Goal: Task Accomplishment & Management: Manage account settings

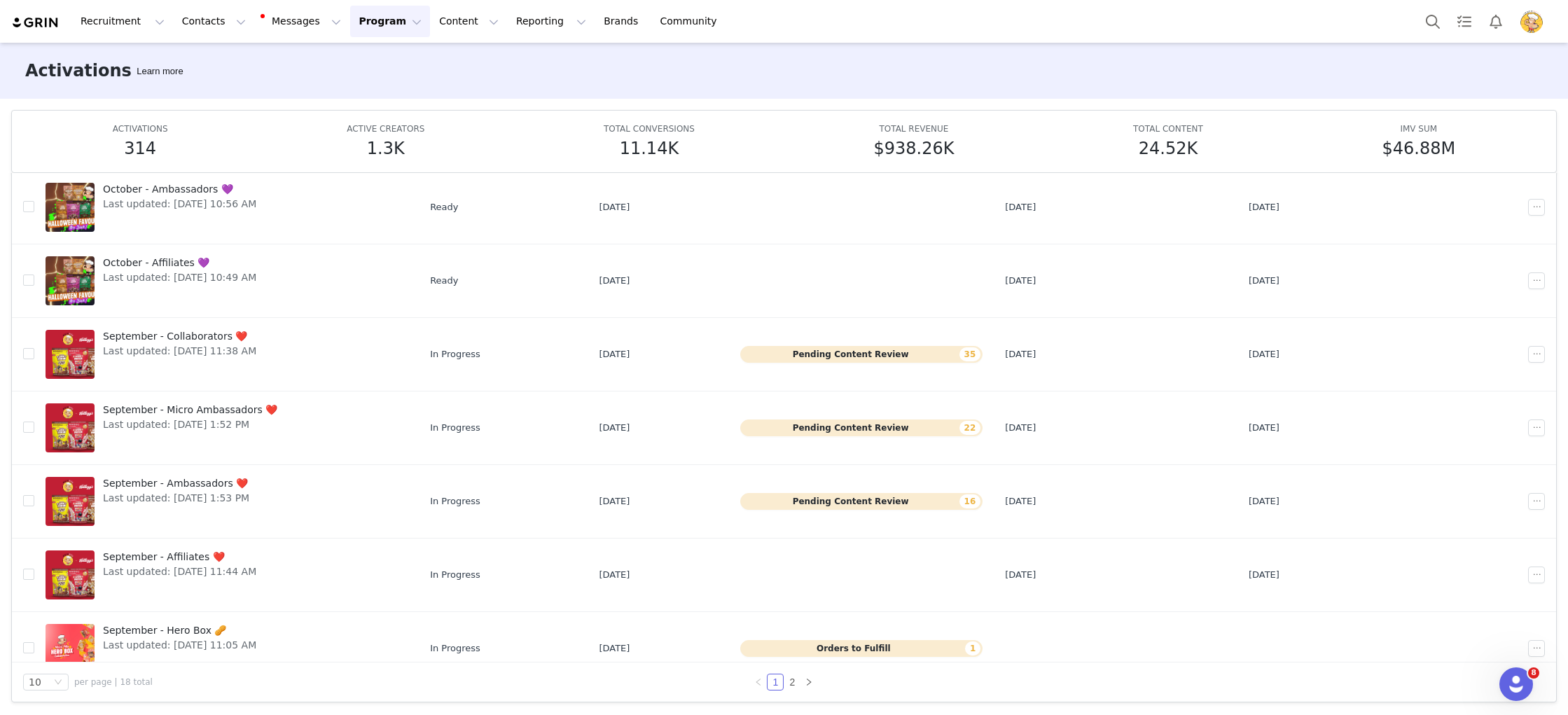
scroll to position [264, 0]
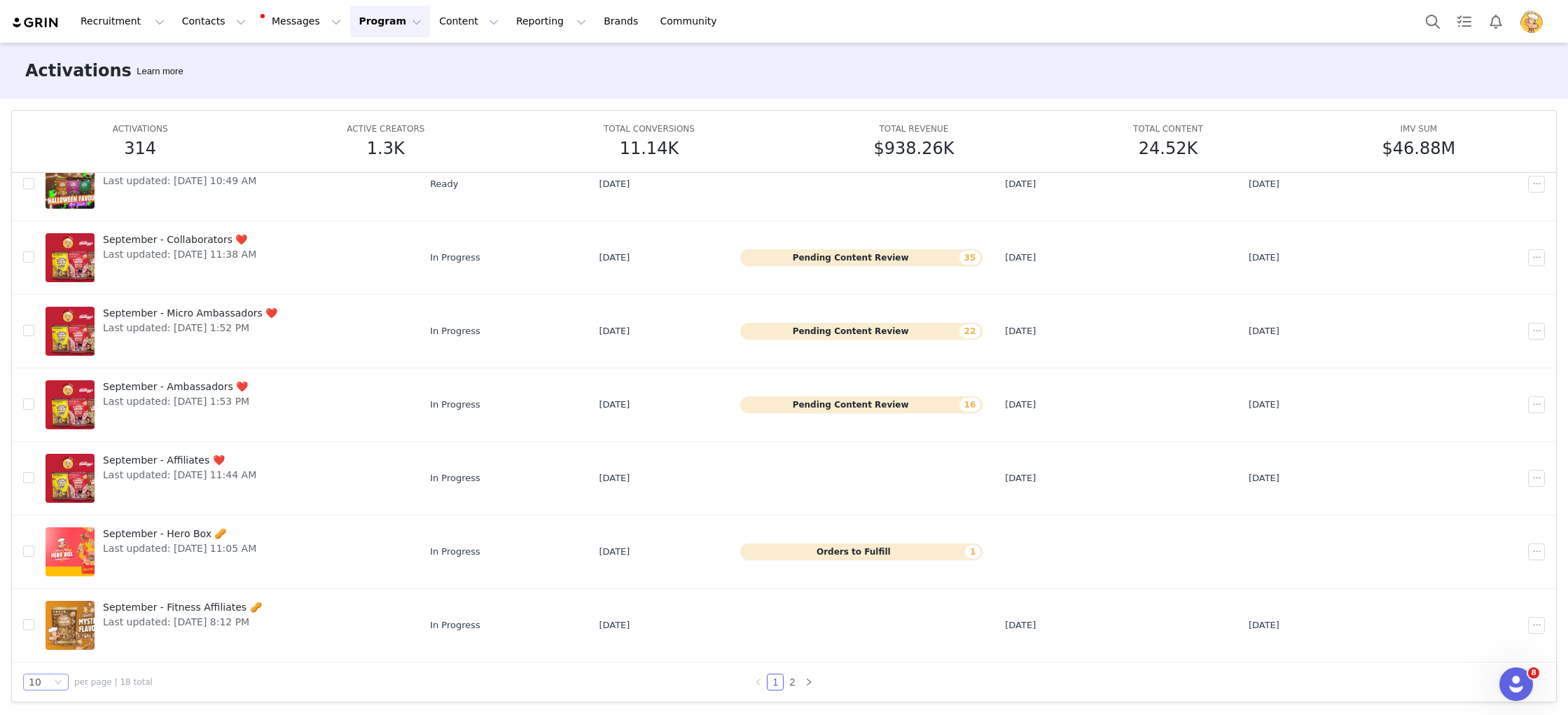
click at [34, 685] on div "10" at bounding box center [35, 682] width 12 height 15
click at [51, 656] on li "50" at bounding box center [45, 656] width 45 height 22
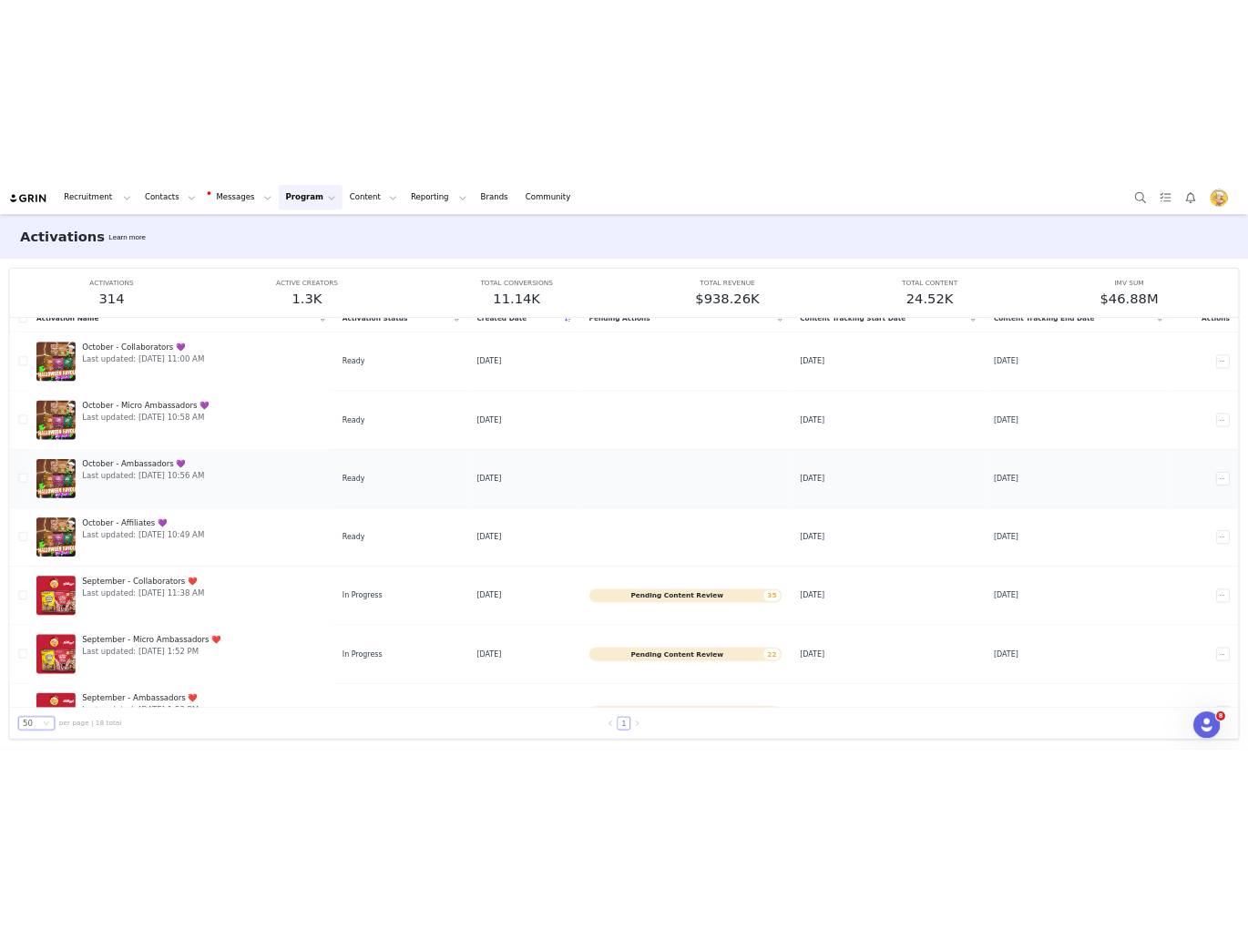
scroll to position [0, 0]
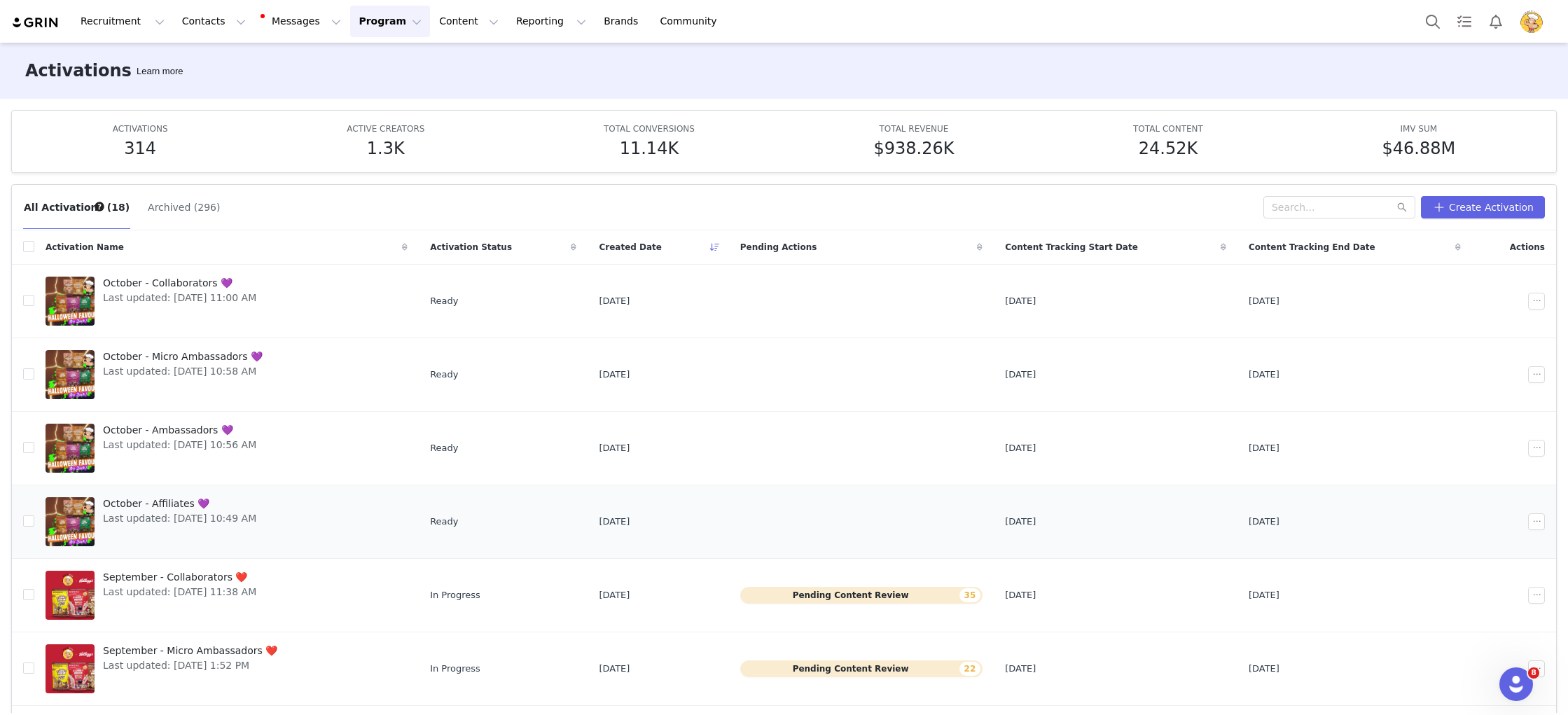
click at [145, 510] on span "October - Affiliates 💜" at bounding box center [179, 504] width 153 height 15
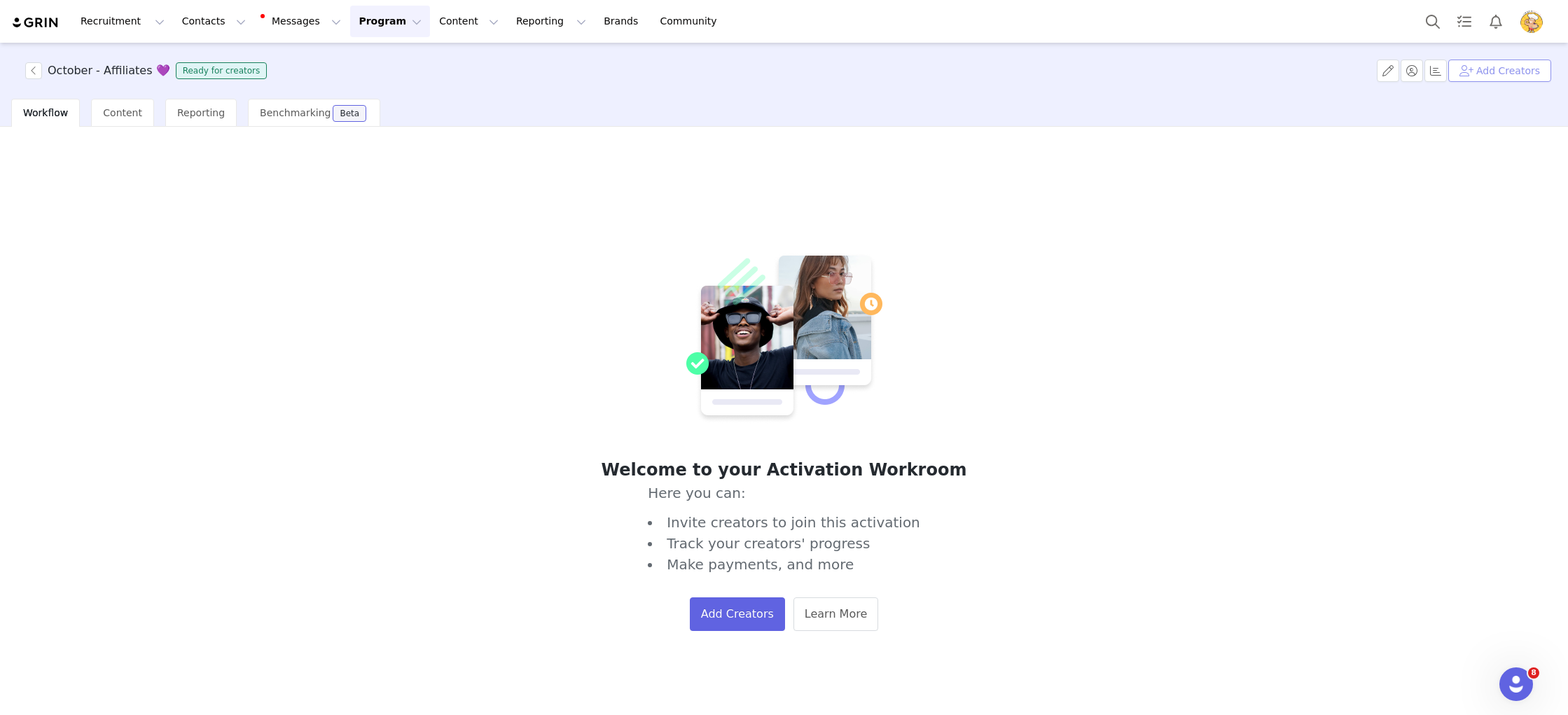
click at [1537, 69] on button "Add Creators" at bounding box center [1500, 70] width 103 height 22
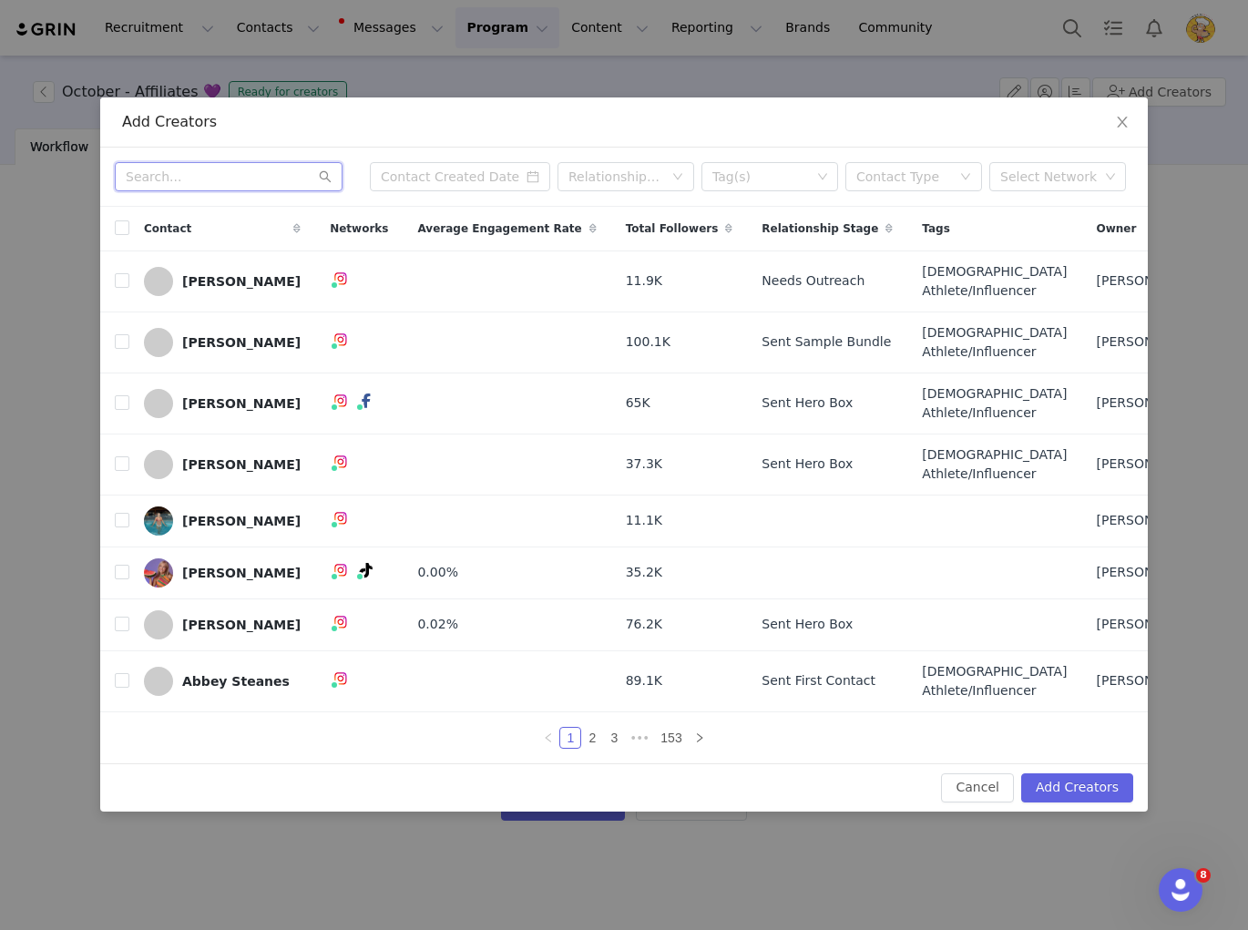
click at [190, 162] on input "text" at bounding box center [229, 176] width 228 height 29
paste input "Bec [PERSON_NAME]"
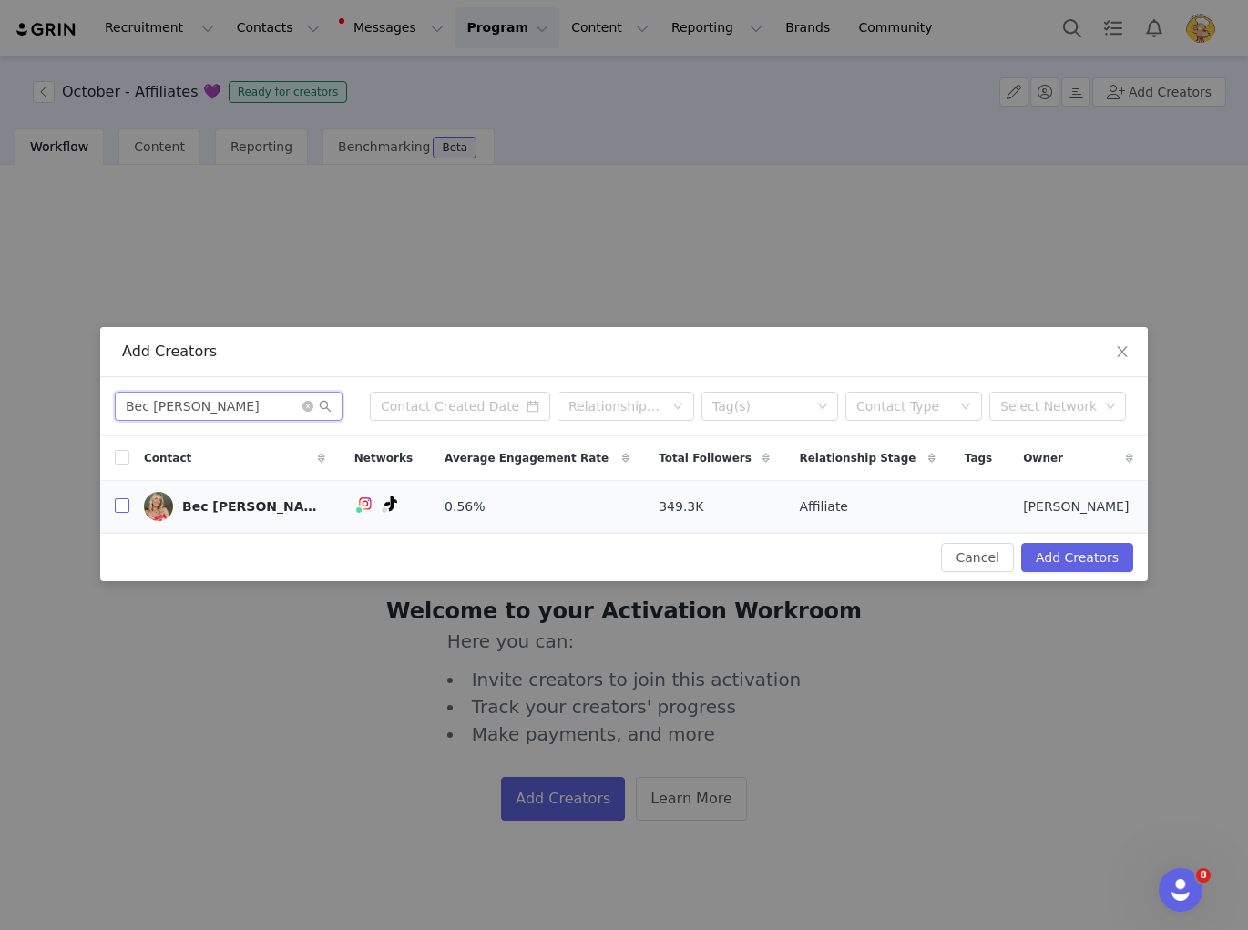
type input "Bec [PERSON_NAME]"
click at [125, 507] on input "checkbox" at bounding box center [122, 505] width 15 height 15
checkbox input "true"
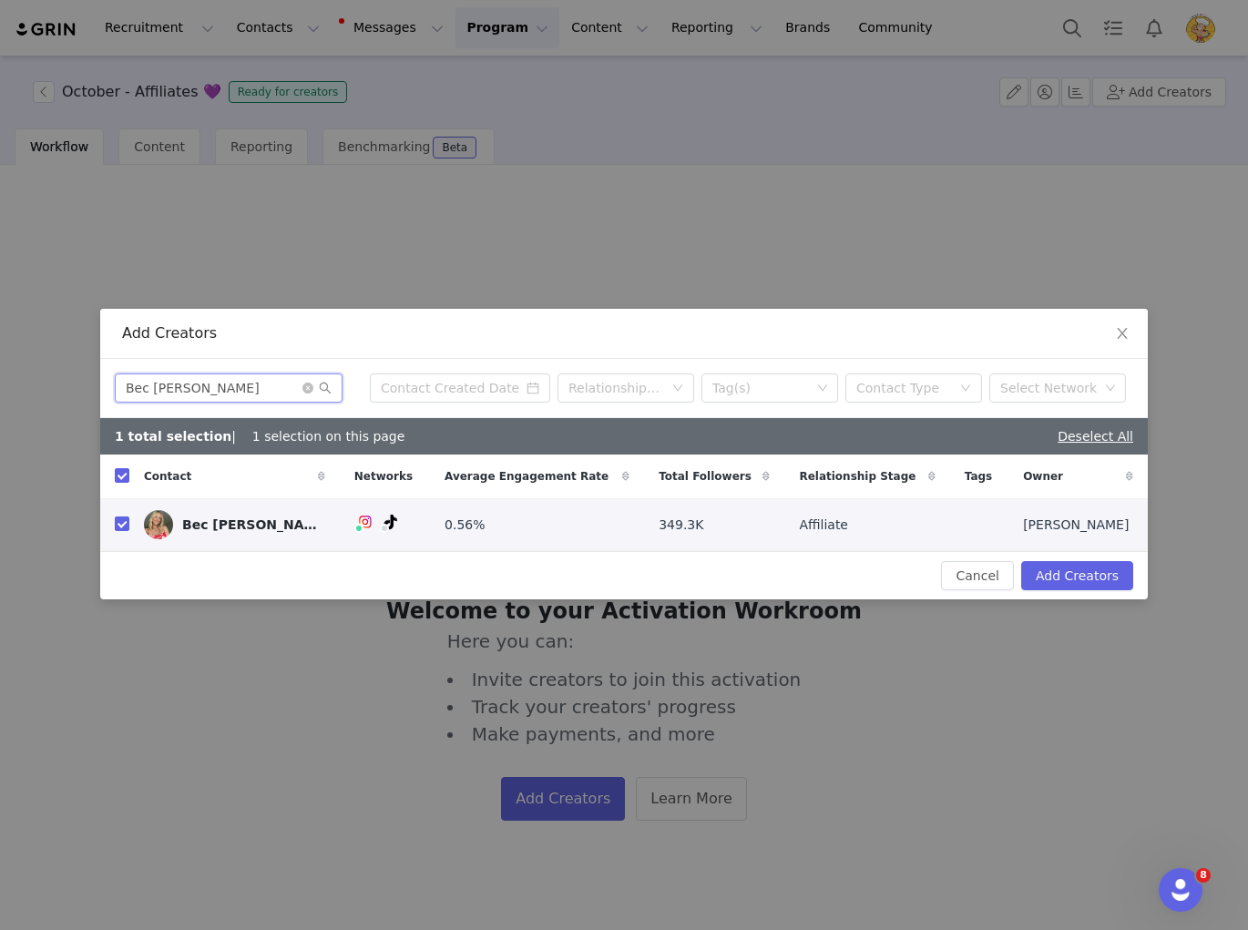
drag, startPoint x: 214, startPoint y: 386, endPoint x: 66, endPoint y: 383, distance: 148.5
click at [66, 383] on div "Add Creators Bec Hardgrave Relationship Stage Tag(s) Contact Type Select Networ…" at bounding box center [624, 465] width 1248 height 930
paste input "ree Lenehan"
type input "[PERSON_NAME]"
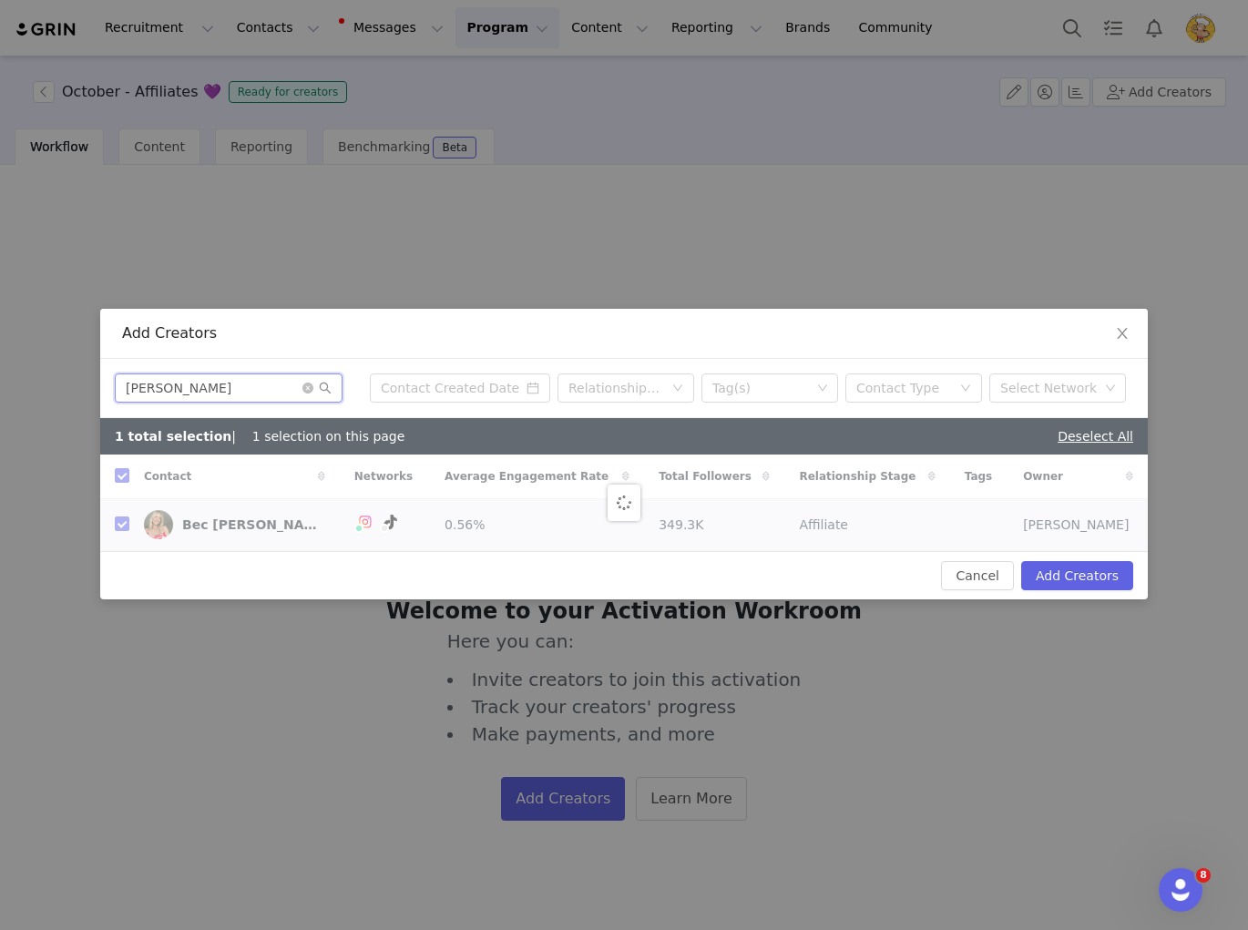
checkbox input "false"
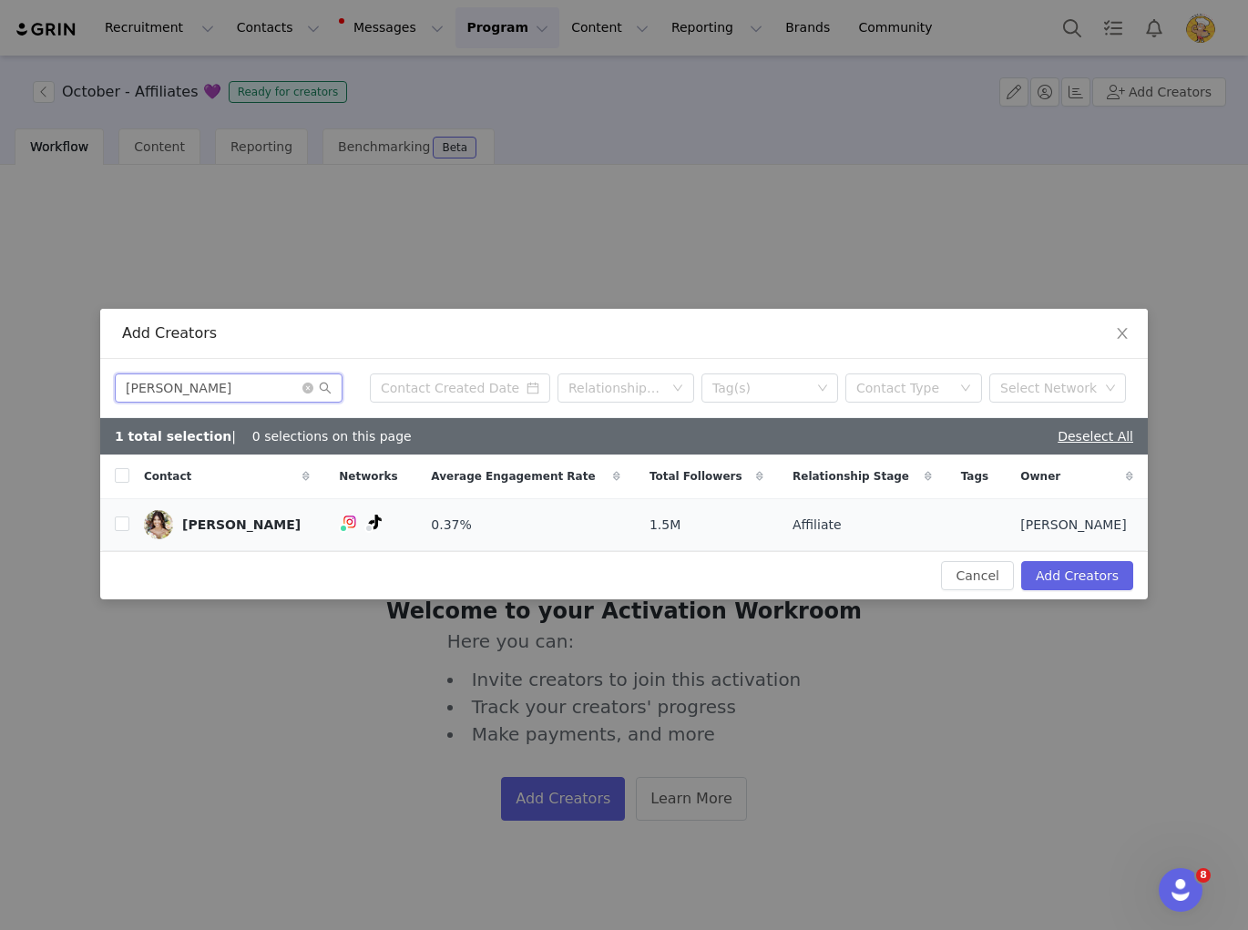
type input "[PERSON_NAME]"
click at [130, 523] on td "[PERSON_NAME]" at bounding box center [226, 525] width 195 height 52
click at [121, 525] on input "checkbox" at bounding box center [122, 523] width 15 height 15
checkbox input "true"
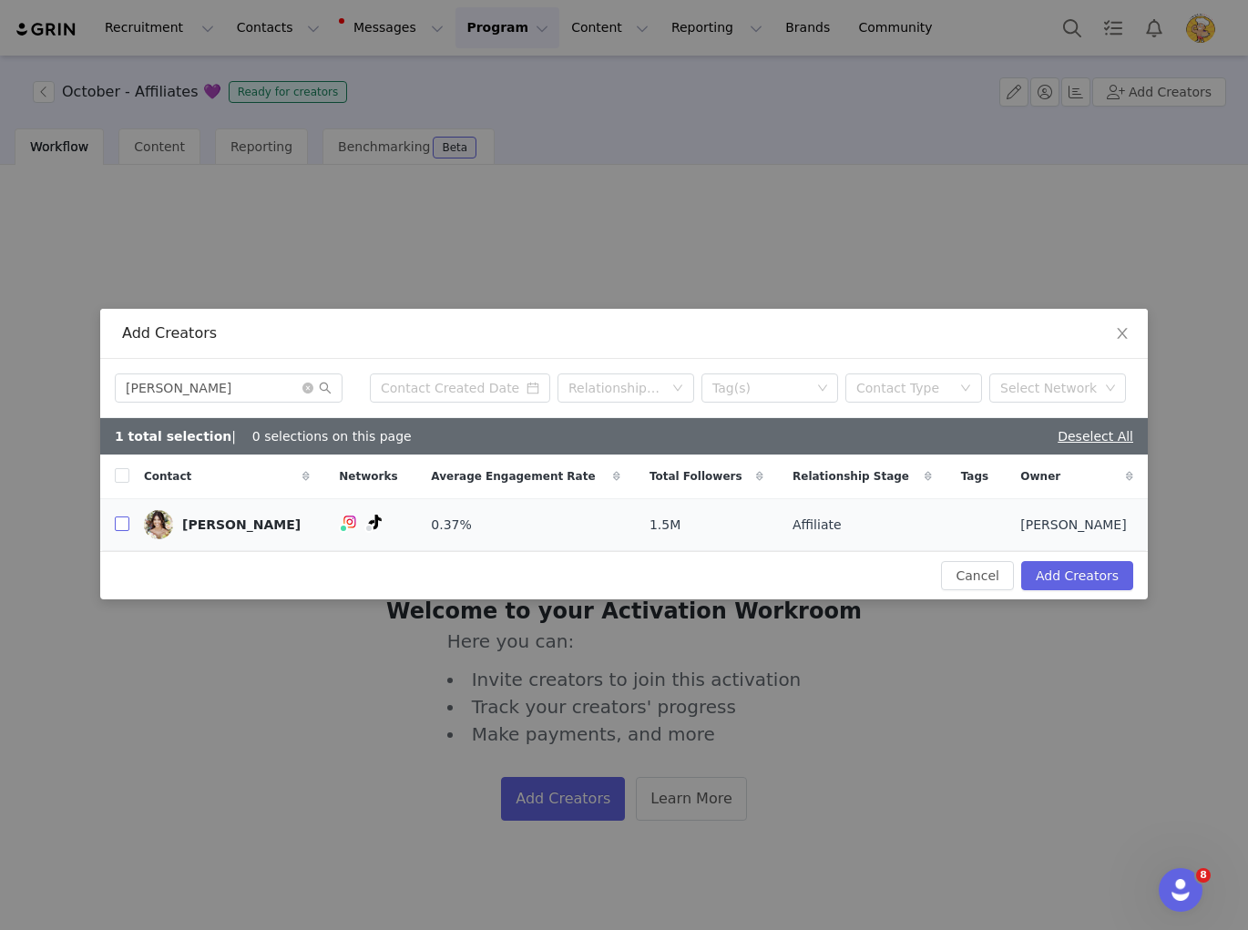
checkbox input "true"
drag, startPoint x: 204, startPoint y: 387, endPoint x: 99, endPoint y: 385, distance: 104.8
click at [100, 386] on div "Bree Lenehan Relationship Stage Tag(s) Contact Type Select Network" at bounding box center [624, 388] width 1048 height 59
paste input "Cat De"
type input "Cat [PERSON_NAME]"
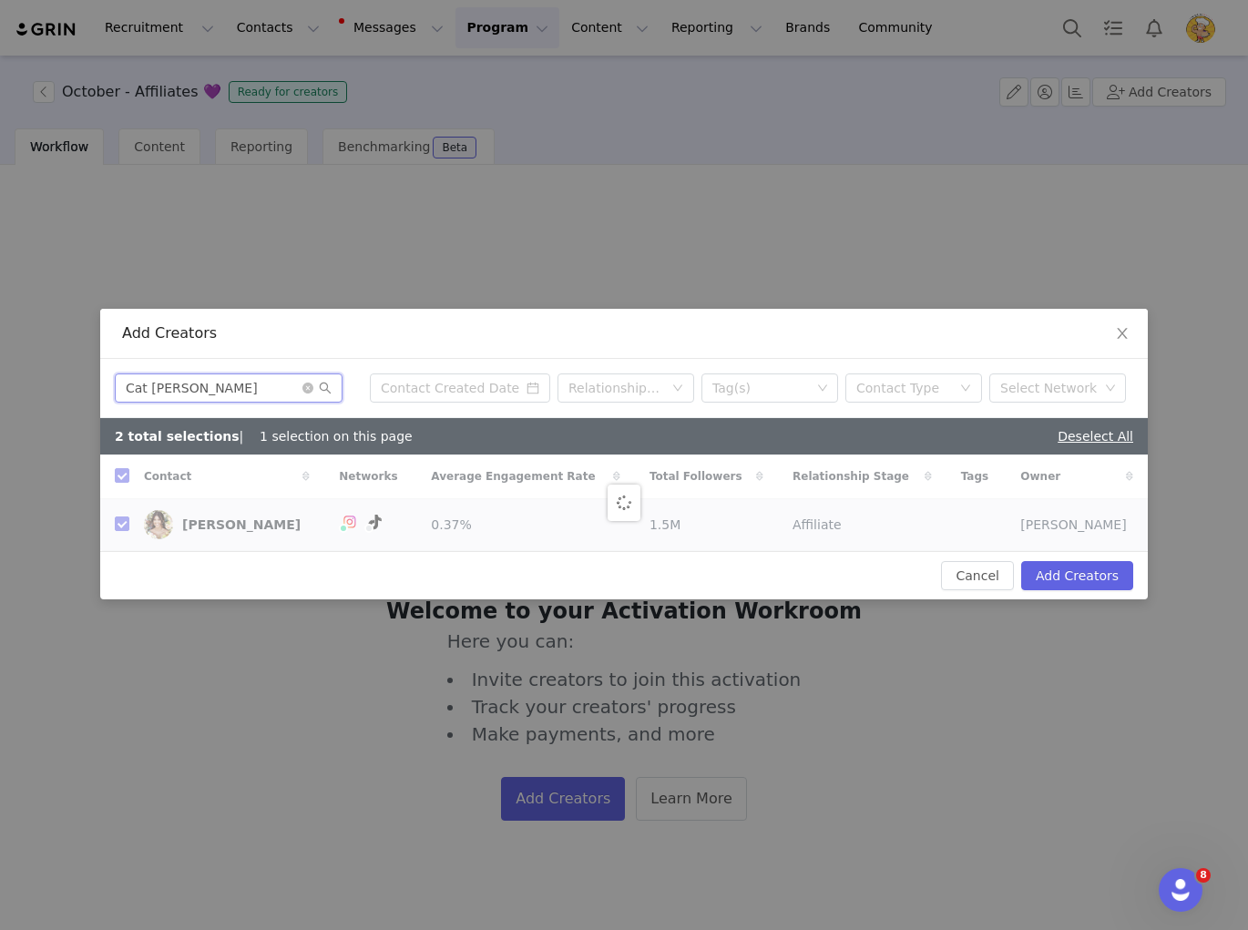
checkbox input "false"
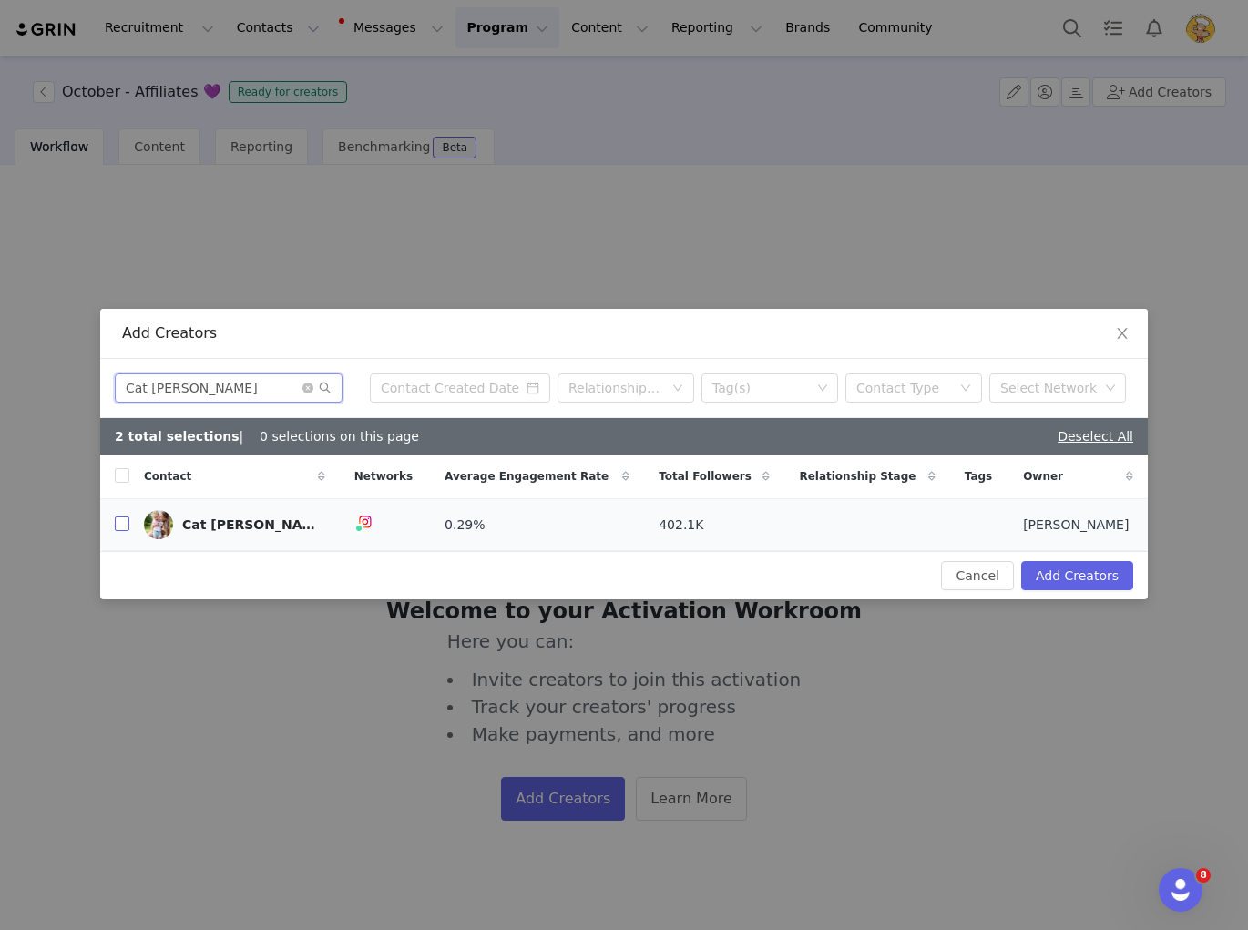
type input "Cat [PERSON_NAME]"
click at [125, 526] on input "checkbox" at bounding box center [122, 523] width 15 height 15
checkbox input "true"
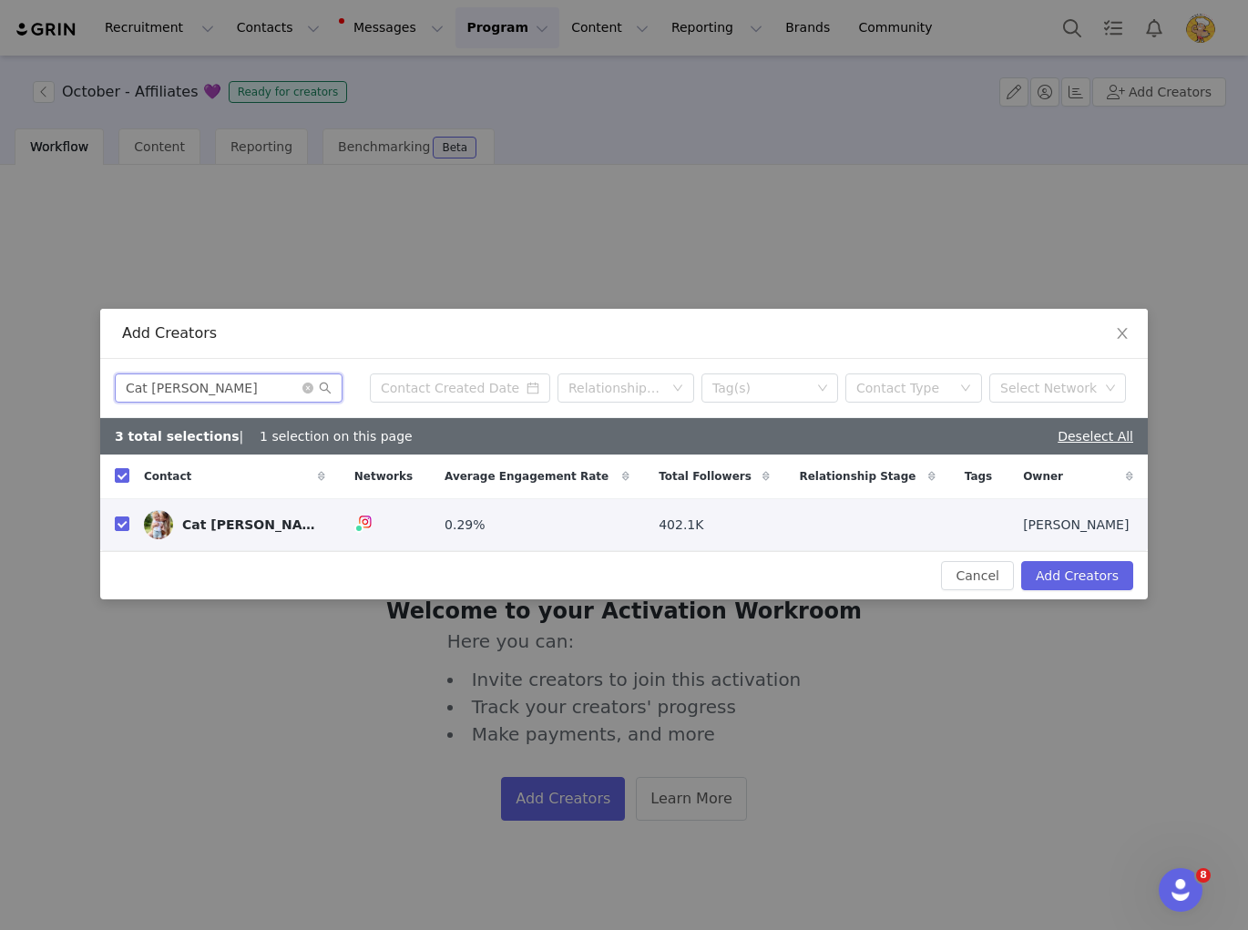
drag, startPoint x: 242, startPoint y: 390, endPoint x: 83, endPoint y: 383, distance: 159.6
click at [83, 383] on div "Add Creators Cat Dean Relationship Stage Tag(s) Contact Type Select Network 3 t…" at bounding box center [624, 465] width 1248 height 930
paste input "harlotte Thiesfield"
type input "[PERSON_NAME]"
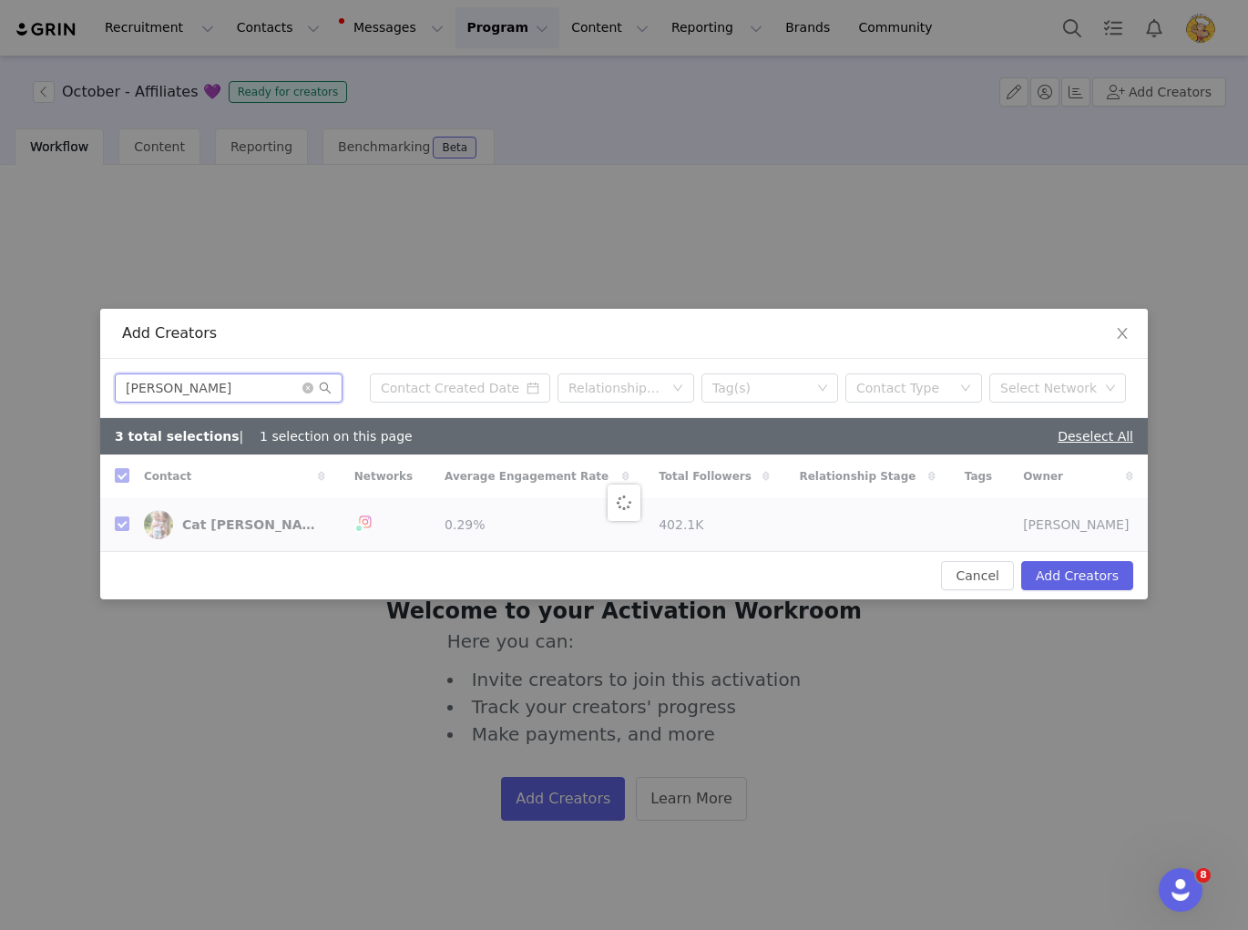
checkbox input "false"
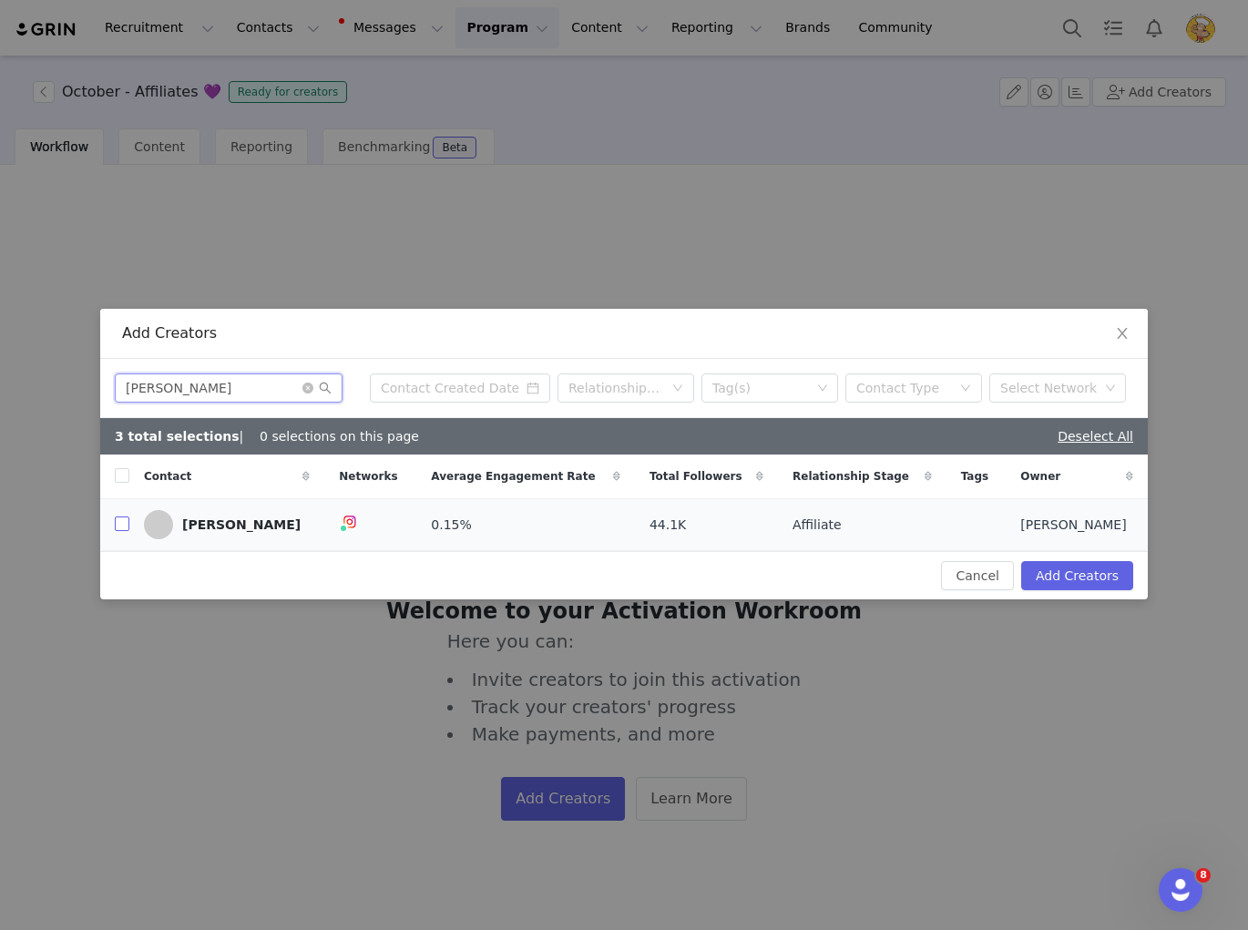
type input "[PERSON_NAME]"
click at [121, 522] on input "checkbox" at bounding box center [122, 523] width 15 height 15
checkbox input "true"
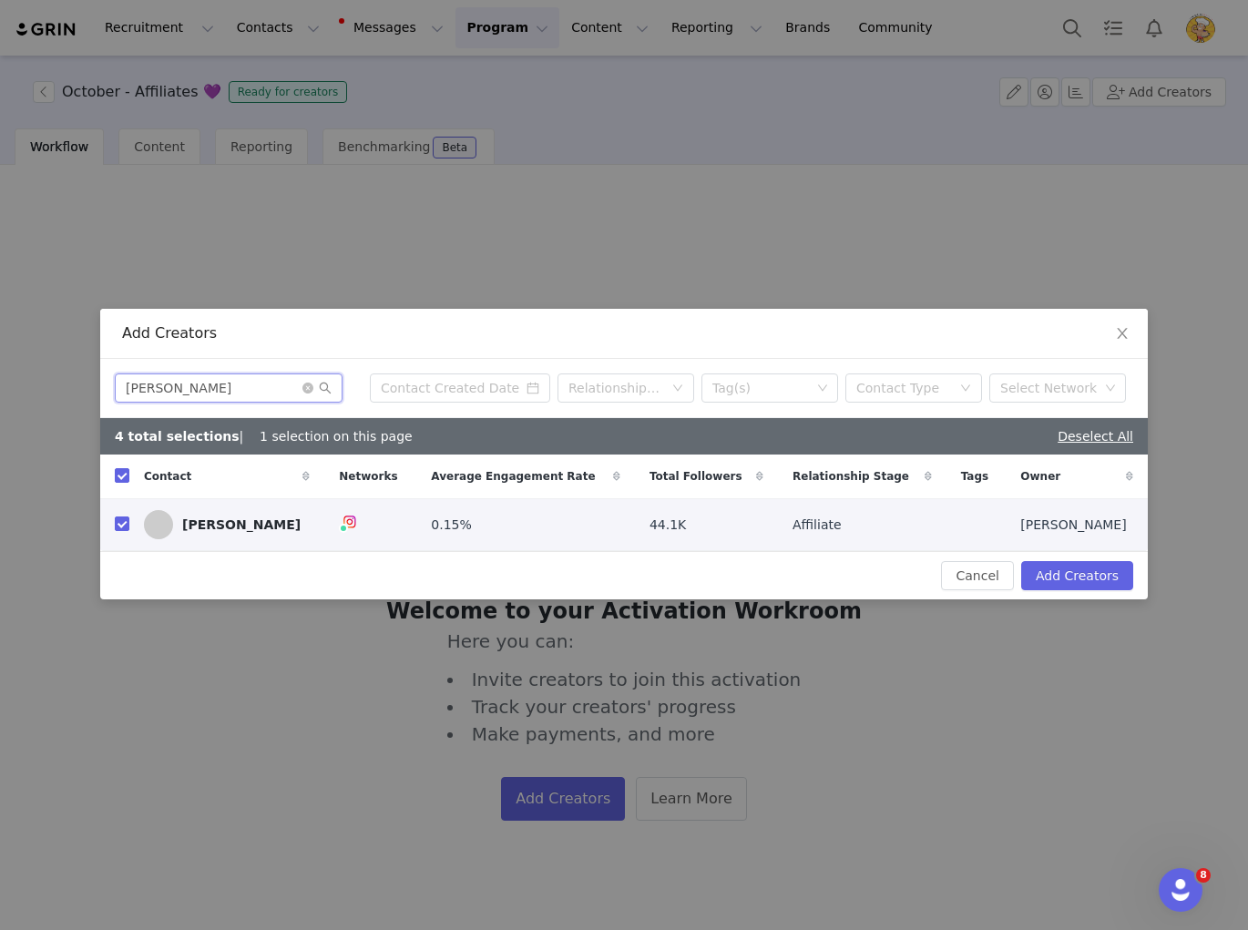
drag, startPoint x: 163, startPoint y: 381, endPoint x: 83, endPoint y: 379, distance: 80.2
click at [83, 379] on div "Add Creators Charlotte Thiesfield Relationship Stage Tag(s) Contact Type Select…" at bounding box center [624, 465] width 1248 height 930
paste input "loe Hayden"
type input "[PERSON_NAME]"
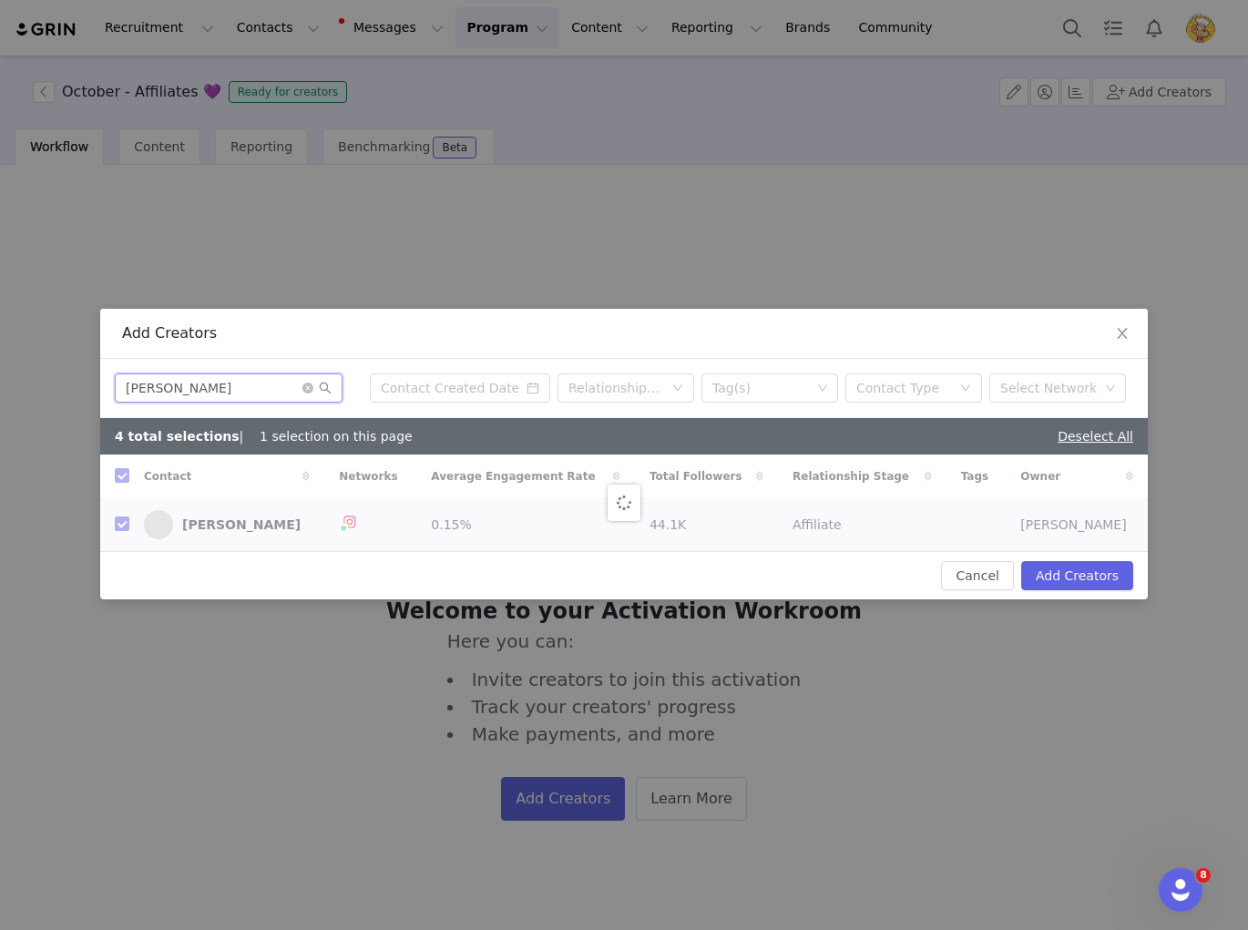
checkbox input "false"
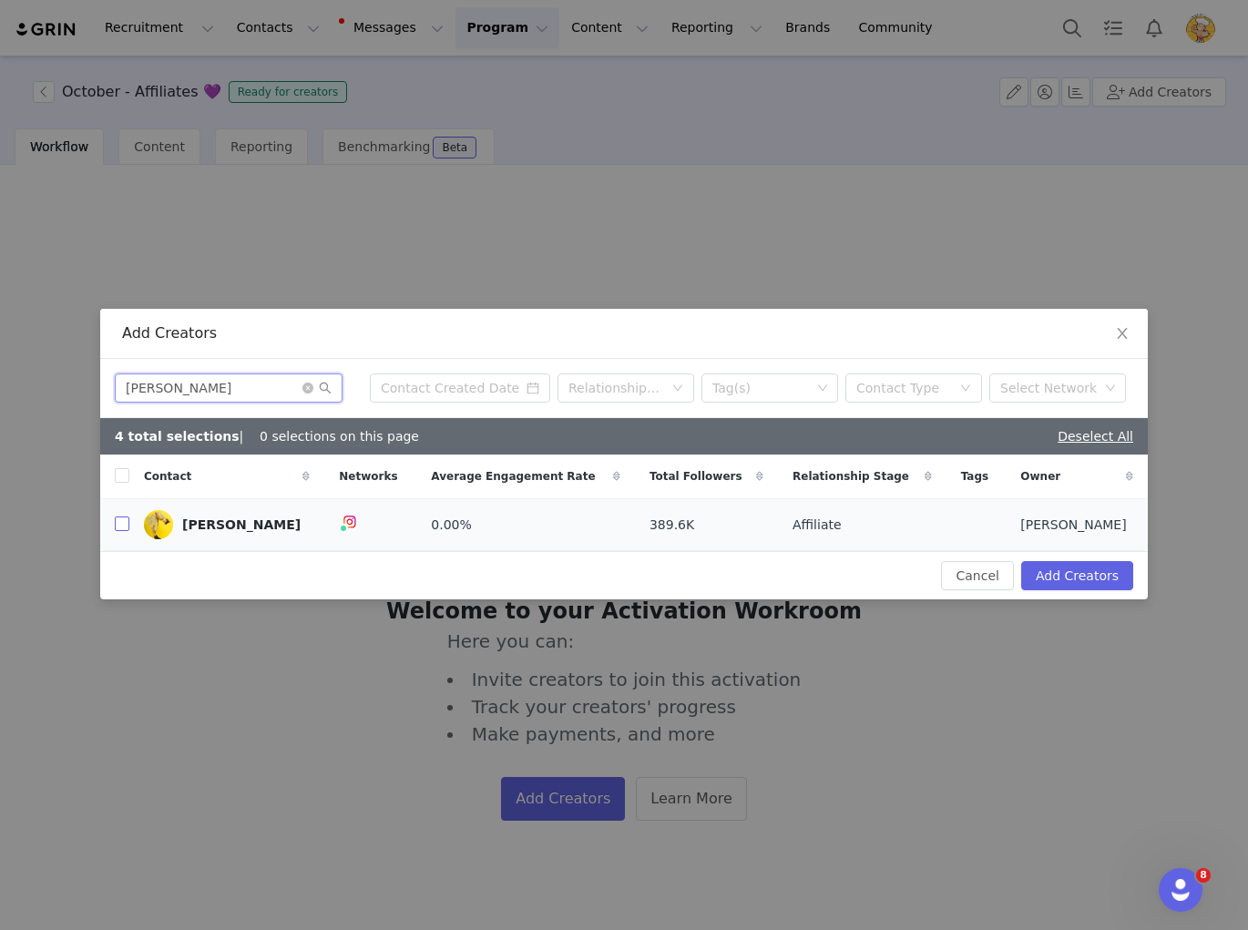
type input "[PERSON_NAME]"
drag, startPoint x: 126, startPoint y: 524, endPoint x: 4, endPoint y: 527, distance: 122.1
click at [126, 524] on input "checkbox" at bounding box center [122, 523] width 15 height 15
checkbox input "true"
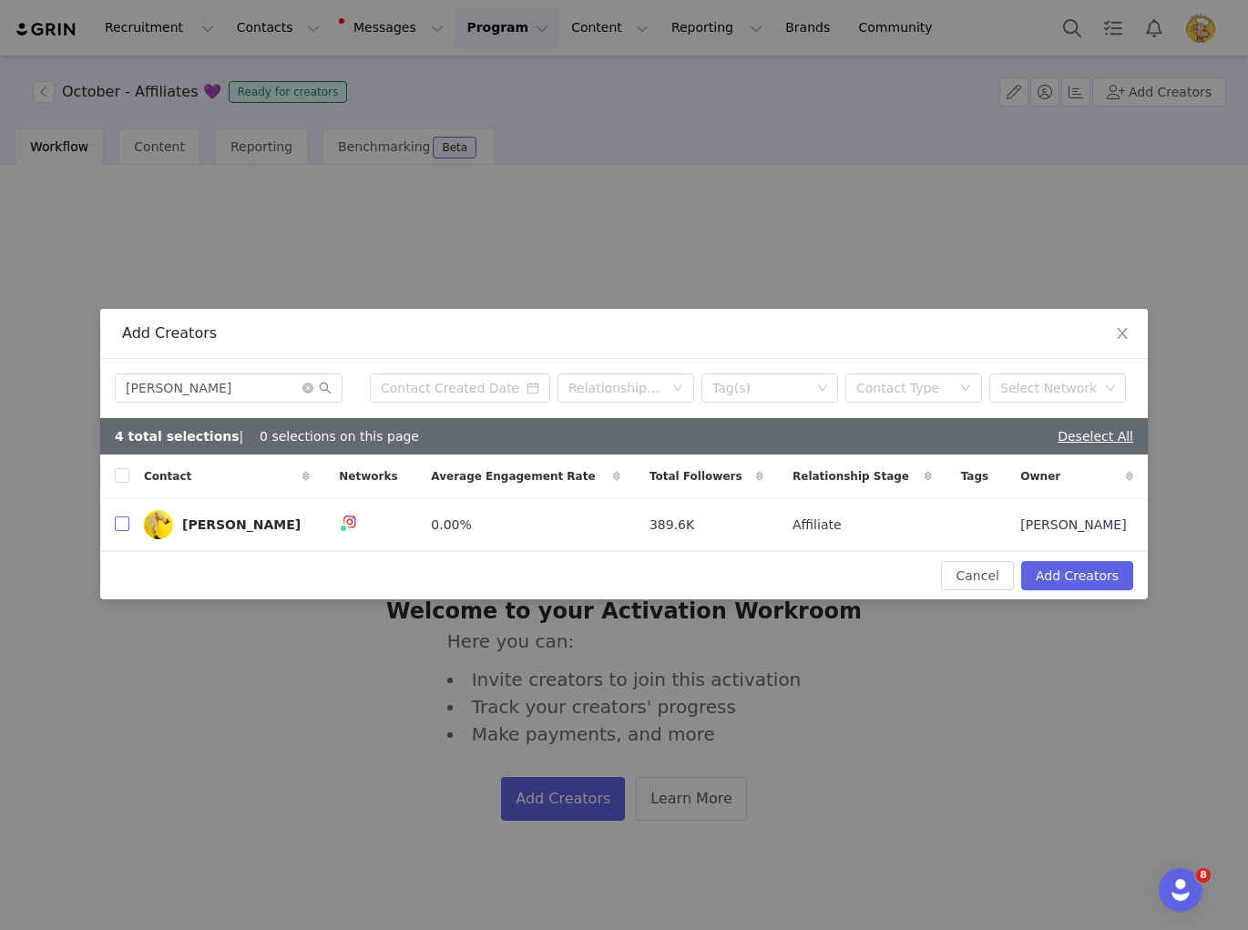
checkbox input "true"
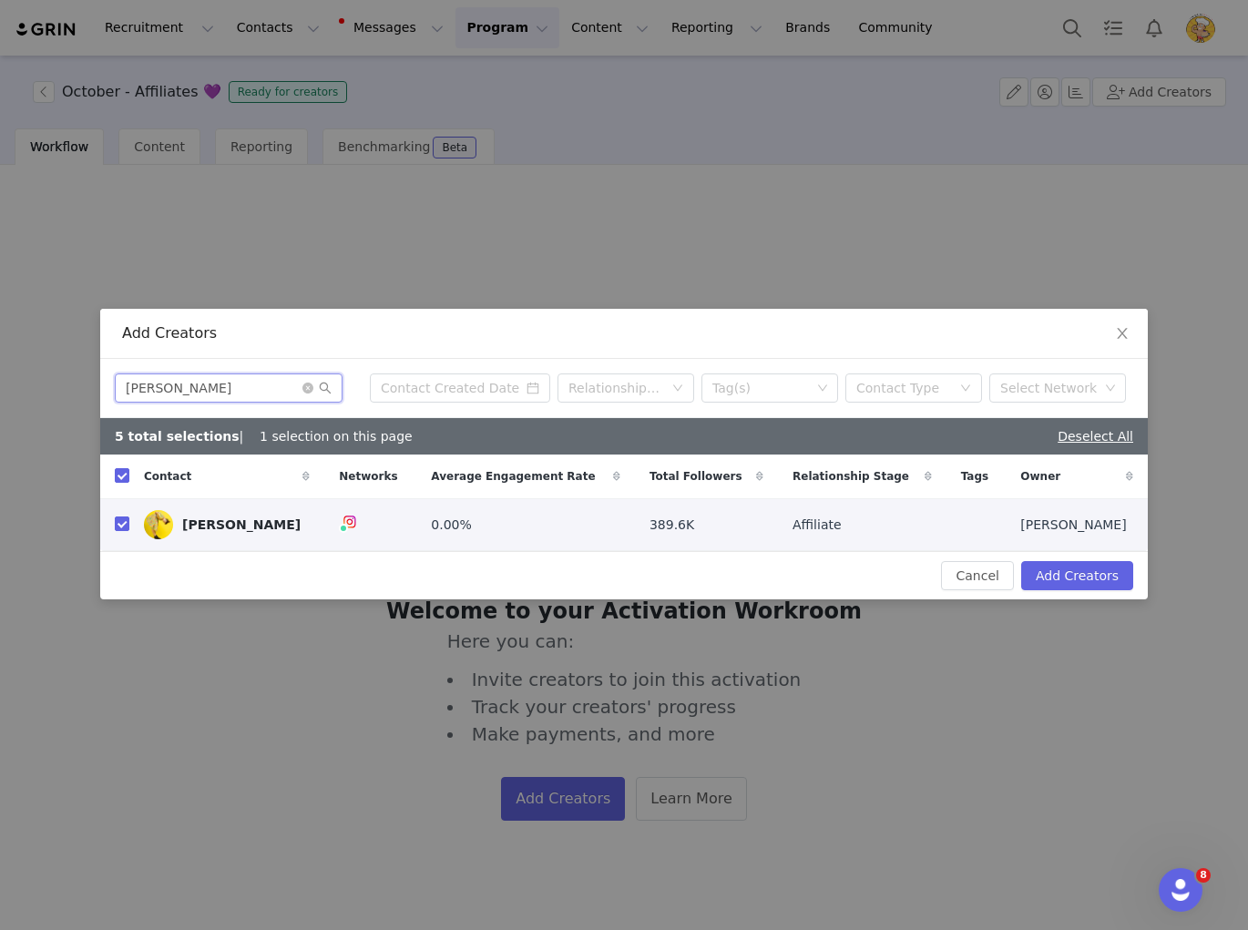
drag, startPoint x: 136, startPoint y: 378, endPoint x: 57, endPoint y: 375, distance: 78.4
click at [57, 375] on div "Add Creators Chloe Hayden Relationship Stage Tag(s) Contact Type Select Network…" at bounding box center [624, 465] width 1248 height 930
paste input "Emma Swansto"
type input "Emma Swanston"
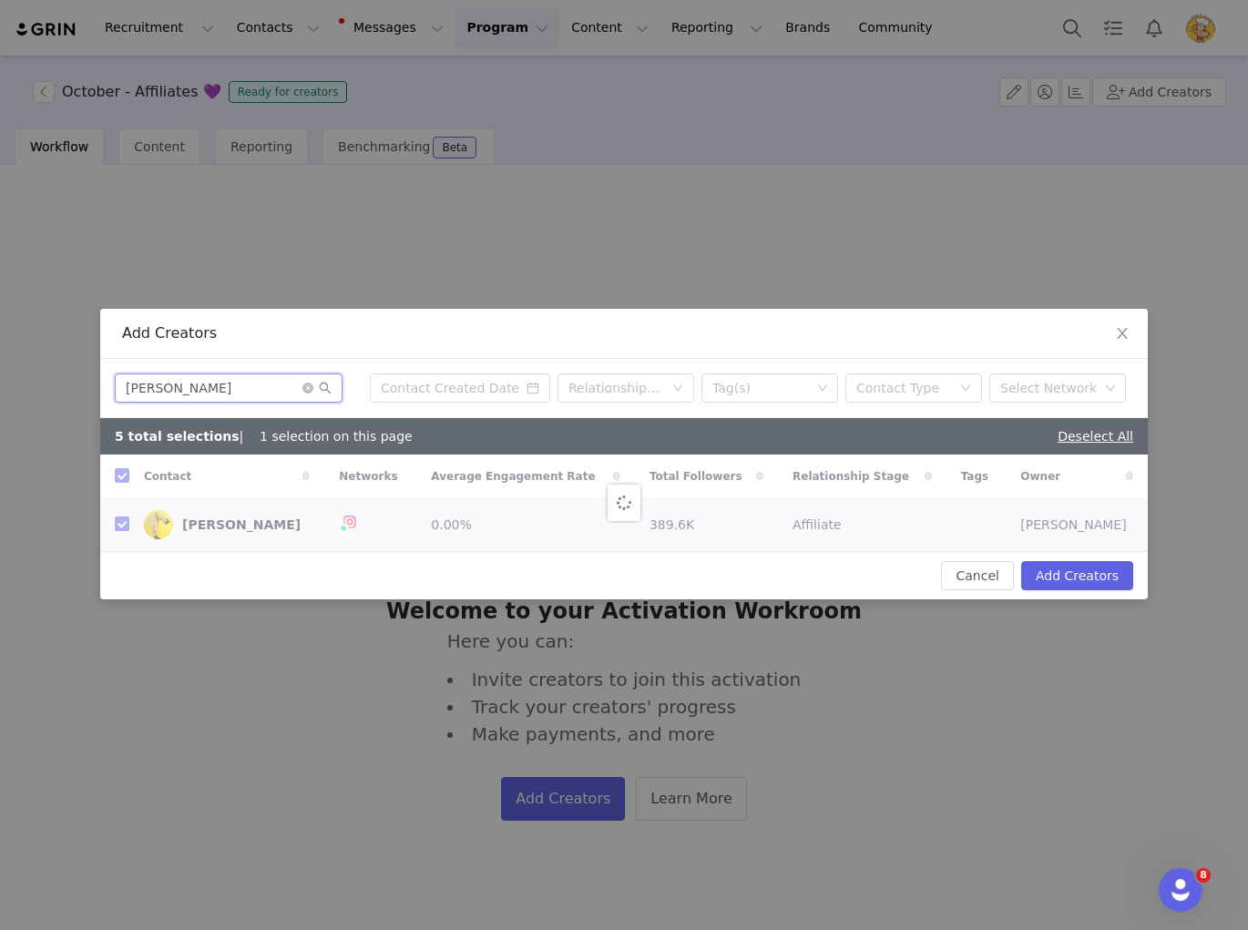
checkbox input "false"
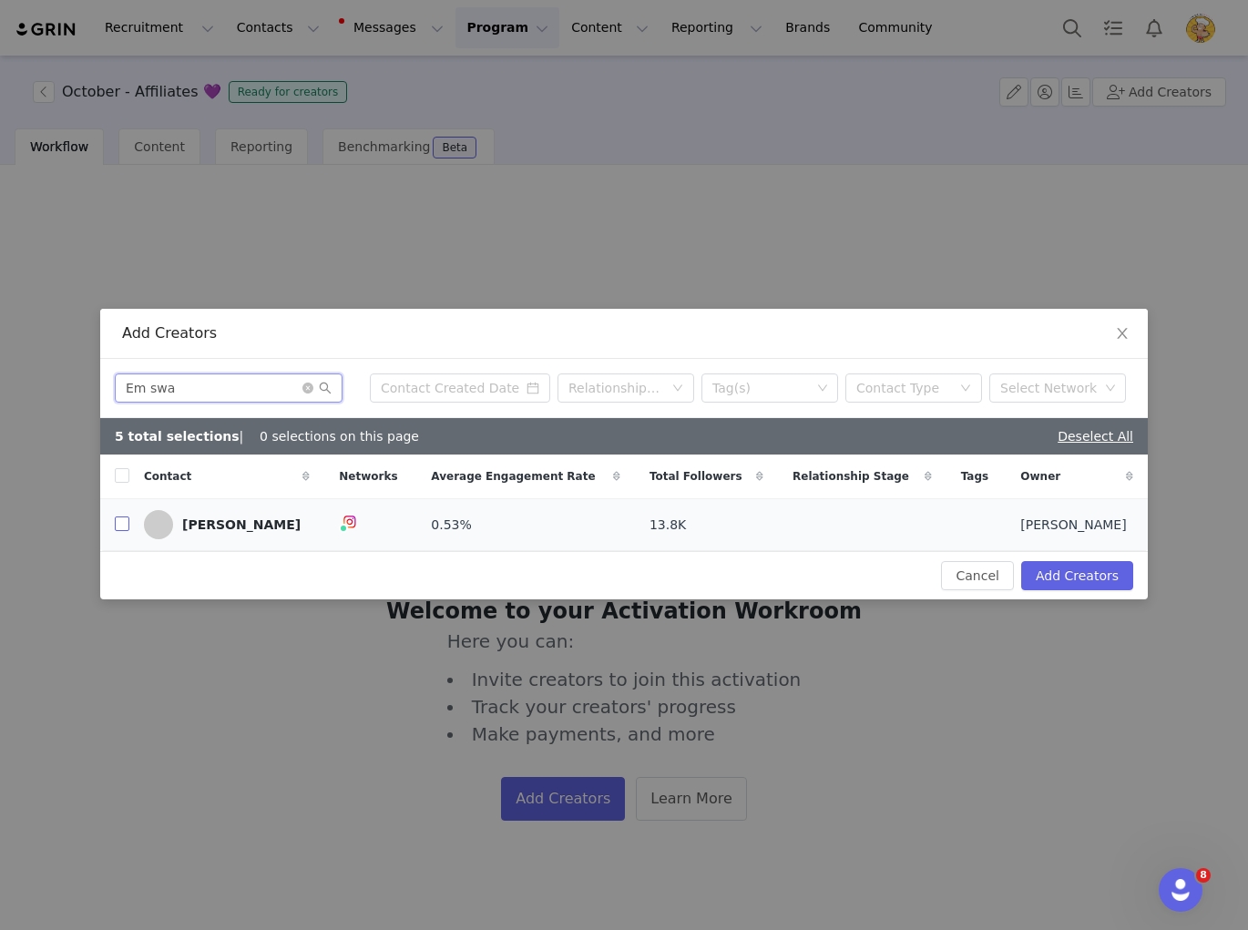
type input "Em swa"
click at [121, 525] on input "checkbox" at bounding box center [122, 523] width 15 height 15
checkbox input "true"
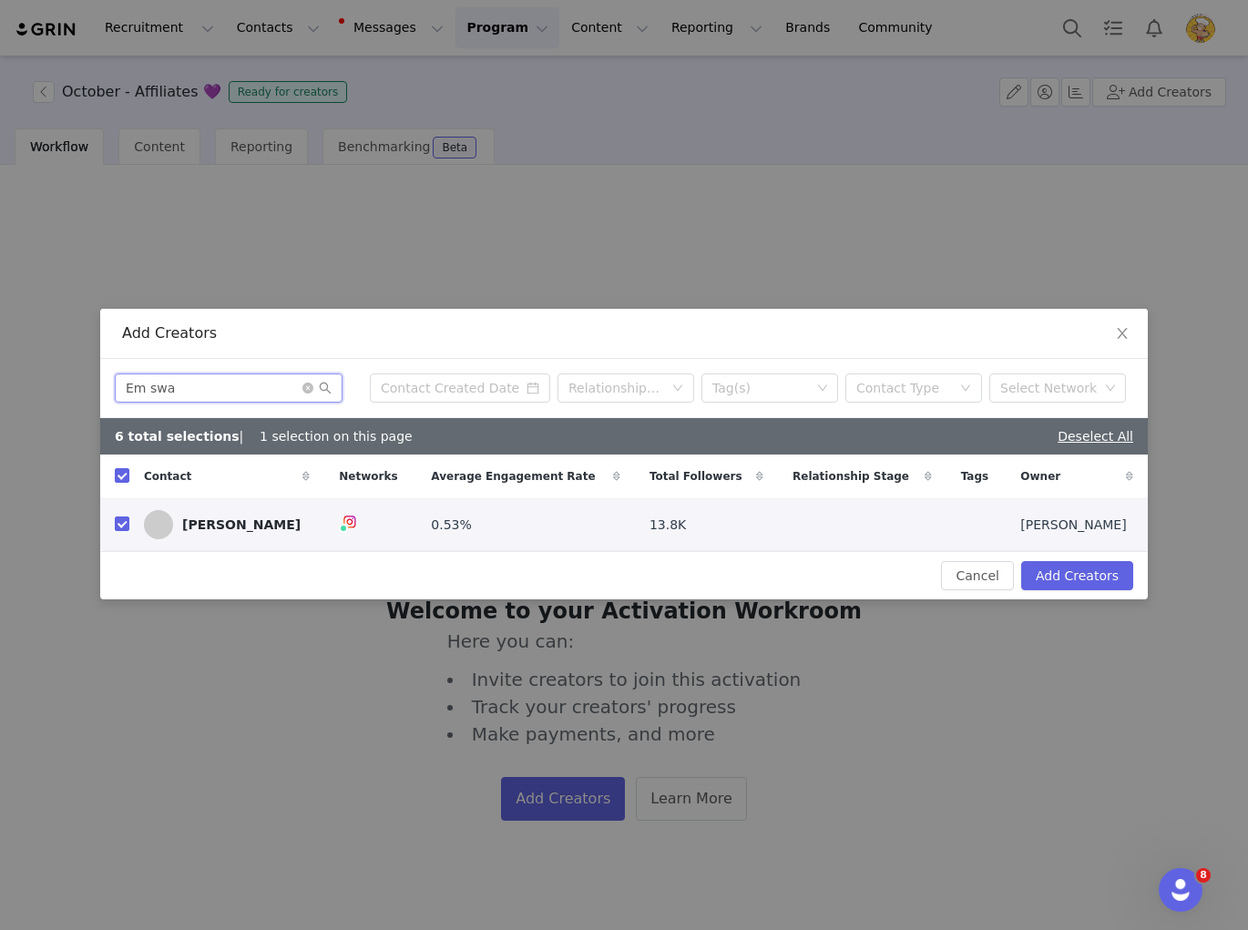
drag, startPoint x: 189, startPoint y: 395, endPoint x: 55, endPoint y: 394, distance: 134.8
click at [56, 394] on div "Add Creators Em swa Relationship Stage Tag(s) Contact Type Select Network 6 tot…" at bounding box center [624, 465] width 1248 height 930
drag, startPoint x: 226, startPoint y: 383, endPoint x: 106, endPoint y: 379, distance: 120.3
click at [106, 379] on div "Em swa Relationship Stage Tag(s) Contact Type Select Network" at bounding box center [624, 388] width 1048 height 59
paste input "[US_STATE][PERSON_NAME]"
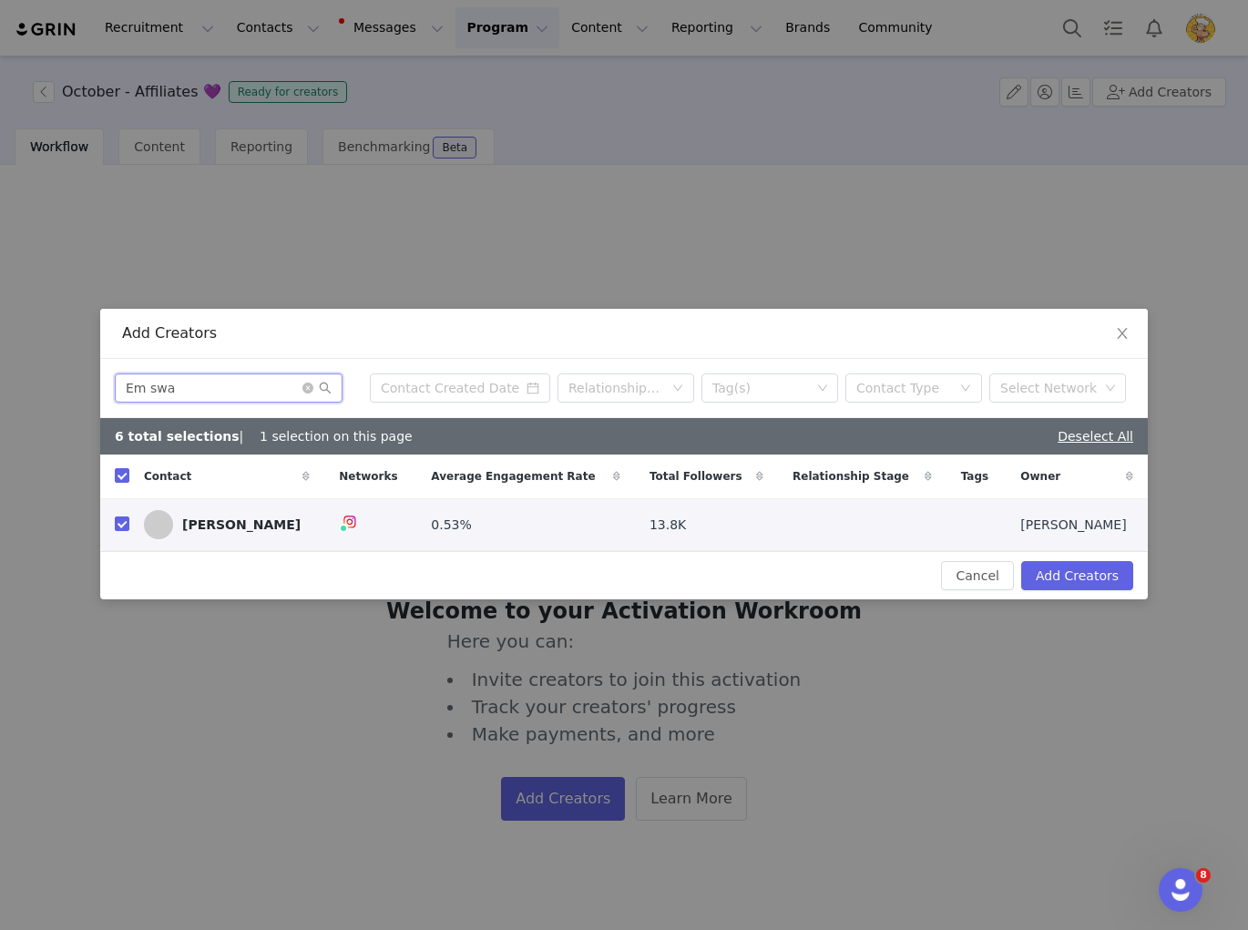
type input "[US_STATE][PERSON_NAME]"
checkbox input "false"
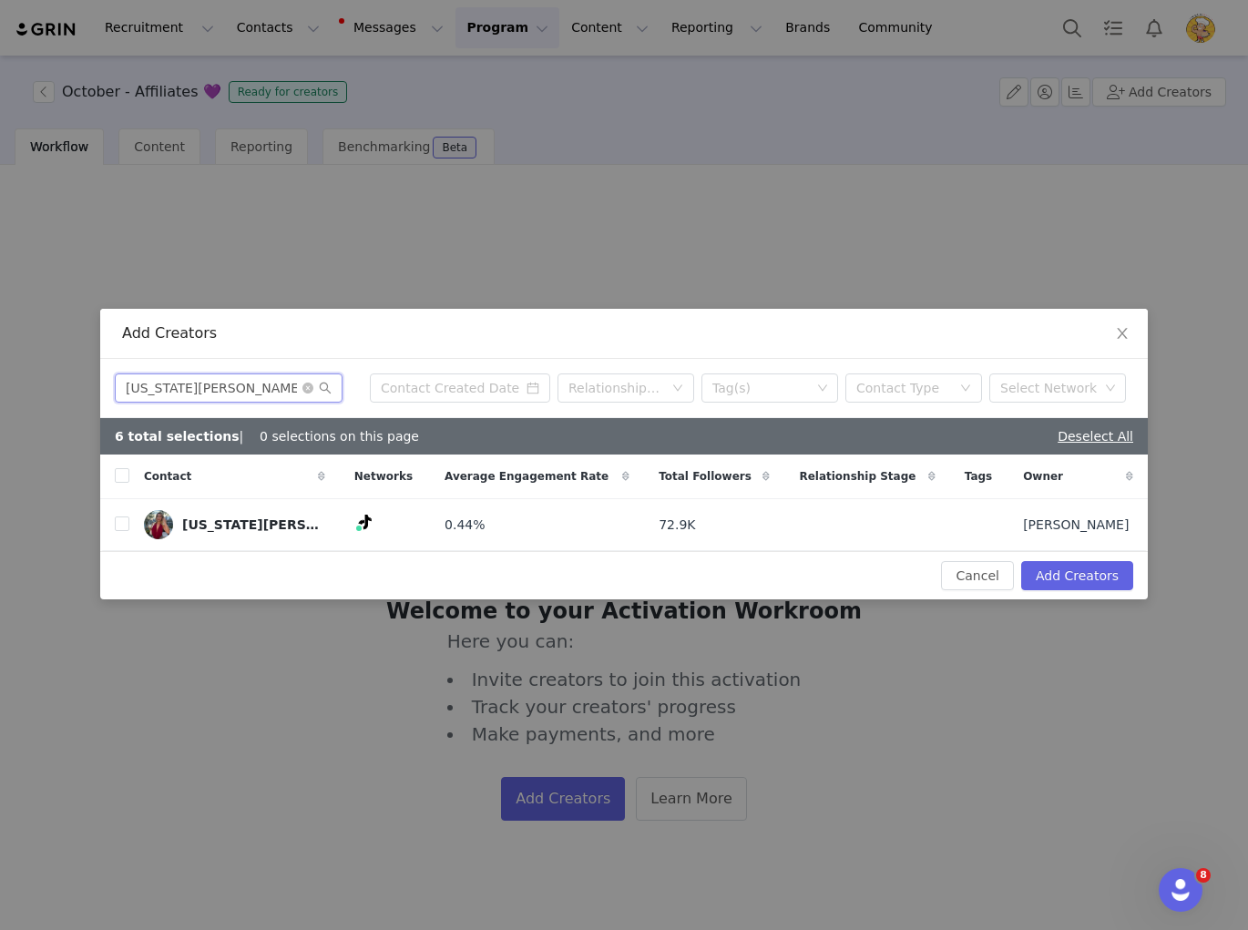
type input "[US_STATE][PERSON_NAME]"
drag, startPoint x: 123, startPoint y: 524, endPoint x: 76, endPoint y: 532, distance: 48.1
click at [123, 524] on input "checkbox" at bounding box center [122, 523] width 15 height 15
checkbox input "true"
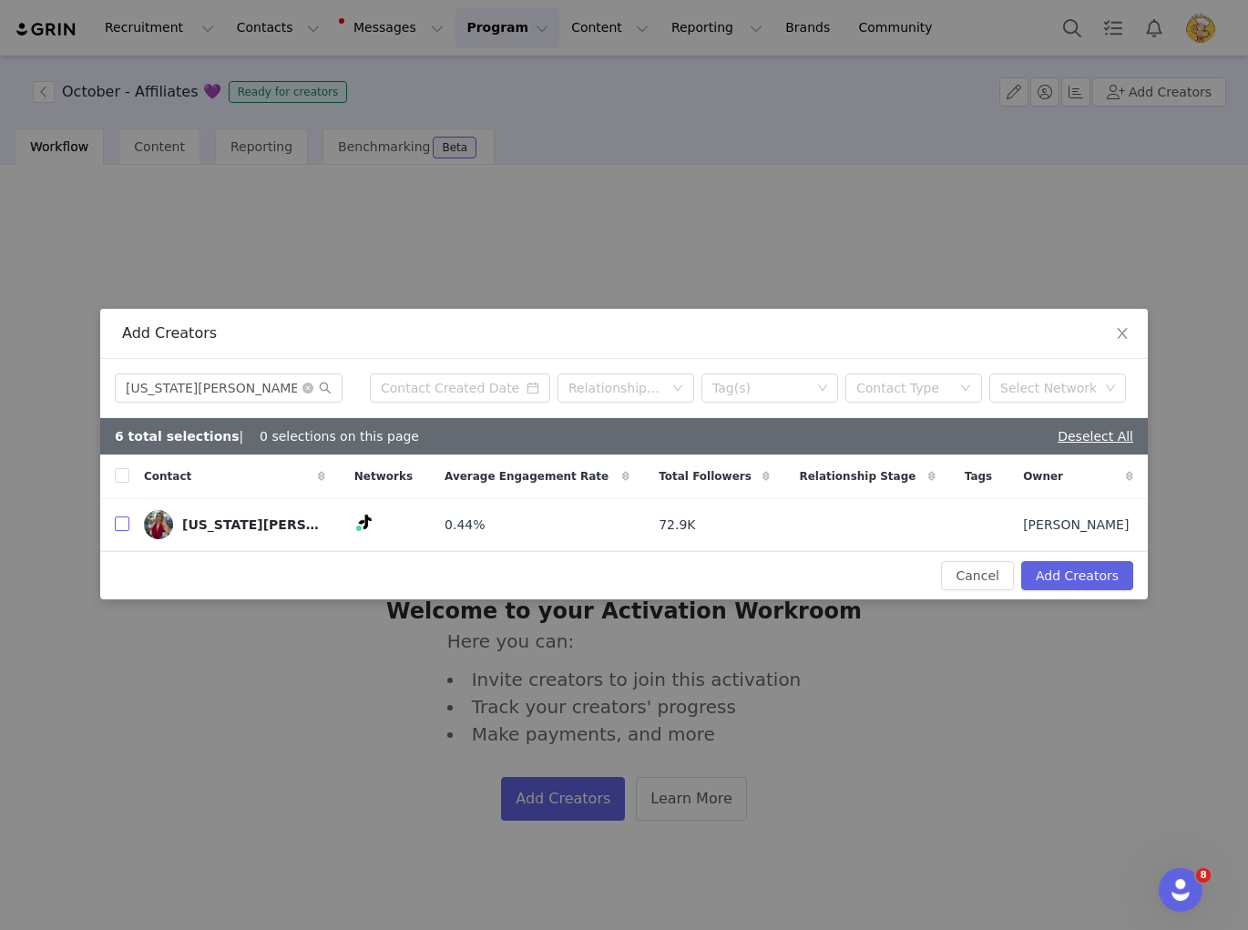
checkbox input "true"
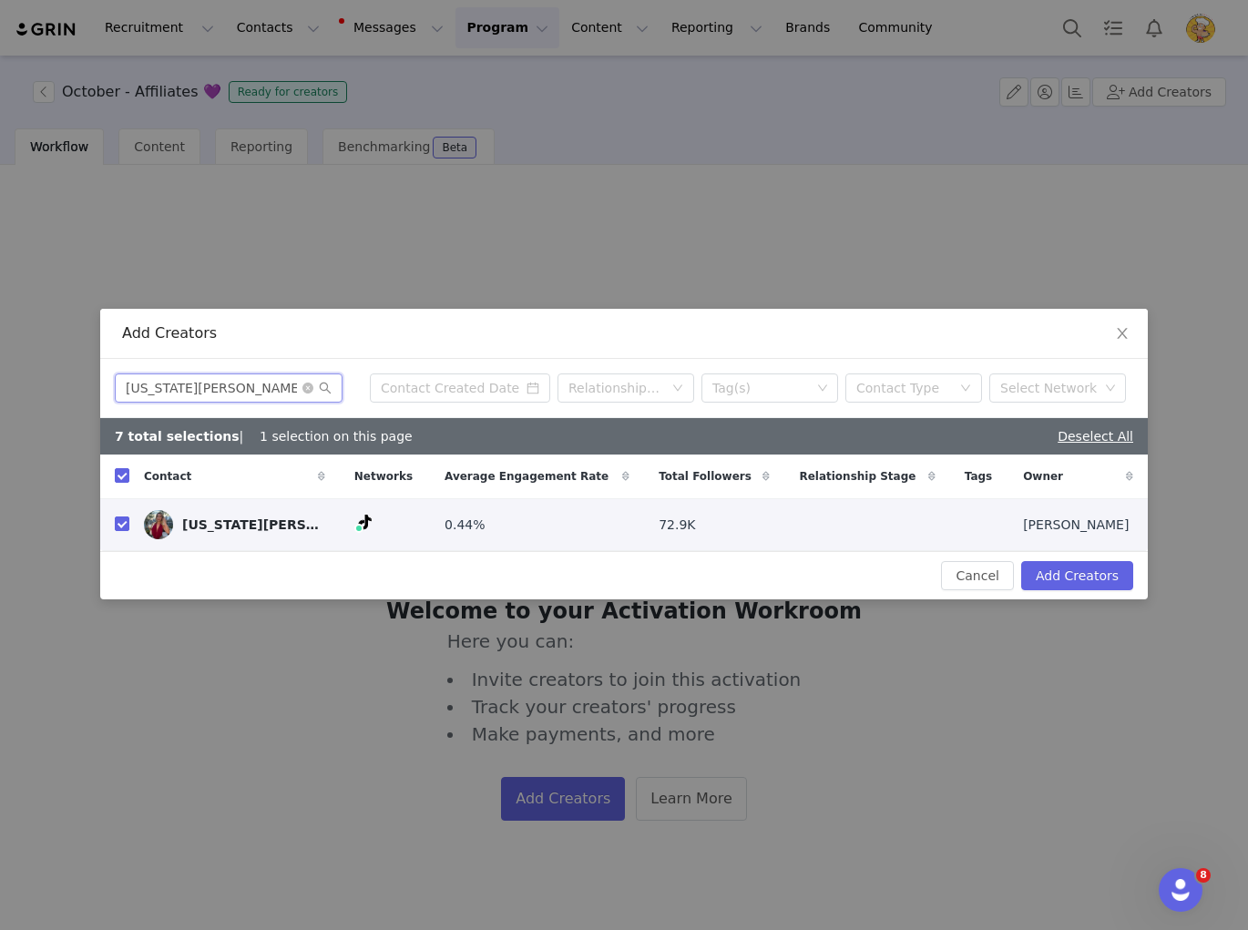
drag, startPoint x: 85, startPoint y: 387, endPoint x: 21, endPoint y: 385, distance: 63.8
click at [21, 385] on div "Add Creators Georgia Davies Relationship Stage Tag(s) Contact Type Select Netwo…" at bounding box center [624, 465] width 1248 height 930
paste input "[PERSON_NAME]"
type input "[PERSON_NAME]"
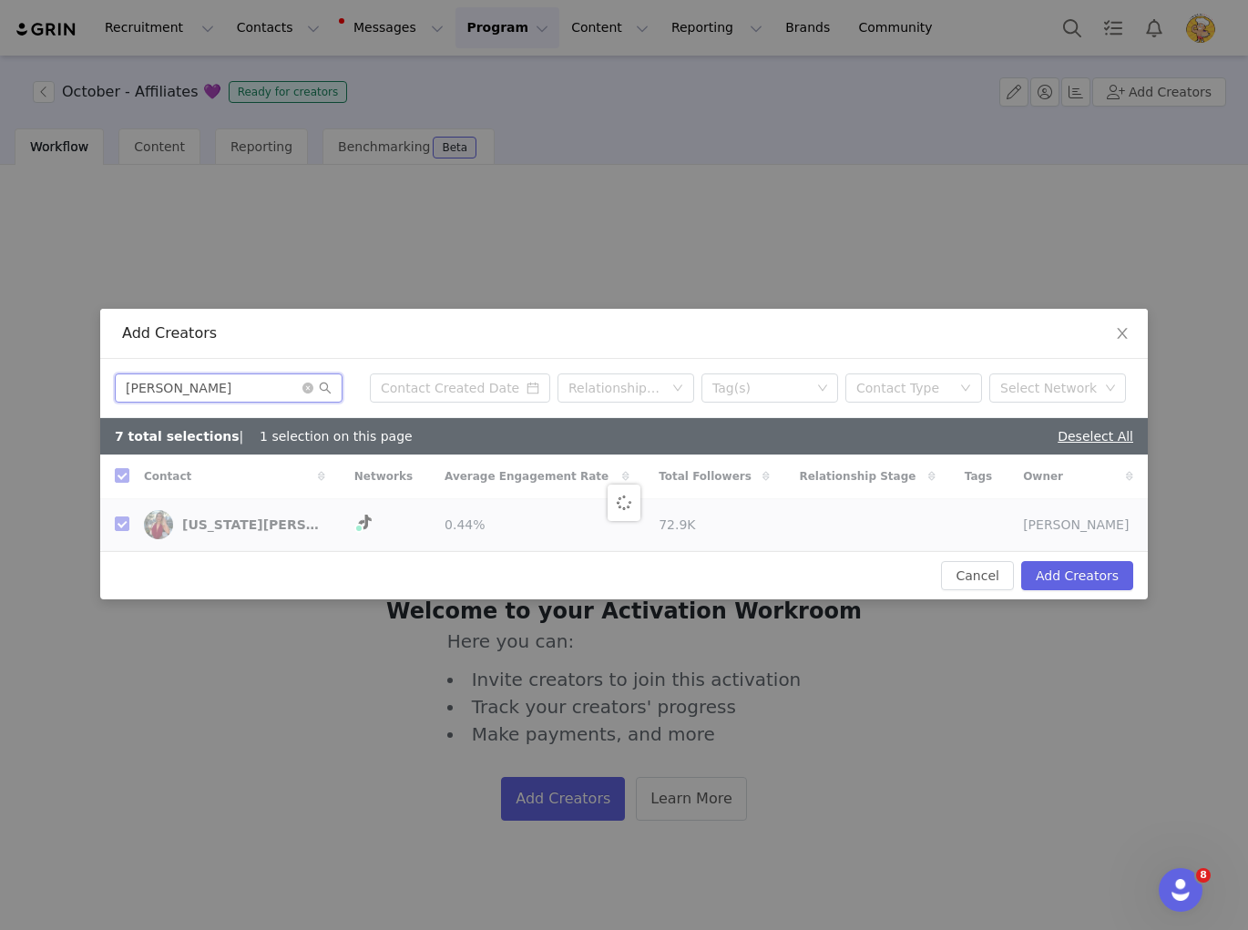
checkbox input "false"
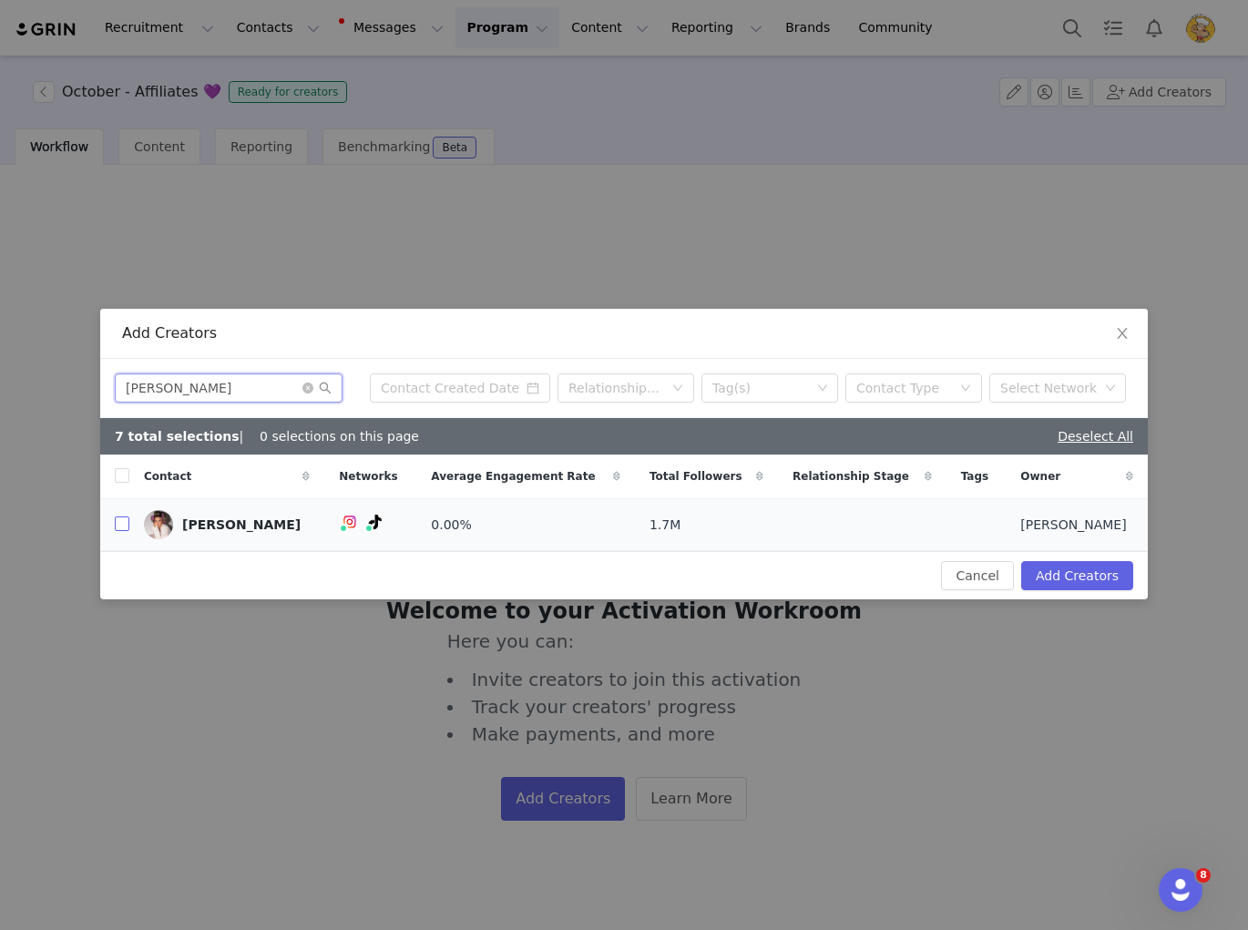
type input "[PERSON_NAME]"
click at [126, 525] on input "checkbox" at bounding box center [122, 523] width 15 height 15
checkbox input "true"
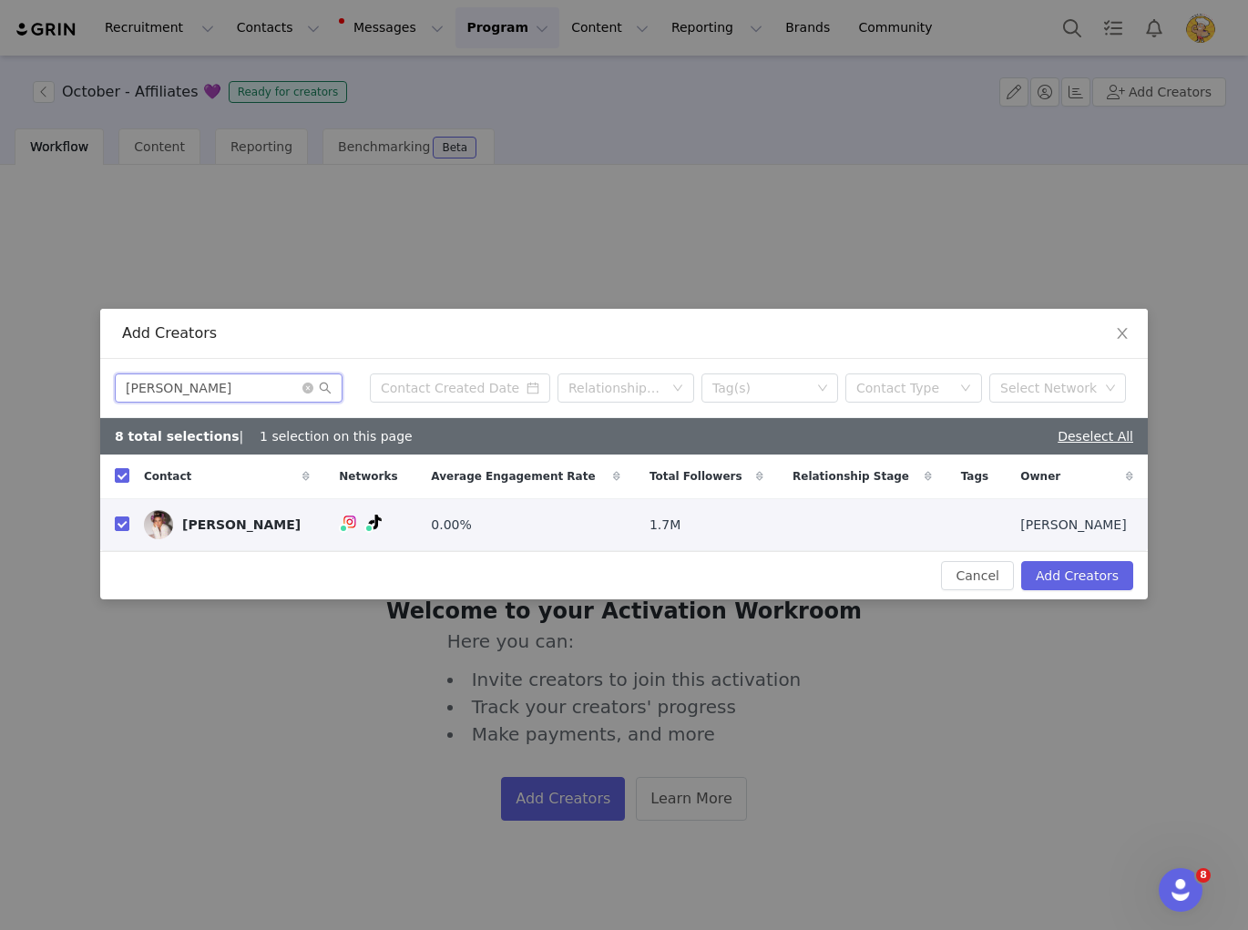
drag, startPoint x: 111, startPoint y: 385, endPoint x: 75, endPoint y: 381, distance: 36.7
click at [75, 381] on div "Add Creators Karina Irby Relationship Stage Tag(s) Contact Type Select Network …" at bounding box center [624, 465] width 1248 height 930
paste input "[PERSON_NAME]"
type input "[PERSON_NAME]"
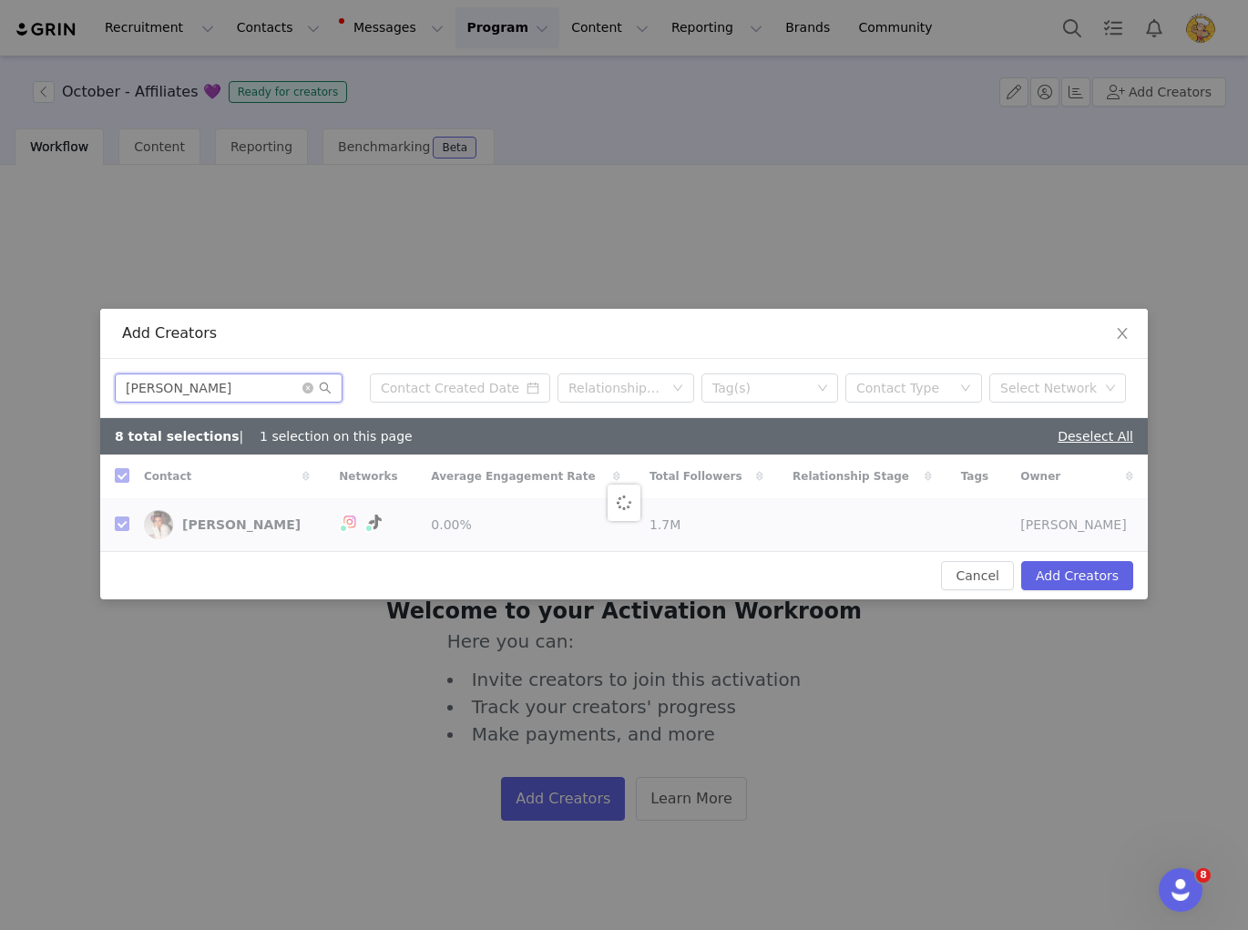
checkbox input "false"
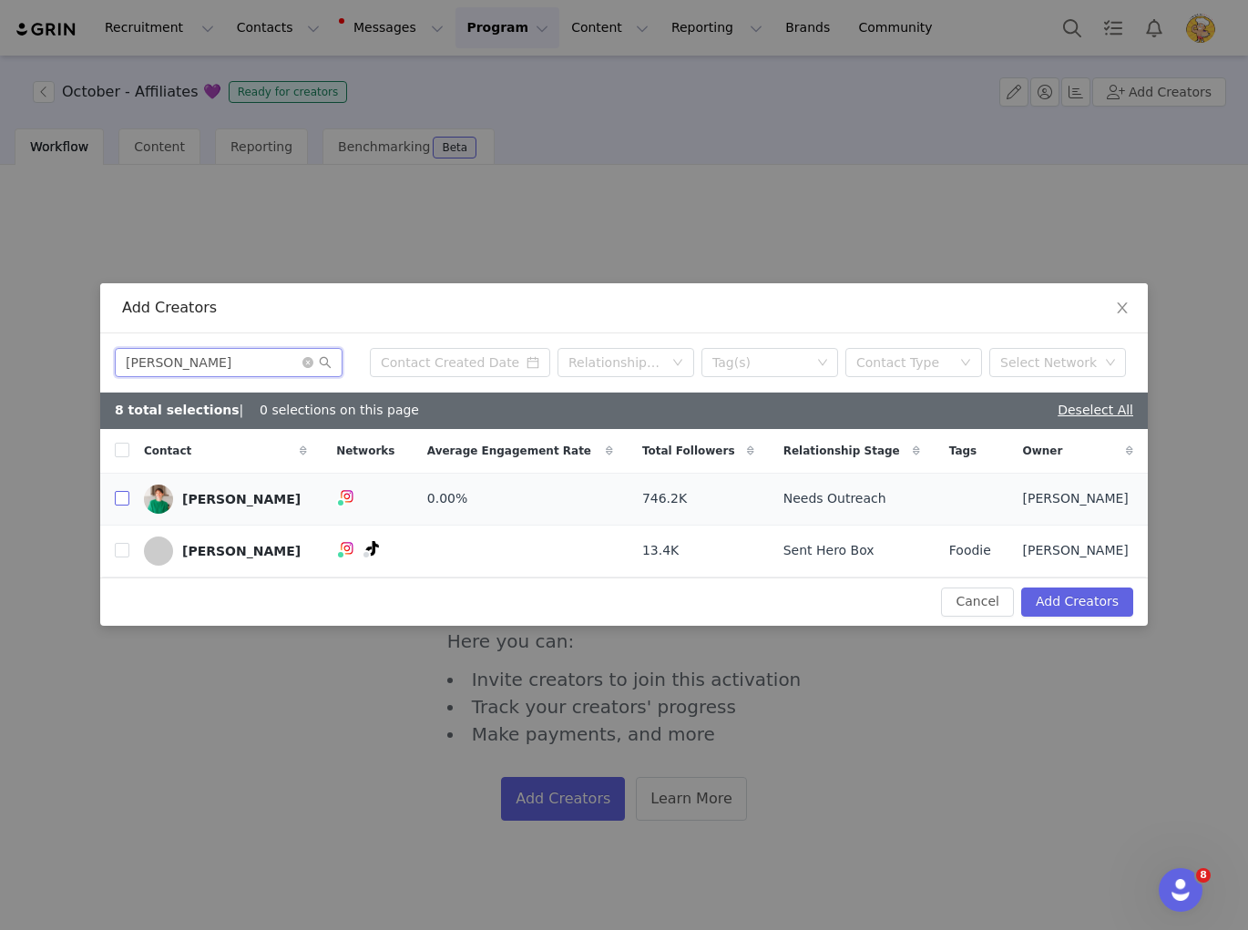
type input "[PERSON_NAME]"
click at [122, 503] on input "checkbox" at bounding box center [122, 498] width 15 height 15
checkbox input "true"
drag, startPoint x: 246, startPoint y: 362, endPoint x: 116, endPoint y: 362, distance: 130.3
click at [117, 362] on input "[PERSON_NAME]" at bounding box center [229, 362] width 228 height 29
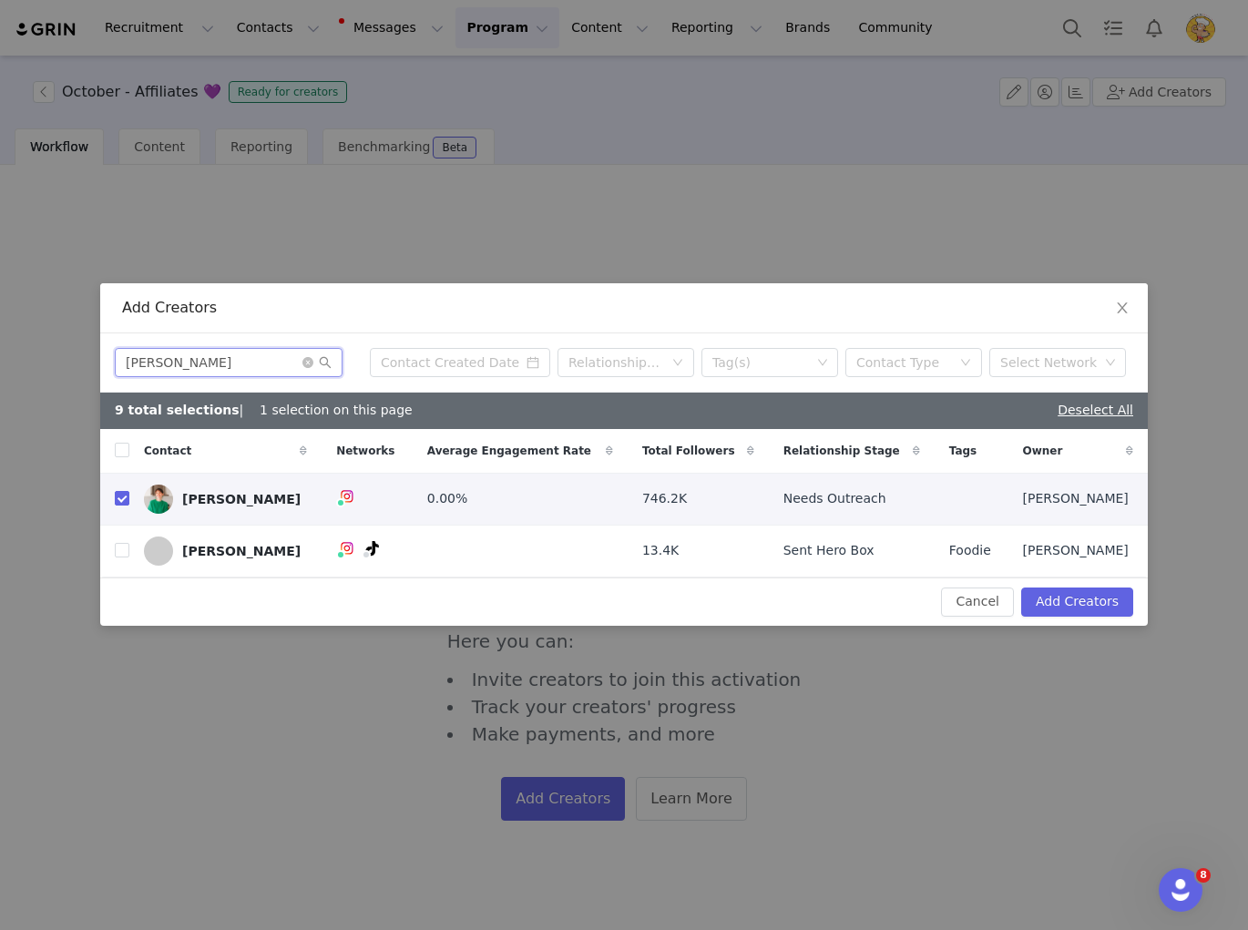
paste input "Olivia Molly Rodger"
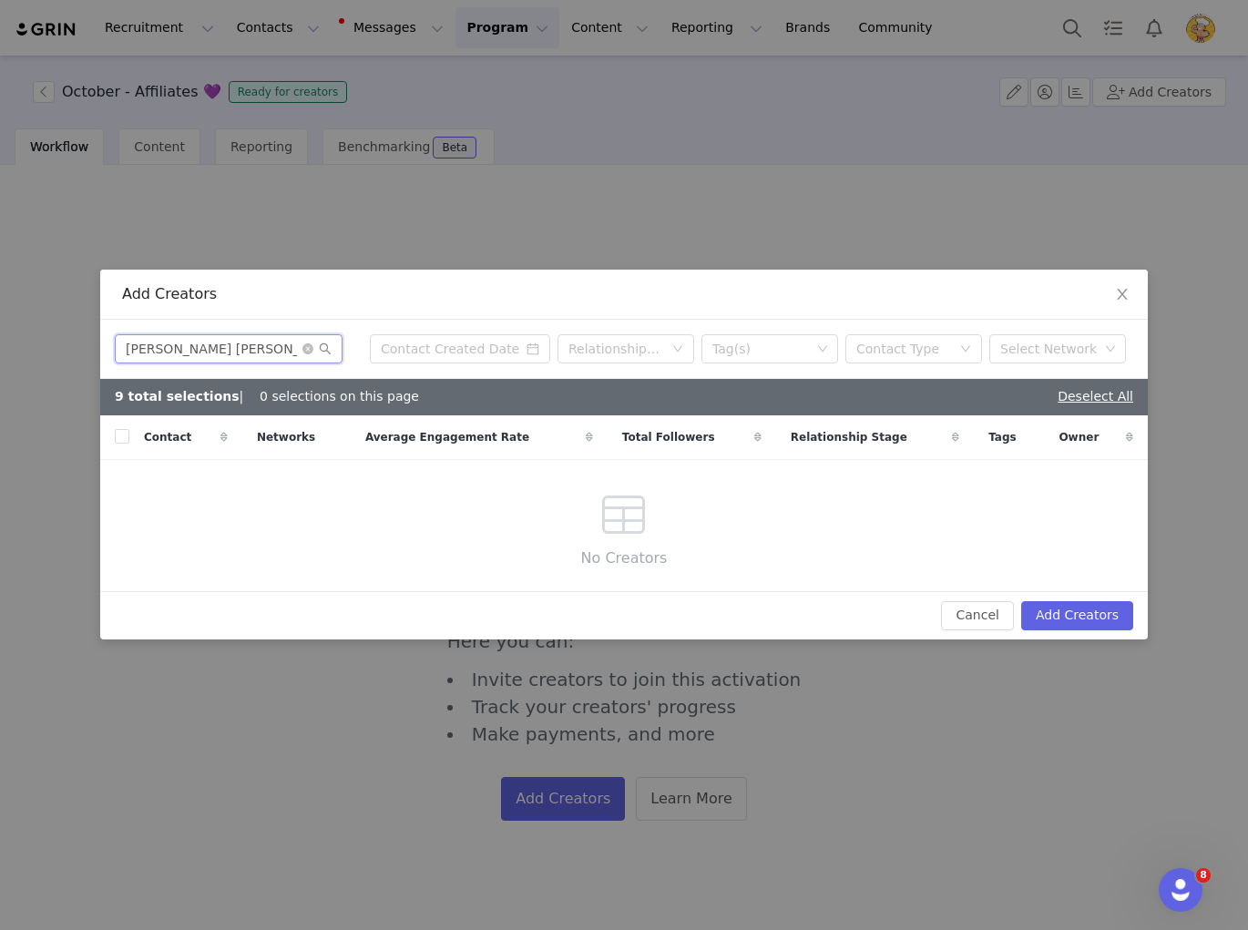
click at [222, 351] on input "Olivia Molly Rodgers" at bounding box center [229, 348] width 228 height 29
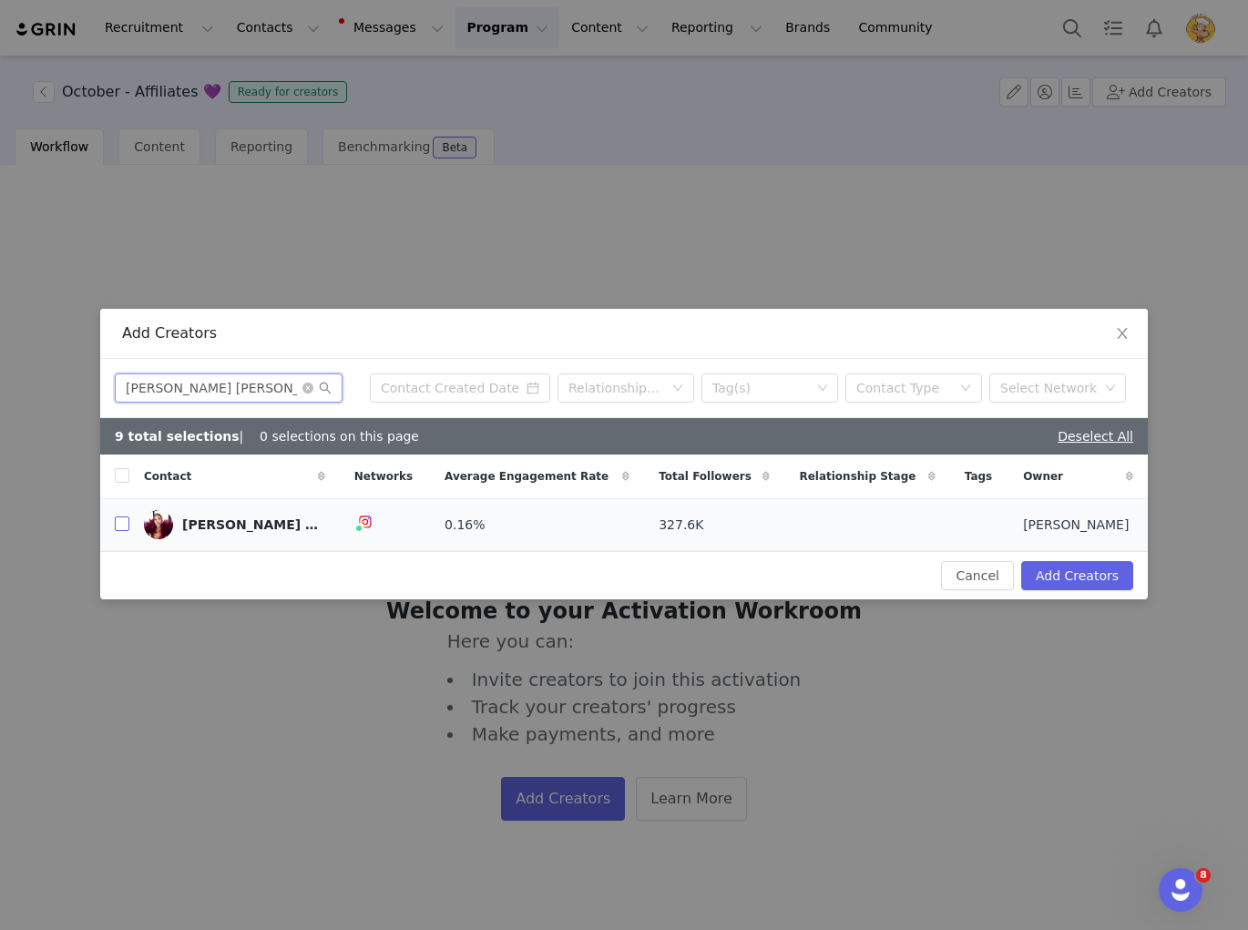
type input "[PERSON_NAME] [PERSON_NAME]"
click at [124, 525] on input "checkbox" at bounding box center [122, 523] width 15 height 15
checkbox input "true"
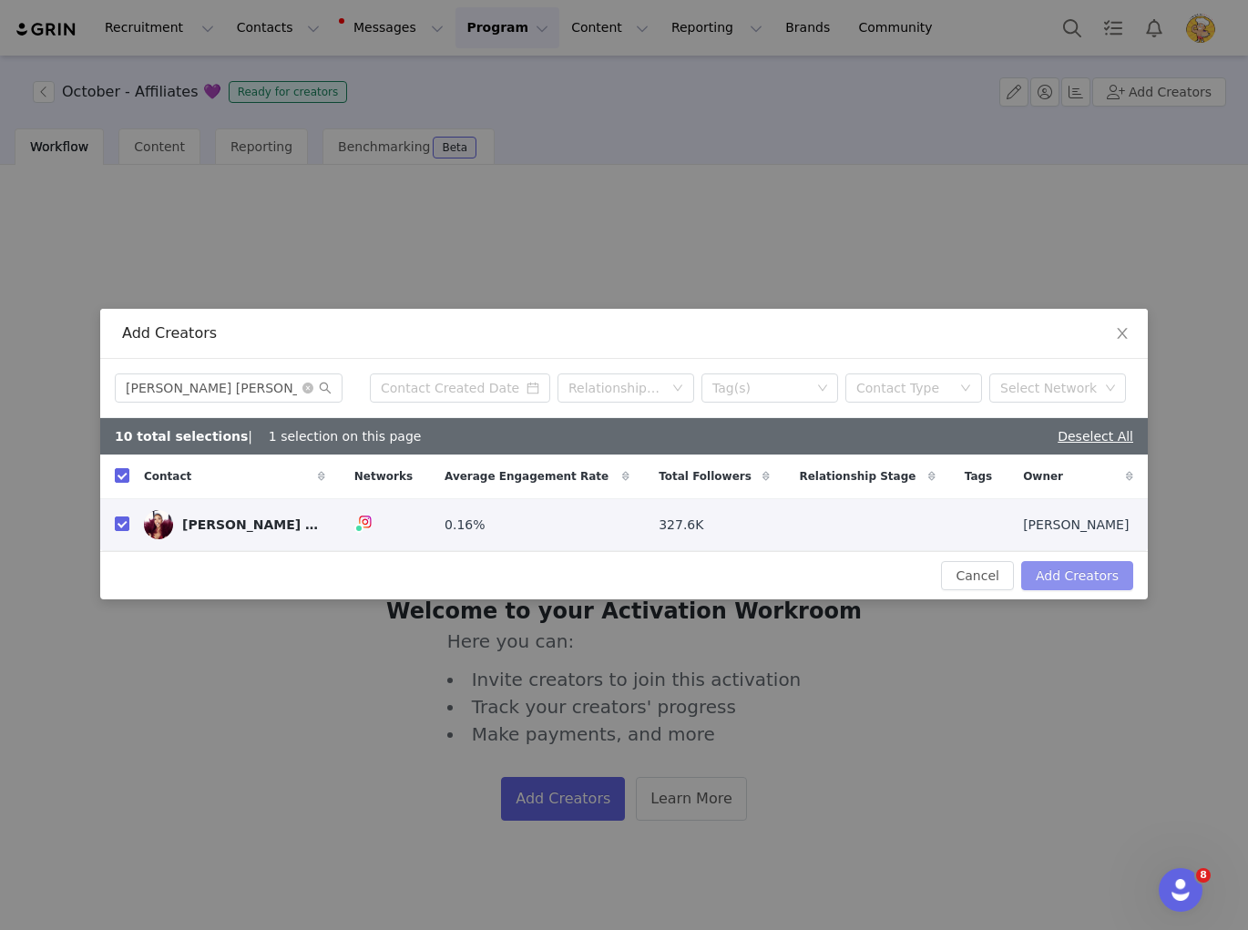
click at [1079, 575] on button "Add Creators" at bounding box center [1077, 575] width 112 height 29
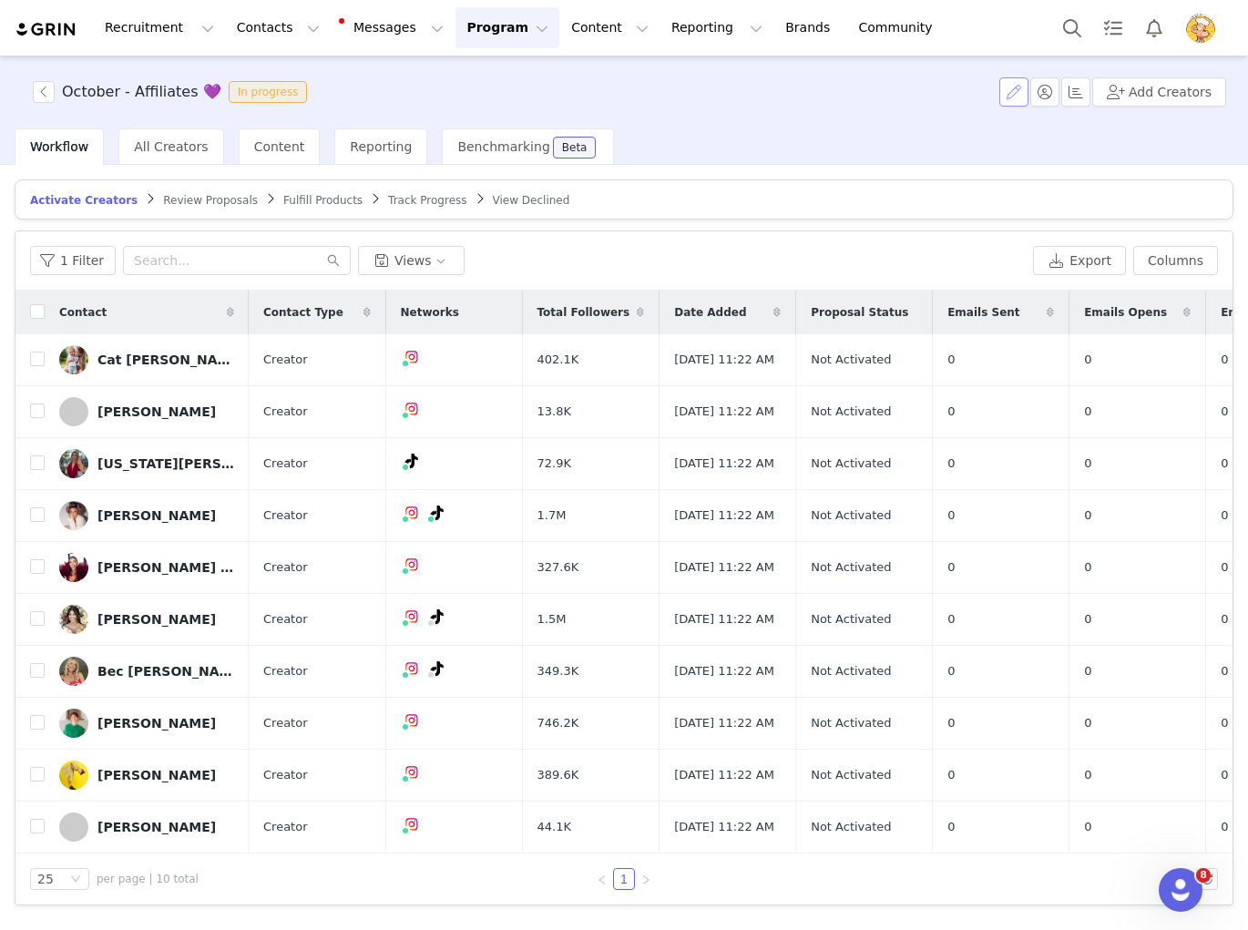
click at [1013, 98] on button "button" at bounding box center [1013, 91] width 29 height 29
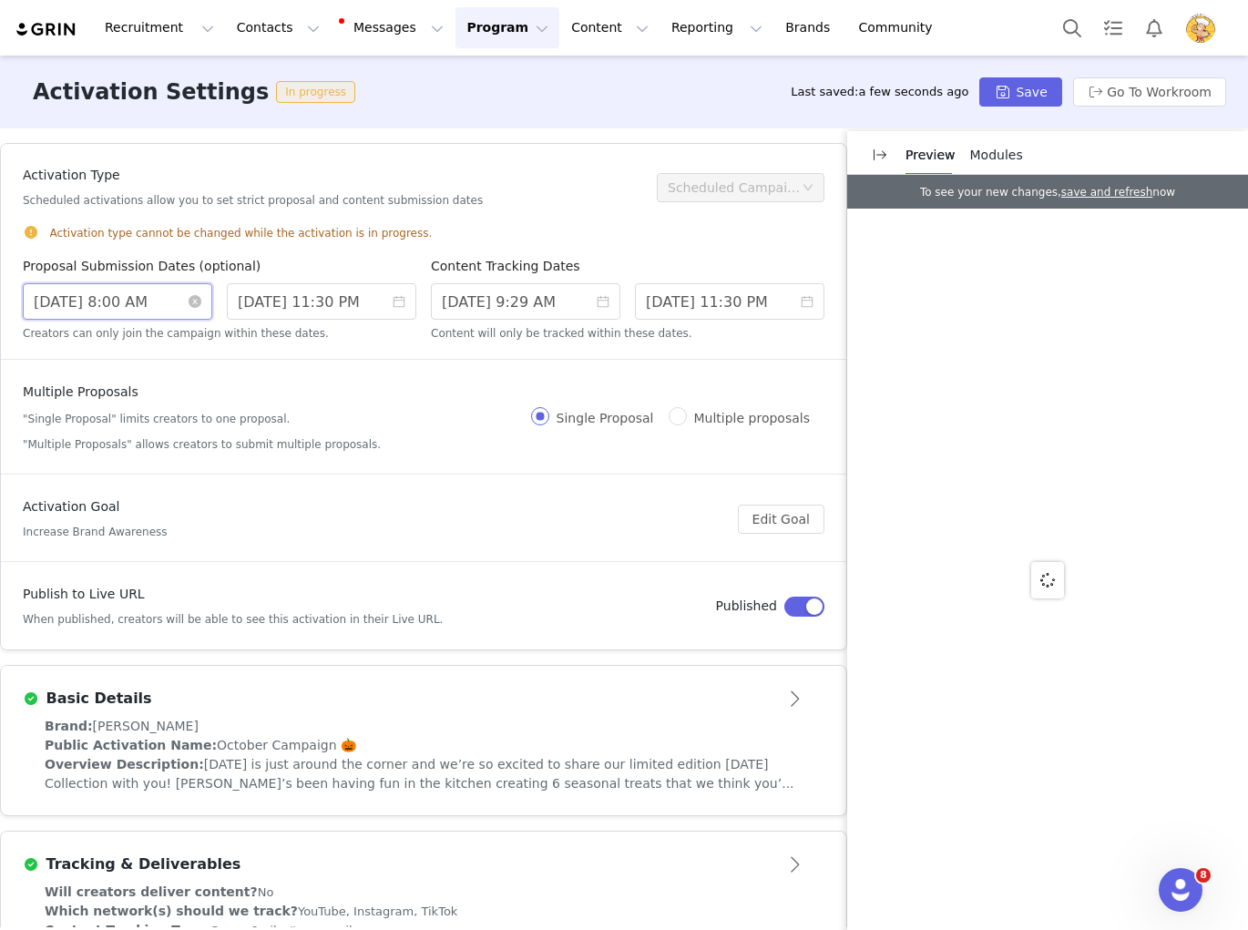
click at [73, 308] on input "9/30/2025 8:00 AM" at bounding box center [117, 301] width 189 height 36
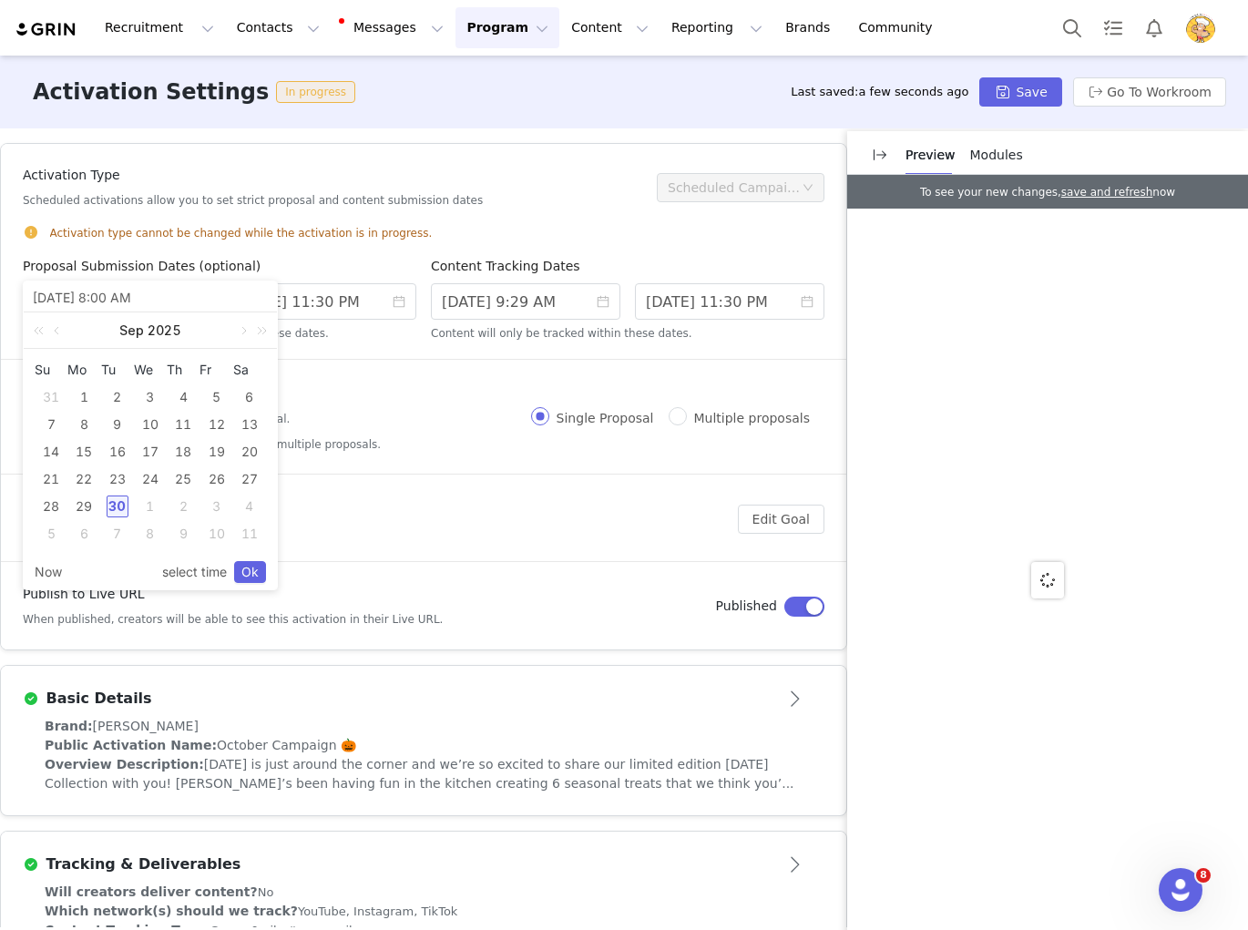
click at [155, 508] on div "1" at bounding box center [150, 507] width 22 height 22
type input "10/01/2025 8:00 AM"
click at [250, 575] on link "Ok" at bounding box center [250, 572] width 32 height 22
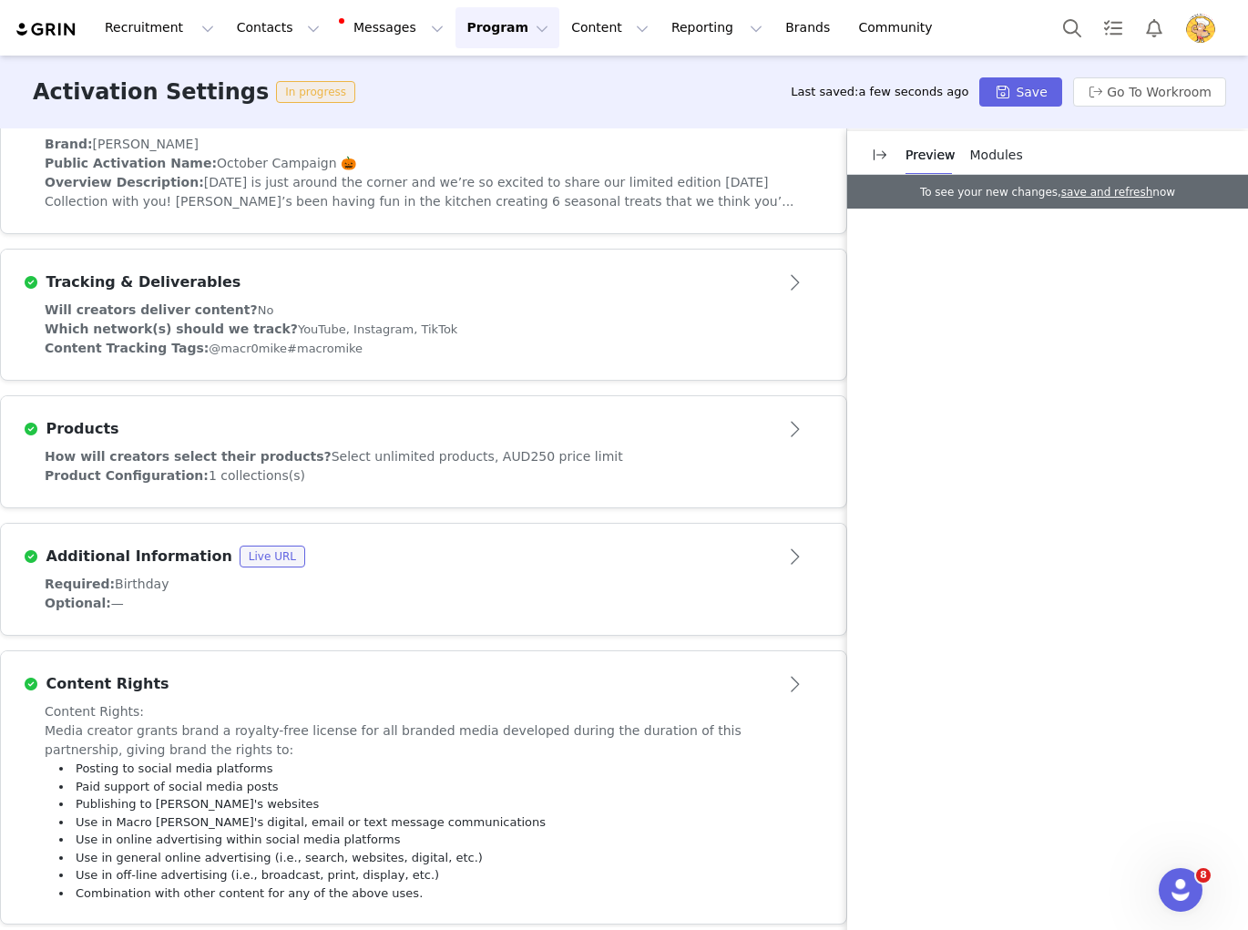
scroll to position [597, 0]
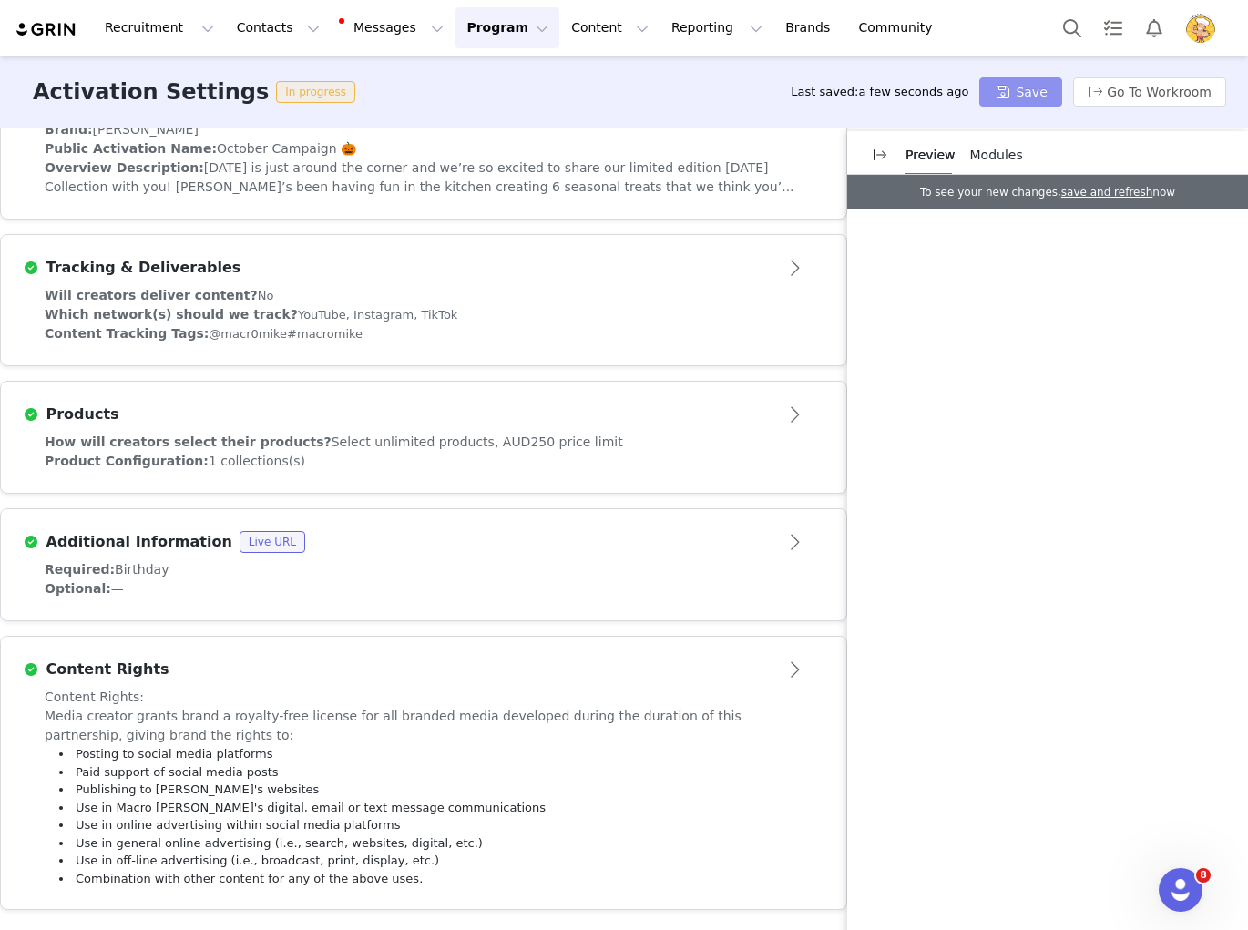
click at [1041, 97] on button "Save" at bounding box center [1020, 91] width 82 height 29
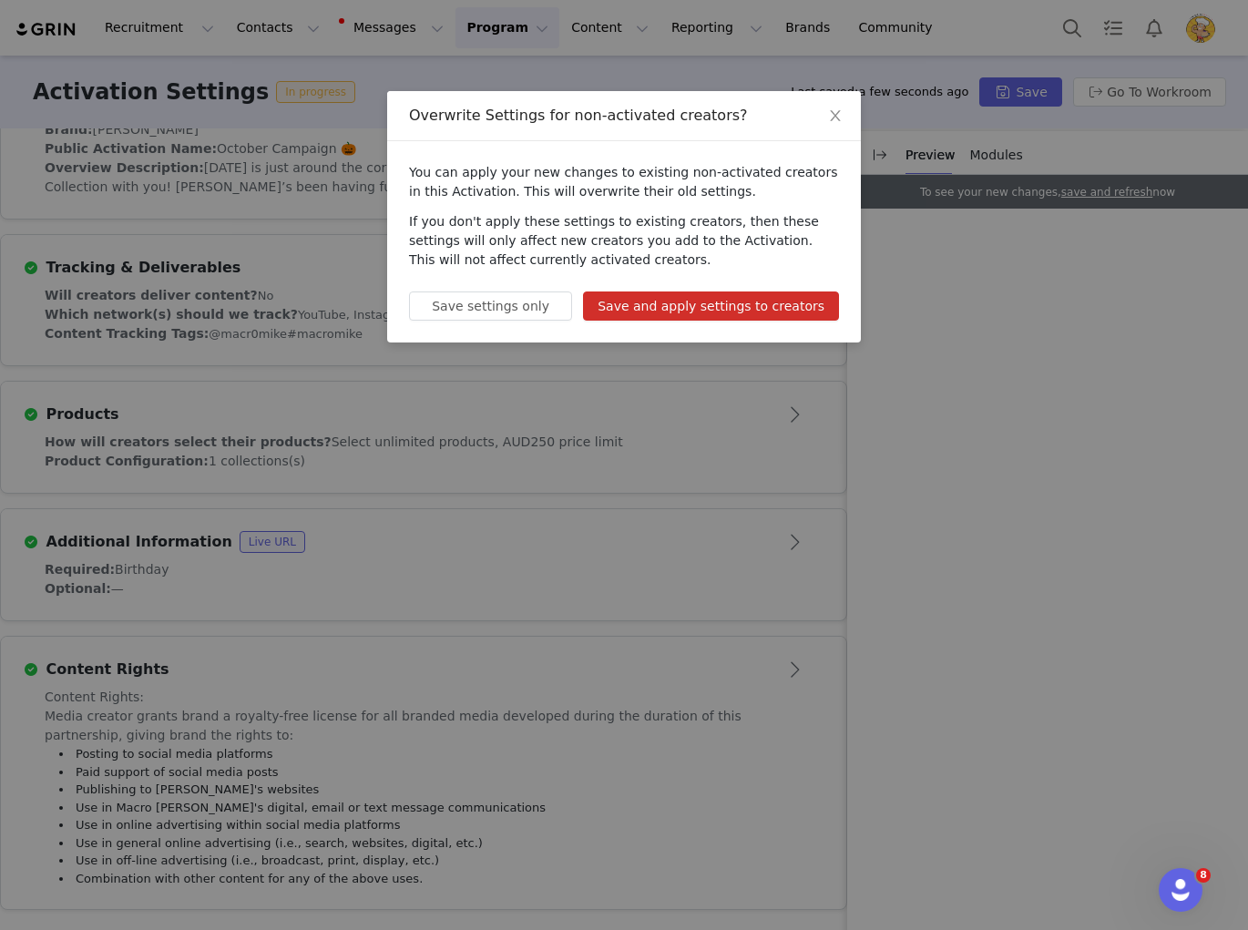
click at [693, 307] on button "Save and apply settings to creators" at bounding box center [711, 305] width 256 height 29
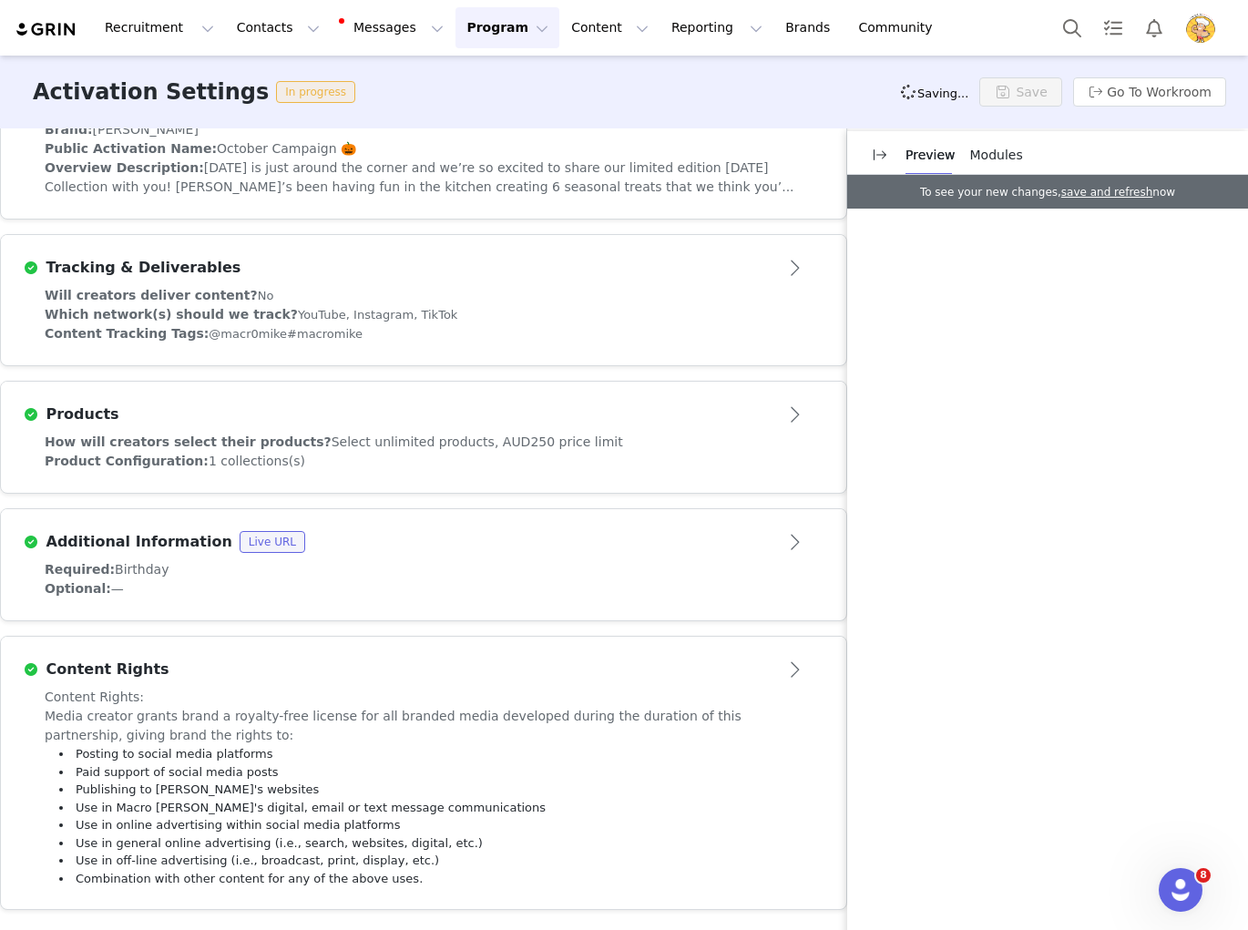
click at [482, 37] on button "Program Program" at bounding box center [507, 27] width 104 height 41
click at [480, 85] on p "Activations" at bounding box center [477, 80] width 70 height 19
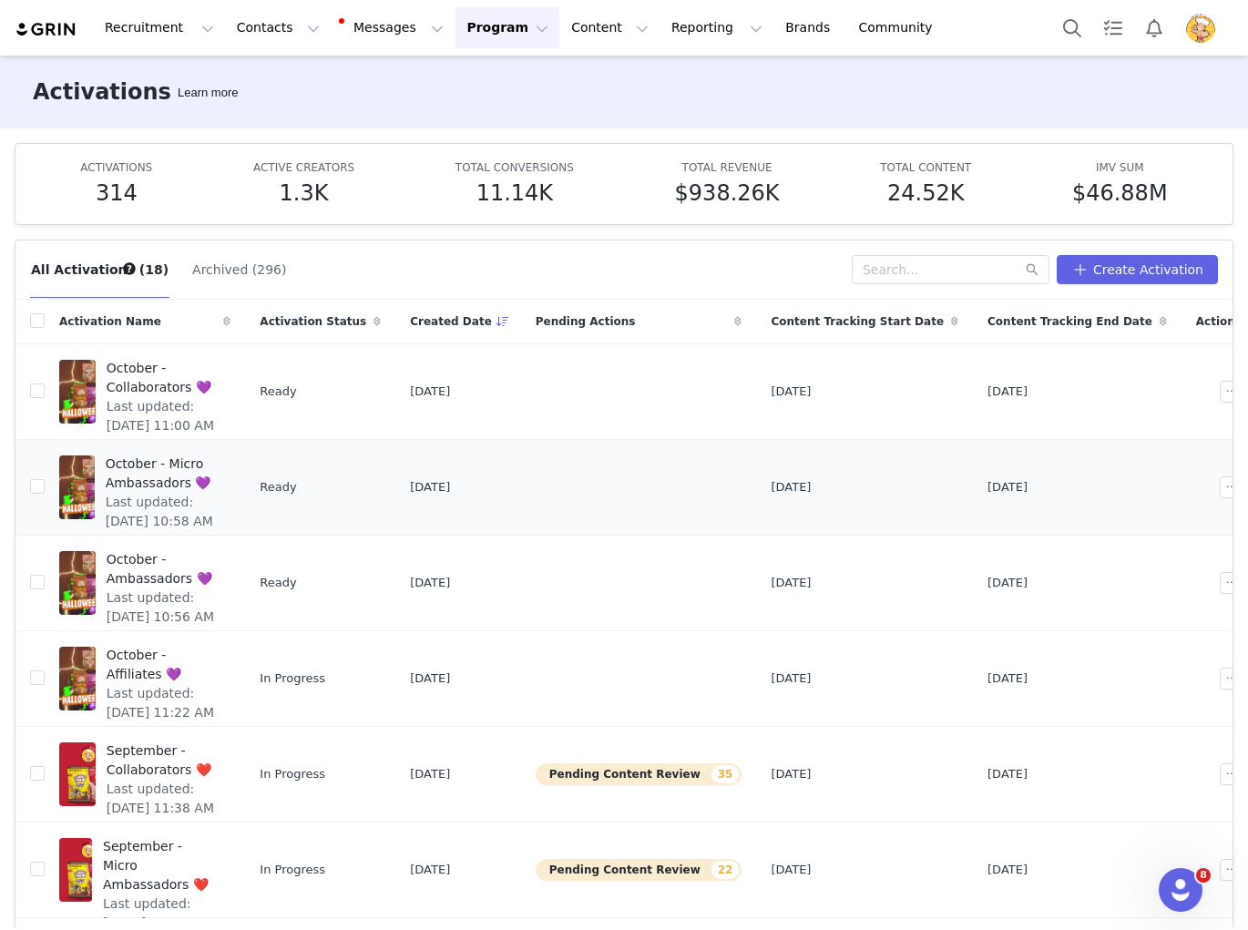
drag, startPoint x: 493, startPoint y: 445, endPoint x: 153, endPoint y: 434, distance: 339.9
click at [470, 445] on td "[DATE]" at bounding box center [458, 487] width 126 height 96
click at [220, 558] on span "October - Ambassadors 💜" at bounding box center [164, 569] width 114 height 38
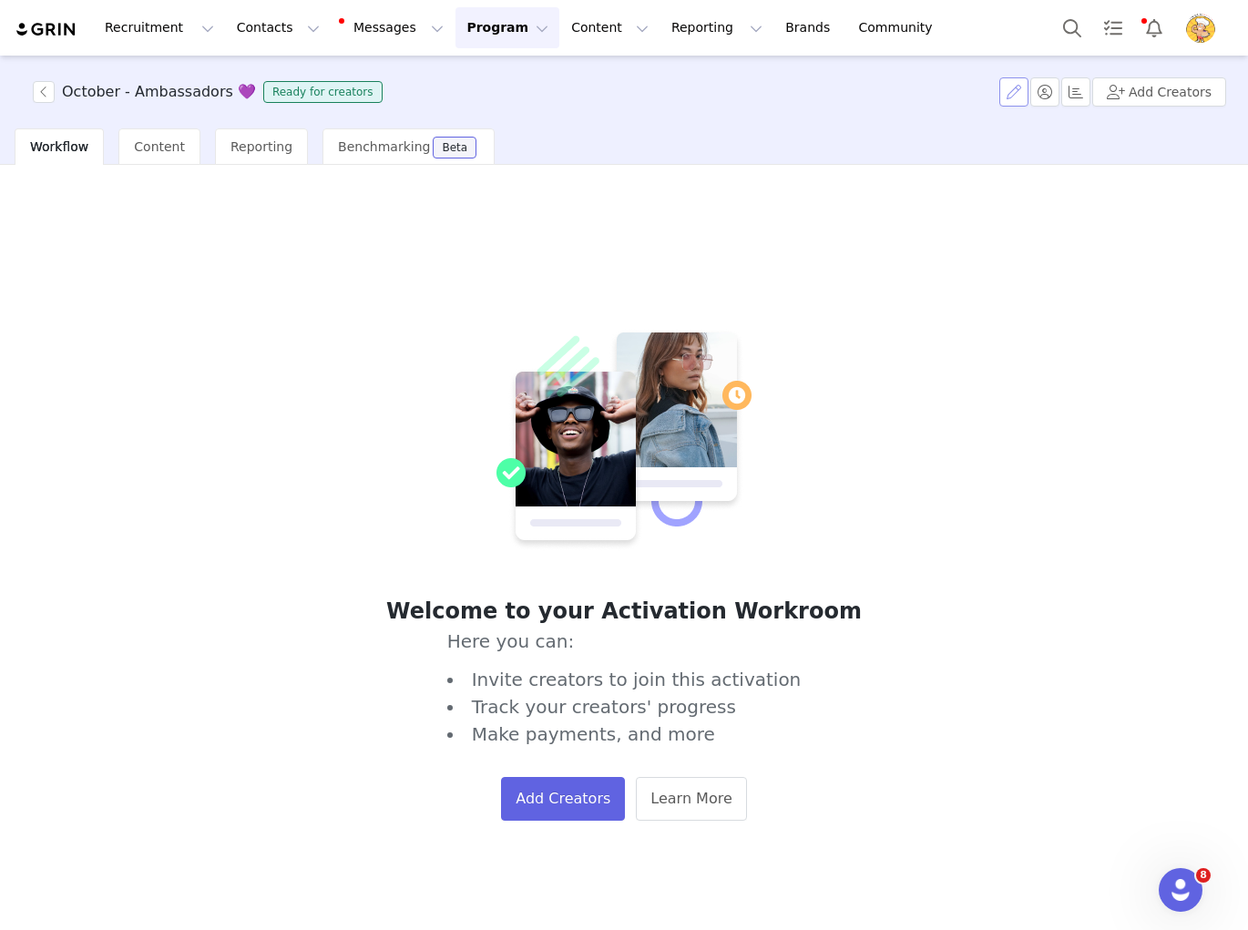
click at [1014, 83] on button "button" at bounding box center [1013, 91] width 29 height 29
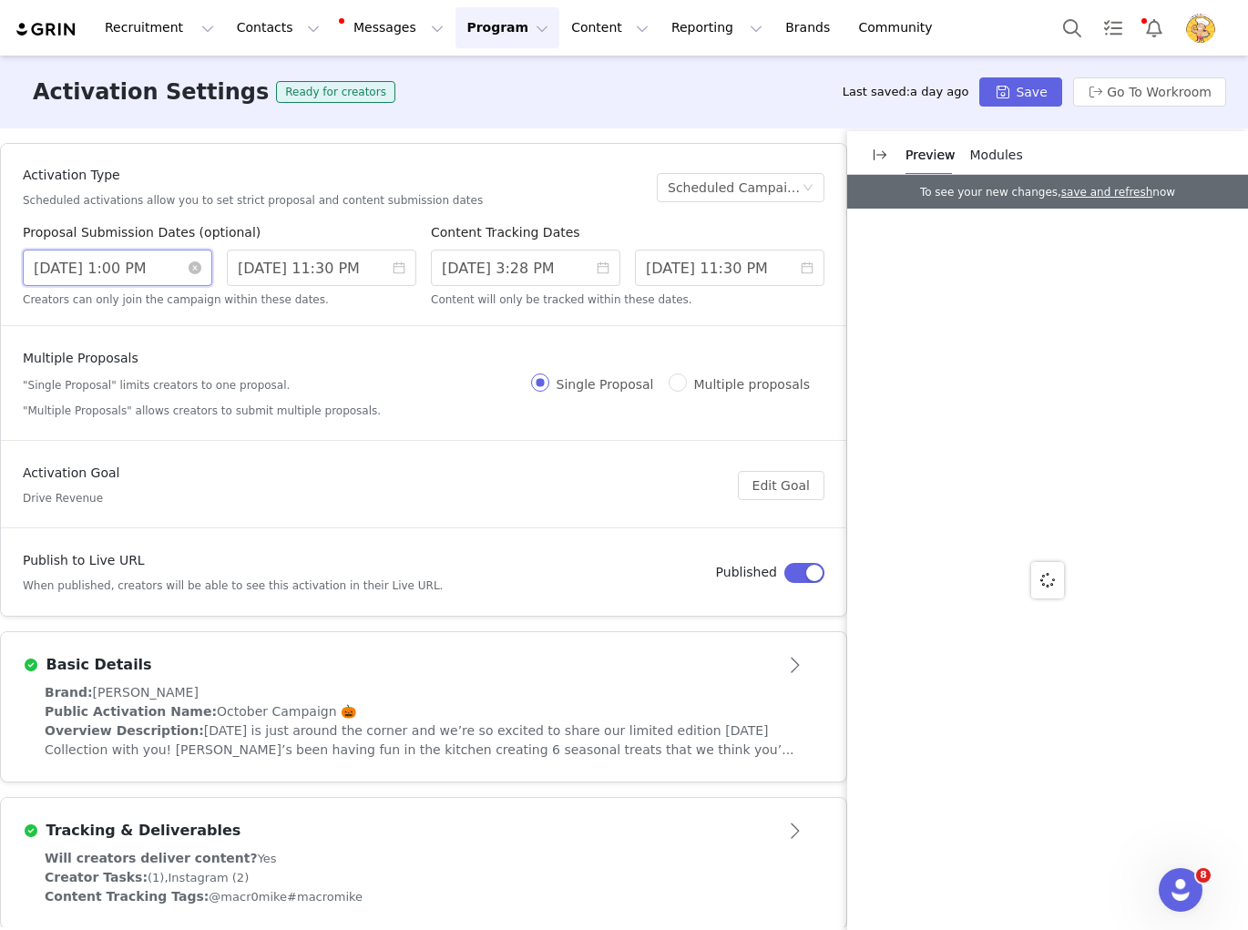
click at [87, 254] on input "9/30/2025 1:00 PM" at bounding box center [117, 268] width 189 height 36
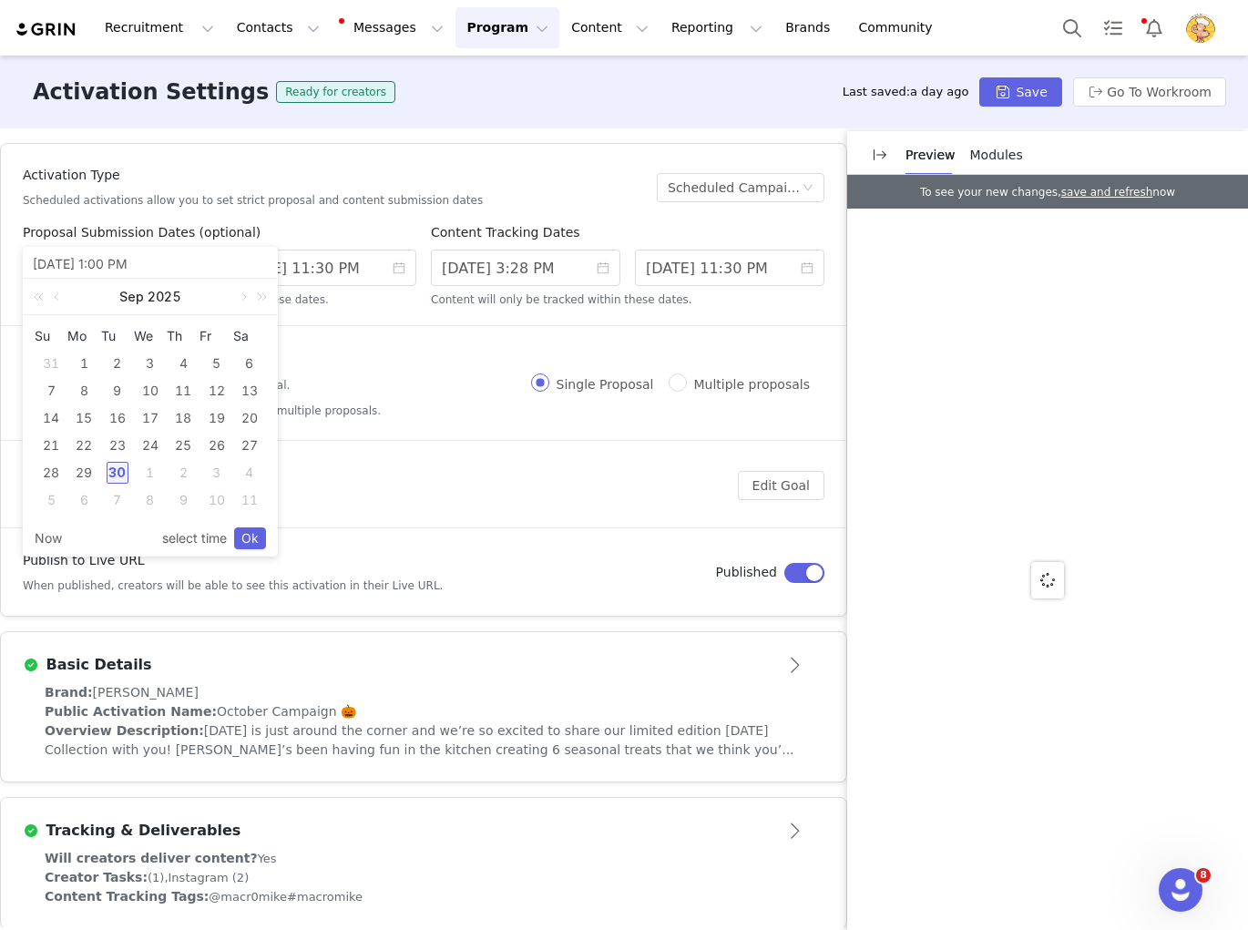
click at [147, 475] on div "1" at bounding box center [150, 473] width 22 height 22
type input "10/01/2025 1:00 PM"
click at [248, 539] on link "Ok" at bounding box center [250, 538] width 32 height 22
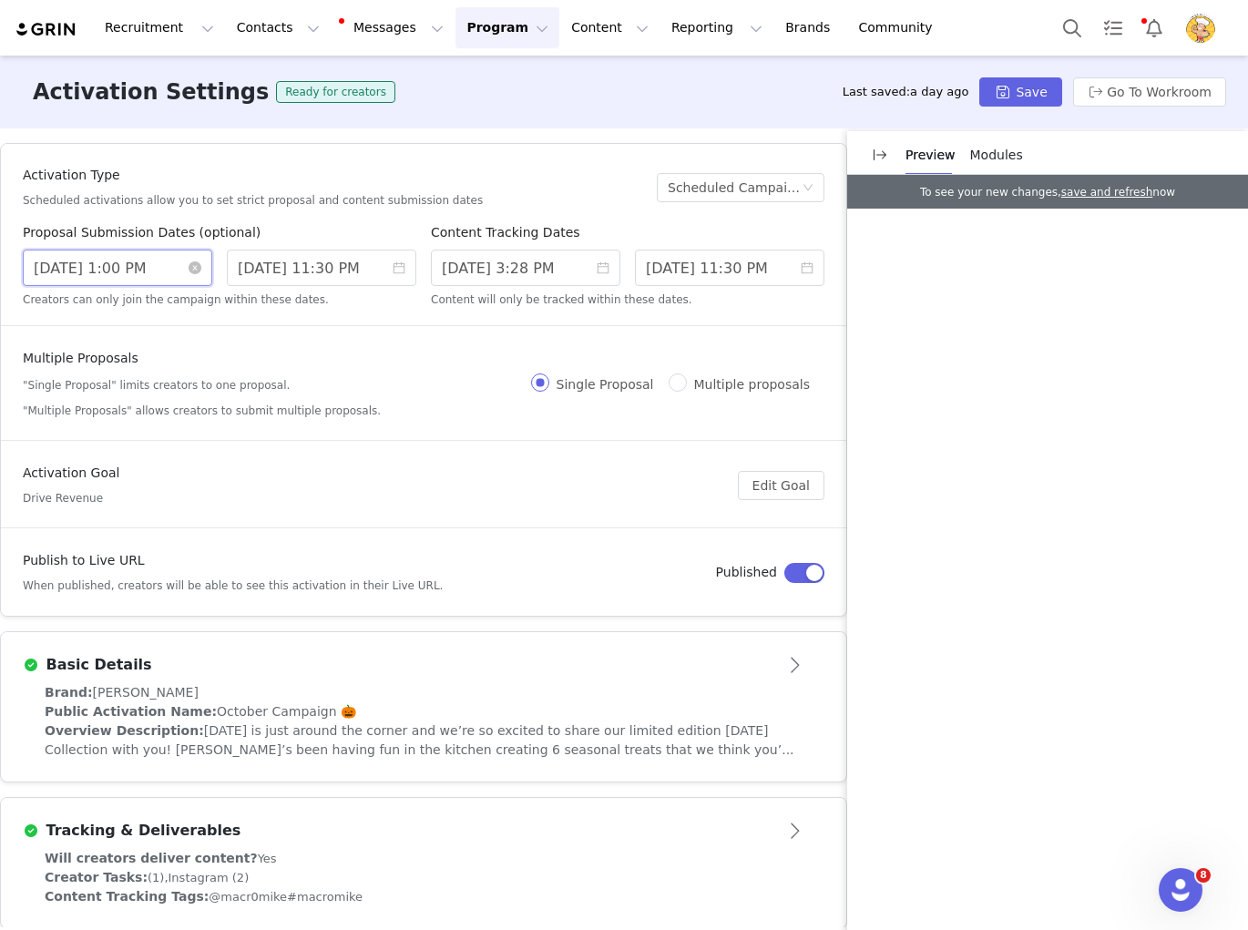
click at [130, 266] on input "10/01/2025 1:00 PM" at bounding box center [117, 268] width 189 height 36
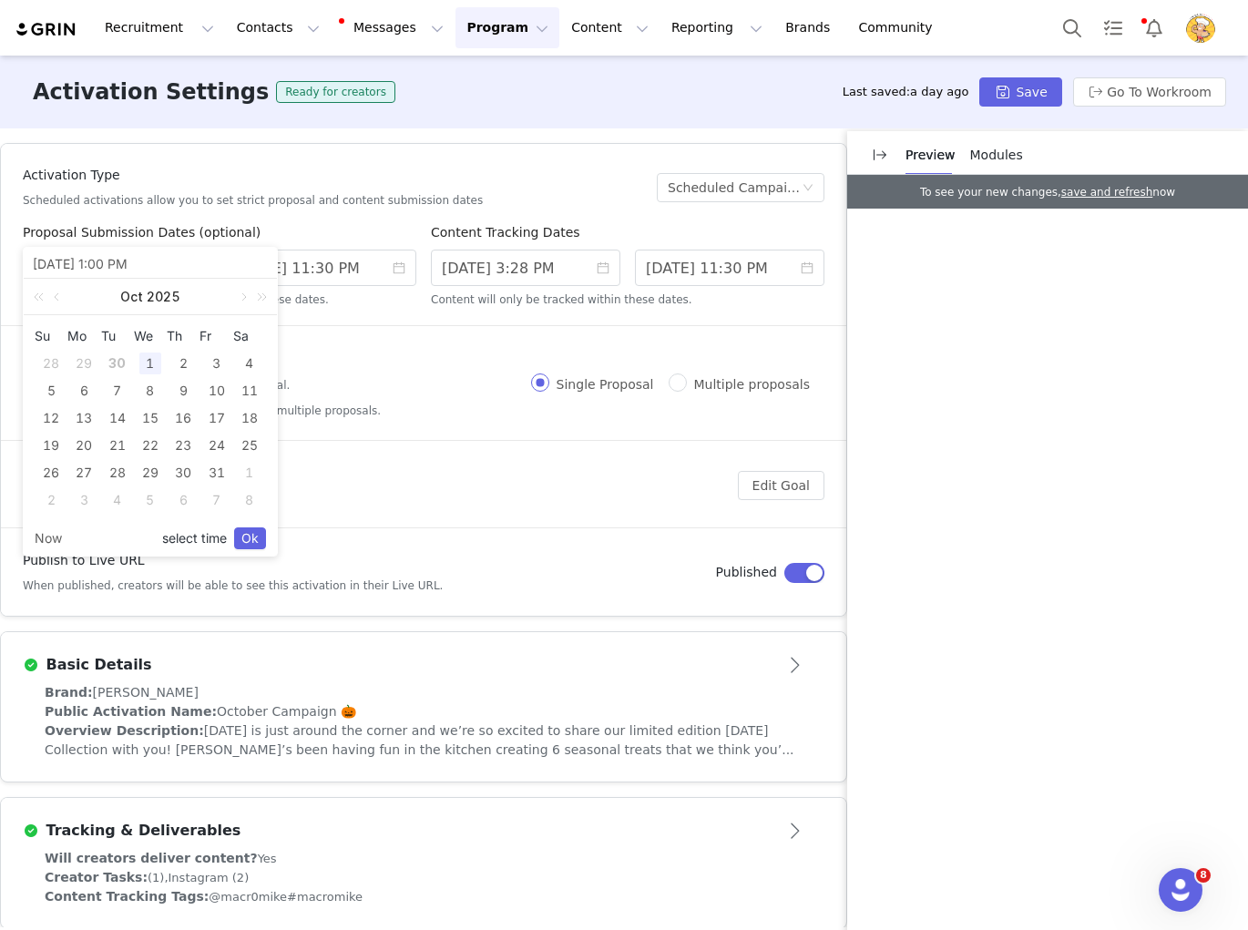
click at [197, 532] on link "select time" at bounding box center [194, 538] width 65 height 35
click at [77, 465] on li "10" at bounding box center [66, 462] width 84 height 22
type input "10/01/2025 10:00 PM"
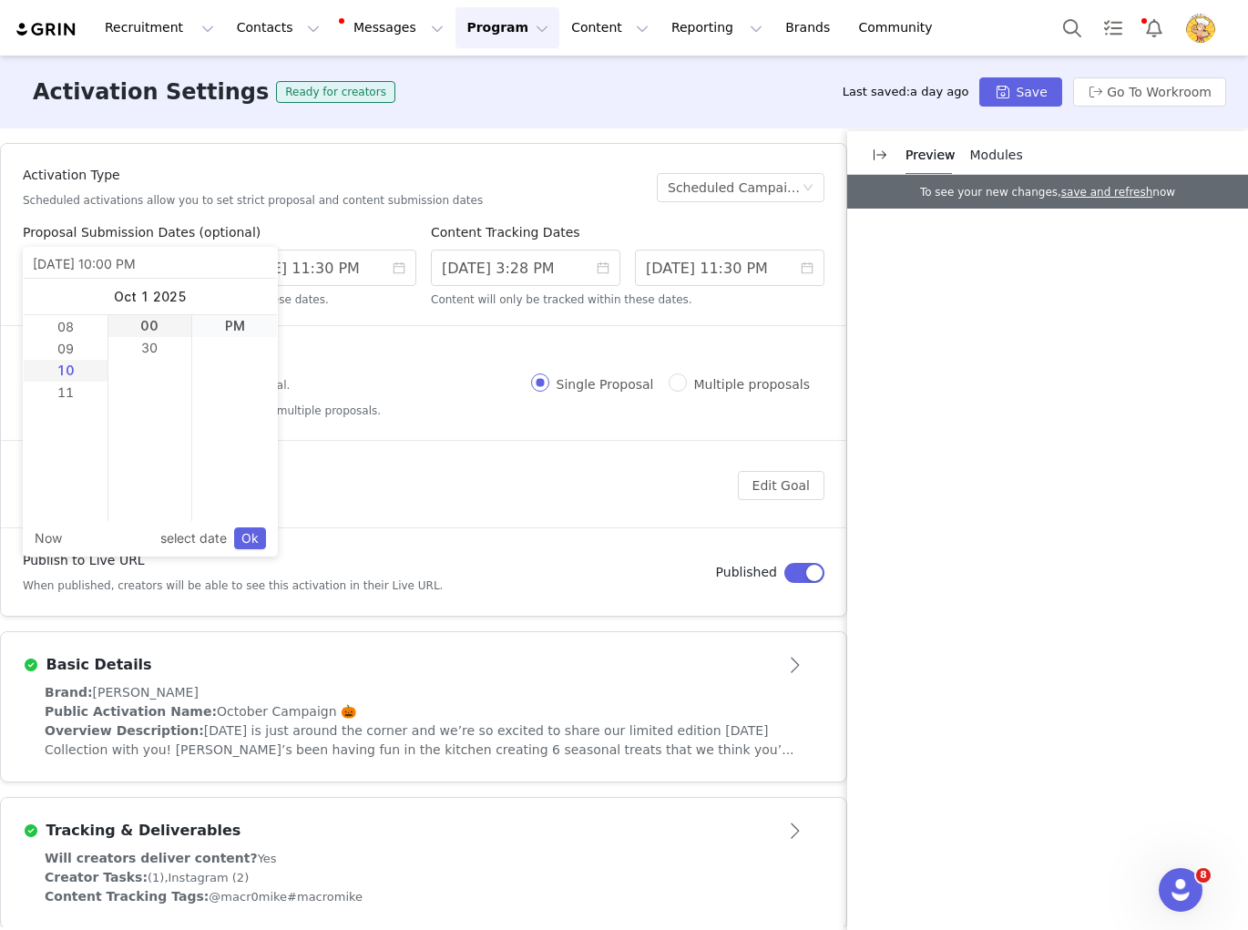
scroll to position [219, 0]
click at [230, 331] on li "AM" at bounding box center [234, 326] width 85 height 22
type input "10/01/2025 10:00 AM"
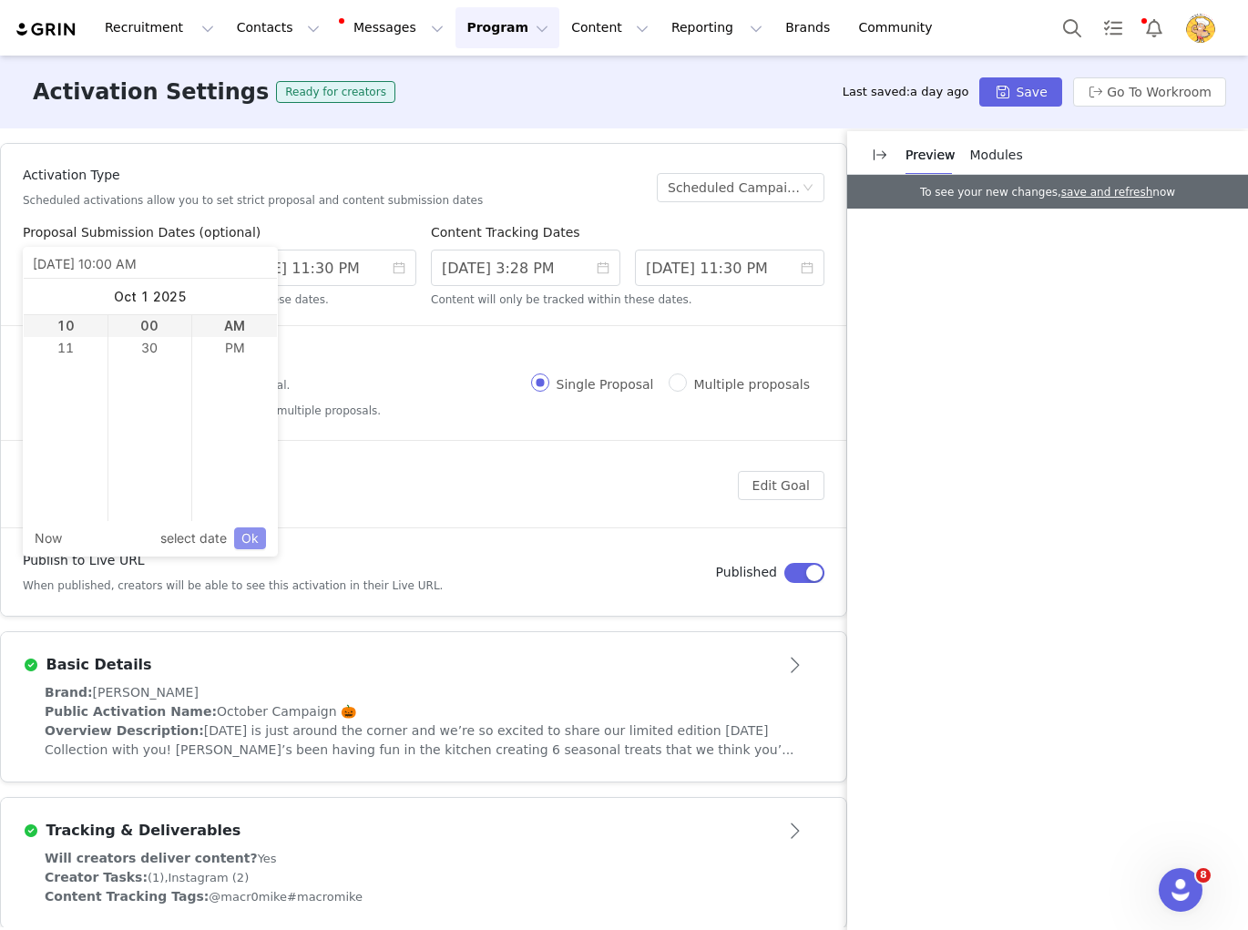
click at [250, 537] on link "Ok" at bounding box center [250, 538] width 32 height 22
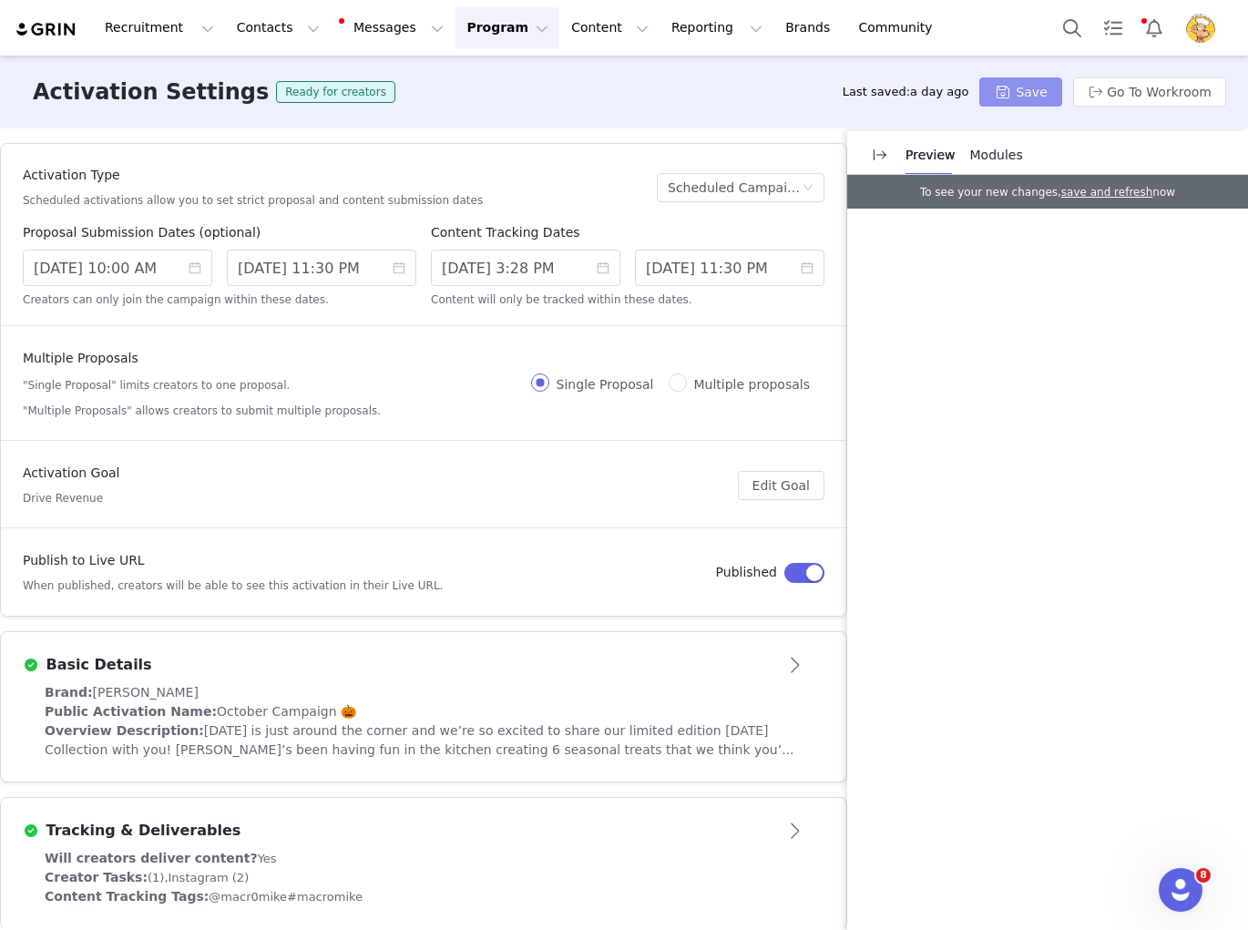
click at [1041, 86] on button "Save" at bounding box center [1020, 91] width 82 height 29
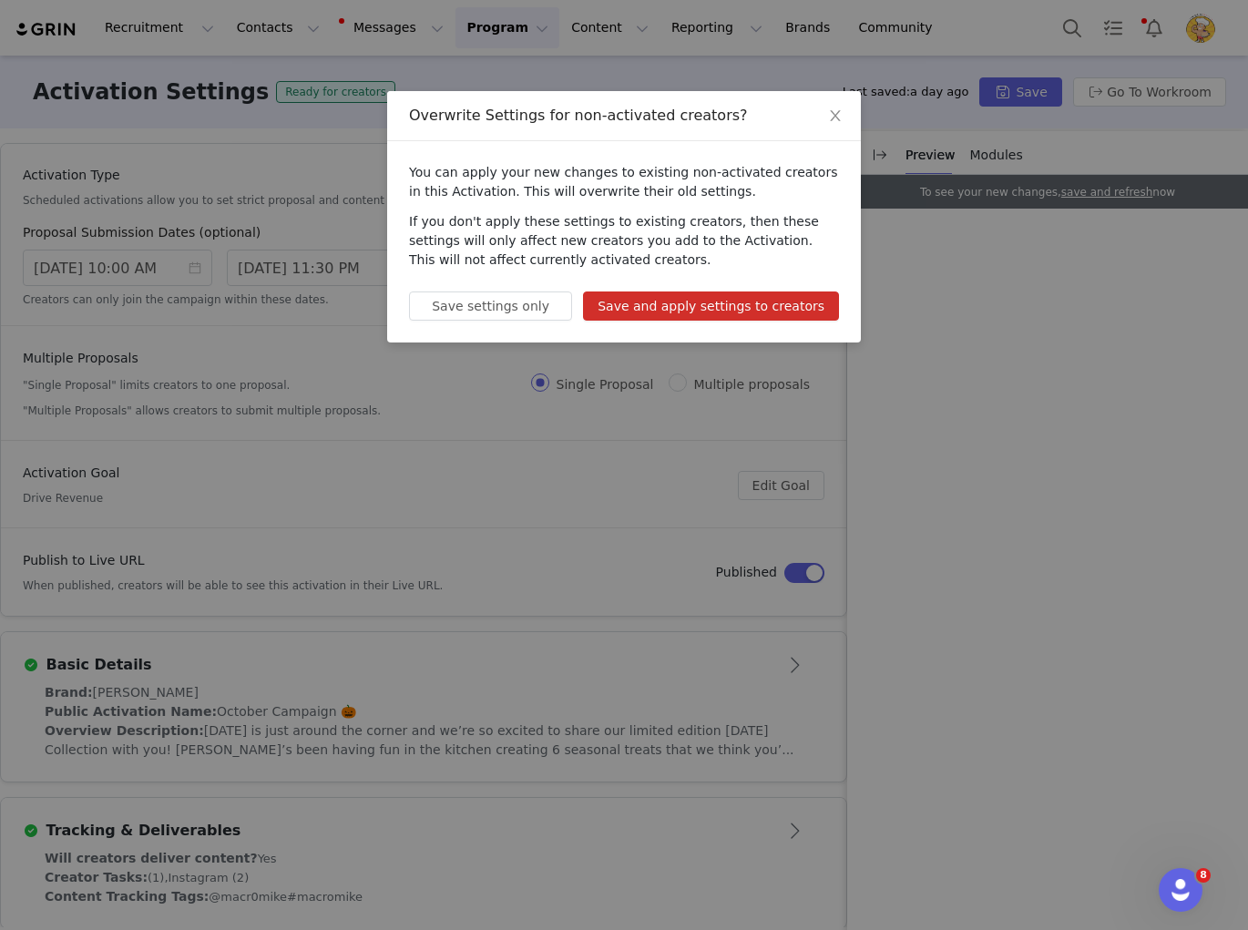
click at [618, 306] on button "Save and apply settings to creators" at bounding box center [711, 305] width 256 height 29
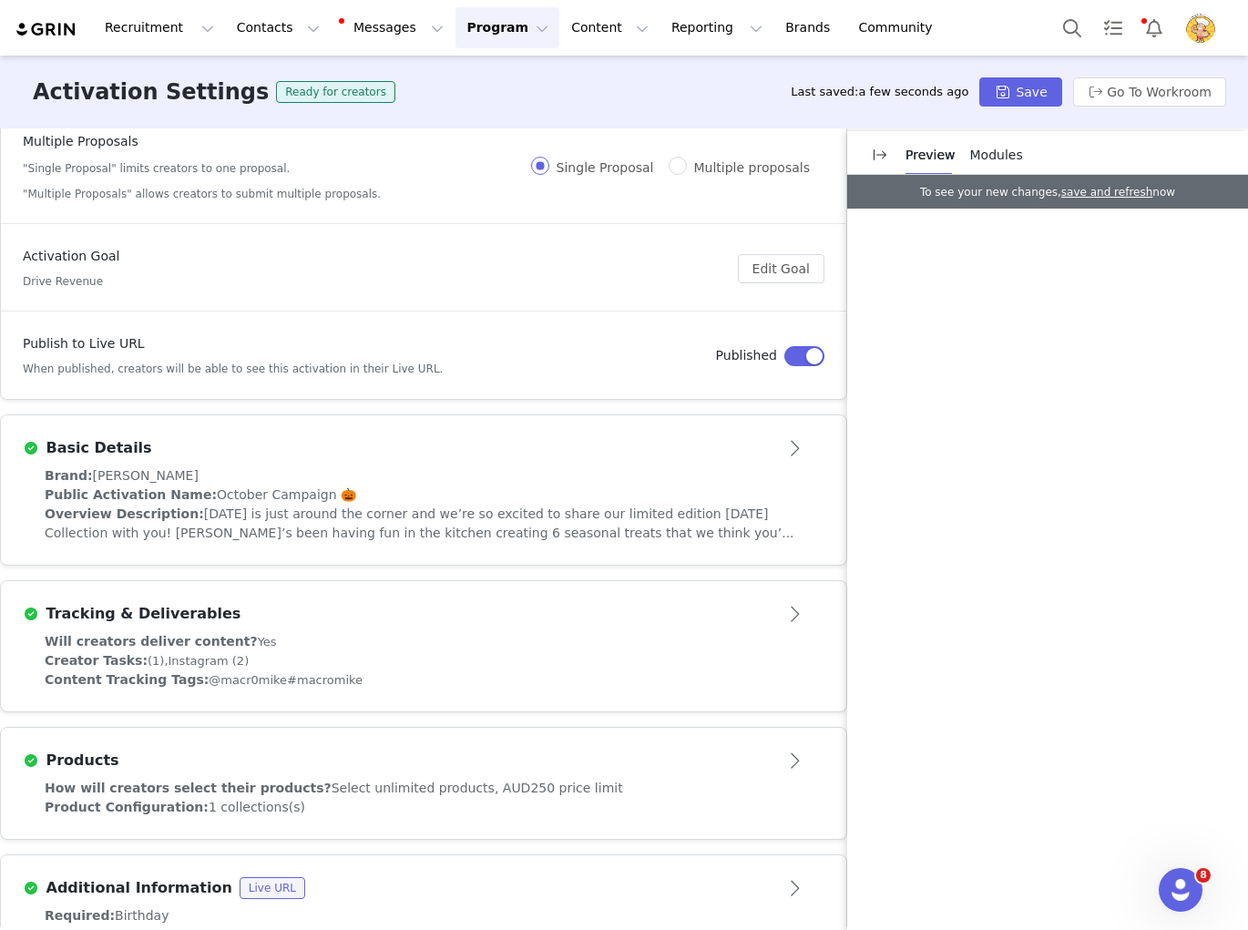
scroll to position [231, 0]
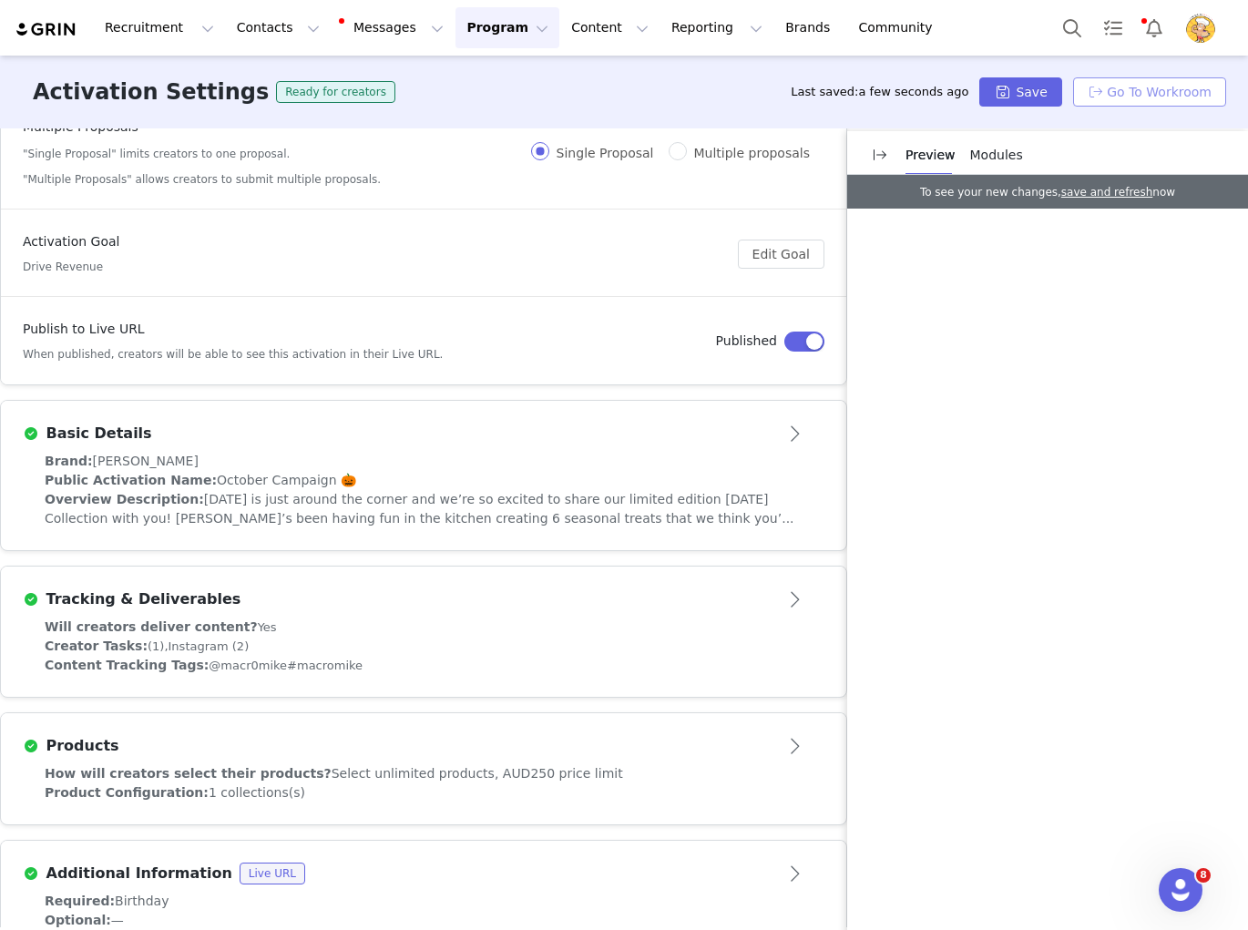
click at [1143, 94] on button "Go To Workroom" at bounding box center [1149, 91] width 153 height 29
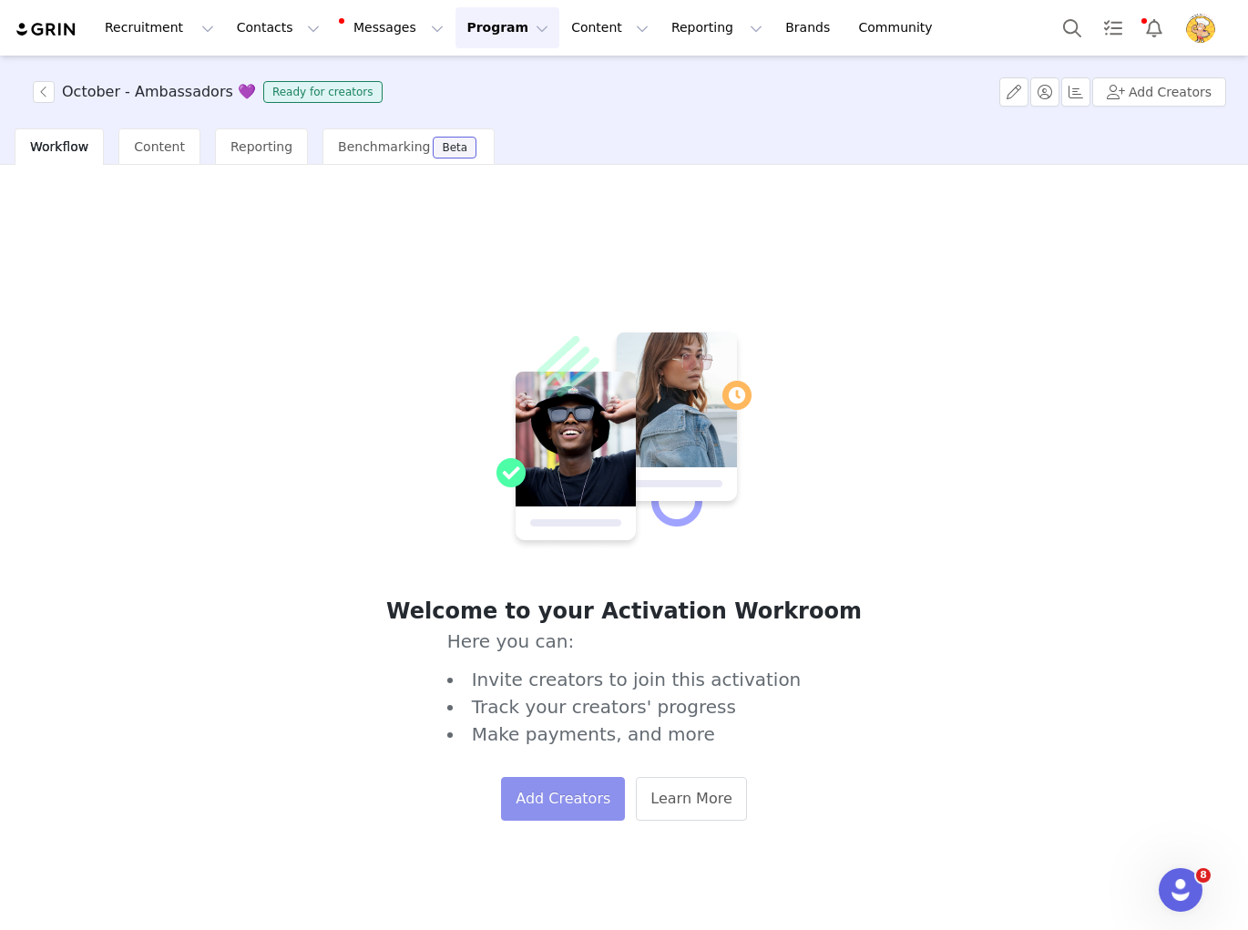
scroll to position [5, 0]
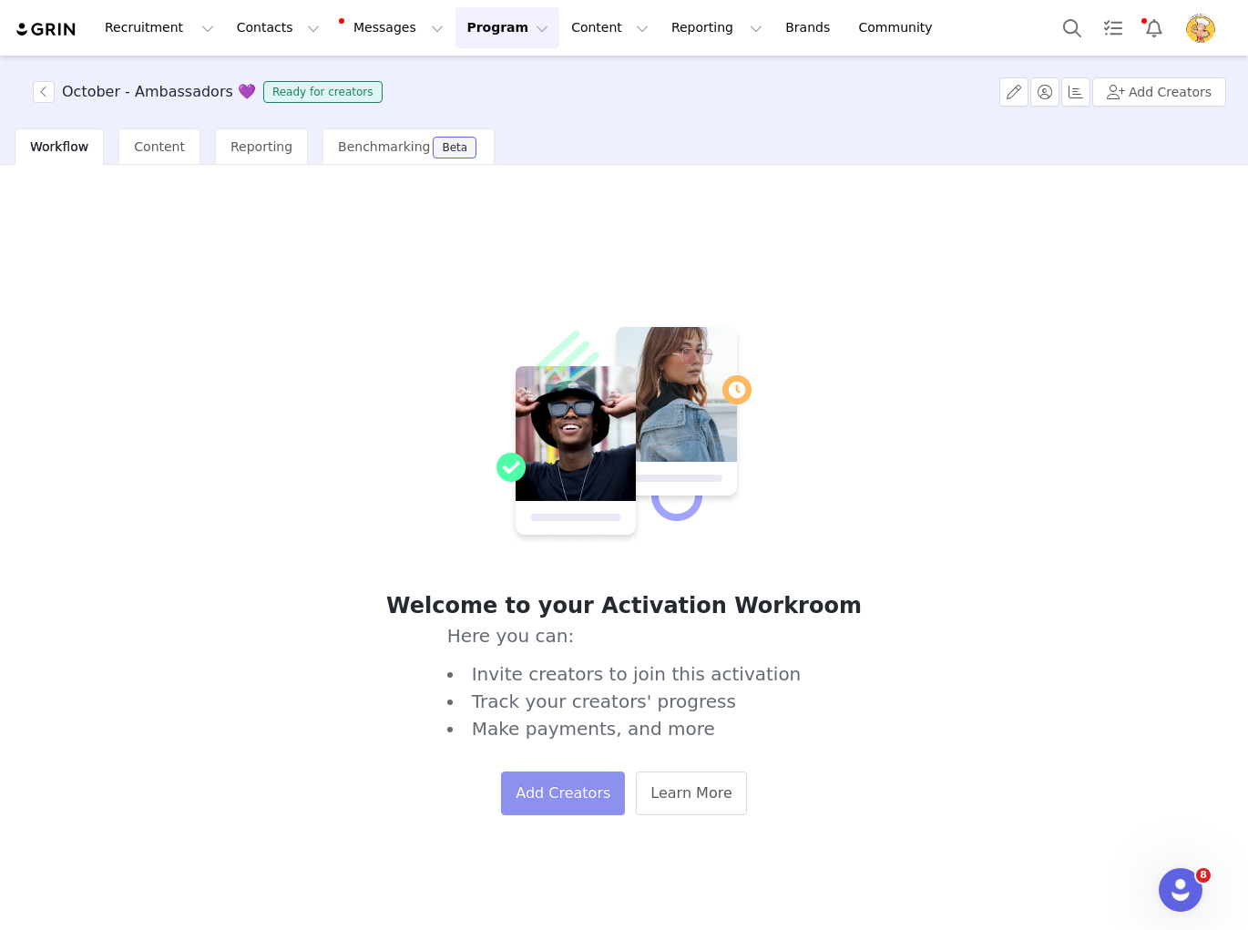
click at [564, 802] on button "Add Creators" at bounding box center [563, 794] width 124 height 44
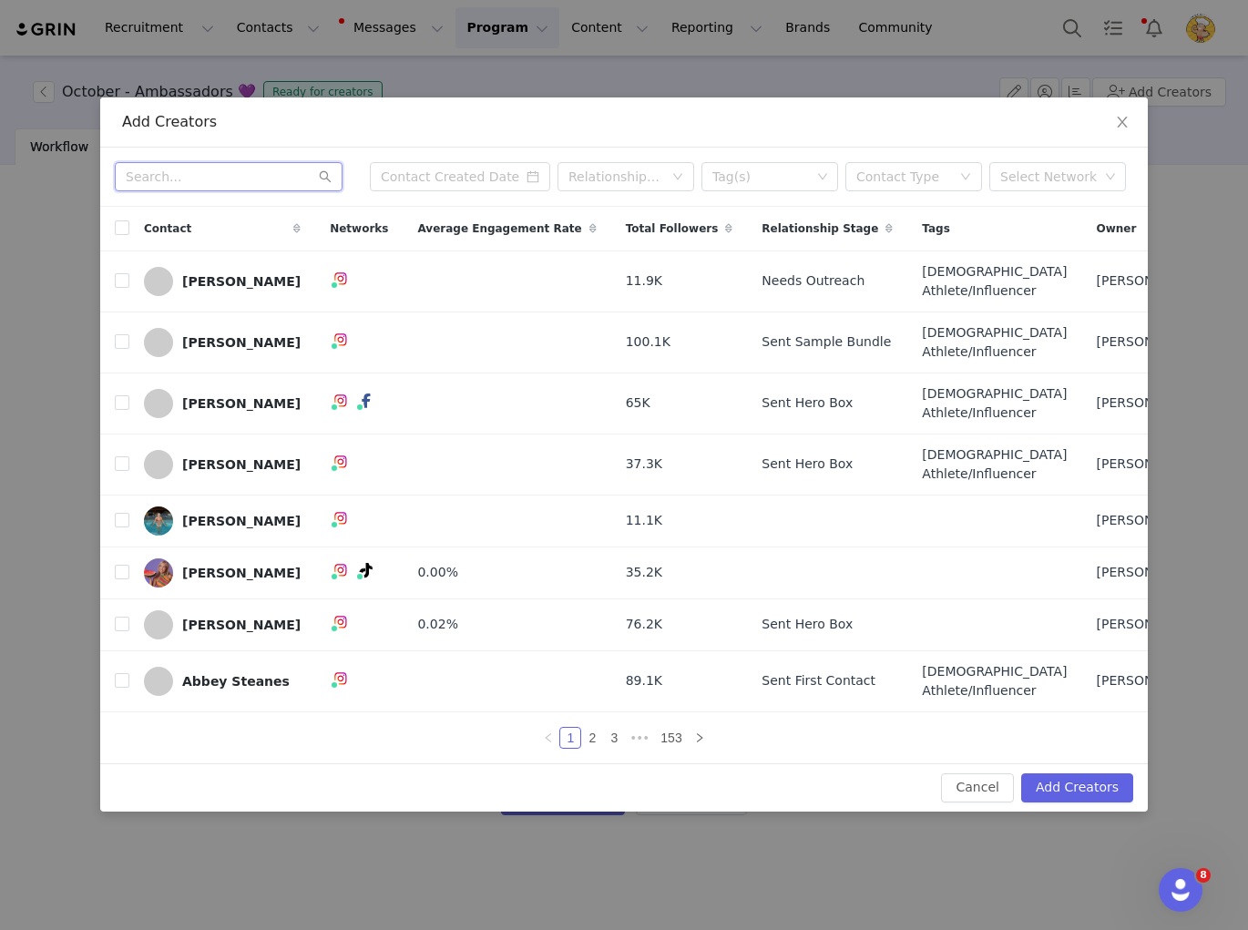
click at [210, 162] on input "text" at bounding box center [229, 176] width 228 height 29
paste input "Amy Hall"
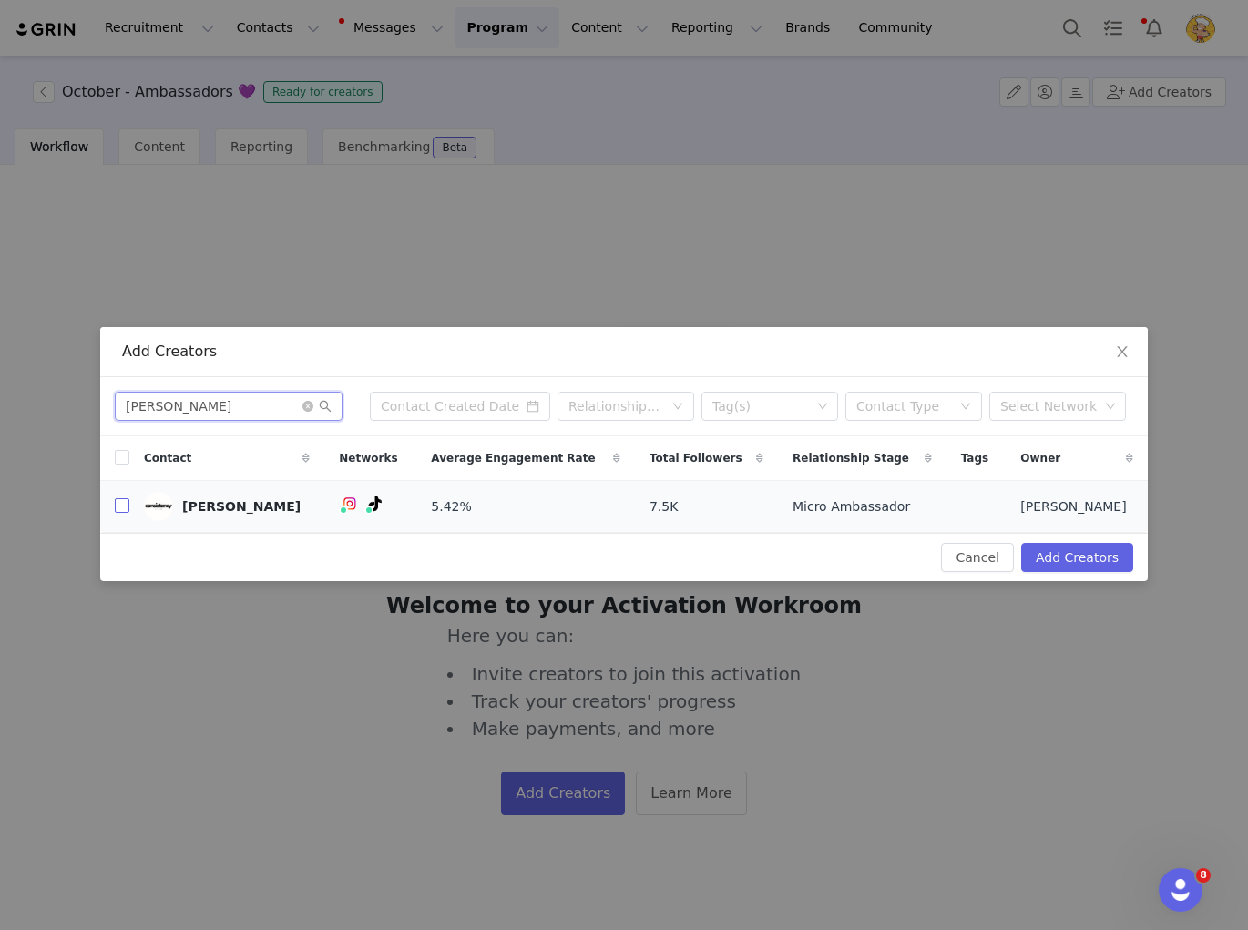
type input "Amy Hall"
click at [117, 512] on input "checkbox" at bounding box center [122, 505] width 15 height 15
checkbox input "true"
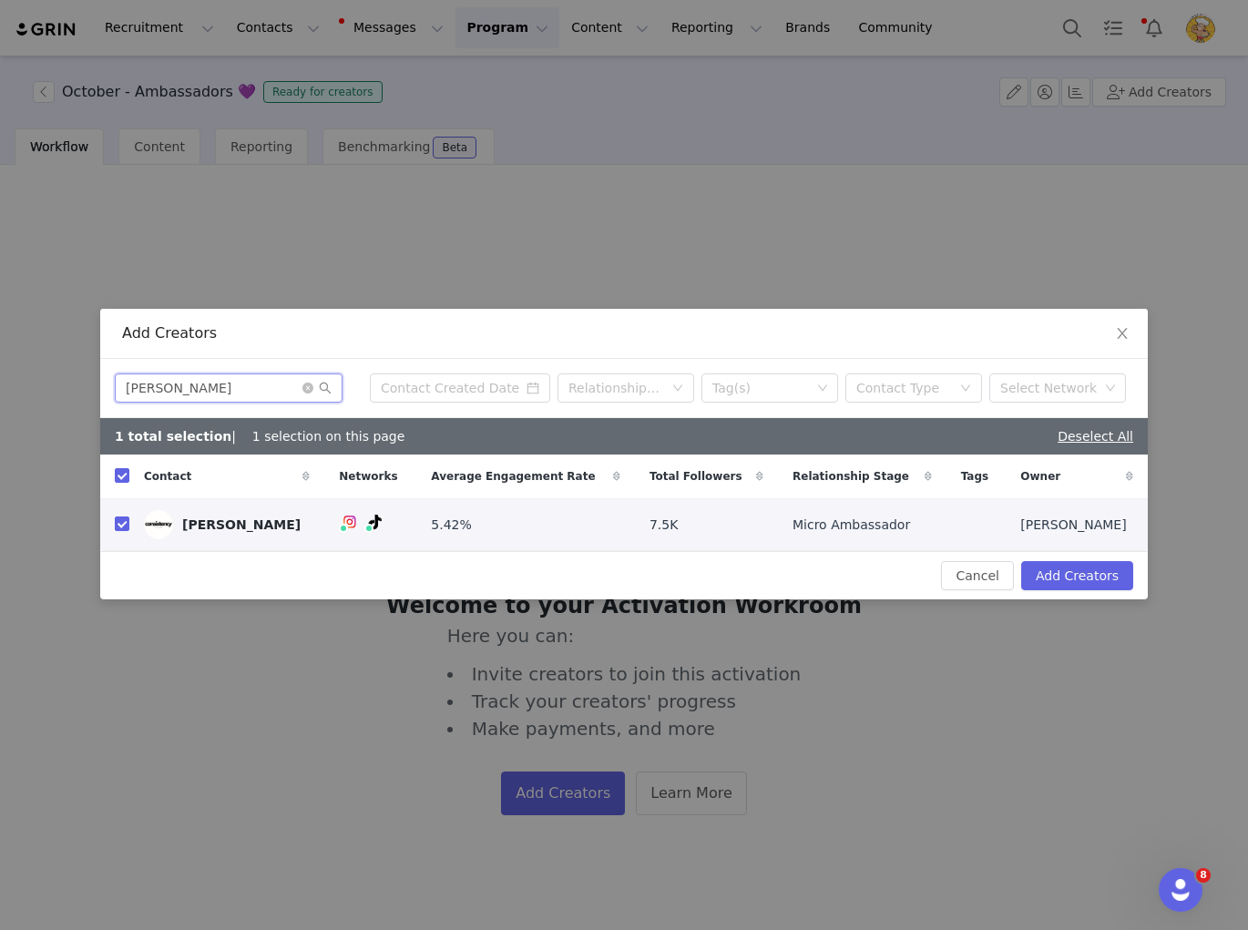
drag, startPoint x: 218, startPoint y: 388, endPoint x: 88, endPoint y: 384, distance: 129.4
click at [88, 384] on div "Add Creators Amy Hall Relationship Stage Tag(s) Contact Type Select Network 1 t…" at bounding box center [624, 465] width 1248 height 930
paste input "ngelina Guthmann"
type input "Angelina Guthmann"
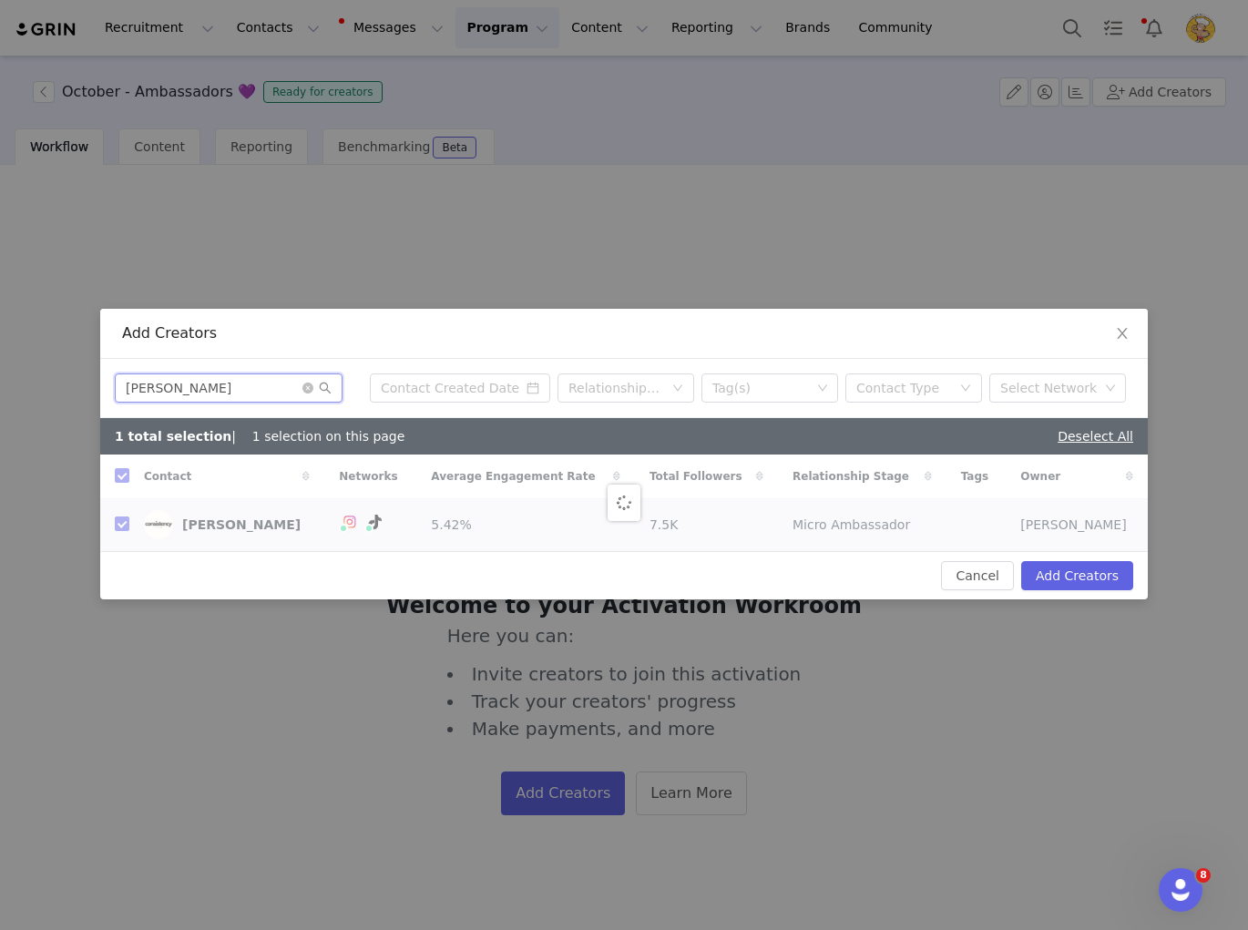
checkbox input "false"
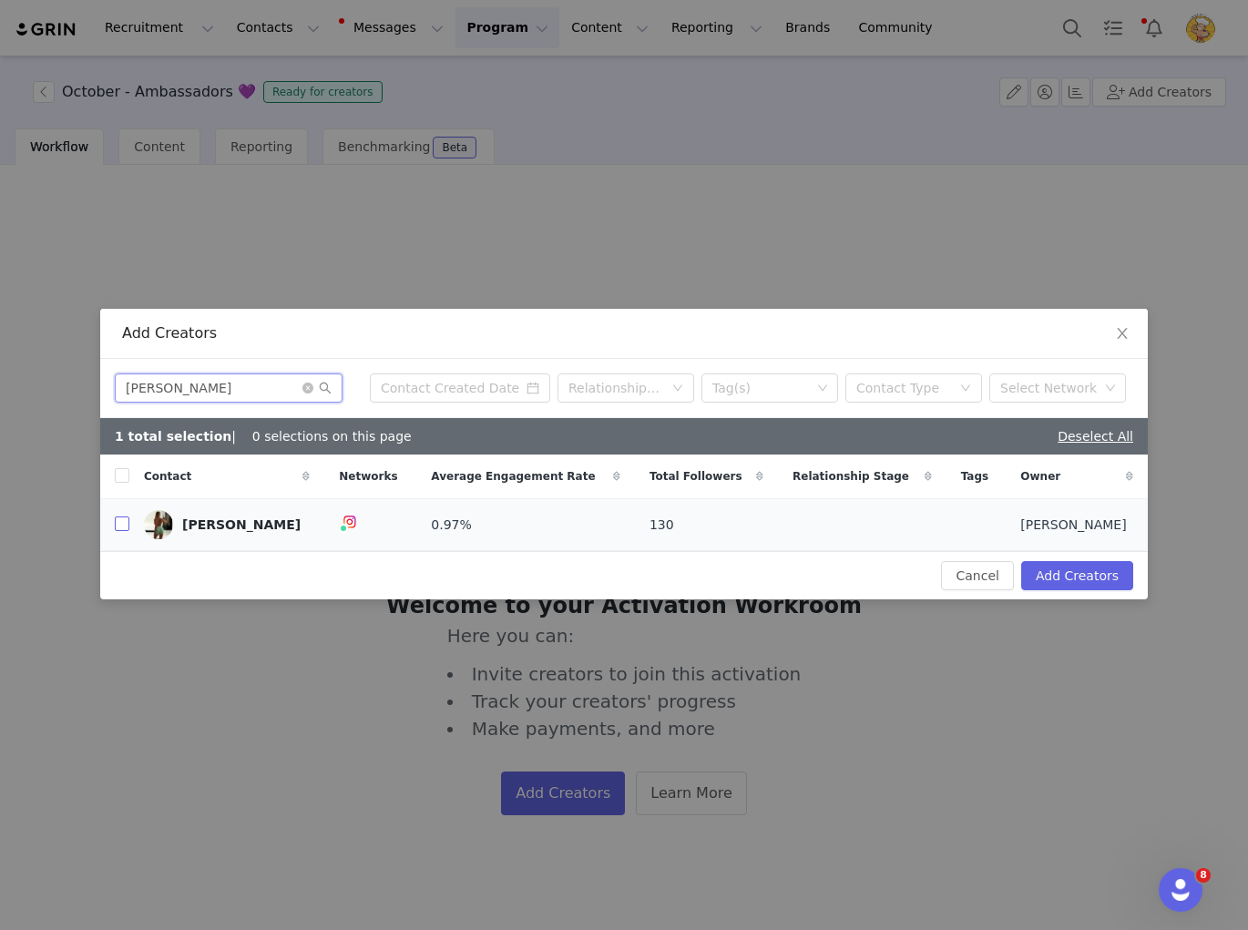
type input "Angelina Guthmann"
click at [122, 524] on input "checkbox" at bounding box center [122, 523] width 15 height 15
checkbox input "true"
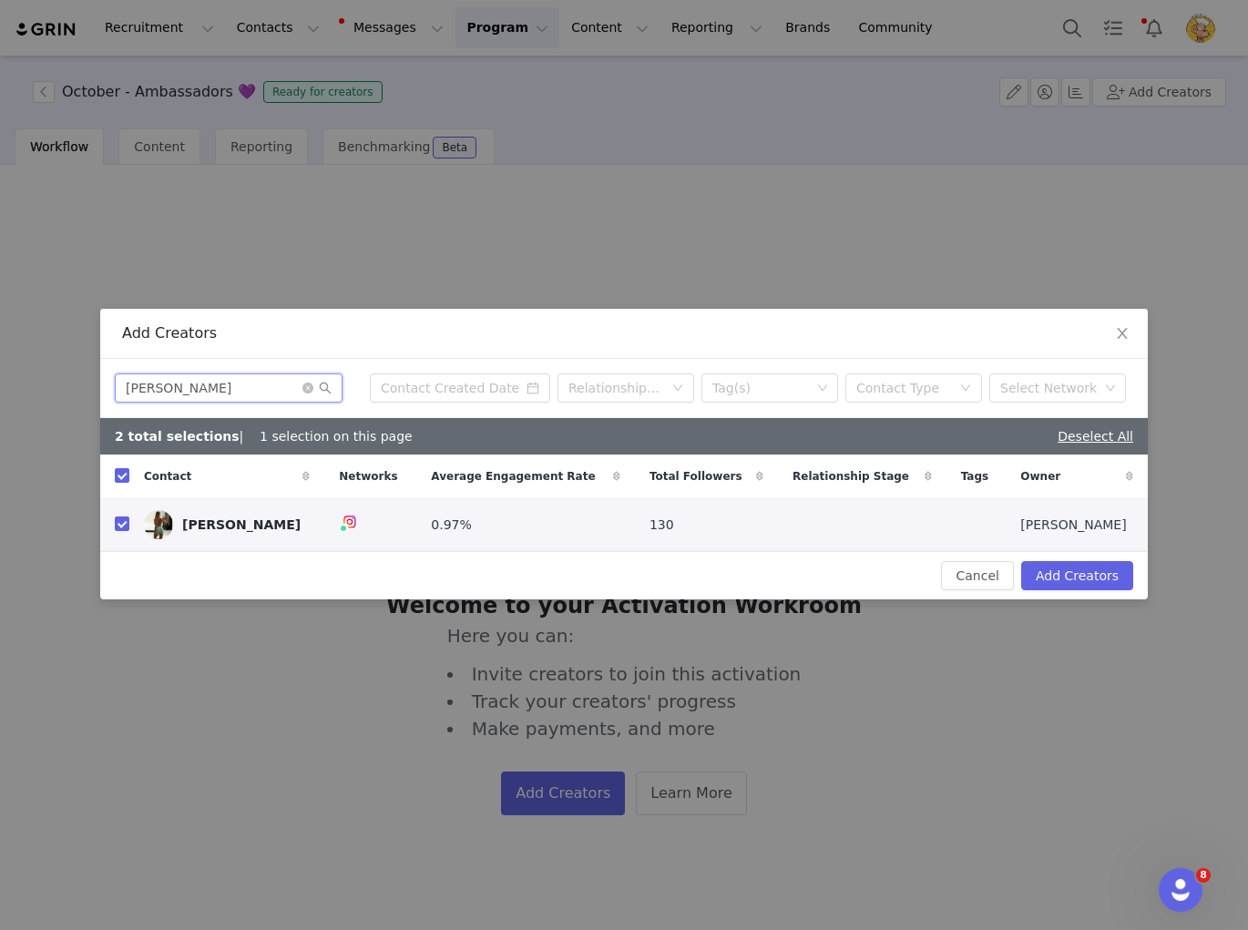
drag, startPoint x: 112, startPoint y: 382, endPoint x: 75, endPoint y: 381, distance: 37.4
click at [75, 381] on div "Add Creators Angelina Guthmann Relationship Stage Tag(s) Contact Type Select Ne…" at bounding box center [624, 465] width 1248 height 930
paste input "juli Mack"
type input "Anjuli Mack"
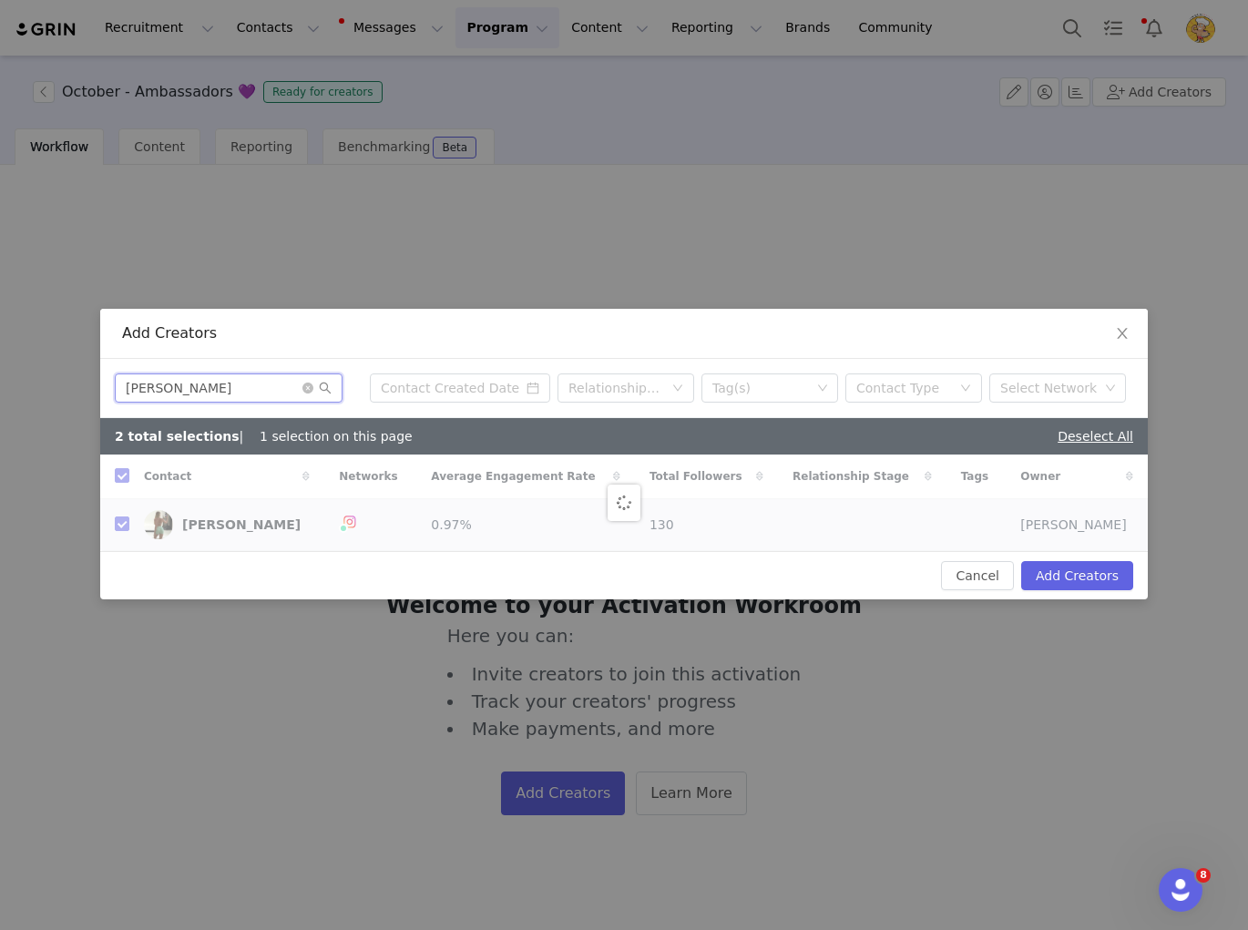
checkbox input "false"
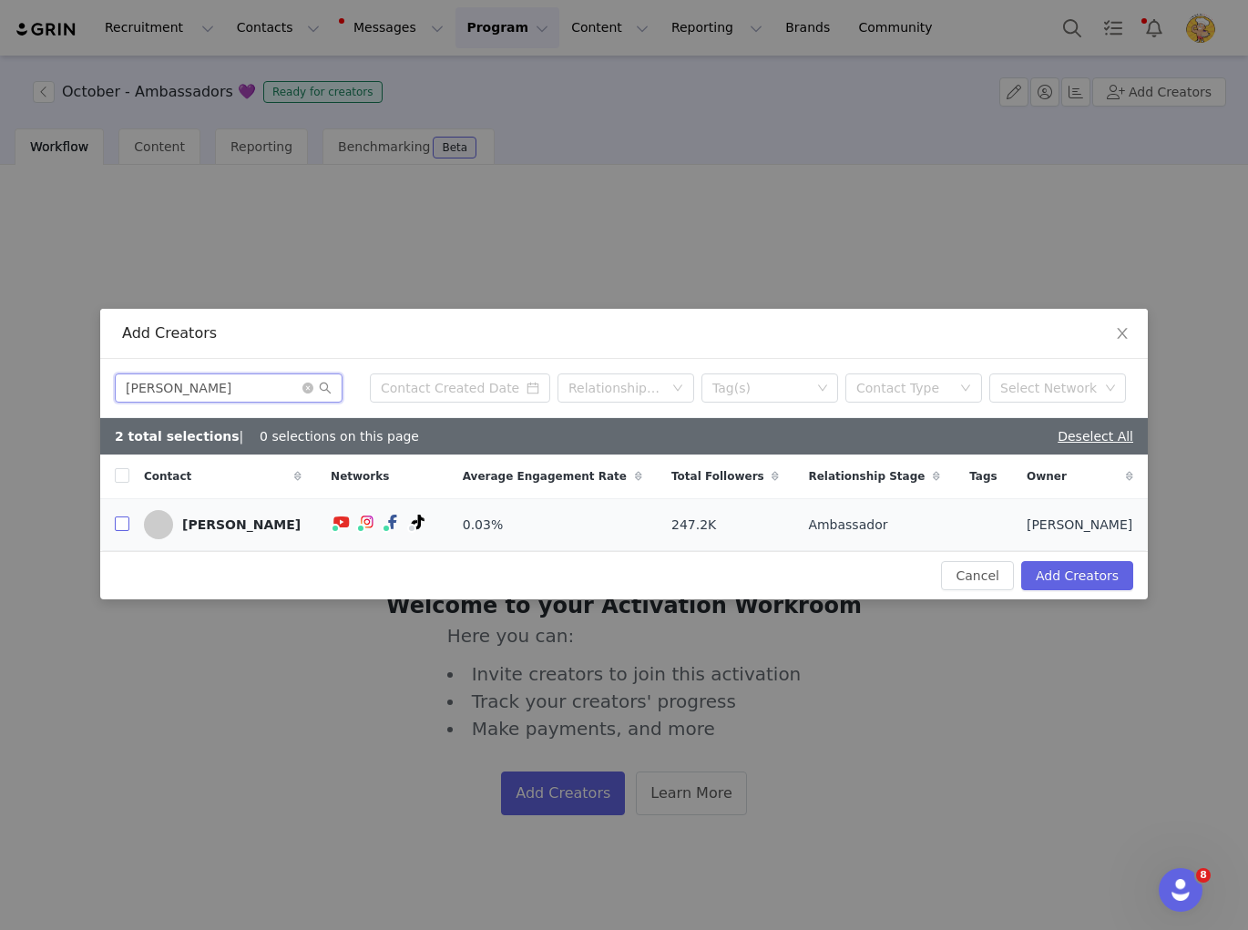
type input "Anjuli Mack"
click at [126, 524] on input "checkbox" at bounding box center [122, 523] width 15 height 15
checkbox input "true"
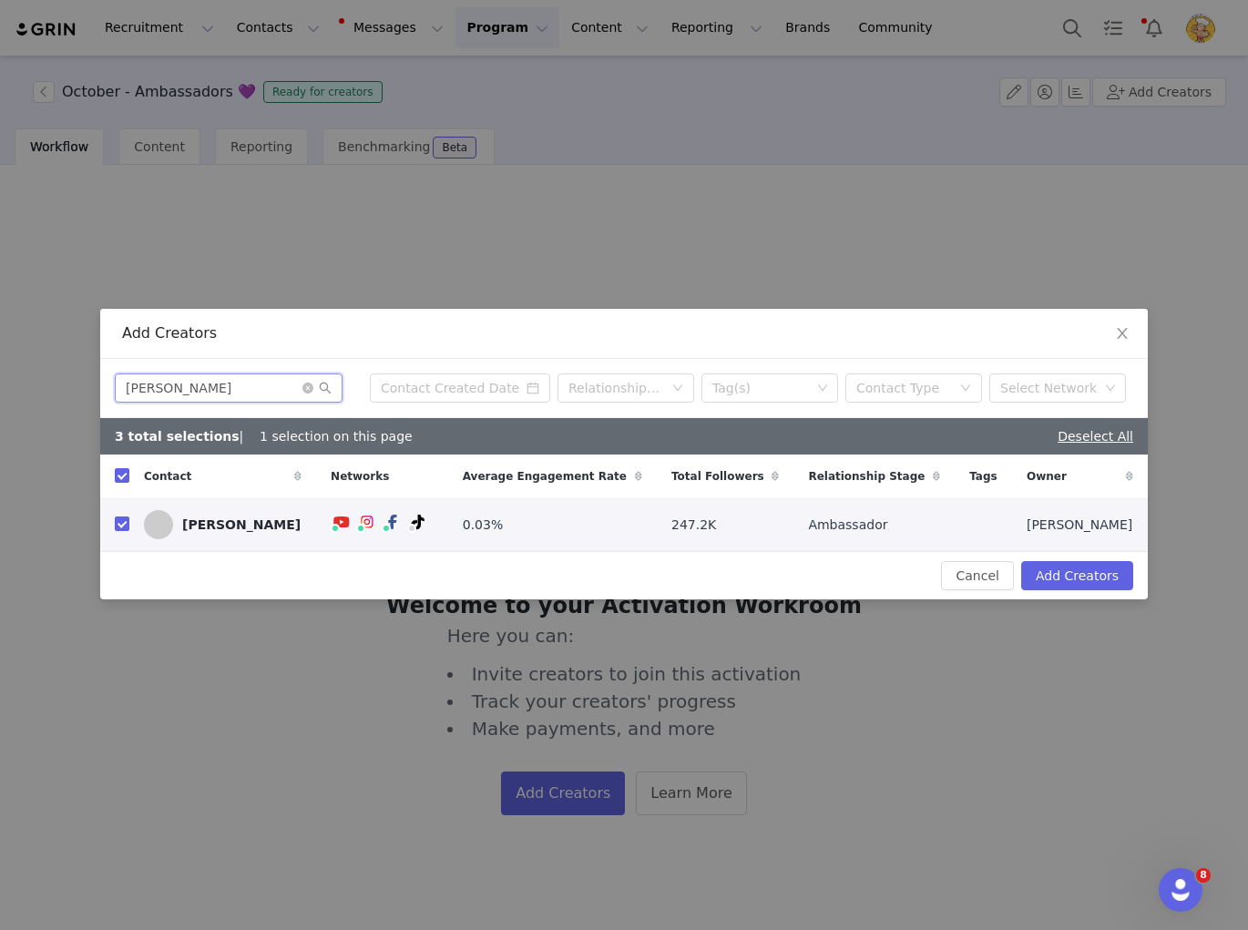
drag, startPoint x: 224, startPoint y: 388, endPoint x: -11, endPoint y: 381, distance: 235.1
click at [0, 381] on html "Recruitment Recruitment Creator Search Curated Lists Landing Pages Web Extensio…" at bounding box center [624, 465] width 1248 height 930
paste input "neliese Marotta"
type input "Anneliese Marotta"
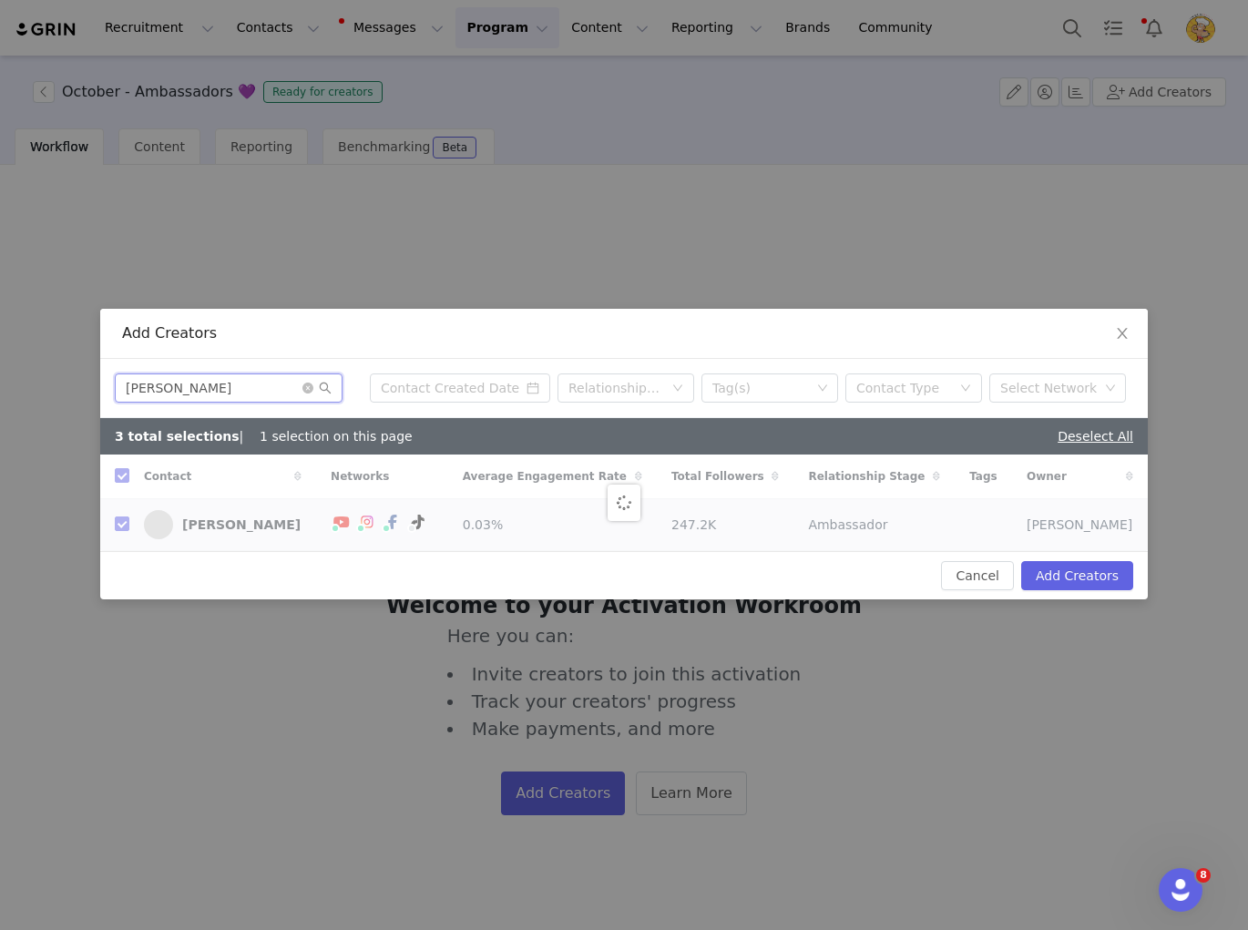
checkbox input "false"
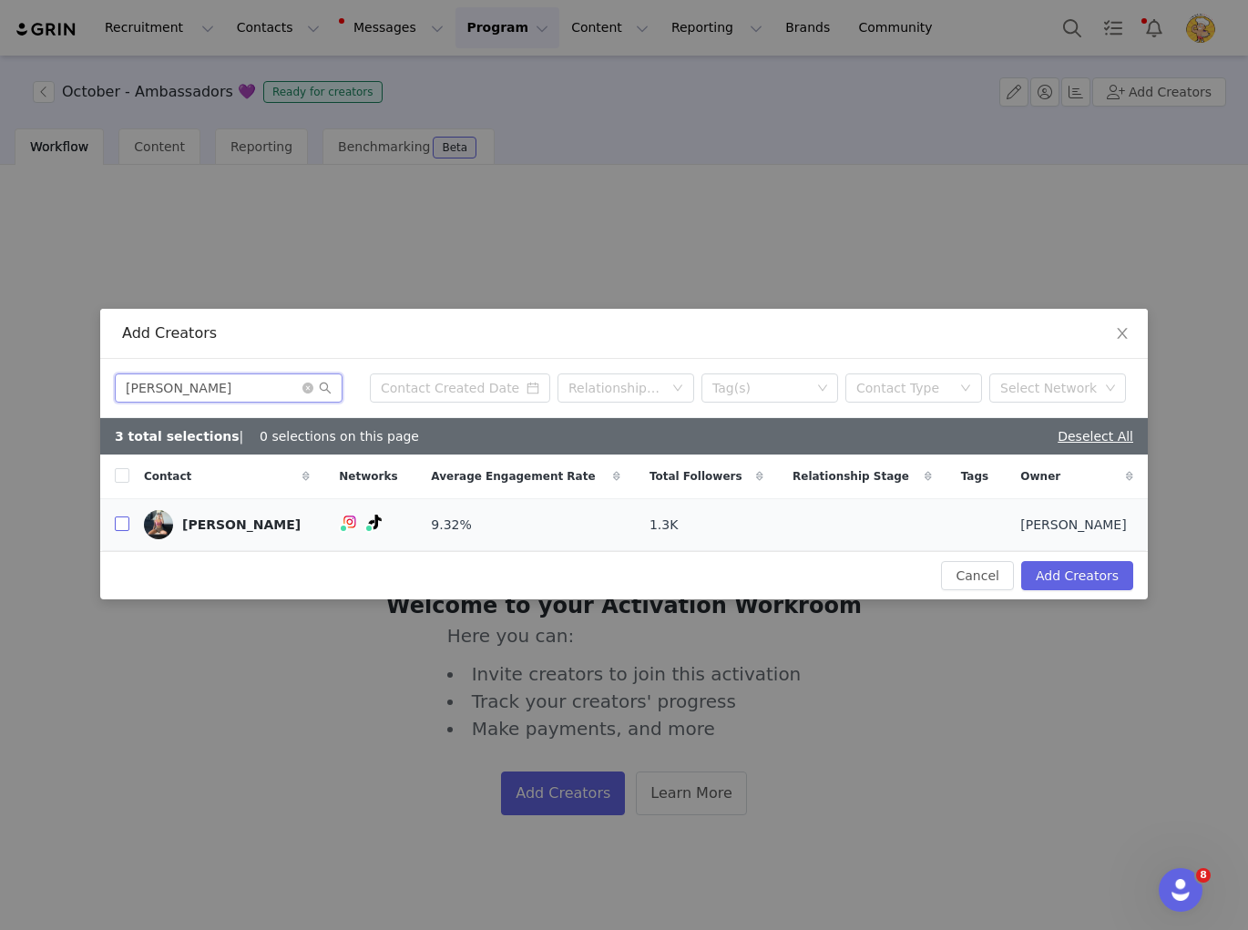
type input "Anneliese Marotta"
click at [119, 516] on input "checkbox" at bounding box center [122, 523] width 15 height 15
checkbox input "true"
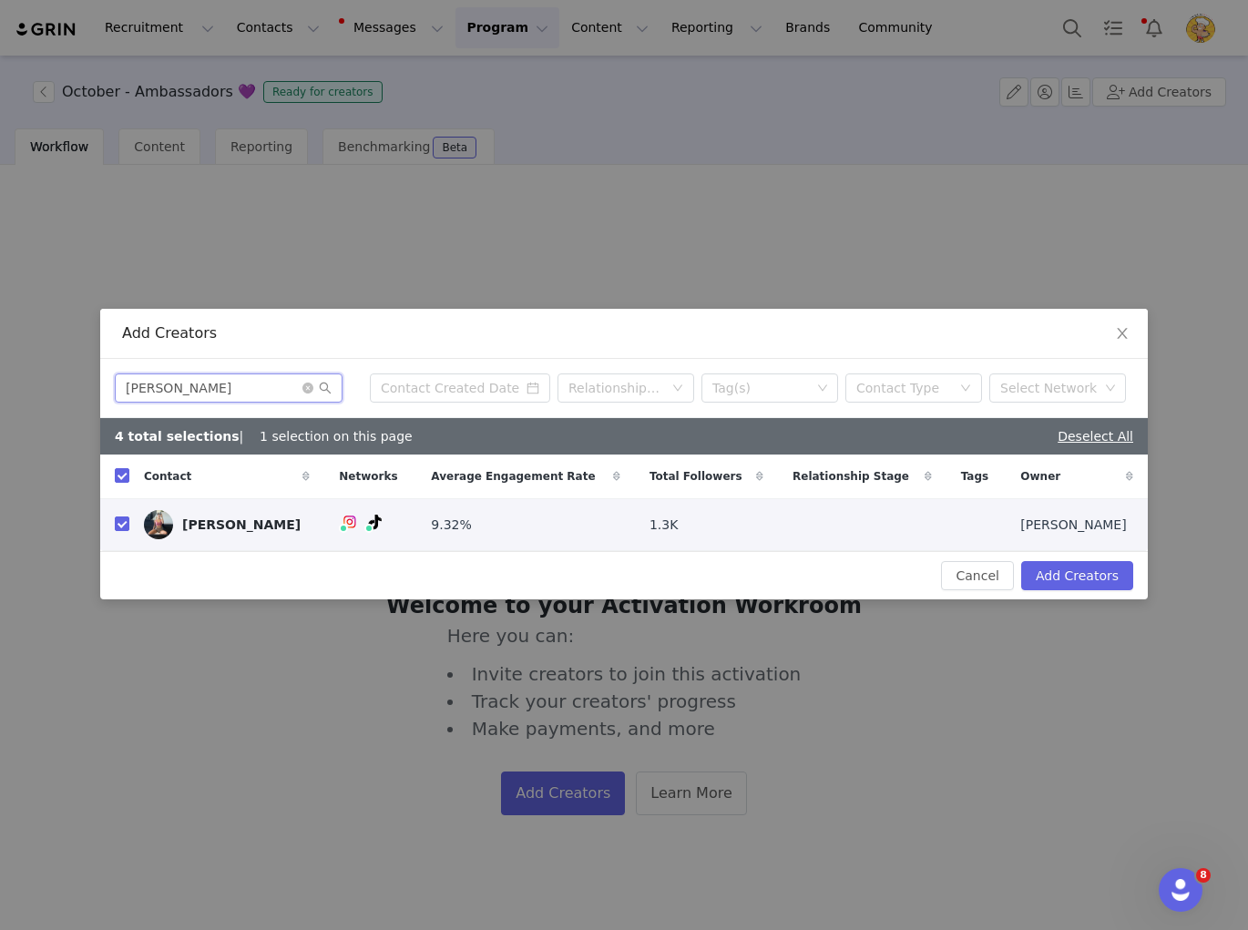
drag, startPoint x: 162, startPoint y: 383, endPoint x: 10, endPoint y: 377, distance: 152.2
click at [10, 377] on div "Add Creators Anneliese Marotta Relationship Stage Tag(s) Contact Type Select Ne…" at bounding box center [624, 465] width 1248 height 930
paste input "Briley Petty"
type input "Briley Petty"
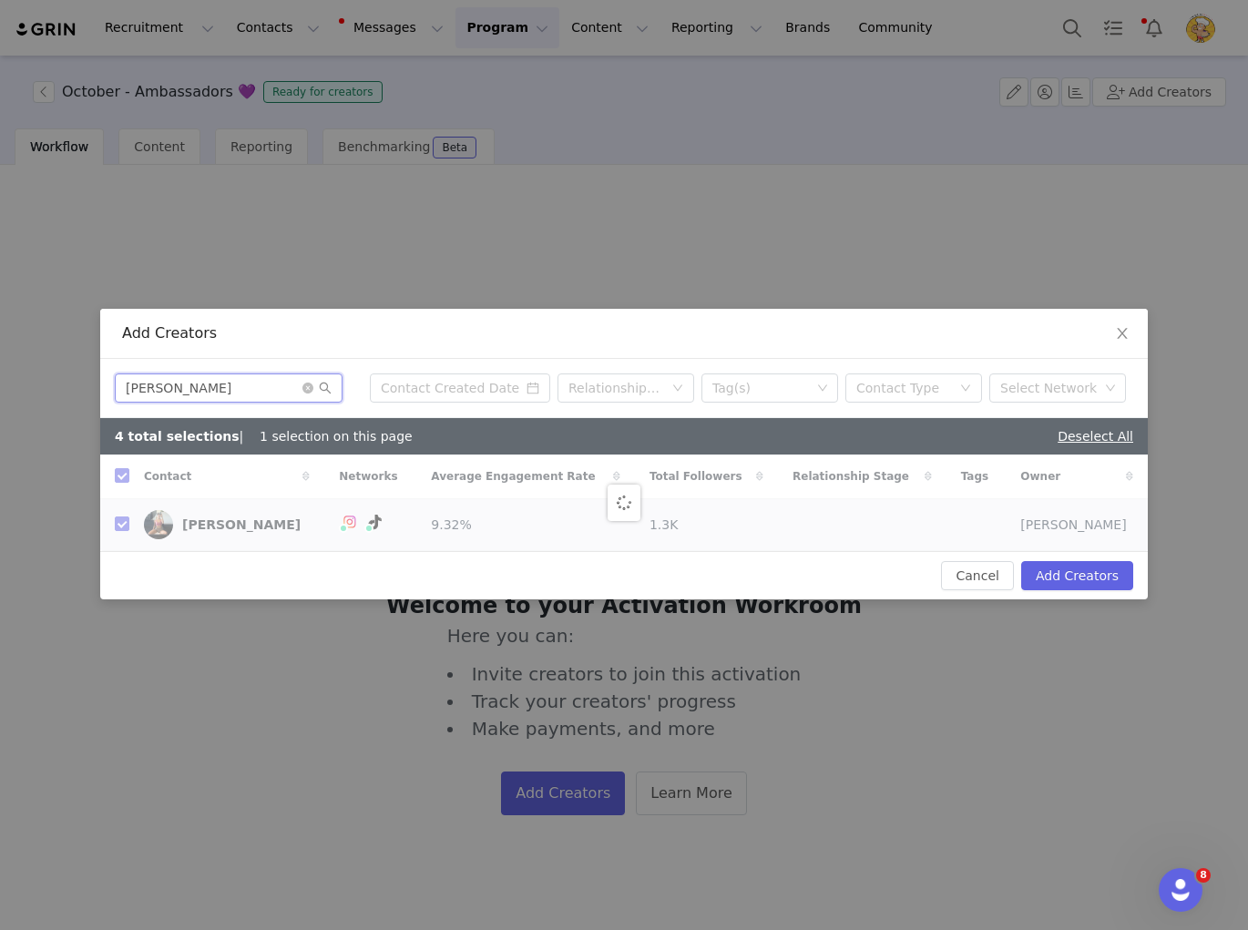
checkbox input "false"
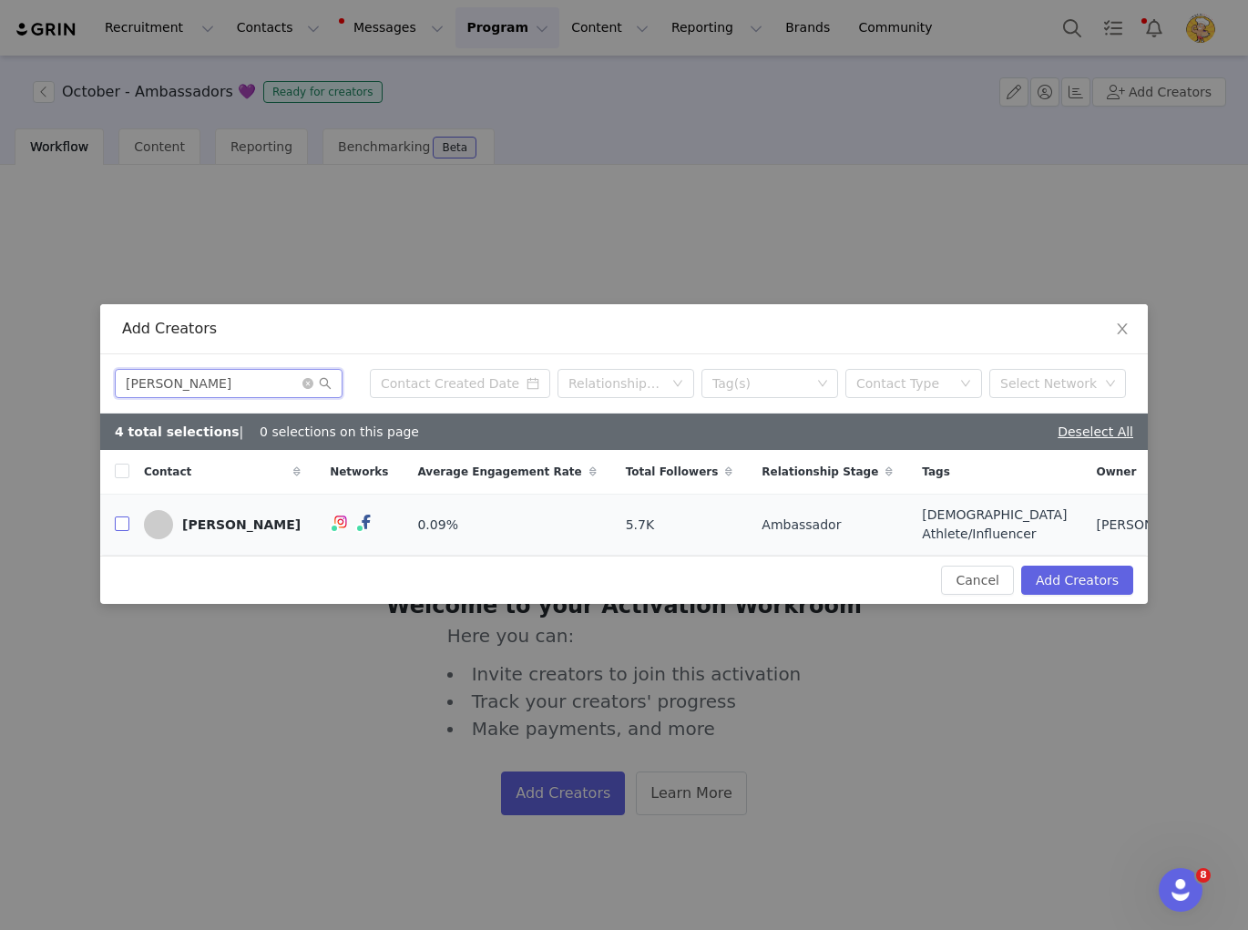
type input "Briley Petty"
click at [122, 526] on input "checkbox" at bounding box center [122, 523] width 15 height 15
checkbox input "true"
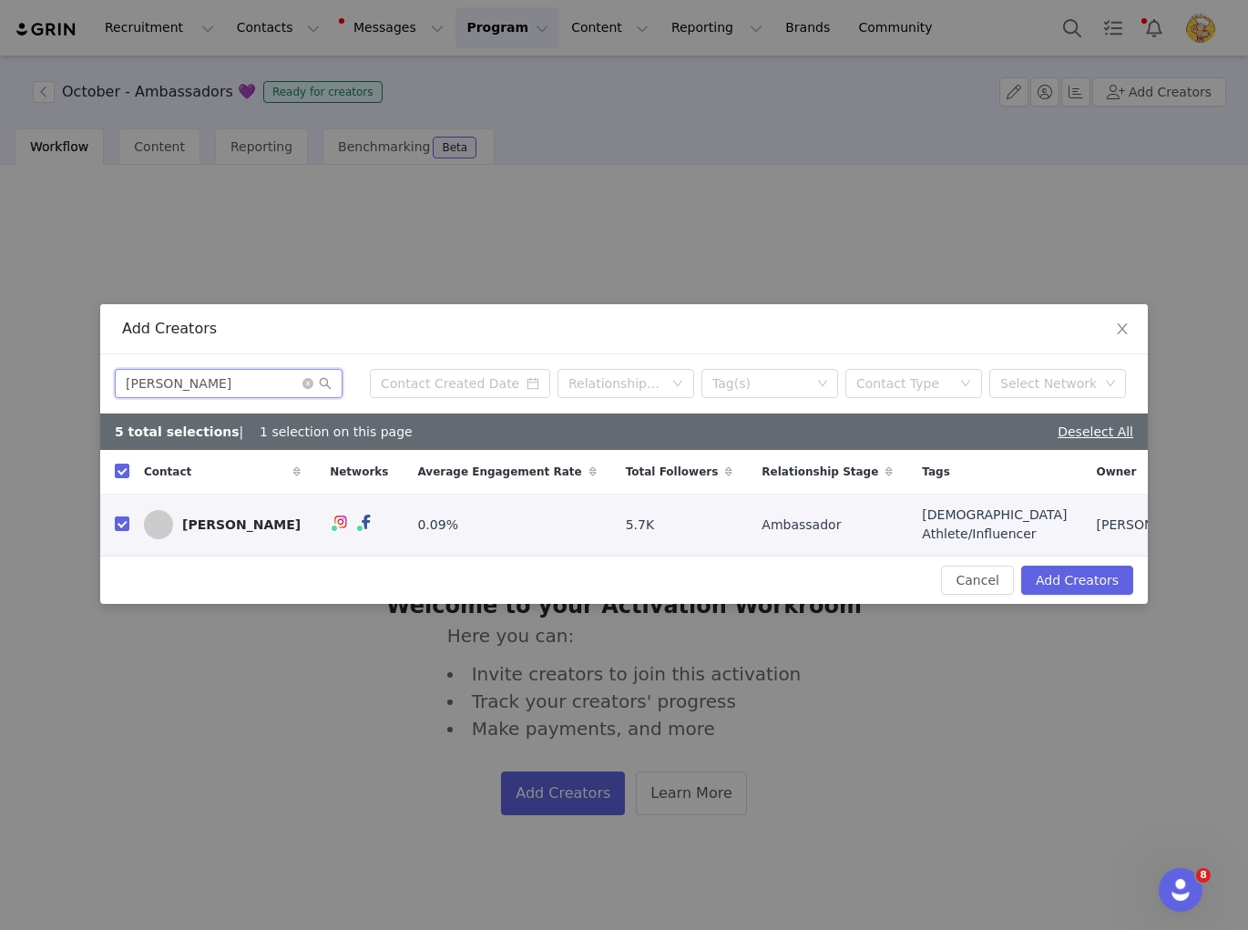
drag, startPoint x: 255, startPoint y: 388, endPoint x: 98, endPoint y: 384, distance: 156.7
click at [98, 384] on div "Add Creators Briley Petty Relationship Stage Tag(s) Contact Type Select Network…" at bounding box center [624, 465] width 1248 height 930
paste input "Casey Graham"
type input "Casey Graham"
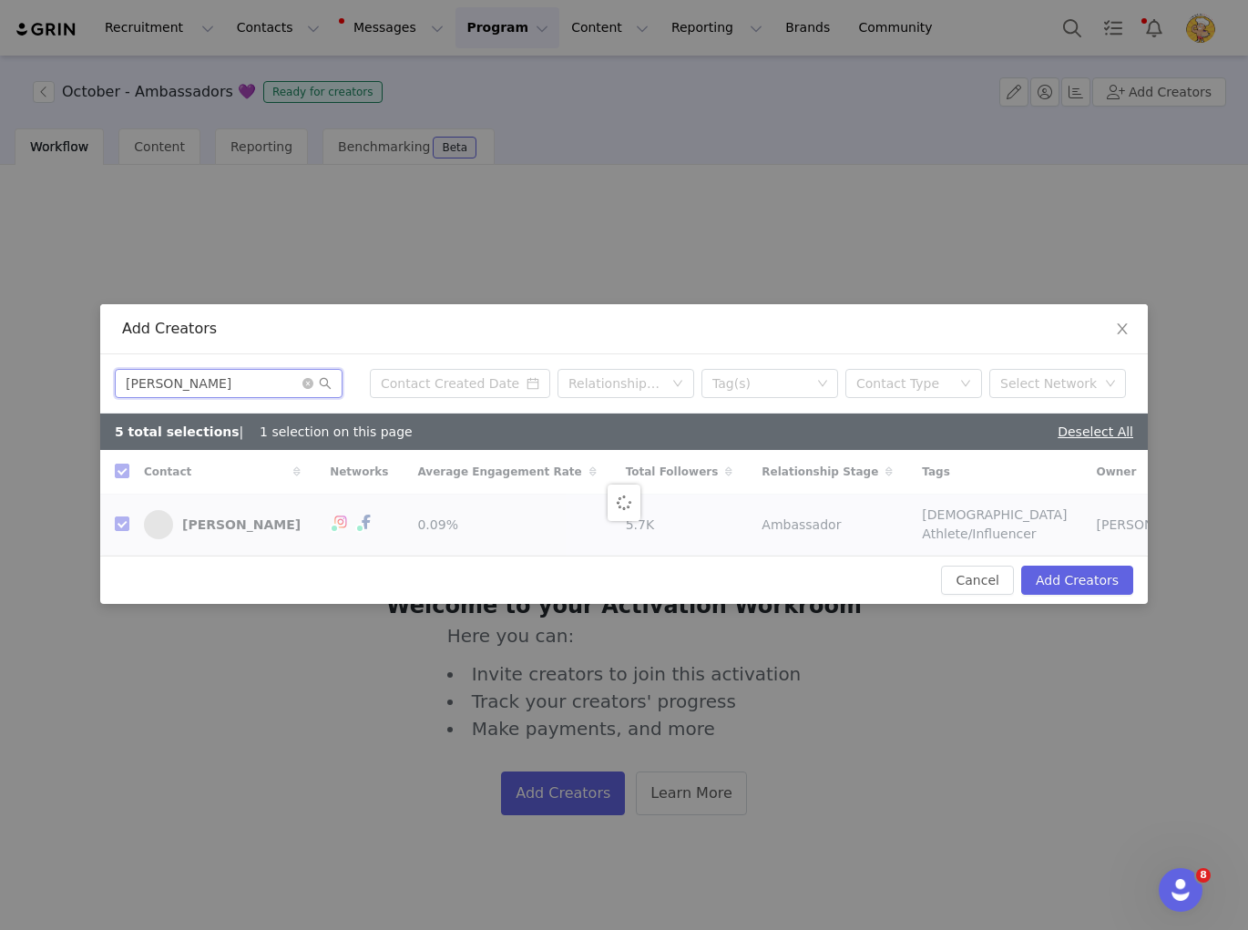
checkbox input "false"
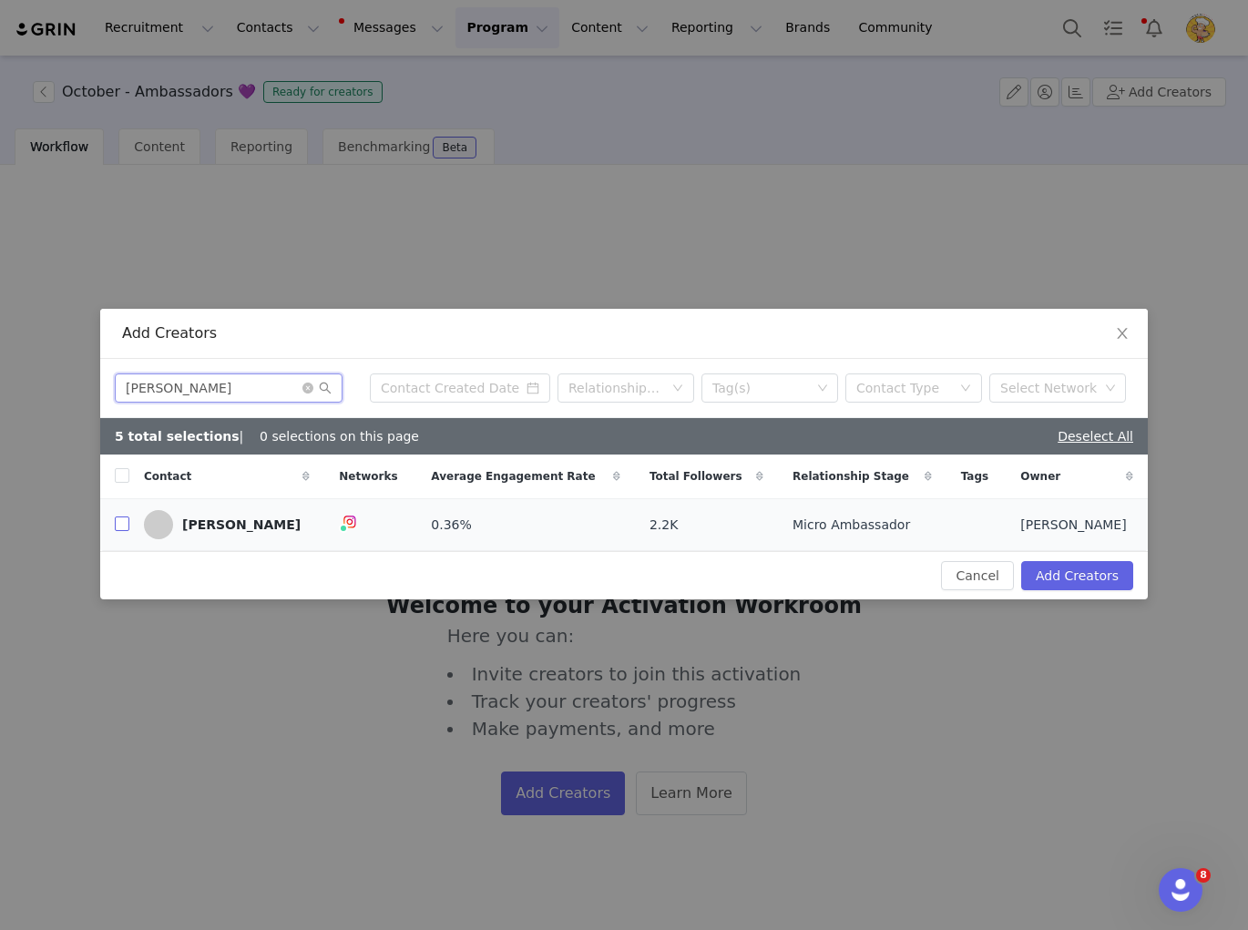
type input "Casey Graham"
click at [123, 521] on input "checkbox" at bounding box center [122, 523] width 15 height 15
checkbox input "true"
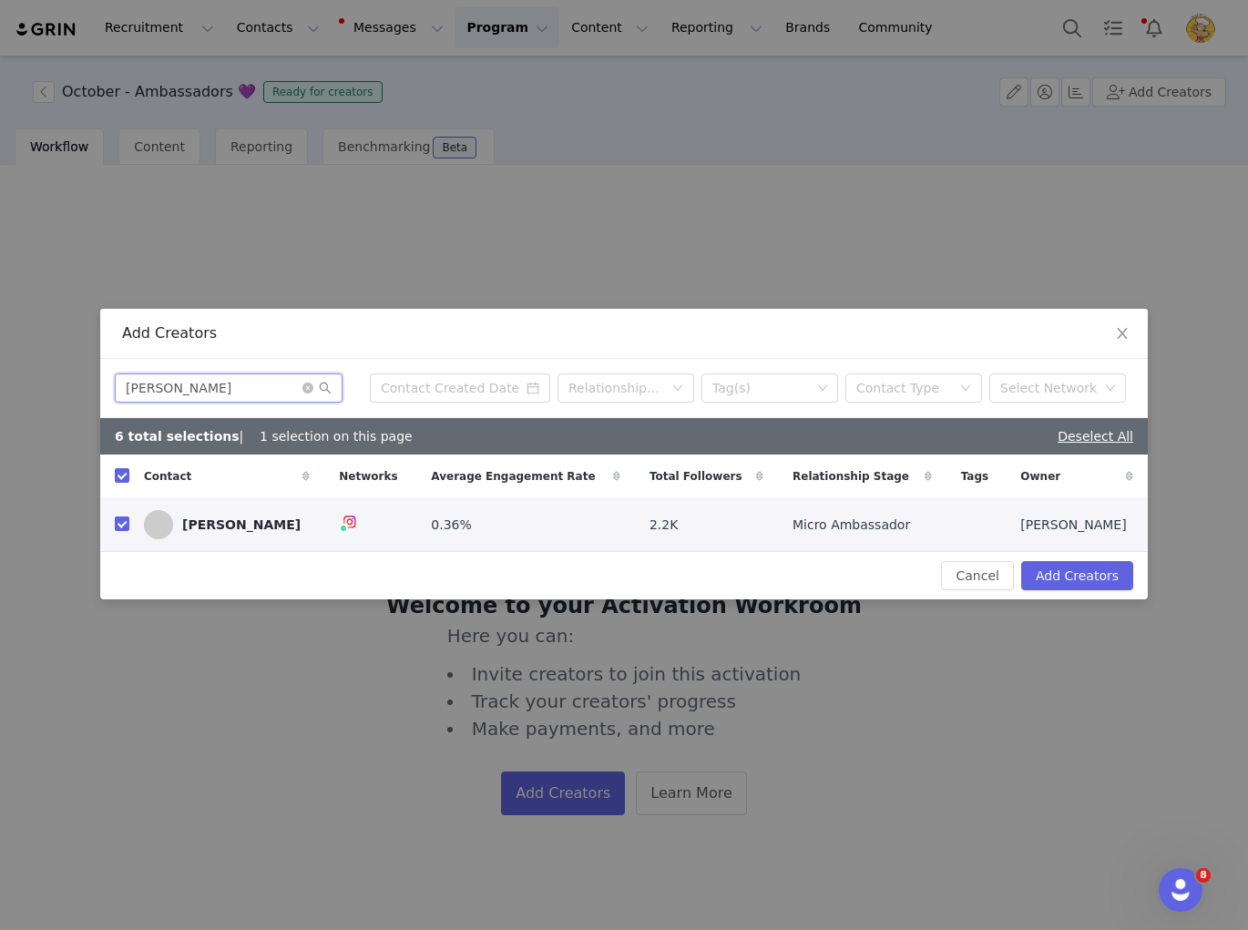
drag, startPoint x: -145, startPoint y: 381, endPoint x: -172, endPoint y: 381, distance: 27.3
click at [0, 381] on html "Recruitment Recruitment Creator Search Curated Lists Landing Pages Web Extensio…" at bounding box center [624, 465] width 1248 height 930
paste input "Dani Breiner"
type input "Dani Breiner"
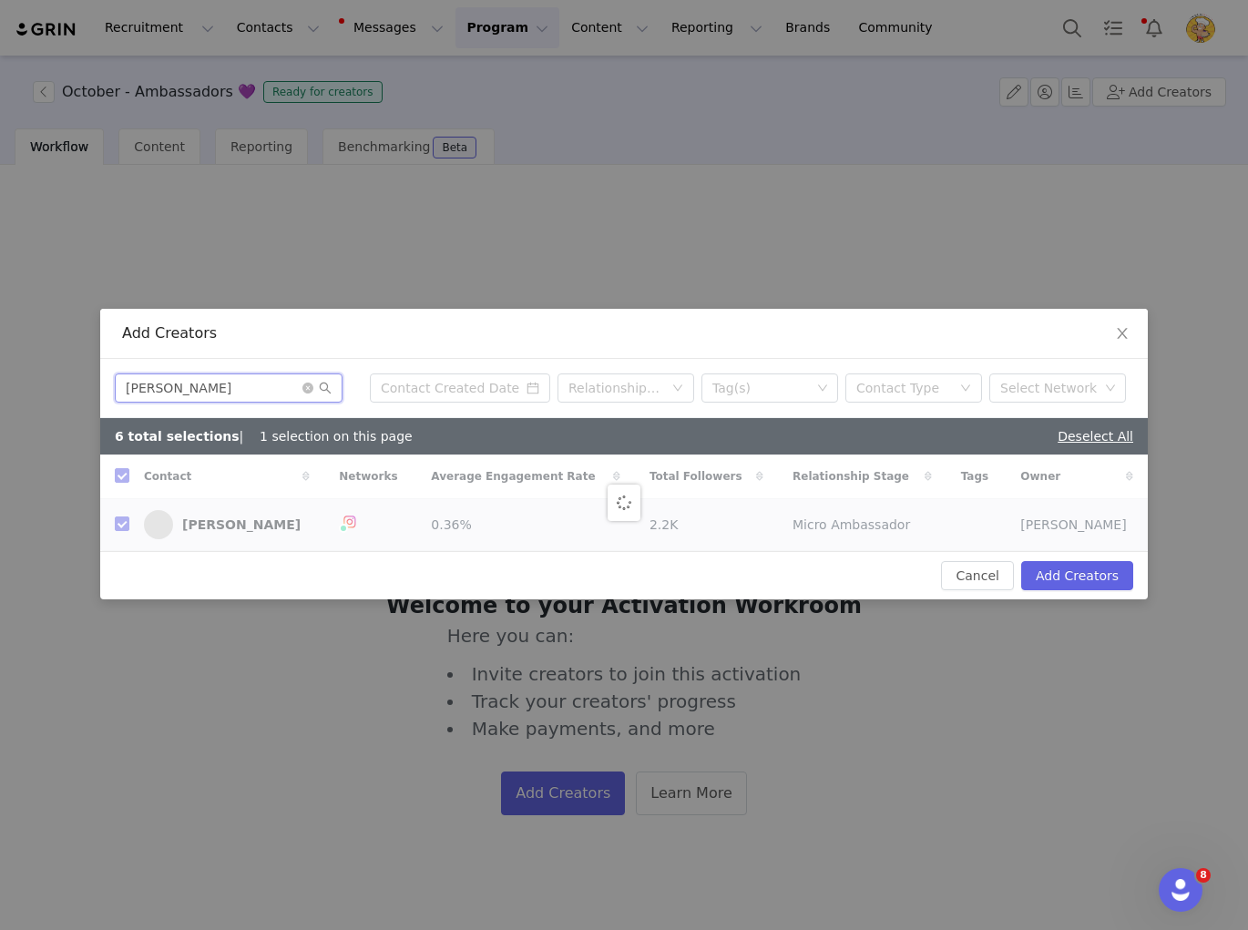
checkbox input "false"
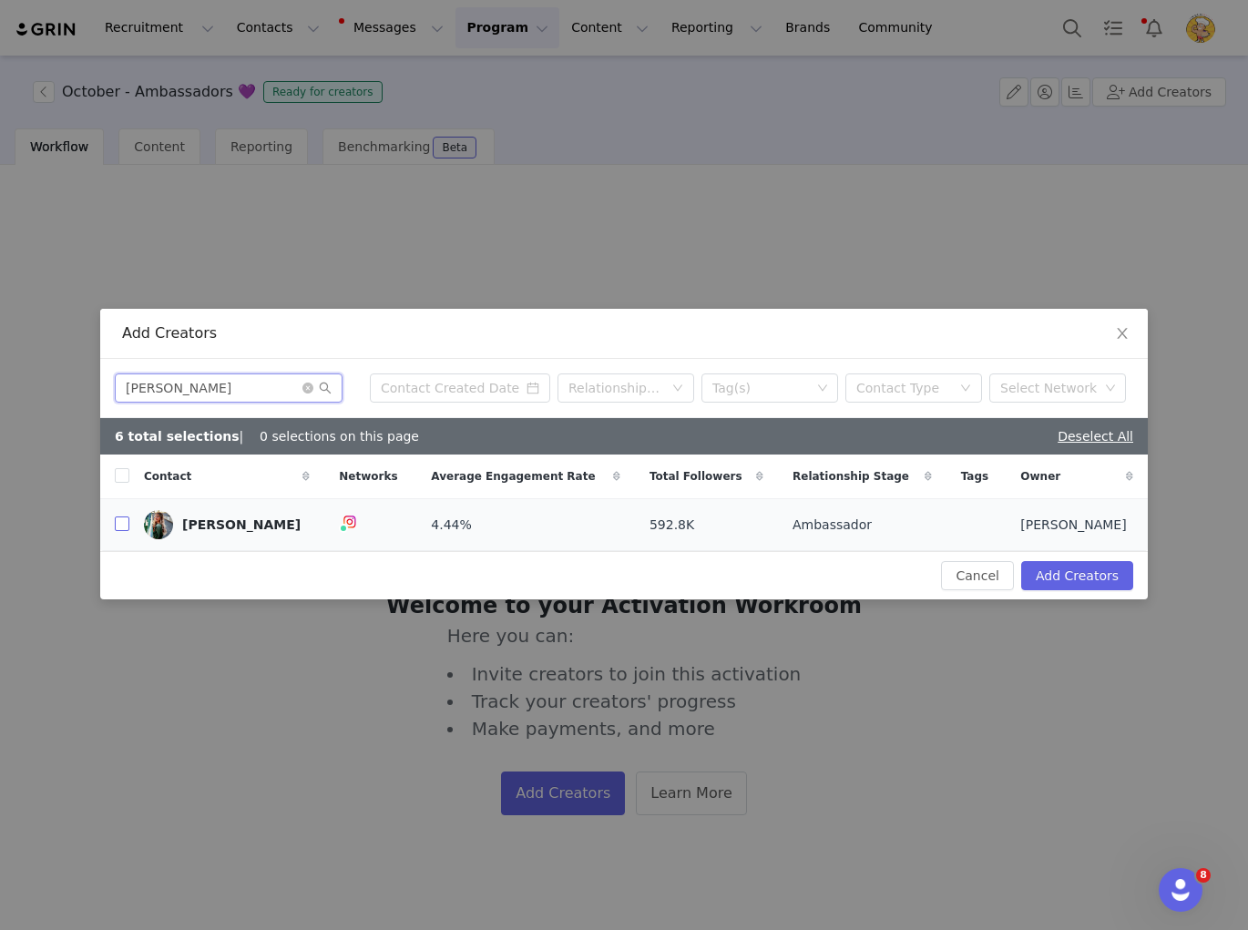
type input "Dani Breiner"
click at [127, 524] on input "checkbox" at bounding box center [122, 523] width 15 height 15
checkbox input "true"
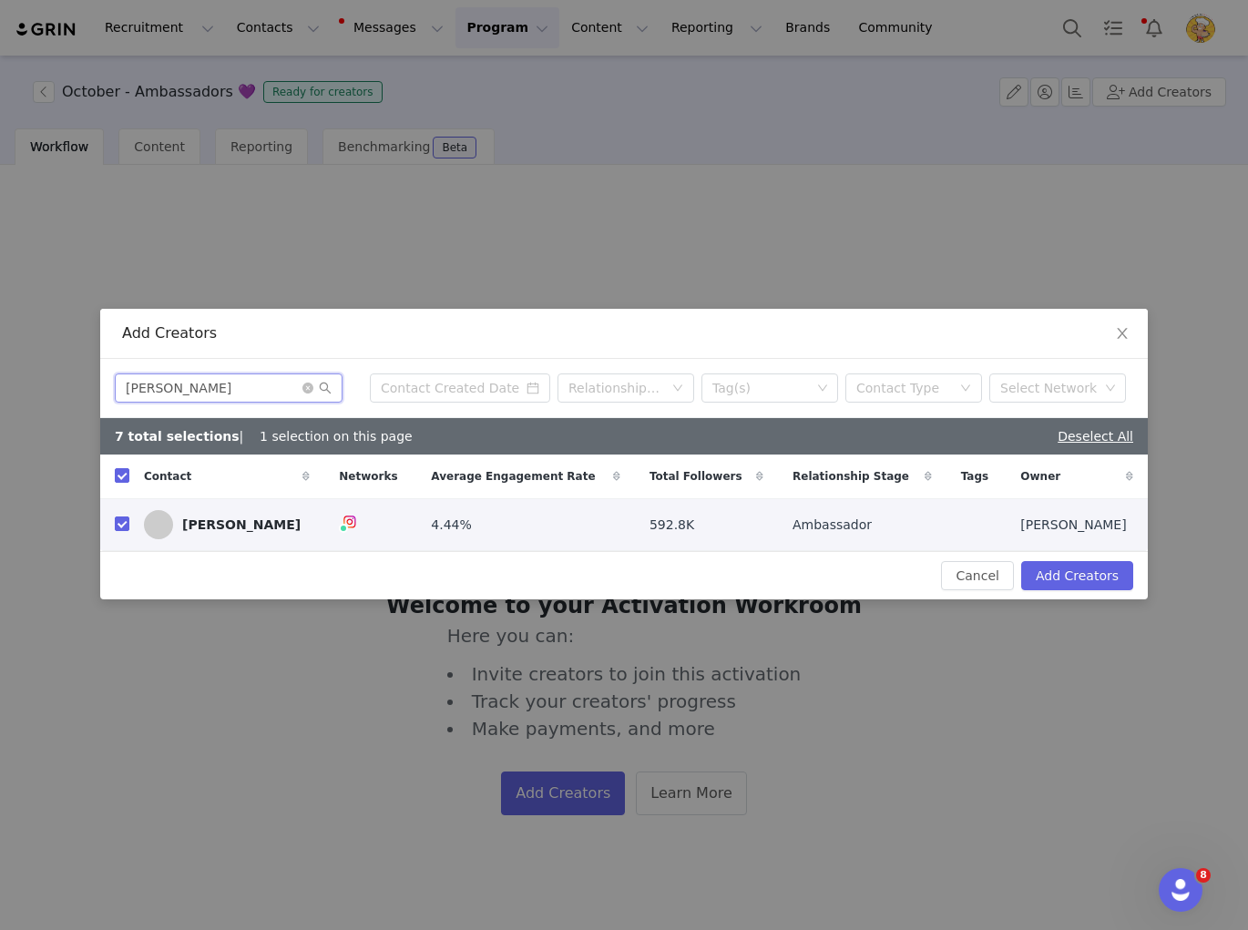
drag, startPoint x: 248, startPoint y: 379, endPoint x: 53, endPoint y: 365, distance: 195.4
click at [53, 365] on div "Add Creators Dani Breiner Relationship Stage Tag(s) Contact Type Select Network…" at bounding box center [624, 465] width 1248 height 930
paste input "Eliya Hach"
type input "Eliya Hach"
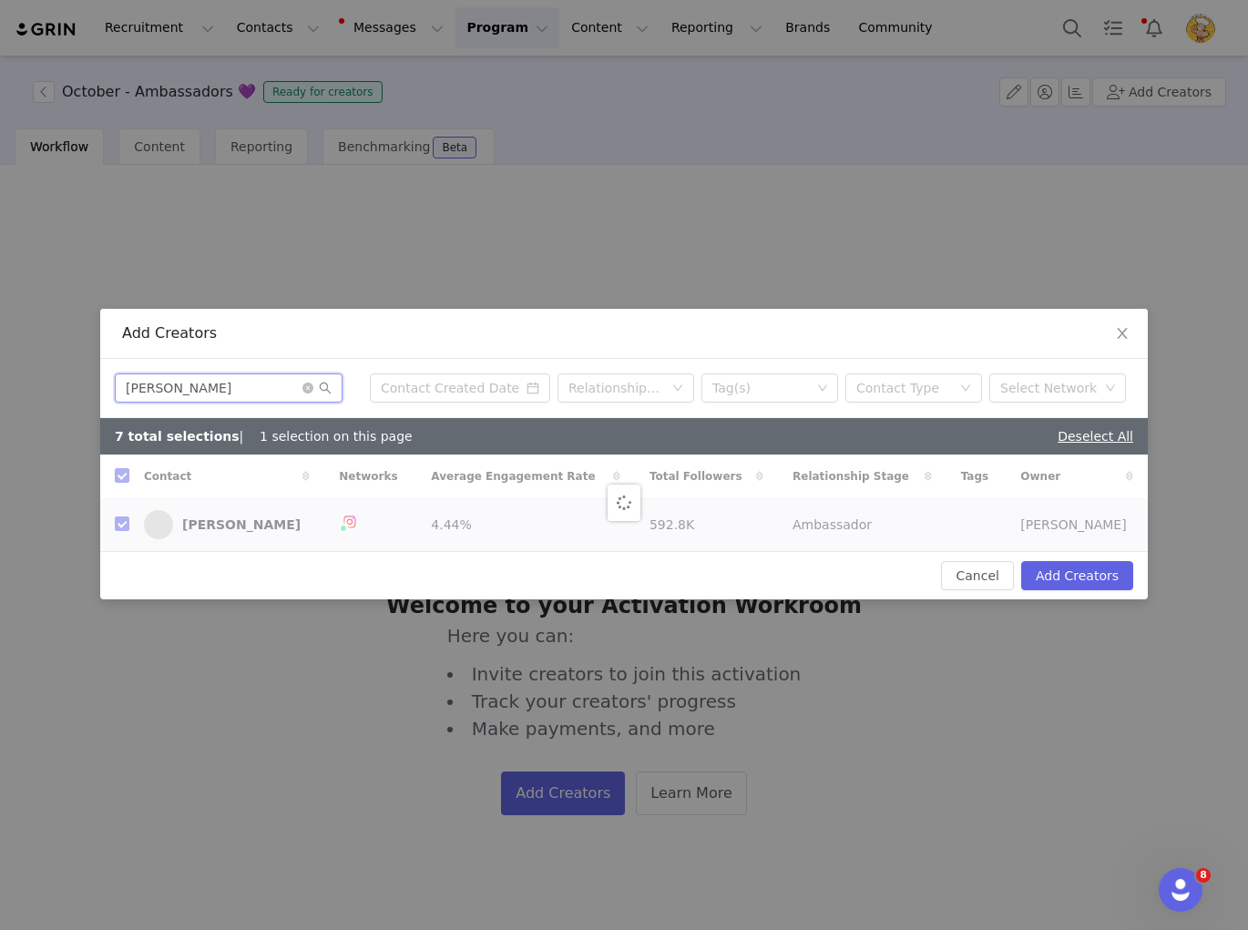
checkbox input "false"
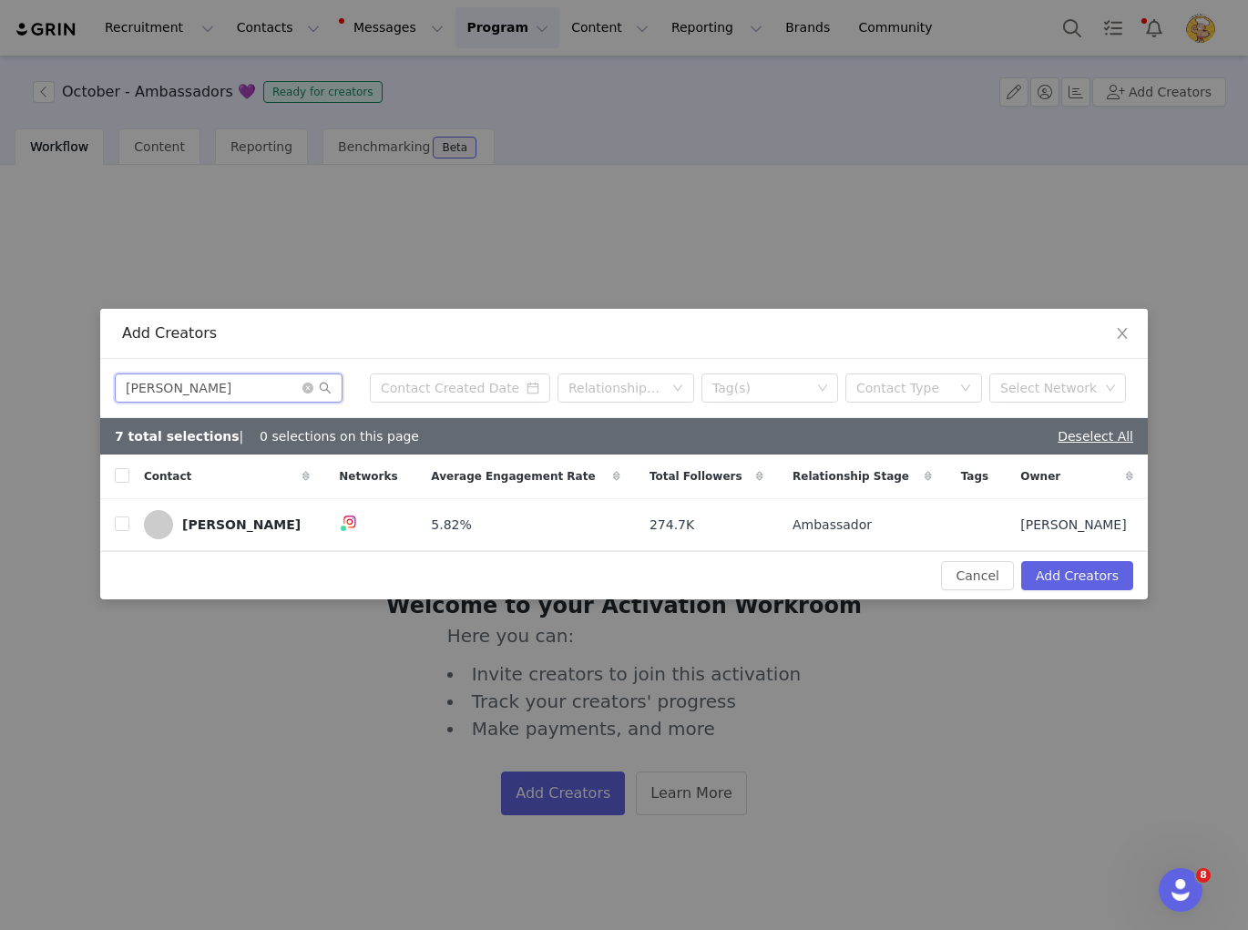
type input "Eliya Hach"
click at [120, 524] on input "checkbox" at bounding box center [122, 523] width 15 height 15
checkbox input "true"
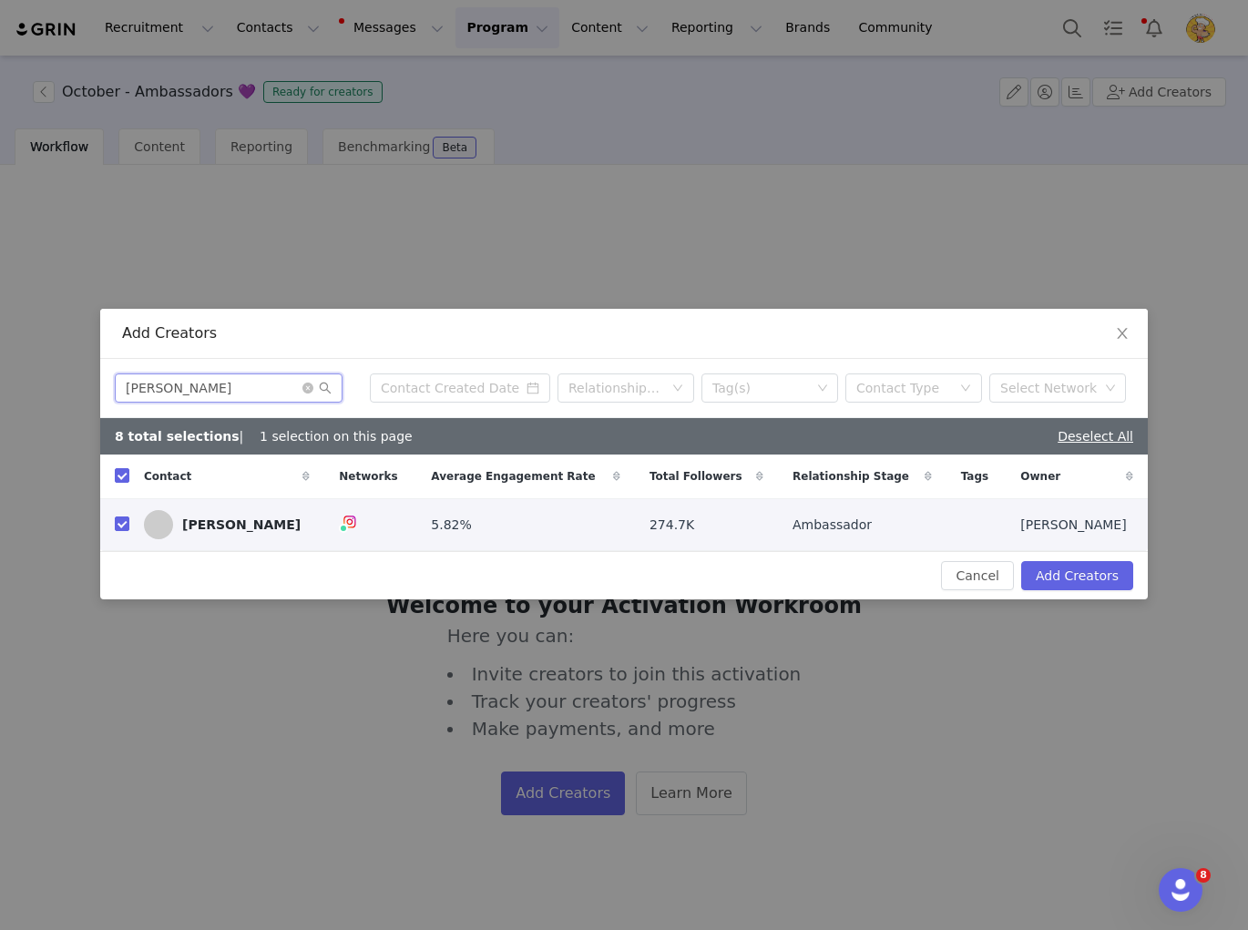
drag, startPoint x: 235, startPoint y: 383, endPoint x: 9, endPoint y: 376, distance: 226.0
click at [10, 376] on div "Add Creators Eliya Hach Relationship Stage Tag(s) Contact Type Select Network 8…" at bounding box center [624, 465] width 1248 height 930
paste input "mma Watt"
type input "Emma Watt"
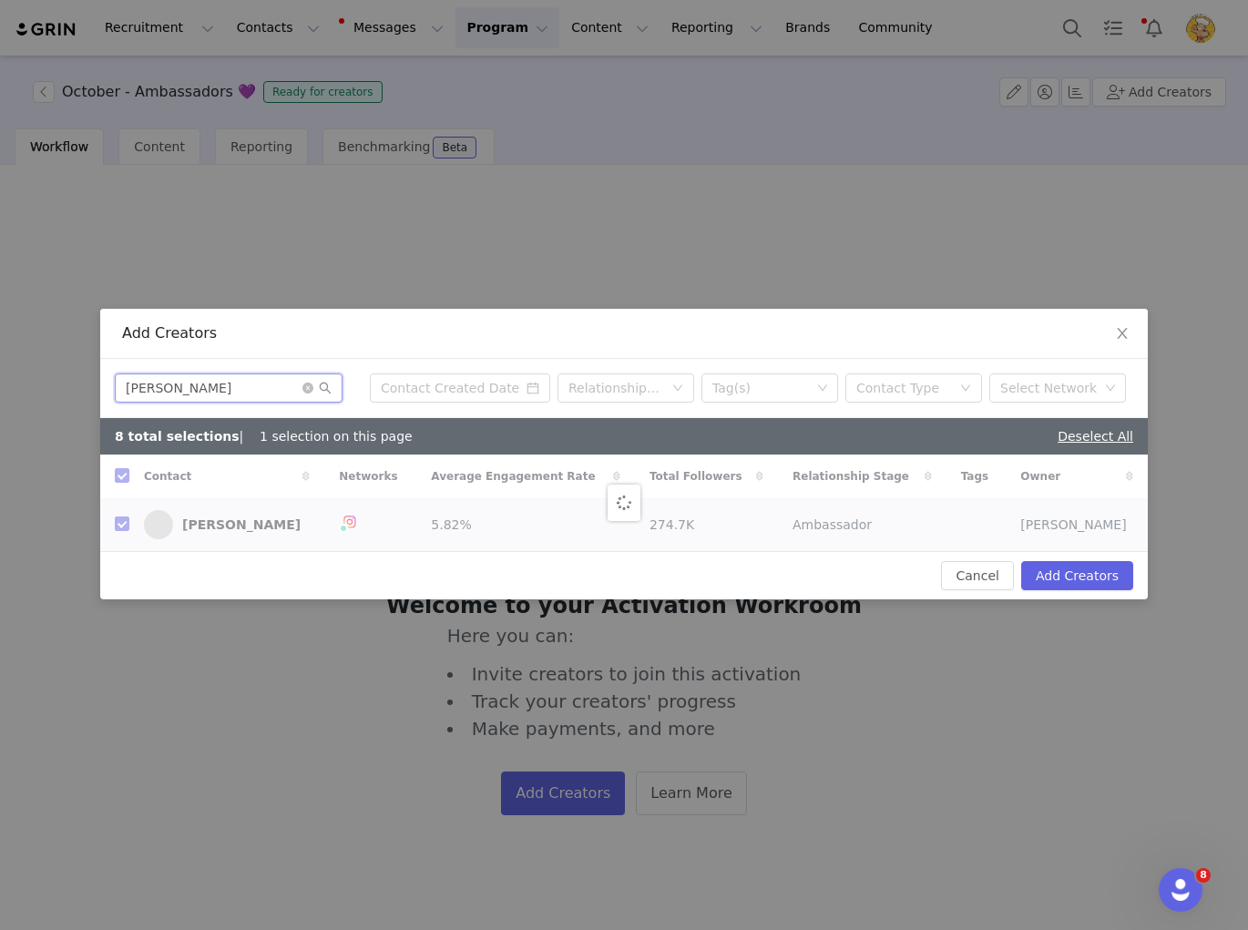
checkbox input "false"
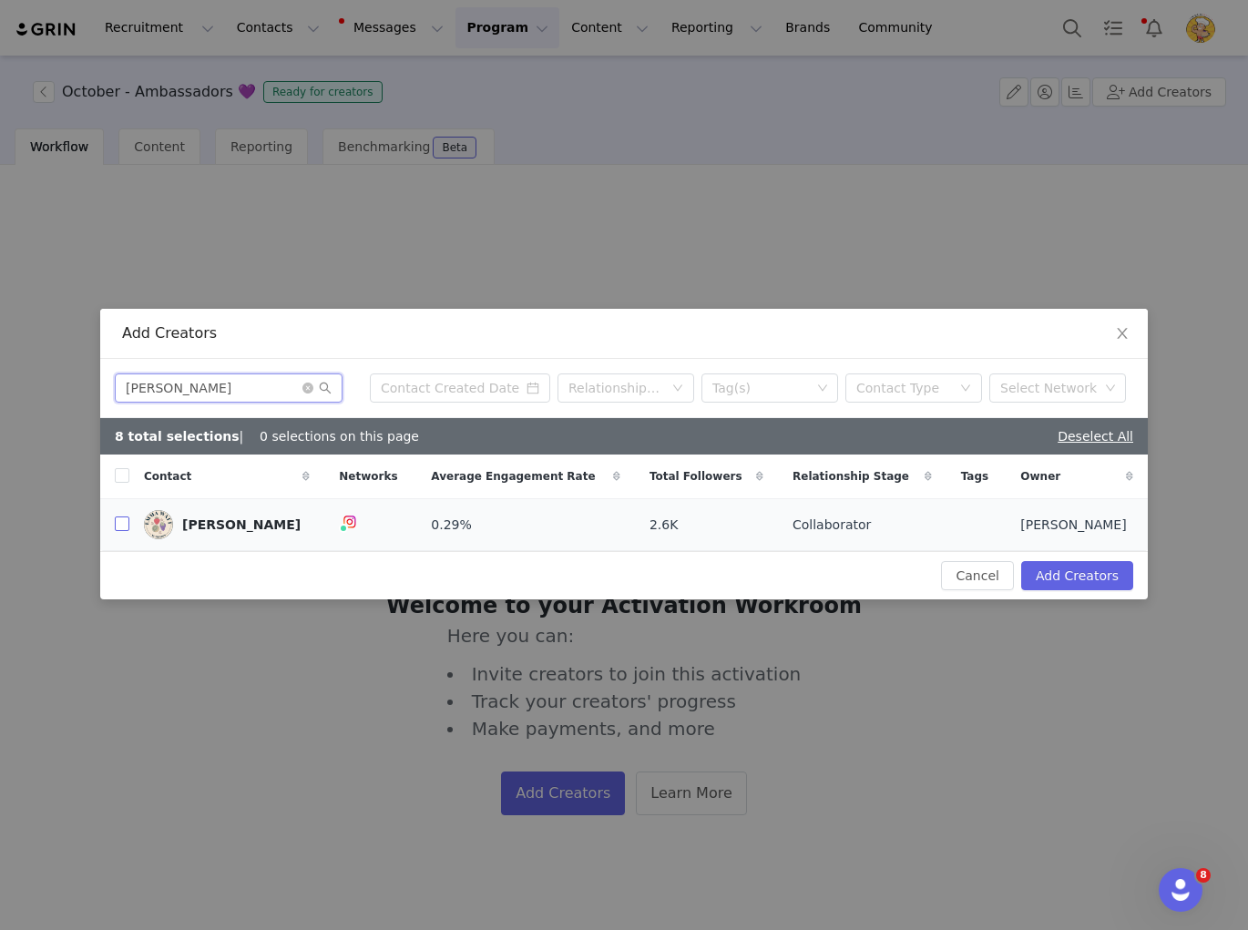
type input "Emma Watt"
click at [118, 525] on input "checkbox" at bounding box center [122, 523] width 15 height 15
checkbox input "true"
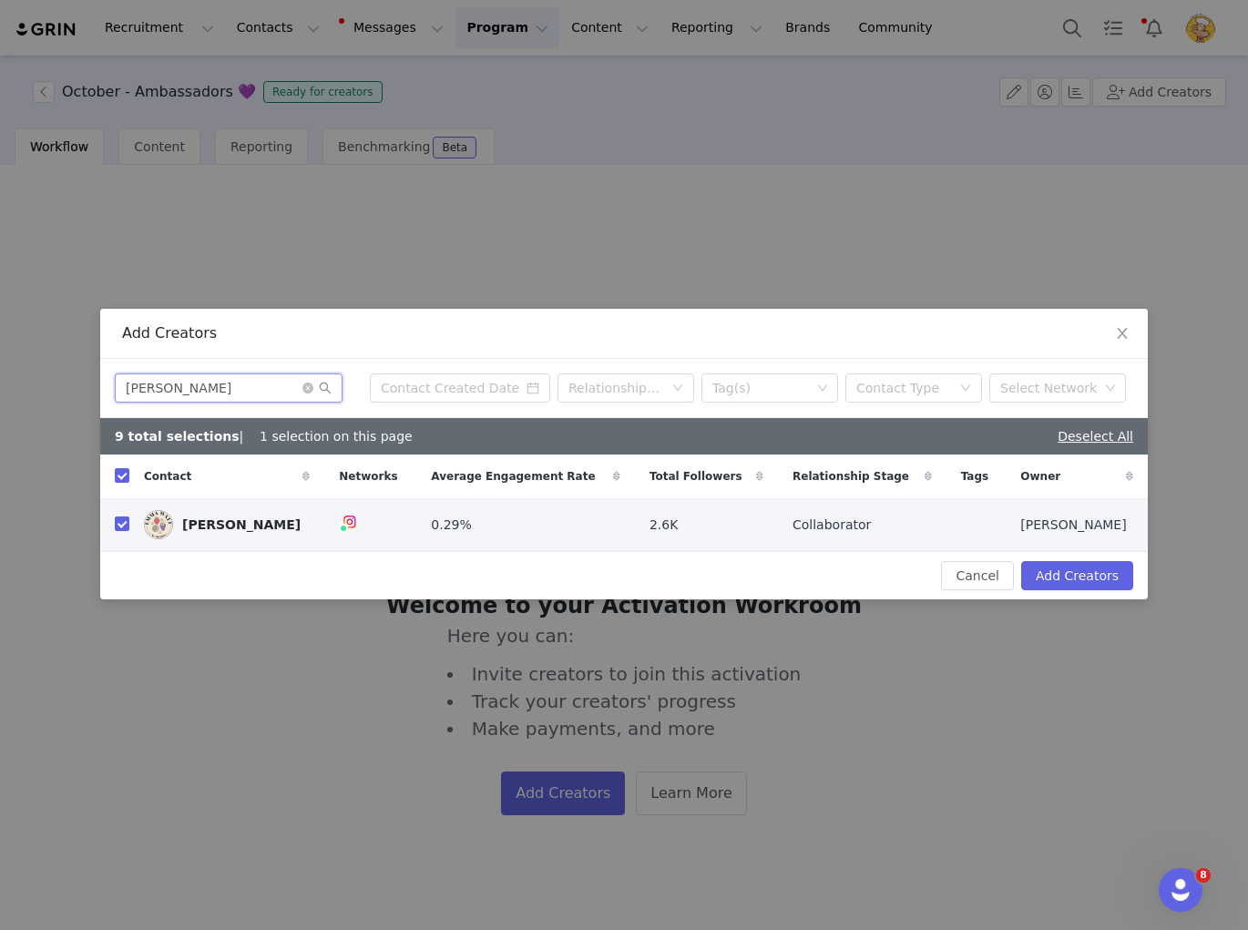
drag, startPoint x: 204, startPoint y: 381, endPoint x: 63, endPoint y: 373, distance: 141.4
click at [63, 373] on div "Add Creators Emma Watt Relationship Stage Tag(s) Contact Type Select Network 9 …" at bounding box center [624, 465] width 1248 height 930
paste input "yalinda Peralta"
type input "Eyalinda Peralta"
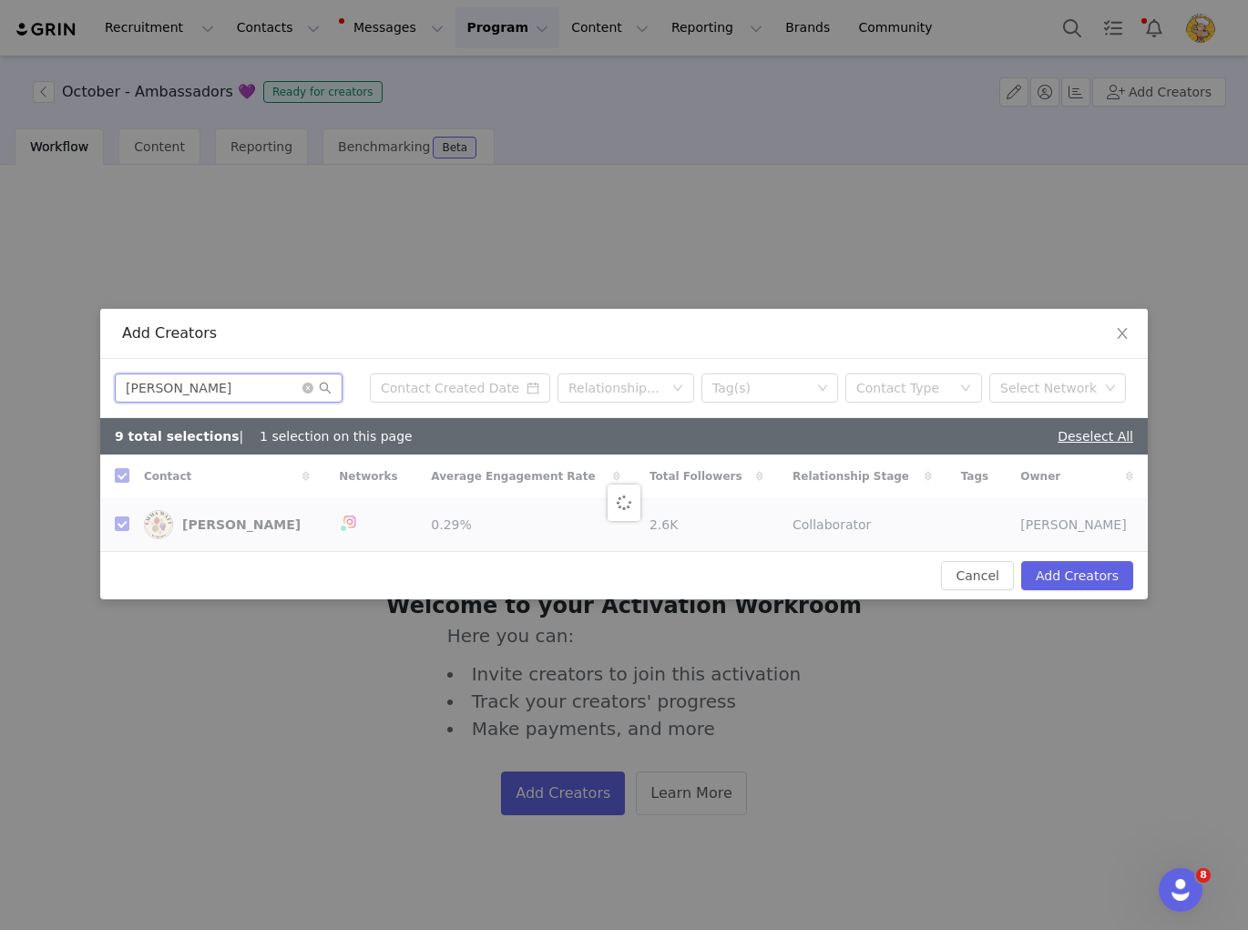
checkbox input "false"
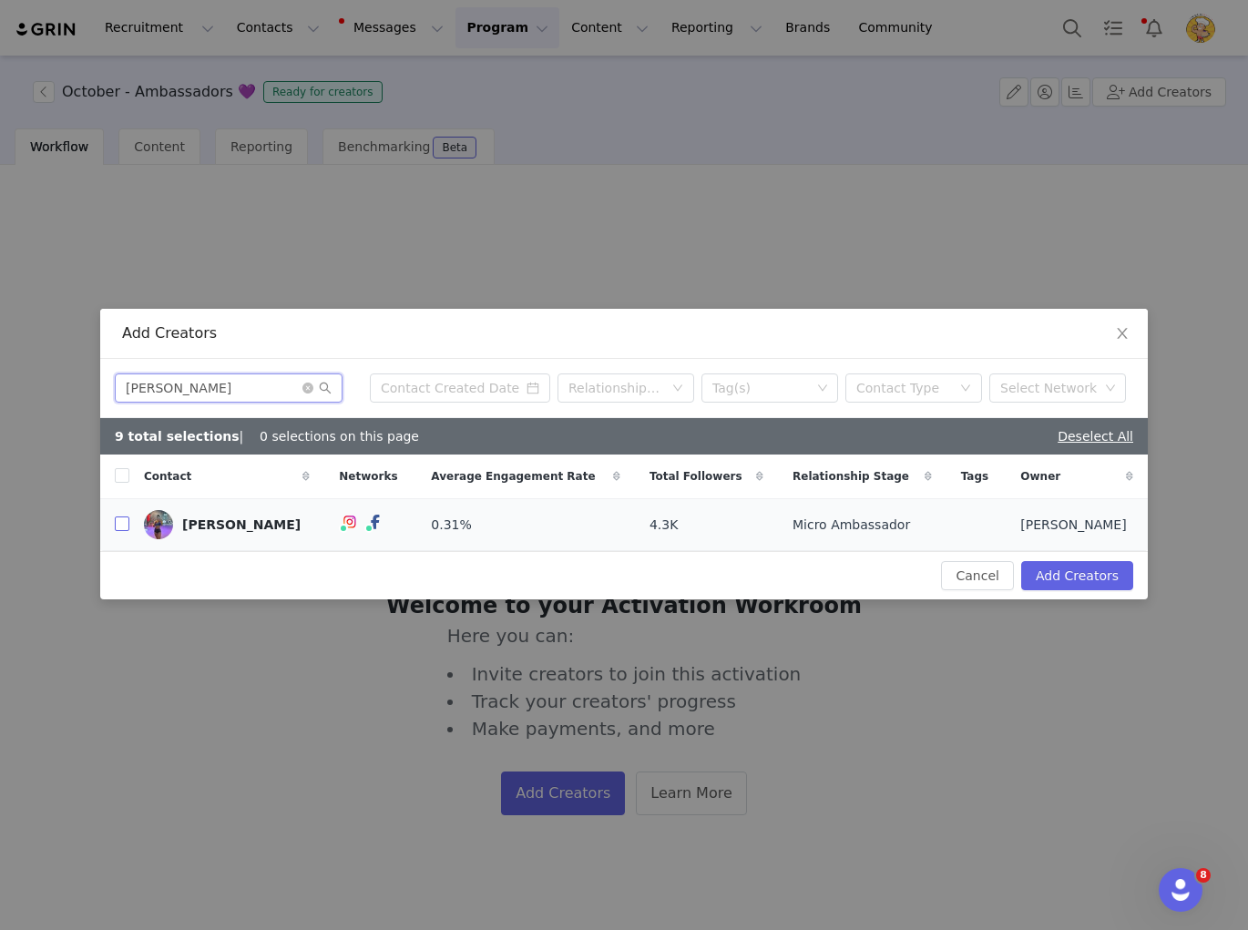
type input "Eyalinda Peralta"
click at [118, 522] on input "checkbox" at bounding box center [122, 523] width 15 height 15
checkbox input "true"
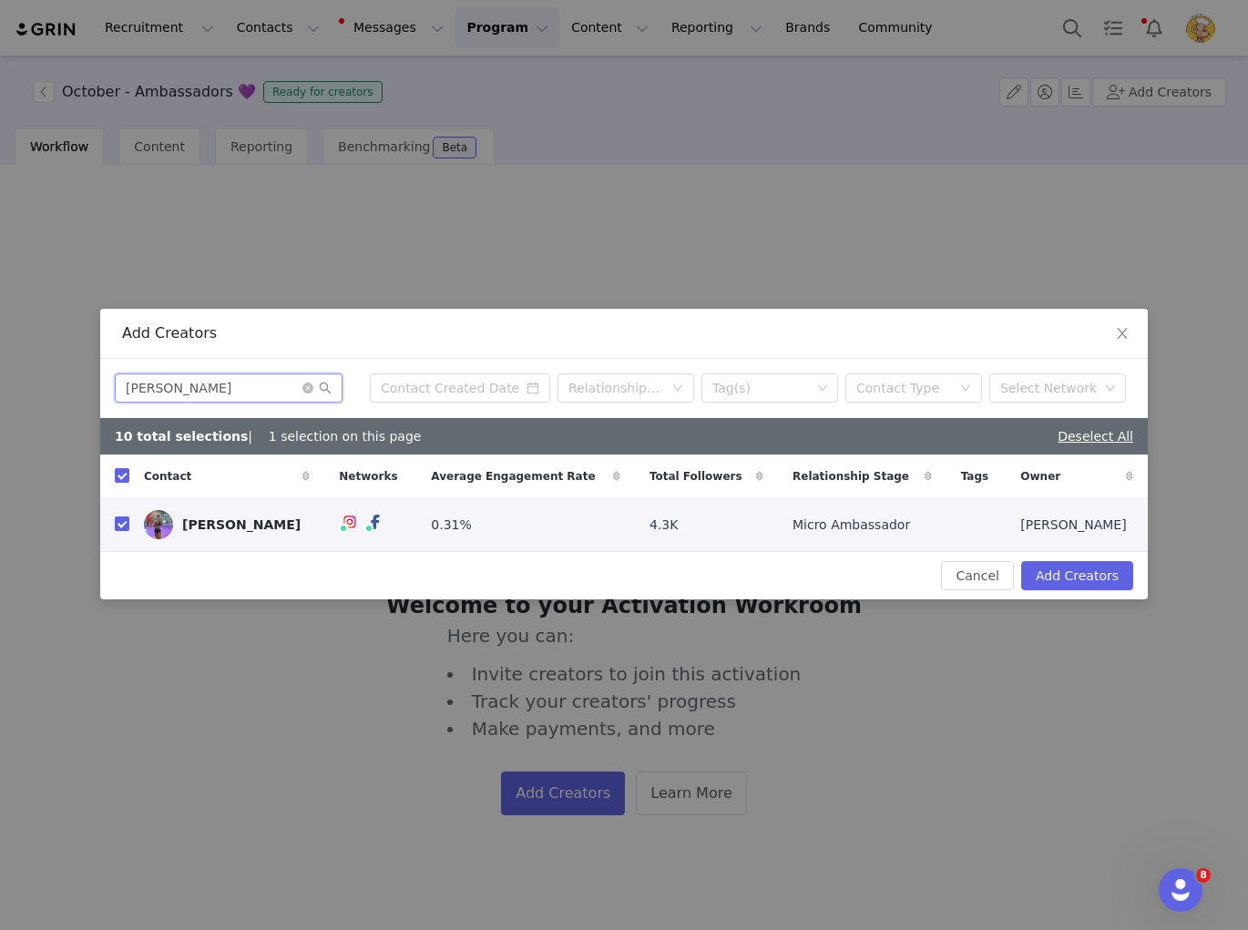
drag, startPoint x: 227, startPoint y: 383, endPoint x: 9, endPoint y: 375, distance: 217.8
click at [9, 375] on div "Add Creators Eyalinda Peralta Relationship Stage Tag(s) Contact Type Select Net…" at bounding box center [624, 465] width 1248 height 930
paste input "Grace Sutcliffe"
type input "Grace Sutcliffe"
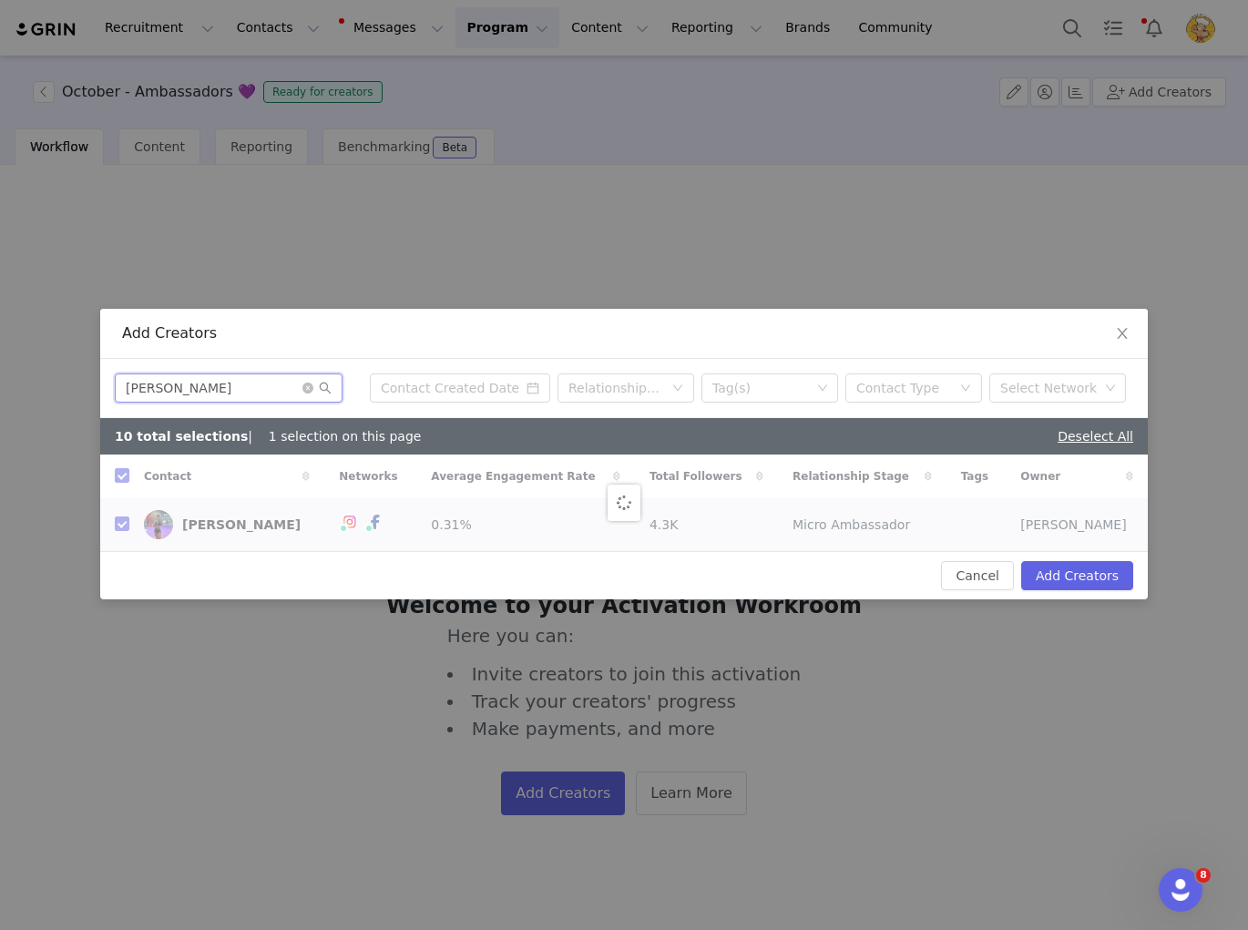
checkbox input "false"
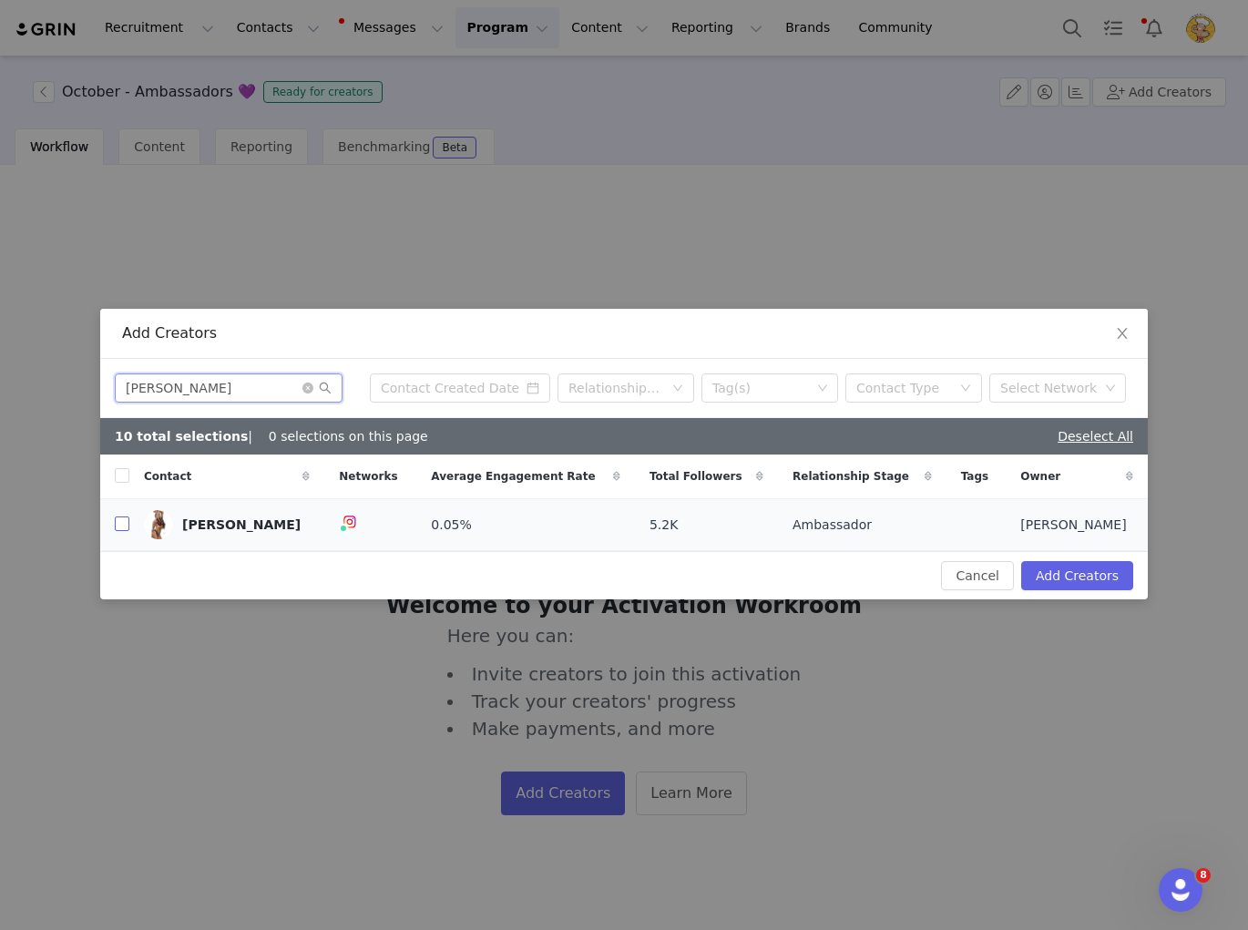
type input "Grace Sutcliffe"
drag, startPoint x: 122, startPoint y: 524, endPoint x: 61, endPoint y: 537, distance: 62.3
click at [122, 523] on input "checkbox" at bounding box center [122, 523] width 15 height 15
checkbox input "true"
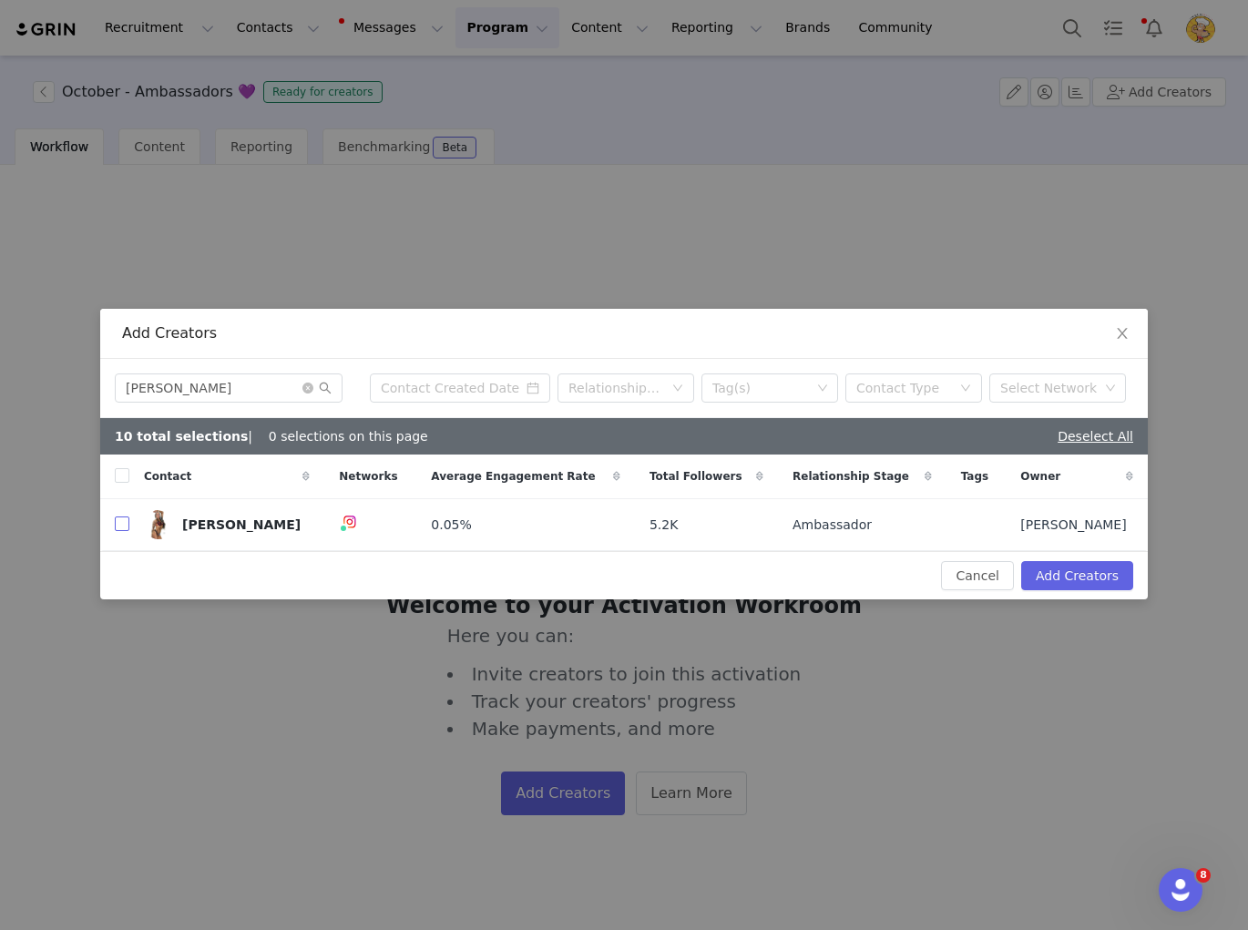
checkbox input "true"
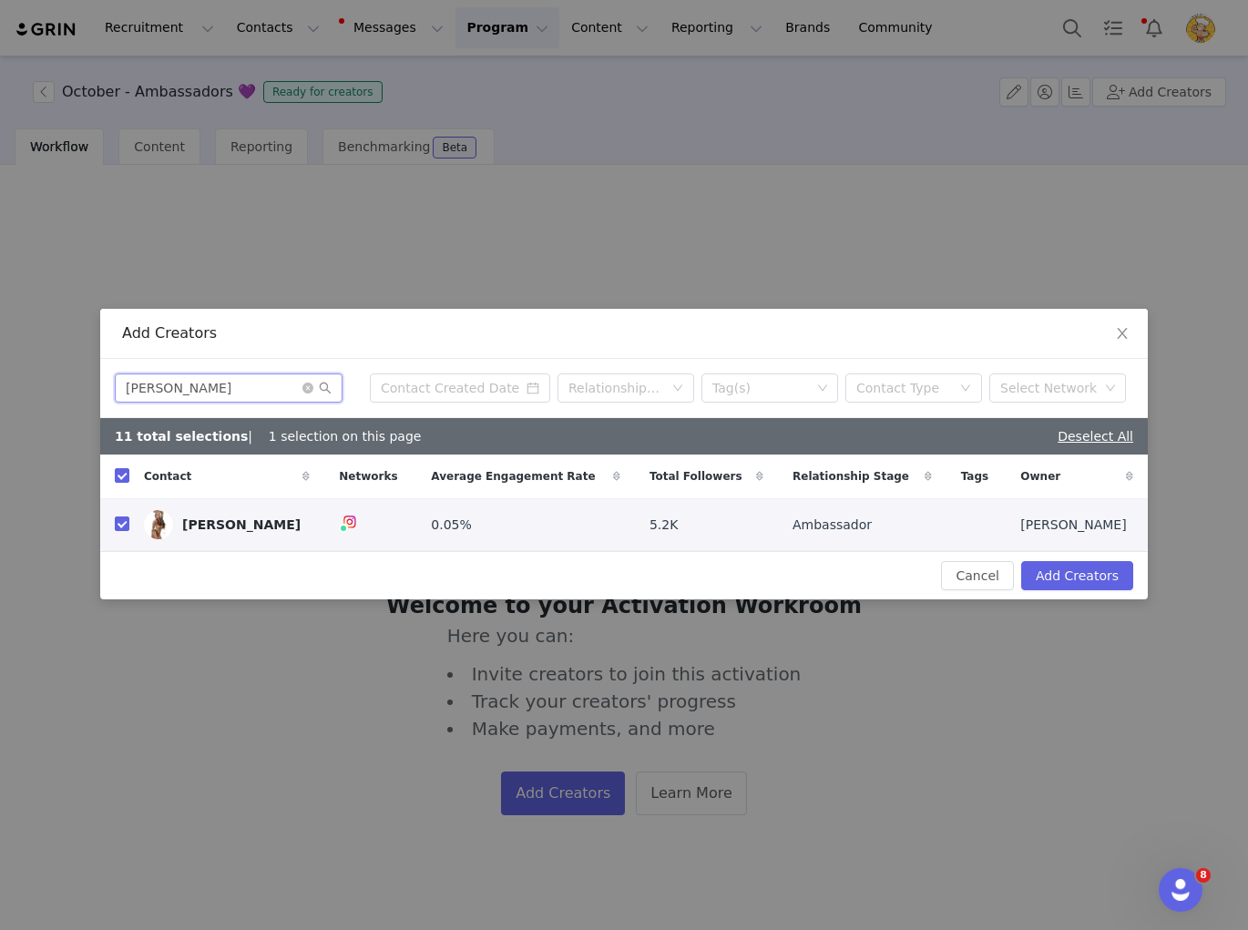
drag, startPoint x: 222, startPoint y: 392, endPoint x: 112, endPoint y: 383, distance: 110.5
click at [112, 383] on div "Grace Sutcliffe Relationship Stage Tag(s) Contact Type Select Network" at bounding box center [624, 388] width 1048 height 59
paste input "Hannah Edwards"
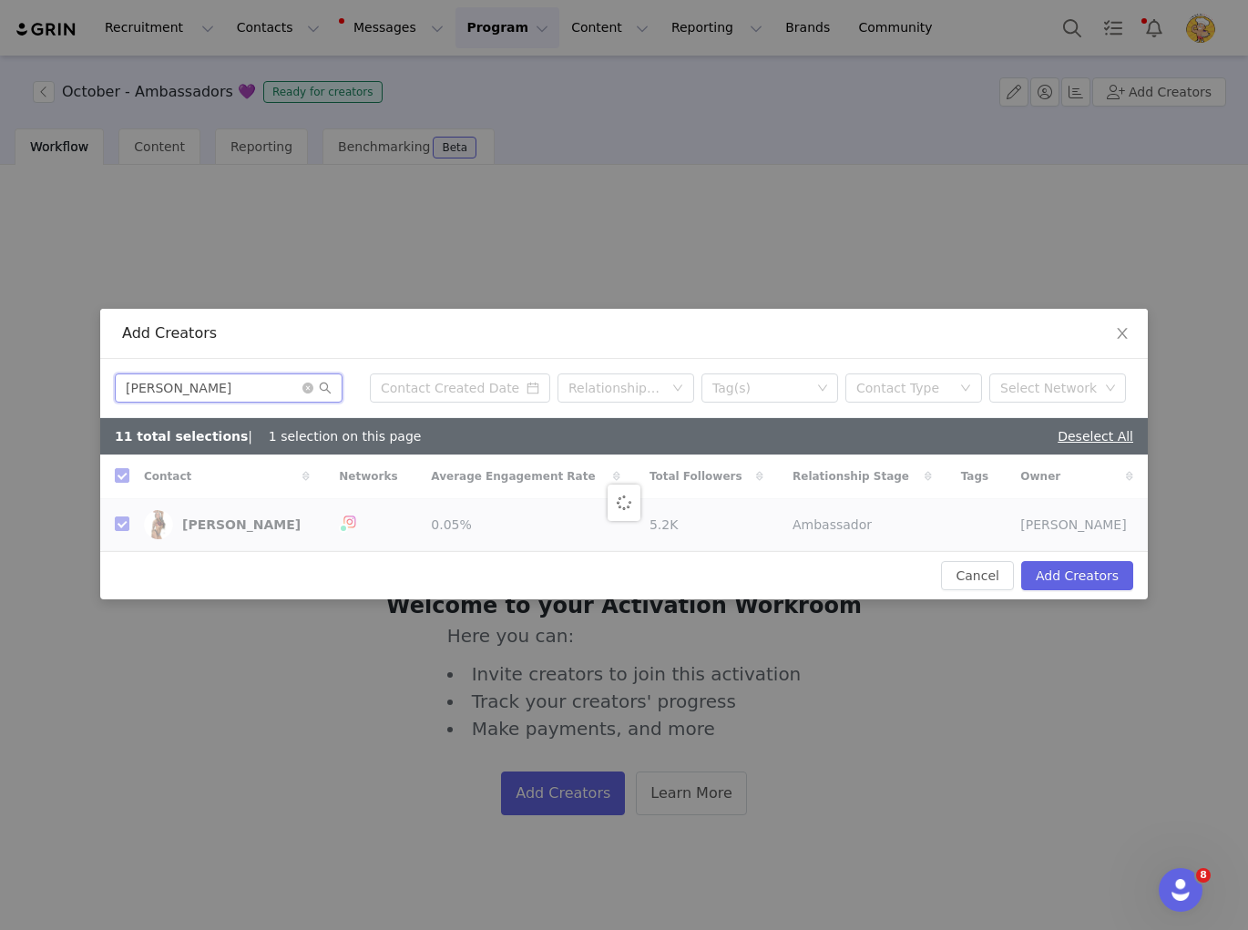
type input "Hannah Edwards"
checkbox input "false"
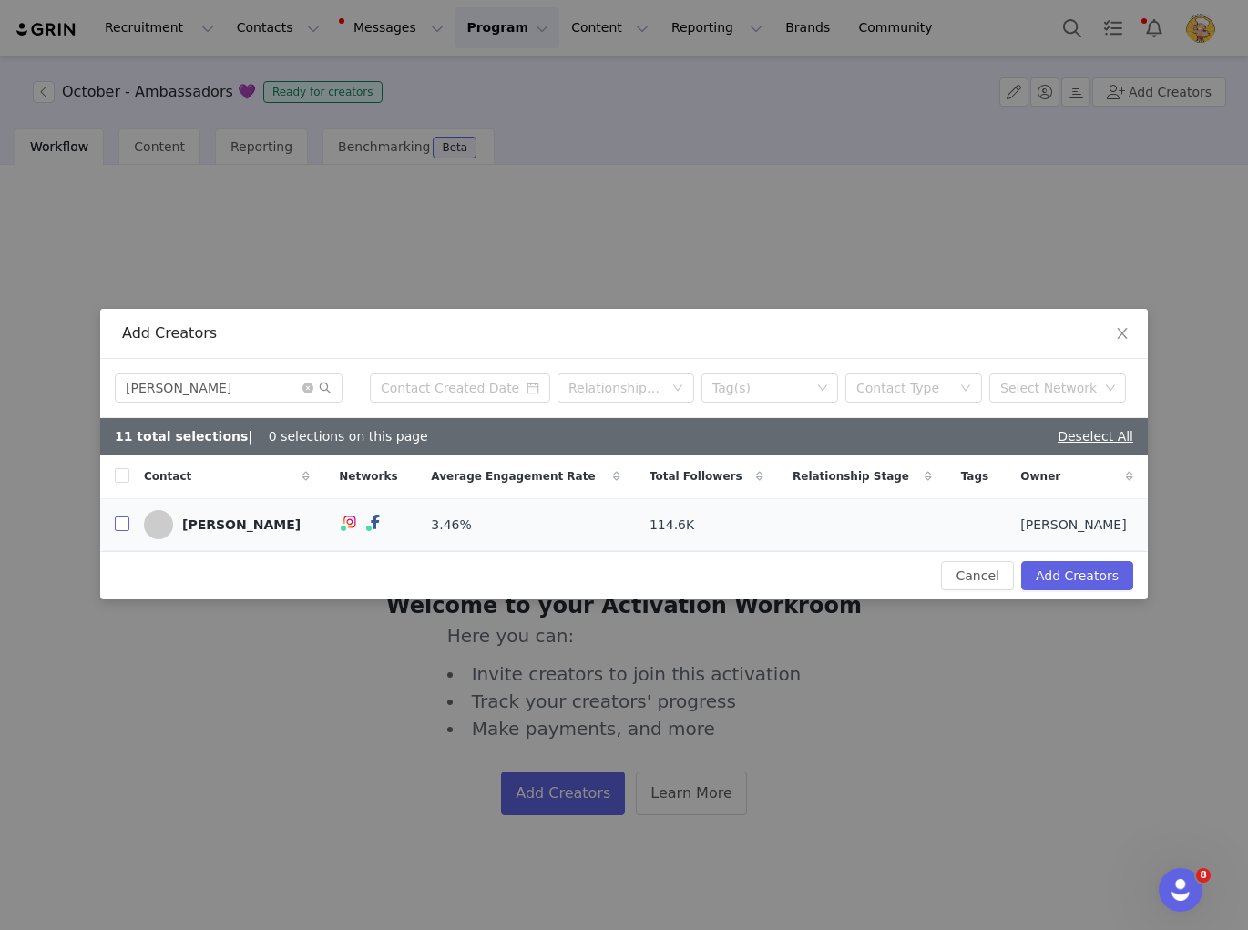
click at [118, 529] on input "checkbox" at bounding box center [122, 523] width 15 height 15
checkbox input "true"
drag, startPoint x: 182, startPoint y: 384, endPoint x: 51, endPoint y: 377, distance: 131.4
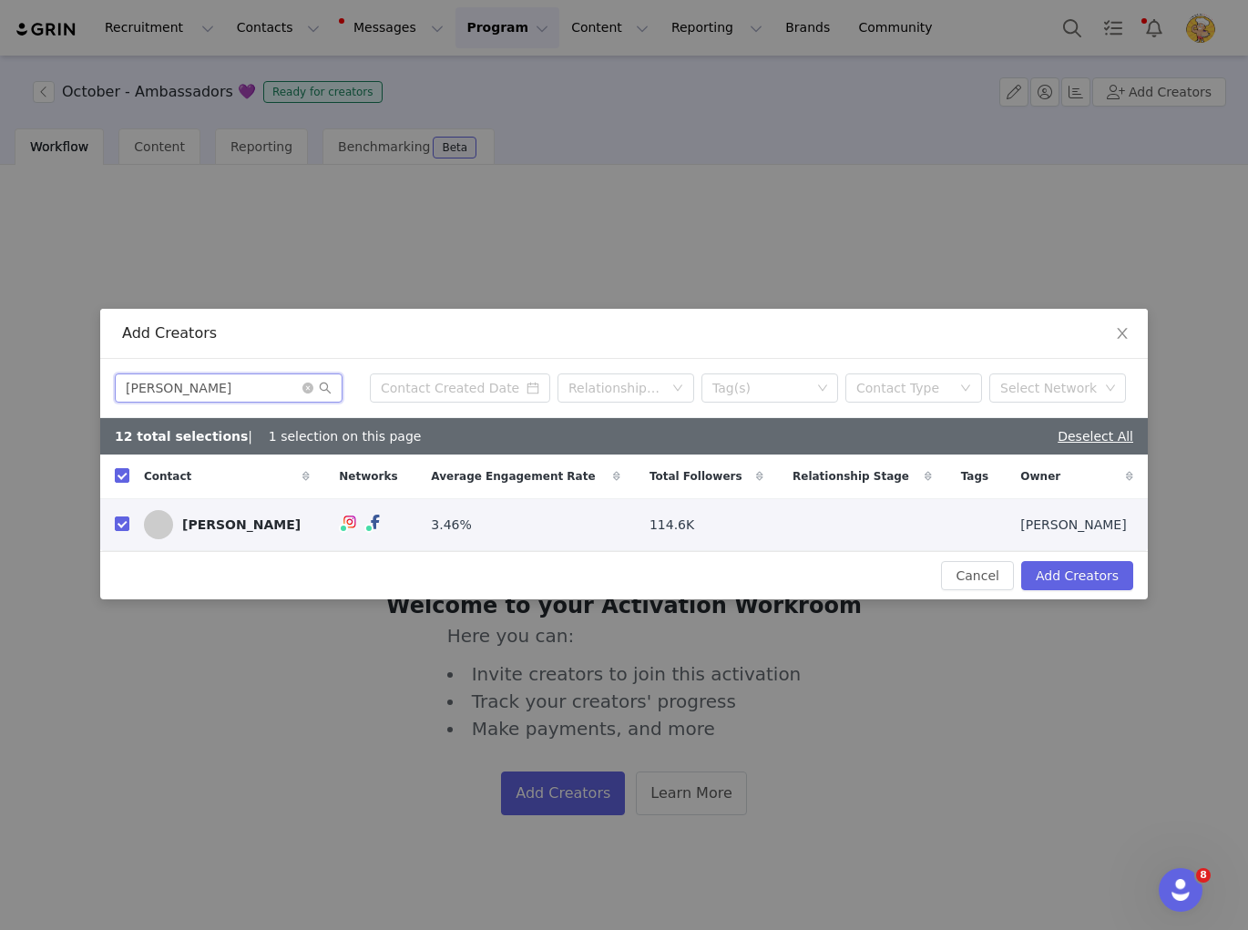
click at [51, 377] on div "Add Creators Hannah Edwards Relationship Stage Tag(s) Contact Type Select Netwo…" at bounding box center [624, 465] width 1248 height 930
paste input "eidi Gillie"
type input "Heidi Gillie"
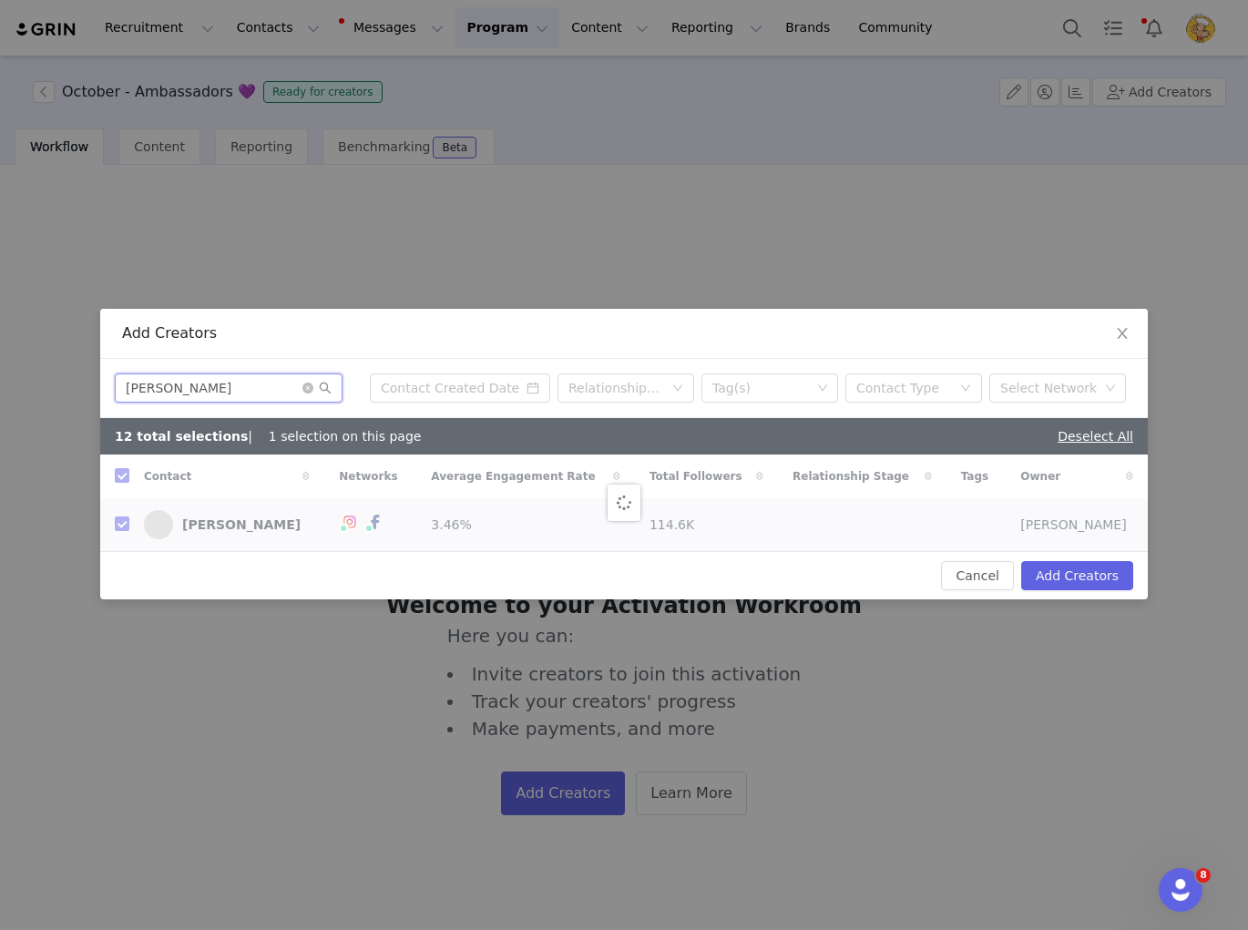
checkbox input "false"
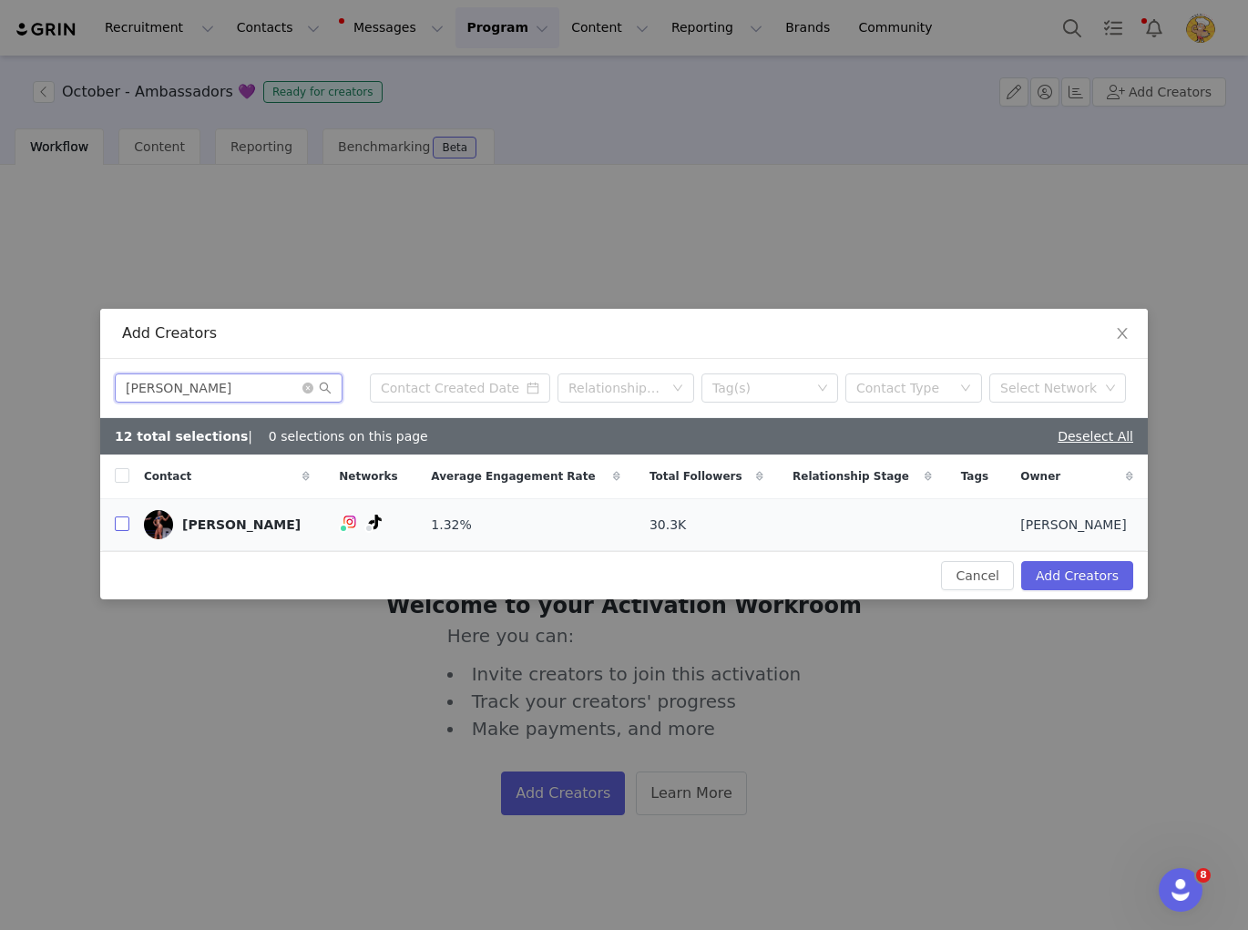
type input "Heidi Gillie"
click at [125, 524] on input "checkbox" at bounding box center [122, 523] width 15 height 15
checkbox input "true"
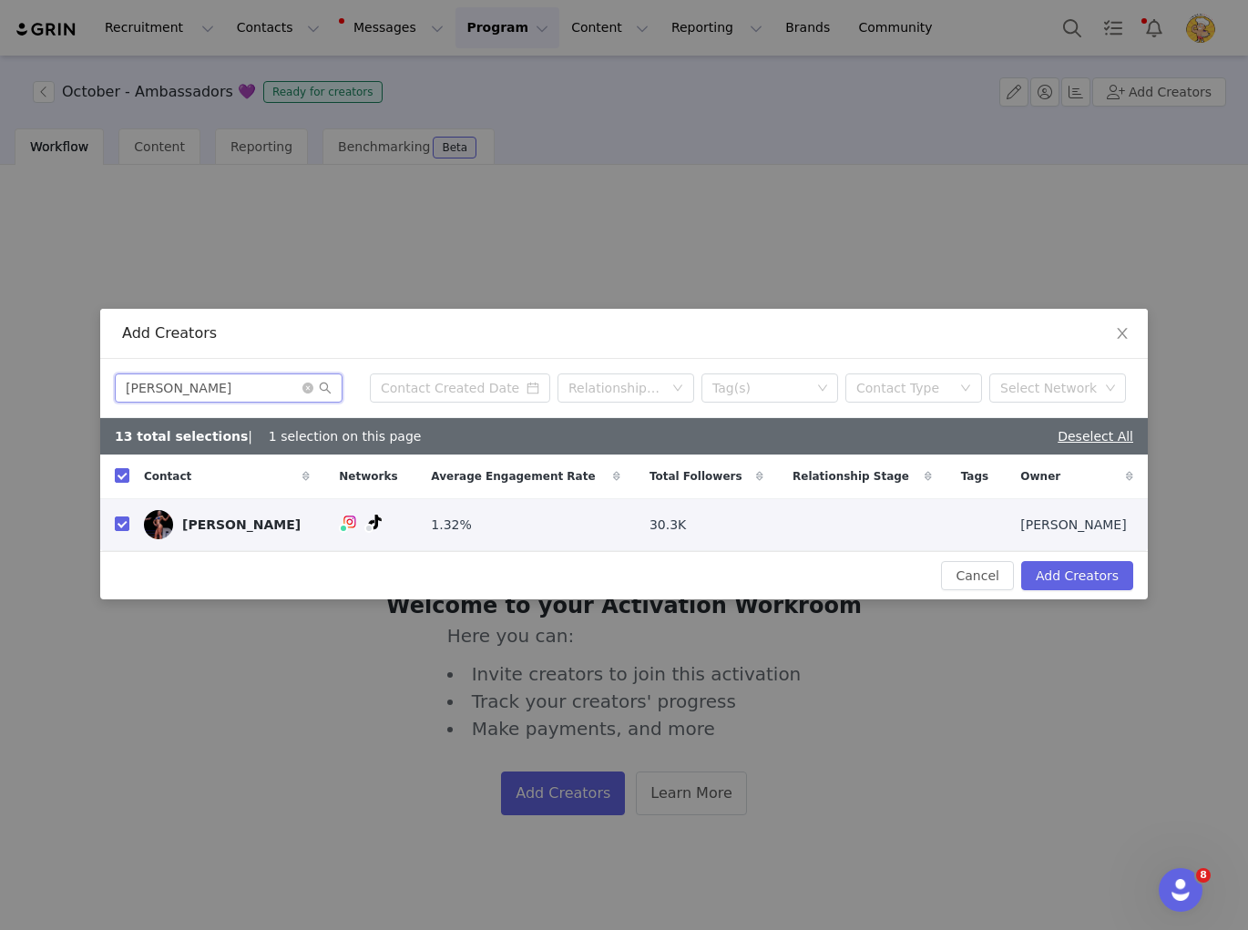
drag, startPoint x: 233, startPoint y: 386, endPoint x: 123, endPoint y: 382, distance: 110.3
click at [128, 383] on input "Heidi Gillie" at bounding box center [229, 387] width 228 height 29
paste input "Imogen Russell"
type input "Imogen Russell"
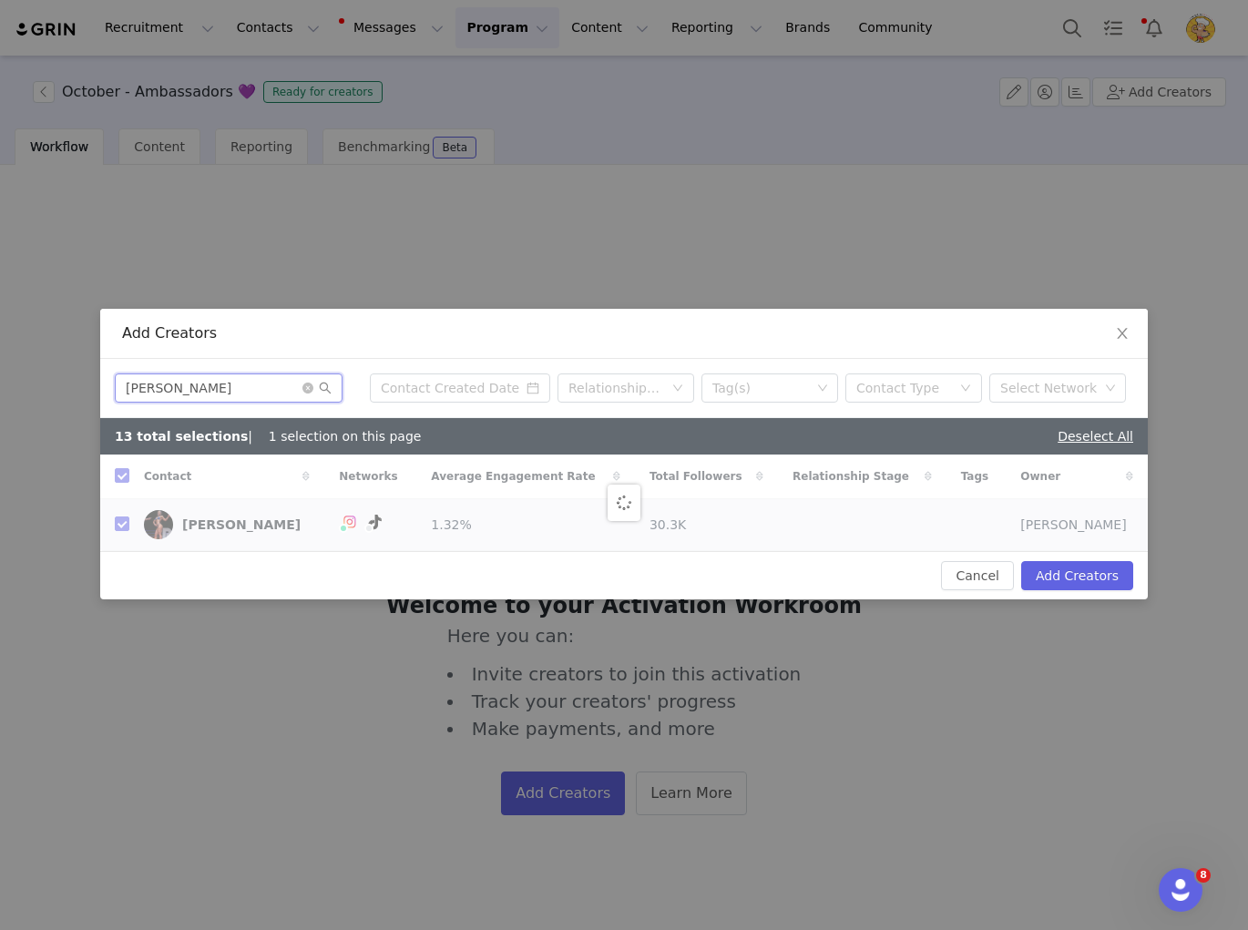
checkbox input "false"
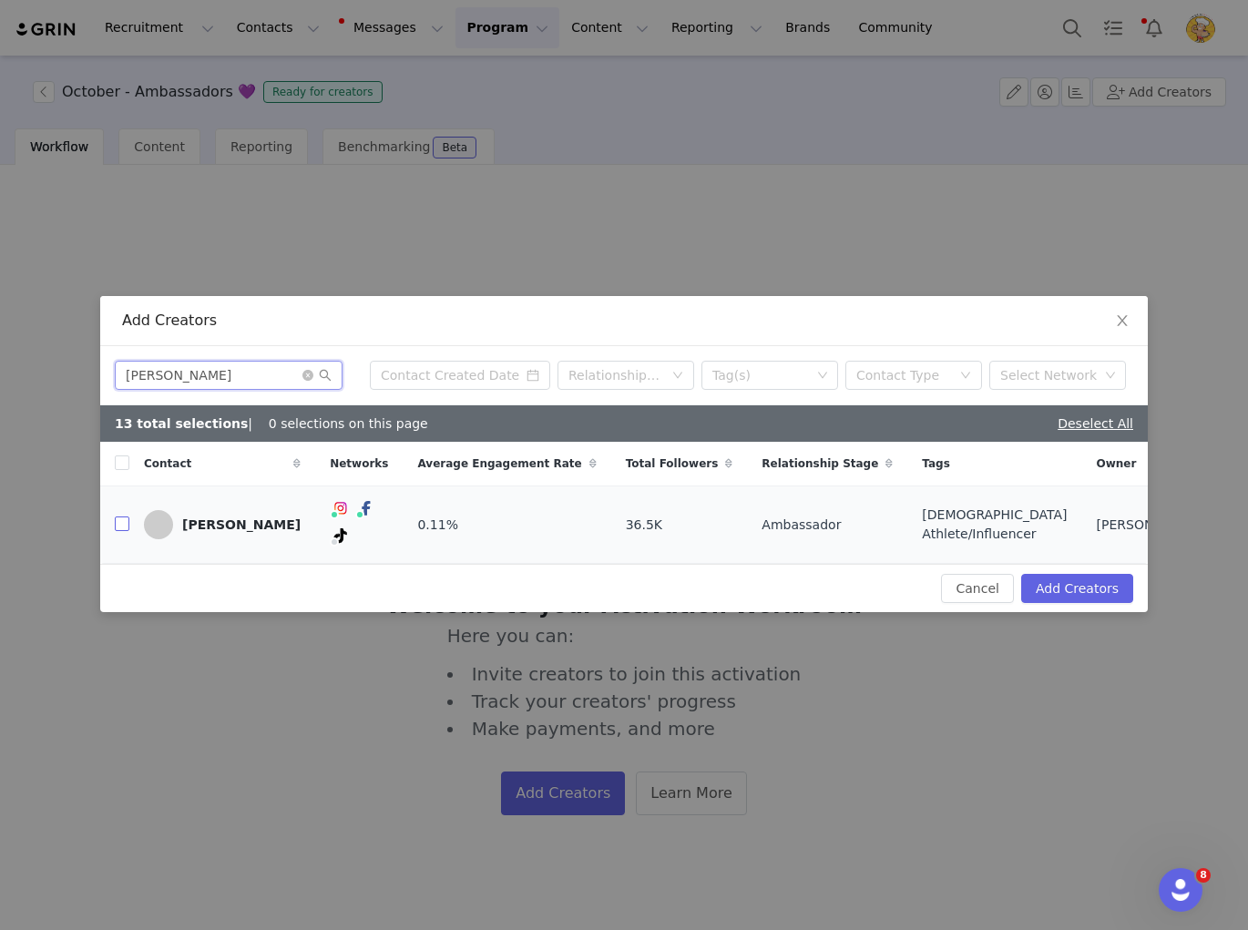
type input "Imogen Russell"
click at [122, 521] on input "checkbox" at bounding box center [122, 523] width 15 height 15
checkbox input "true"
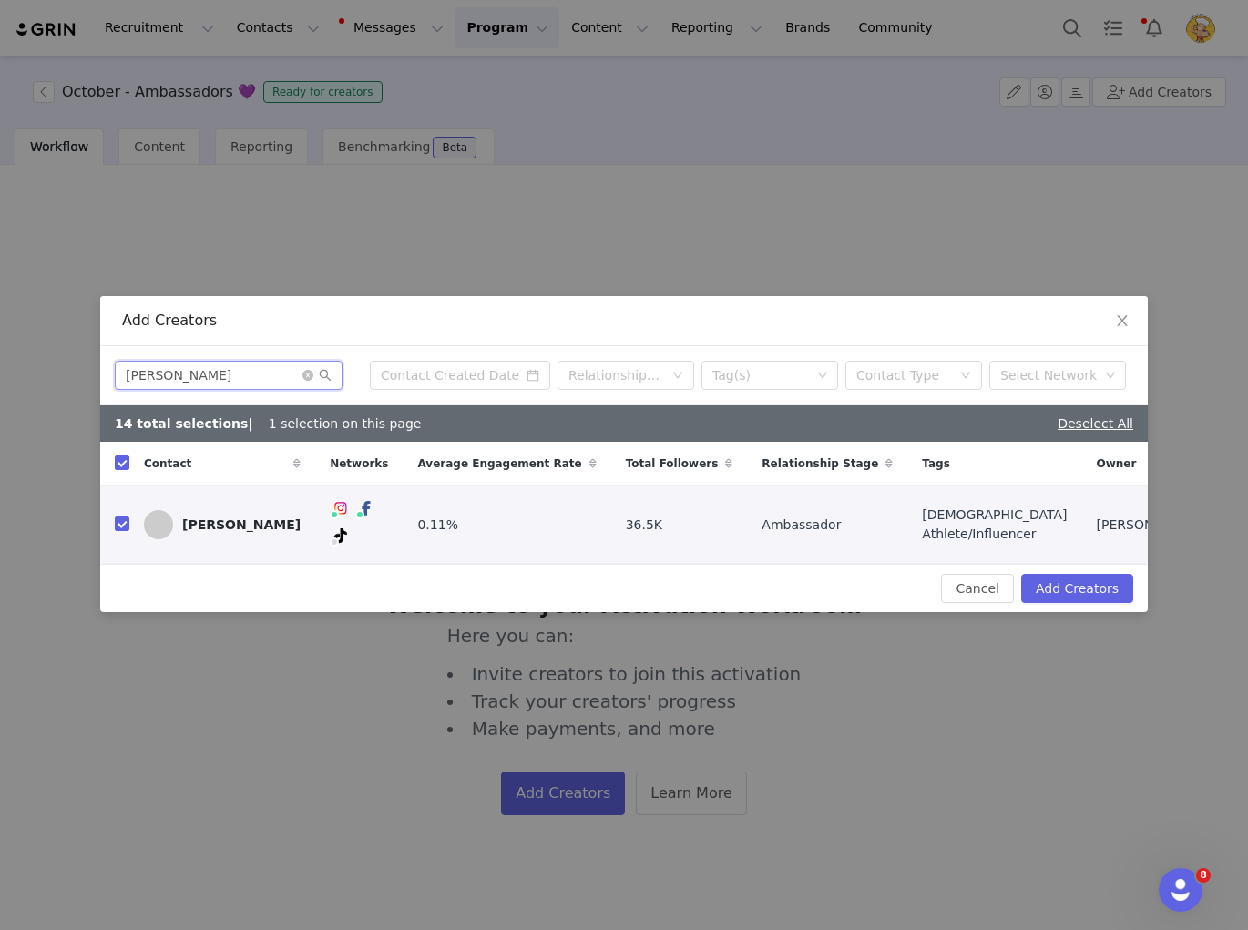
drag, startPoint x: 251, startPoint y: 373, endPoint x: 93, endPoint y: 365, distance: 158.7
click at [93, 365] on div "Add Creators Imogen Russell Relationship Stage Tag(s) Contact Type Select Netwo…" at bounding box center [624, 465] width 1248 height 930
paste input "Jerry Liu"
type input "Jerry Liu"
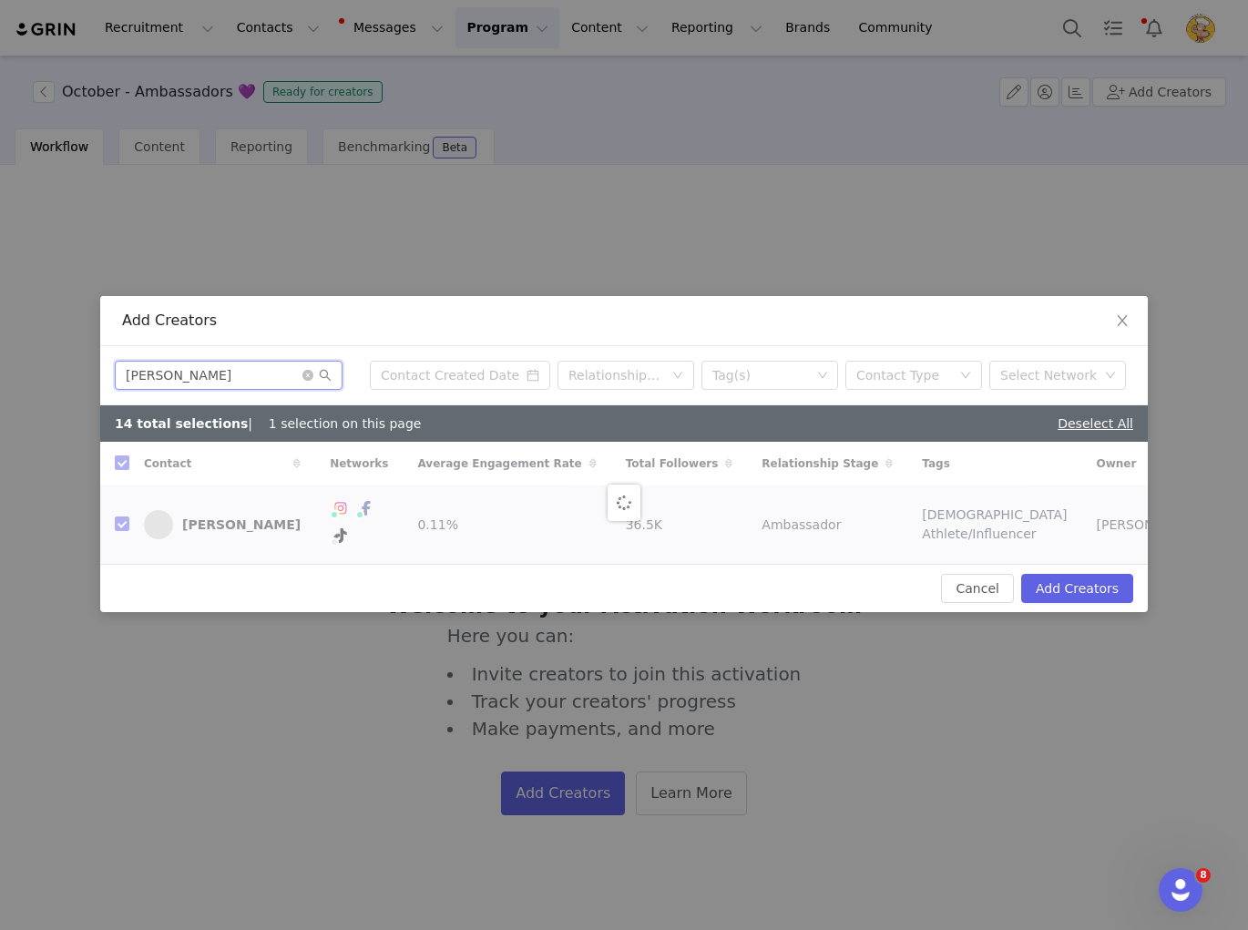
checkbox input "false"
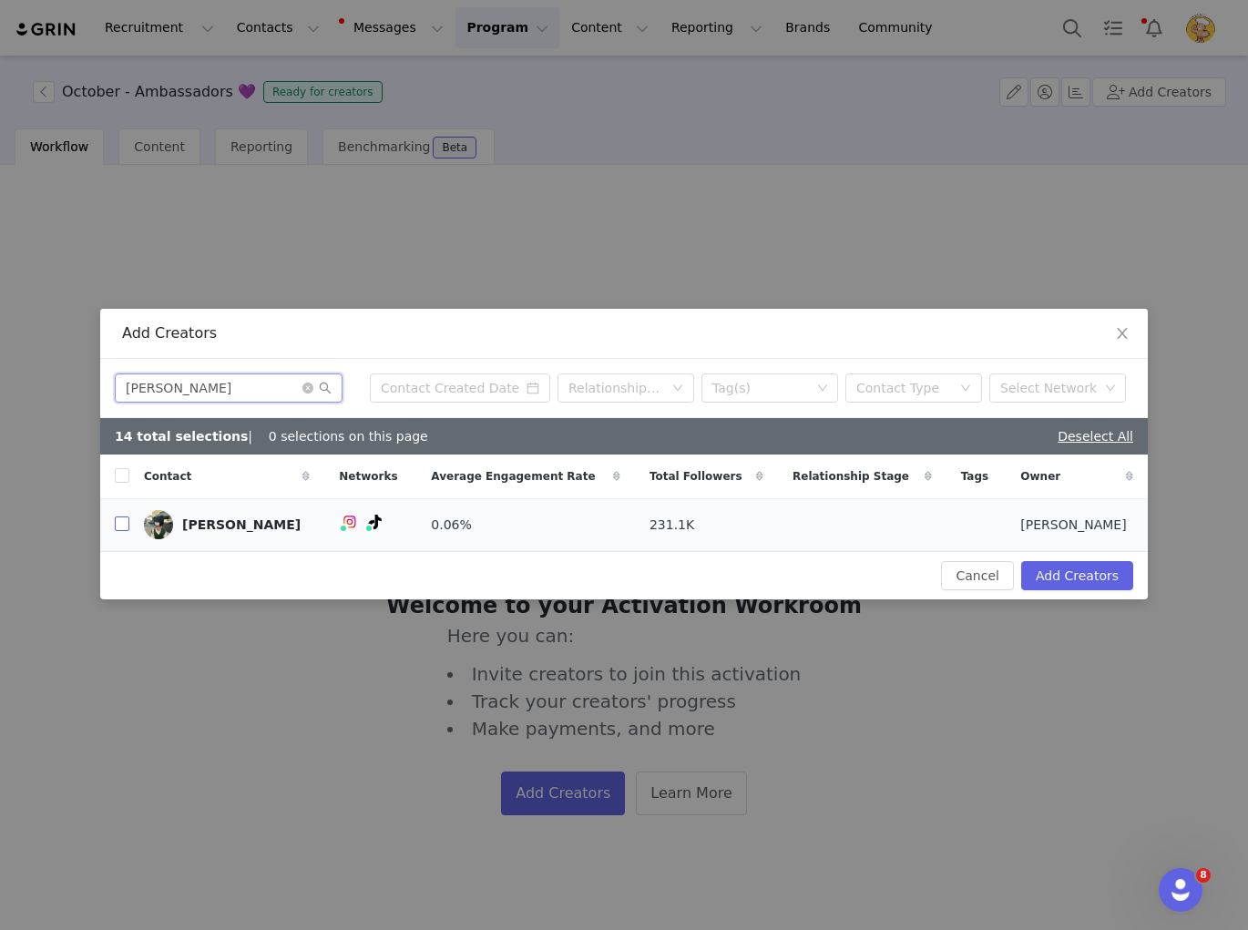
type input "Jerry Liu"
click at [123, 526] on input "checkbox" at bounding box center [122, 523] width 15 height 15
checkbox input "true"
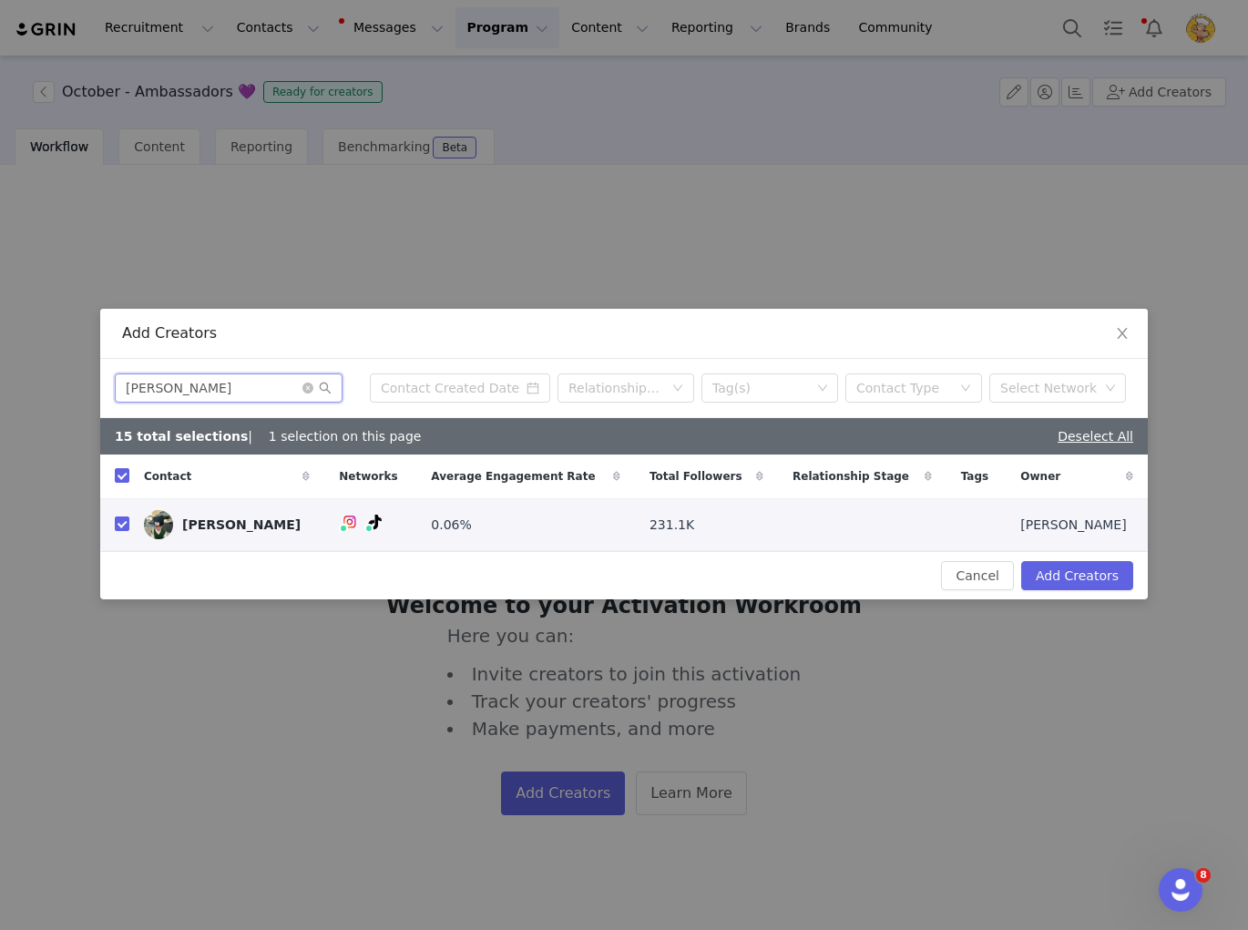
drag, startPoint x: 176, startPoint y: 382, endPoint x: 92, endPoint y: 381, distance: 83.8
click at [92, 381] on div "Add Creators Jerry Liu Relationship Stage Tag(s) Contact Type Select Network 15…" at bounding box center [624, 465] width 1248 height 930
paste input "ssie Koschitzke"
type input "Jessie Koschitzke"
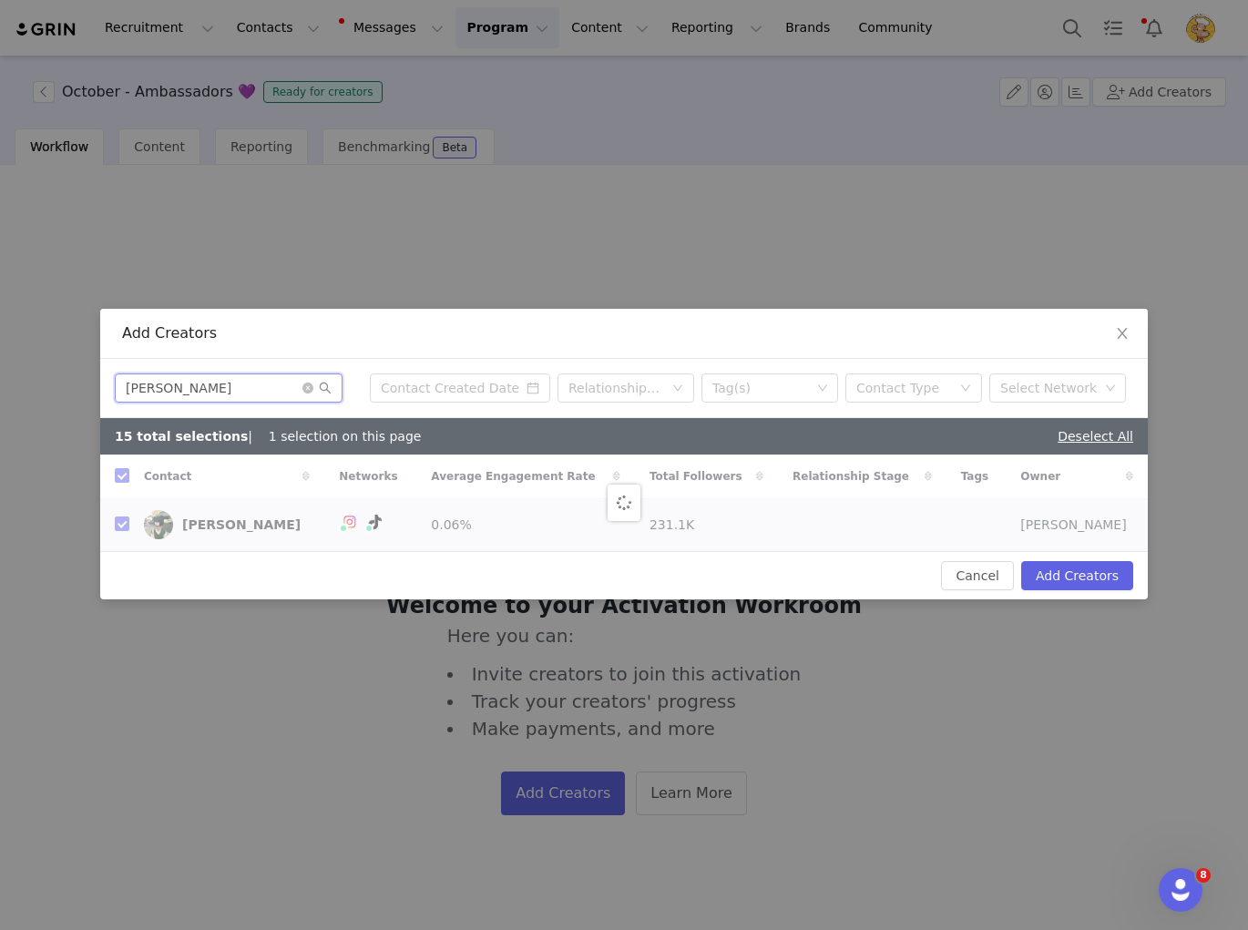
checkbox input "false"
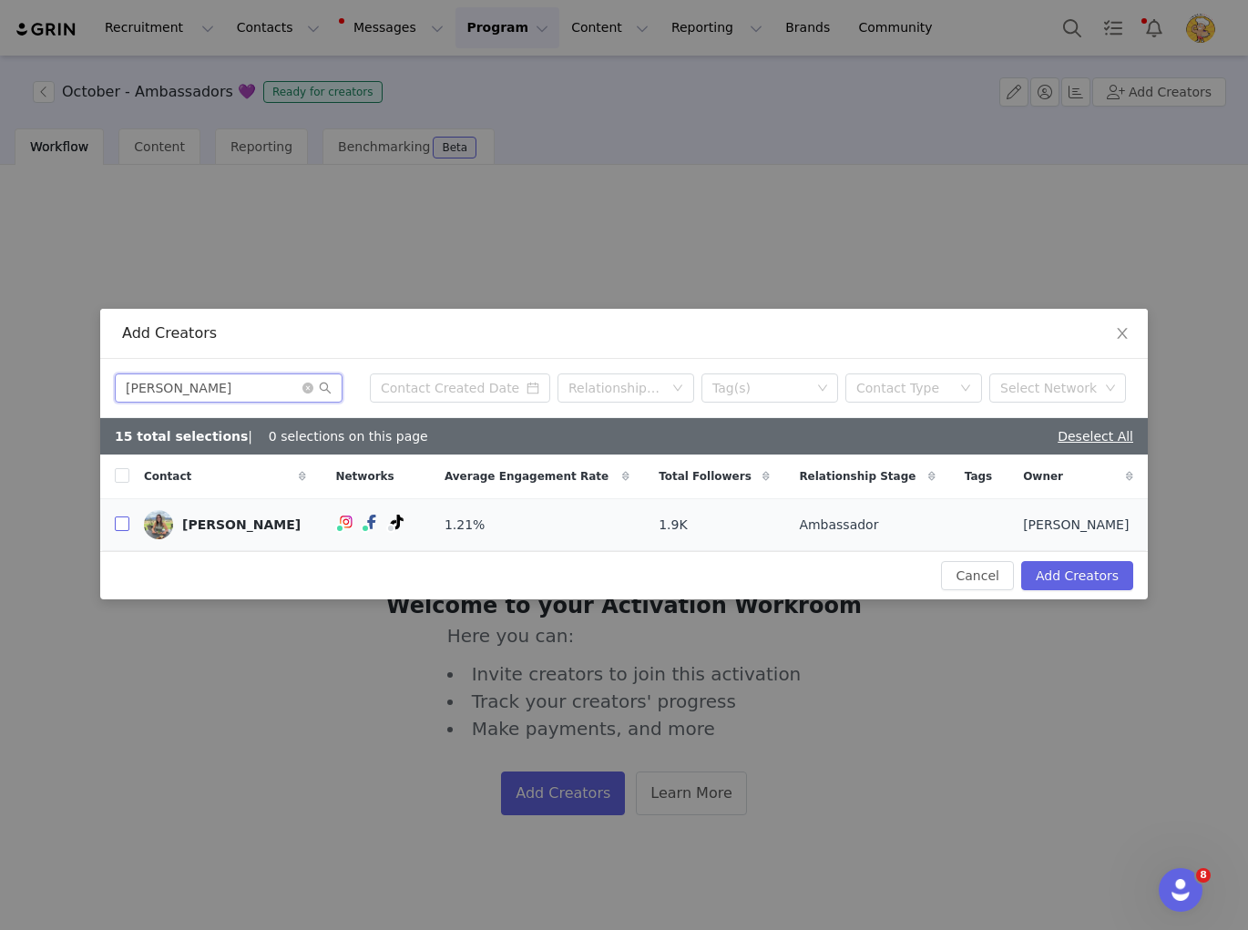
type input "Jessie Koschitzke"
drag, startPoint x: 126, startPoint y: 520, endPoint x: 213, endPoint y: 461, distance: 105.6
click at [126, 520] on input "checkbox" at bounding box center [122, 523] width 15 height 15
checkbox input "true"
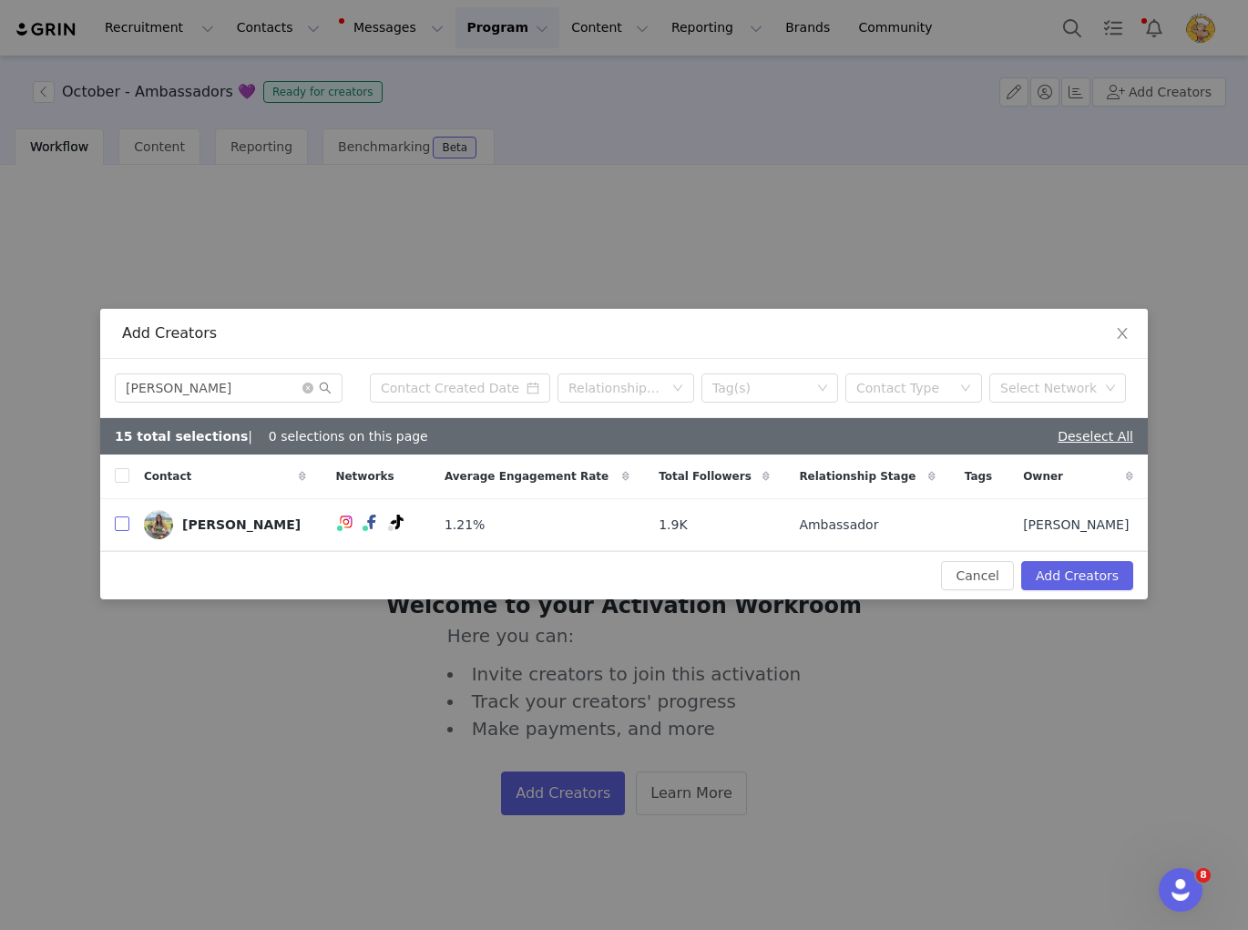
checkbox input "true"
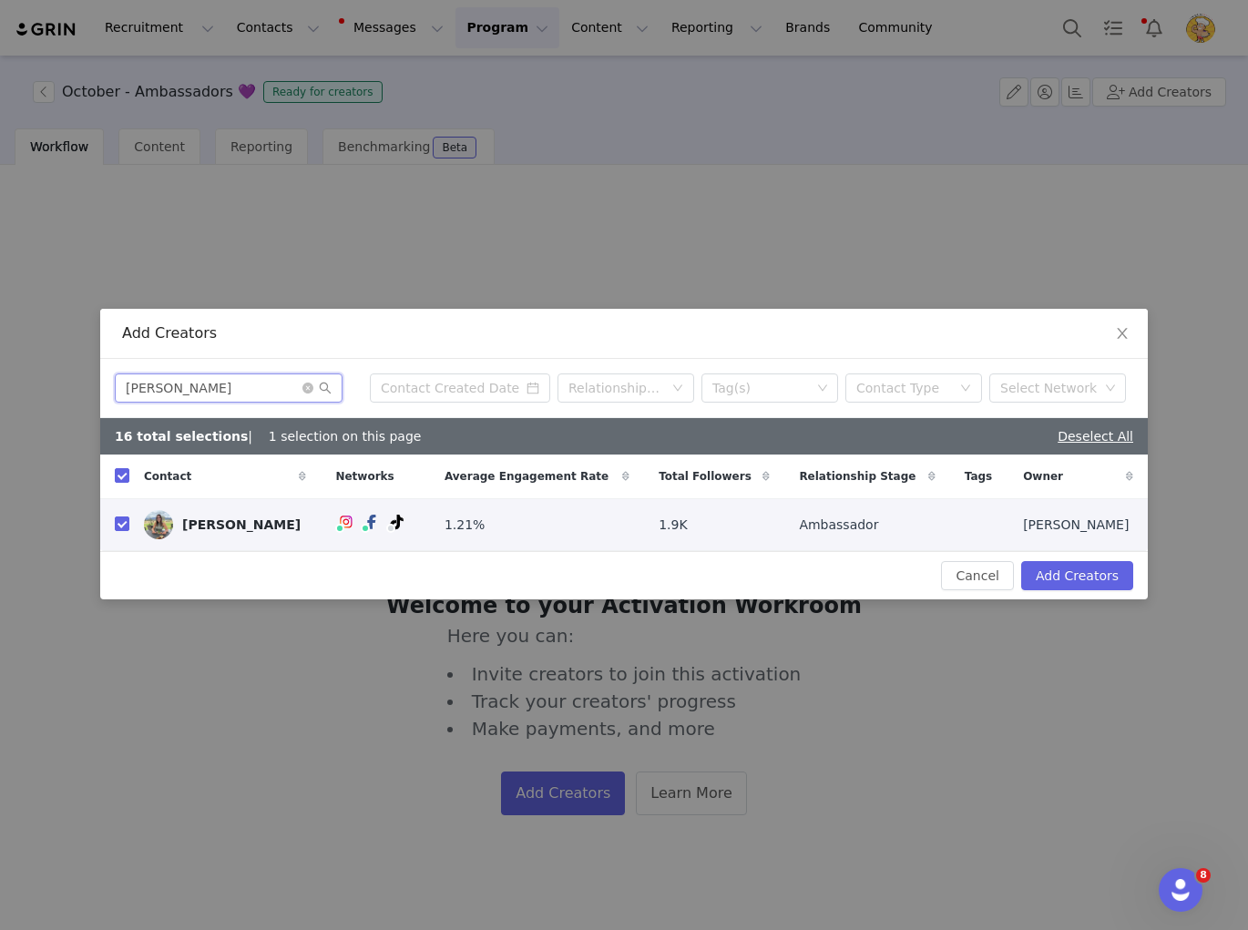
drag, startPoint x: 210, startPoint y: 388, endPoint x: 61, endPoint y: 383, distance: 148.6
click at [62, 383] on div "Add Creators Jessie Koschitzke Relationship Stage Tag(s) Contact Type Select Ne…" at bounding box center [624, 465] width 1248 height 930
paste input "Kaela Glasbrenner"
type input "Kaela Glasbrenner"
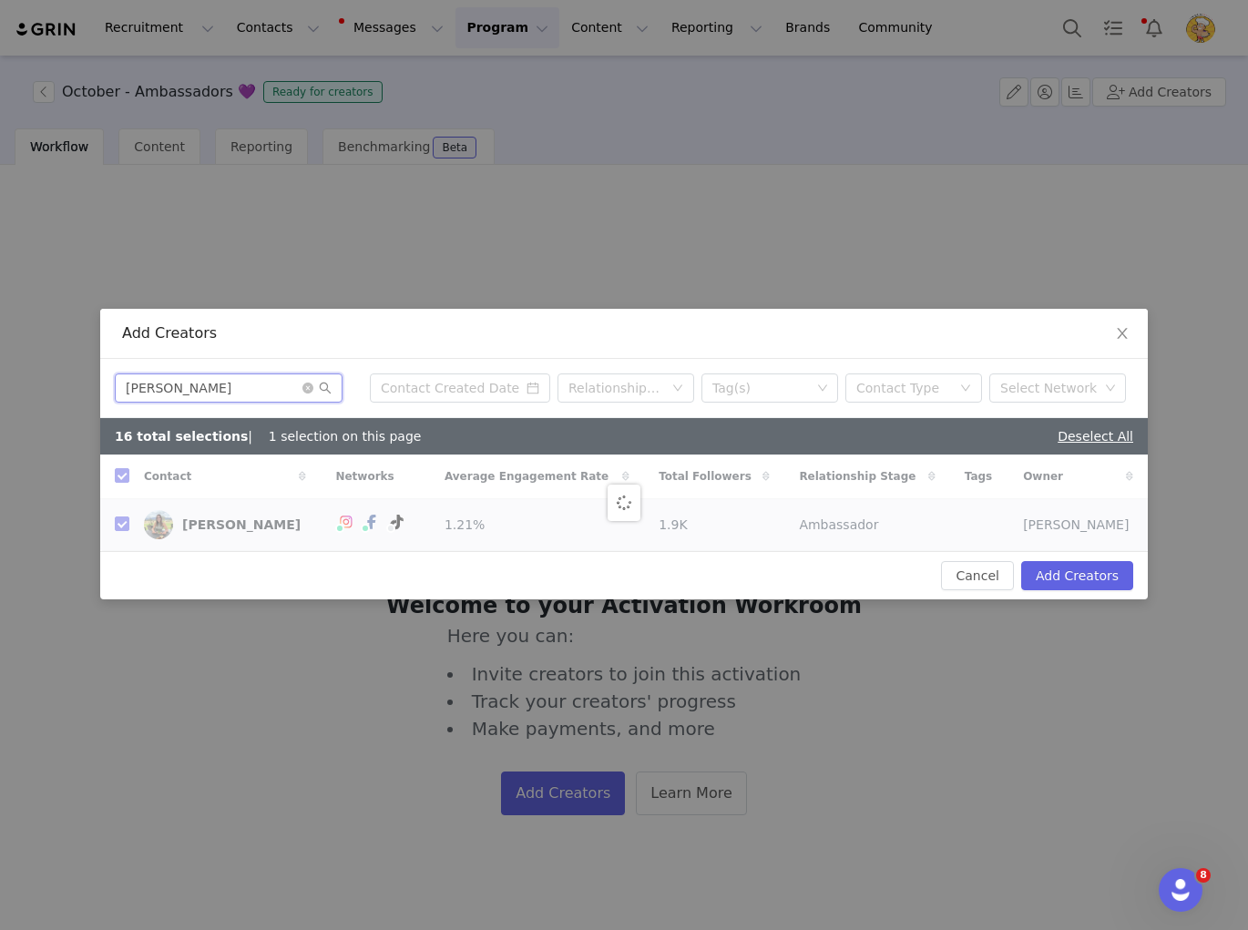
checkbox input "false"
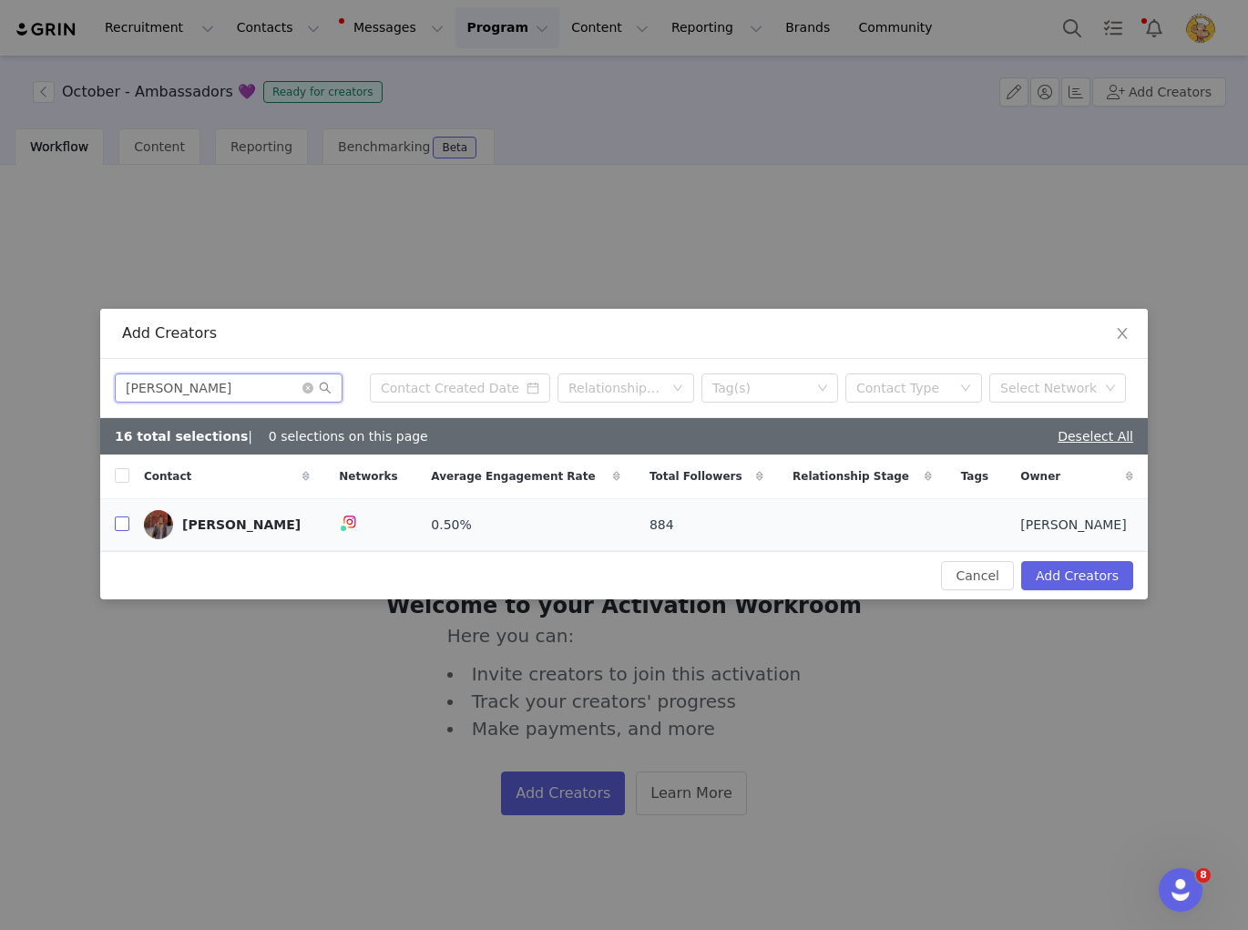
type input "Kaela Glasbrenner"
drag, startPoint x: 119, startPoint y: 524, endPoint x: 133, endPoint y: 506, distance: 22.8
click at [119, 524] on input "checkbox" at bounding box center [122, 523] width 15 height 15
checkbox input "true"
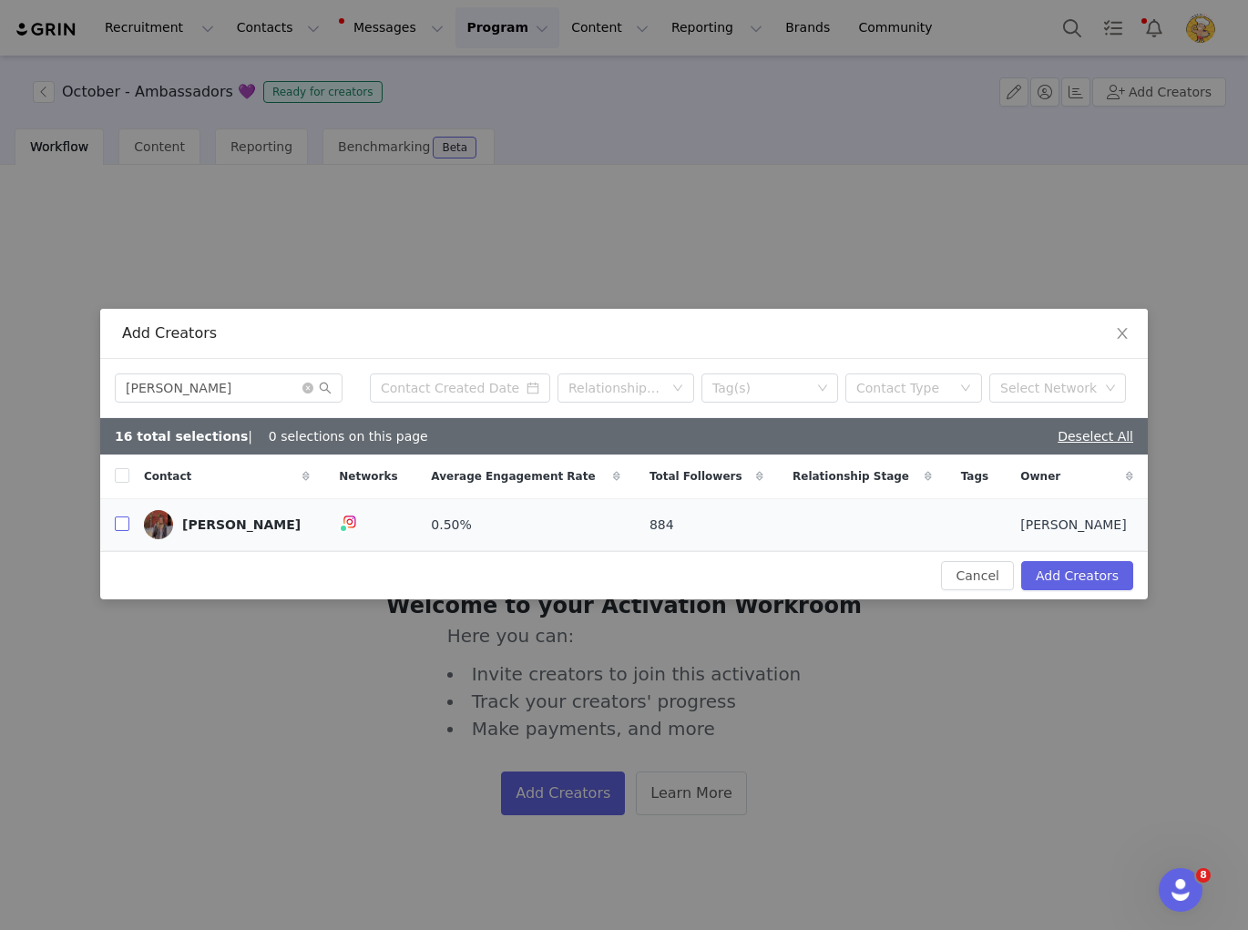
checkbox input "true"
drag, startPoint x: 253, startPoint y: 391, endPoint x: 15, endPoint y: 410, distance: 239.4
click at [111, 390] on div "Kaela Glasbrenner Relationship Stage Tag(s) Contact Type Select Network" at bounding box center [624, 388] width 1048 height 59
drag, startPoint x: 250, startPoint y: 388, endPoint x: 127, endPoint y: 384, distance: 123.0
click at [127, 384] on input "Kaela Glasbrenner" at bounding box center [229, 387] width 228 height 29
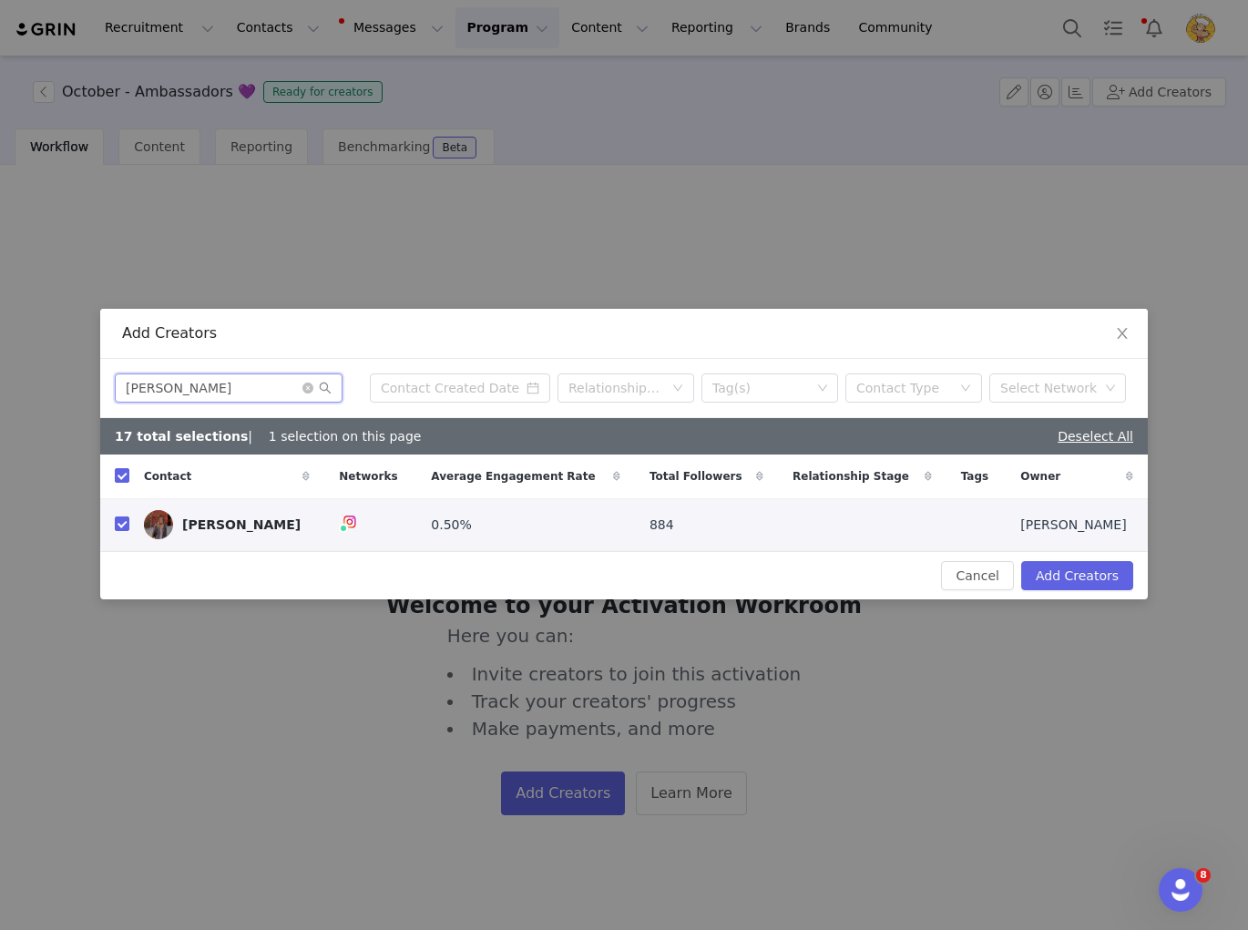
paste input "rina Graham"
type input "Karina Graham"
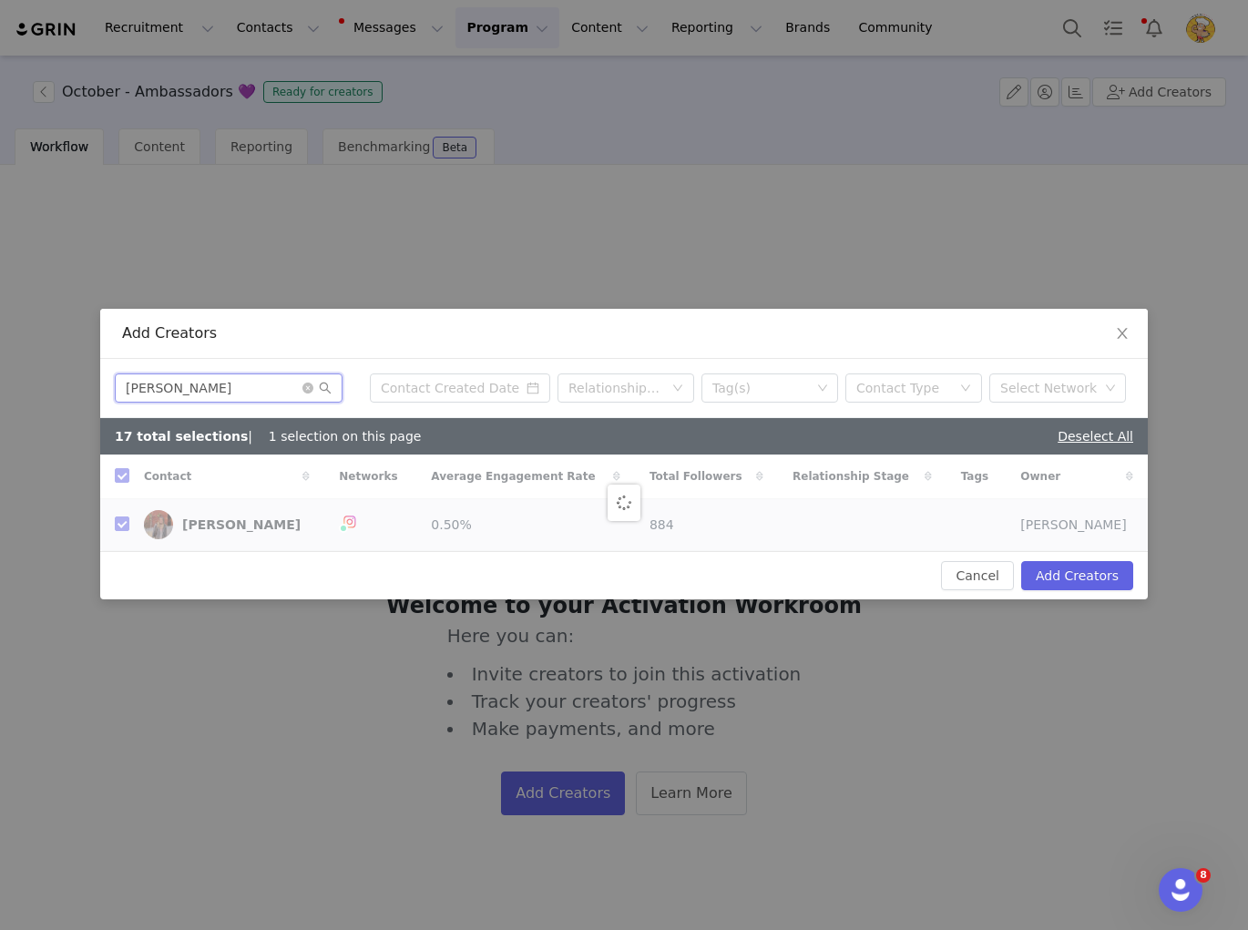
checkbox input "false"
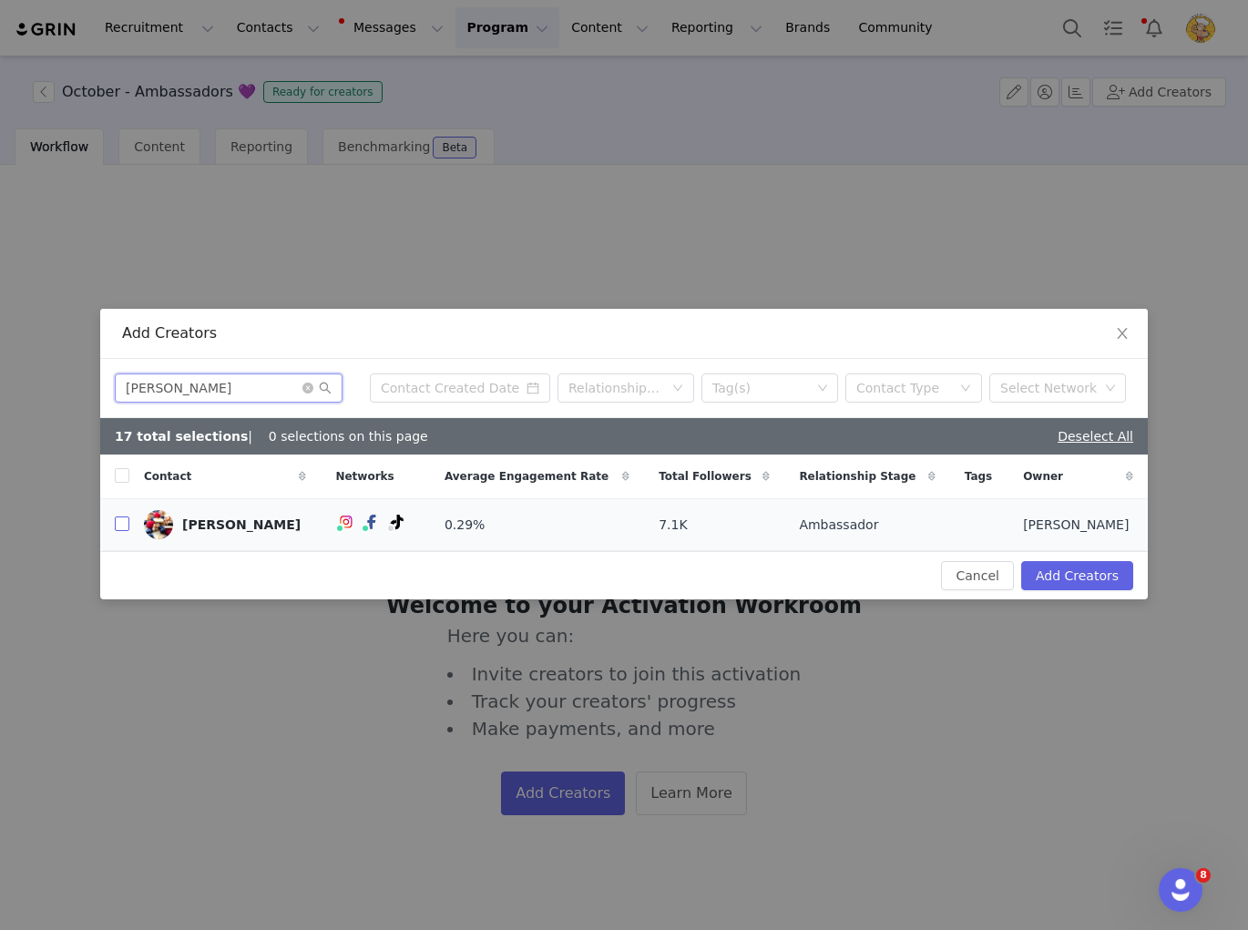
type input "Karina Graham"
click at [120, 526] on input "checkbox" at bounding box center [122, 523] width 15 height 15
checkbox input "true"
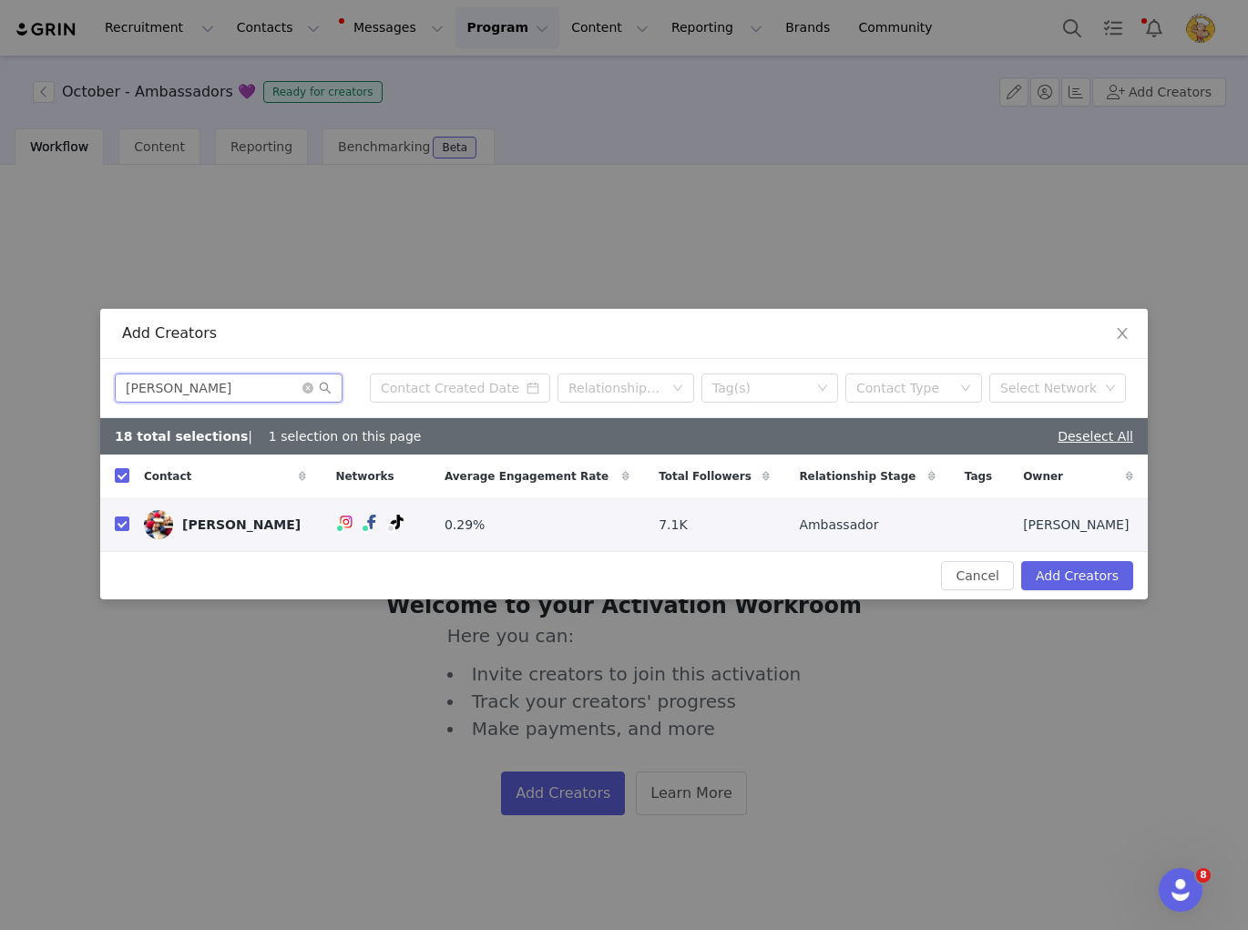
drag, startPoint x: 250, startPoint y: 388, endPoint x: 92, endPoint y: 378, distance: 157.9
click at [92, 378] on div "Add Creators Karina Graham Relationship Stage Tag(s) Contact Type Select Networ…" at bounding box center [624, 465] width 1248 height 930
paste input "Lauren Hovelmann"
type input "Lauren Hovelmann"
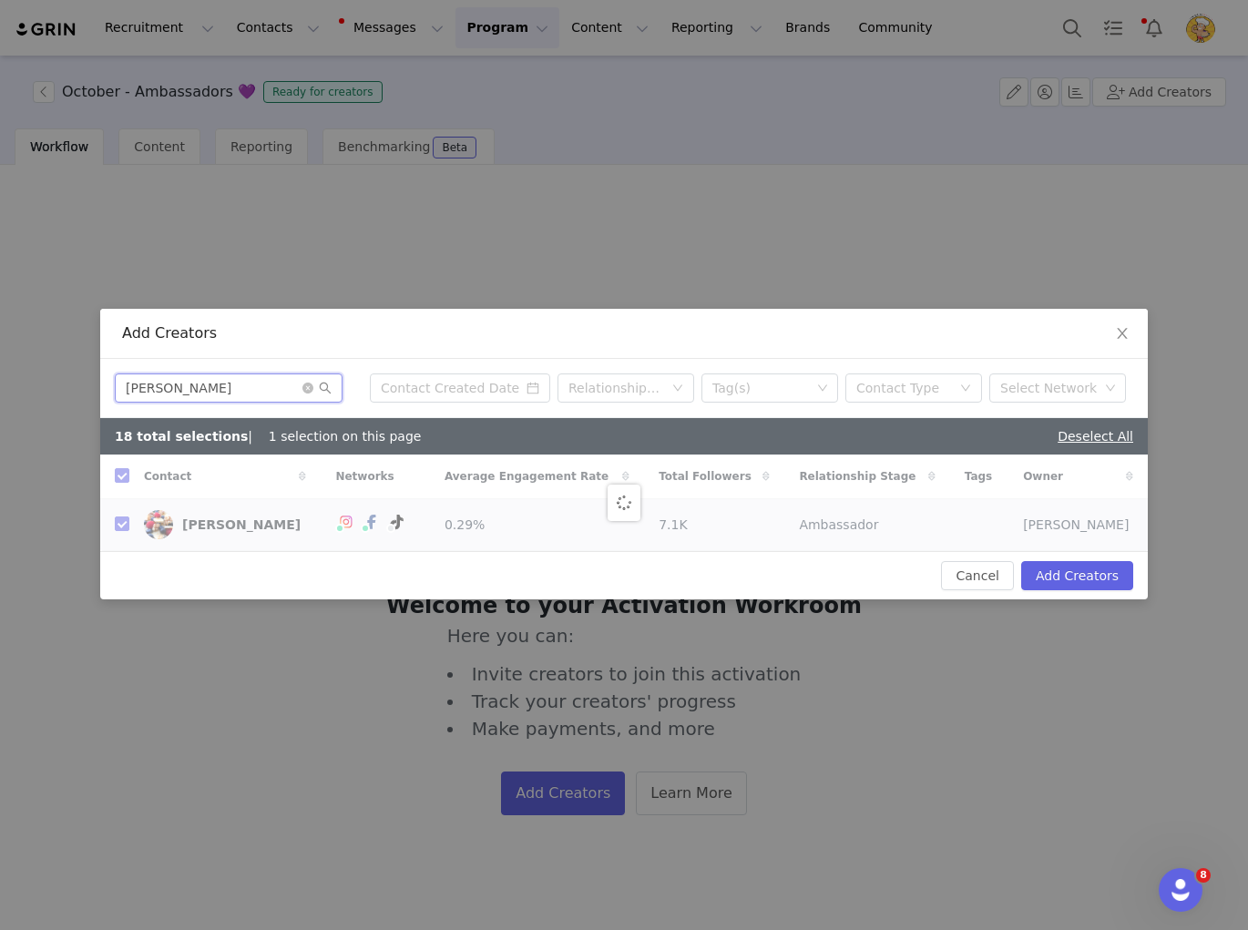
checkbox input "false"
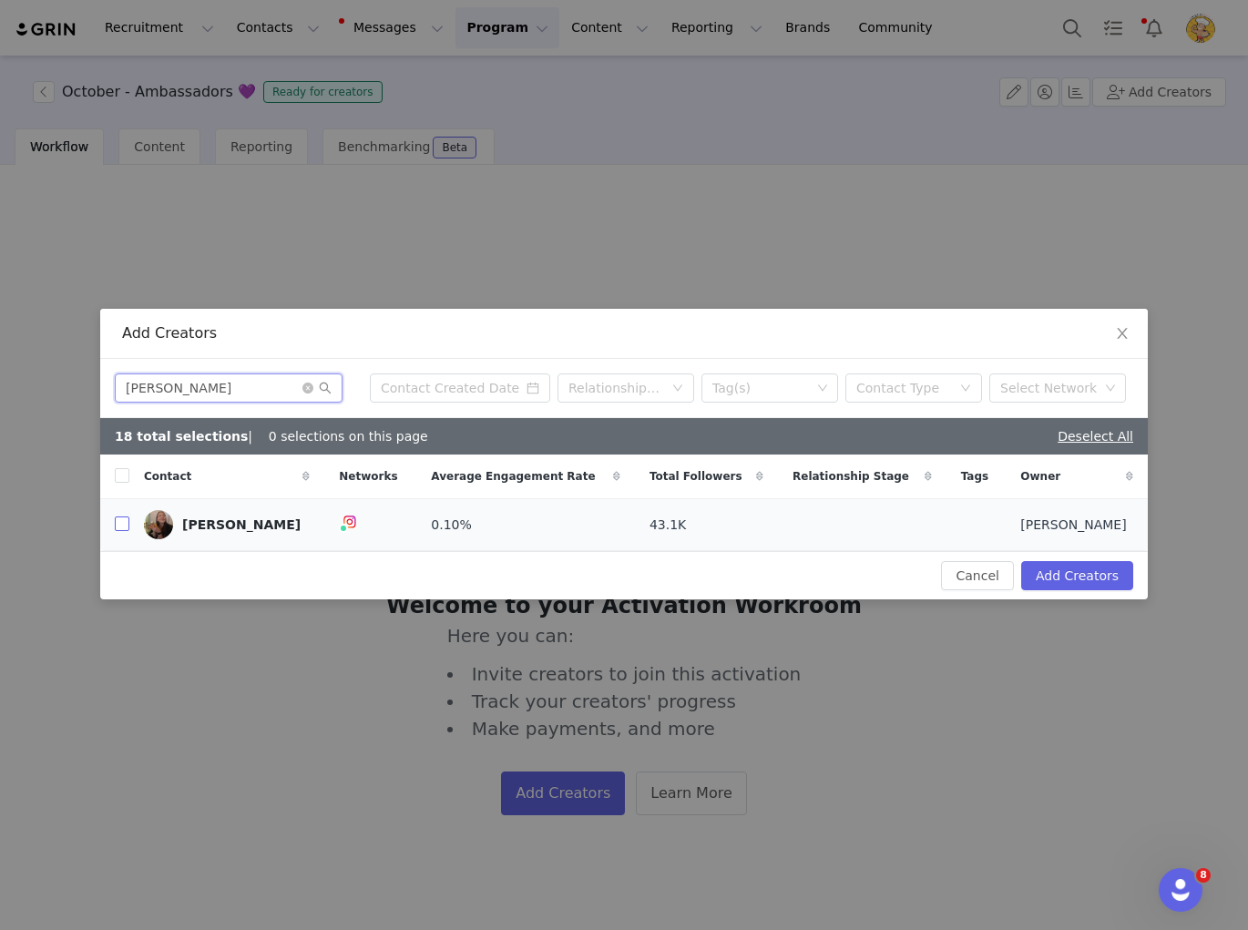
type input "Lauren Hovelmann"
click at [122, 523] on input "checkbox" at bounding box center [122, 523] width 15 height 15
checkbox input "true"
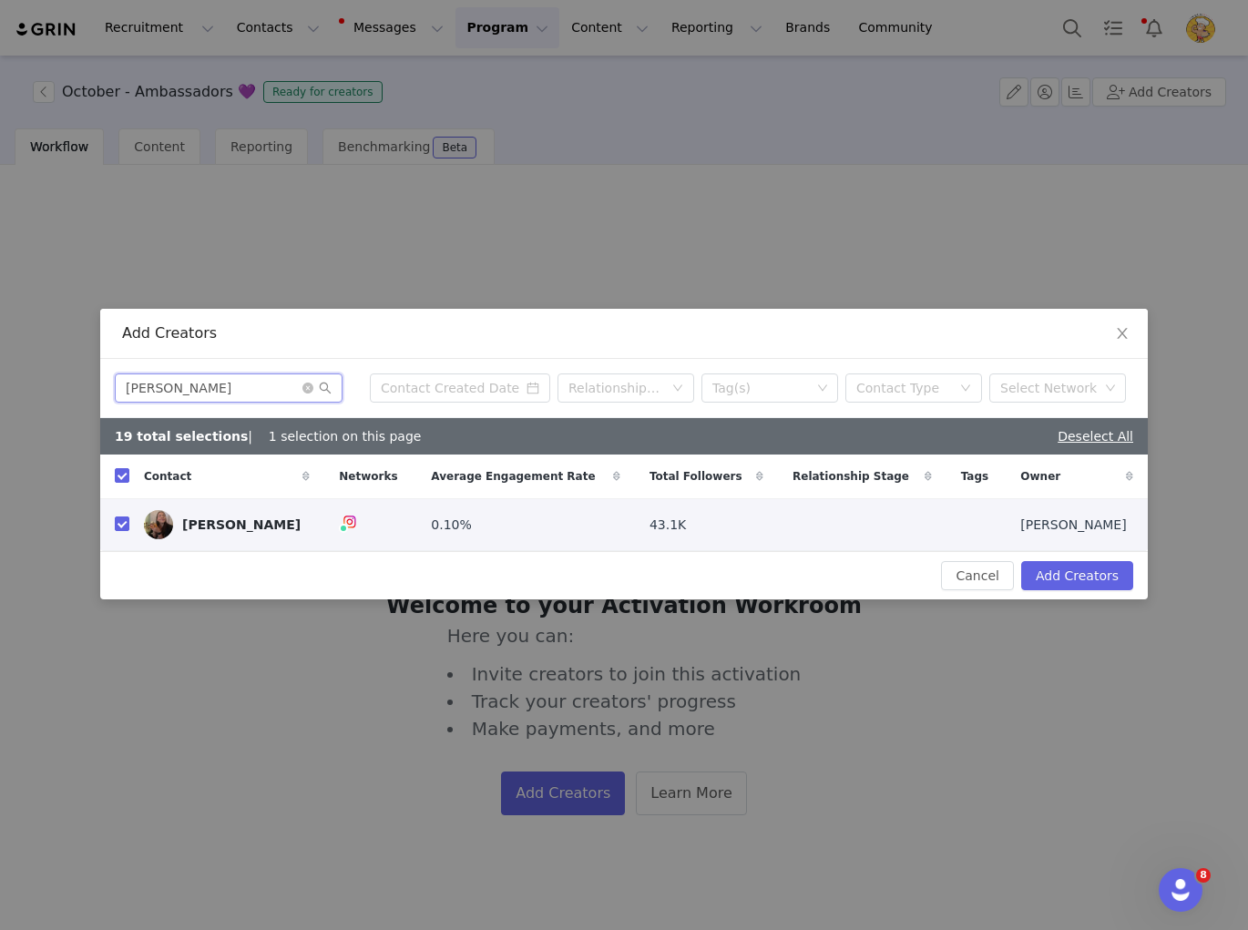
drag, startPoint x: 240, startPoint y: 388, endPoint x: -1, endPoint y: 368, distance: 241.3
click at [0, 368] on div "Add Creators Lauren Hovelmann Relationship Stage Tag(s) Contact Type Select Net…" at bounding box center [624, 465] width 1248 height 930
paste input "ucy Scarborough"
type input "Lucy Scarborough"
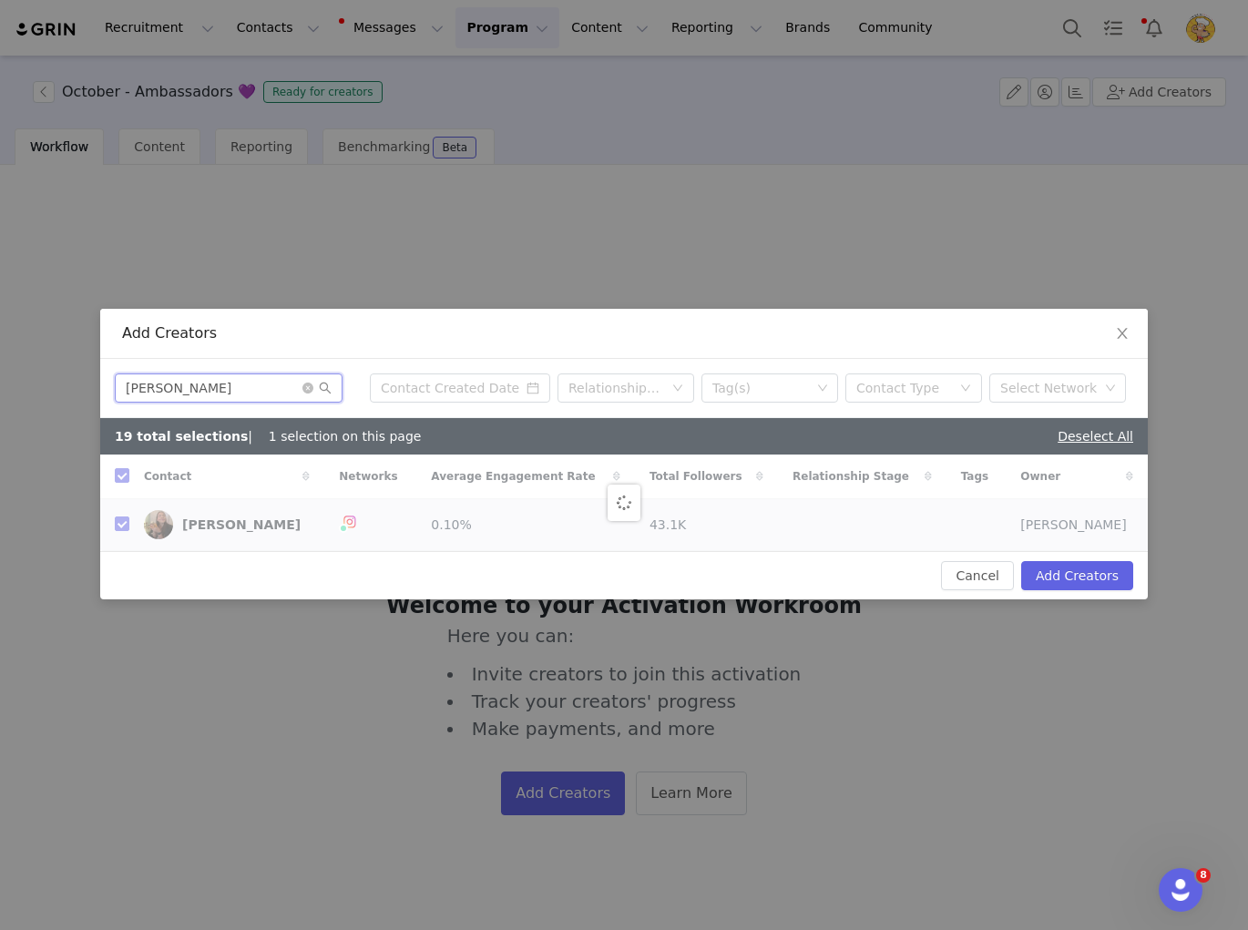
checkbox input "false"
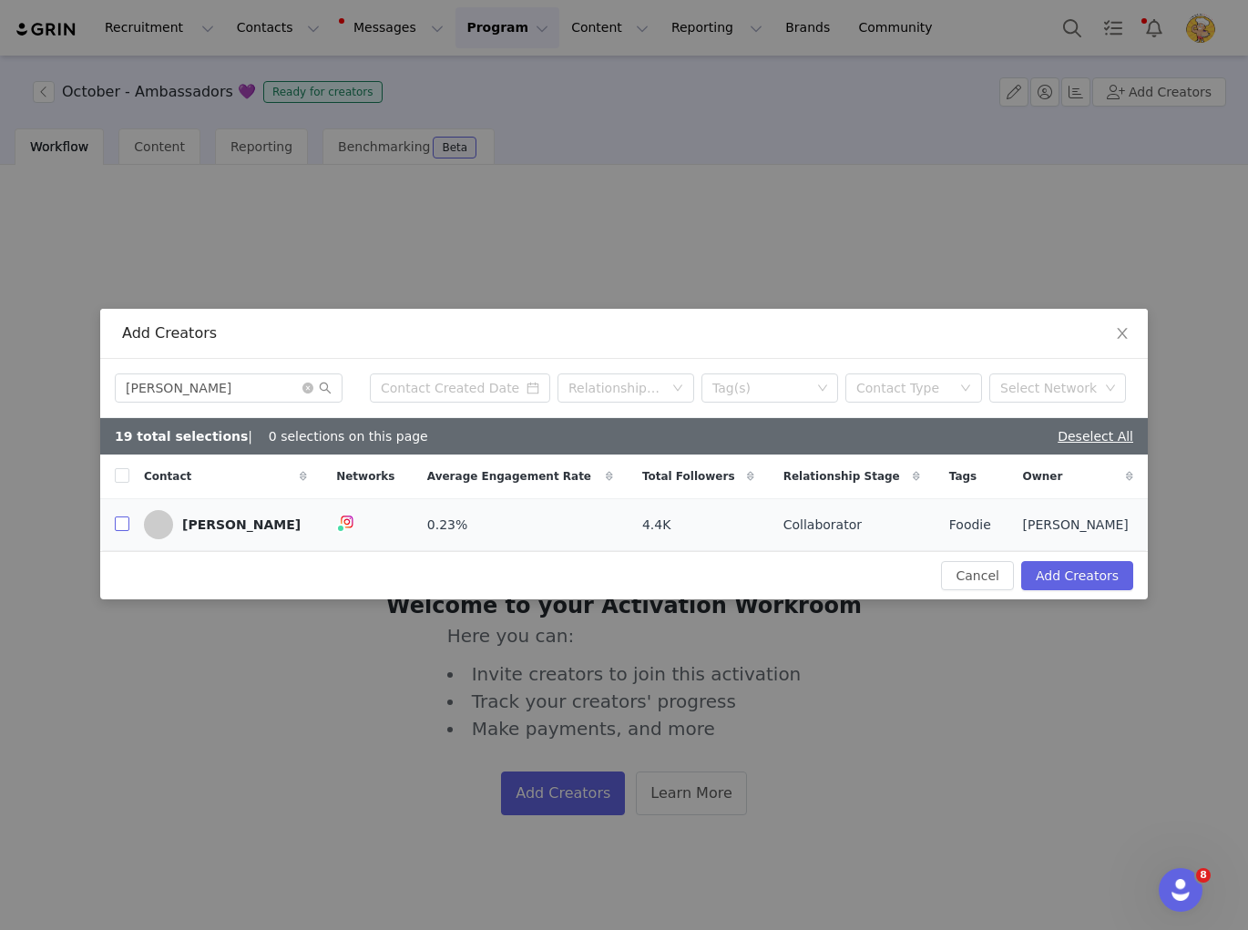
click at [123, 522] on input "checkbox" at bounding box center [122, 523] width 15 height 15
drag, startPoint x: 252, startPoint y: 387, endPoint x: 3, endPoint y: 376, distance: 249.8
click at [3, 375] on div "Add Creators Lucy Scarborough Relationship Stage Tag(s) Contact Type Select Net…" at bounding box center [624, 465] width 1248 height 930
paste input "Martina Kejvalova"
click at [121, 523] on input "checkbox" at bounding box center [122, 523] width 15 height 15
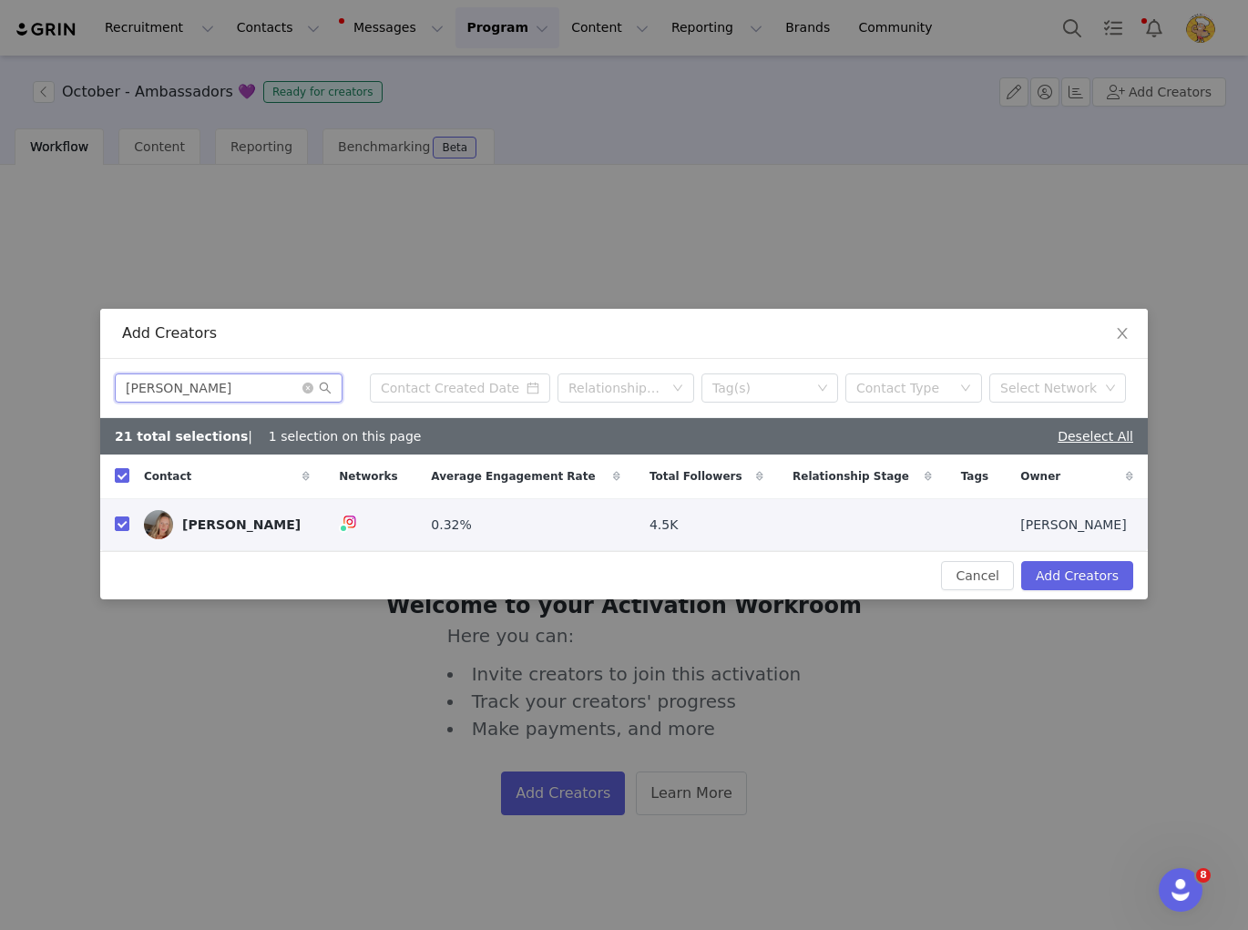
drag, startPoint x: 228, startPoint y: 383, endPoint x: 80, endPoint y: 377, distance: 147.7
click at [80, 377] on div "Add Creators Martina Kejvalova Relationship Stage Tag(s) Contact Type Select Ne…" at bounding box center [624, 465] width 1248 height 930
paste input "eg Howell"
click at [126, 522] on input "checkbox" at bounding box center [122, 523] width 15 height 15
drag, startPoint x: 219, startPoint y: 383, endPoint x: 93, endPoint y: 376, distance: 125.9
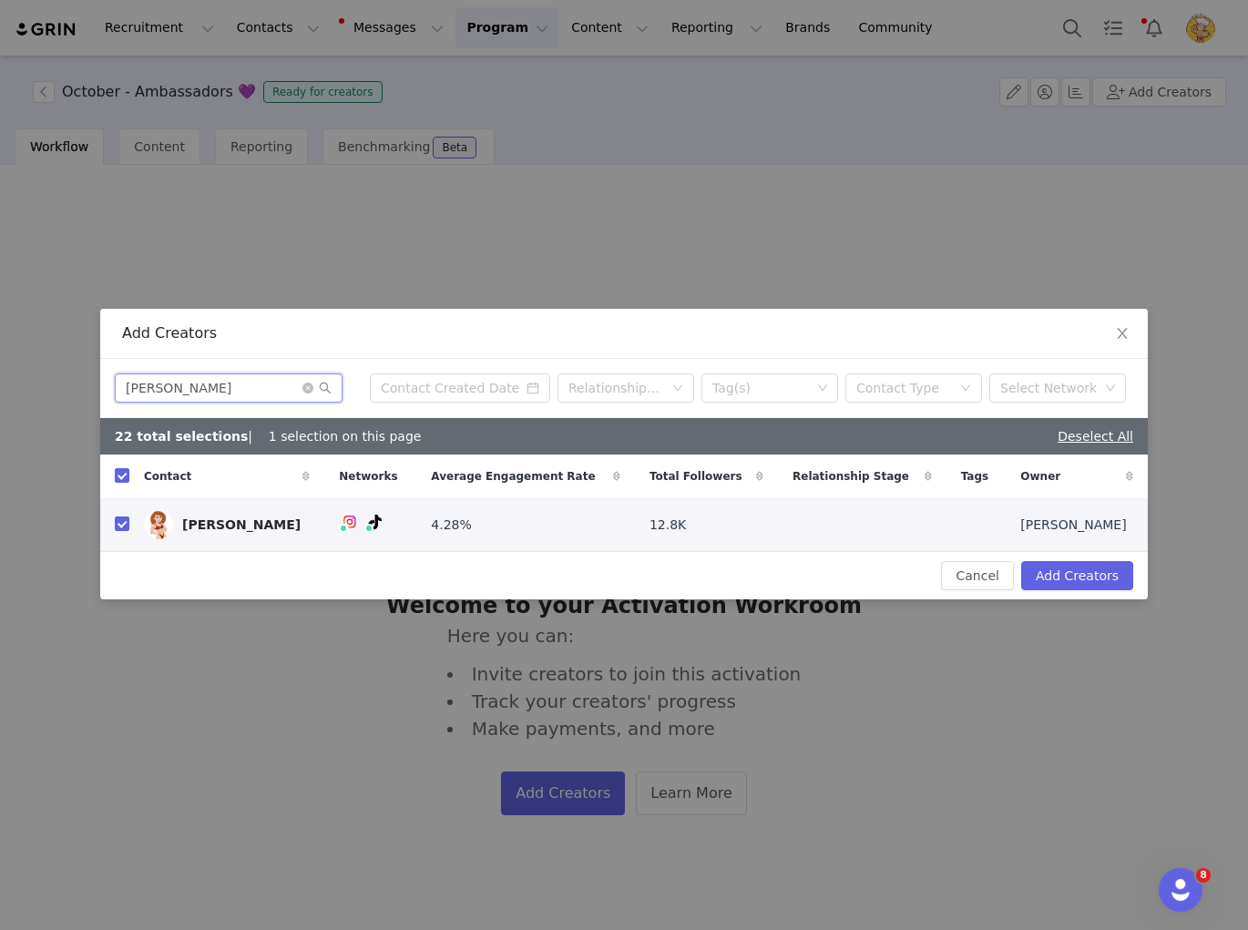
click at [93, 376] on div "Add Creators Meg Howell Relationship Stage Tag(s) Contact Type Select Network 2…" at bounding box center [624, 465] width 1248 height 930
paste input "ichelle Chen"
click at [124, 521] on input "checkbox" at bounding box center [122, 523] width 15 height 15
click at [1083, 586] on button "Add Creators" at bounding box center [1077, 575] width 112 height 29
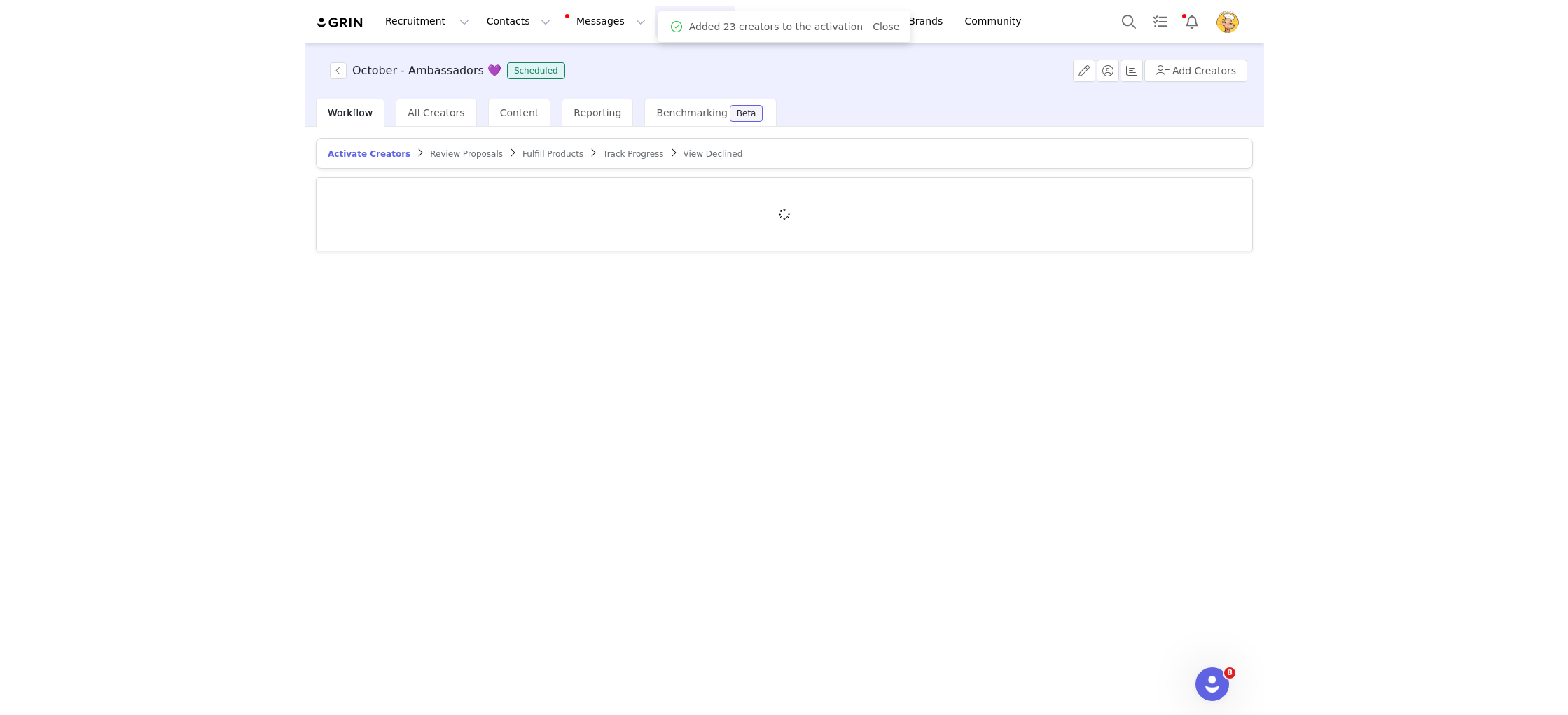
scroll to position [0, 0]
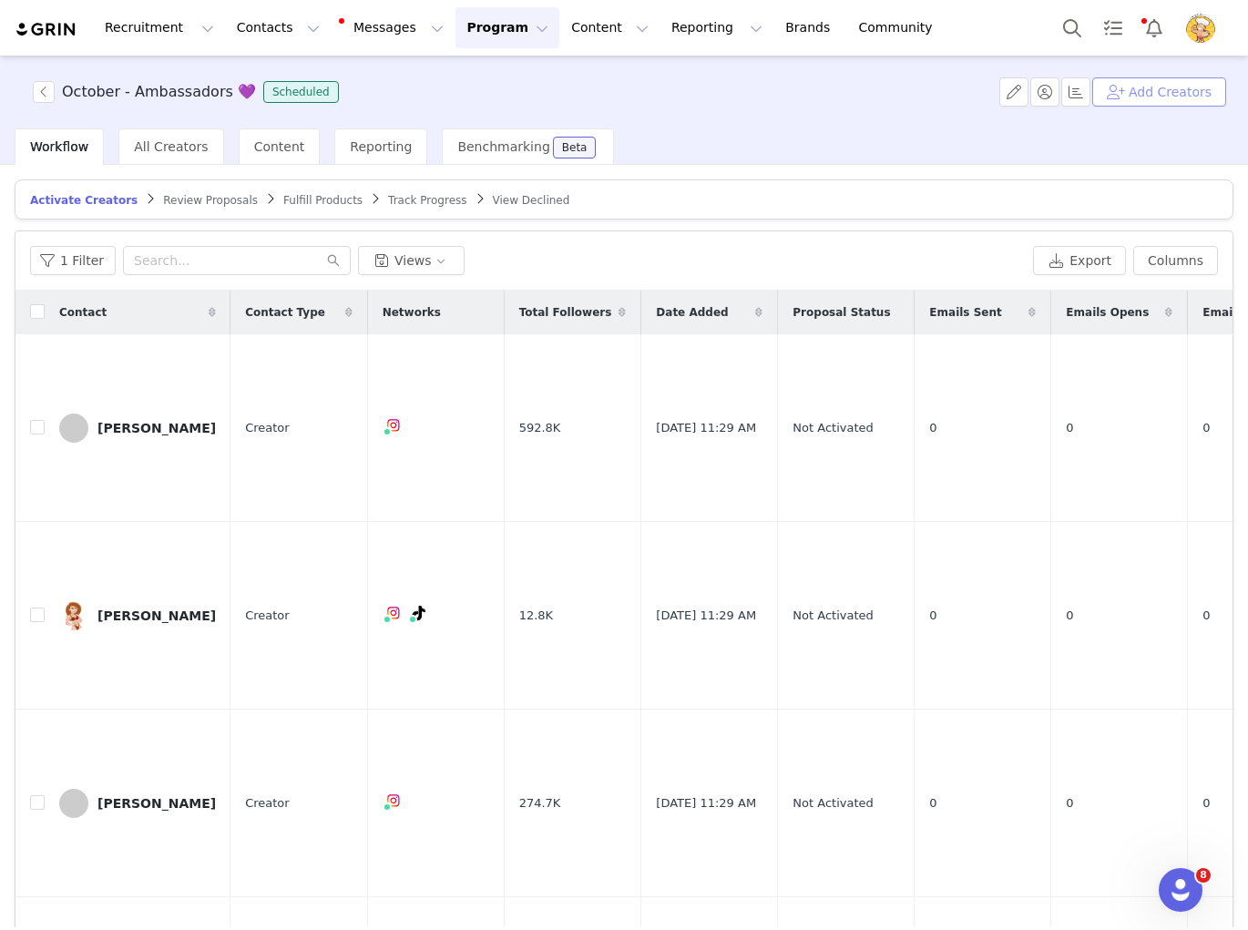
click at [1170, 87] on button "Add Creators" at bounding box center [1159, 91] width 134 height 29
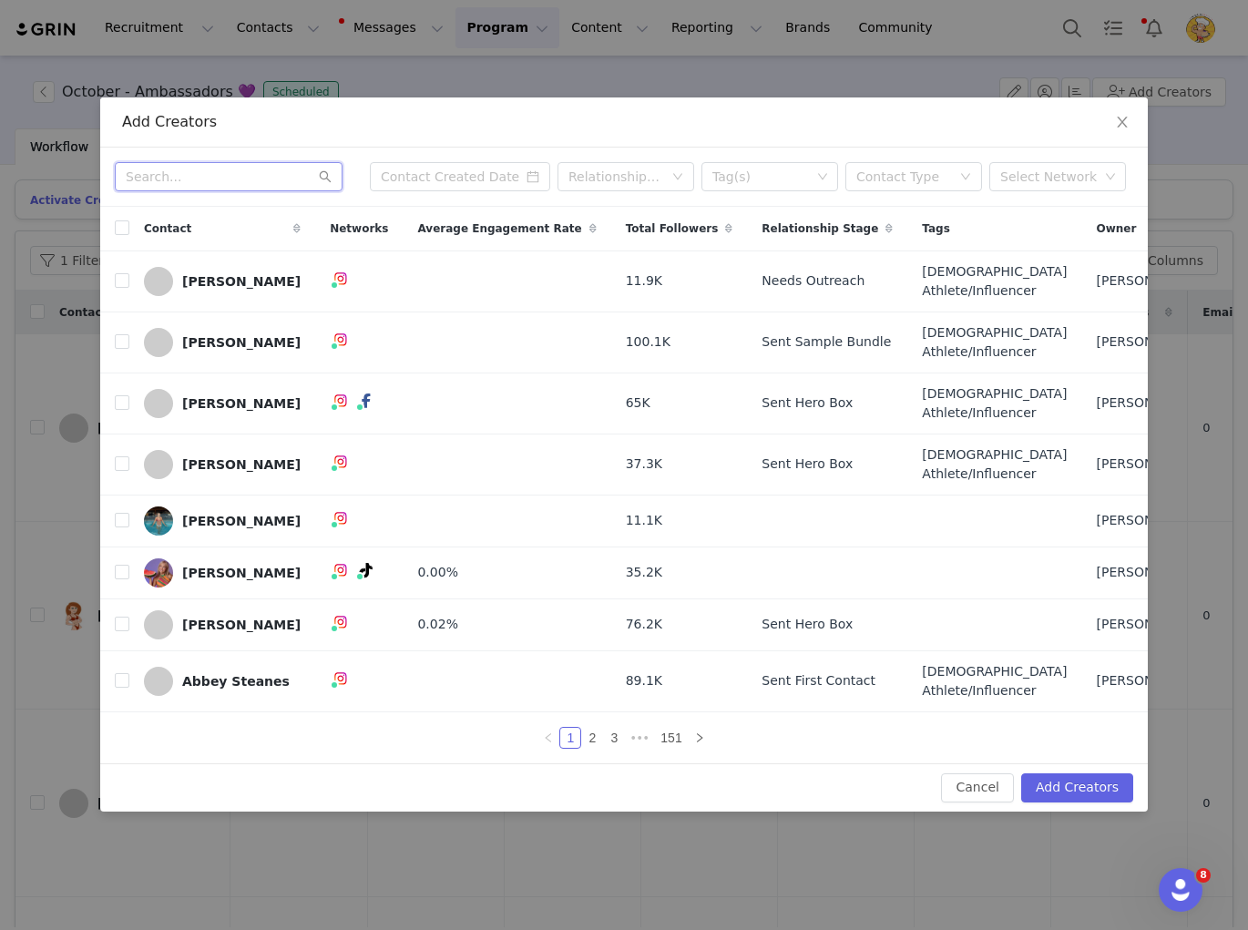
click at [213, 162] on input "text" at bounding box center [229, 176] width 228 height 29
paste input "Michelle Chen"
click at [179, 162] on input "text" at bounding box center [229, 176] width 228 height 29
paste input "Noa Williams"
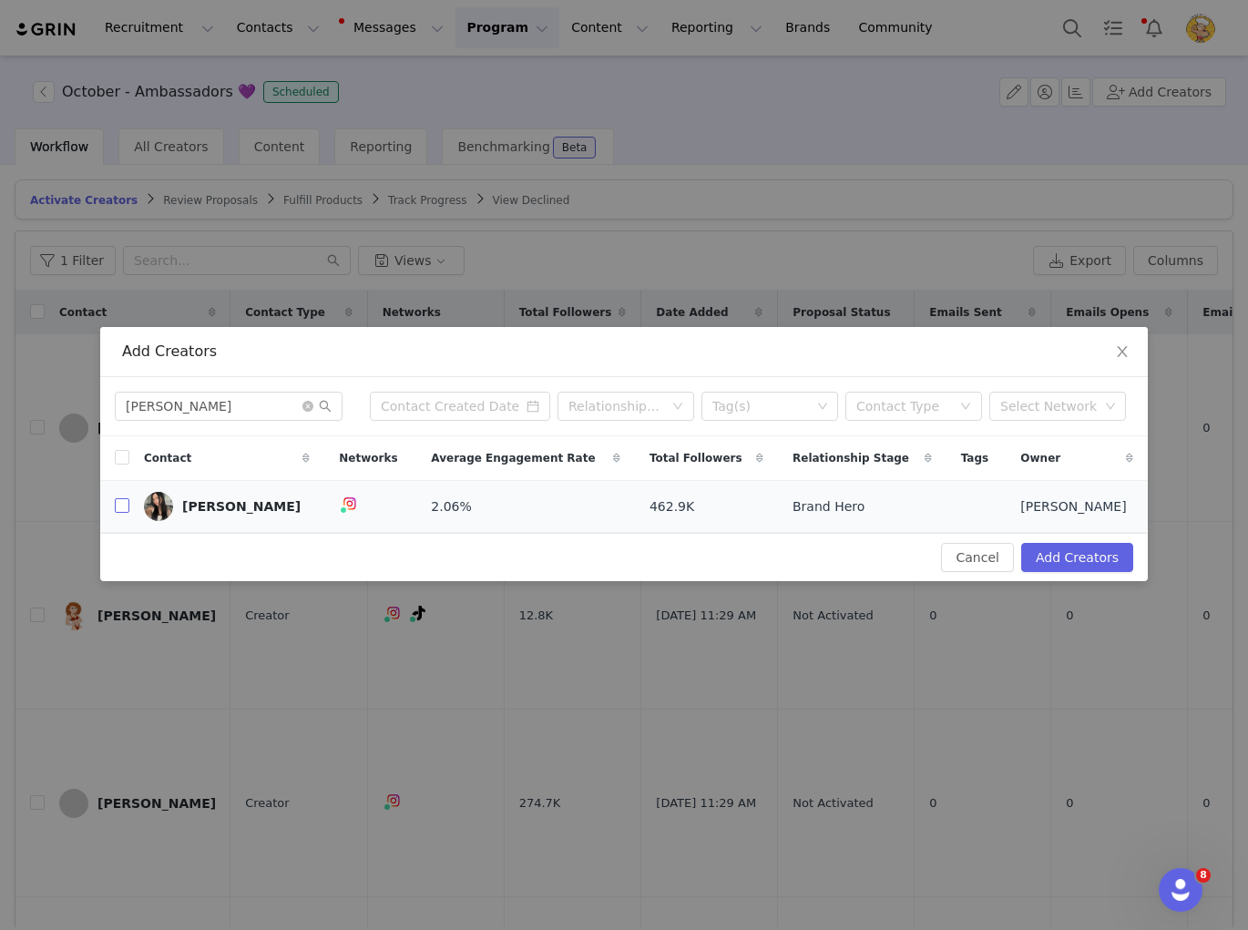
click at [127, 510] on input "checkbox" at bounding box center [122, 505] width 15 height 15
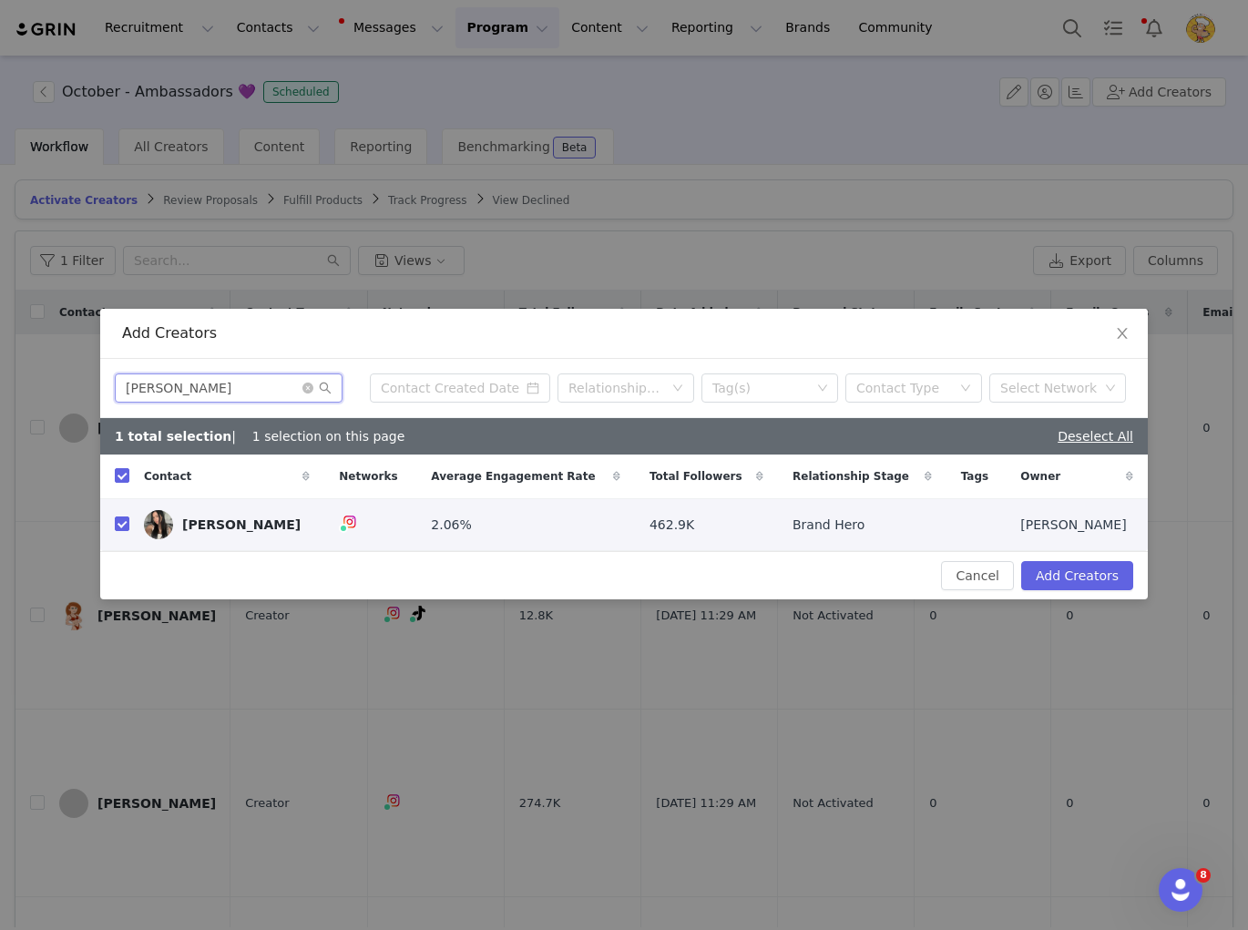
drag, startPoint x: 177, startPoint y: 383, endPoint x: 96, endPoint y: 382, distance: 81.1
click at [96, 382] on div "Add Creators Noa Williams Relationship Stage Tag(s) Contact Type Select Network…" at bounding box center [624, 465] width 1248 height 930
paste input "Olivia Dowding"
click at [120, 522] on input "checkbox" at bounding box center [122, 523] width 15 height 15
drag, startPoint x: 233, startPoint y: 389, endPoint x: -5, endPoint y: 387, distance: 237.7
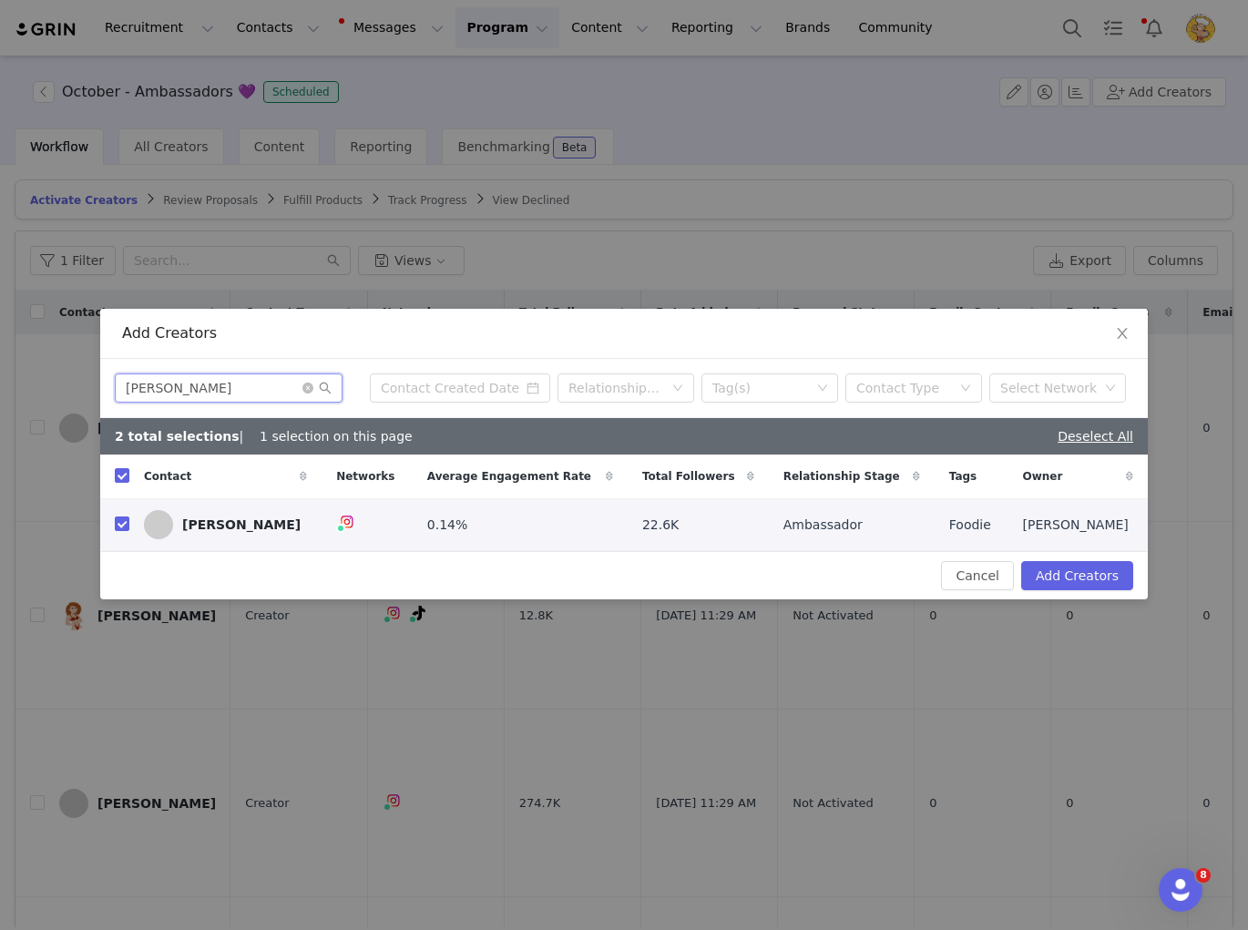
click at [0, 387] on html "Recruitment Recruitment Creator Search Curated Lists Landing Pages Web Extensio…" at bounding box center [624, 465] width 1248 height 930
paste input "Paige Esson"
click at [125, 526] on input "checkbox" at bounding box center [122, 523] width 15 height 15
drag, startPoint x: 112, startPoint y: 387, endPoint x: 22, endPoint y: 386, distance: 90.2
click at [22, 386] on div "Add Creators Paige Esson Relationship Stage Tag(s) Contact Type Select Network …" at bounding box center [624, 465] width 1248 height 930
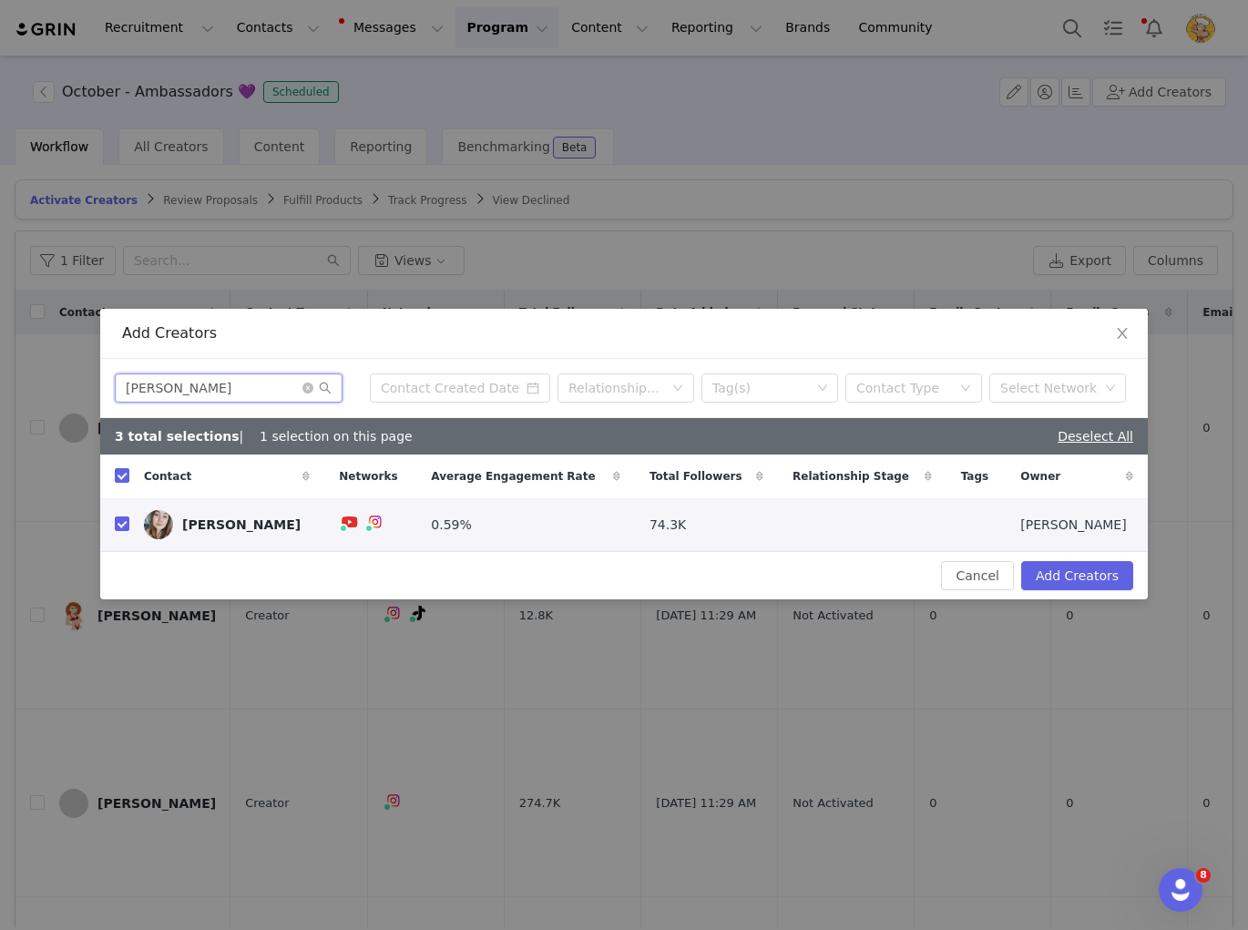
paste input "Raquel Rebelo"
click at [122, 525] on input "checkbox" at bounding box center [122, 523] width 15 height 15
drag, startPoint x: 153, startPoint y: 383, endPoint x: 87, endPoint y: 381, distance: 66.6
click at [87, 381] on div "Add Creators Raquel Rebelo Relationship Stage Tag(s) Contact Type Select Networ…" at bounding box center [624, 465] width 1248 height 930
paste input "otem Zohar"
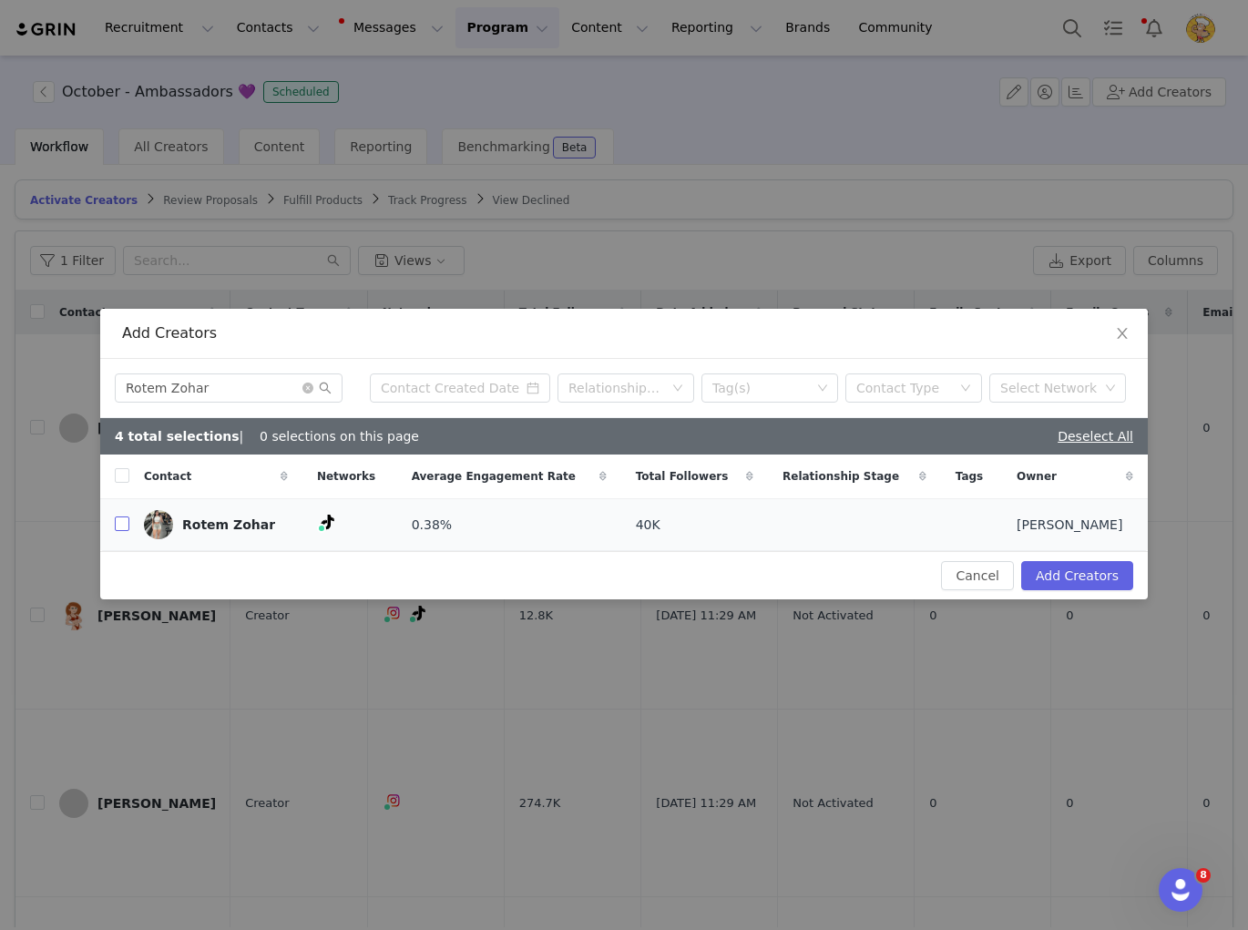
click at [115, 527] on input "checkbox" at bounding box center [122, 523] width 15 height 15
drag, startPoint x: 247, startPoint y: 386, endPoint x: 50, endPoint y: 376, distance: 197.0
click at [50, 377] on div "Add Creators Rotem Zohar Relationship Stage Tag(s) Contact Type Select Network …" at bounding box center [624, 465] width 1248 height 930
paste input "Sadie Kingman"
click at [118, 524] on input "checkbox" at bounding box center [122, 523] width 15 height 15
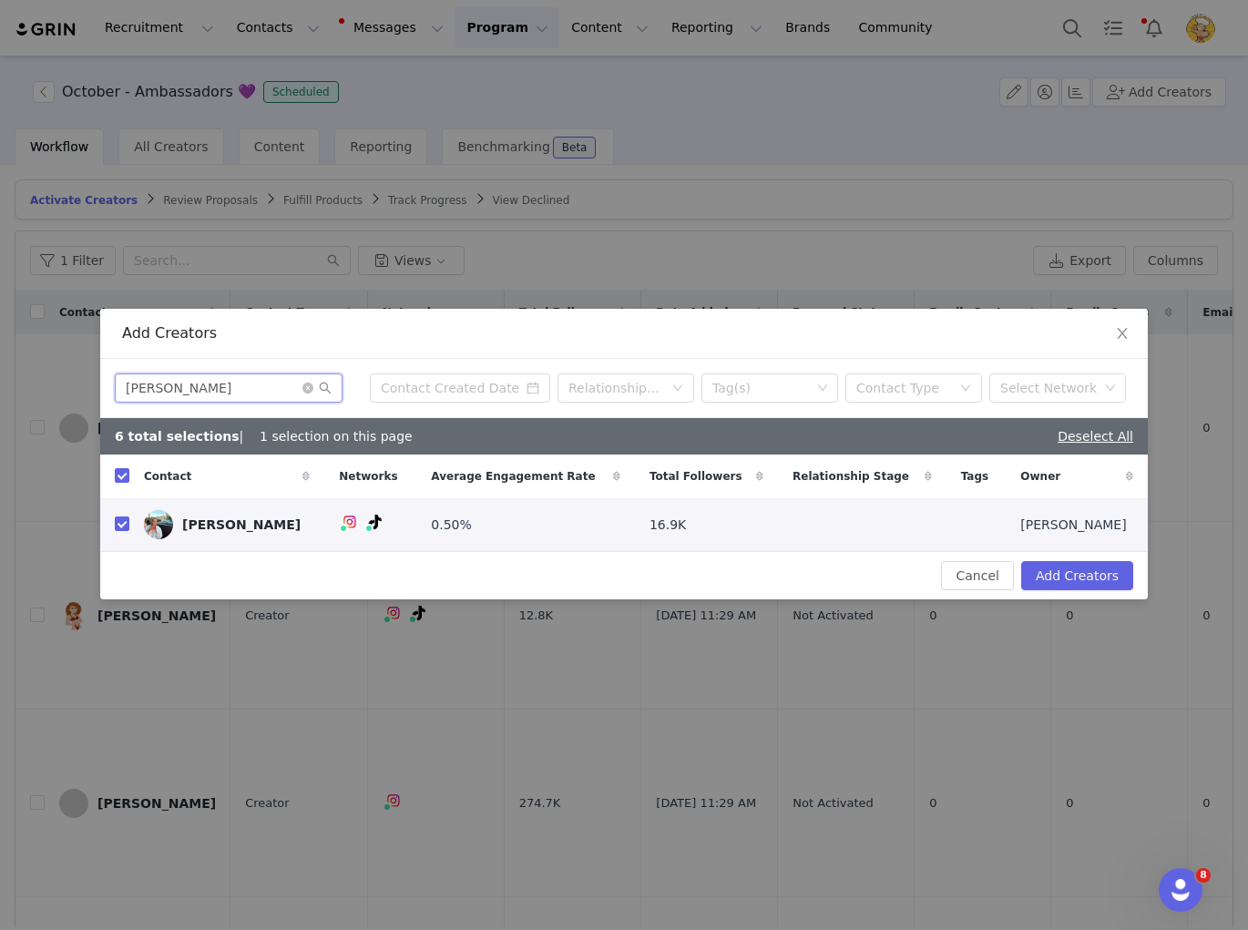
drag, startPoint x: 191, startPoint y: 386, endPoint x: 28, endPoint y: 384, distance: 163.1
click at [28, 384] on div "Add Creators Sadie Kingman Relationship Stage Tag(s) Contact Type Select Networ…" at bounding box center [624, 465] width 1248 height 930
paste input "lly Kane"
click at [123, 524] on input "checkbox" at bounding box center [122, 523] width 15 height 15
drag, startPoint x: 231, startPoint y: 387, endPoint x: 71, endPoint y: 385, distance: 160.3
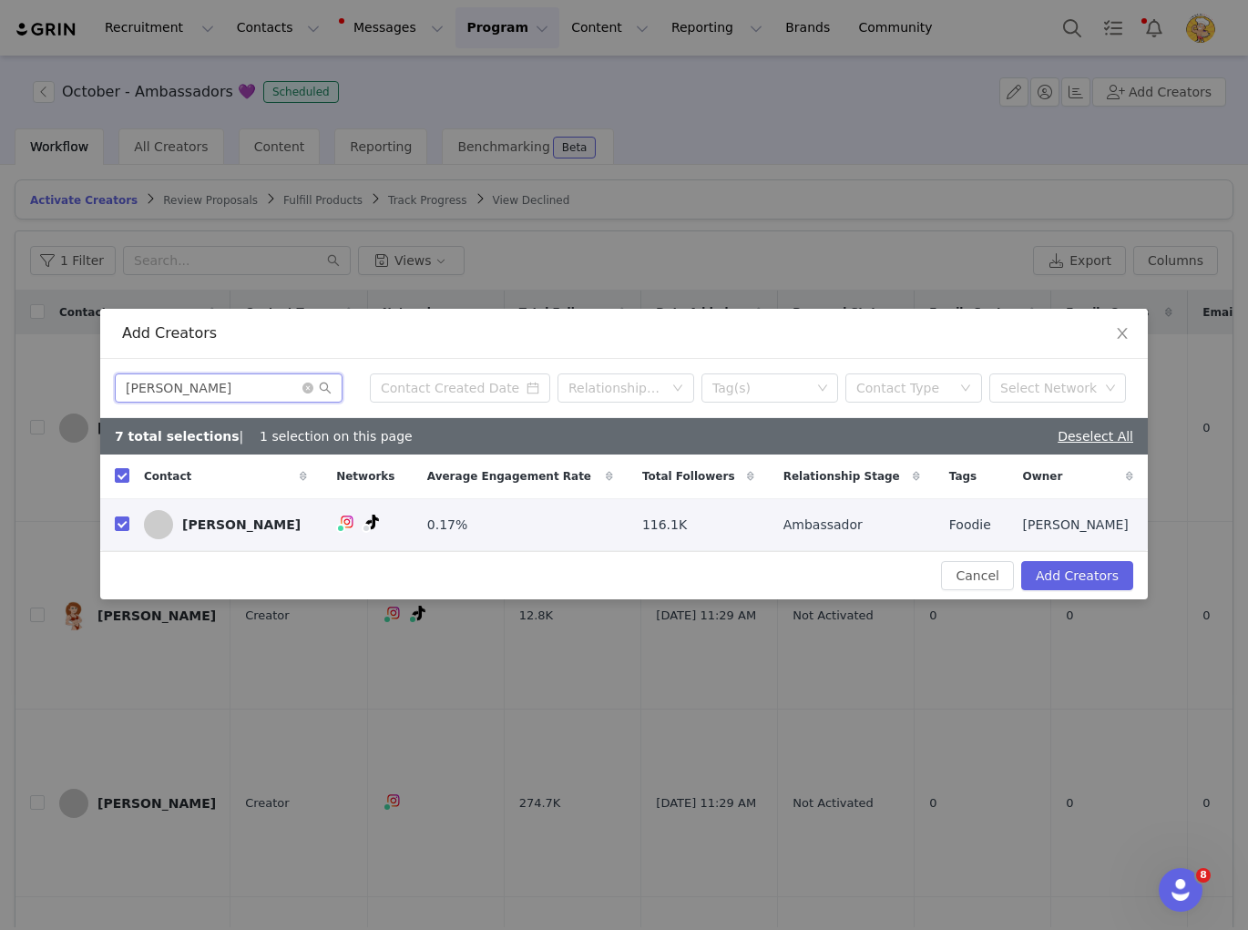
click at [71, 385] on div "Add Creators Sally Kane Relationship Stage Tag(s) Contact Type Select Network 7…" at bounding box center [624, 465] width 1248 height 930
paste input "mmy Beasley"
click at [125, 527] on input "checkbox" at bounding box center [122, 523] width 15 height 15
drag, startPoint x: 242, startPoint y: 388, endPoint x: 87, endPoint y: 380, distance: 156.0
click at [87, 380] on div "Add Creators Sammy Beasley Relationship Stage Tag(s) Contact Type Select Networ…" at bounding box center [624, 465] width 1248 height 930
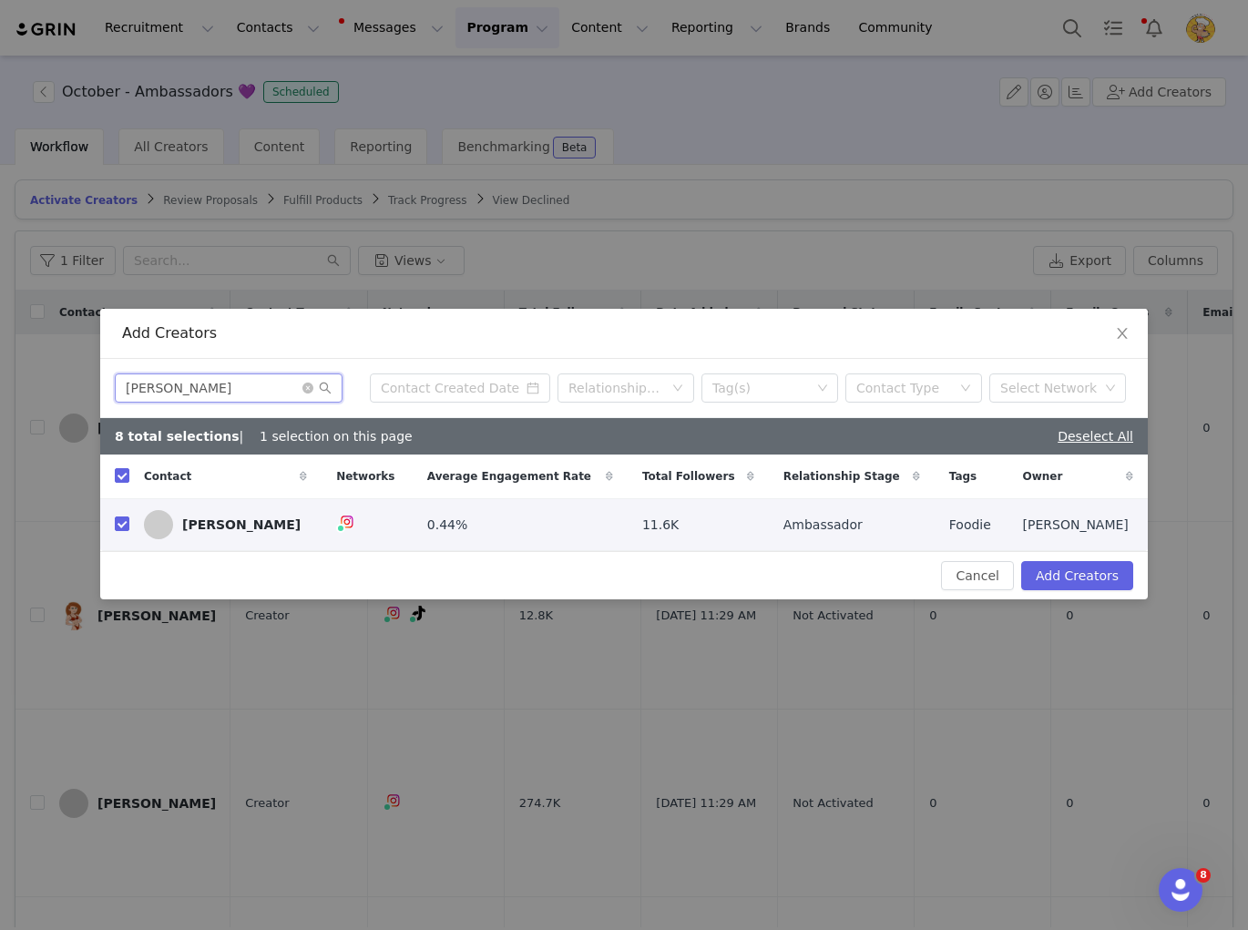
paste input "rah Cano"
click at [123, 527] on input "checkbox" at bounding box center [122, 523] width 15 height 15
drag, startPoint x: 262, startPoint y: 391, endPoint x: 92, endPoint y: 380, distance: 170.7
click at [92, 380] on div "Add Creators Sarah Cano Relationship Stage Tag(s) Contact Type Select Network 9…" at bounding box center [624, 465] width 1248 height 930
paste input "carlett Wilson"
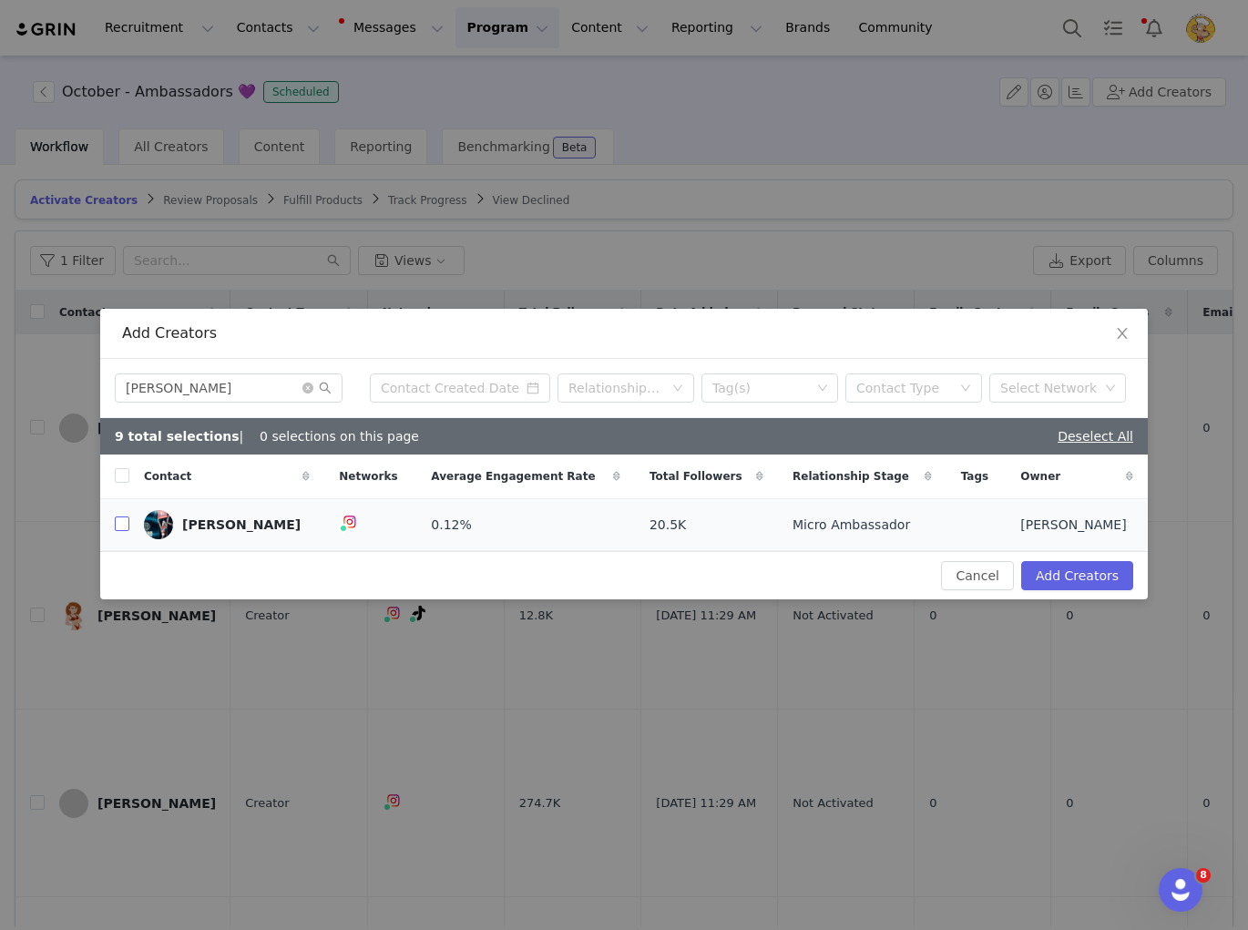
click at [120, 528] on input "checkbox" at bounding box center [122, 523] width 15 height 15
drag, startPoint x: 261, startPoint y: 385, endPoint x: 74, endPoint y: 381, distance: 186.8
click at [74, 381] on div "Add Creators Scarlett Wilson Relationship Stage Tag(s) Contact Type Select Netw…" at bounding box center [624, 465] width 1248 height 930
paste input "Taylah Jorda"
click at [122, 526] on input "checkbox" at bounding box center [122, 523] width 15 height 15
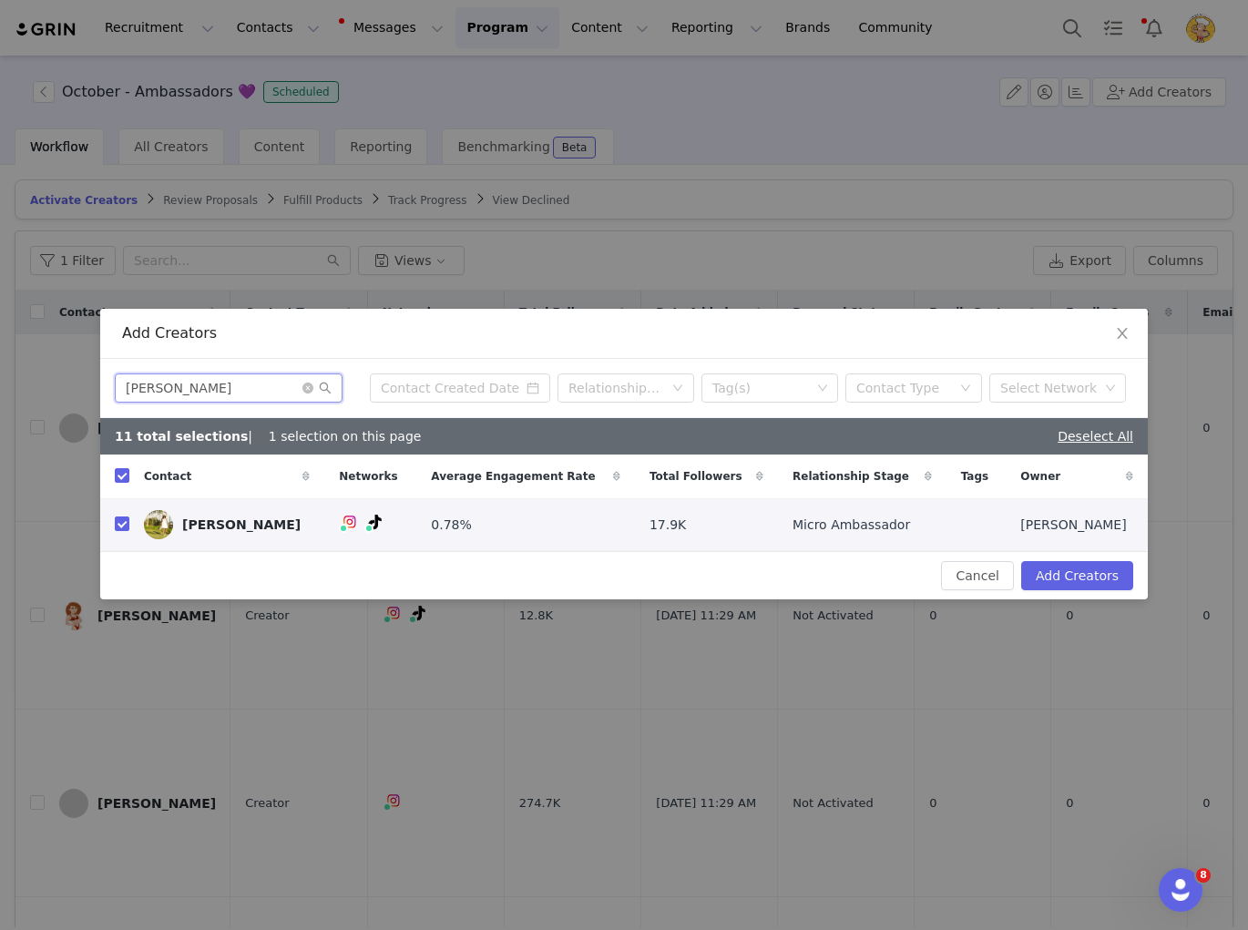
drag, startPoint x: 246, startPoint y: 384, endPoint x: 114, endPoint y: 380, distance: 132.2
click at [114, 380] on div "Taylah Jordan Relationship Stage Tag(s) Contact Type Select Network" at bounding box center [624, 388] width 1048 height 59
paste input "or Belshaw"
click at [128, 526] on input "checkbox" at bounding box center [122, 523] width 15 height 15
drag, startPoint x: 250, startPoint y: 387, endPoint x: 93, endPoint y: 373, distance: 157.3
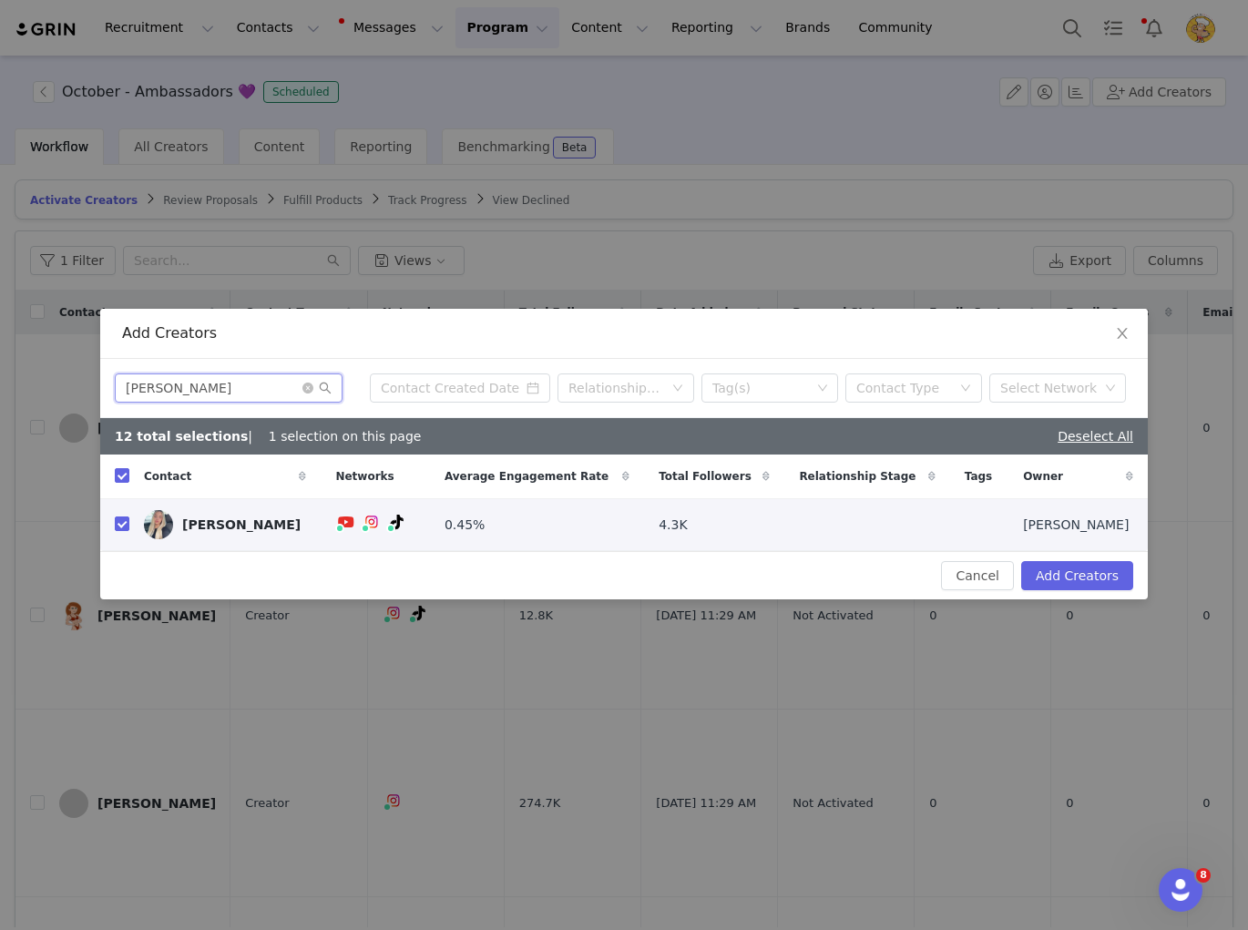
click at [93, 373] on div "Add Creators Taylor Belshaw Relationship Stage Tag(s) Contact Type Select Netwo…" at bounding box center [624, 465] width 1248 height 930
paste input "ori McCluskey"
click at [123, 524] on input "checkbox" at bounding box center [122, 523] width 15 height 15
drag, startPoint x: 248, startPoint y: 397, endPoint x: 109, endPoint y: 387, distance: 138.8
click at [110, 387] on div "Tori McCluskey Relationship Stage Tag(s) Contact Type Select Network" at bounding box center [624, 388] width 1048 height 59
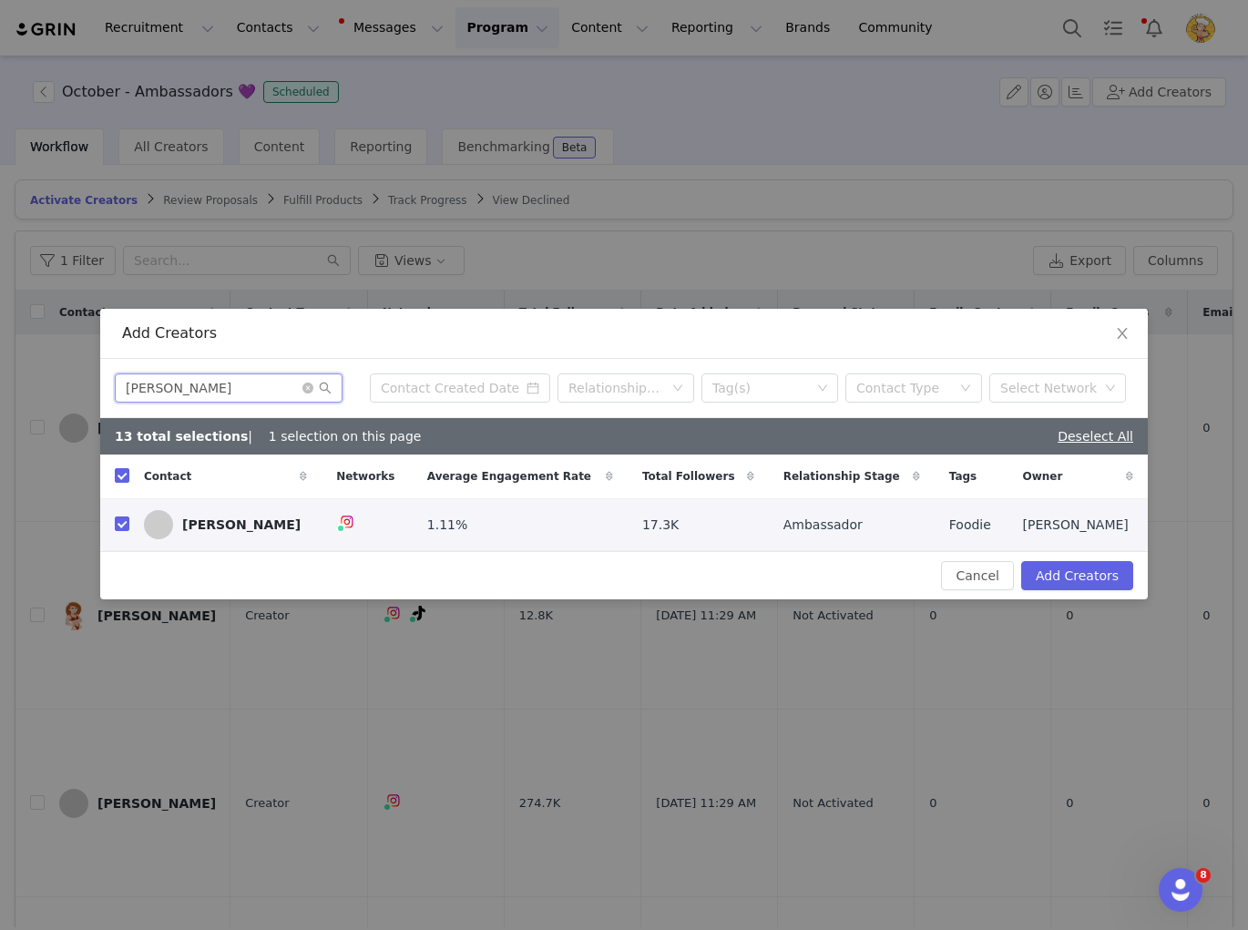
paste input "Vrischika Chabella"
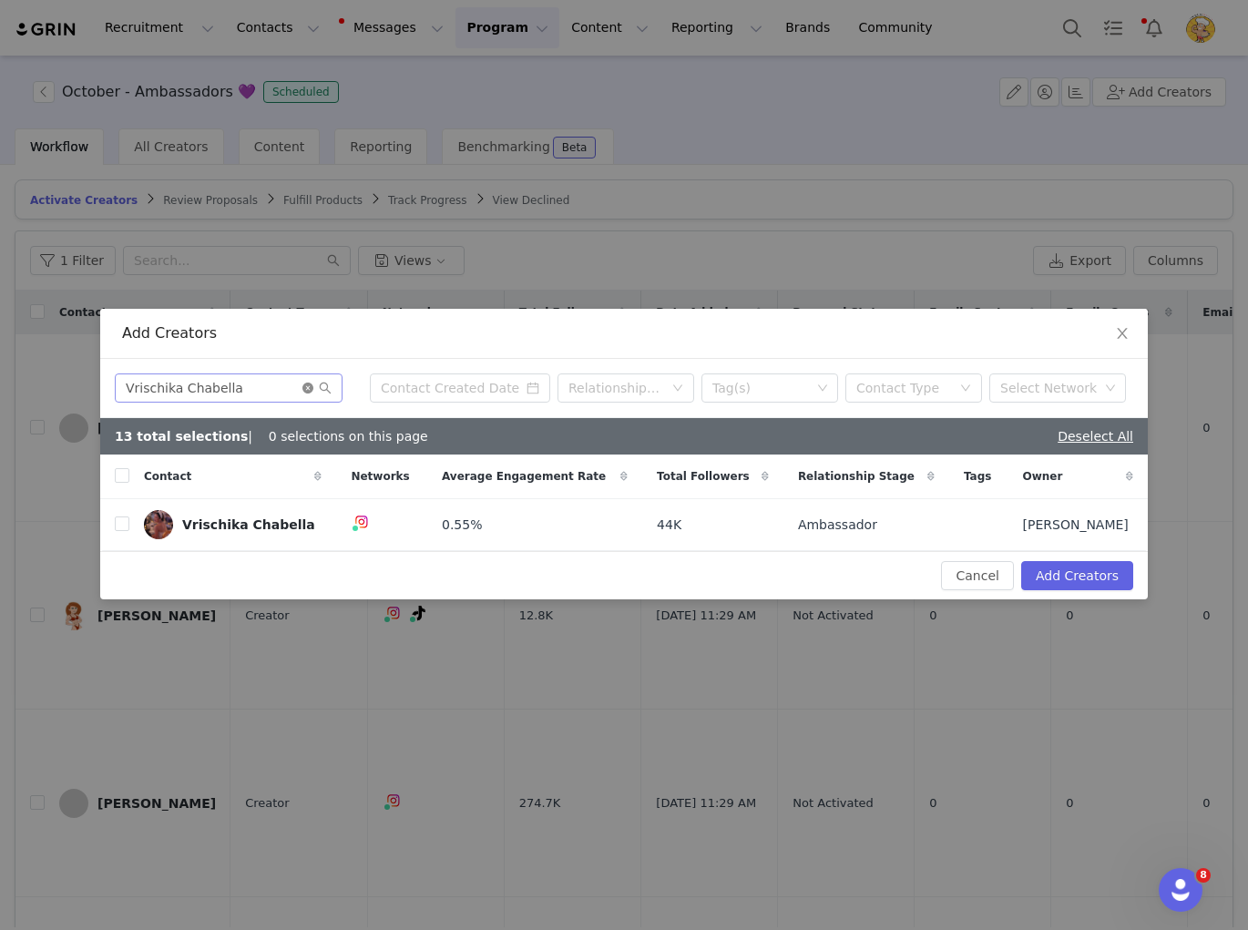
click at [308, 387] on icon "icon: close-circle" at bounding box center [307, 388] width 11 height 11
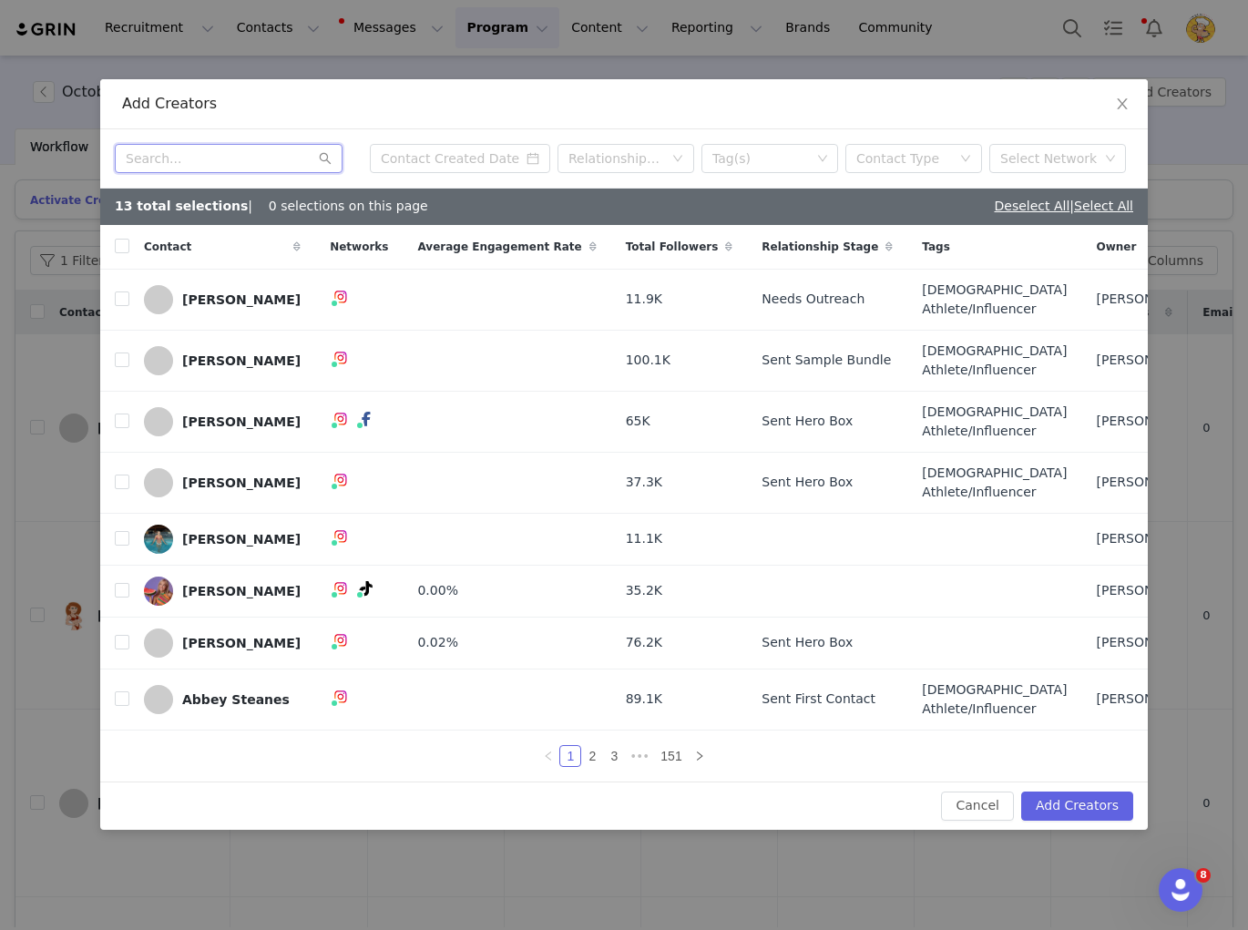
click at [223, 144] on input "text" at bounding box center [229, 158] width 228 height 29
paste input "Sharee Anne"
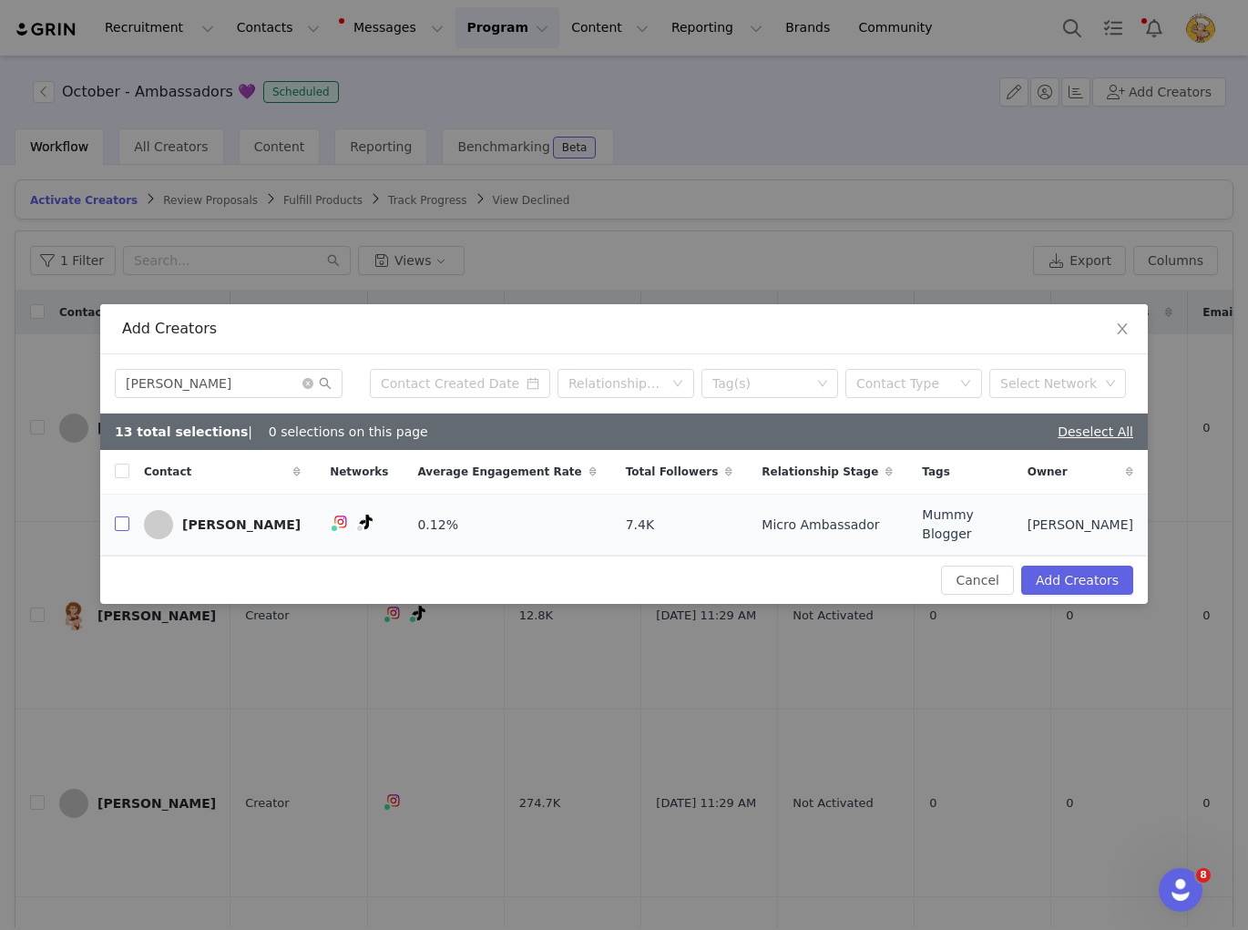
drag, startPoint x: 123, startPoint y: 522, endPoint x: 105, endPoint y: 545, distance: 29.2
click at [123, 522] on input "checkbox" at bounding box center [122, 523] width 15 height 15
drag, startPoint x: 234, startPoint y: 387, endPoint x: 93, endPoint y: 386, distance: 141.2
click at [93, 386] on div "Add Creators Sharee Relationship Stage Tag(s) Contact Type Select Network 14 to…" at bounding box center [624, 465] width 1248 height 930
paste input "ofia Valentina"
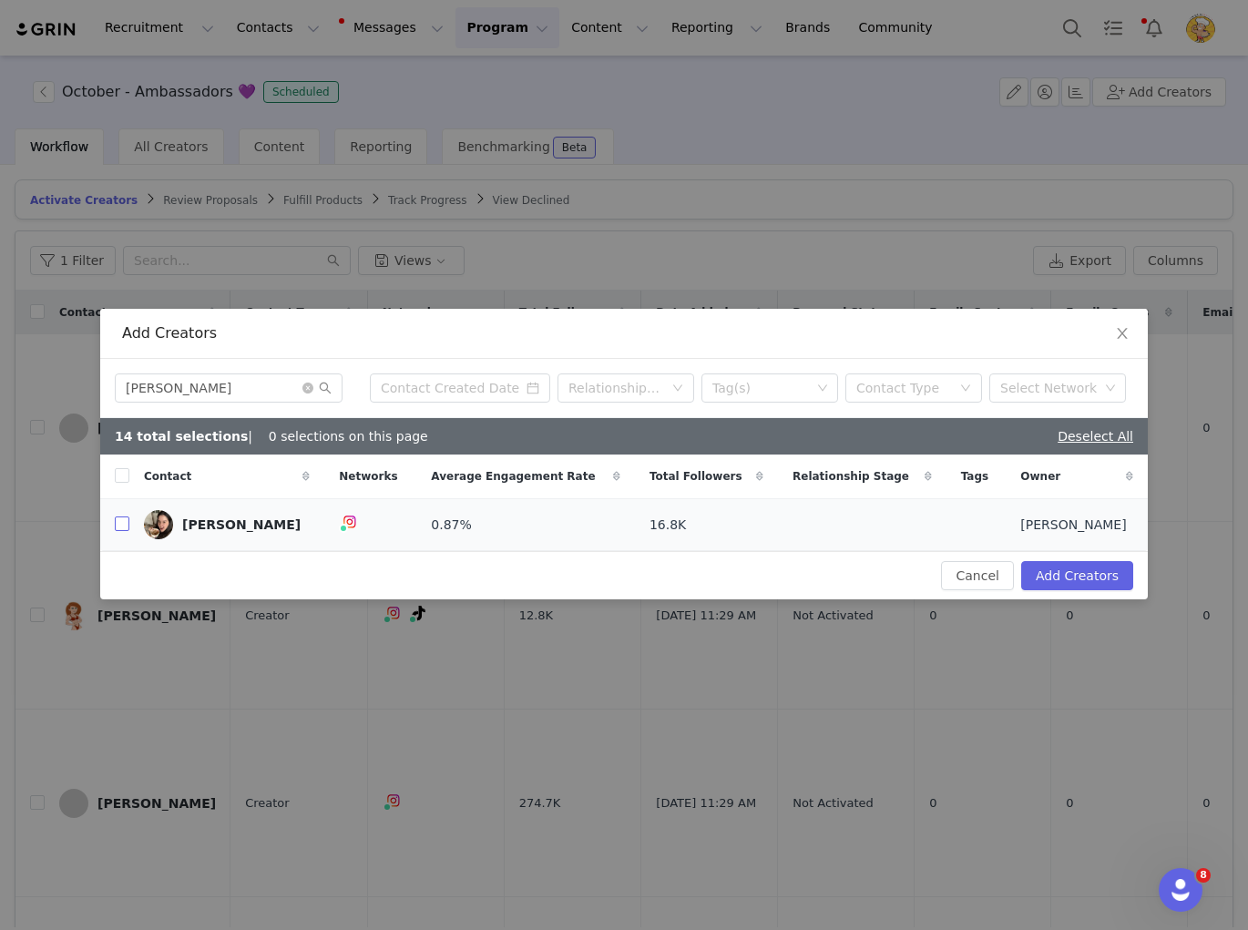
click at [120, 524] on input "checkbox" at bounding box center [122, 523] width 15 height 15
drag, startPoint x: 194, startPoint y: 381, endPoint x: 92, endPoint y: 375, distance: 102.2
click at [92, 375] on div "Add Creators Sofia Valentina Relationship Stage Tag(s) Contact Type Select Netw…" at bounding box center [624, 465] width 1248 height 930
paste input "Ilyanoor Creer"
click at [124, 519] on input "checkbox" at bounding box center [122, 523] width 15 height 15
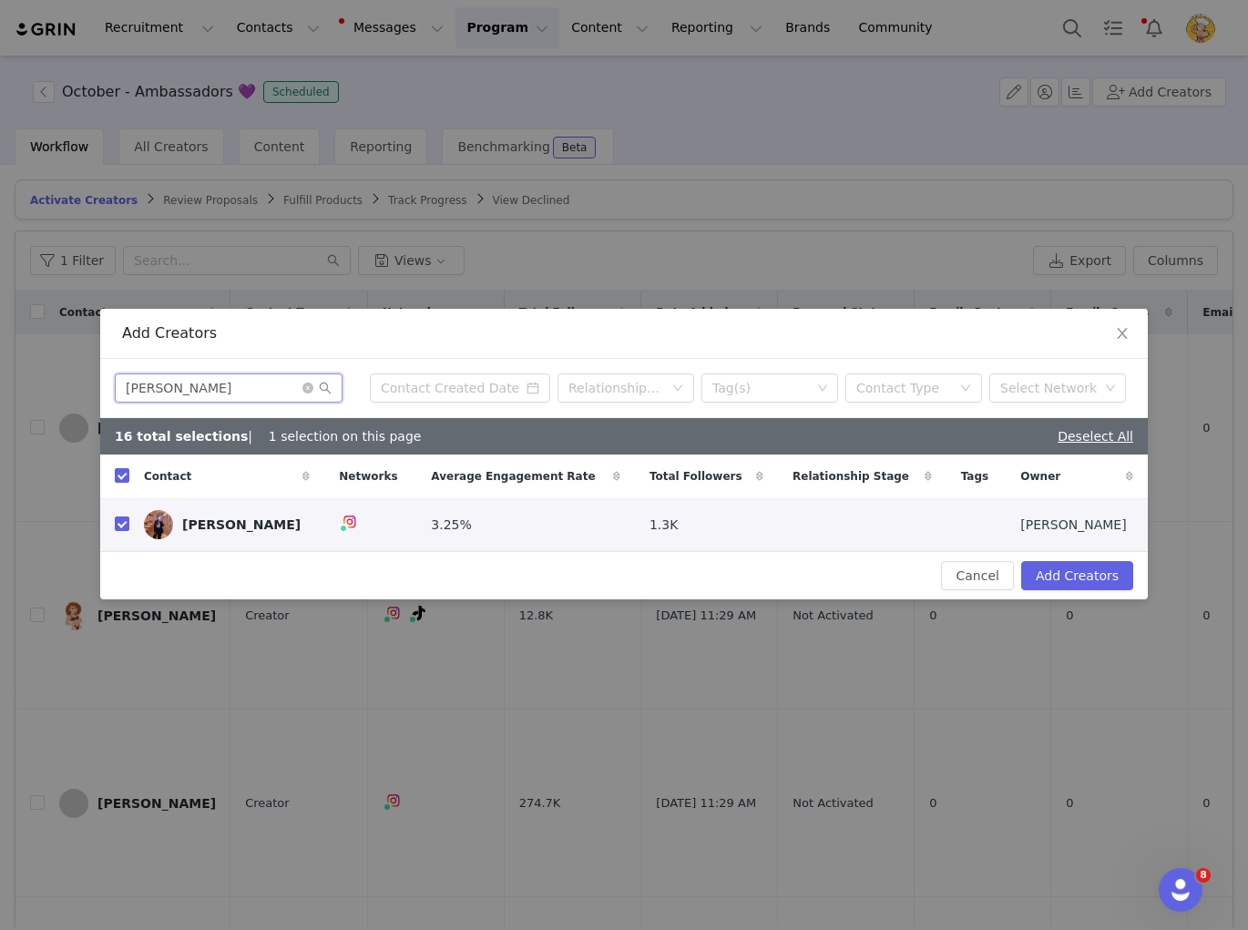
drag, startPoint x: 214, startPoint y: 385, endPoint x: 107, endPoint y: 383, distance: 107.5
click at [107, 383] on div "Ilyanoor Creer Relationship Stage Tag(s) Contact Type Select Network" at bounding box center [624, 388] width 1048 height 59
paste input "Evelyn Close"
click at [125, 526] on input "checkbox" at bounding box center [122, 523] width 15 height 15
click at [1091, 576] on button "Add Creators" at bounding box center [1077, 575] width 112 height 29
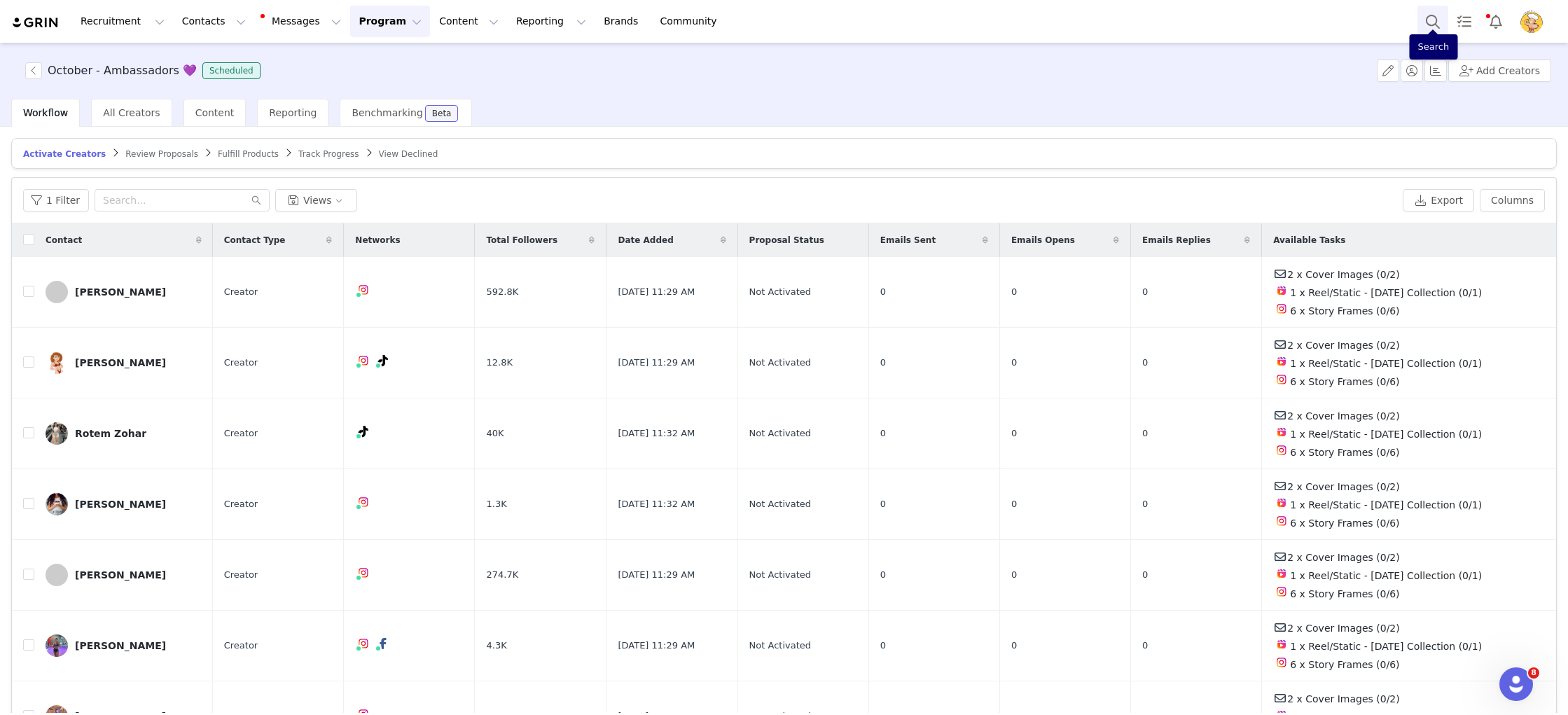
click at [1428, 21] on button "Search" at bounding box center [1433, 21] width 31 height 32
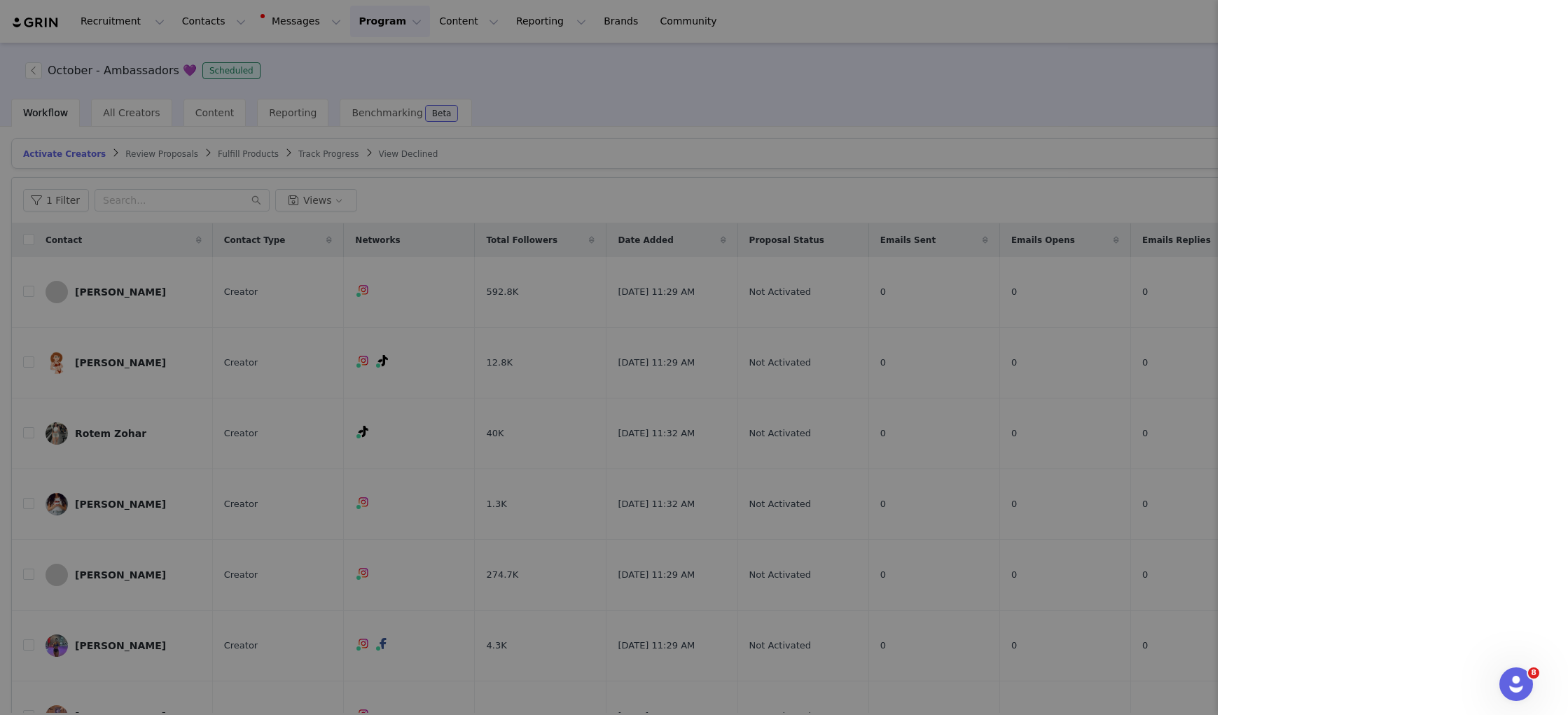
click at [833, 95] on div at bounding box center [784, 358] width 1568 height 715
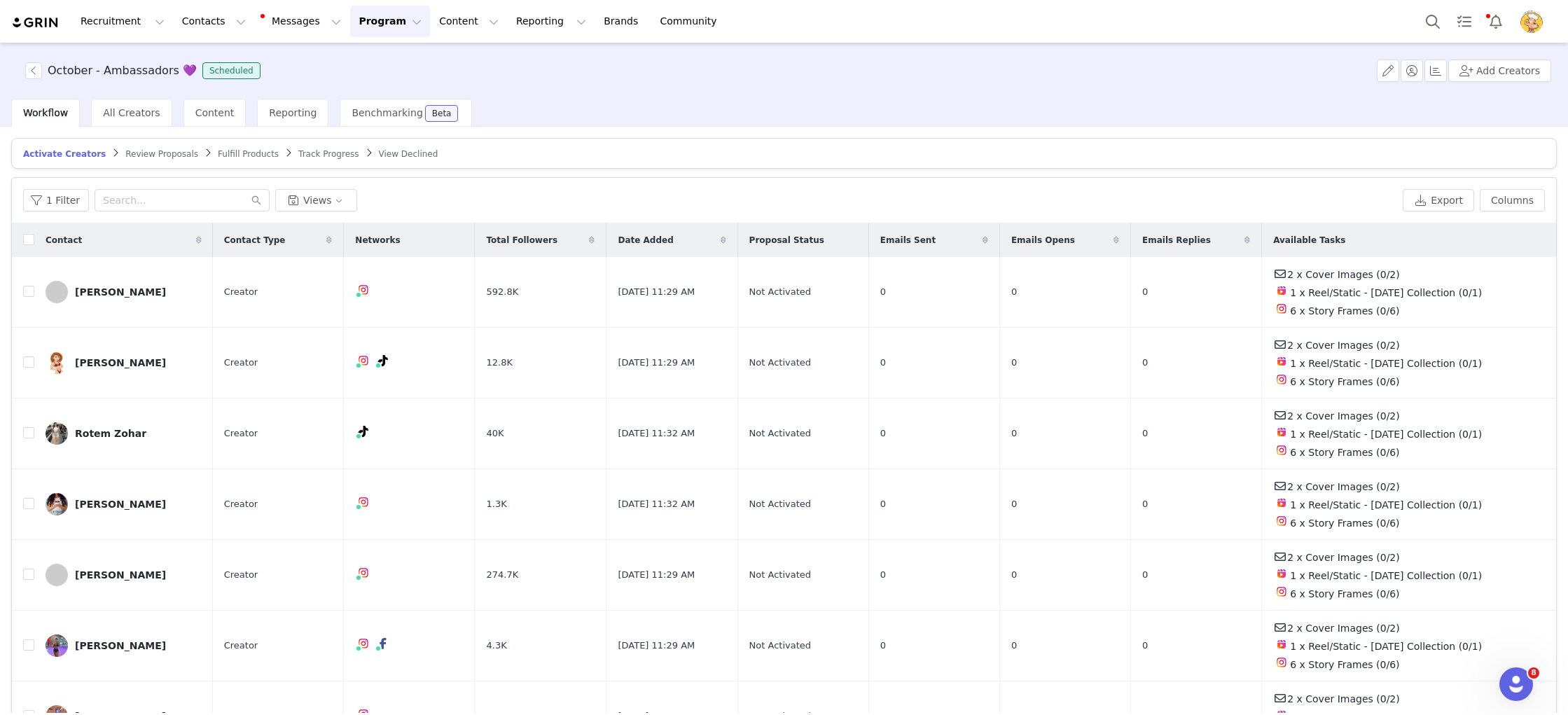
click at [196, 236] on icon at bounding box center [198, 240] width 5 height 8
drag, startPoint x: 33, startPoint y: 431, endPoint x: 182, endPoint y: 435, distance: 149.1
click at [33, 431] on input "checkbox" at bounding box center [28, 433] width 12 height 12
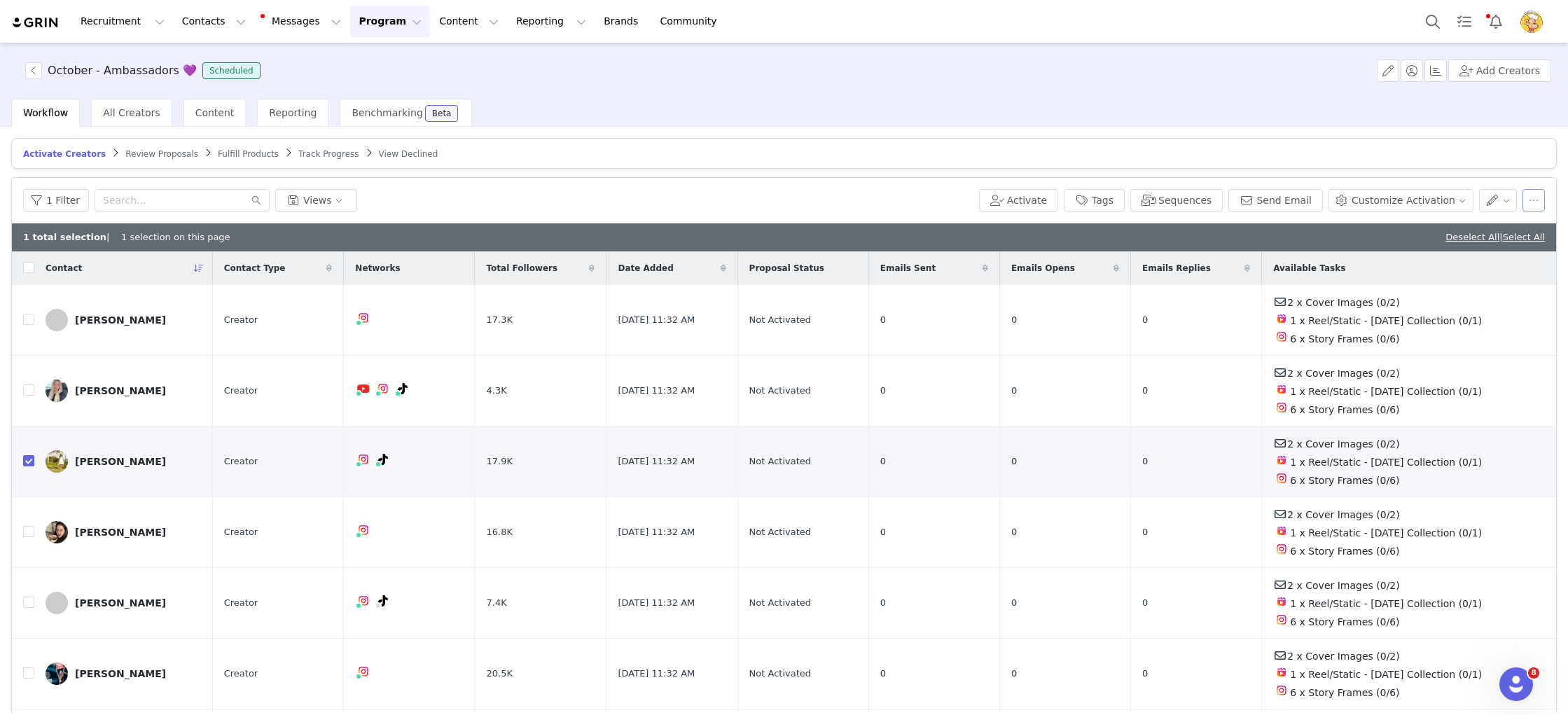
drag, startPoint x: 1531, startPoint y: 201, endPoint x: 1530, endPoint y: 208, distance: 7.1
click at [1531, 201] on button "button" at bounding box center [1533, 200] width 22 height 22
click at [1470, 315] on span "Remove Proposal" at bounding box center [1444, 318] width 85 height 15
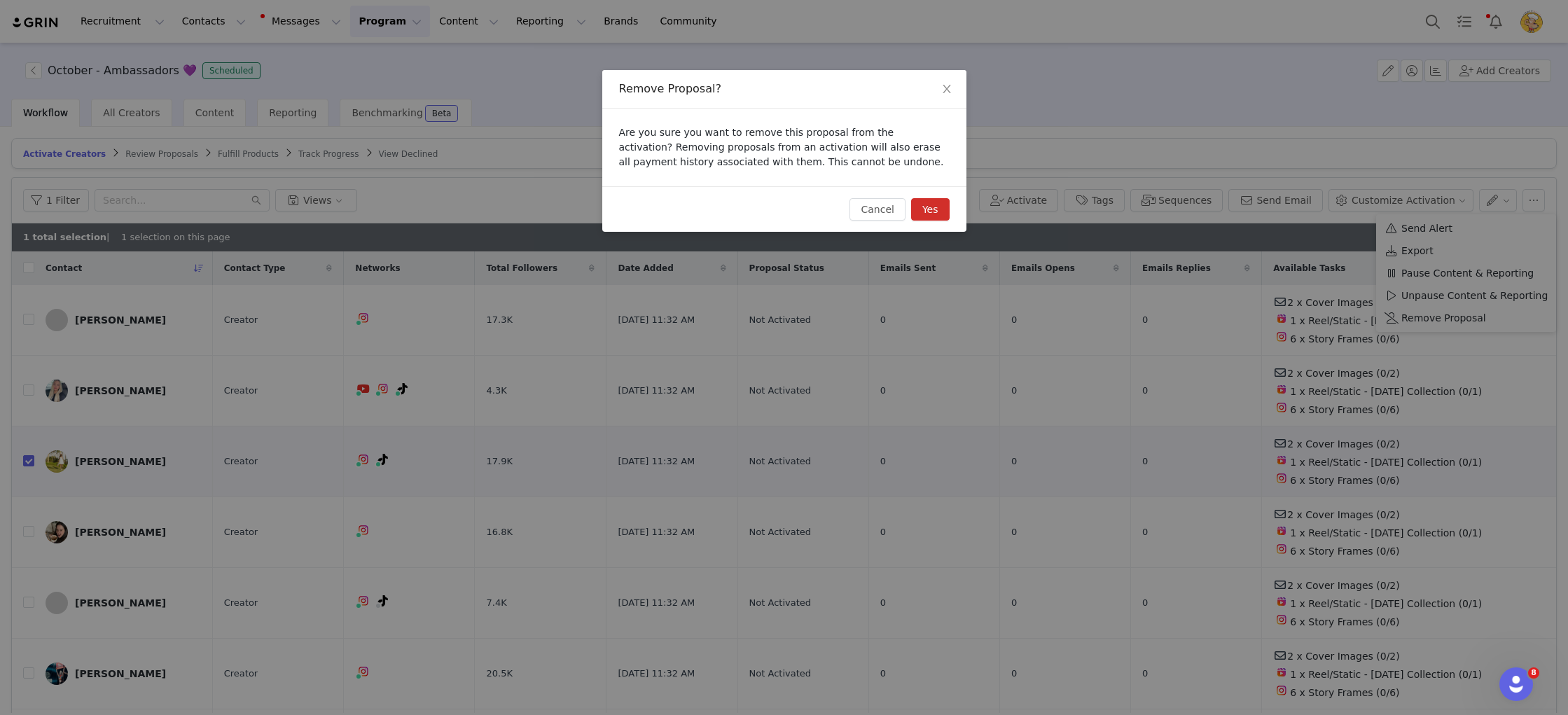
click at [922, 203] on button "Yes" at bounding box center [930, 209] width 38 height 22
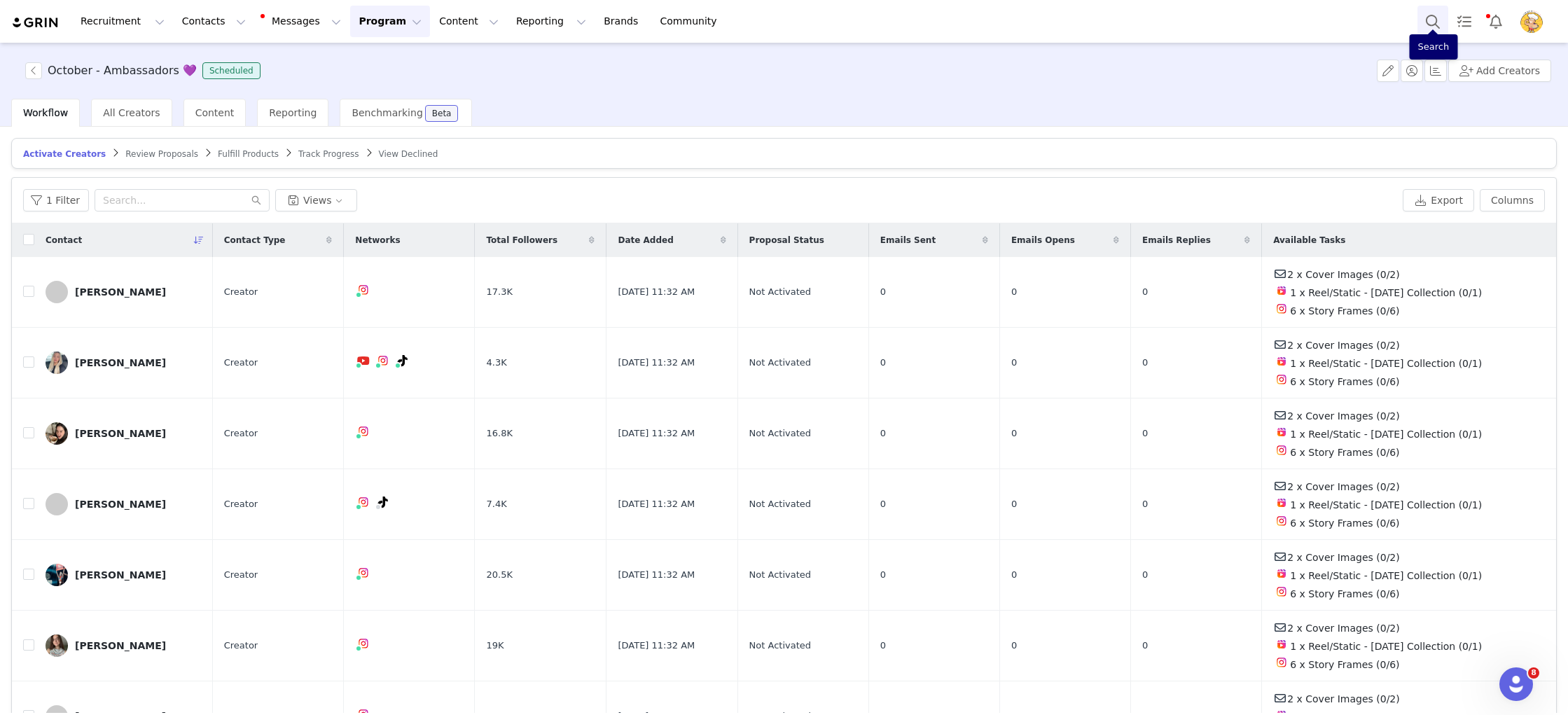
click at [1433, 20] on button "Search" at bounding box center [1433, 21] width 31 height 32
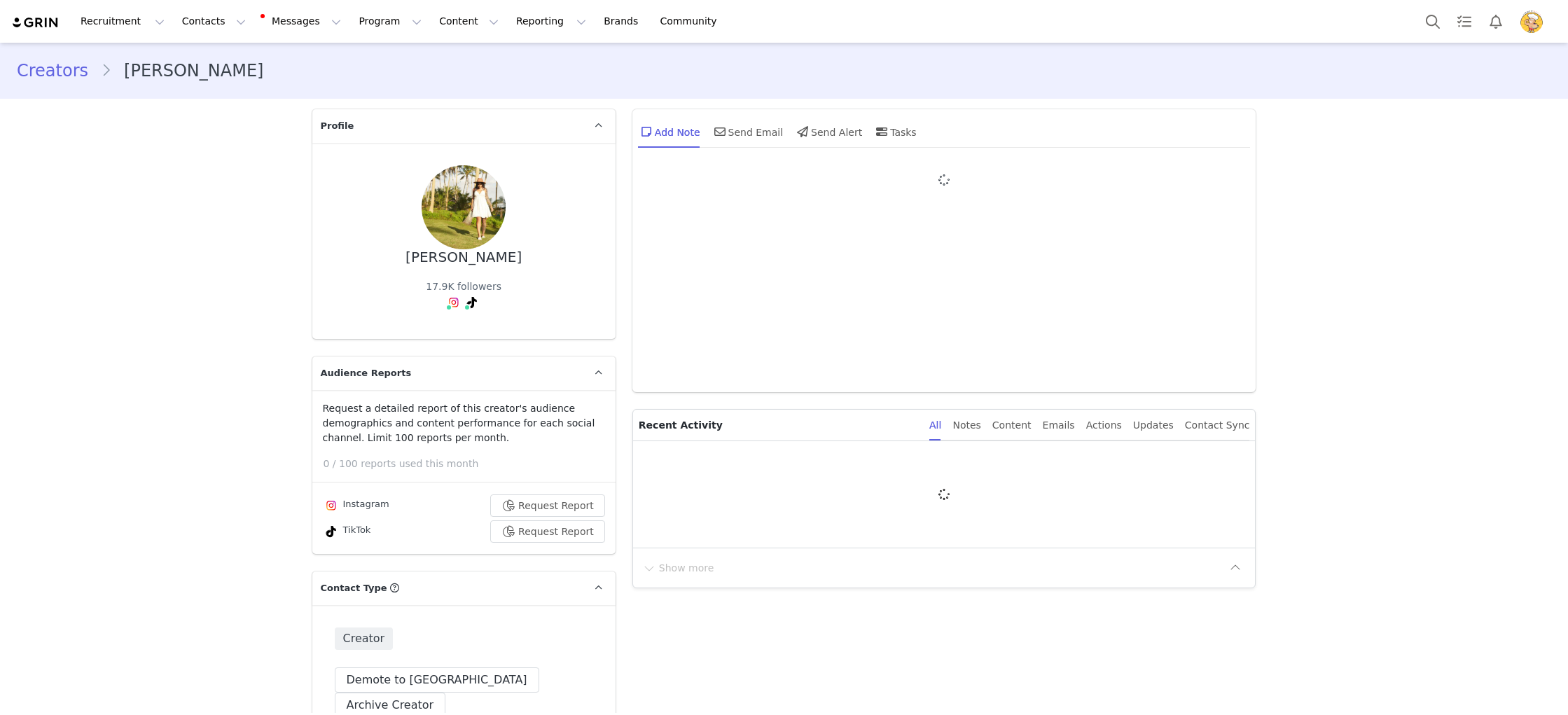
type input "+61 ([GEOGRAPHIC_DATA])"
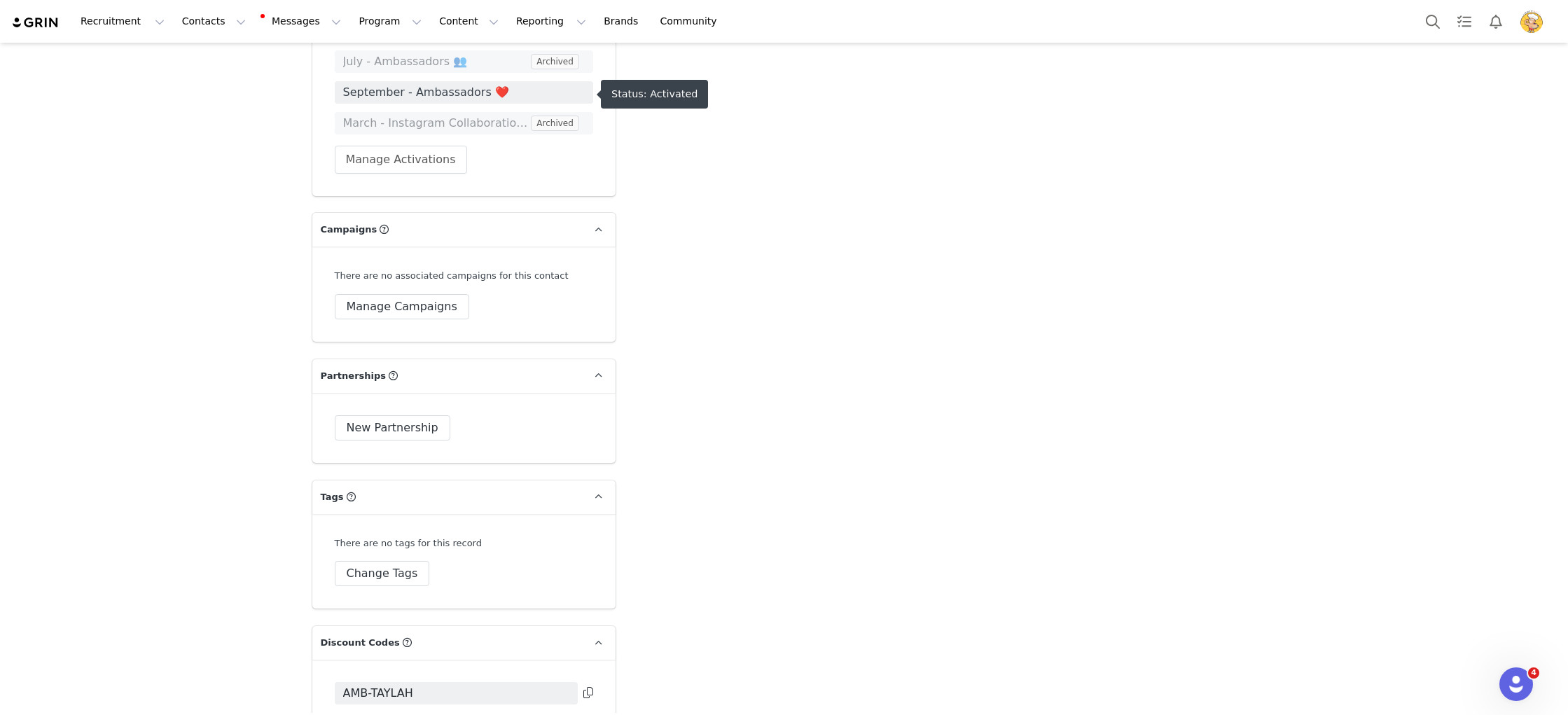
scroll to position [4369, 0]
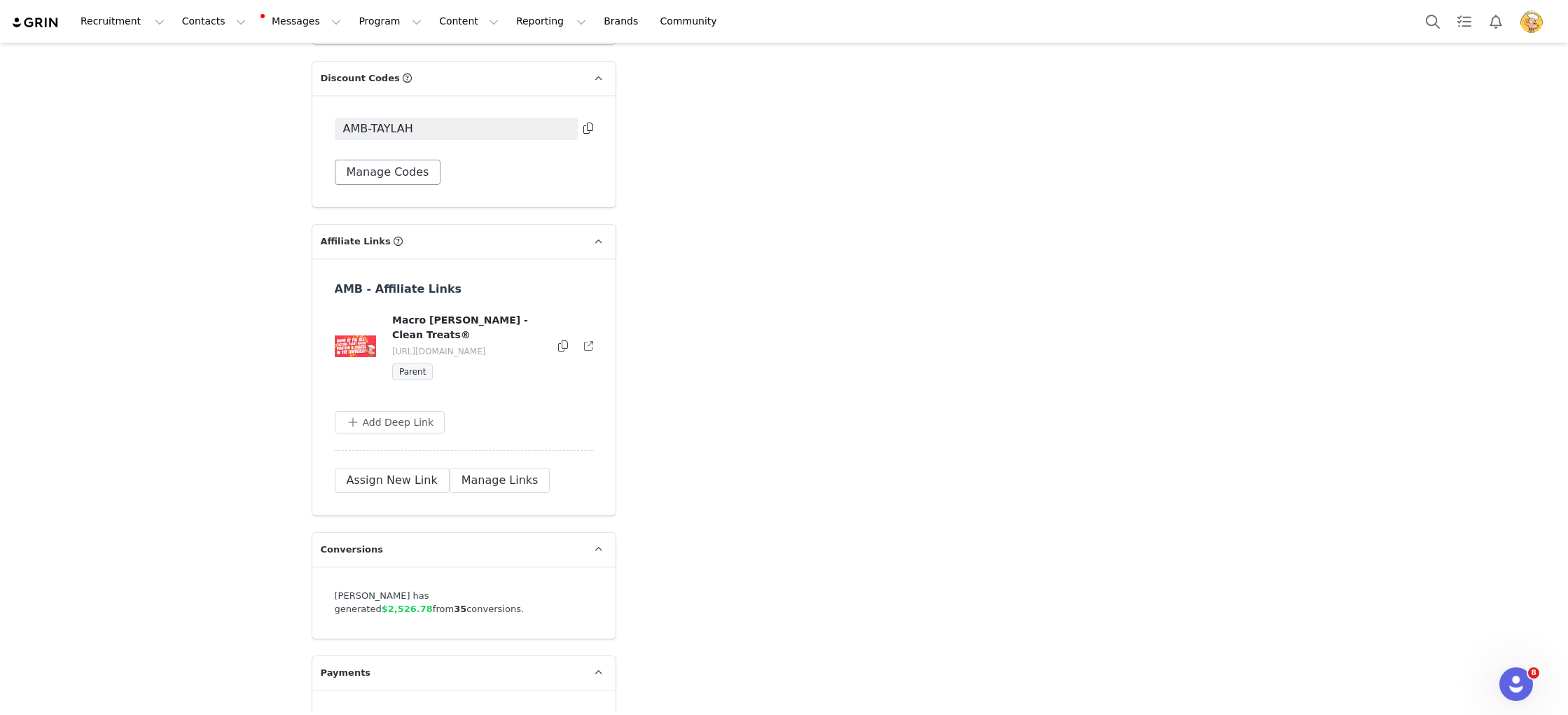
drag, startPoint x: 444, startPoint y: 117, endPoint x: 393, endPoint y: 111, distance: 51.4
click at [441, 160] on div "Manage Codes" at bounding box center [464, 172] width 258 height 25
click at [393, 160] on button "Manage Codes" at bounding box center [388, 172] width 106 height 25
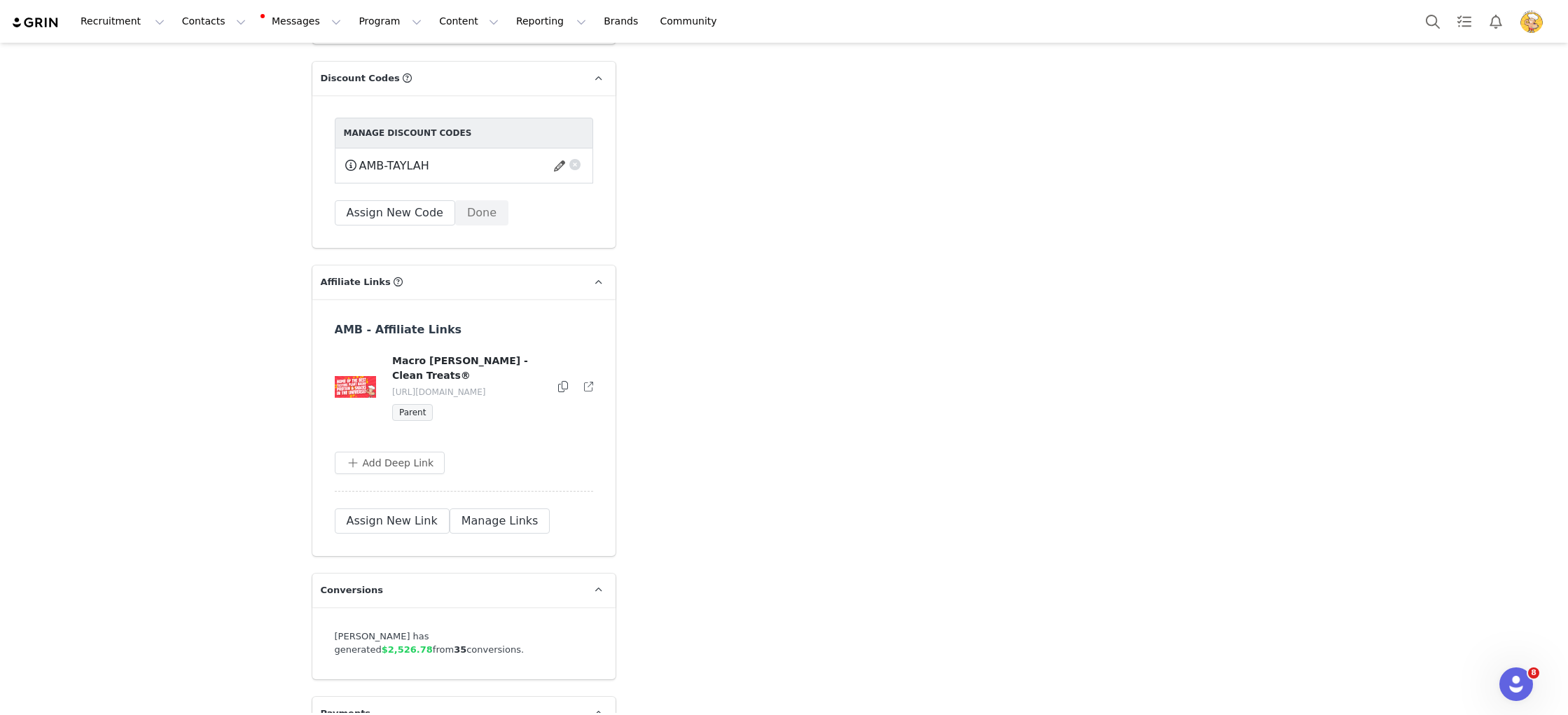
click at [578, 155] on button "button" at bounding box center [575, 162] width 14 height 14
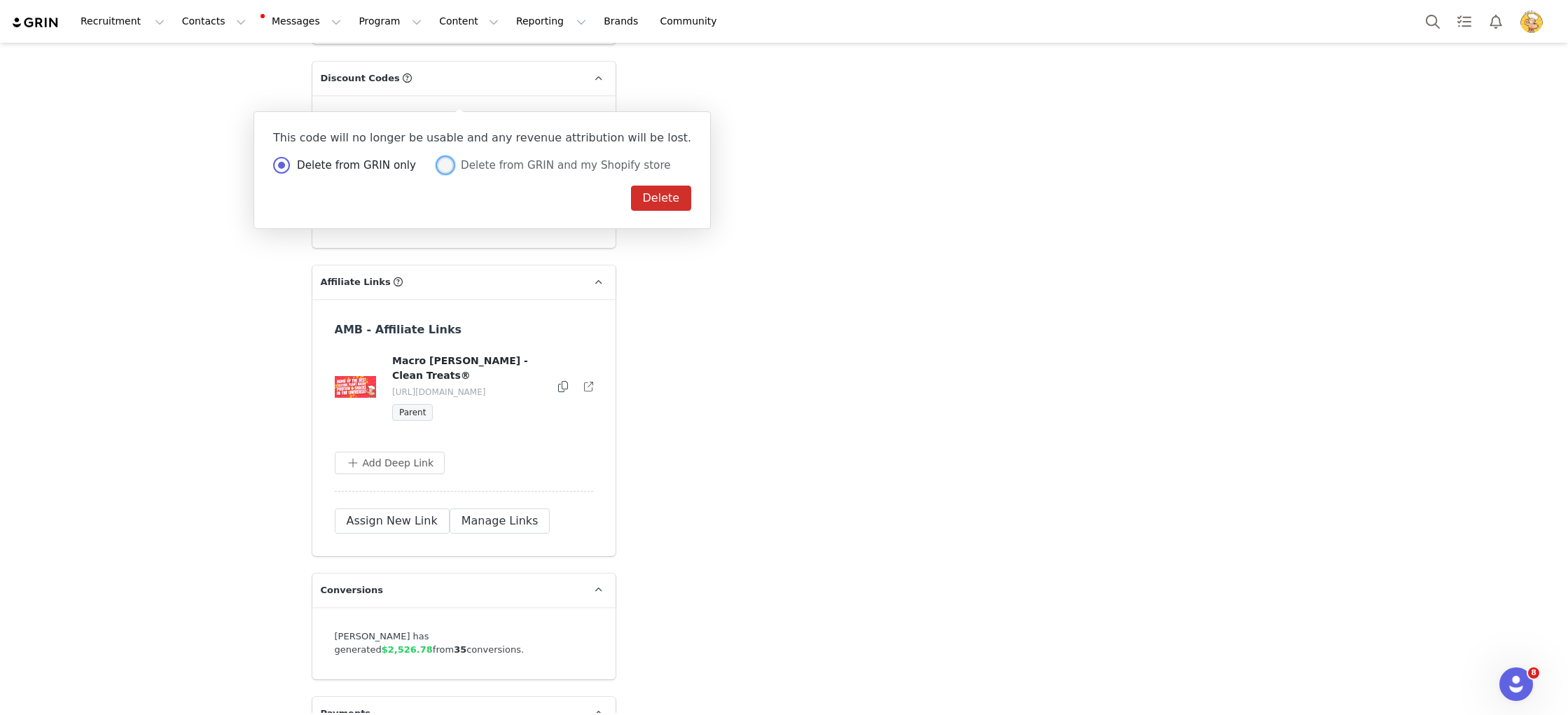
drag, startPoint x: 573, startPoint y: 160, endPoint x: 581, endPoint y: 171, distance: 13.6
click at [574, 161] on span "Delete from GRIN and my Shopify store" at bounding box center [562, 165] width 217 height 12
click at [454, 161] on input "Delete from GRIN and my Shopify store" at bounding box center [445, 166] width 17 height 18
radio input "true"
radio input "false"
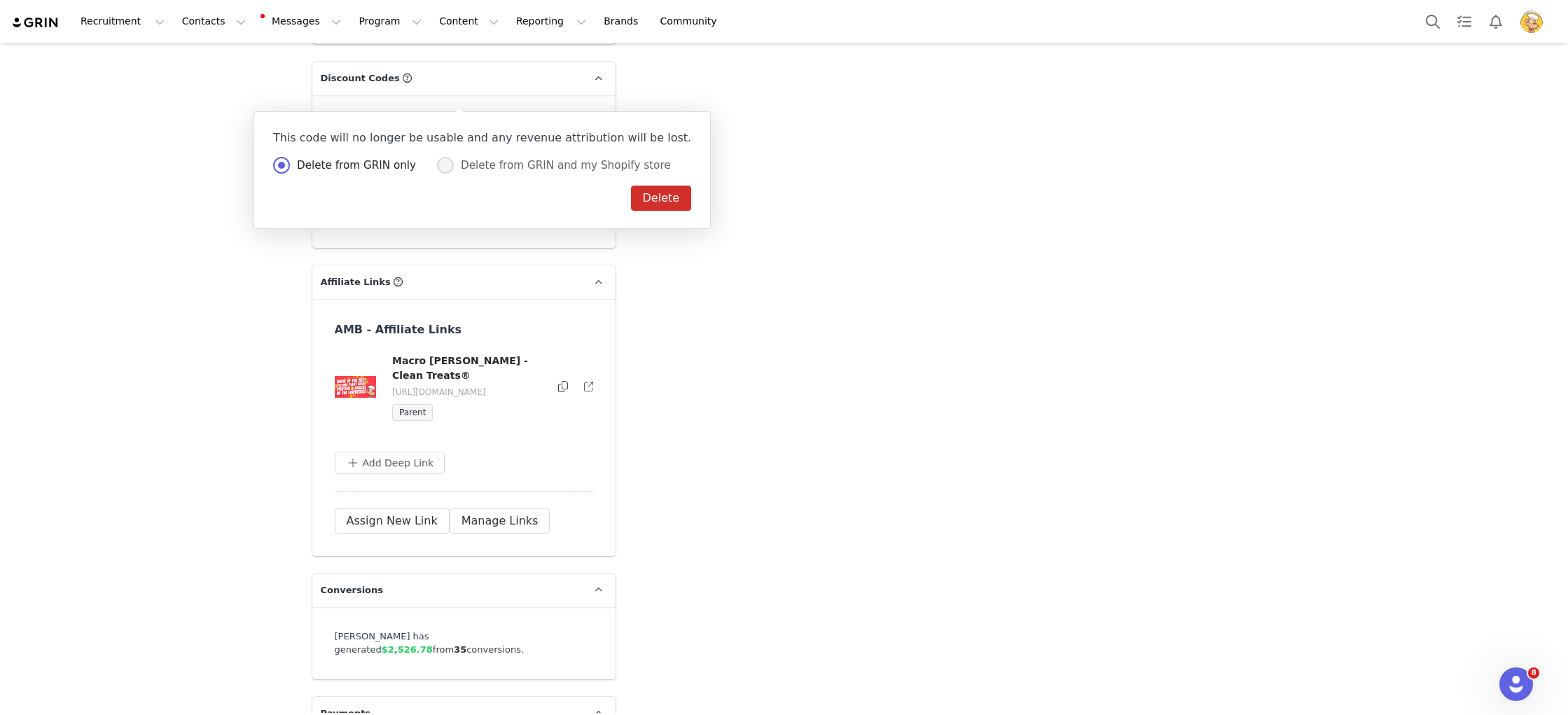
radio input "true"
click at [631, 192] on button "Delete" at bounding box center [661, 198] width 61 height 25
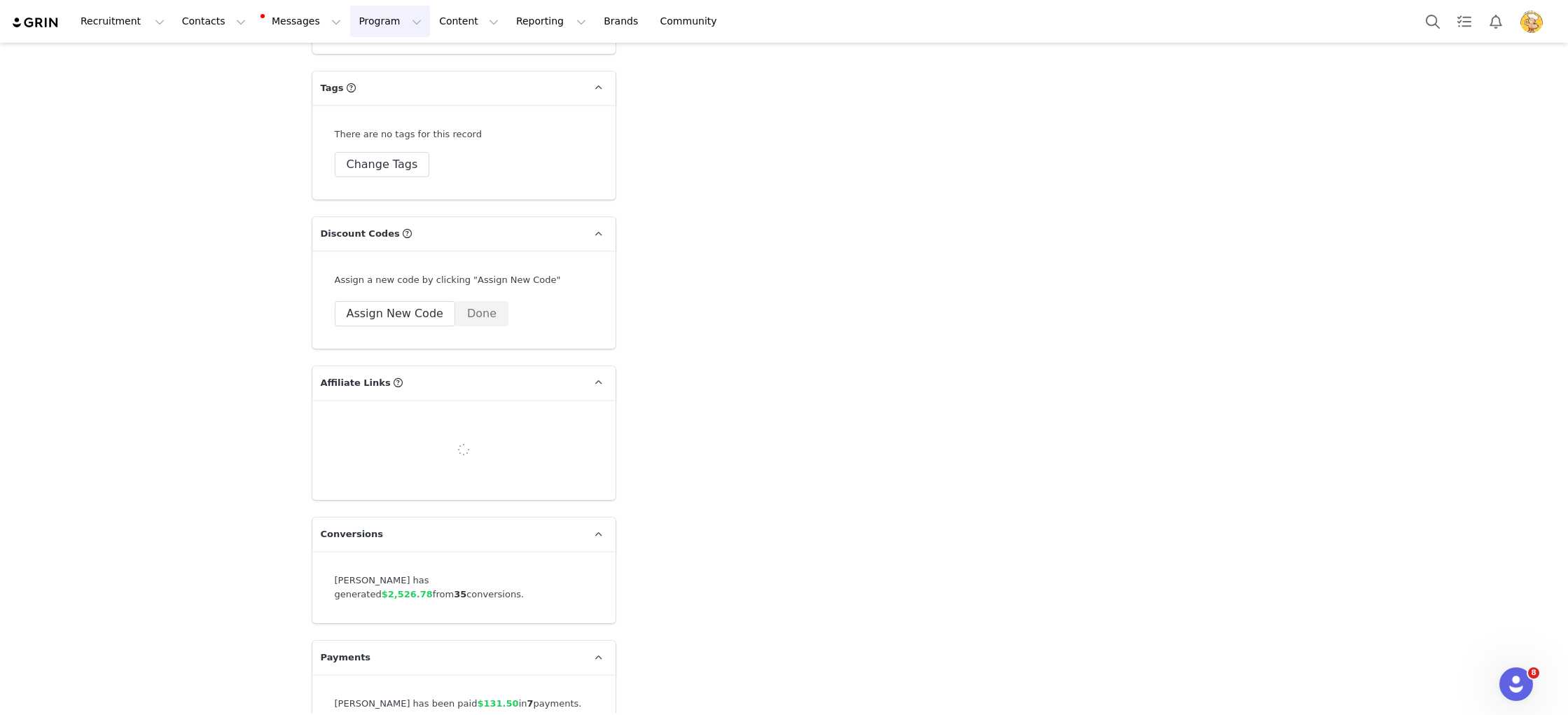
scroll to position [4355, 0]
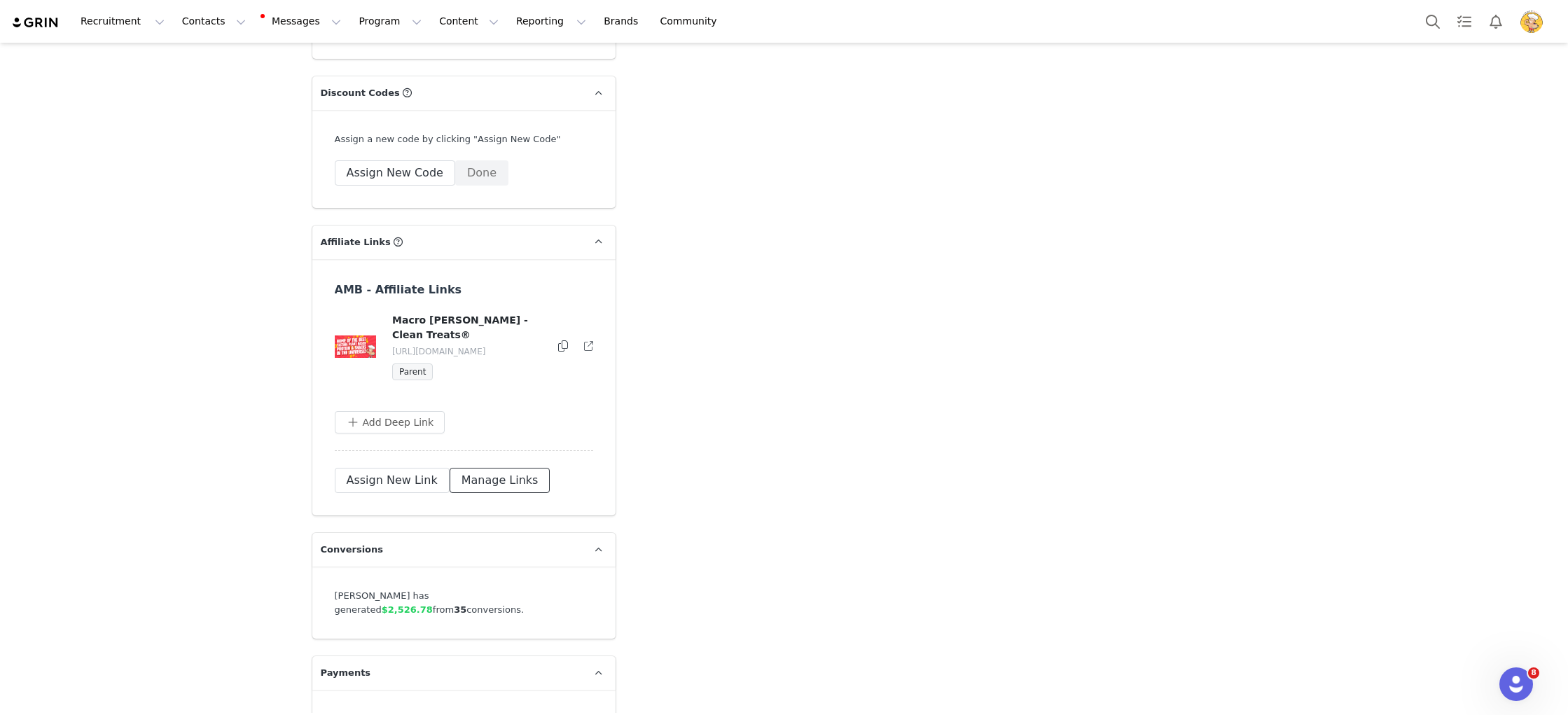
drag, startPoint x: 476, startPoint y: 404, endPoint x: 508, endPoint y: 384, distance: 37.7
click at [484, 467] on button "Manage Links" at bounding box center [500, 480] width 101 height 25
drag, startPoint x: 584, startPoint y: 278, endPoint x: 588, endPoint y: 285, distance: 8.1
click at [584, 338] on button "button" at bounding box center [586, 347] width 14 height 17
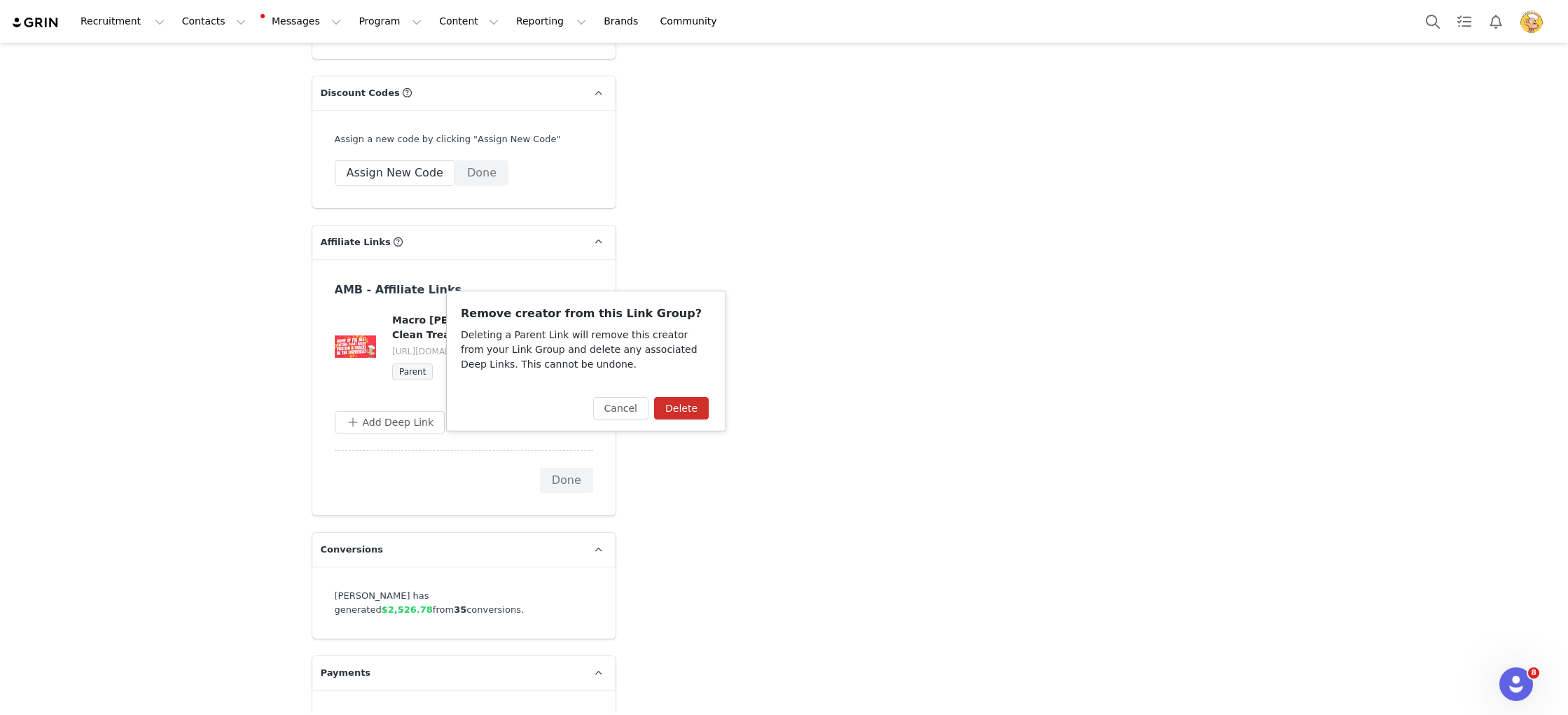
click at [697, 407] on button "Delete" at bounding box center [681, 407] width 55 height 22
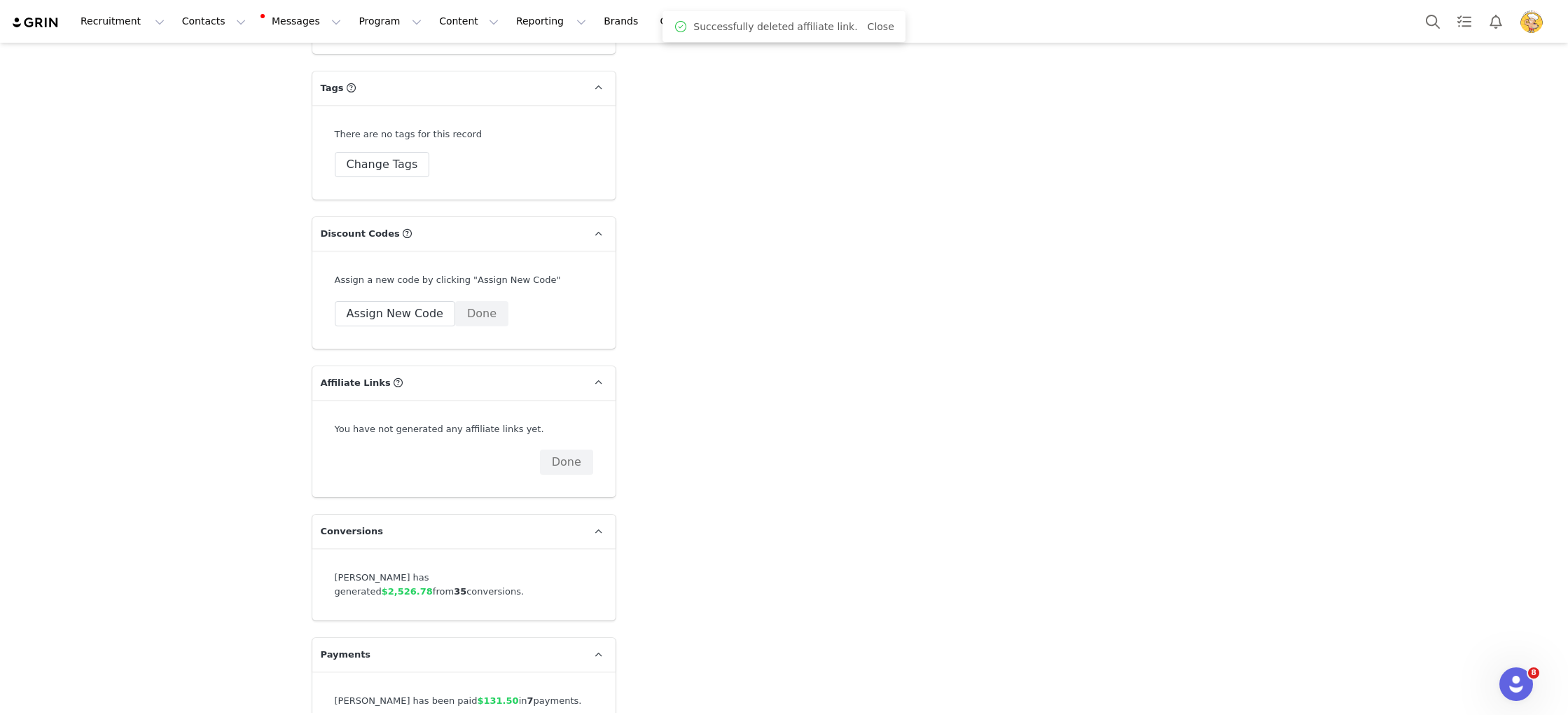
scroll to position [4211, 0]
click at [585, 452] on button "Done" at bounding box center [566, 464] width 53 height 25
click at [478, 304] on button "Done" at bounding box center [481, 316] width 53 height 25
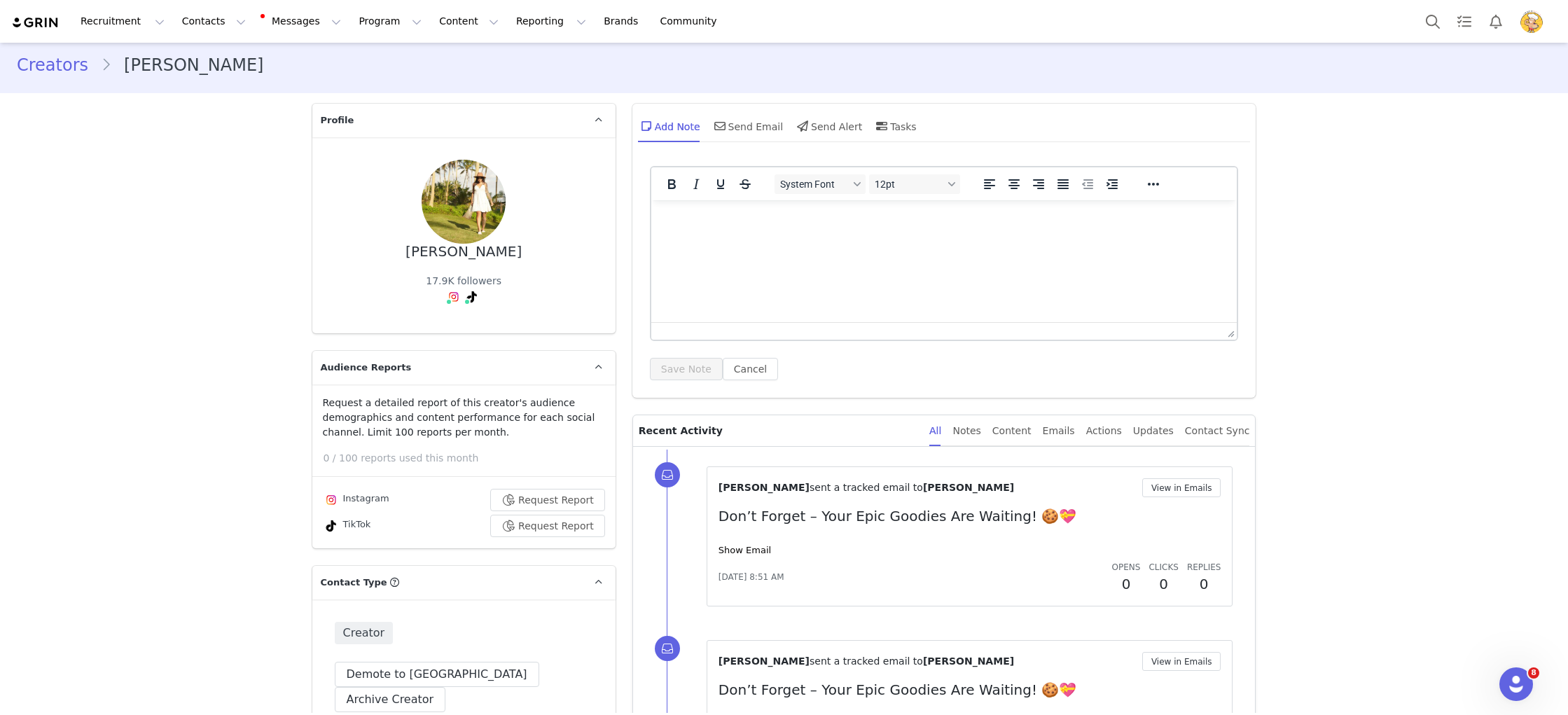
scroll to position [0, 0]
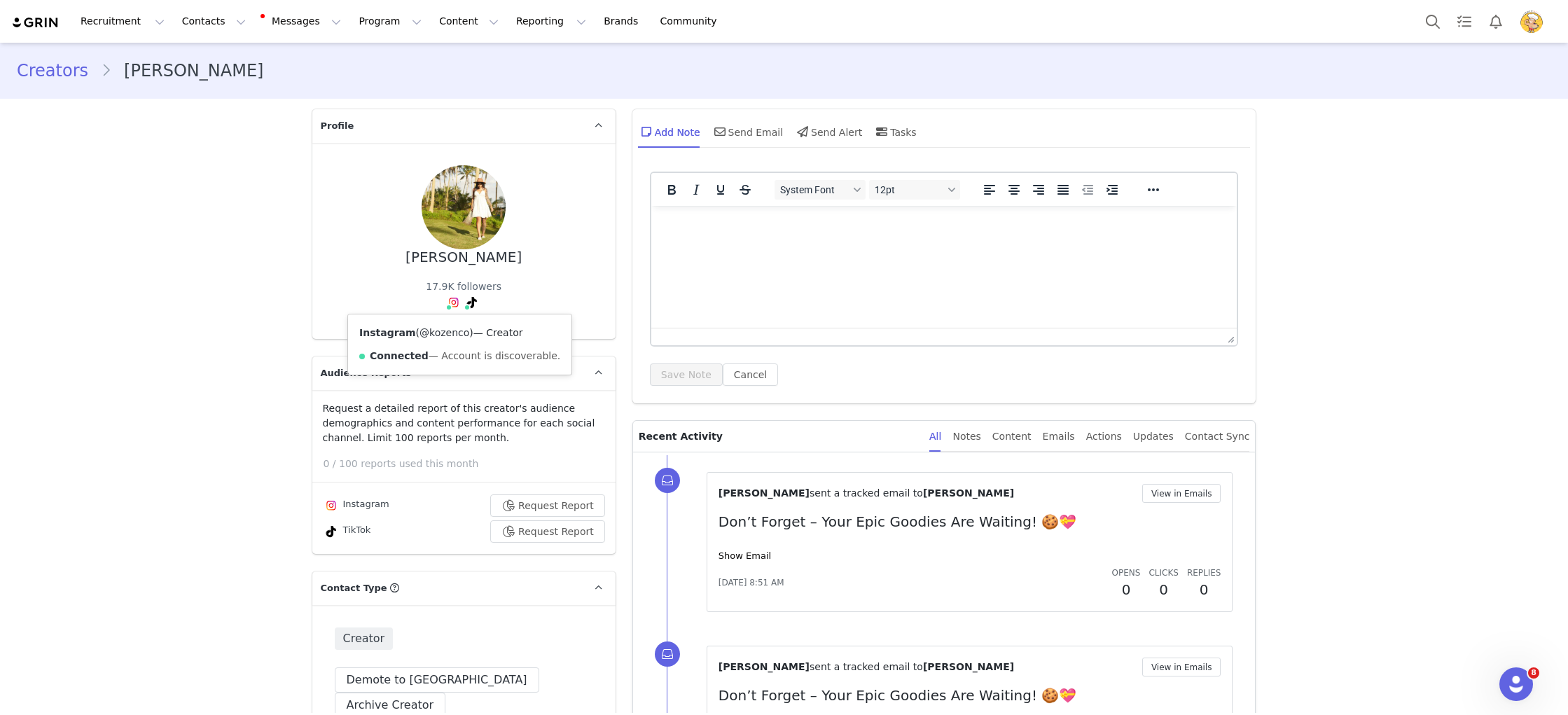
click at [449, 331] on link "@kozenco" at bounding box center [444, 332] width 50 height 12
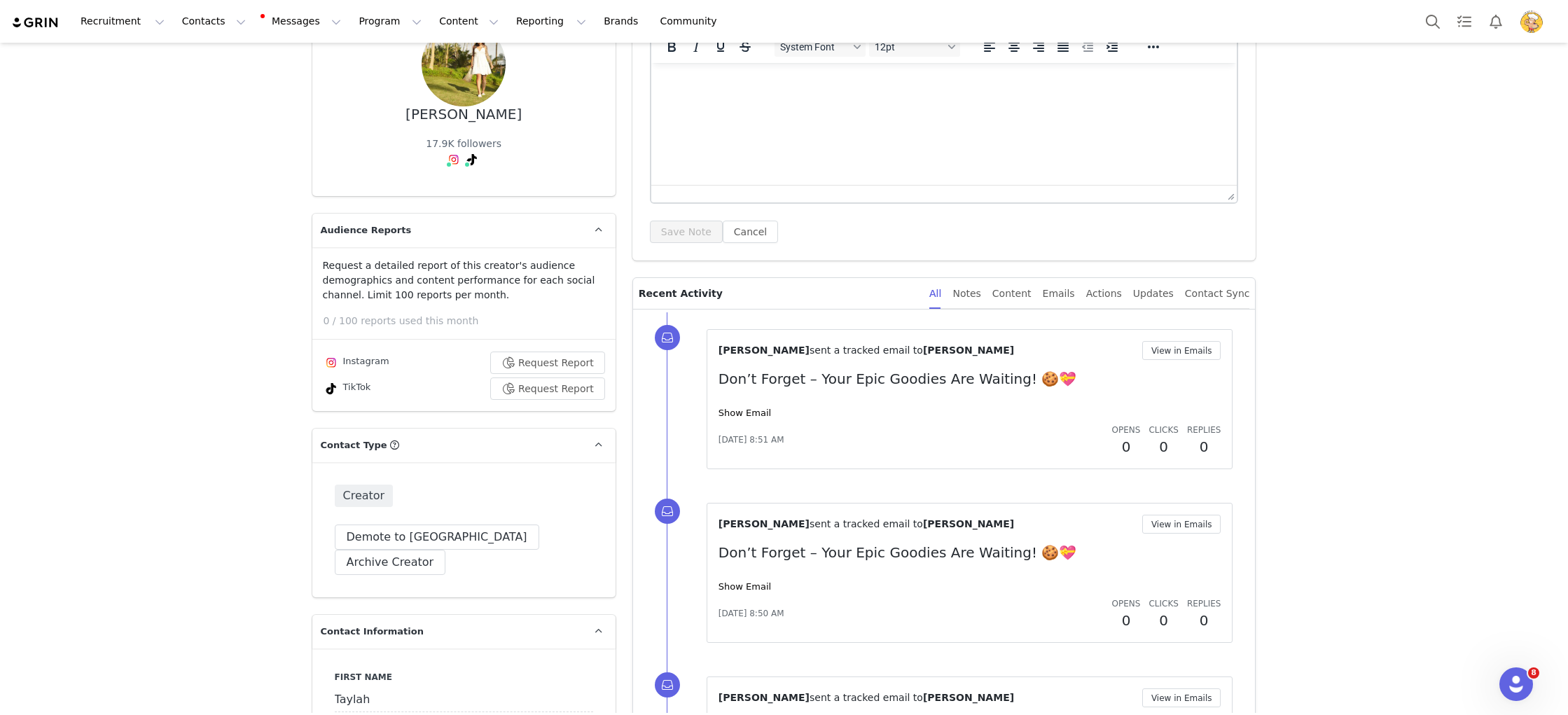
scroll to position [291, 0]
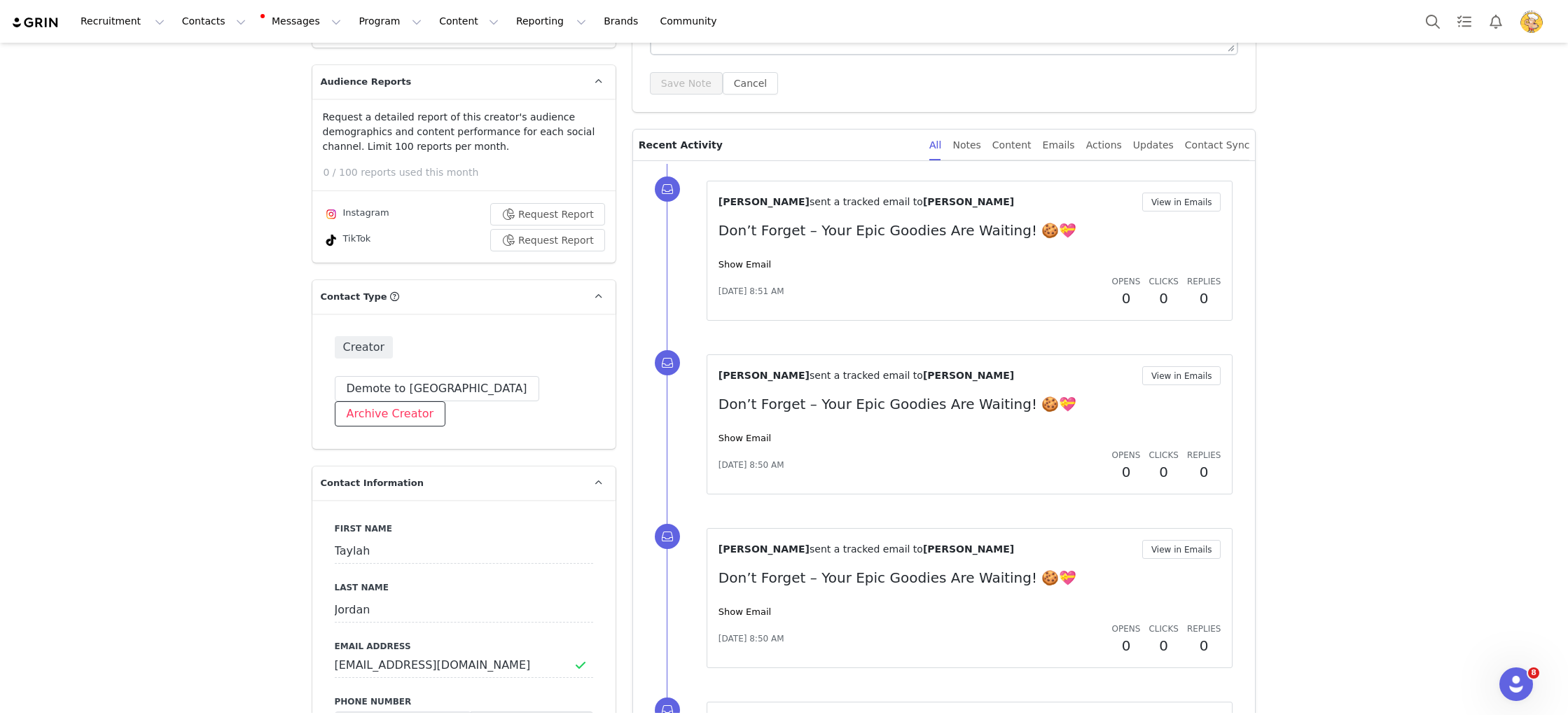
click at [446, 401] on button "Archive Creator" at bounding box center [390, 414] width 112 height 25
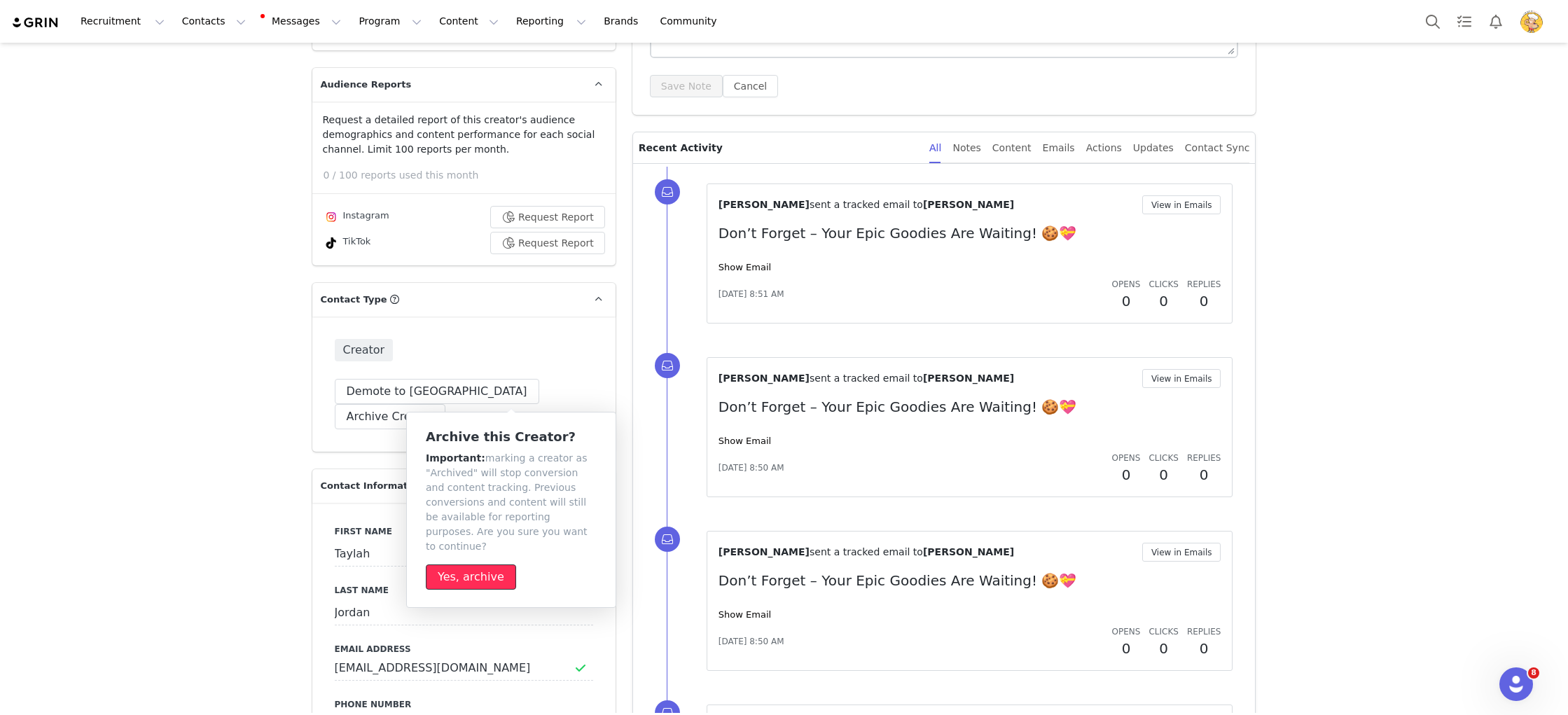
click at [475, 564] on button "Yes, archive" at bounding box center [471, 577] width 91 height 25
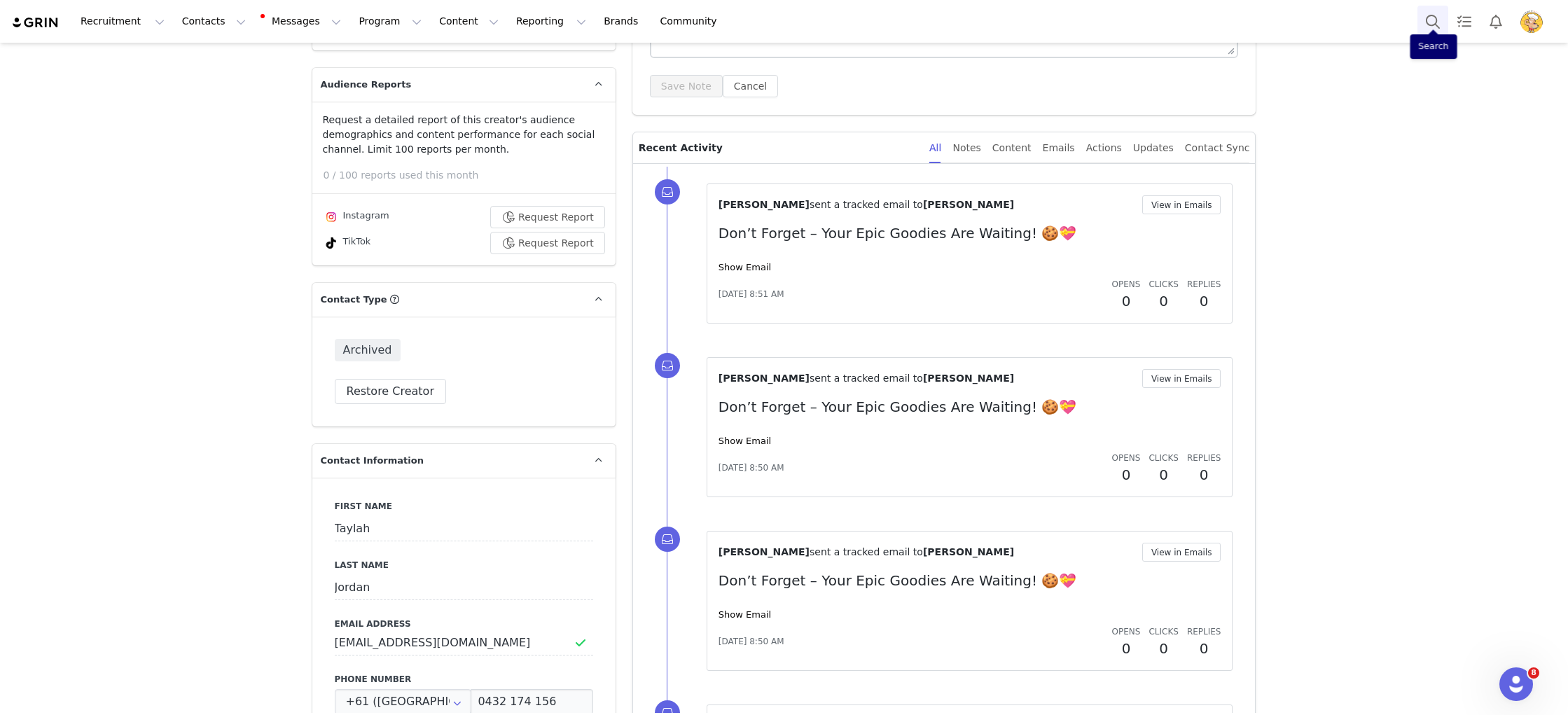
click at [1435, 23] on button "Search" at bounding box center [1433, 21] width 31 height 32
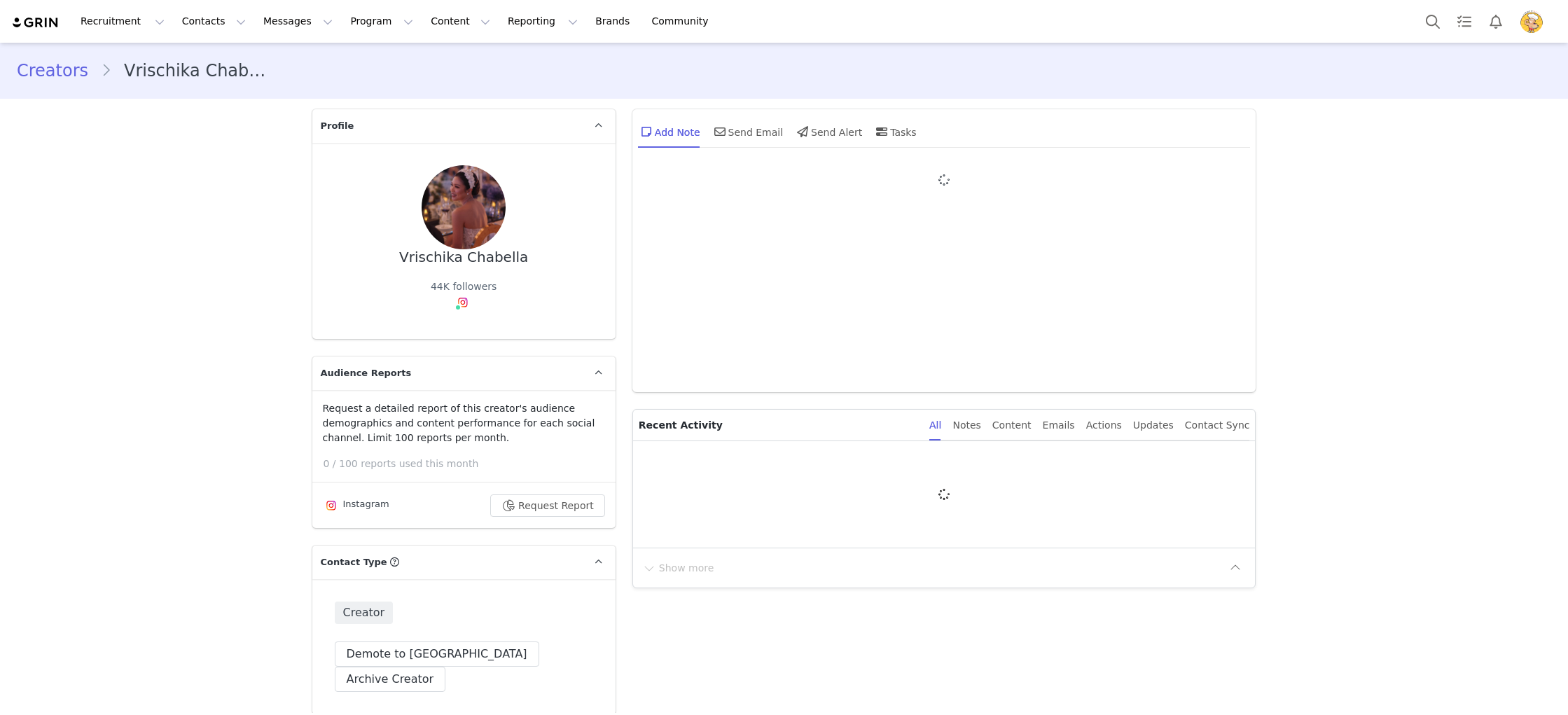
type input "+1 ([GEOGRAPHIC_DATA])"
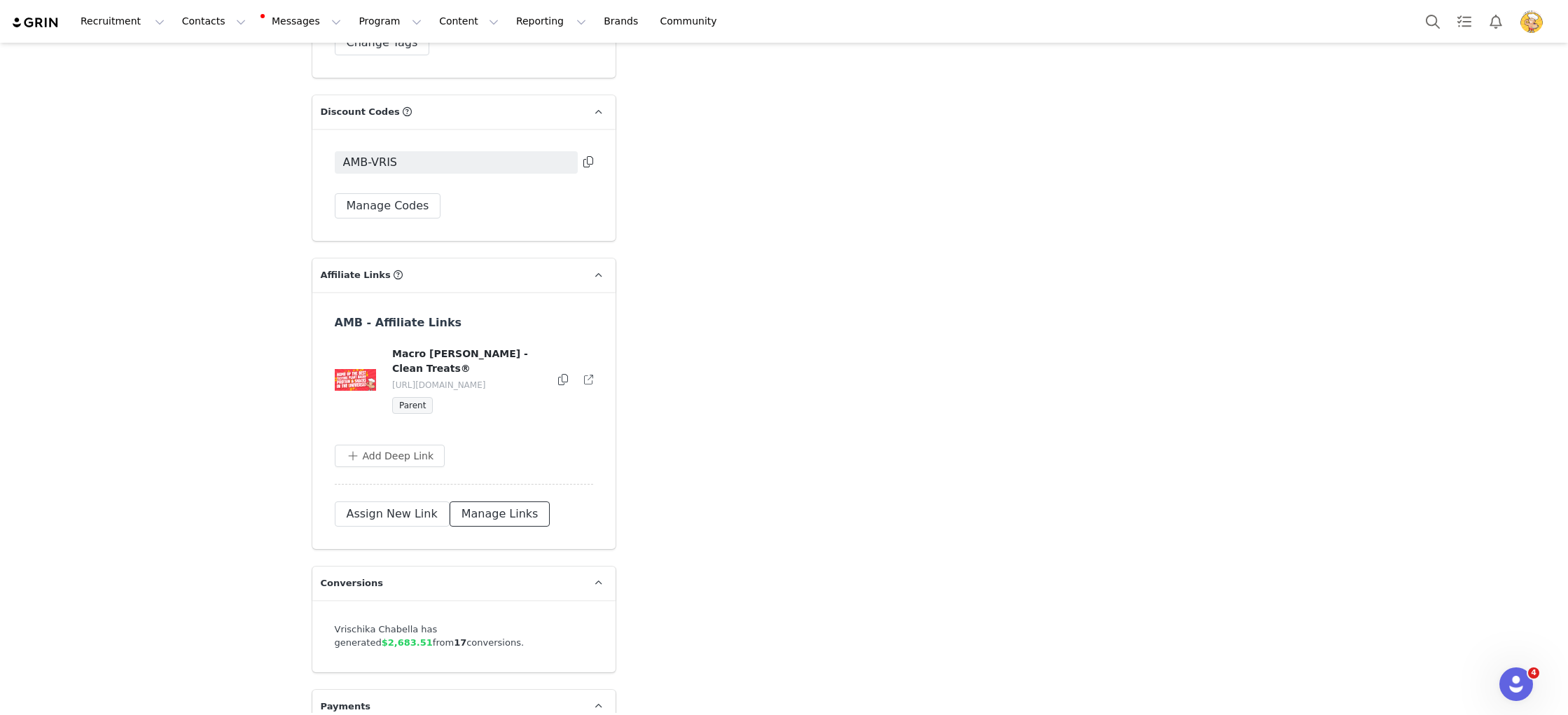
click at [497, 501] on button "Manage Links" at bounding box center [500, 514] width 101 height 25
click at [583, 372] on button "button" at bounding box center [586, 381] width 14 height 17
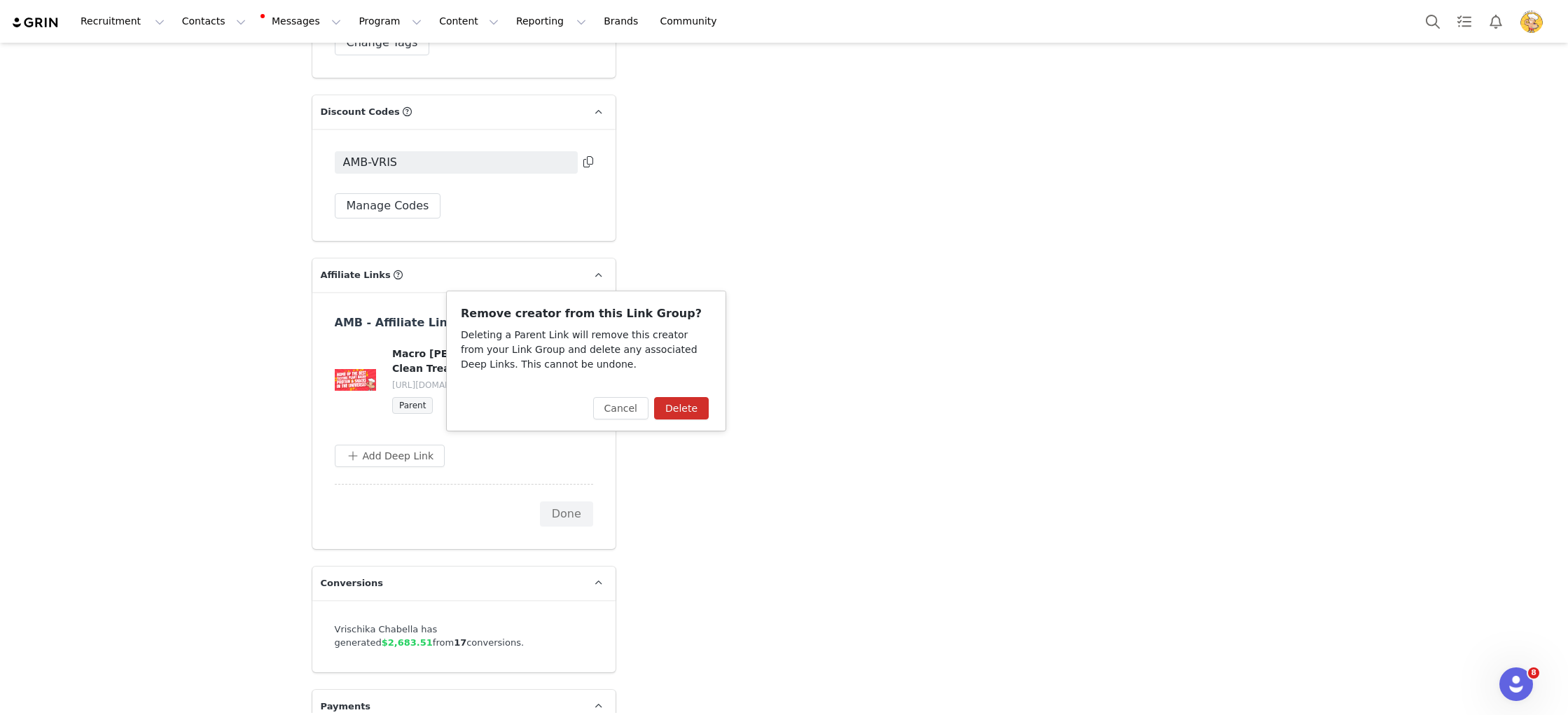
click at [691, 409] on button "Delete" at bounding box center [681, 407] width 55 height 22
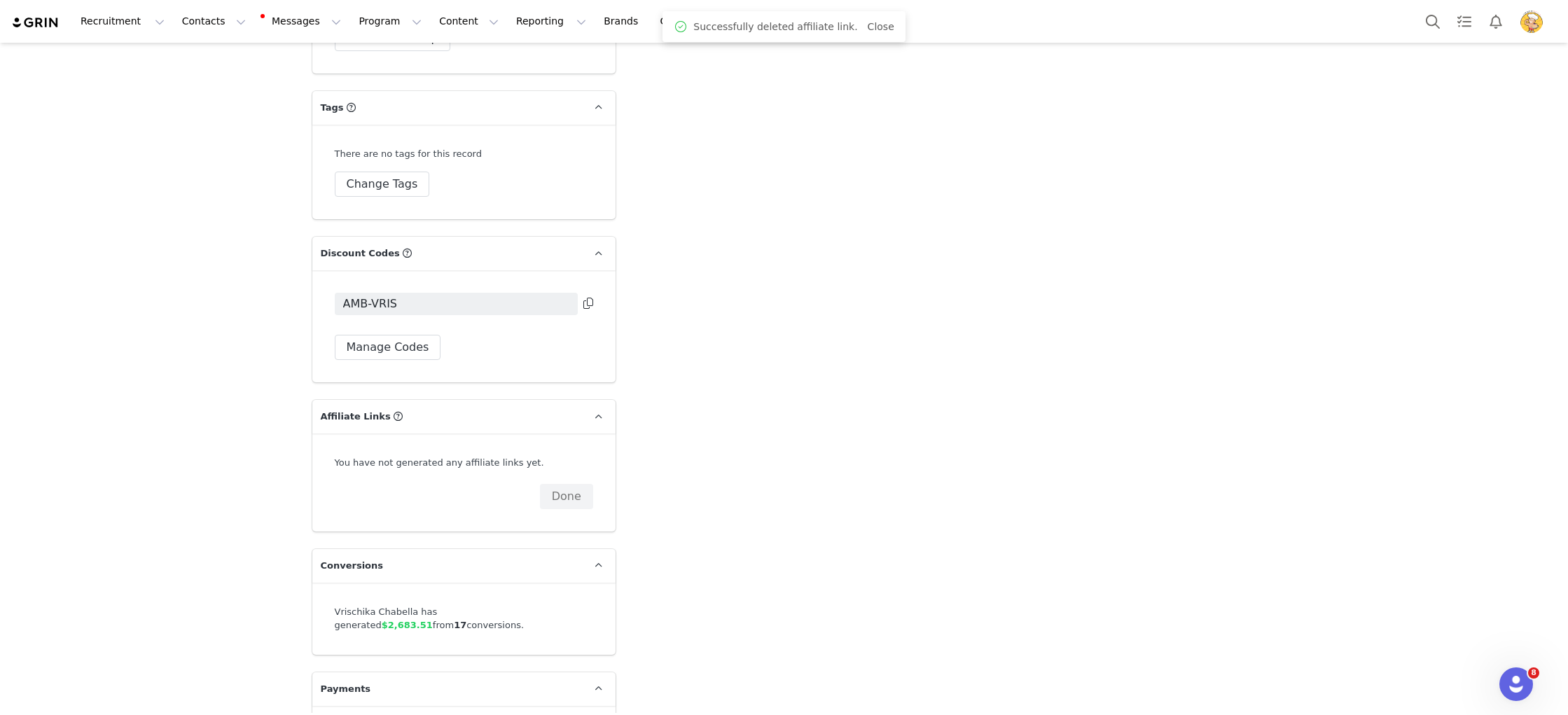
scroll to position [4445, 0]
click at [399, 338] on button "Manage Codes" at bounding box center [388, 350] width 106 height 25
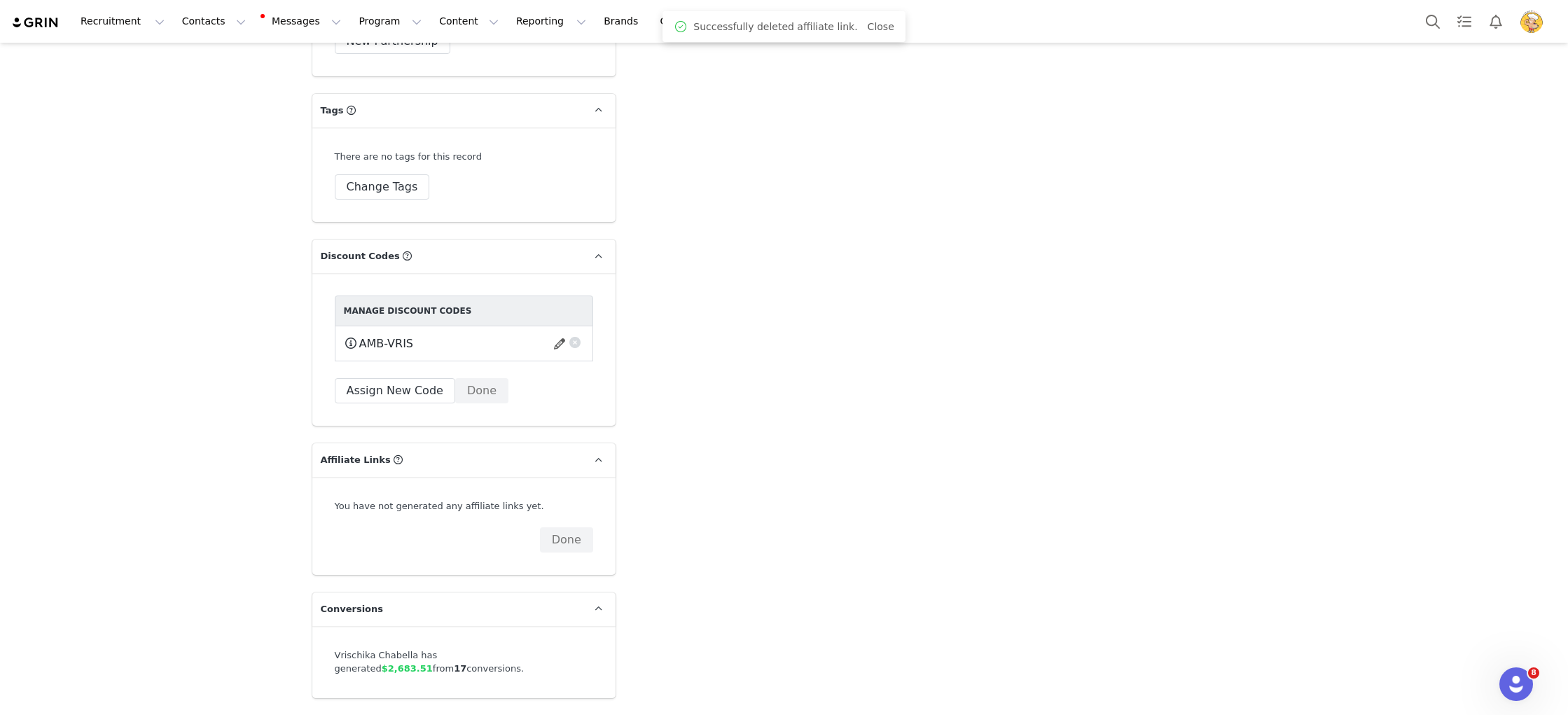
click at [573, 334] on button "button" at bounding box center [575, 341] width 14 height 14
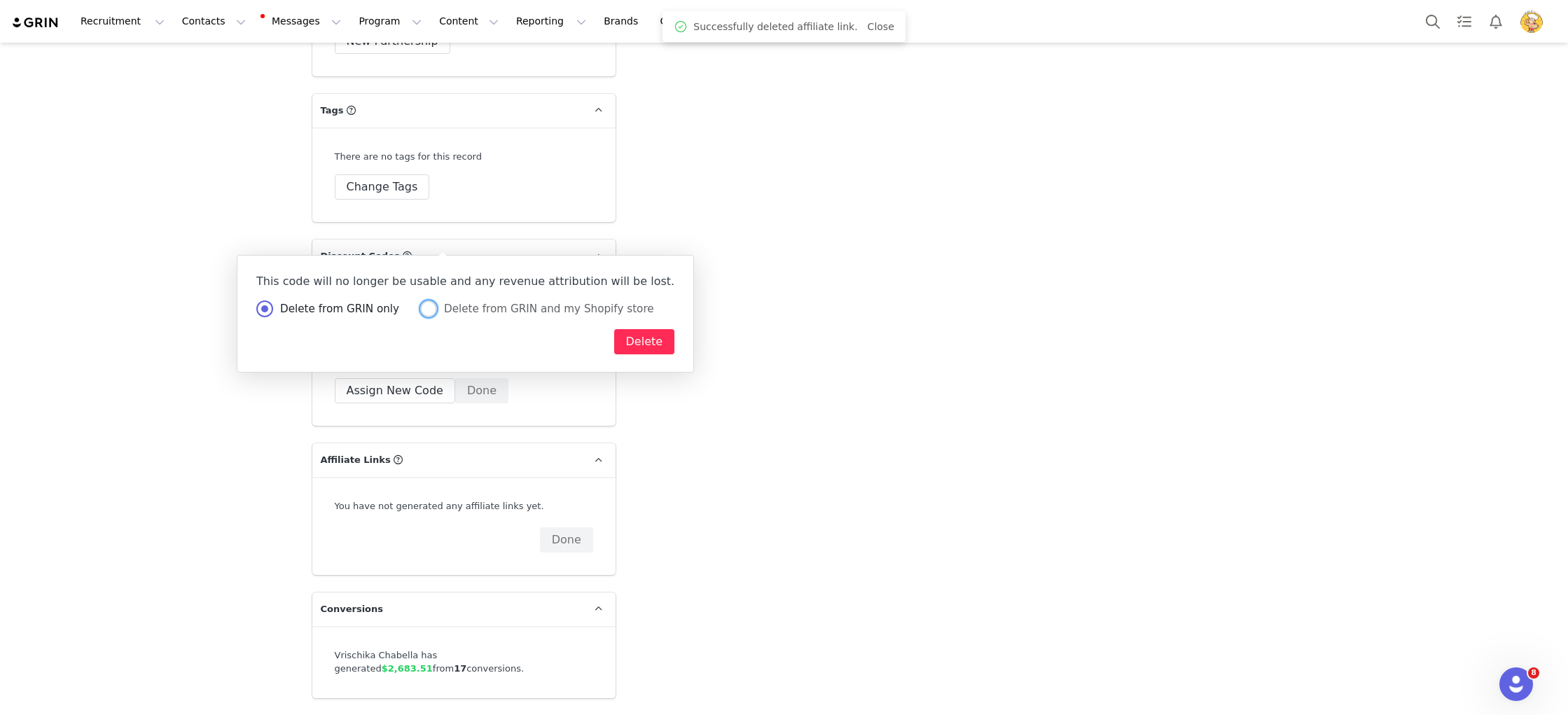
drag, startPoint x: 572, startPoint y: 311, endPoint x: 597, endPoint y: 342, distance: 39.8
click at [574, 312] on span "Delete from GRIN and my Shopify store" at bounding box center [545, 309] width 217 height 12
click at [437, 312] on input "Delete from GRIN and my Shopify store" at bounding box center [429, 310] width 17 height 18
radio input "true"
radio input "false"
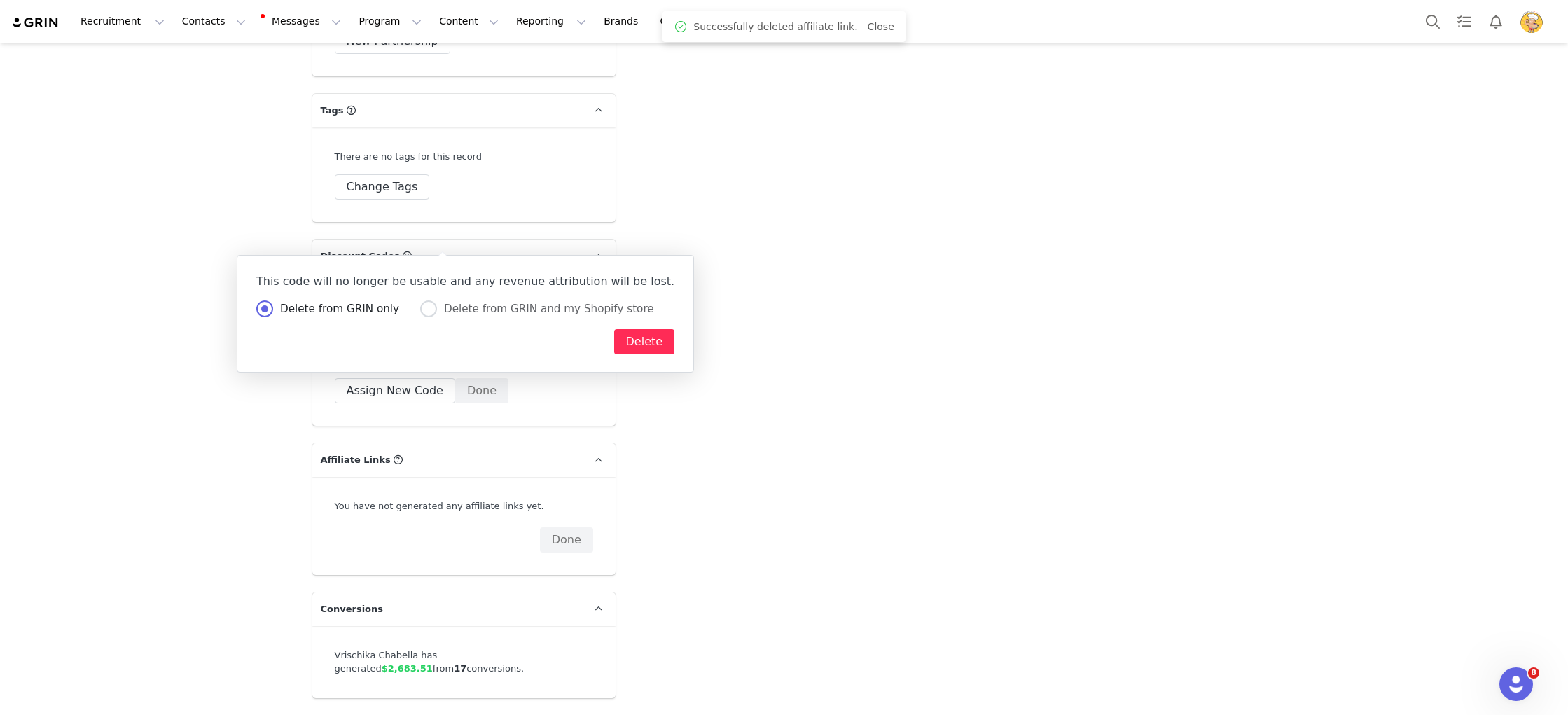
radio input "true"
click at [614, 347] on button "Delete" at bounding box center [644, 341] width 61 height 25
click at [614, 346] on button "Delete" at bounding box center [644, 341] width 61 height 25
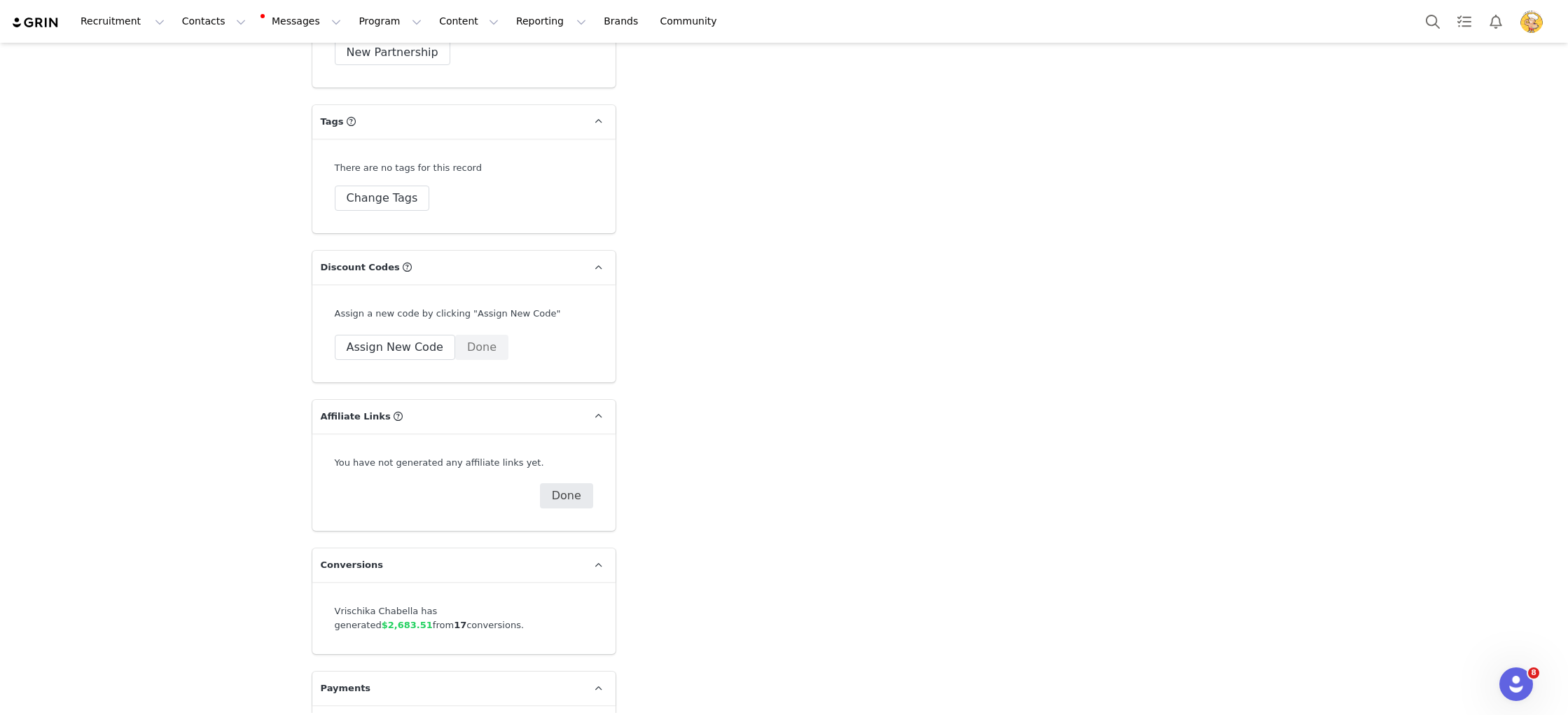
scroll to position [4431, 0]
click at [490, 338] on button "Done" at bounding box center [481, 350] width 53 height 25
click at [561, 486] on button "Done" at bounding box center [566, 498] width 53 height 25
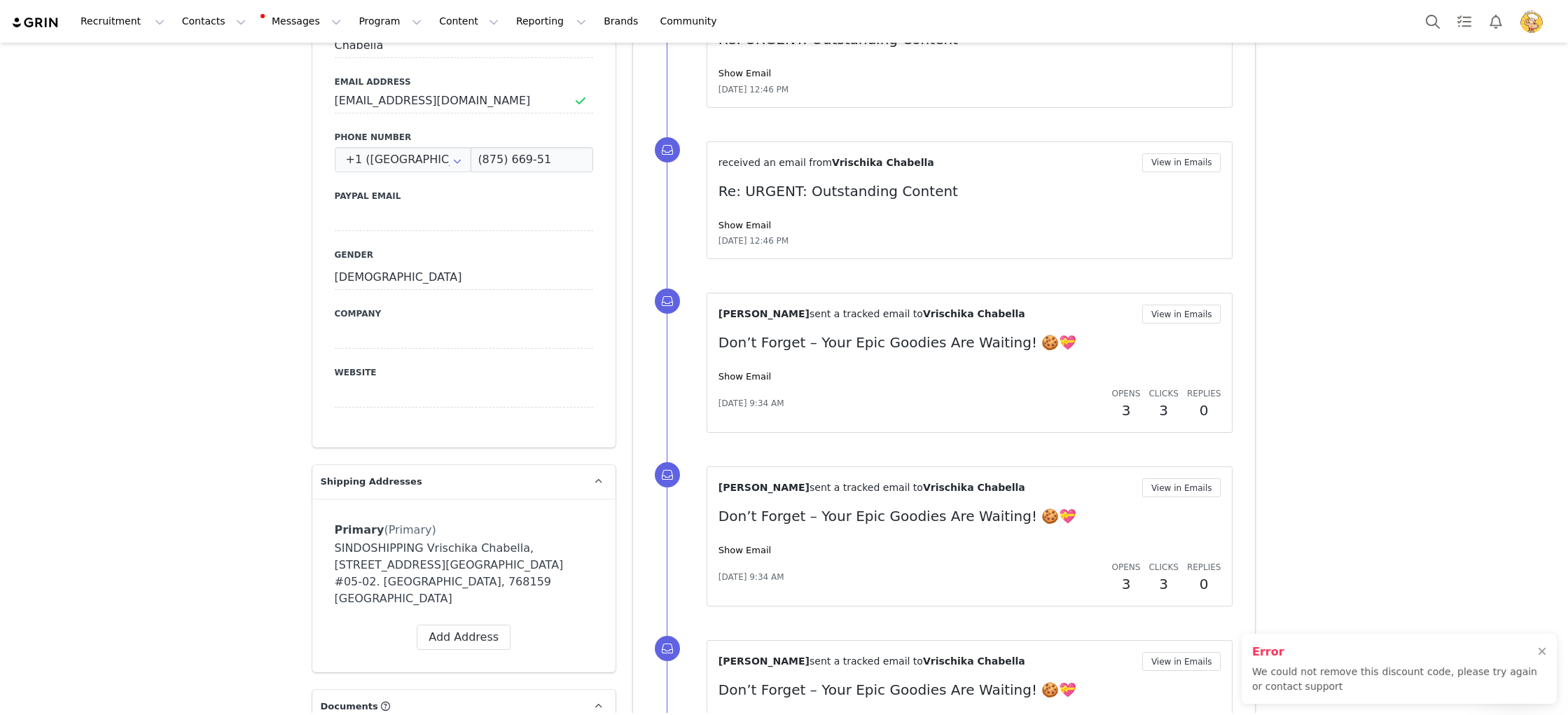
scroll to position [833, 0]
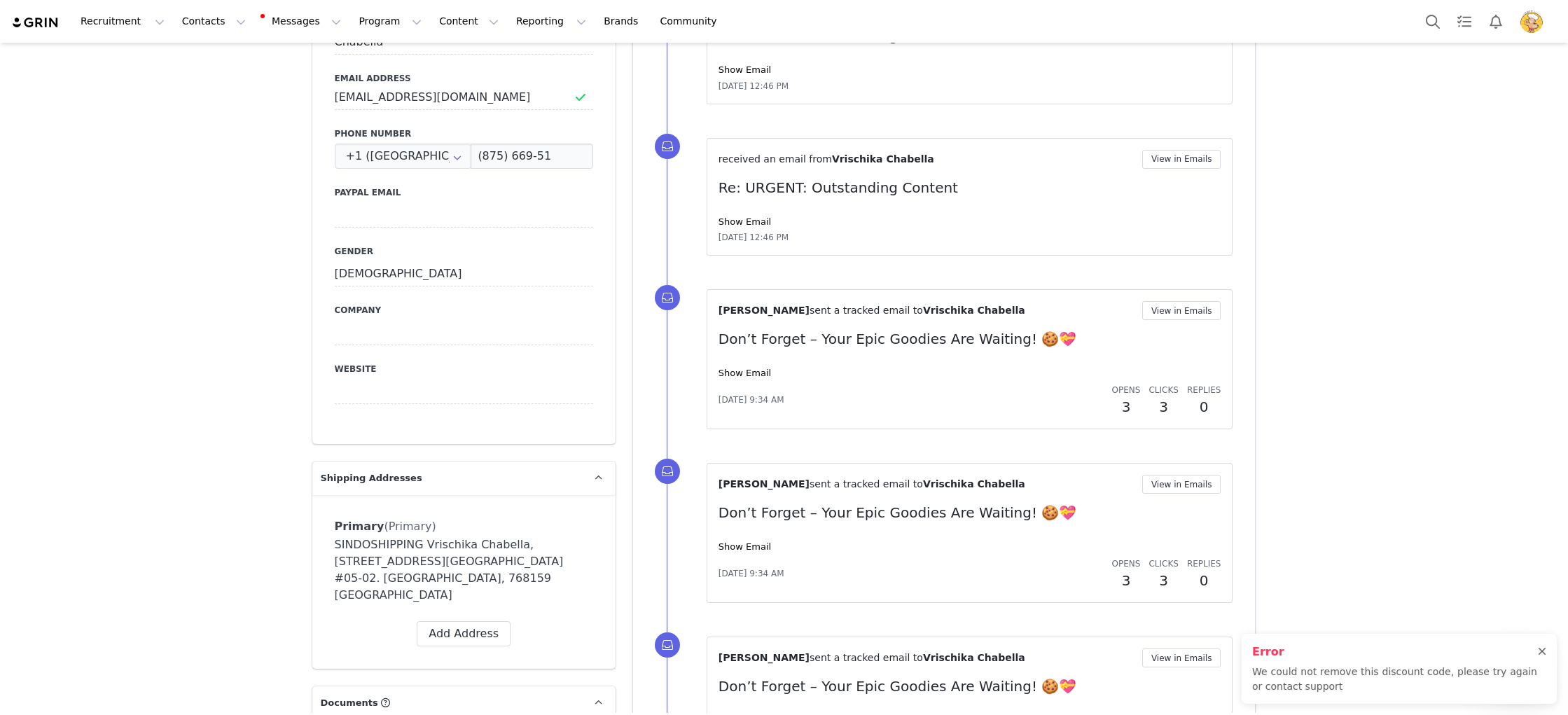
click at [1540, 647] on div at bounding box center [1542, 652] width 8 height 12
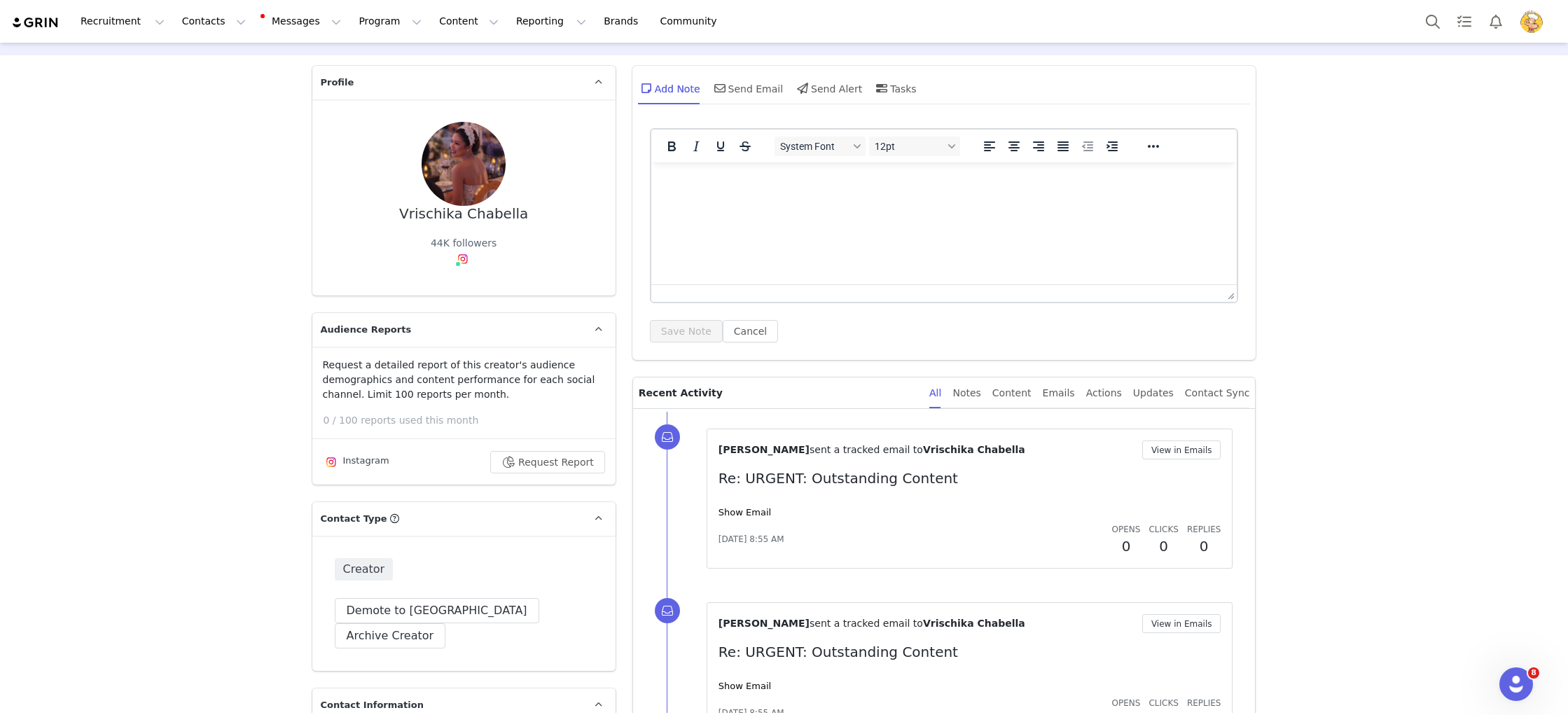
scroll to position [0, 0]
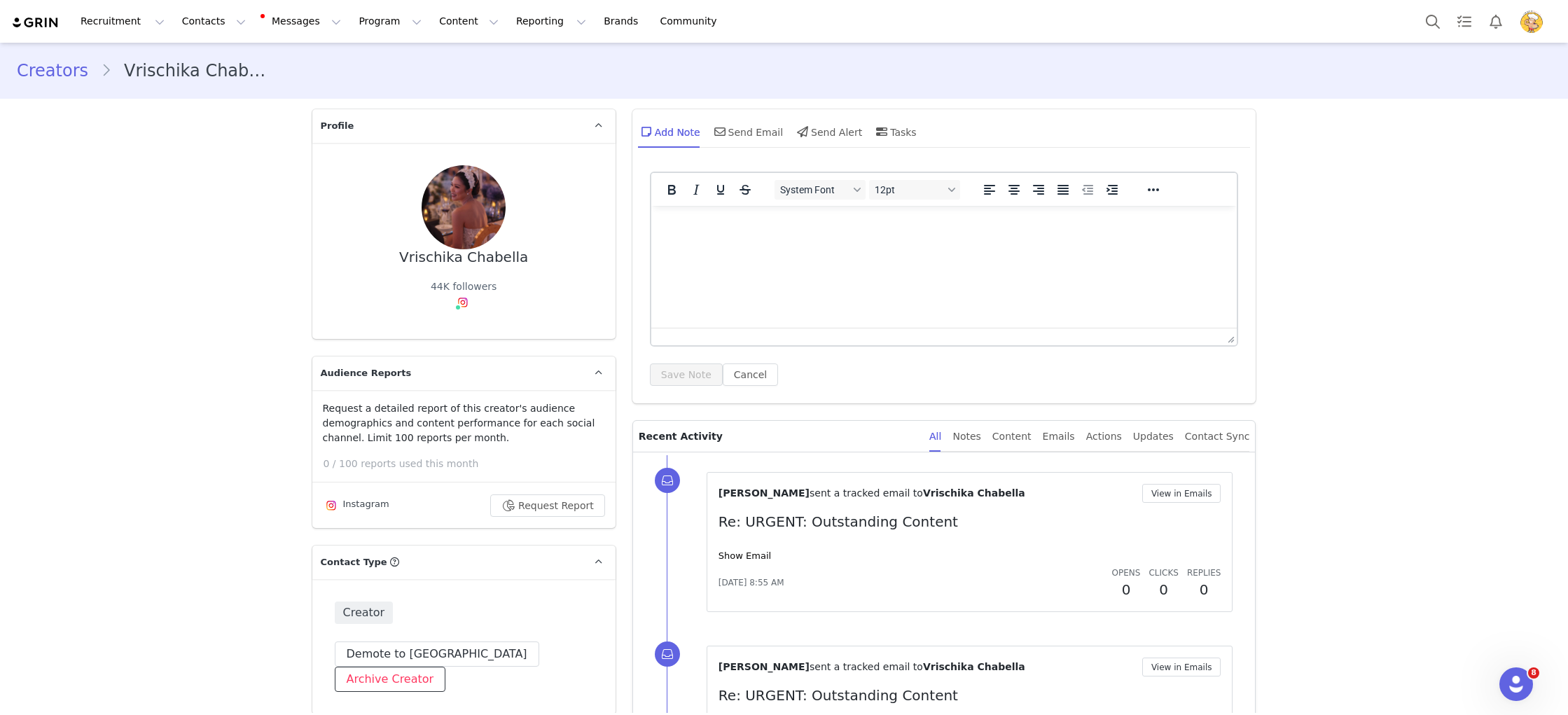
click at [446, 667] on button "Archive Creator" at bounding box center [390, 679] width 112 height 25
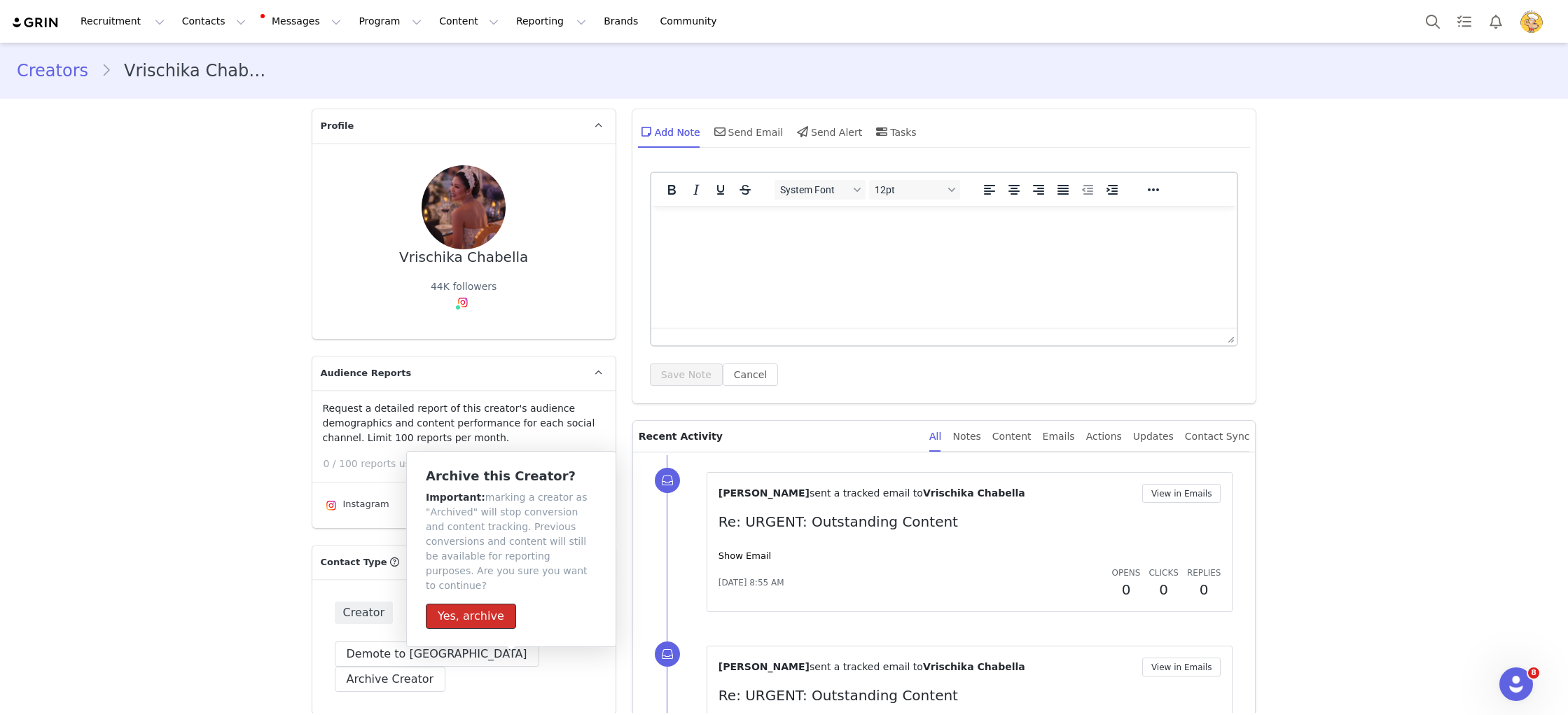
click at [475, 607] on button "Yes, archive" at bounding box center [471, 616] width 91 height 25
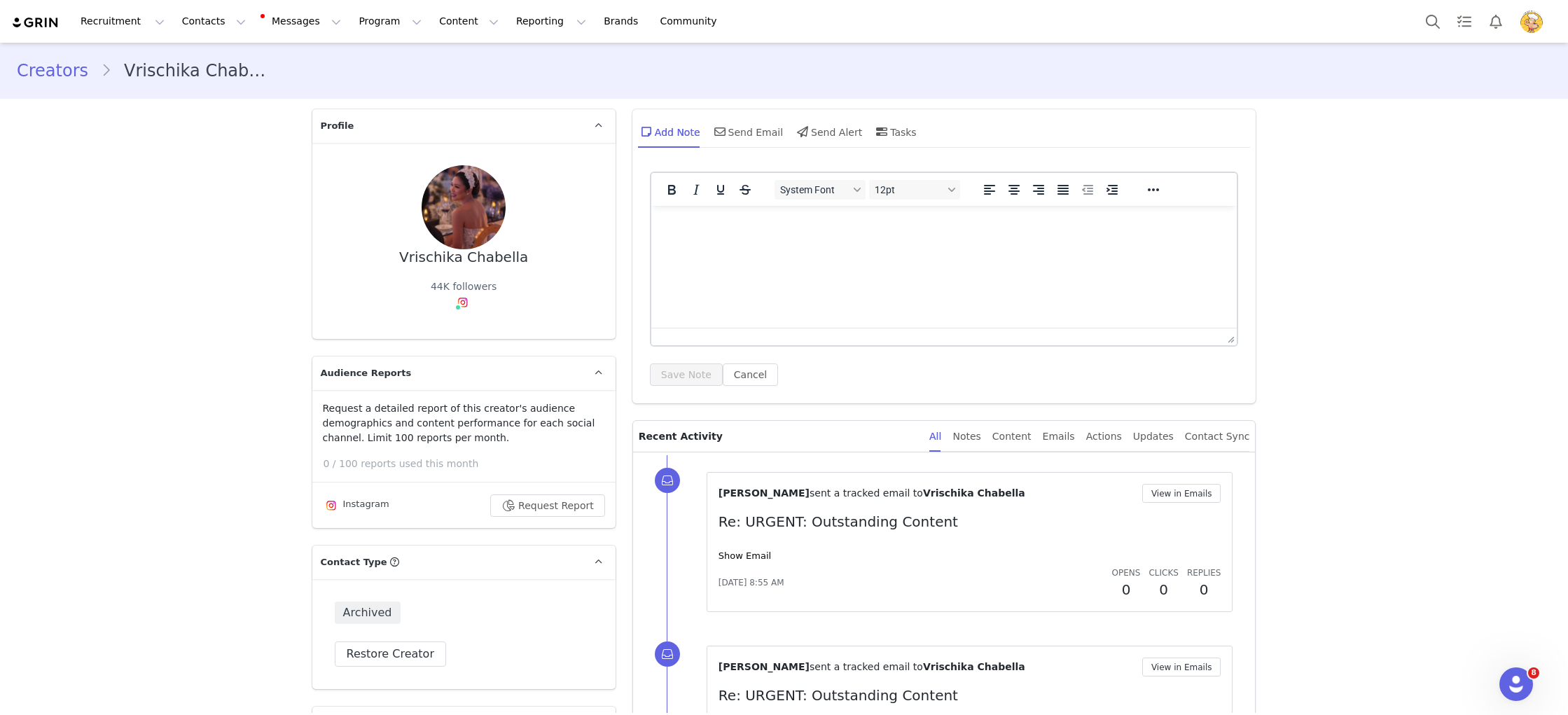
drag, startPoint x: 1419, startPoint y: 281, endPoint x: 1312, endPoint y: 283, distance: 107.0
click at [366, 28] on button "Program Program" at bounding box center [390, 21] width 80 height 32
click at [371, 65] on p "Activations" at bounding box center [367, 62] width 54 height 15
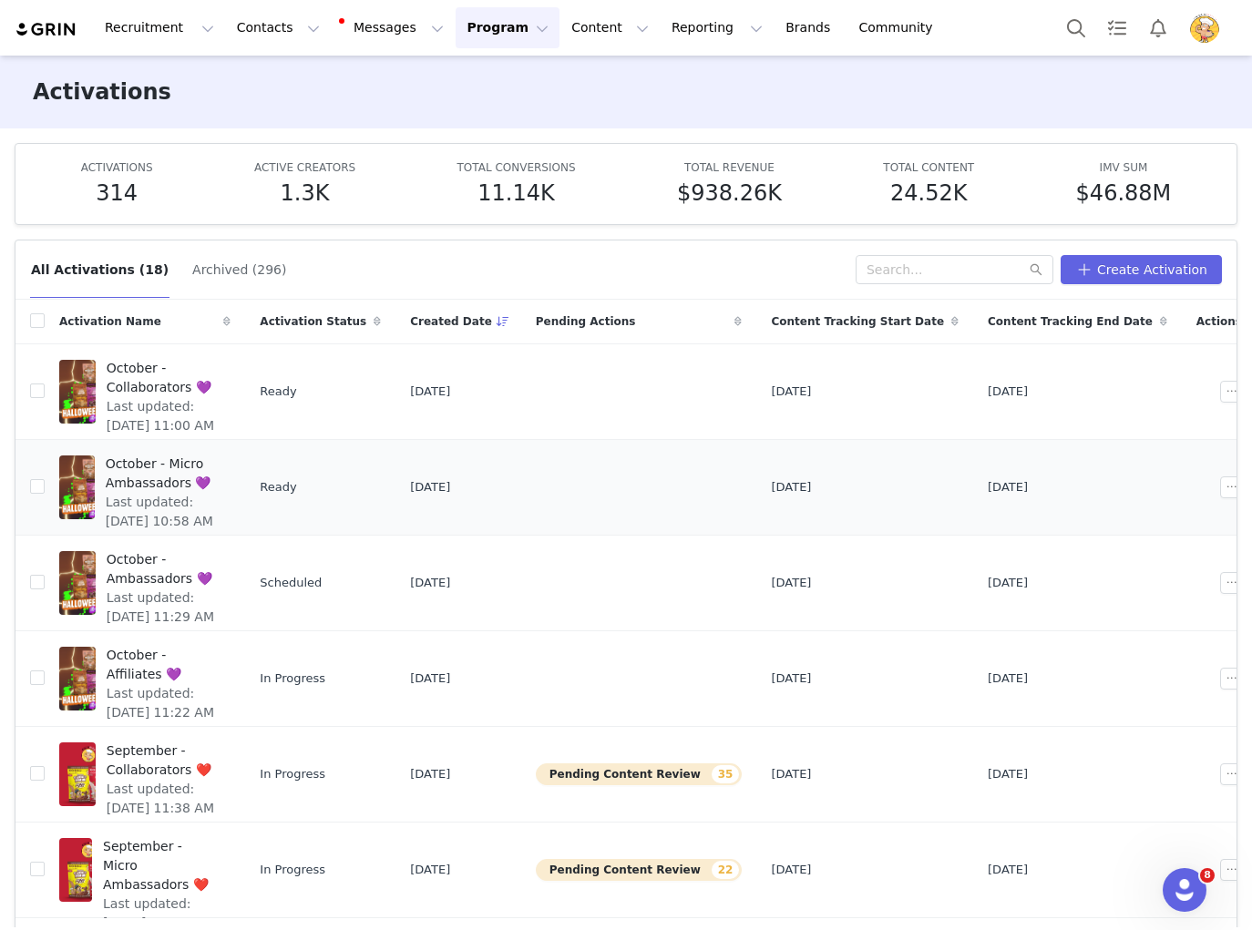
click at [198, 473] on span "October - Micro Ambassadors 💜" at bounding box center [163, 474] width 115 height 38
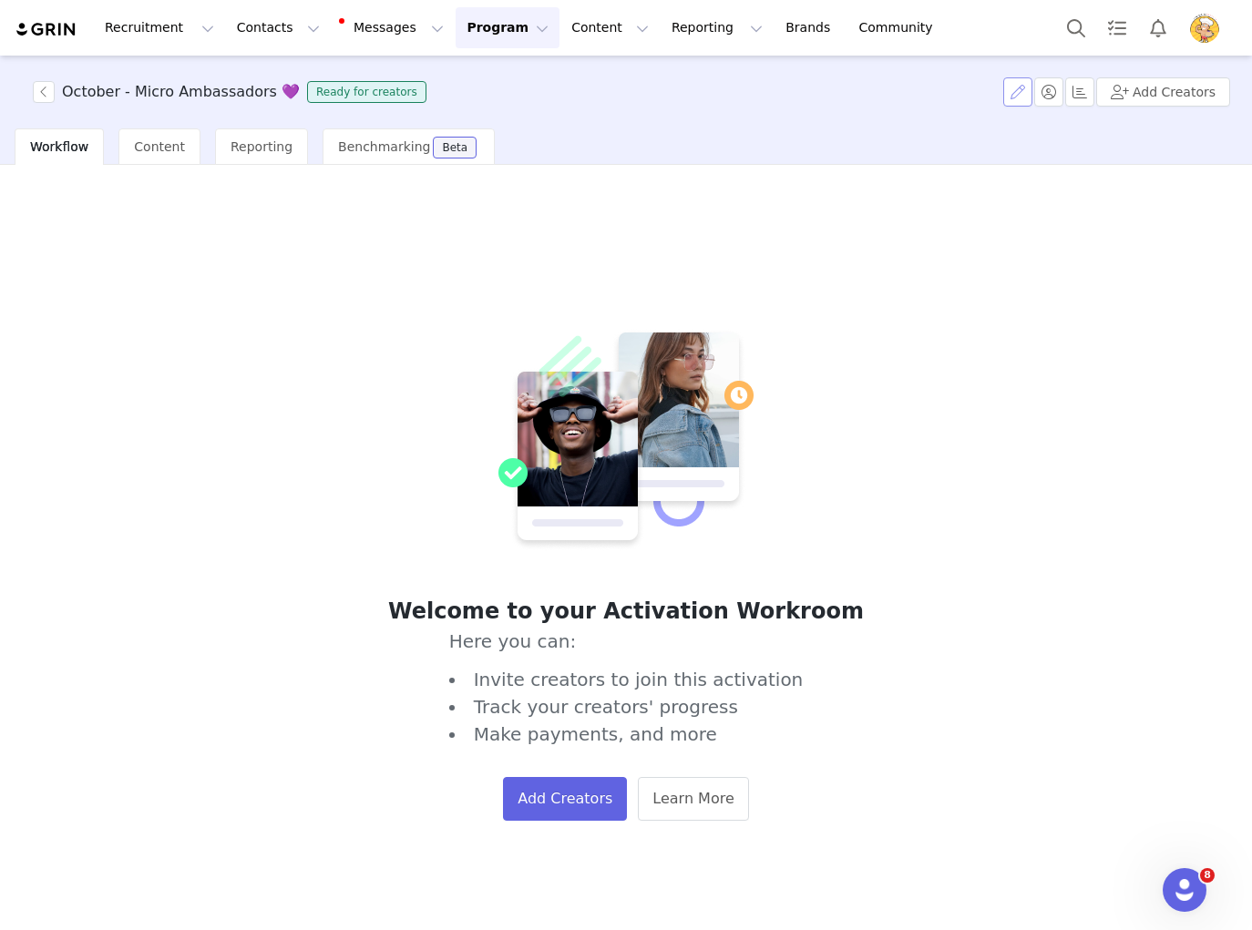
click at [1027, 92] on button "button" at bounding box center [1017, 91] width 29 height 29
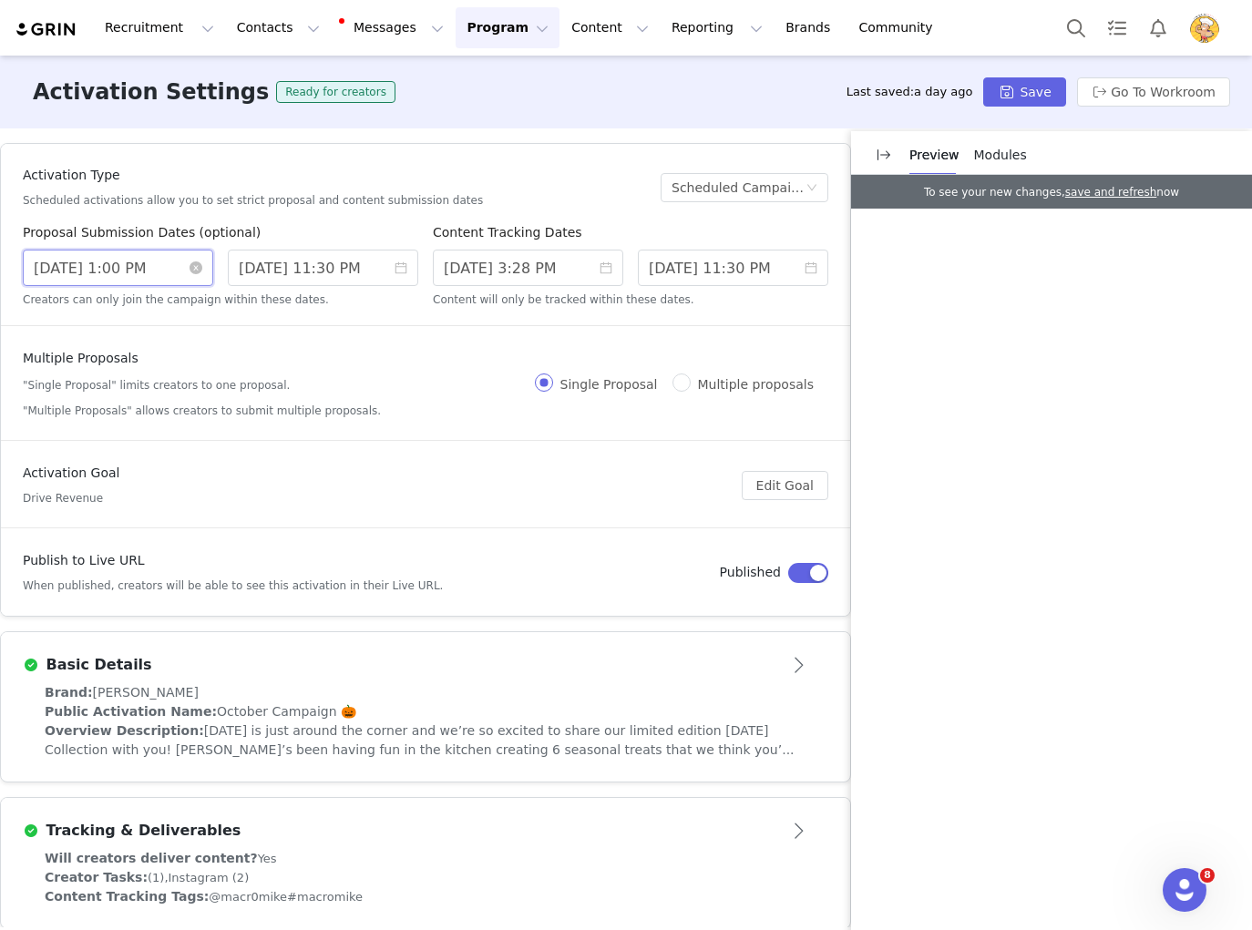
click at [41, 273] on input "9/30/2025 1:00 PM" at bounding box center [118, 268] width 190 height 36
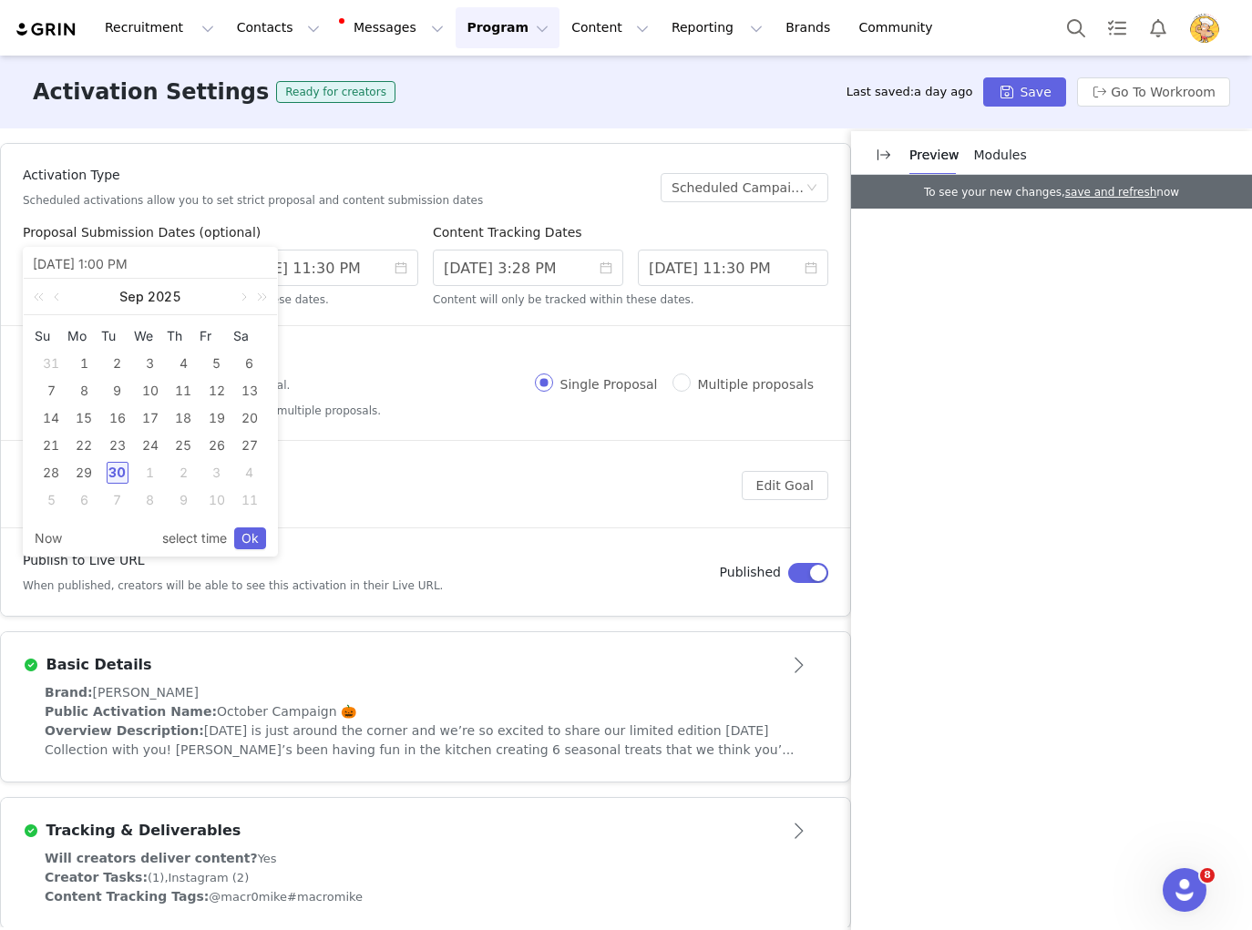
click at [149, 471] on div "1" at bounding box center [150, 473] width 22 height 22
type input "10/01/2025 1:00 PM"
click at [248, 537] on link "Ok" at bounding box center [250, 538] width 32 height 22
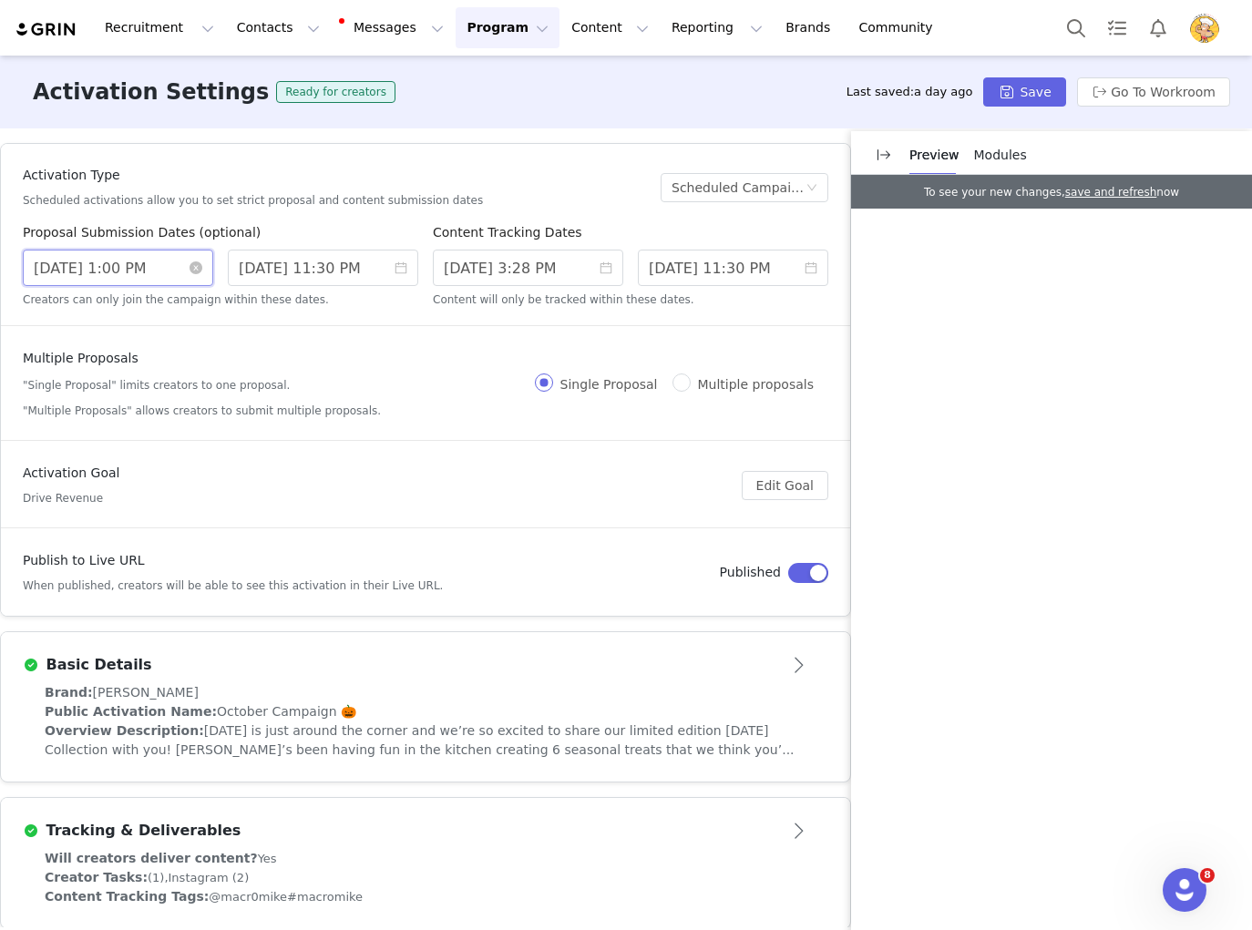
click at [128, 271] on input "10/01/2025 1:00 PM" at bounding box center [118, 268] width 190 height 36
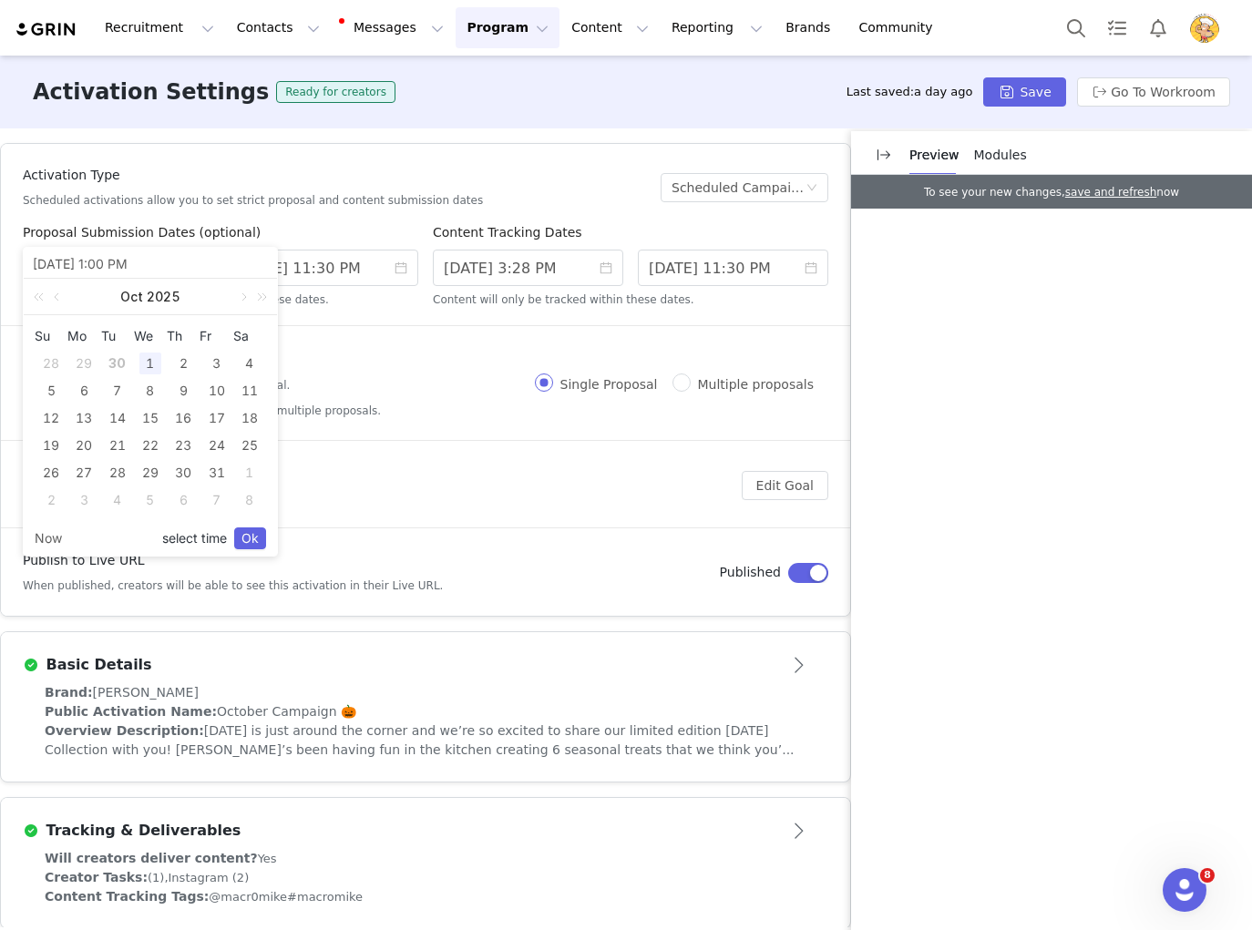
click at [192, 537] on link "select time" at bounding box center [194, 538] width 65 height 35
click at [215, 332] on li "AM" at bounding box center [234, 326] width 85 height 22
type input "10/01/2025 1:00 AM"
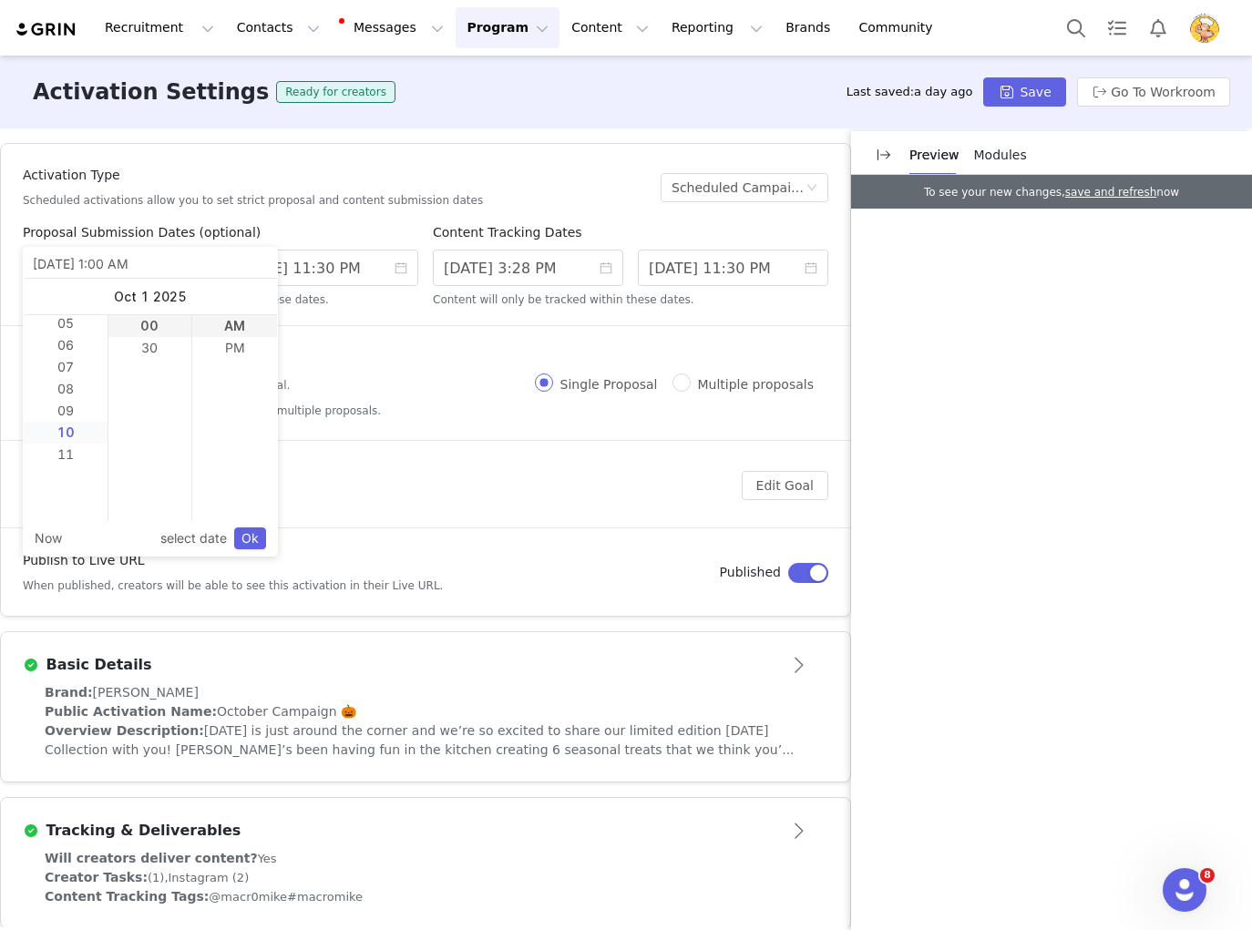
click at [74, 433] on li "10" at bounding box center [66, 433] width 84 height 22
type input "10/01/2025 10:00 AM"
click at [250, 538] on link "Ok" at bounding box center [250, 538] width 32 height 22
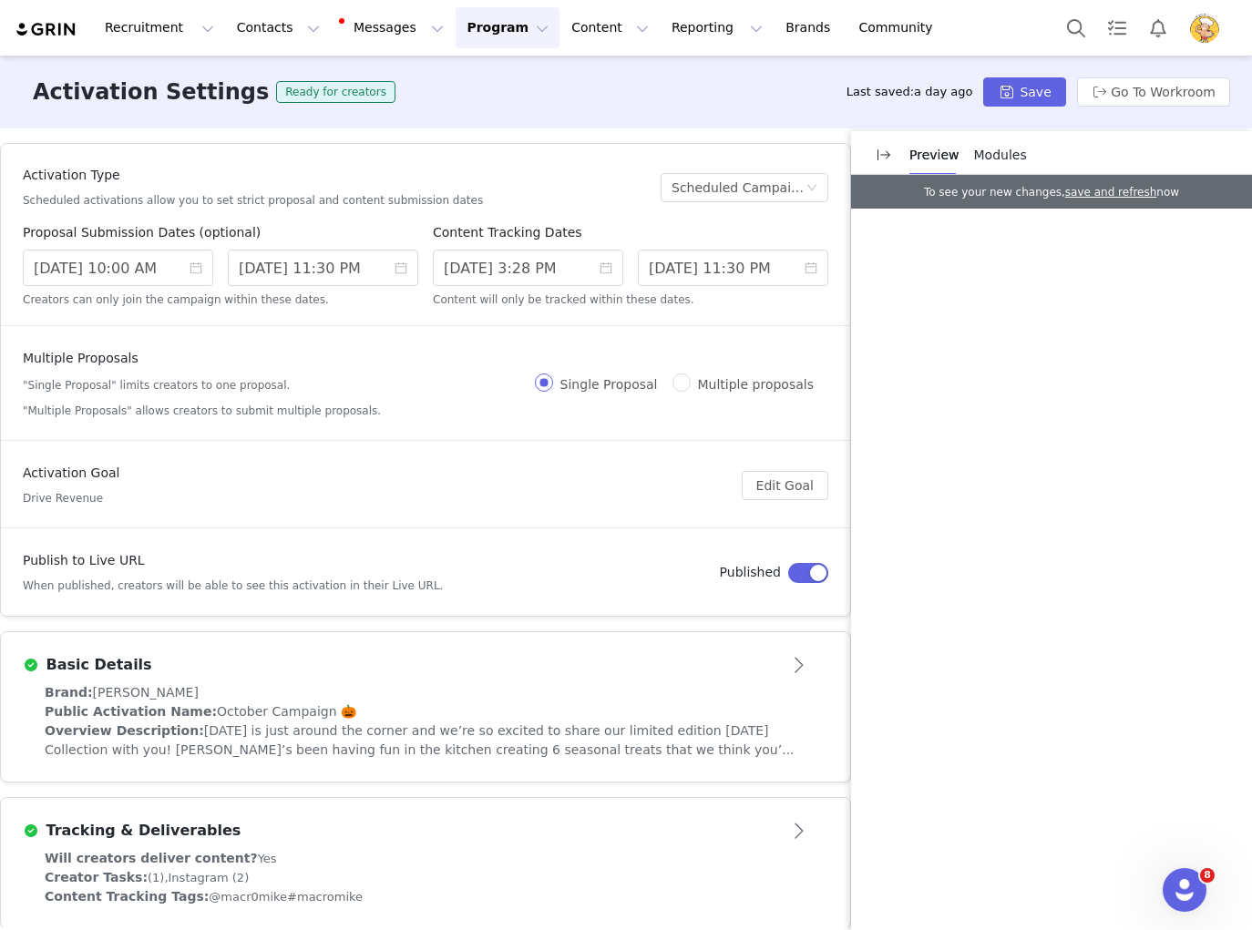
click at [388, 461] on article "Activation Goal Drive Revenue Edit Goal" at bounding box center [425, 485] width 849 height 87
click at [1035, 95] on button "Save" at bounding box center [1024, 91] width 82 height 29
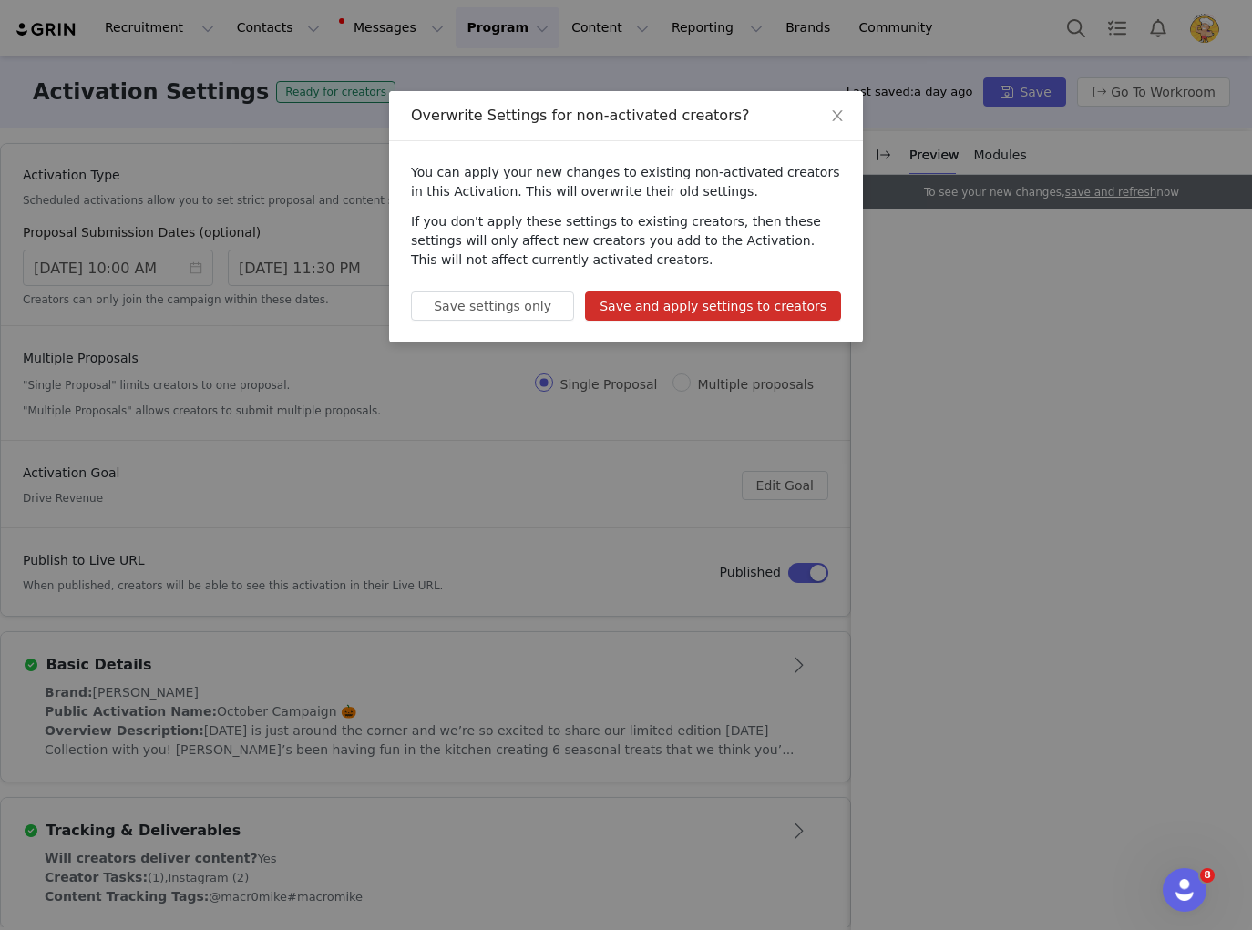
click at [655, 307] on button "Save and apply settings to creators" at bounding box center [713, 305] width 256 height 29
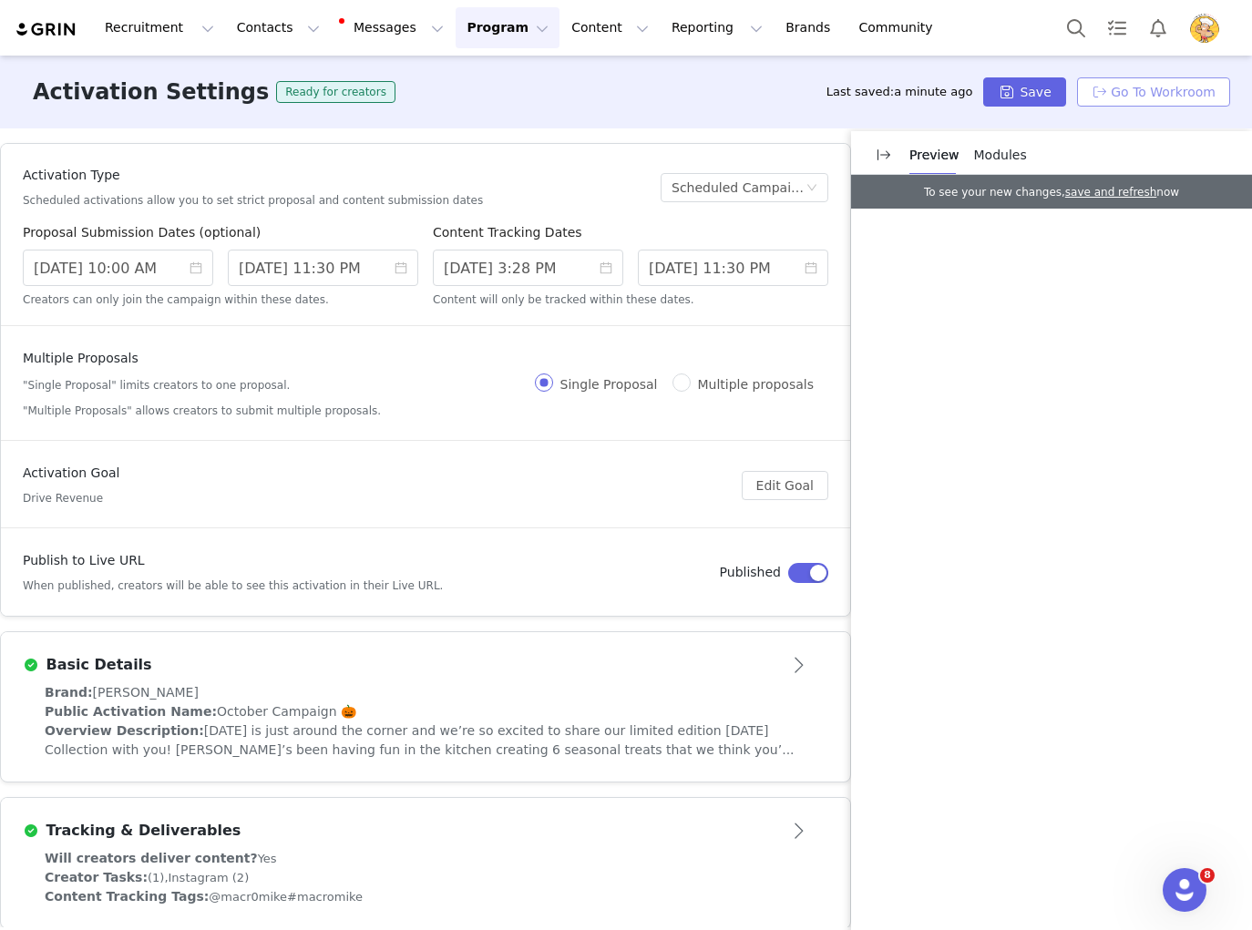
click at [1157, 93] on button "Go To Workroom" at bounding box center [1153, 91] width 153 height 29
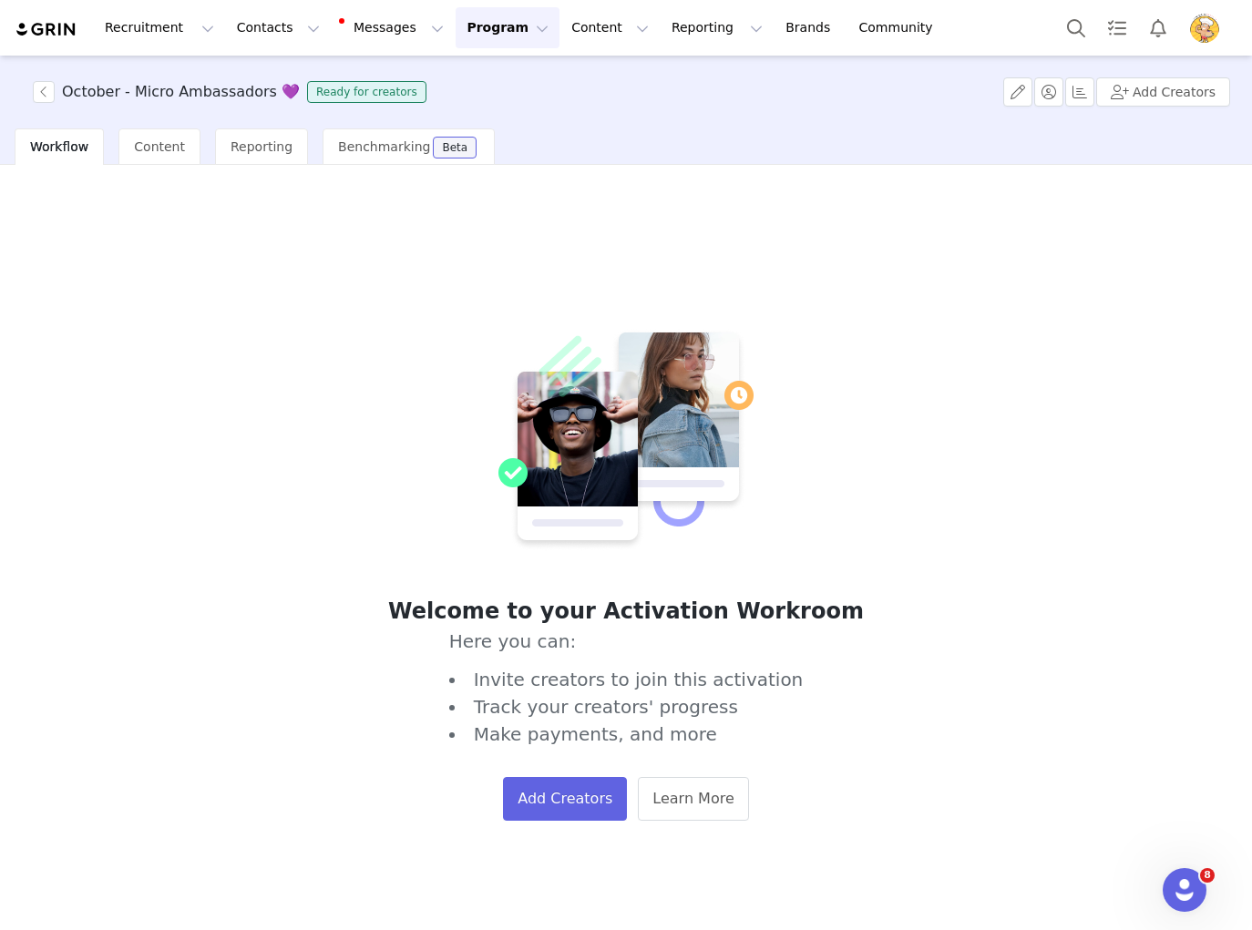
scroll to position [1, 0]
click at [551, 802] on button "Add Creators" at bounding box center [565, 798] width 124 height 44
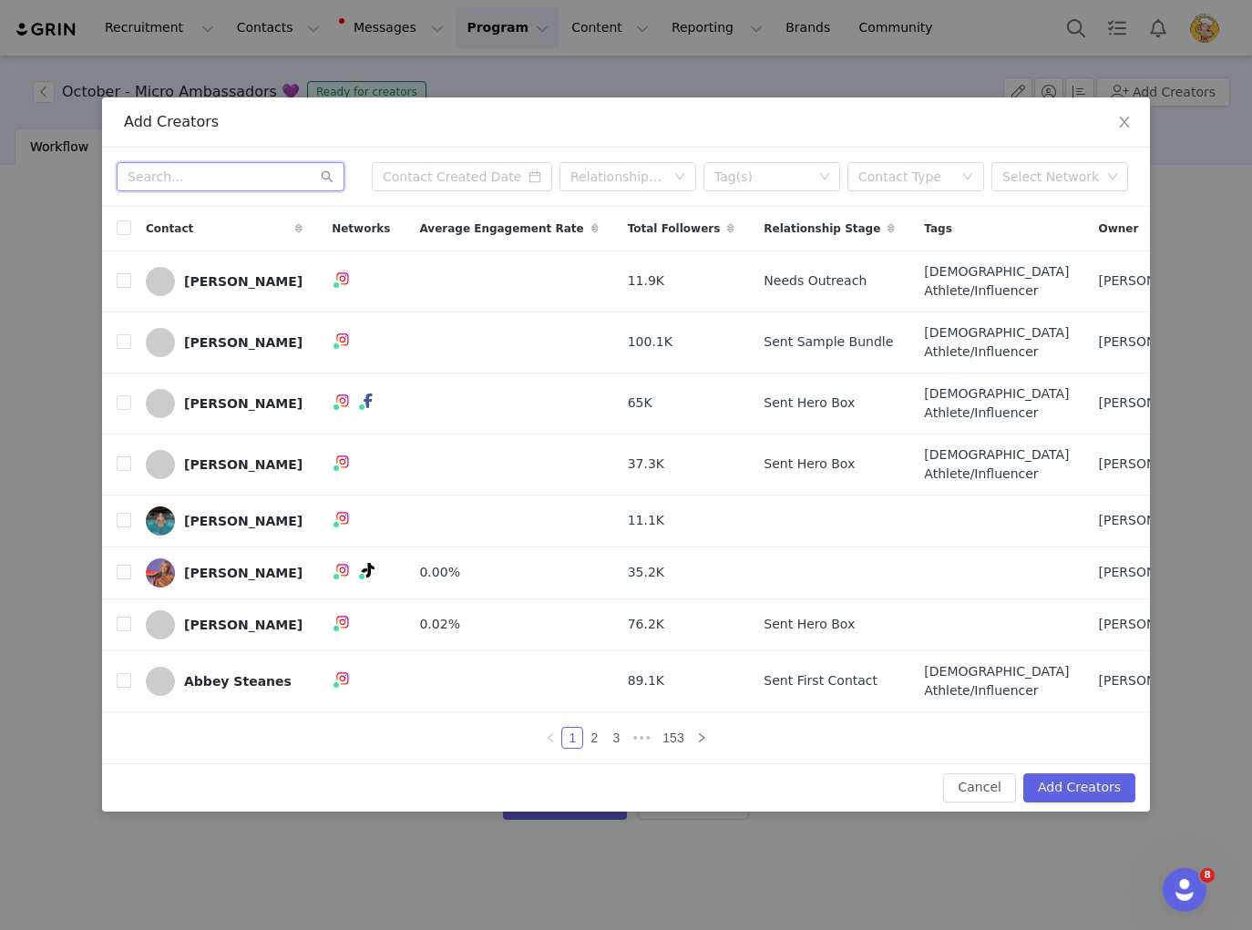
click at [179, 162] on input "text" at bounding box center [231, 176] width 228 height 29
paste input "Alexandra Haines"
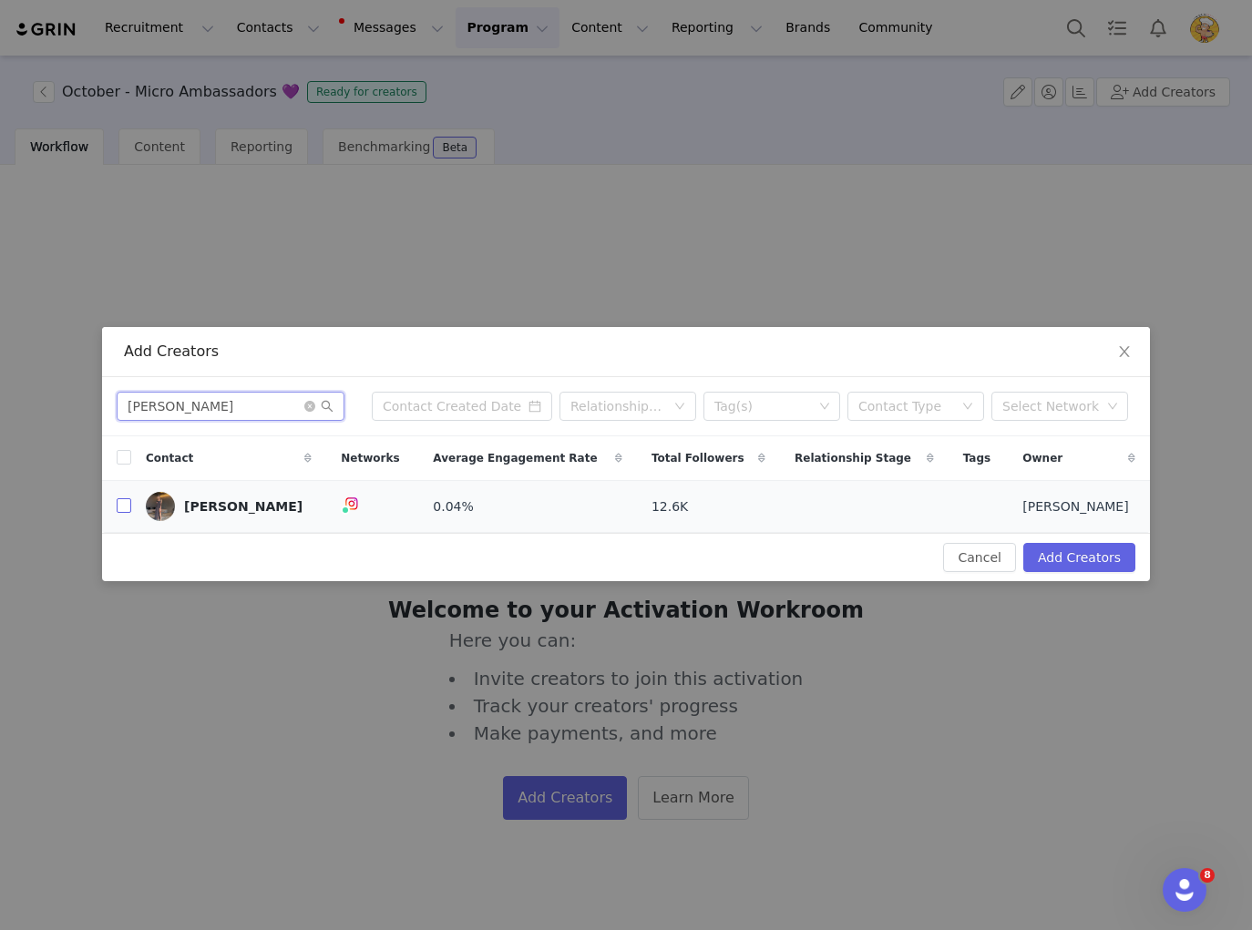
type input "Alexandra Haines"
click at [124, 505] on input "checkbox" at bounding box center [124, 505] width 15 height 15
checkbox input "true"
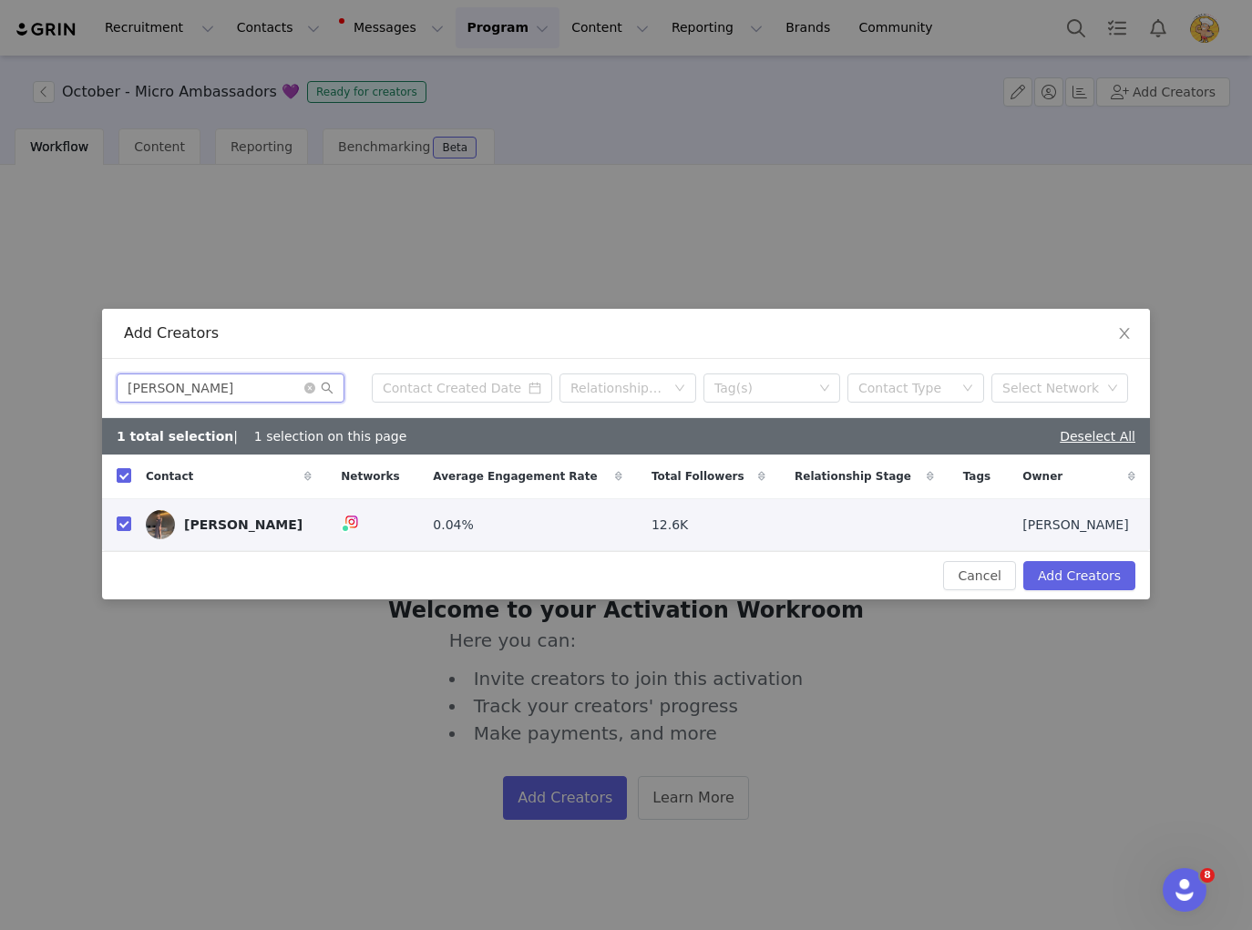
drag, startPoint x: 230, startPoint y: 383, endPoint x: 95, endPoint y: 376, distance: 135.0
click at [95, 376] on div "Add Creators Alexandra Haines Relationship Stage Tag(s) Contact Type Select Net…" at bounding box center [626, 465] width 1252 height 930
drag, startPoint x: 277, startPoint y: 390, endPoint x: 88, endPoint y: 379, distance: 188.9
click at [88, 379] on div "Add Creators Alexandra Haines Relationship Stage Tag(s) Contact Type Select Net…" at bounding box center [626, 465] width 1252 height 930
paste input "nnie Regnier"
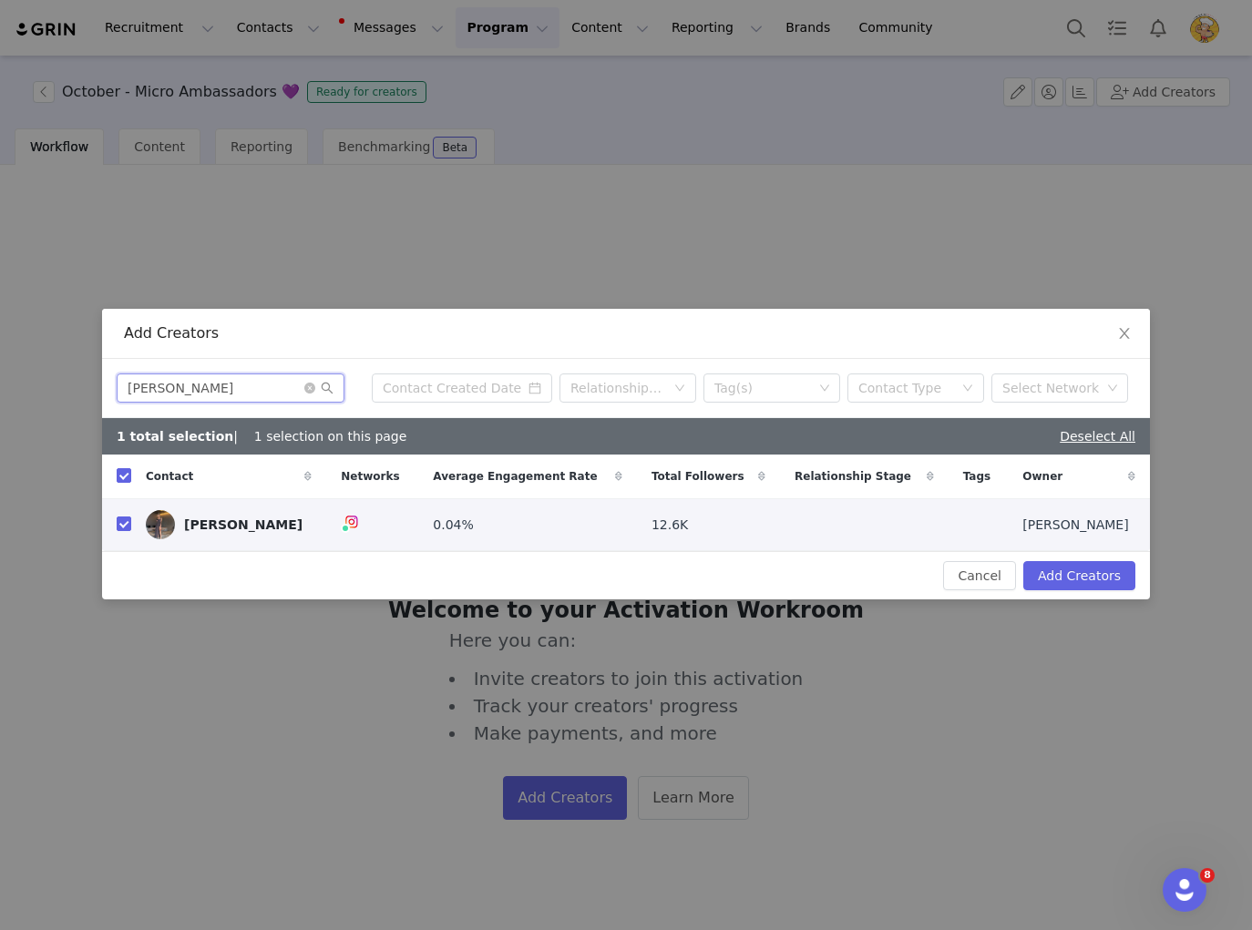
type input "Annie Regnier"
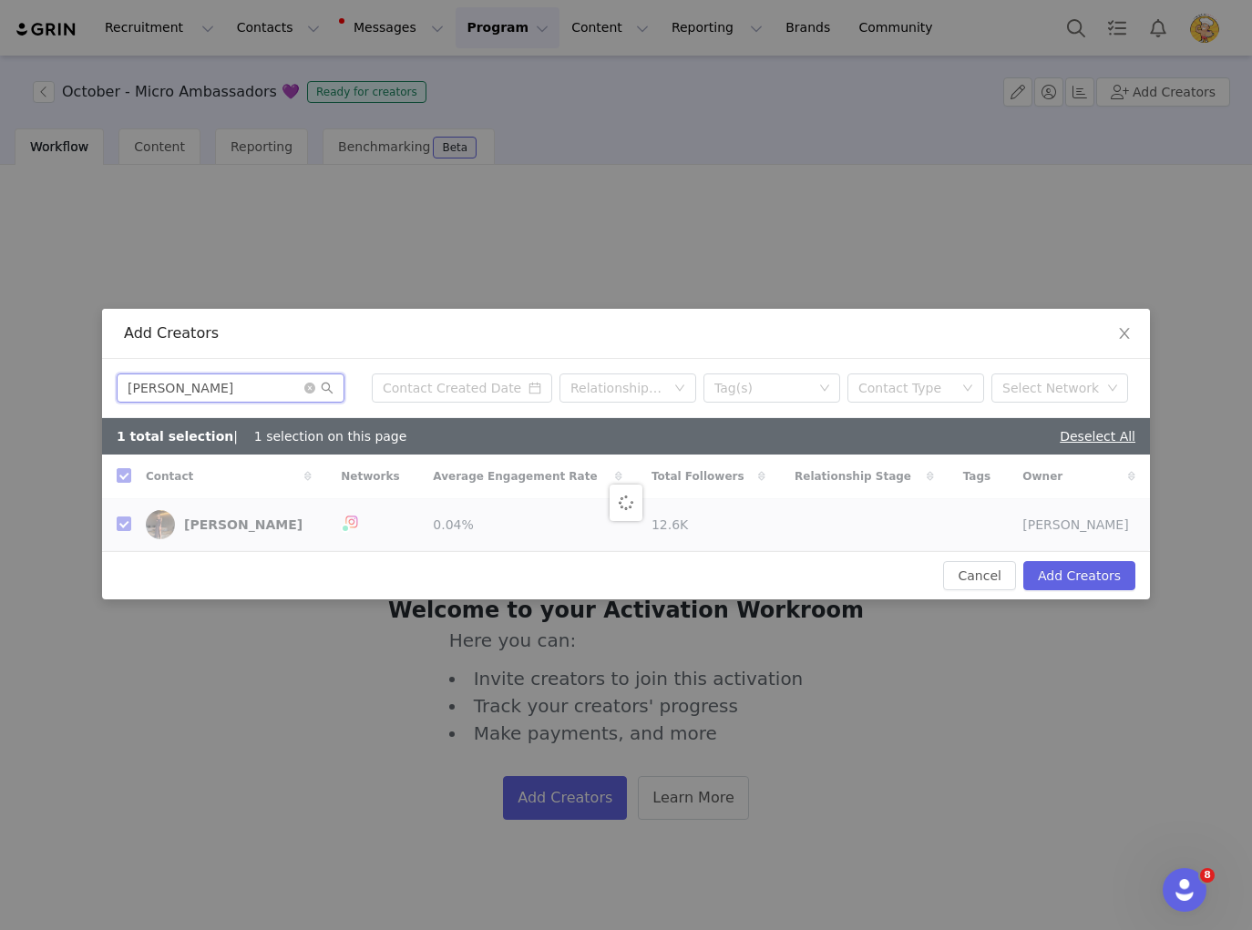
checkbox input "false"
type input "Annie Regnier"
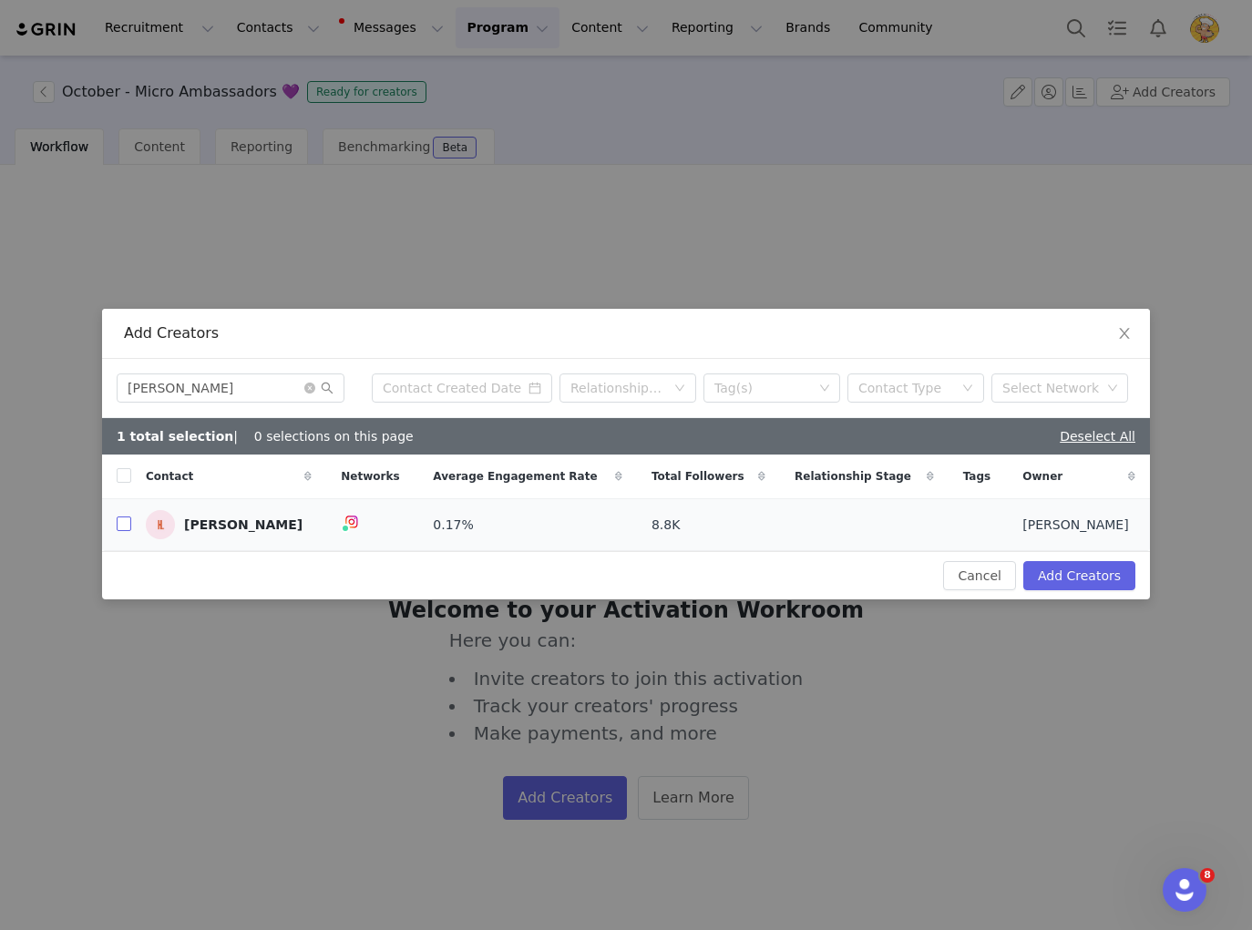
drag, startPoint x: 120, startPoint y: 524, endPoint x: 109, endPoint y: 522, distance: 11.1
click at [119, 524] on input "checkbox" at bounding box center [124, 523] width 15 height 15
checkbox input "true"
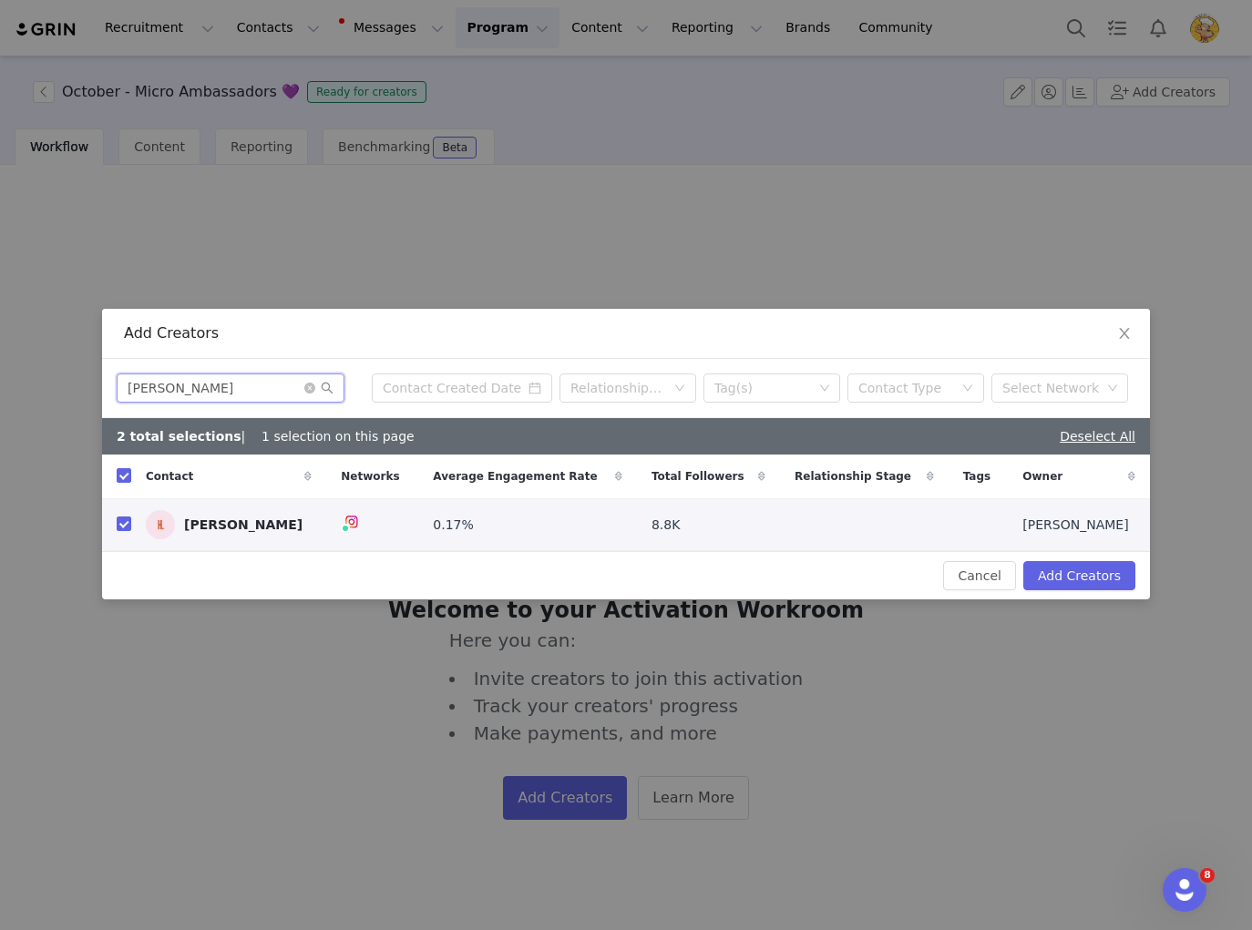
drag, startPoint x: 242, startPoint y: 390, endPoint x: 20, endPoint y: 388, distance: 222.3
click at [52, 392] on div "Add Creators Annie Regnier Relationship Stage Tag(s) Contact Type Select Networ…" at bounding box center [626, 465] width 1252 height 930
drag, startPoint x: 158, startPoint y: 384, endPoint x: 86, endPoint y: 382, distance: 72.0
click at [87, 382] on div "Add Creators Annie Regnier Relationship Stage Tag(s) Contact Type Select Networ…" at bounding box center [626, 465] width 1252 height 930
paste input "sh Maree"
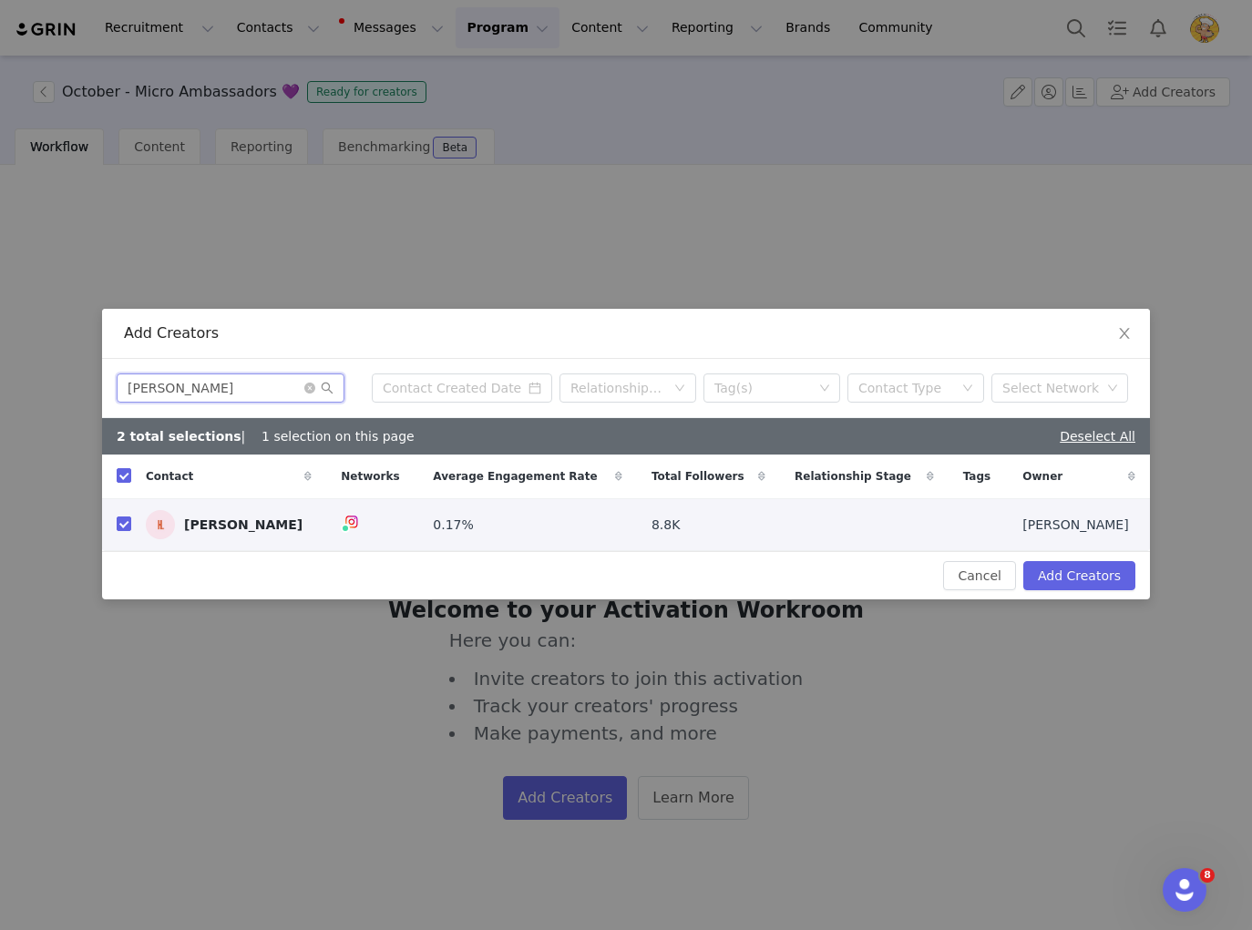
type input "Ash Maree"
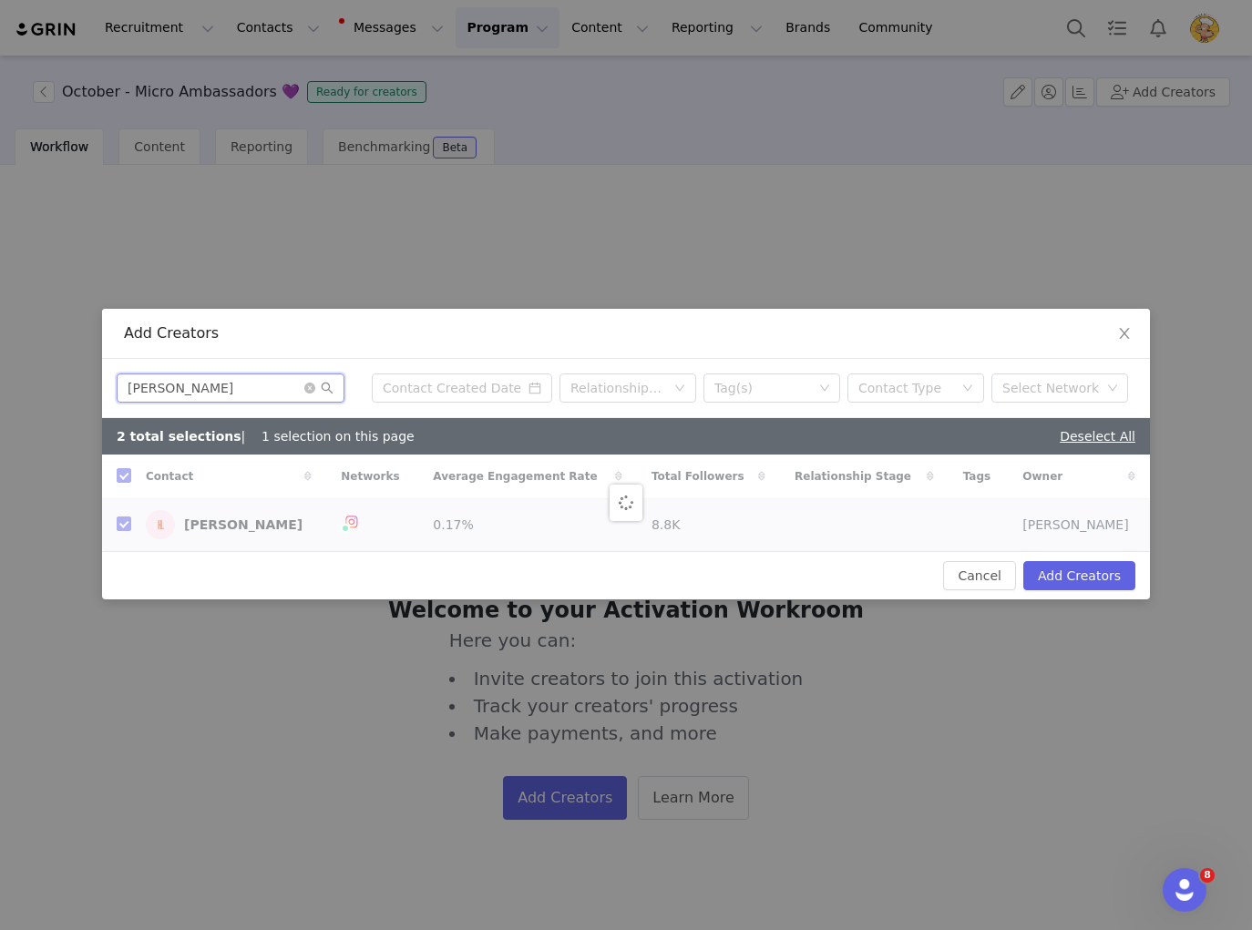
checkbox input "false"
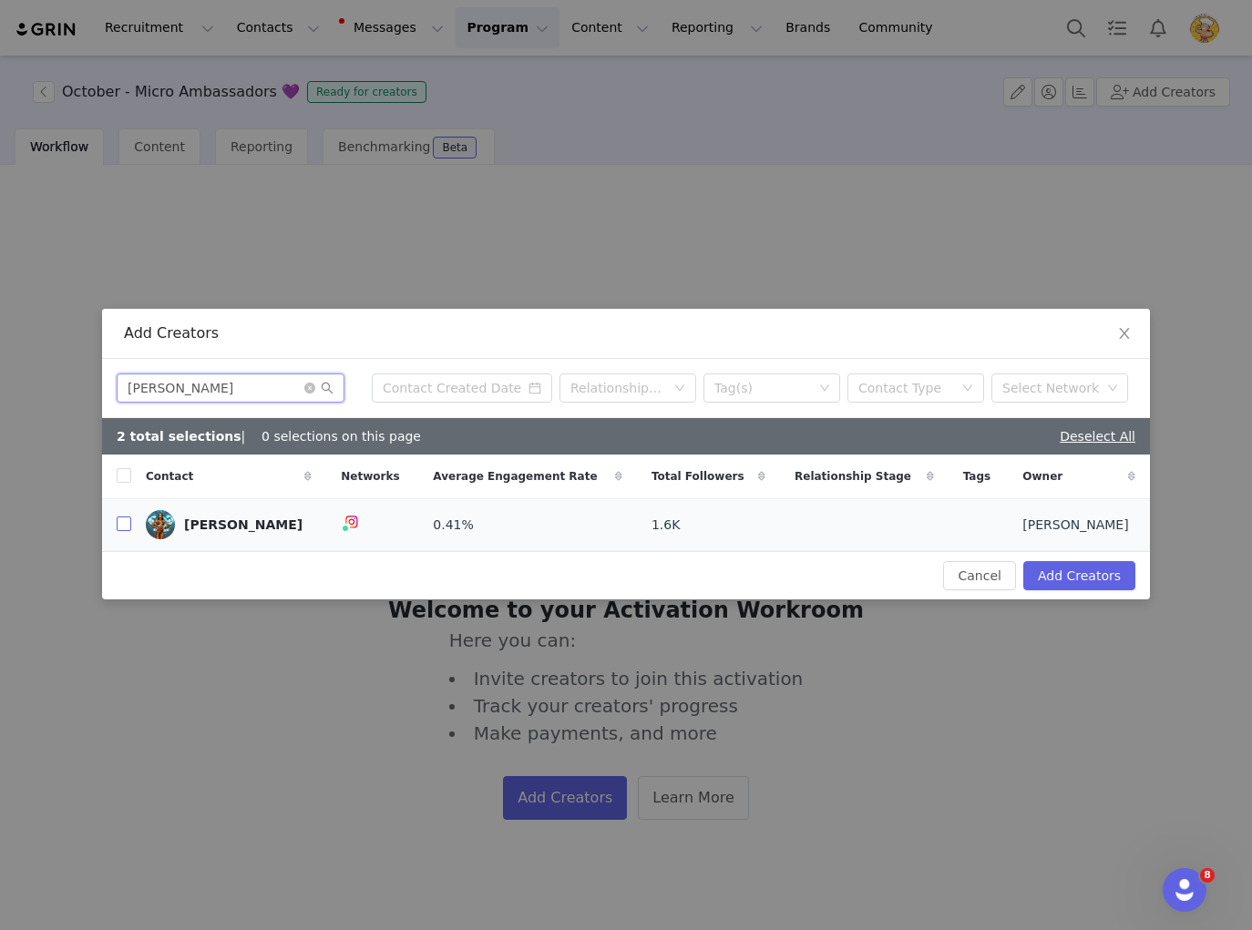
type input "Ash Maree"
click at [127, 526] on input "checkbox" at bounding box center [124, 523] width 15 height 15
checkbox input "true"
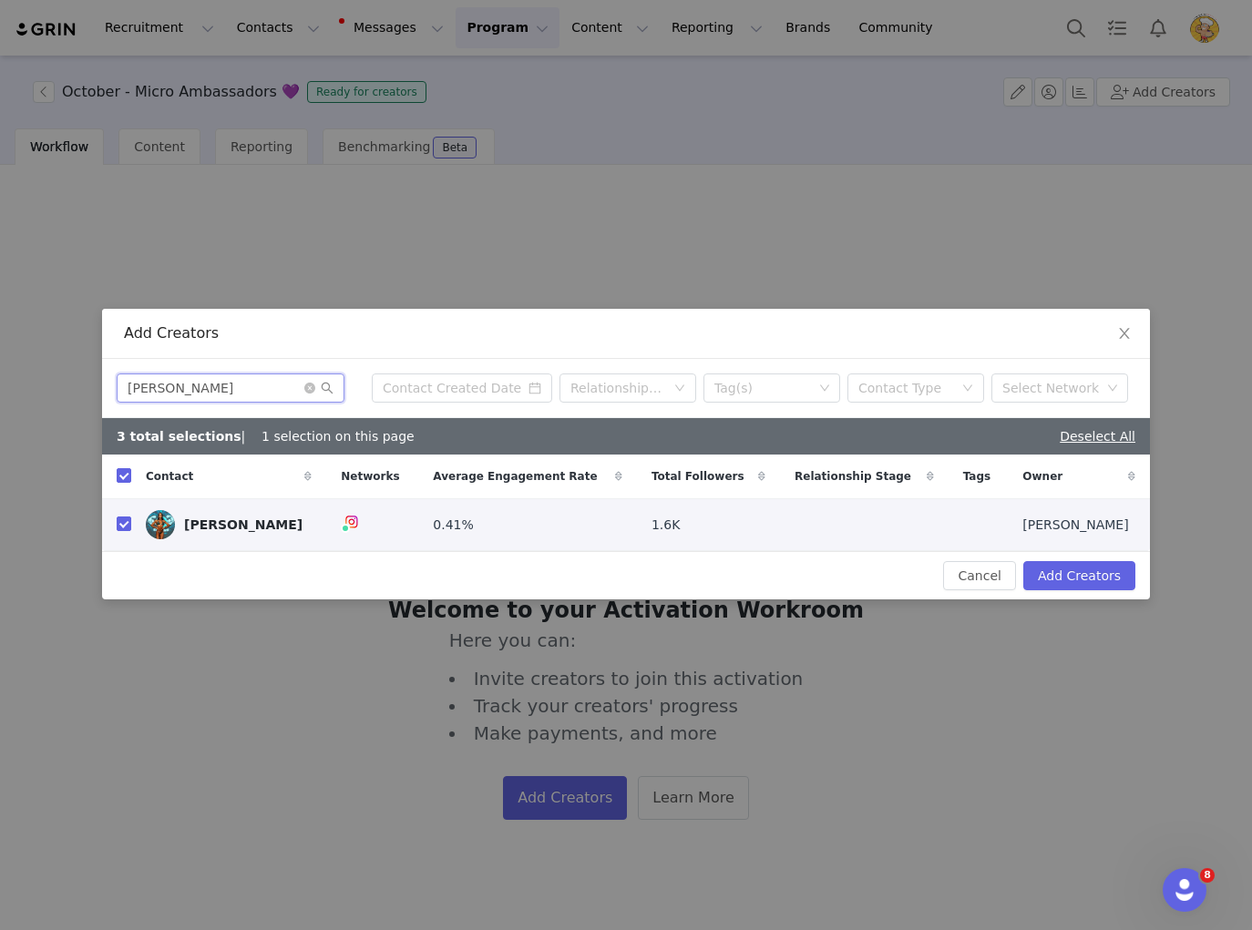
drag, startPoint x: 134, startPoint y: 387, endPoint x: 86, endPoint y: 386, distance: 48.3
click at [86, 386] on div "Add Creators Ash Maree Relationship Stage Tag(s) Contact Type Select Network 3 …" at bounding box center [626, 465] width 1252 height 930
paste input "Brittany Lippiatt"
type input "Brittany Lippiatt"
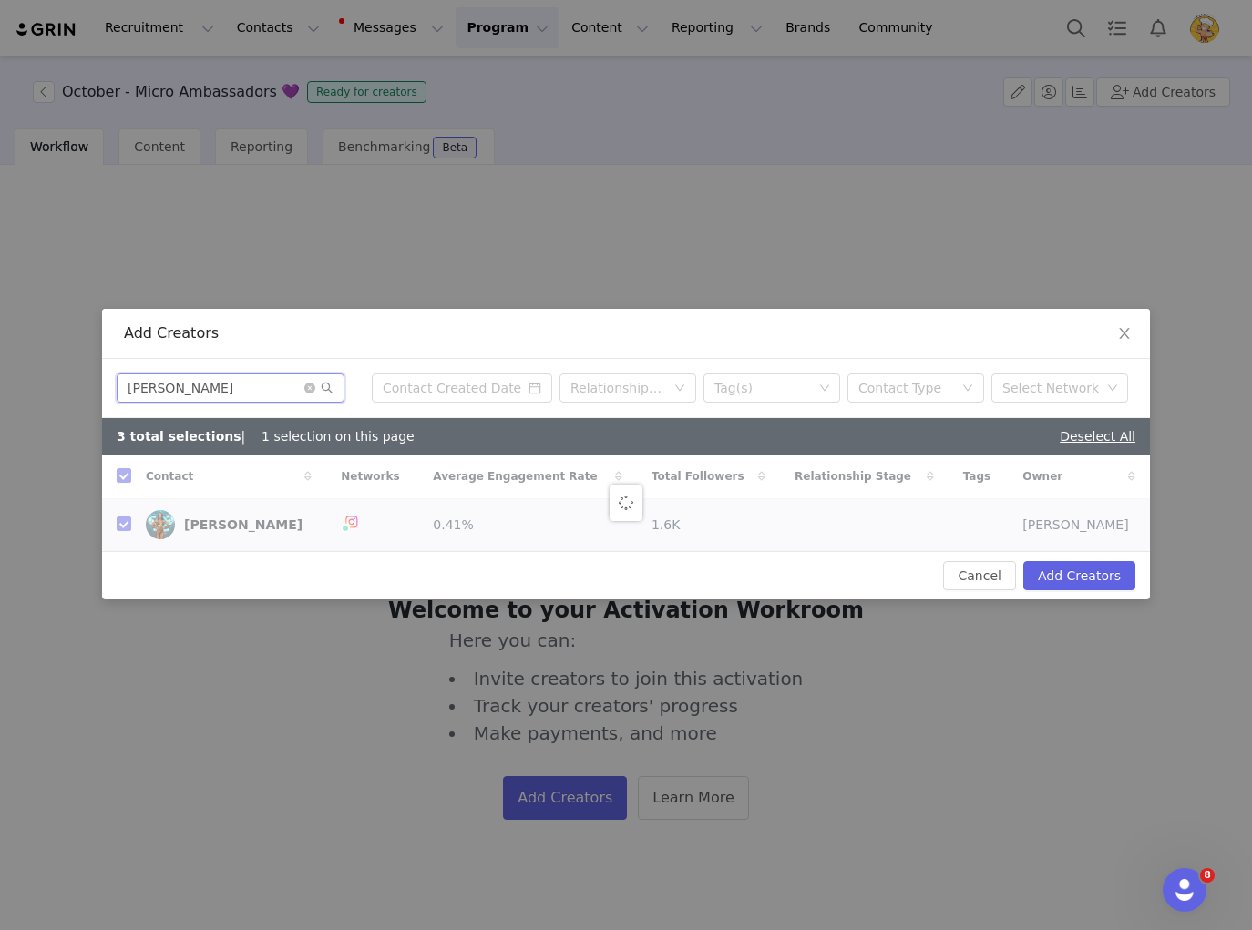
checkbox input "false"
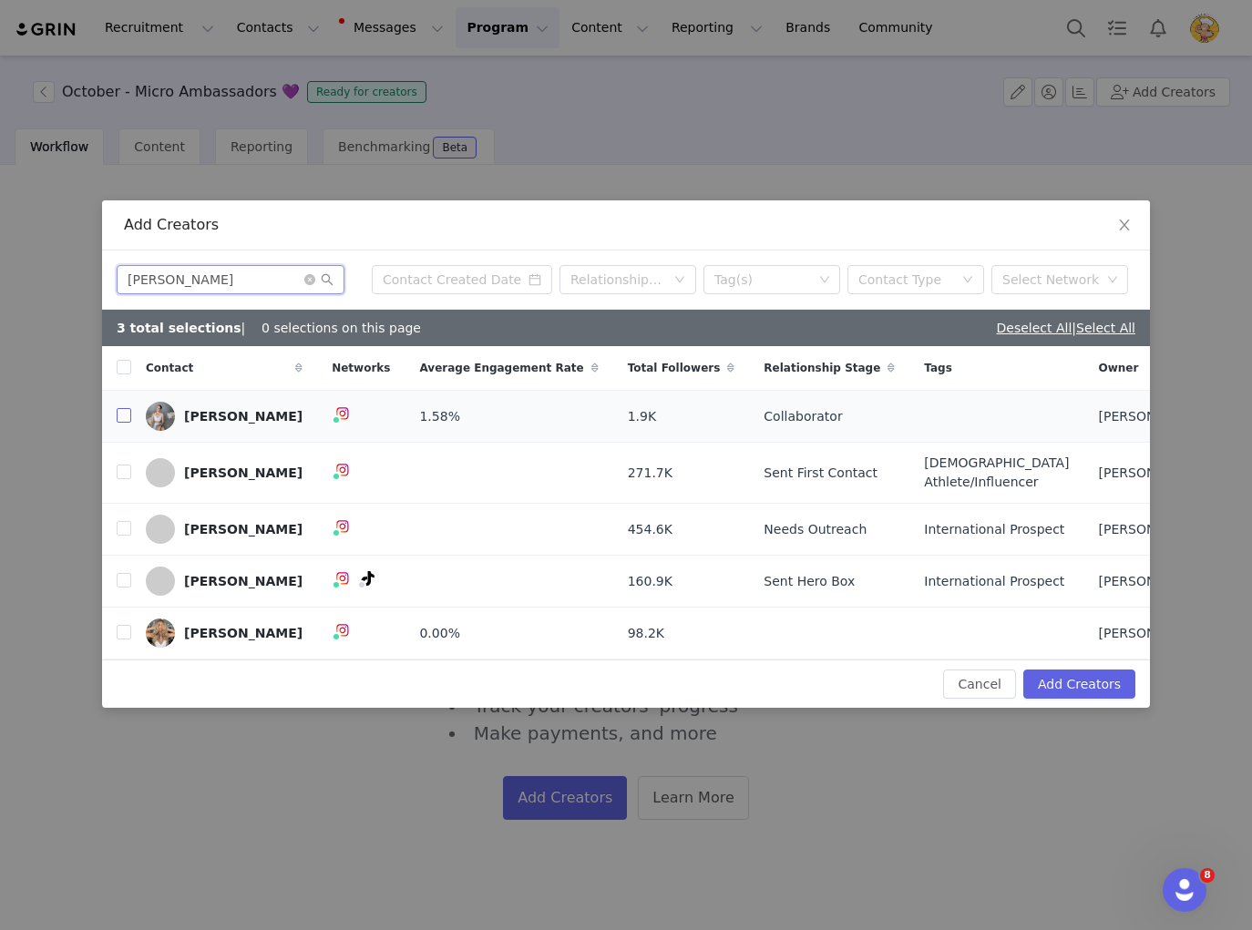
type input "Britt"
click at [120, 408] on input "checkbox" at bounding box center [124, 415] width 15 height 15
checkbox input "true"
drag, startPoint x: 209, startPoint y: 261, endPoint x: 99, endPoint y: 260, distance: 109.3
click at [99, 259] on div "Add Creators Britt Relationship Stage Tag(s) Contact Type Select Network 4 tota…" at bounding box center [626, 465] width 1252 height 930
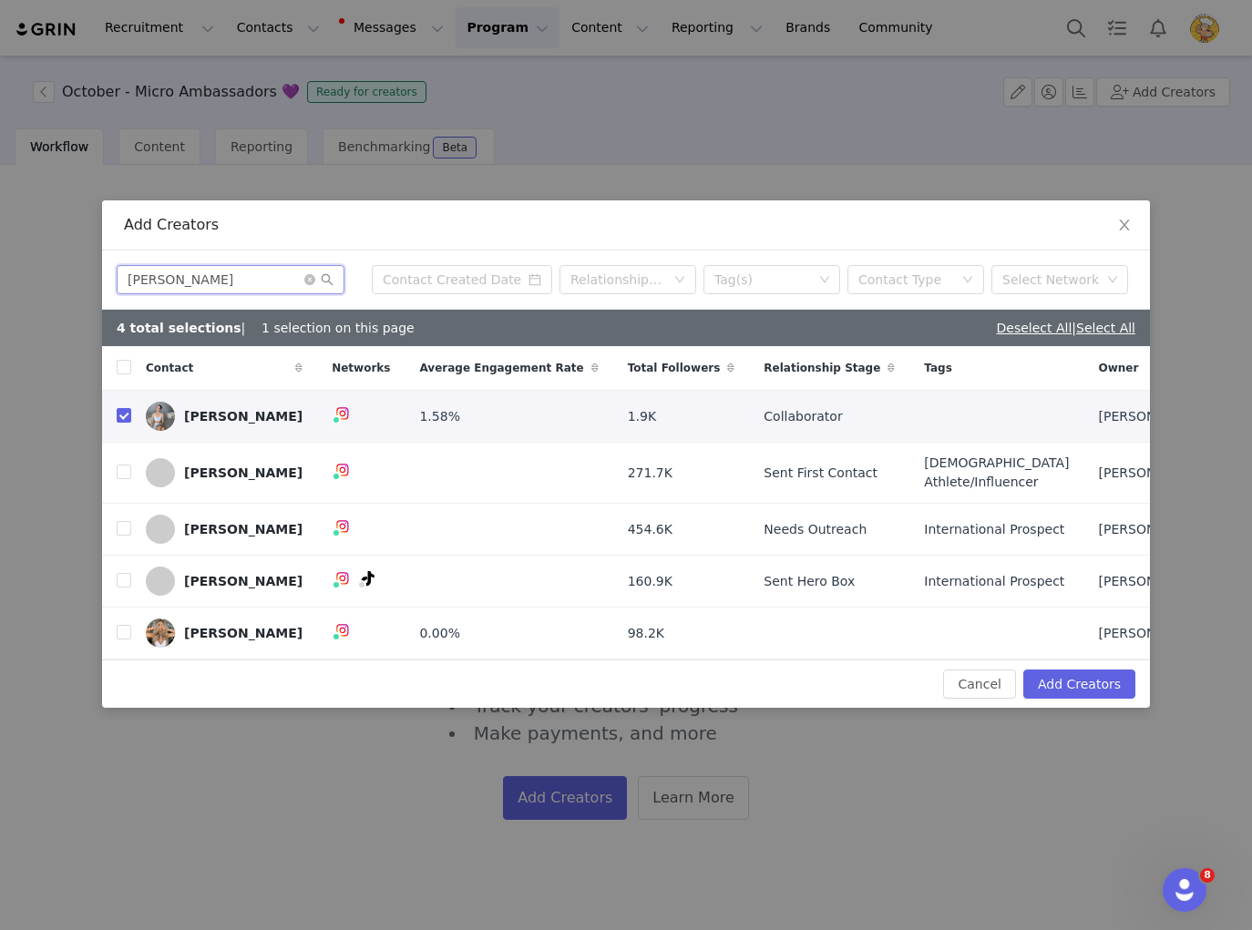
paste input "Caitlin Booth"
type input "Caitlin Booth"
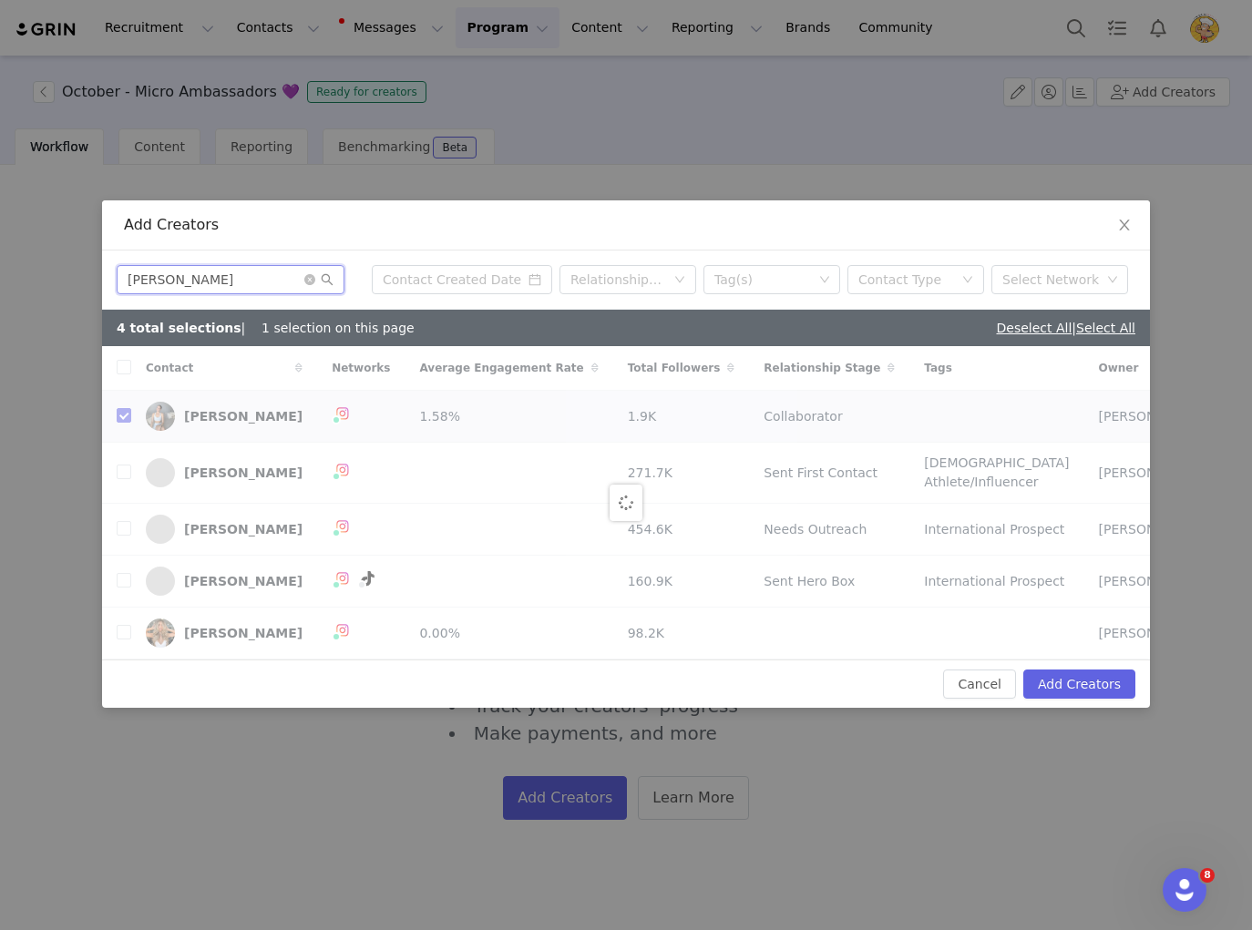
checkbox input "false"
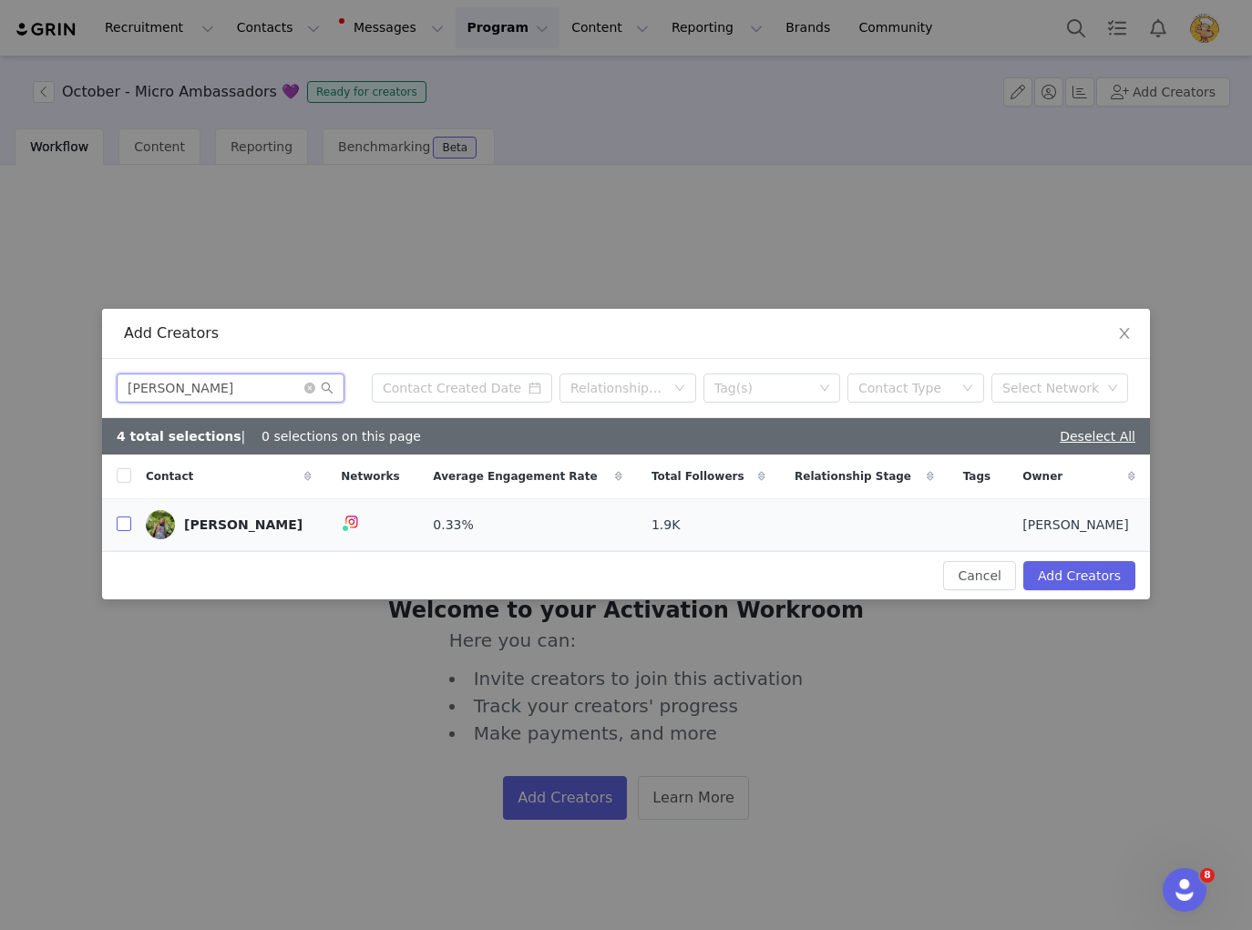
type input "Caitlin Booth"
click at [122, 526] on input "checkbox" at bounding box center [124, 523] width 15 height 15
checkbox input "true"
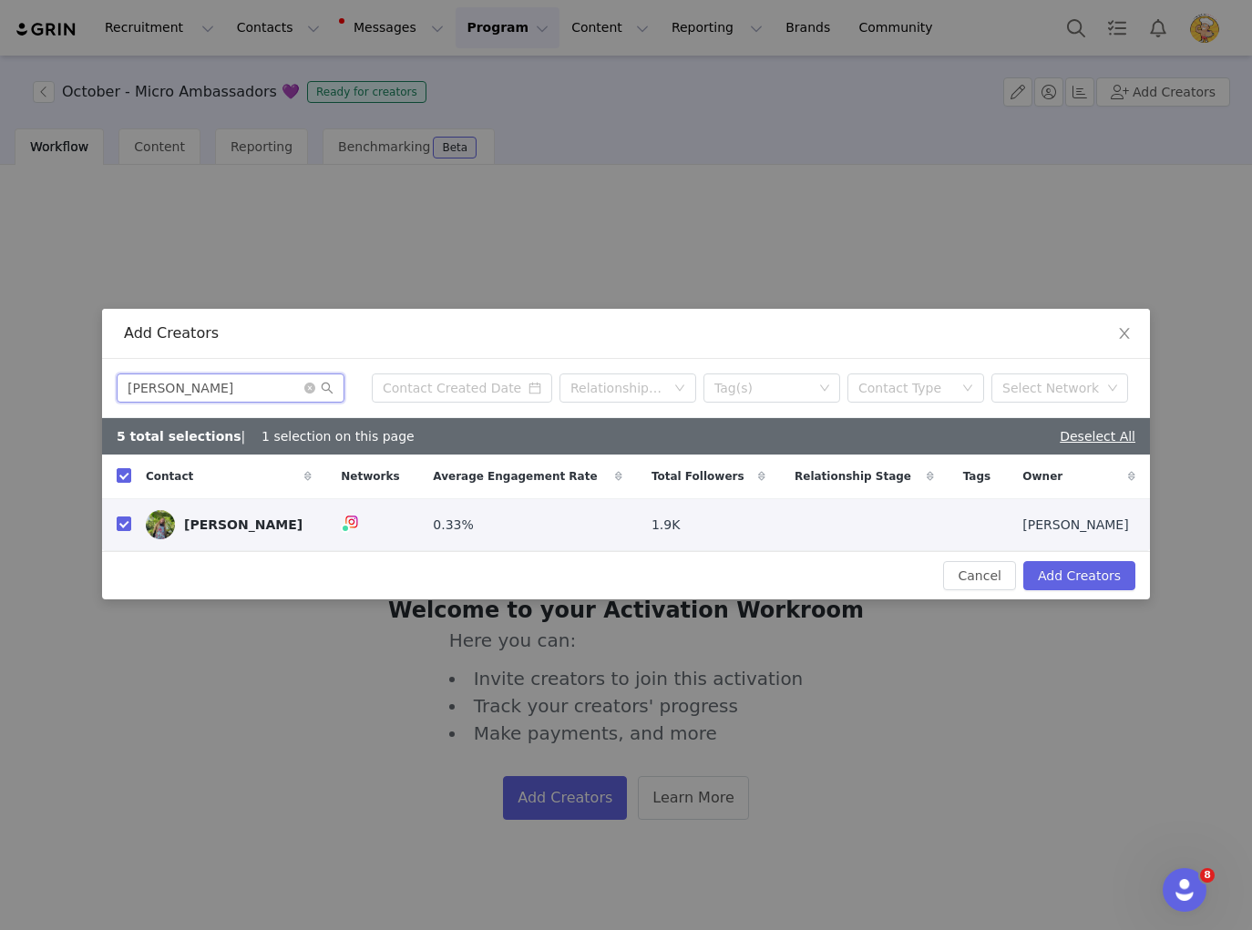
drag, startPoint x: 176, startPoint y: 373, endPoint x: 82, endPoint y: 375, distance: 93.9
click at [72, 372] on div "Add Creators Caitlin Booth Relationship Stage Tag(s) Contact Type Select Networ…" at bounding box center [626, 465] width 1252 height 930
drag, startPoint x: 250, startPoint y: 388, endPoint x: 59, endPoint y: 386, distance: 191.3
click at [59, 386] on div "Add Creators Caitlin Booth Relationship Stage Tag(s) Contact Type Select Networ…" at bounding box center [626, 465] width 1252 height 930
paste input "hids"
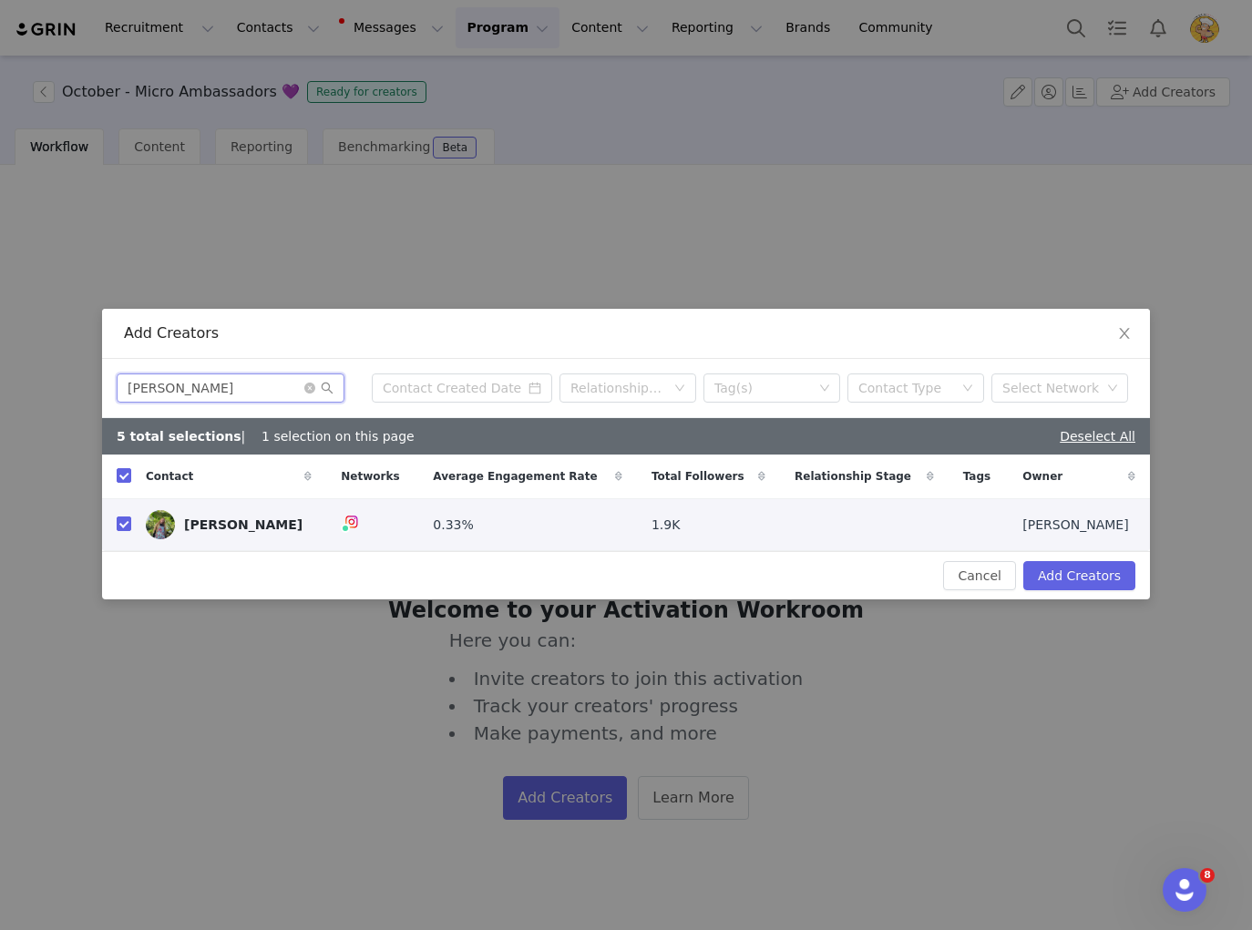
type input "Chids"
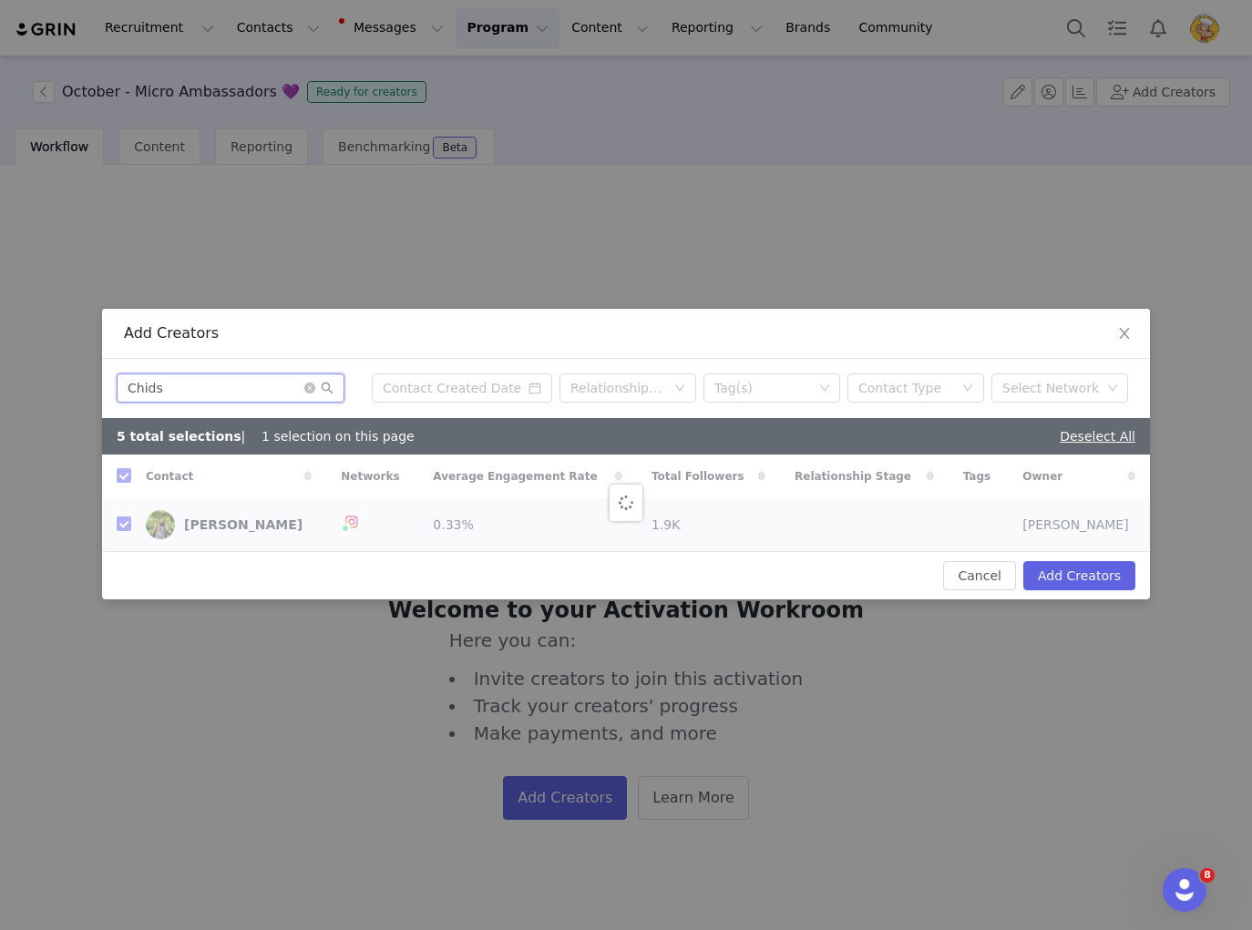
checkbox input "false"
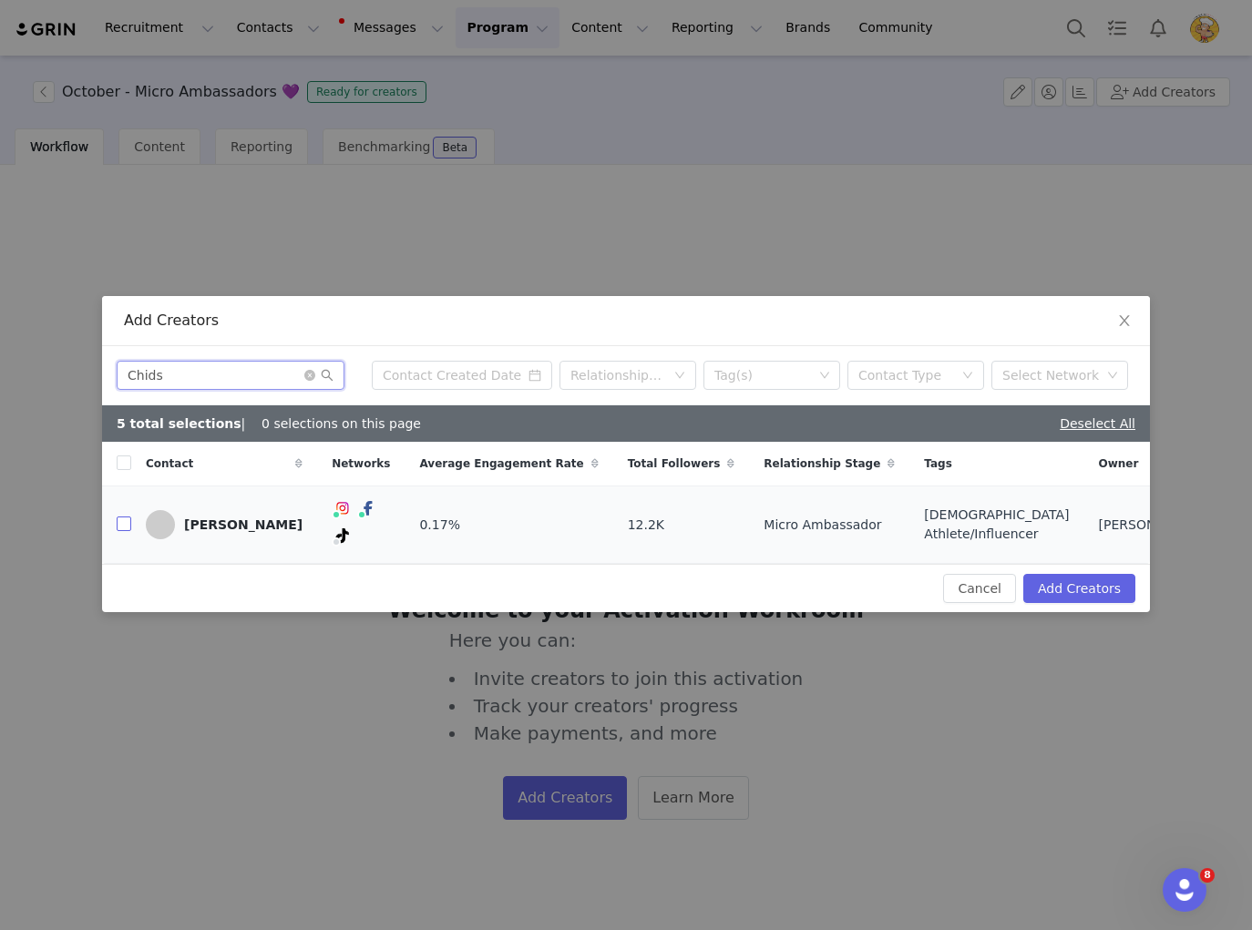
type input "Chids"
click at [118, 526] on input "checkbox" at bounding box center [124, 523] width 15 height 15
checkbox input "true"
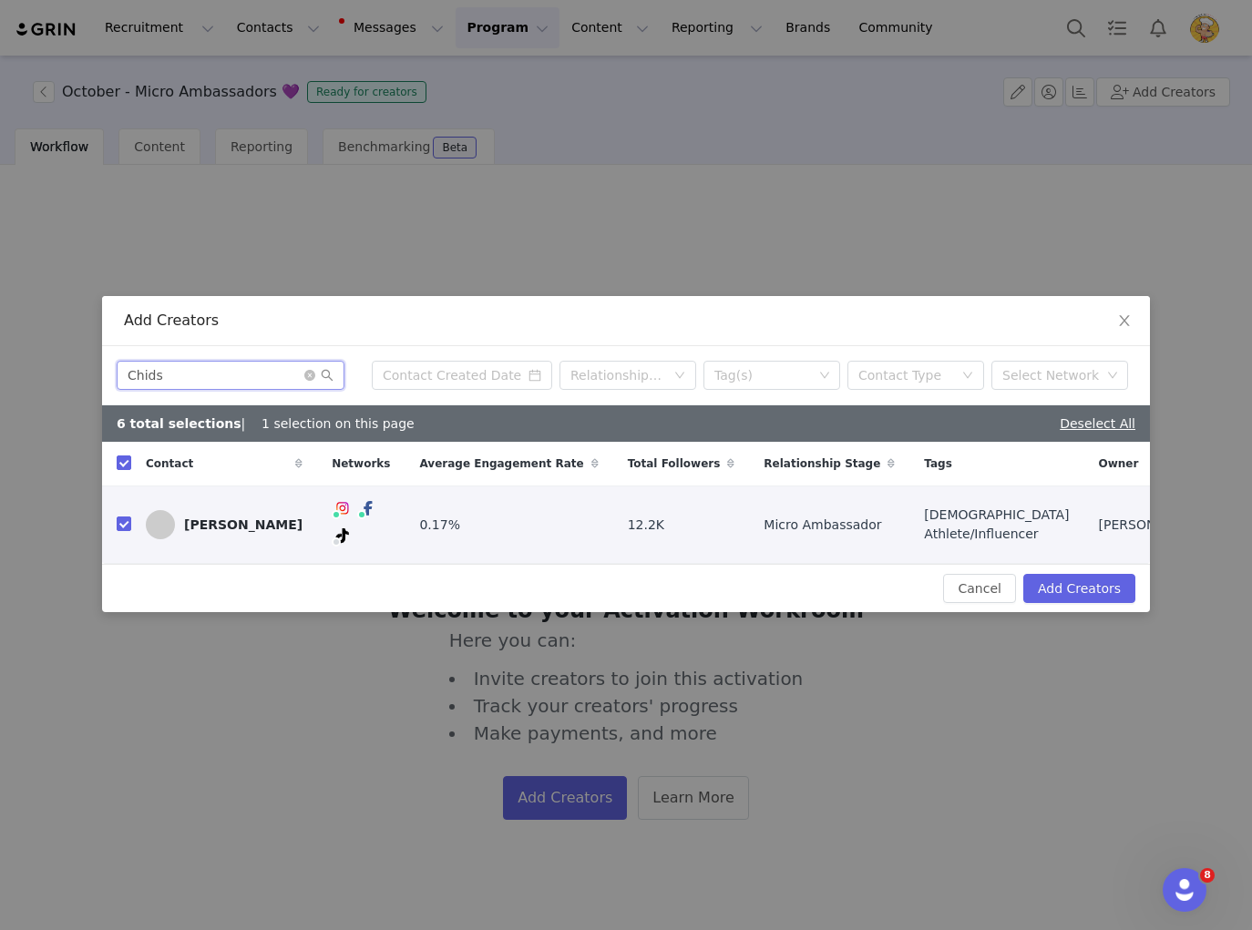
drag, startPoint x: 213, startPoint y: 380, endPoint x: 94, endPoint y: 376, distance: 119.4
click at [94, 376] on div "Add Creators Chids Relationship Stage Tag(s) Contact Type Select Network 6 tota…" at bounding box center [626, 465] width 1252 height 930
paste input "ooper Page"
type input "Cooper Page"
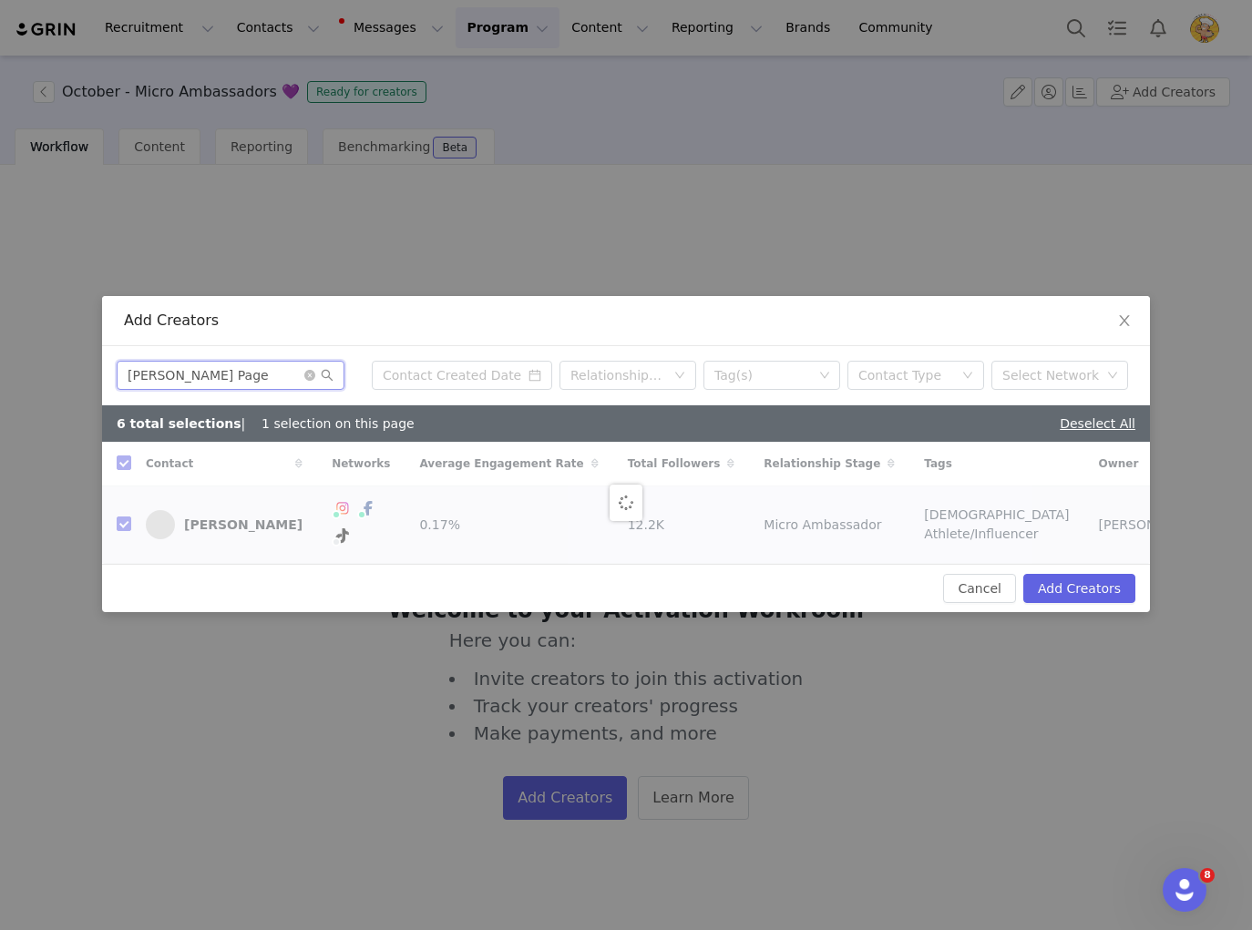
checkbox input "false"
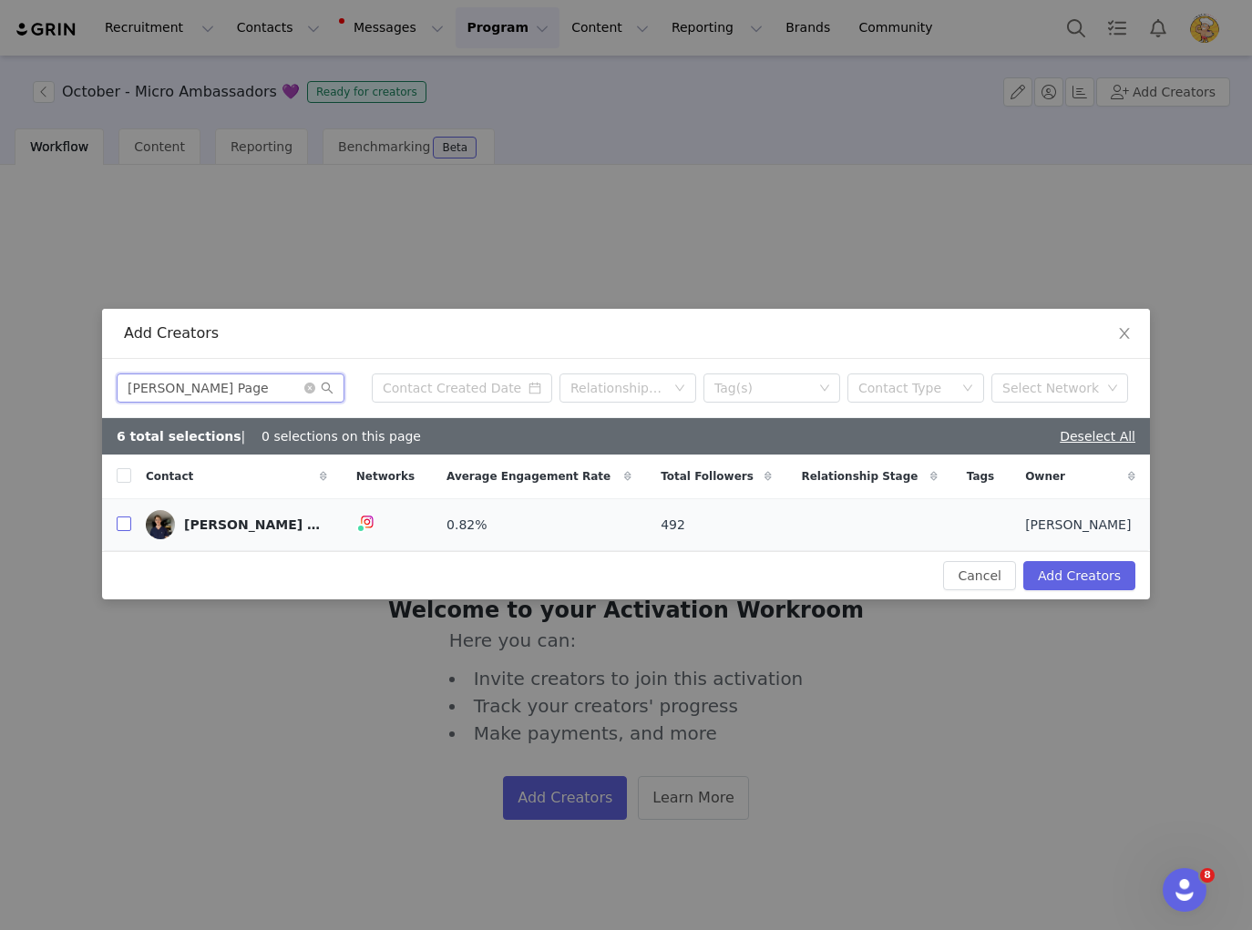
type input "Cooper Page"
click at [126, 529] on input "checkbox" at bounding box center [124, 523] width 15 height 15
checkbox input "true"
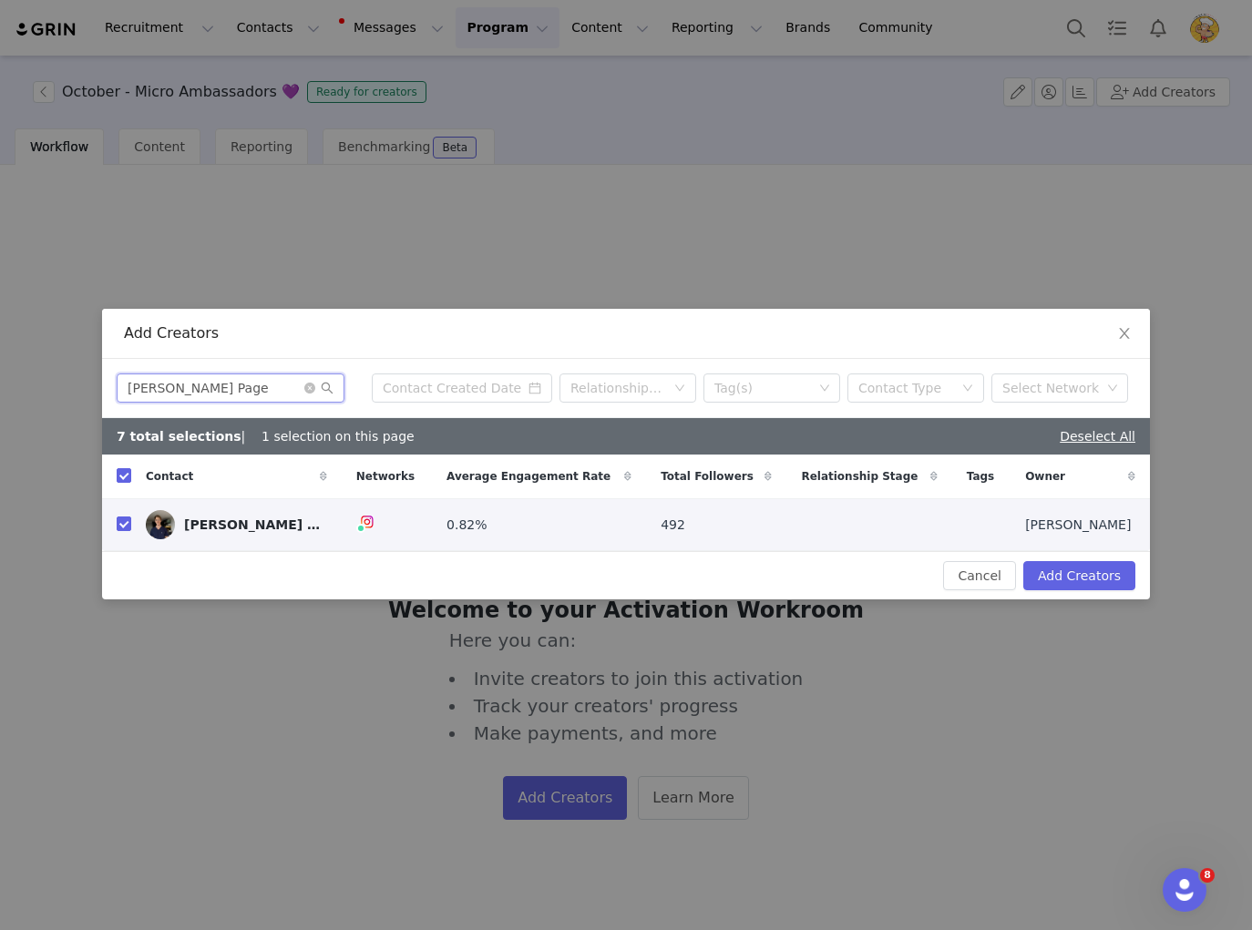
click at [245, 383] on input "Cooper Page" at bounding box center [231, 387] width 228 height 29
drag, startPoint x: 244, startPoint y: 383, endPoint x: 20, endPoint y: 370, distance: 224.5
click at [20, 370] on div "Add Creators Cooper Page Relationship Stage Tag(s) Contact Type Select Network …" at bounding box center [626, 465] width 1252 height 930
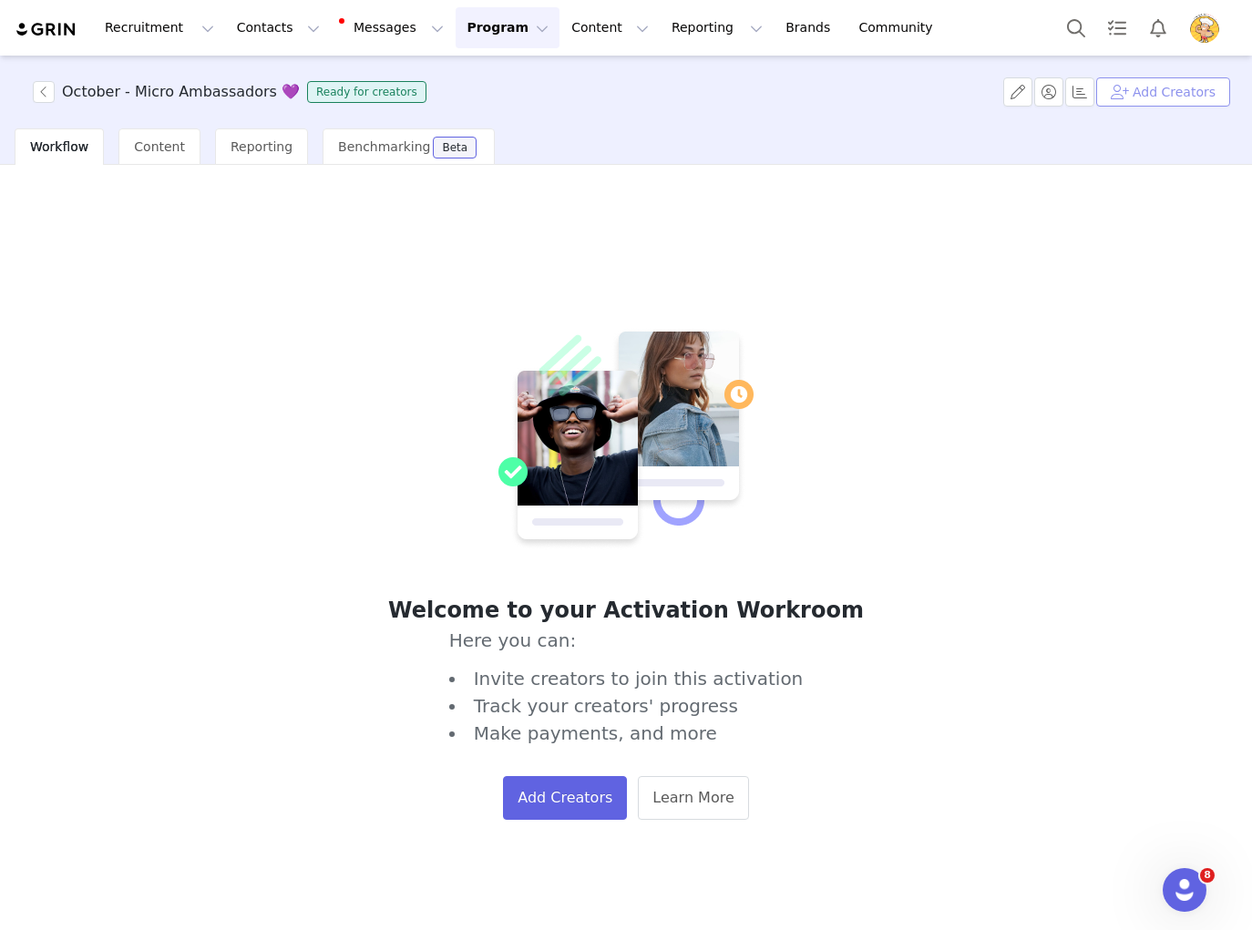
click at [1147, 93] on button "Add Creators" at bounding box center [1163, 91] width 134 height 29
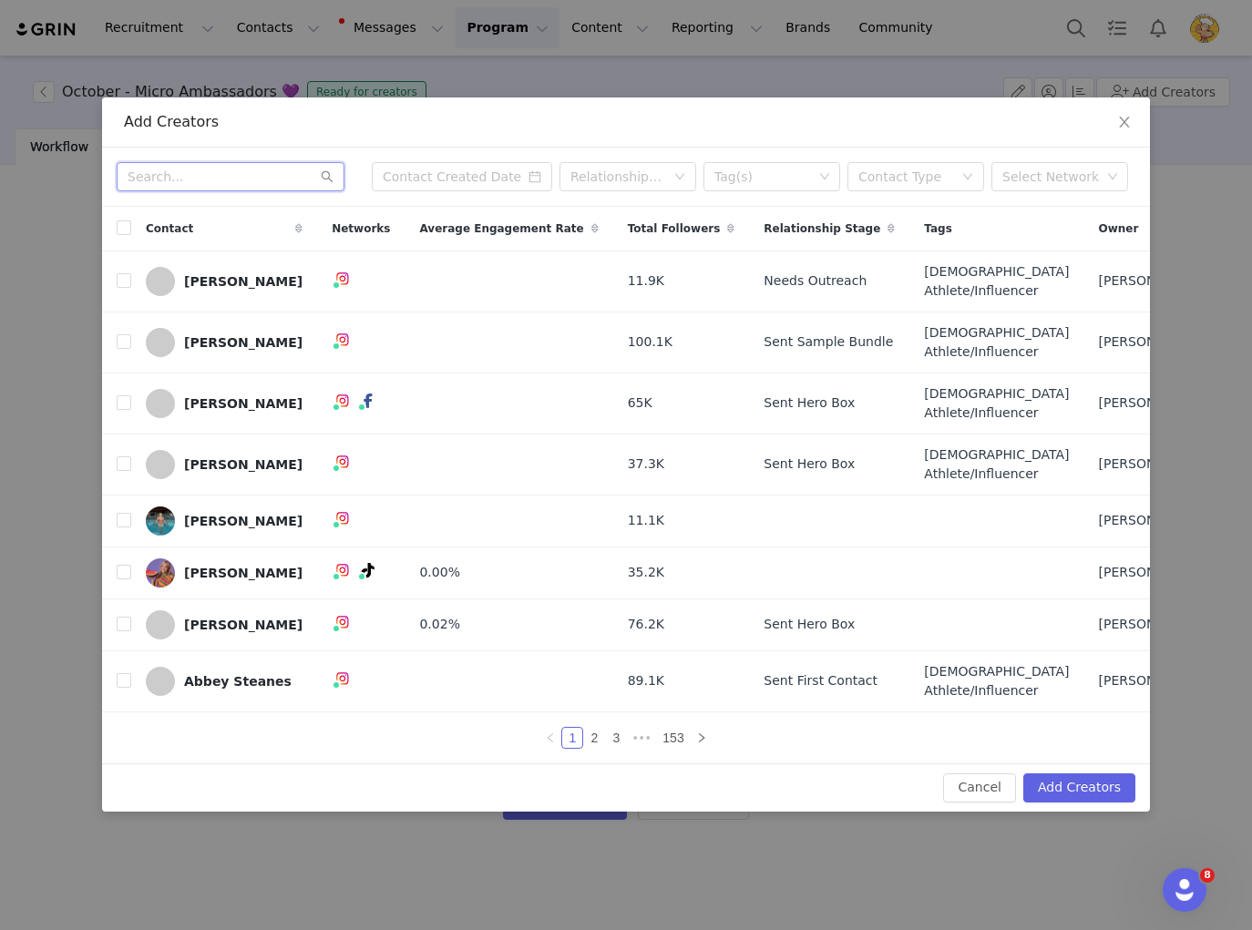
click at [188, 168] on input "text" at bounding box center [231, 176] width 228 height 29
paste input "Alexandra Haines"
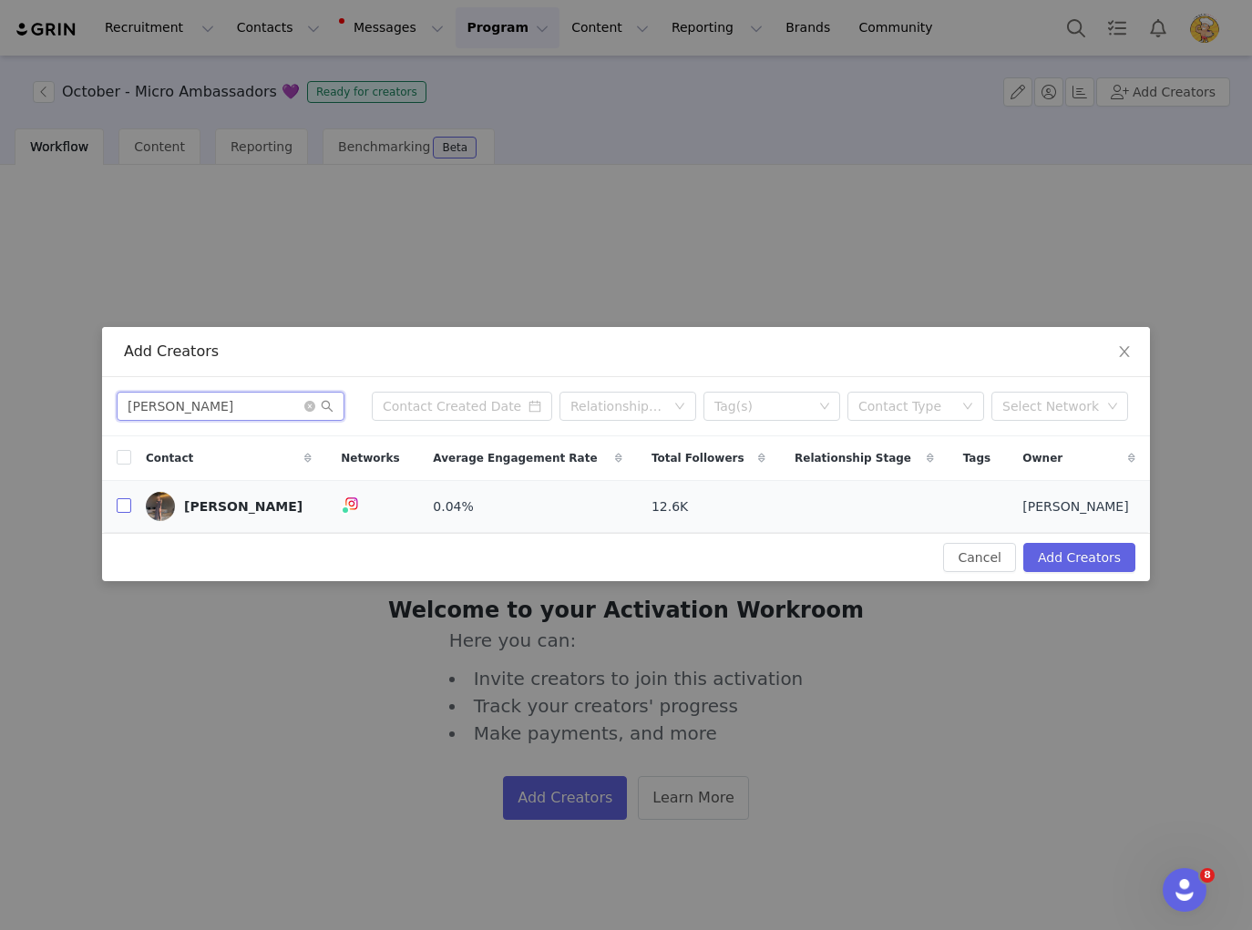
type input "Alexandra Haines"
click at [117, 503] on input "checkbox" at bounding box center [124, 505] width 15 height 15
checkbox input "true"
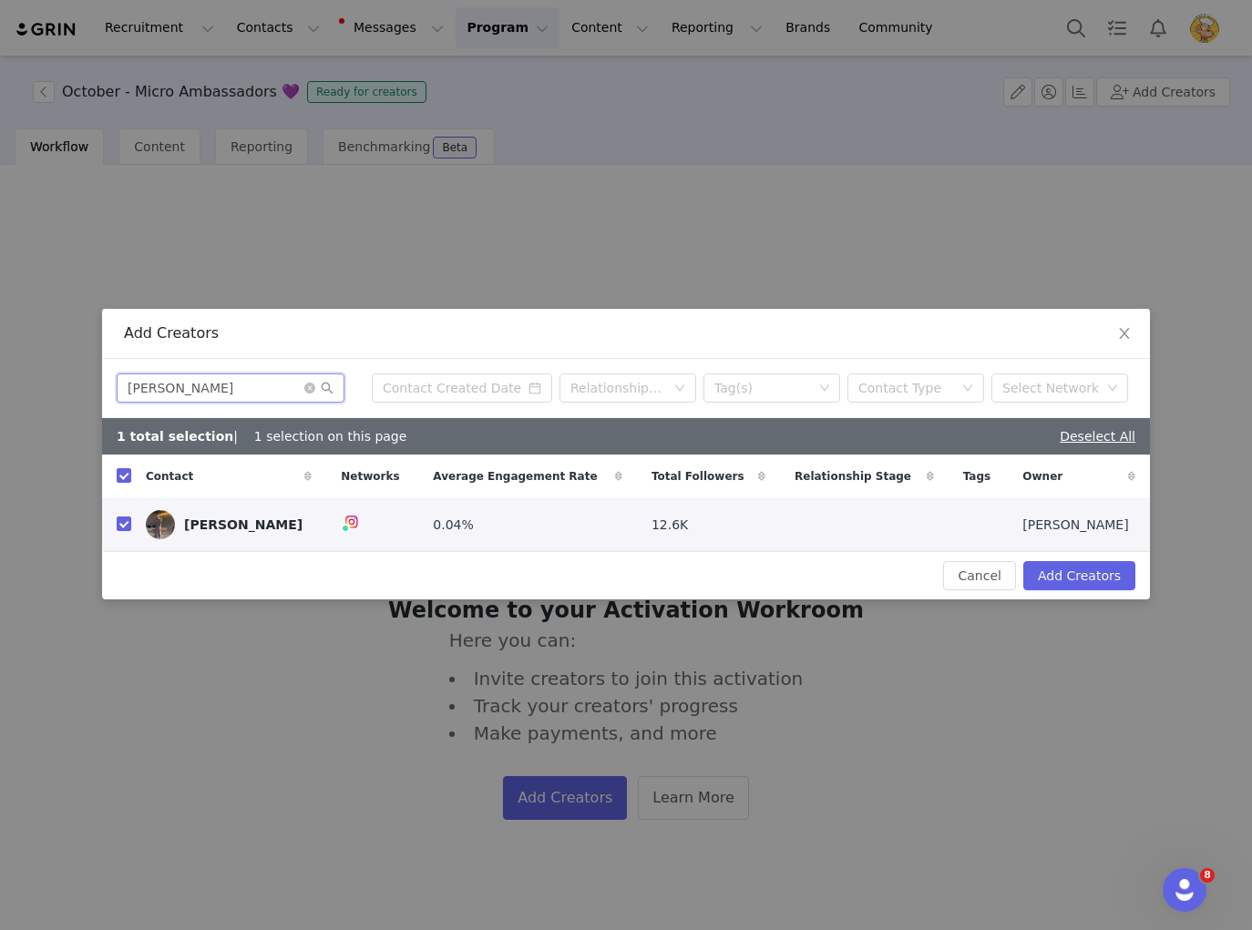
drag, startPoint x: 232, startPoint y: 387, endPoint x: 104, endPoint y: 383, distance: 128.5
click at [104, 383] on div "Alexandra Haines Relationship Stage Tag(s) Contact Type Select Network" at bounding box center [626, 388] width 1048 height 59
paste input "nnie Regnier"
type input "Annie Regnier"
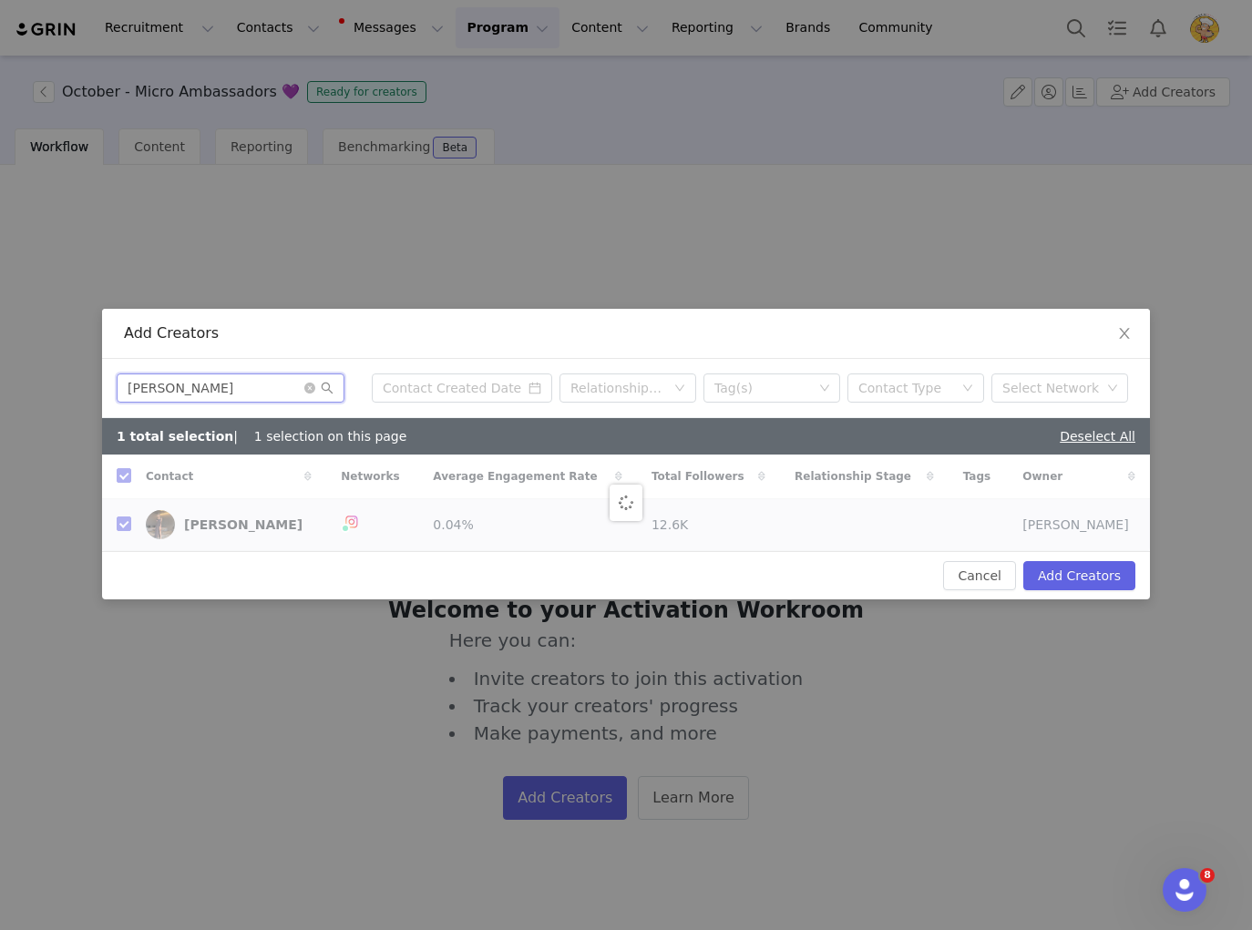
checkbox input "false"
type input "Annie Regnier"
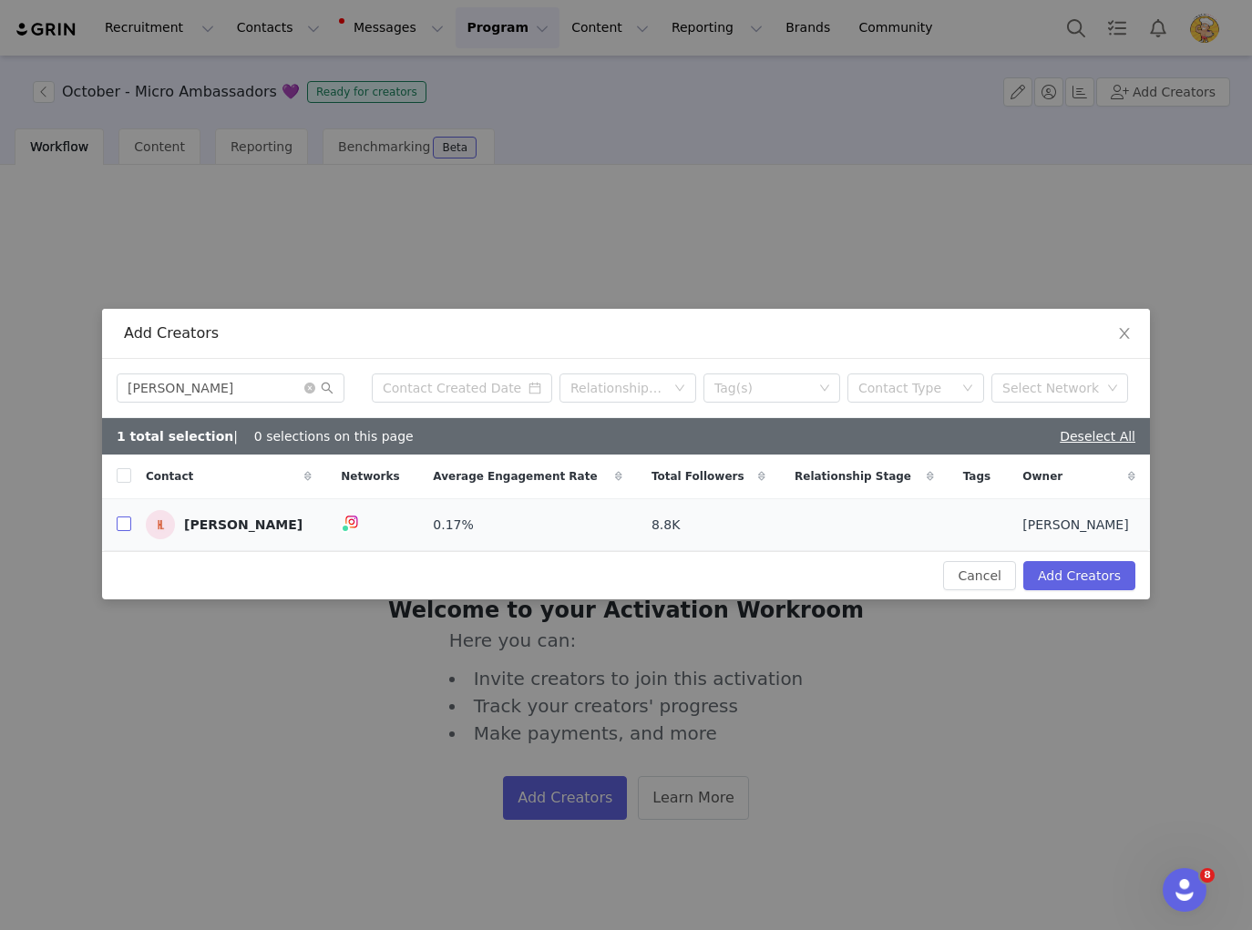
click at [120, 526] on input "checkbox" at bounding box center [124, 523] width 15 height 15
checkbox input "true"
drag, startPoint x: 230, startPoint y: 391, endPoint x: 108, endPoint y: 387, distance: 122.1
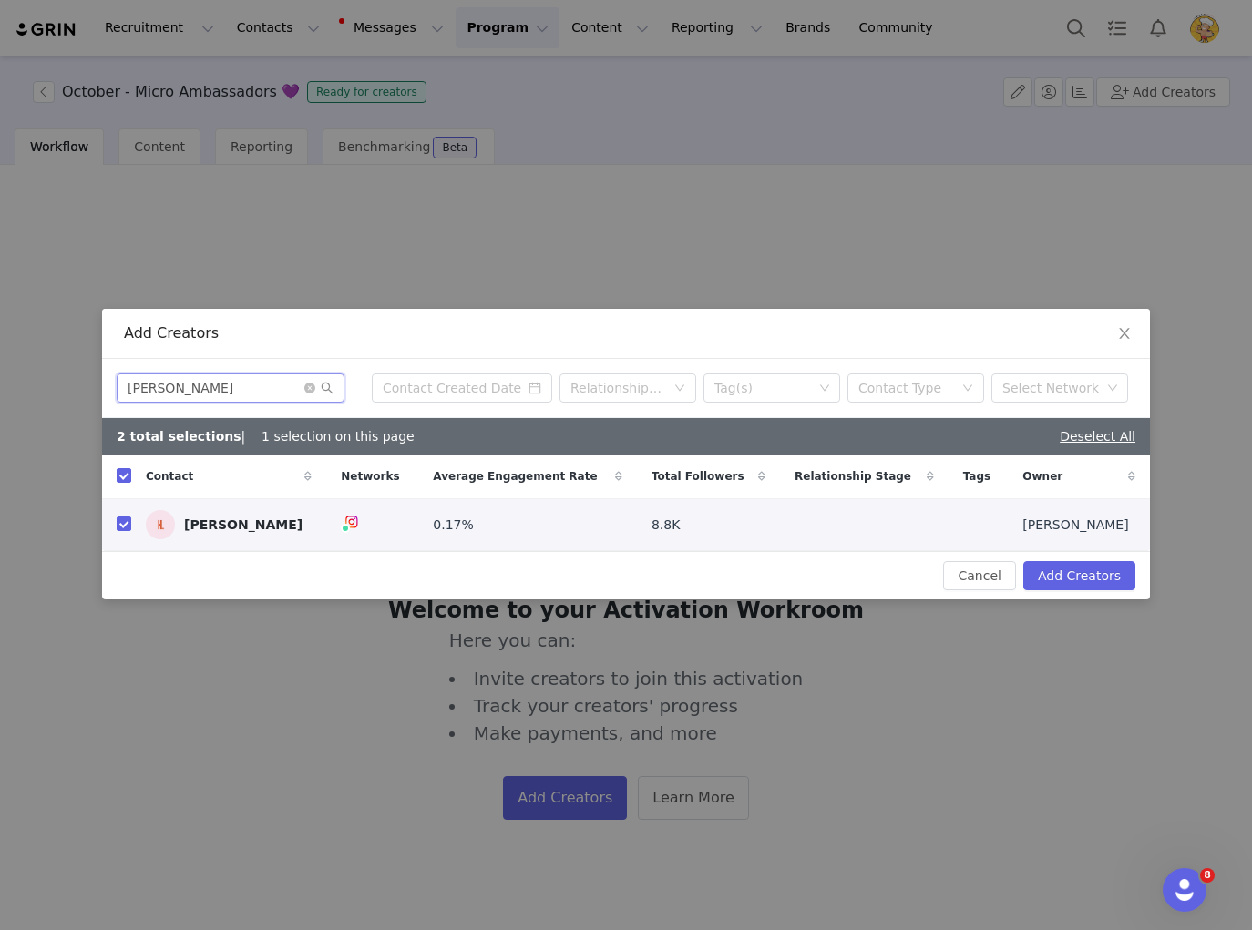
click at [108, 387] on div "Annie Regnier Relationship Stage Tag(s) Contact Type Select Network" at bounding box center [626, 388] width 1048 height 59
paste input "sh Maree"
type input "Ash Maree"
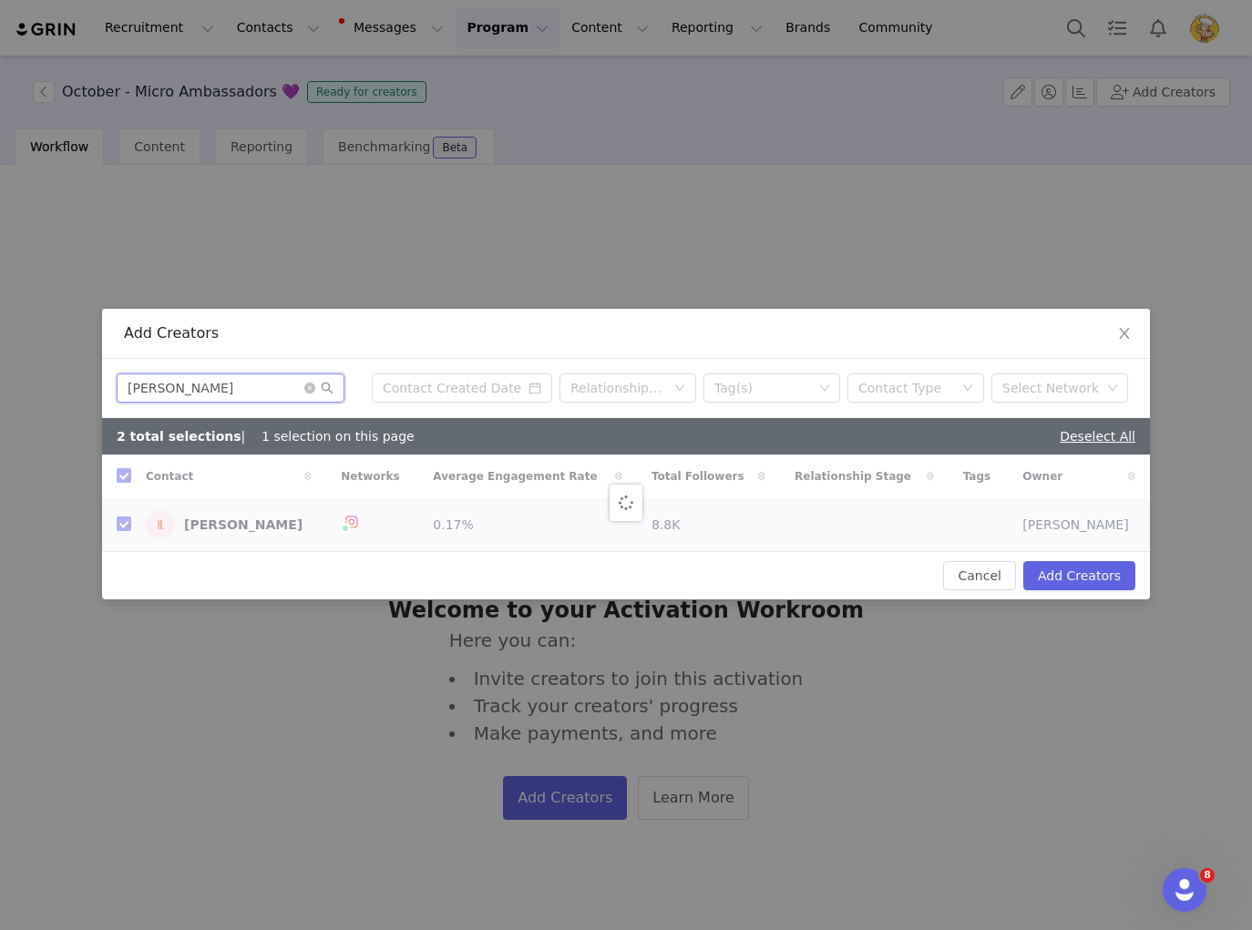
checkbox input "false"
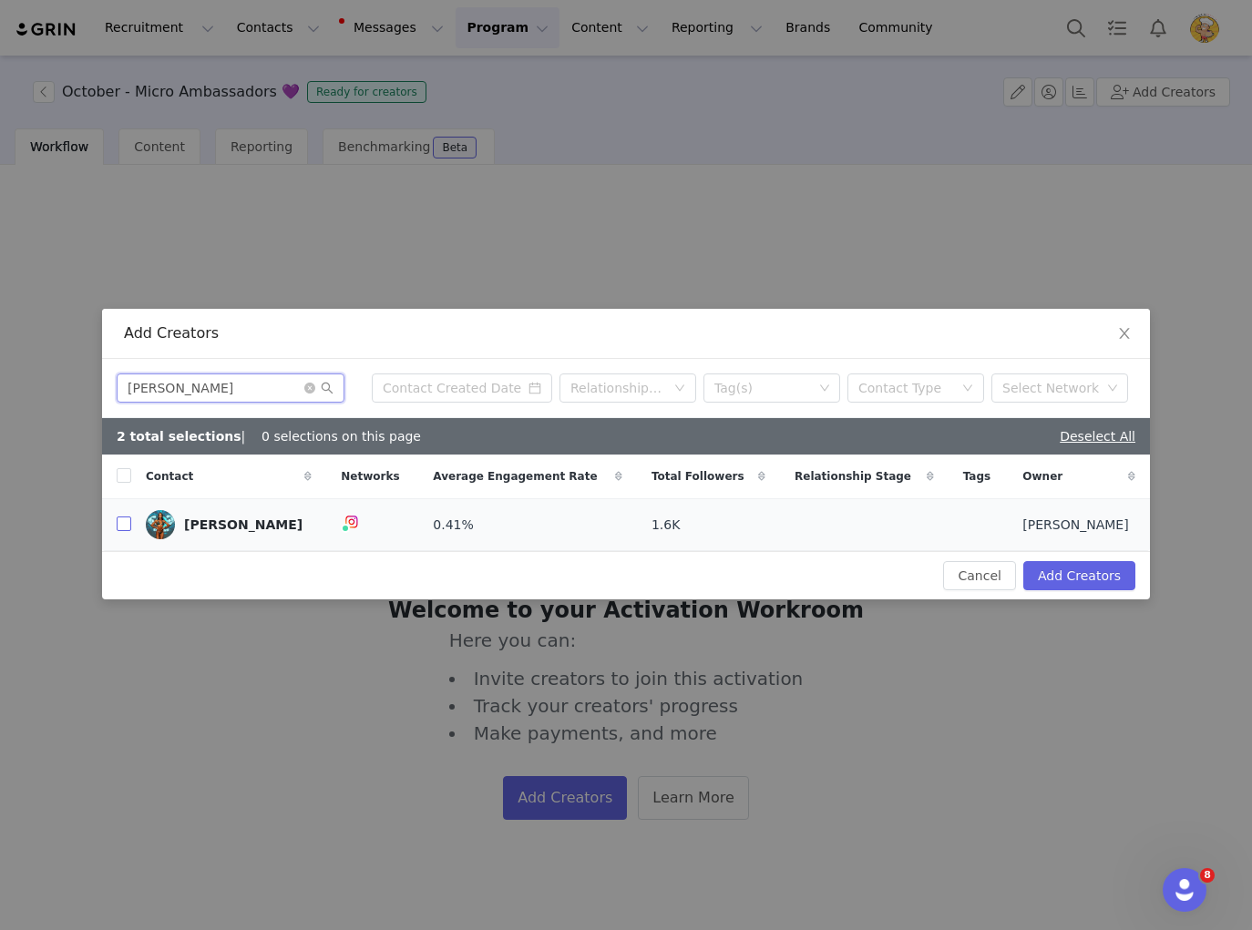
type input "Ash Maree"
click at [126, 526] on input "checkbox" at bounding box center [124, 523] width 15 height 15
checkbox input "true"
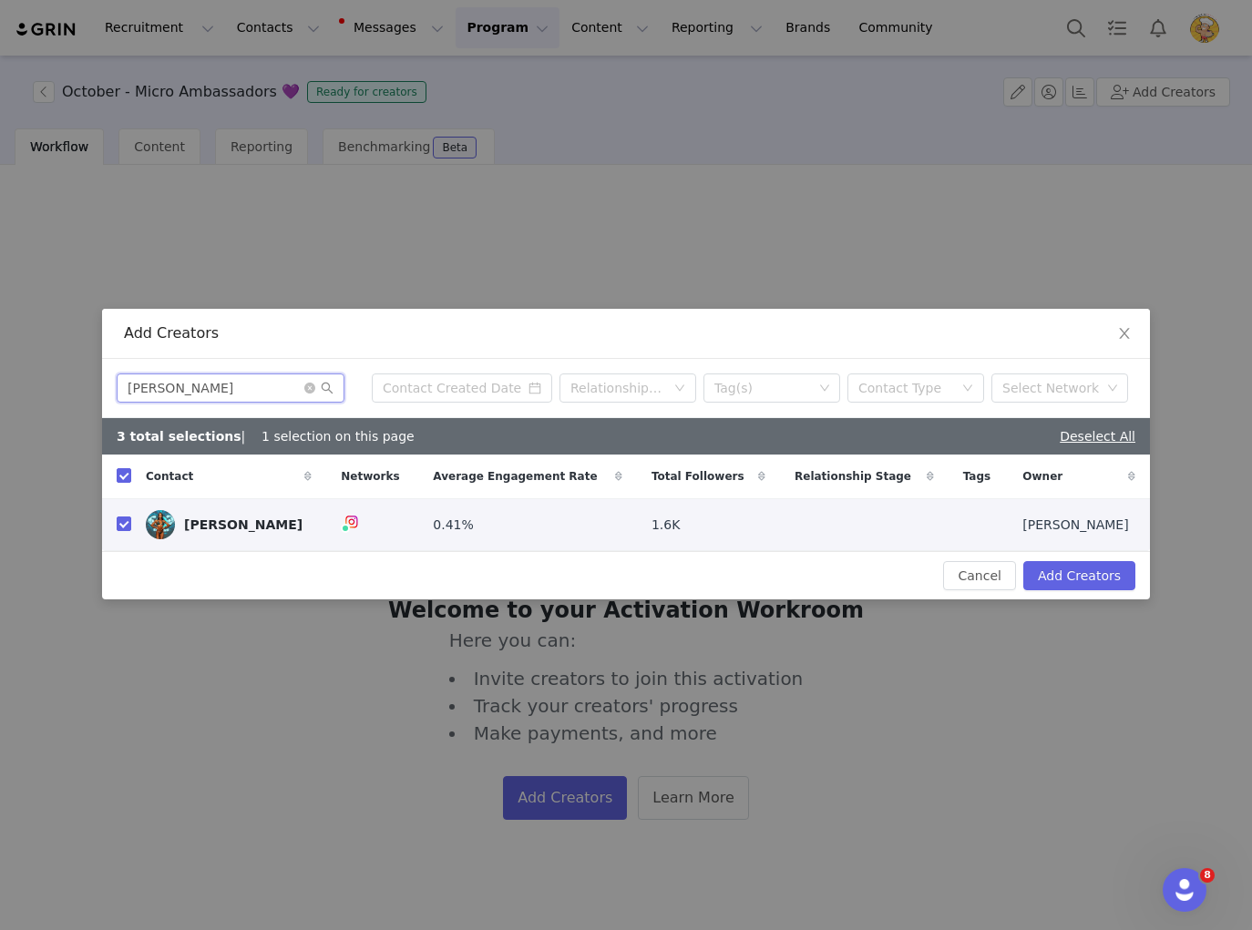
drag, startPoint x: 220, startPoint y: 386, endPoint x: 71, endPoint y: 381, distance: 148.6
click at [71, 381] on div "Add Creators Ash Maree Relationship Stage Tag(s) Contact Type Select Network 3 …" at bounding box center [626, 465] width 1252 height 930
paste input "Brittany Lippiatt"
type input "Brittany Lippiatt"
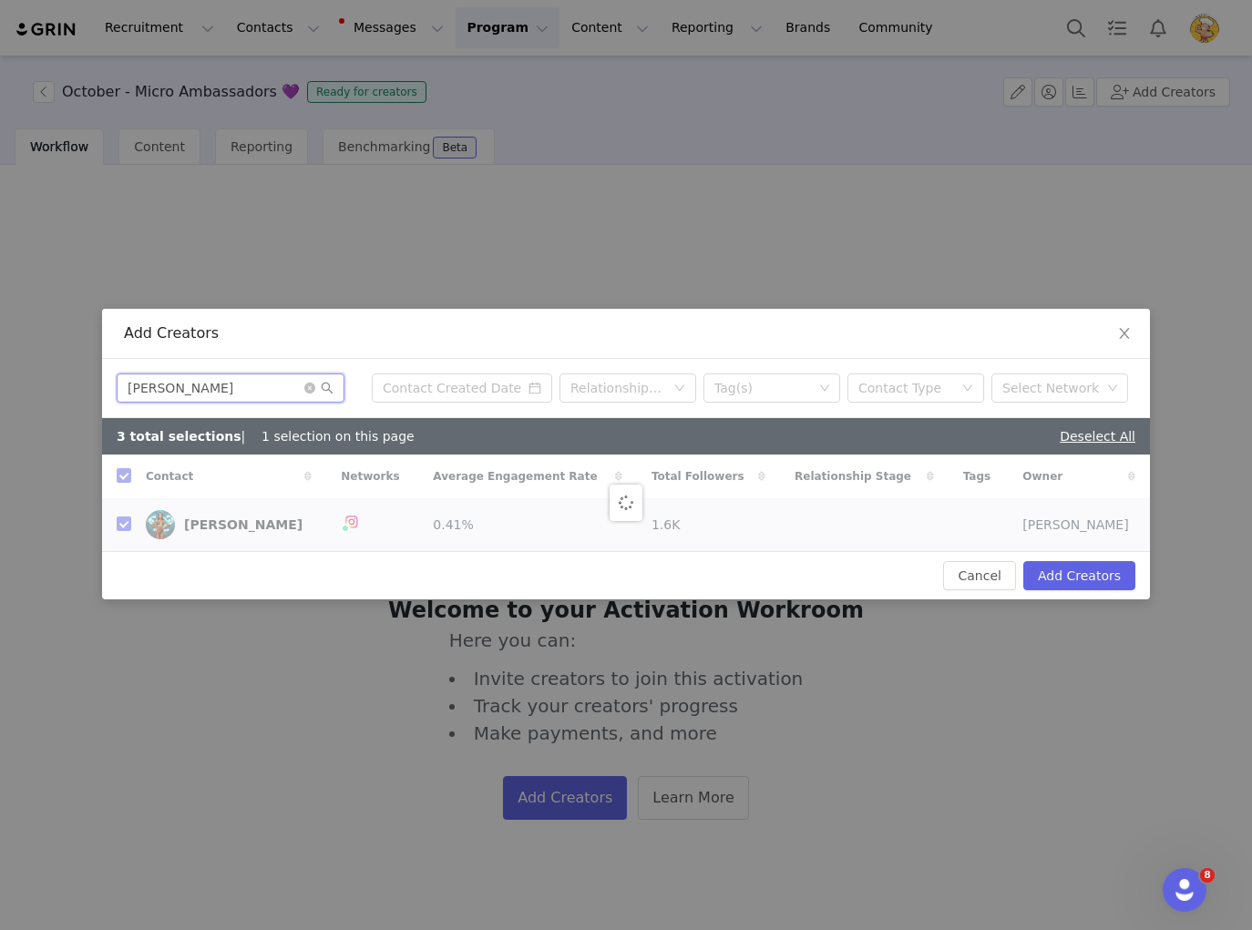
checkbox input "false"
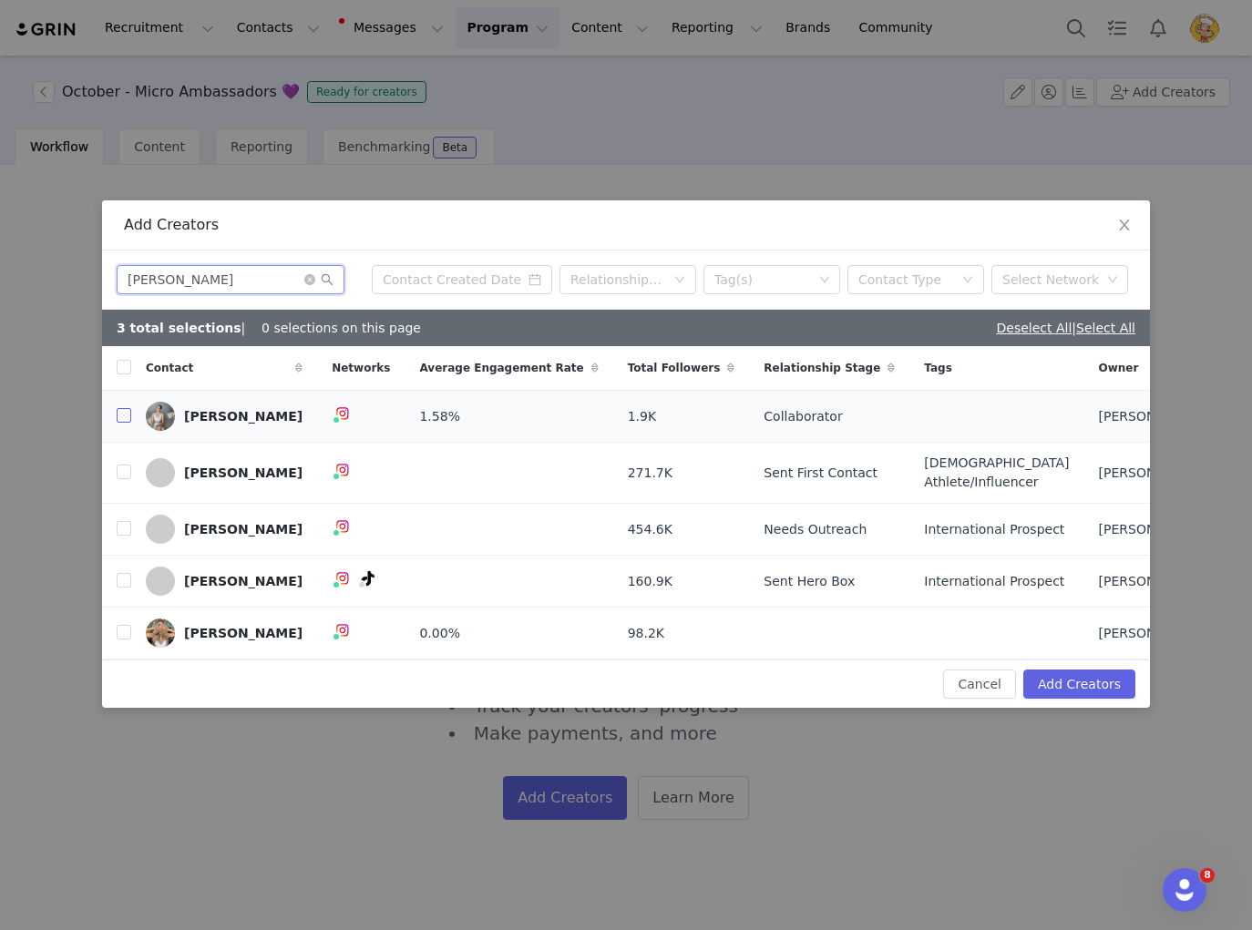
type input "Britt"
click at [125, 408] on input "checkbox" at bounding box center [124, 415] width 15 height 15
checkbox input "true"
drag, startPoint x: 107, startPoint y: 252, endPoint x: 97, endPoint y: 252, distance: 10.0
click at [97, 252] on div "Add Creators Britt Relationship Stage Tag(s) Contact Type Select Network 4 tota…" at bounding box center [626, 465] width 1252 height 930
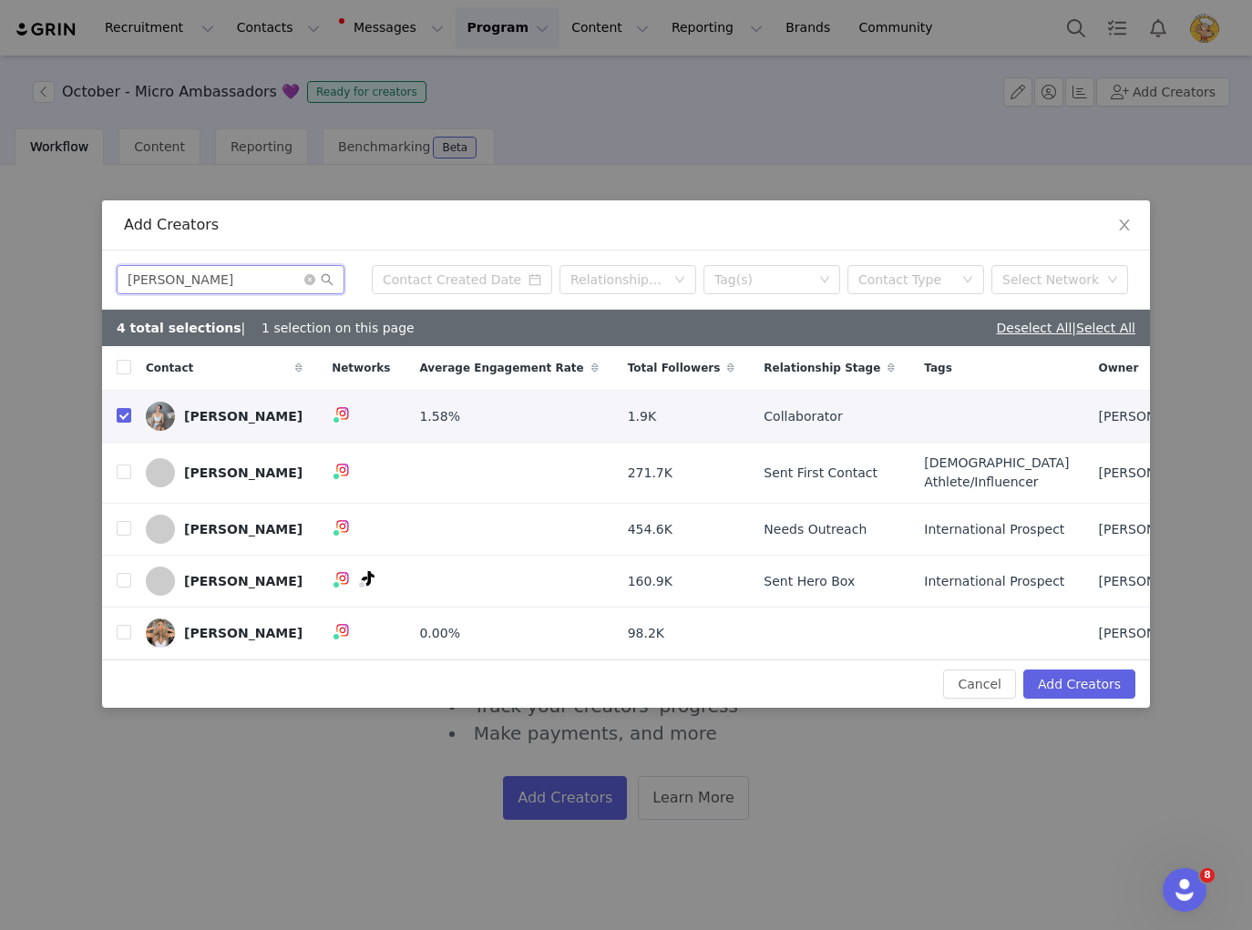
paste input "Caitlin Booth"
type input "Caitlin Booth"
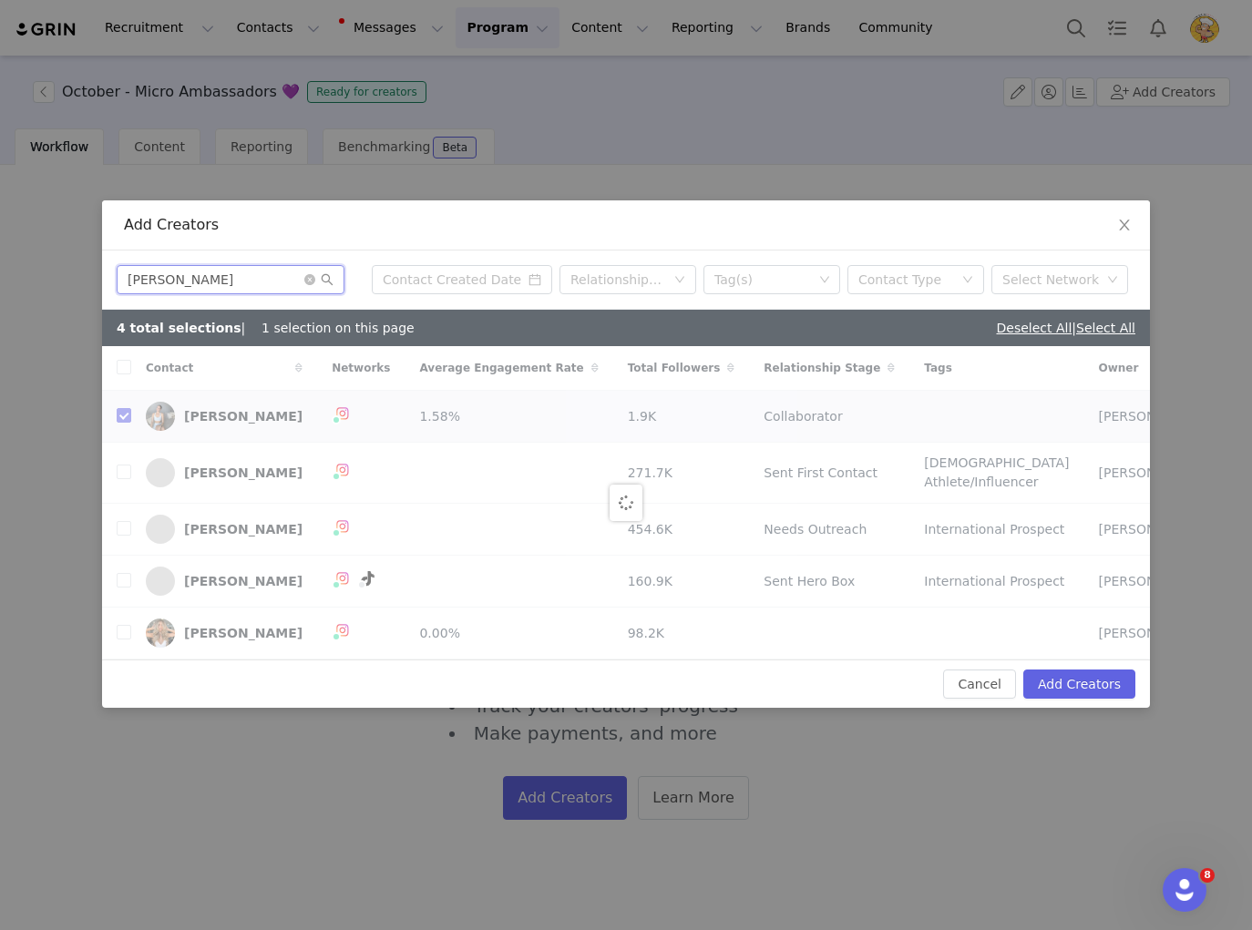
checkbox input "false"
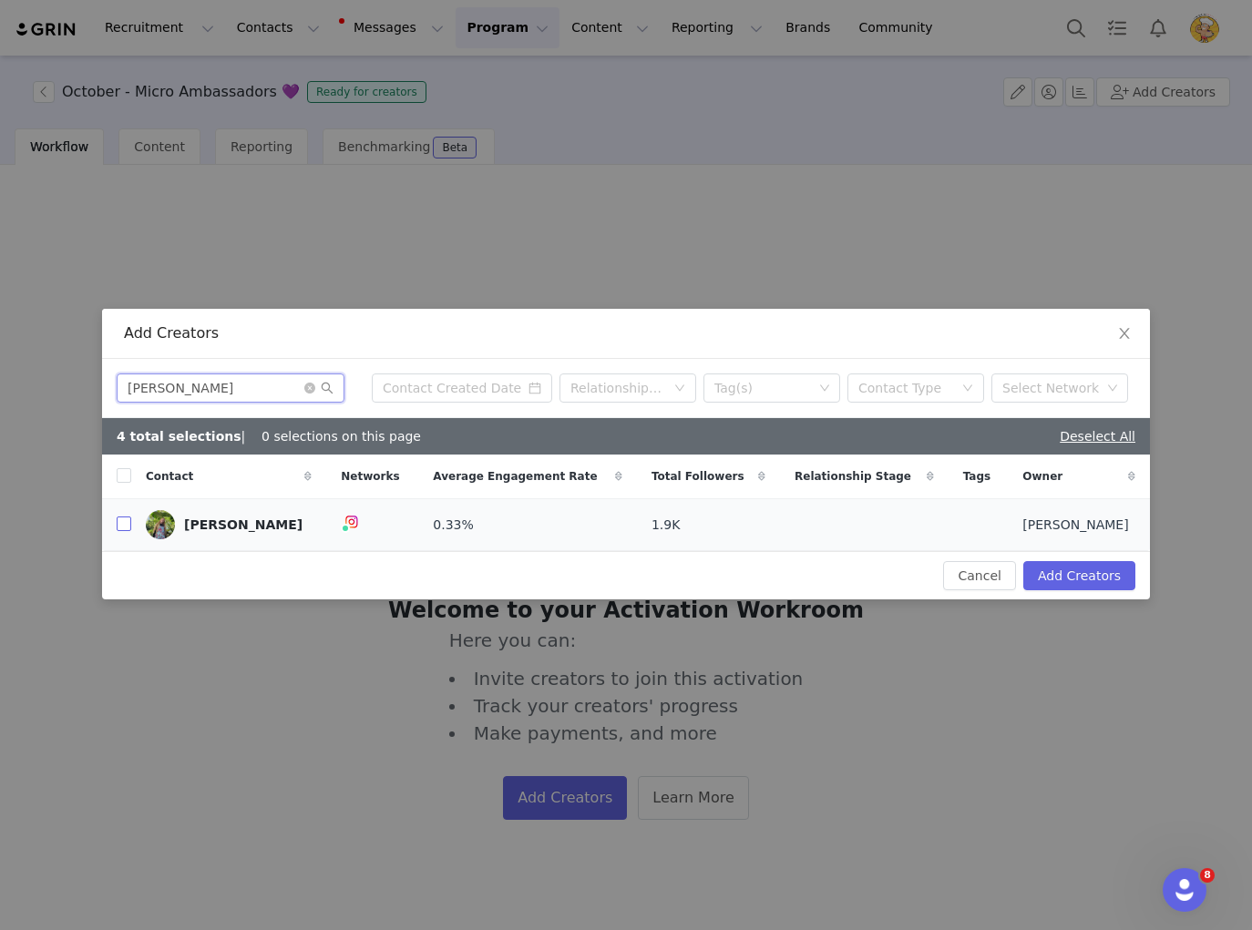
type input "Caitlin Booth"
click at [120, 526] on input "checkbox" at bounding box center [124, 523] width 15 height 15
checkbox input "true"
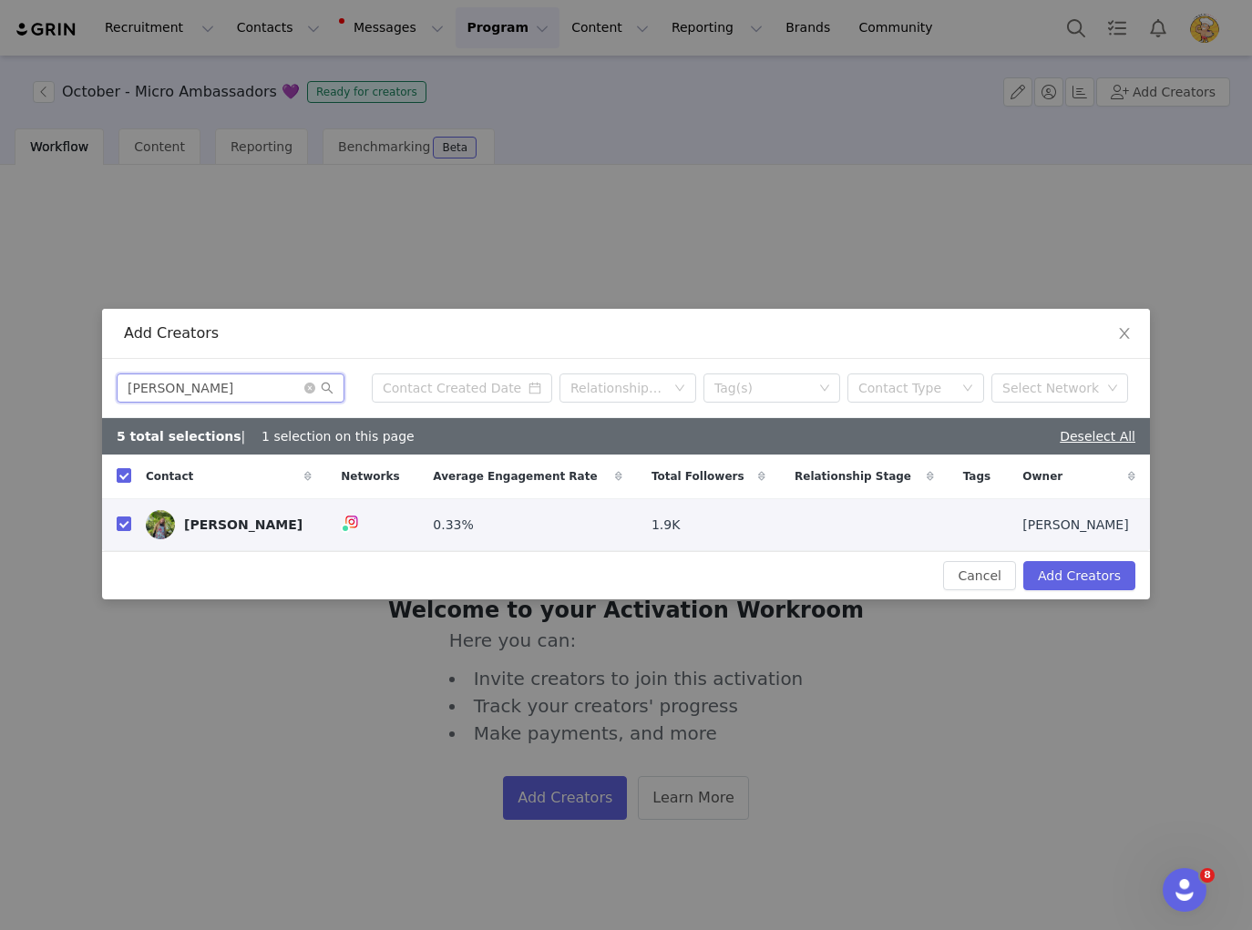
drag, startPoint x: 245, startPoint y: 385, endPoint x: 121, endPoint y: 382, distance: 123.9
click at [121, 382] on input "Caitlin Booth" at bounding box center [231, 387] width 228 height 29
paste input "hids"
type input "Chids"
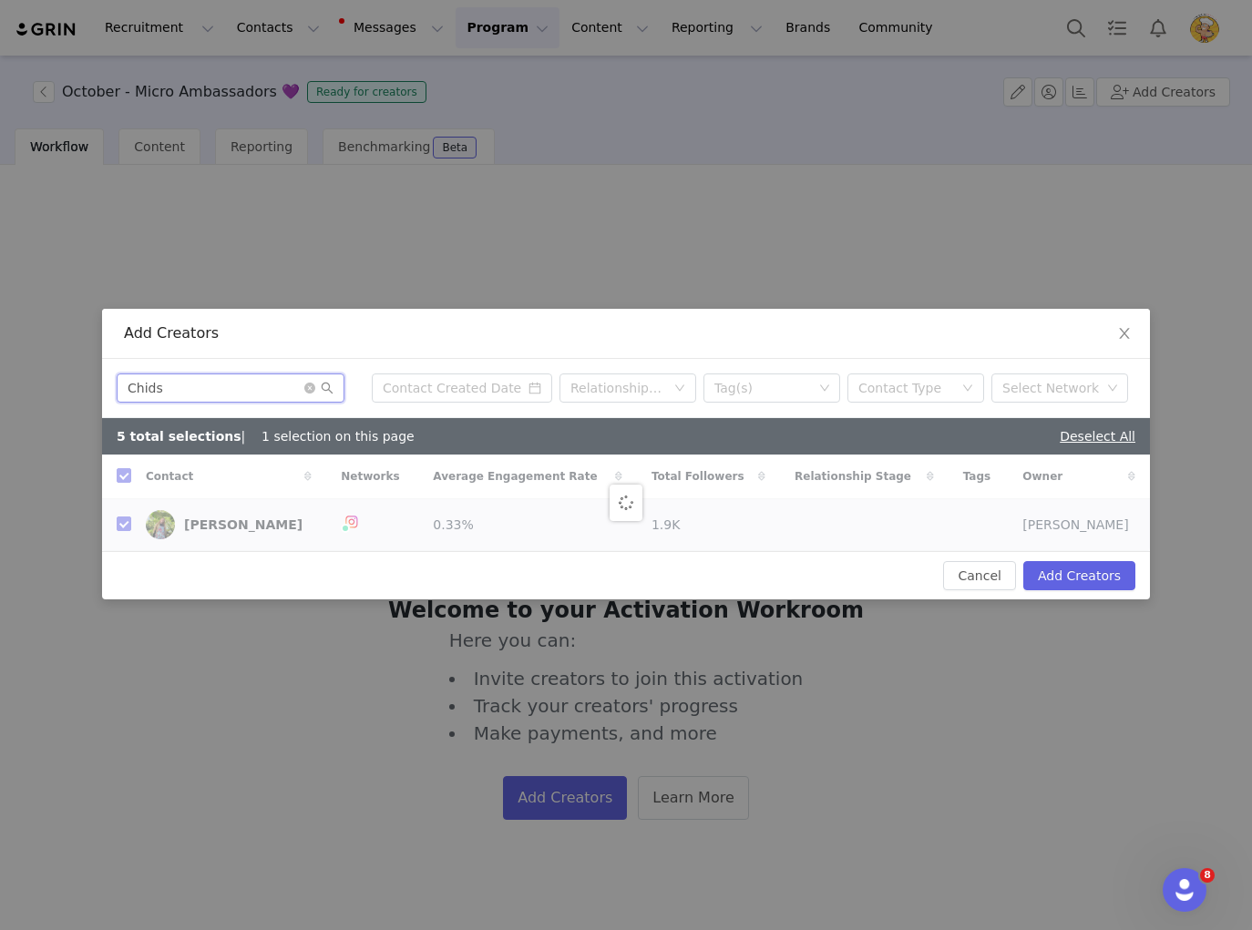
checkbox input "false"
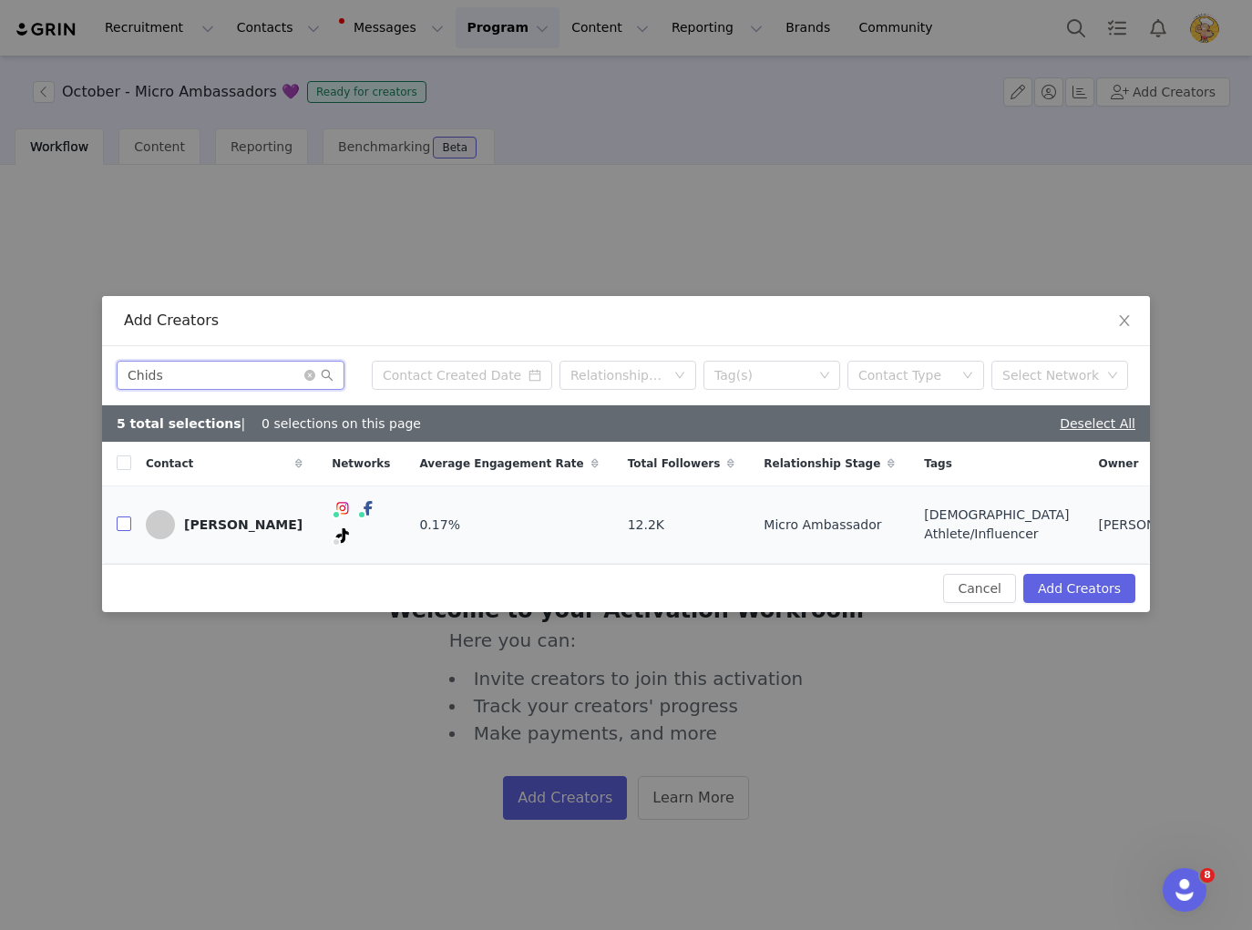
type input "Chids"
click at [128, 519] on input "checkbox" at bounding box center [124, 523] width 15 height 15
checkbox input "true"
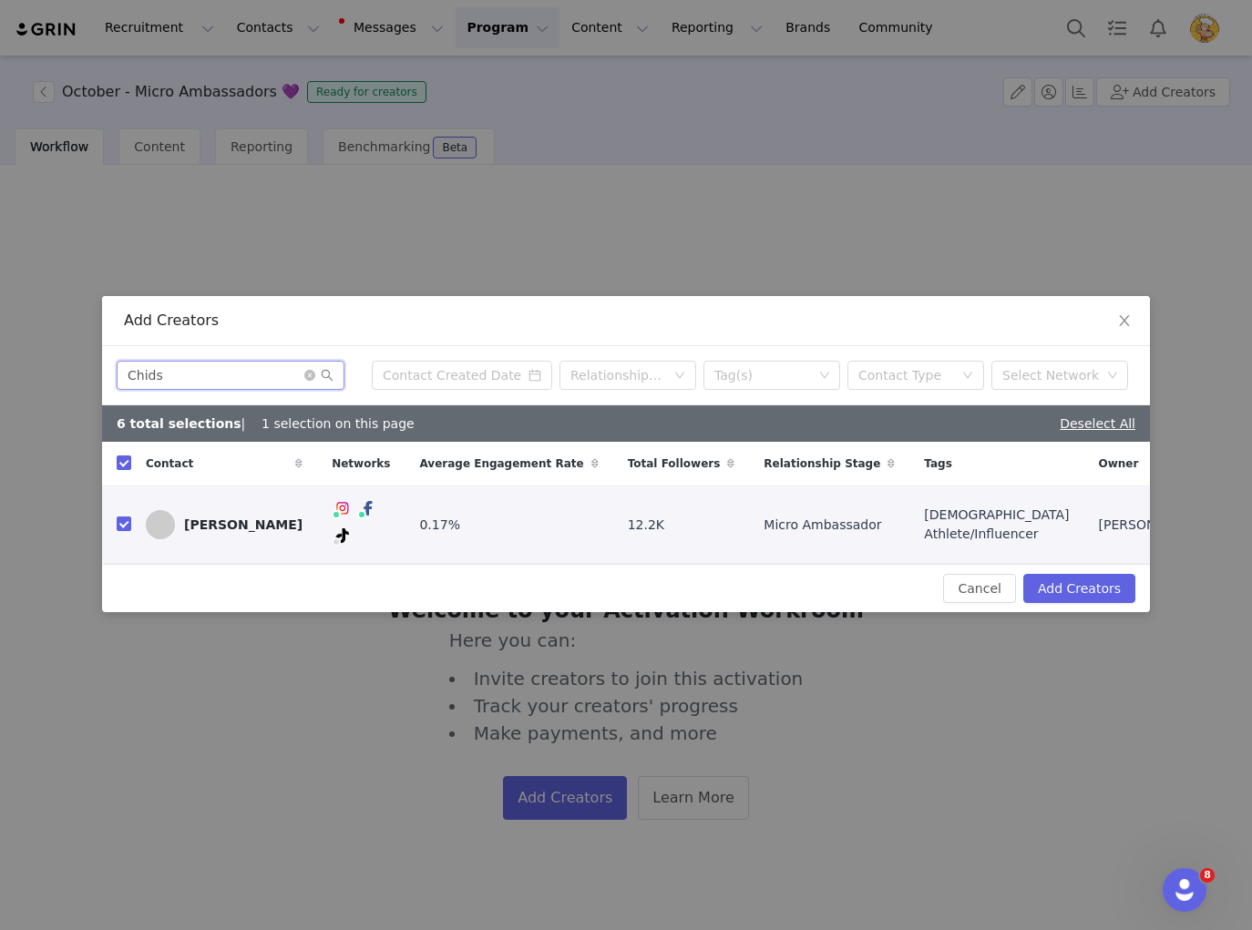
drag, startPoint x: 223, startPoint y: 373, endPoint x: 127, endPoint y: 372, distance: 96.6
click at [127, 372] on input "Chids" at bounding box center [231, 375] width 228 height 29
paste input "ooper Page"
type input "Cooper Page"
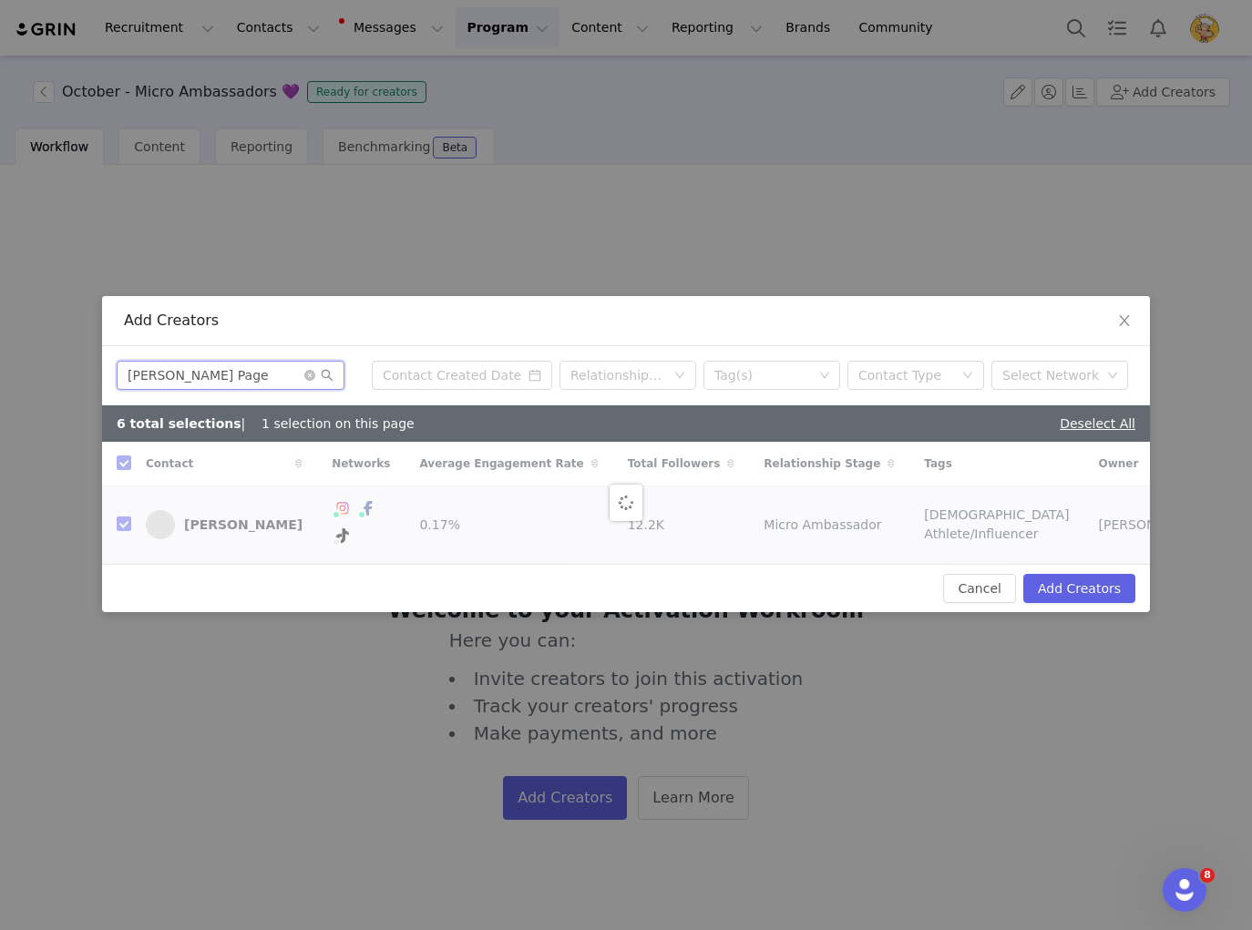
checkbox input "false"
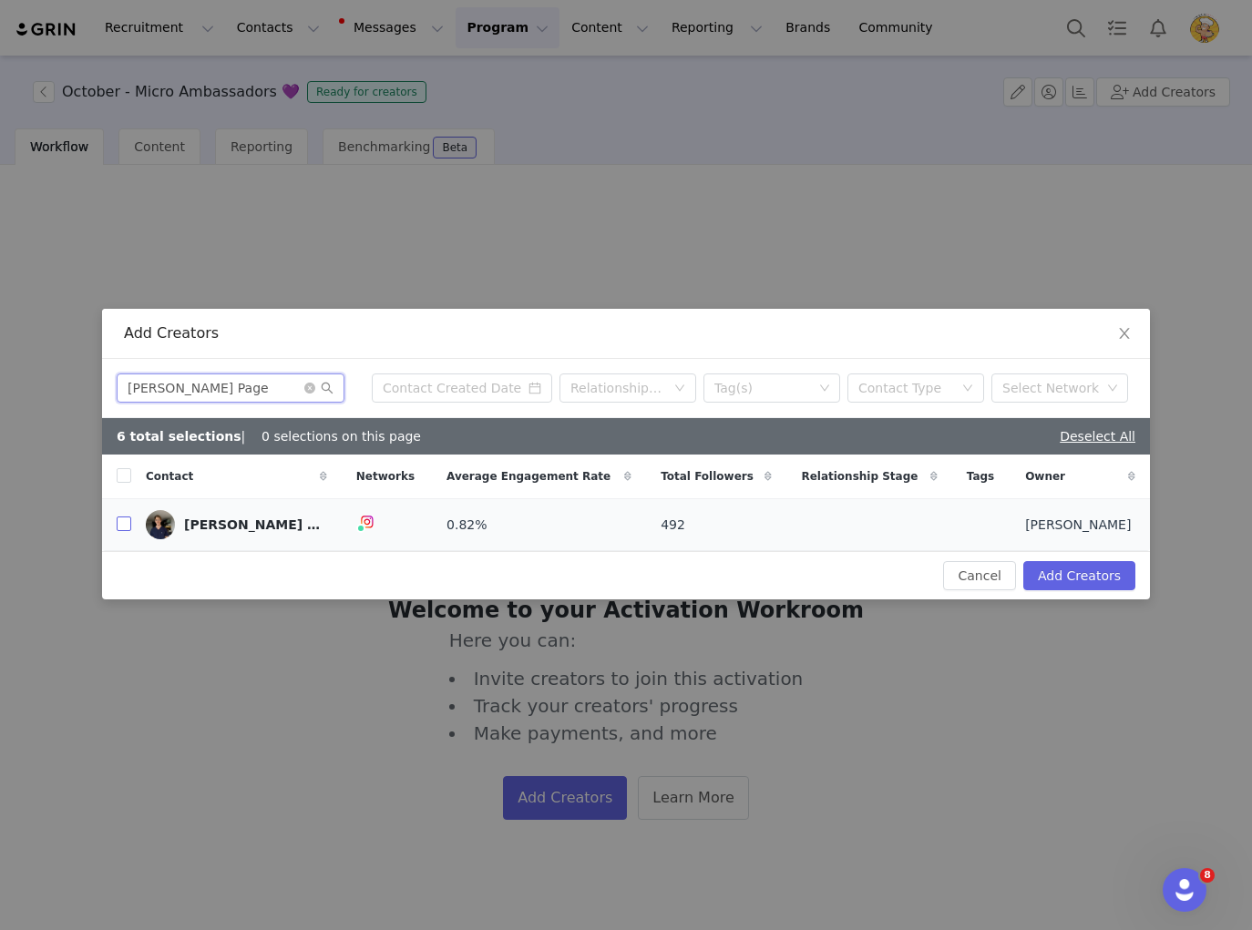
type input "Cooper Page"
click at [124, 530] on input "checkbox" at bounding box center [124, 523] width 15 height 15
checkbox input "true"
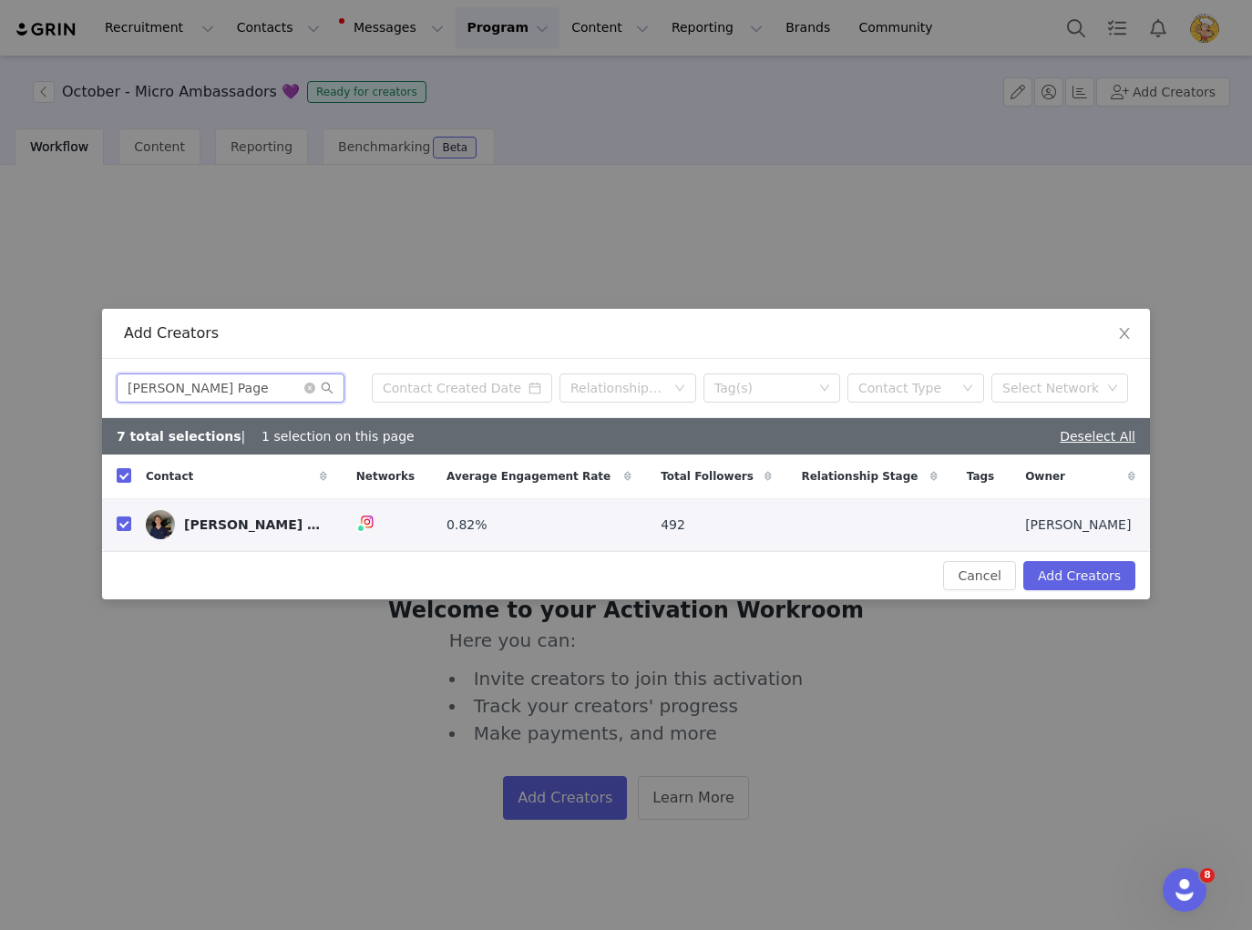
drag, startPoint x: 157, startPoint y: 389, endPoint x: 115, endPoint y: 388, distance: 41.9
click at [116, 388] on div "Cooper Page Relationship Stage Tag(s) Contact Type Select Network" at bounding box center [626, 388] width 1048 height 59
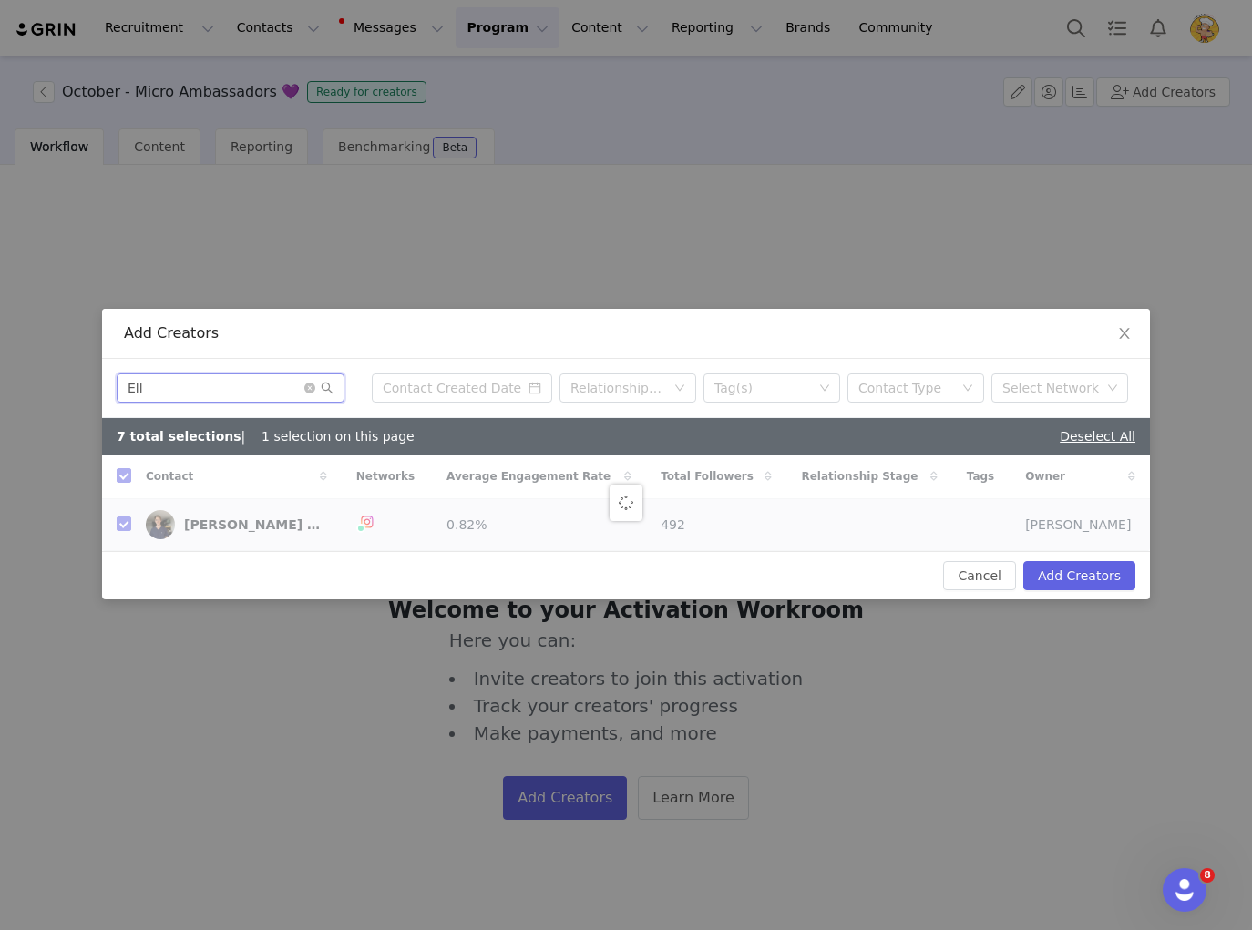
type input "Ella"
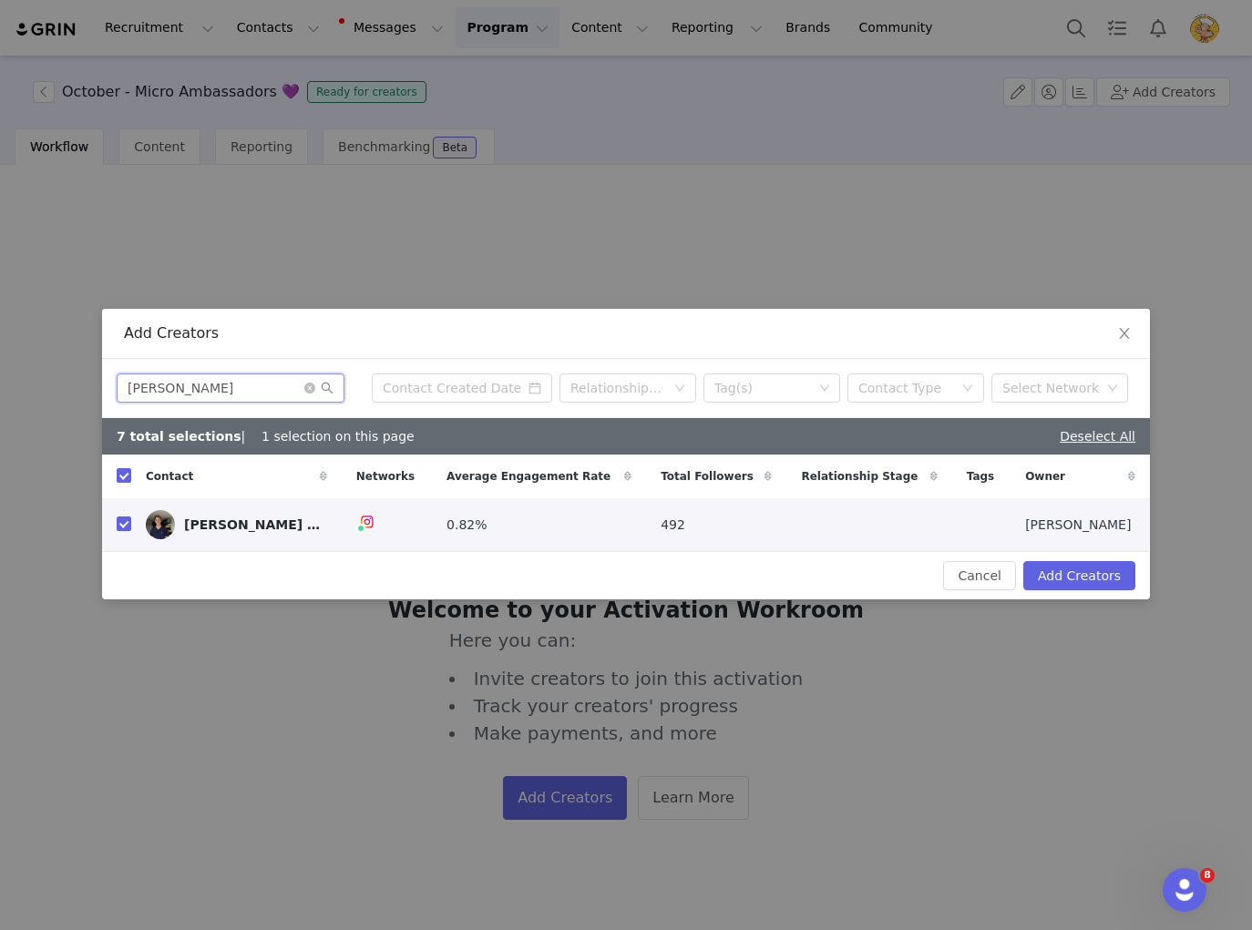
checkbox input "false"
type input "Ella p"
click at [123, 526] on input "checkbox" at bounding box center [124, 523] width 15 height 15
checkbox input "true"
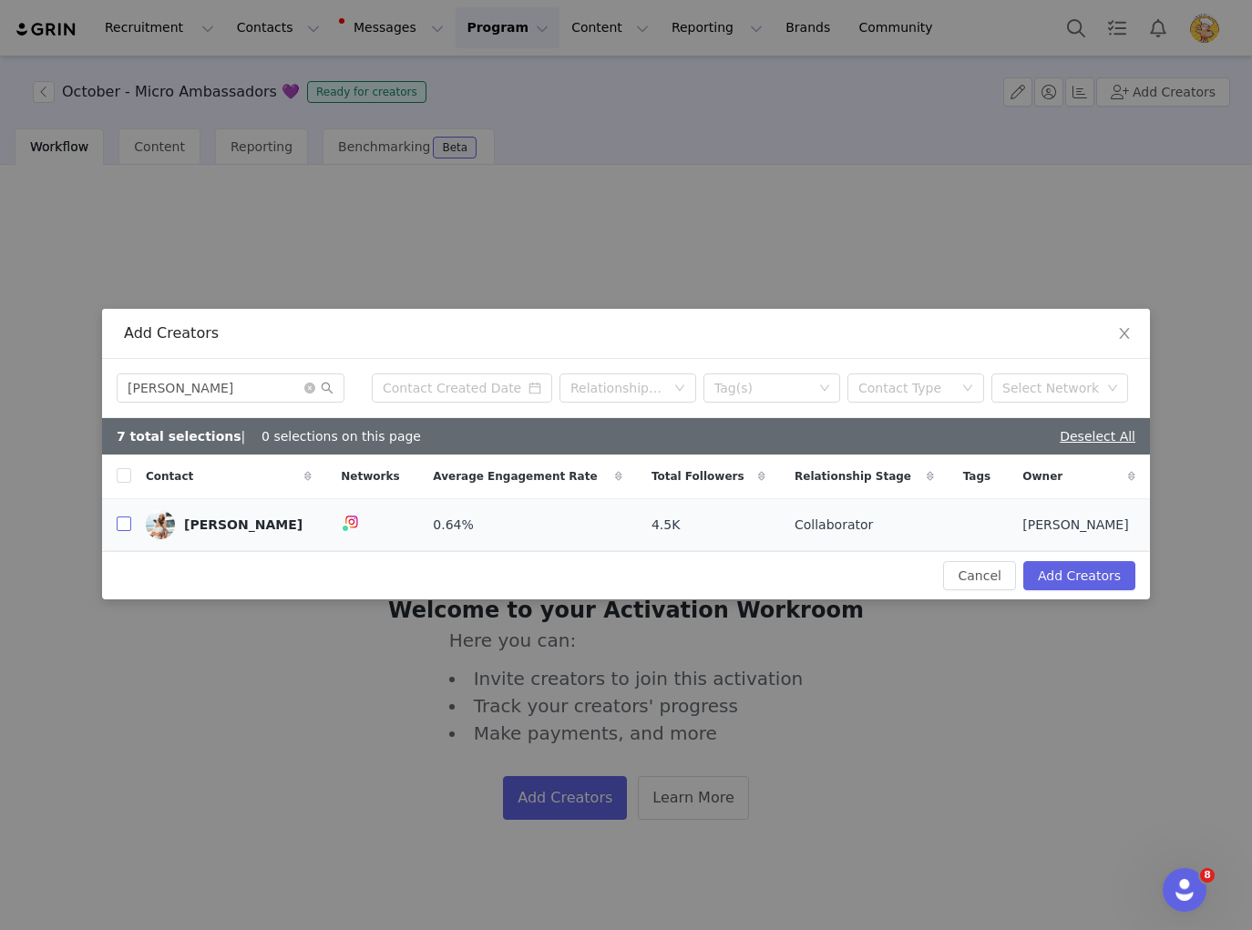
checkbox input "true"
drag, startPoint x: 245, startPoint y: 390, endPoint x: 89, endPoint y: 388, distance: 155.8
click at [89, 388] on div "Add Creators Ella p Relationship Stage Tag(s) Contact Type Select Network 8 tot…" at bounding box center [626, 465] width 1252 height 930
type input "eloise"
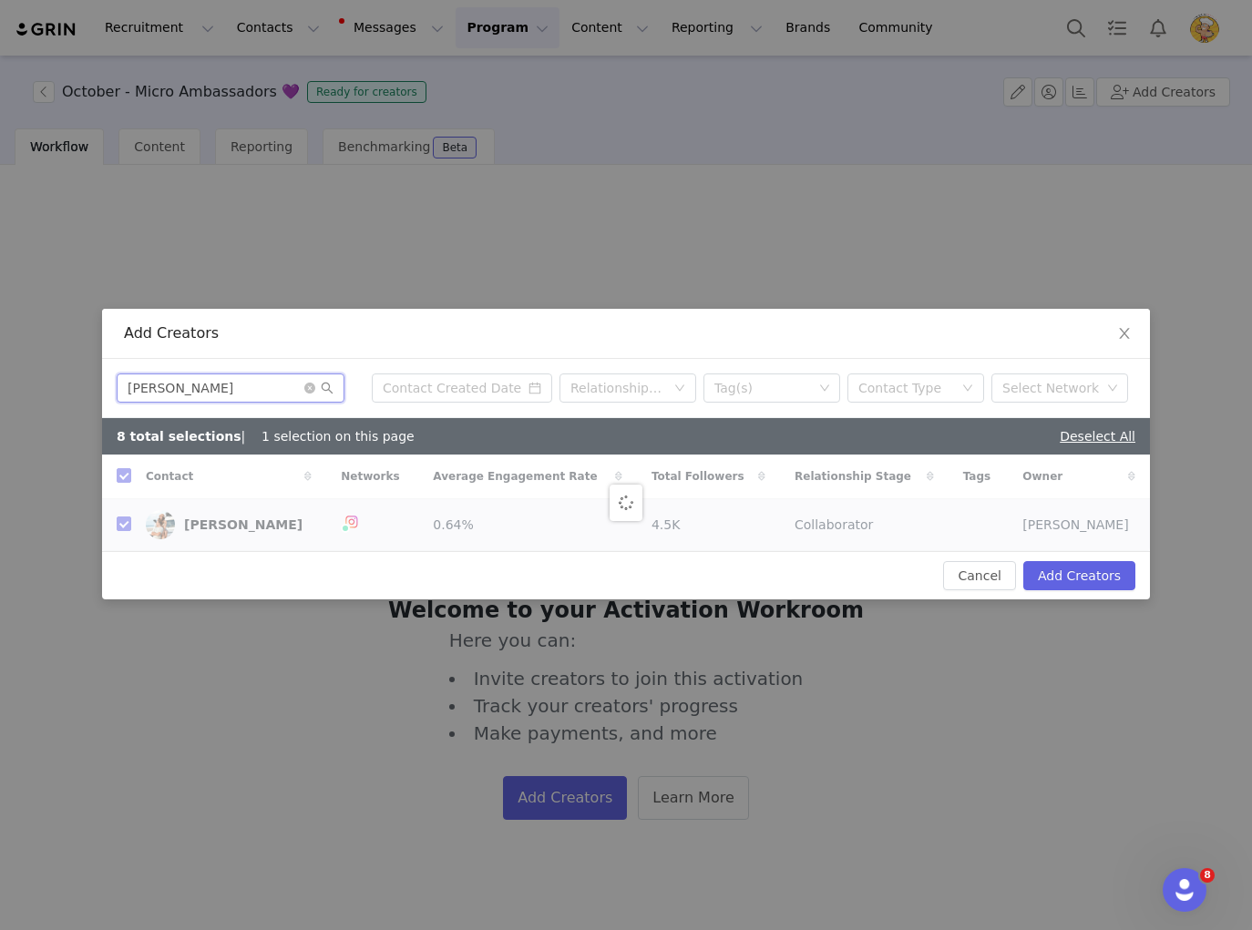
checkbox input "false"
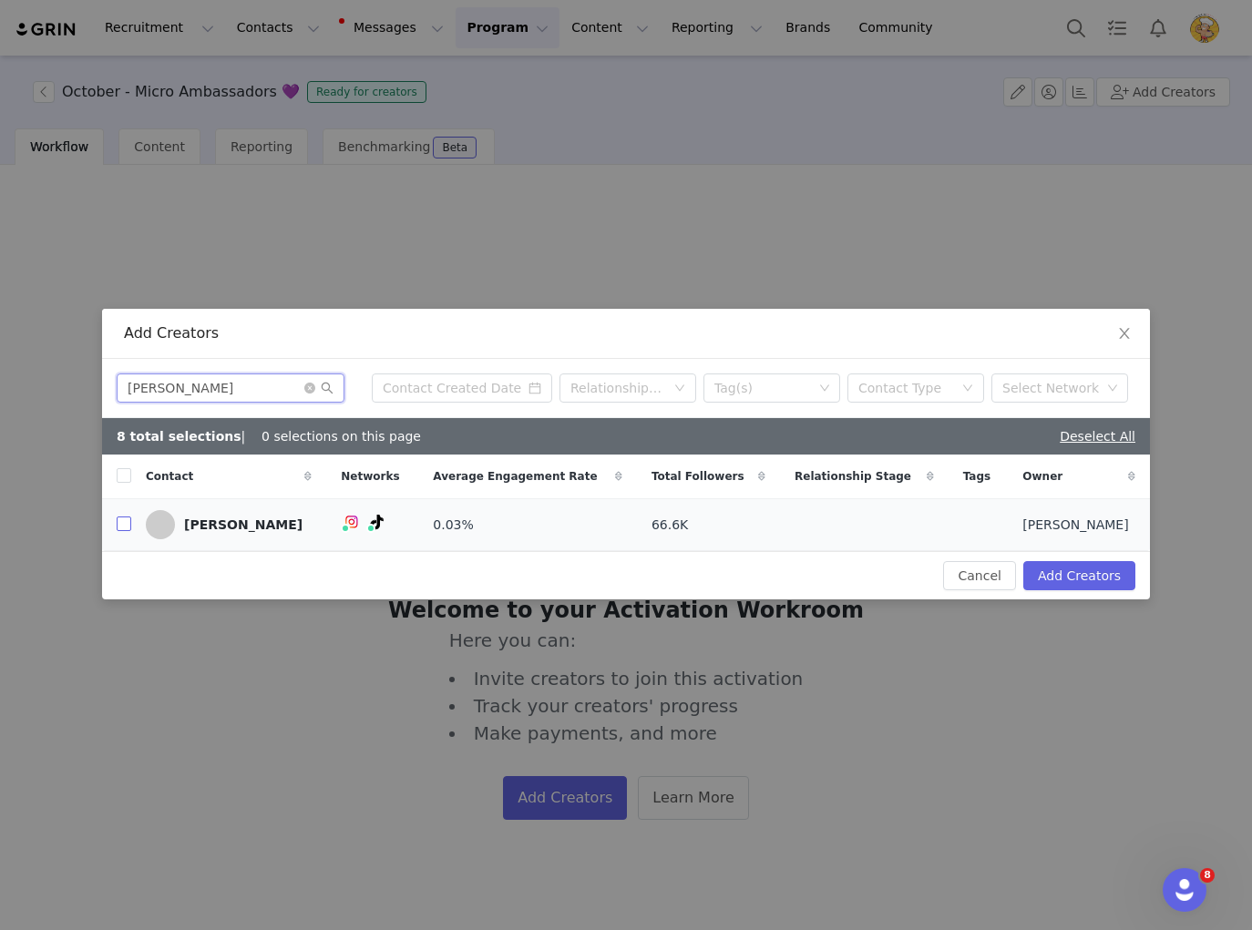
type input "eloise"
click at [123, 527] on input "checkbox" at bounding box center [124, 523] width 15 height 15
checkbox input "true"
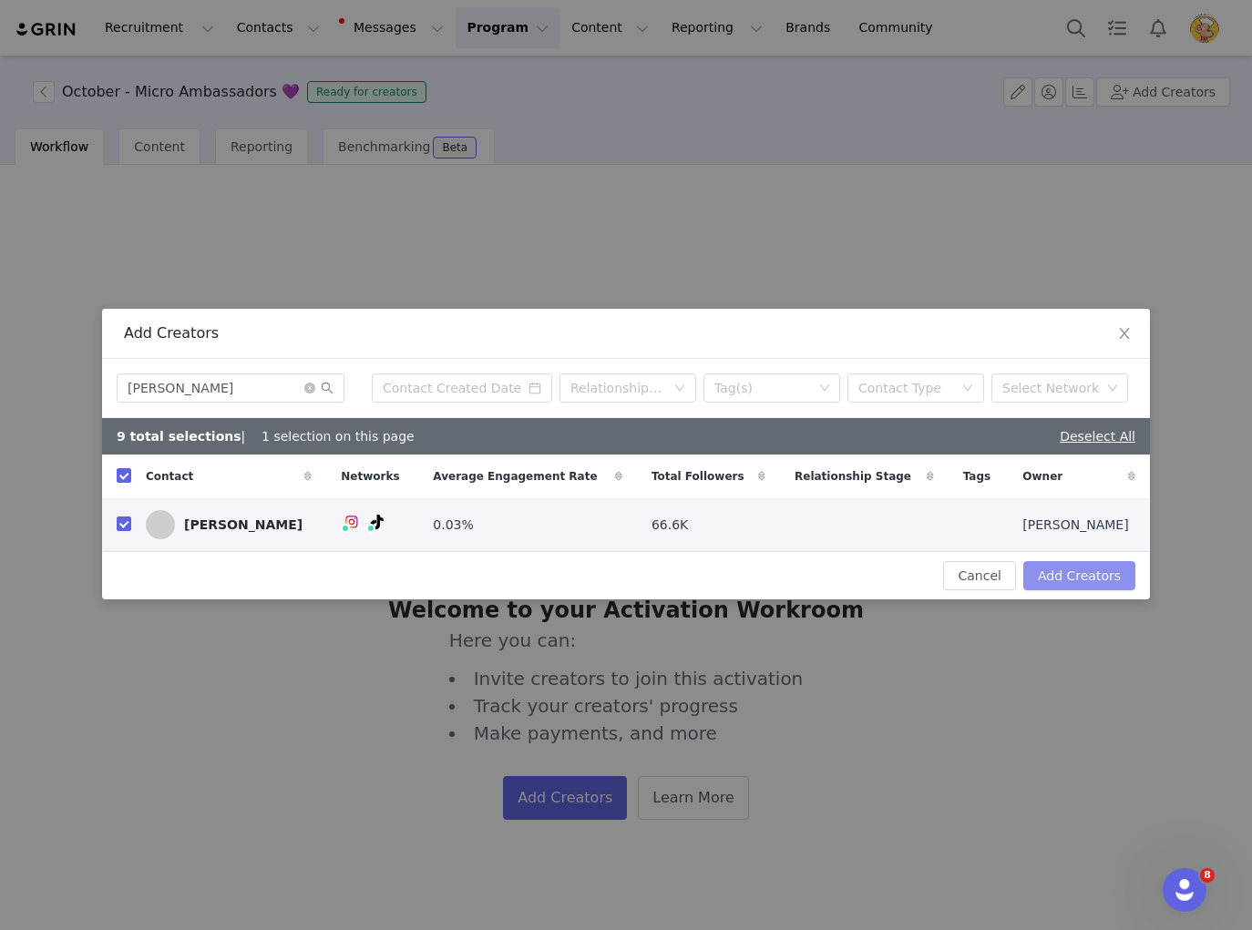
click at [1080, 576] on button "Add Creators" at bounding box center [1079, 575] width 112 height 29
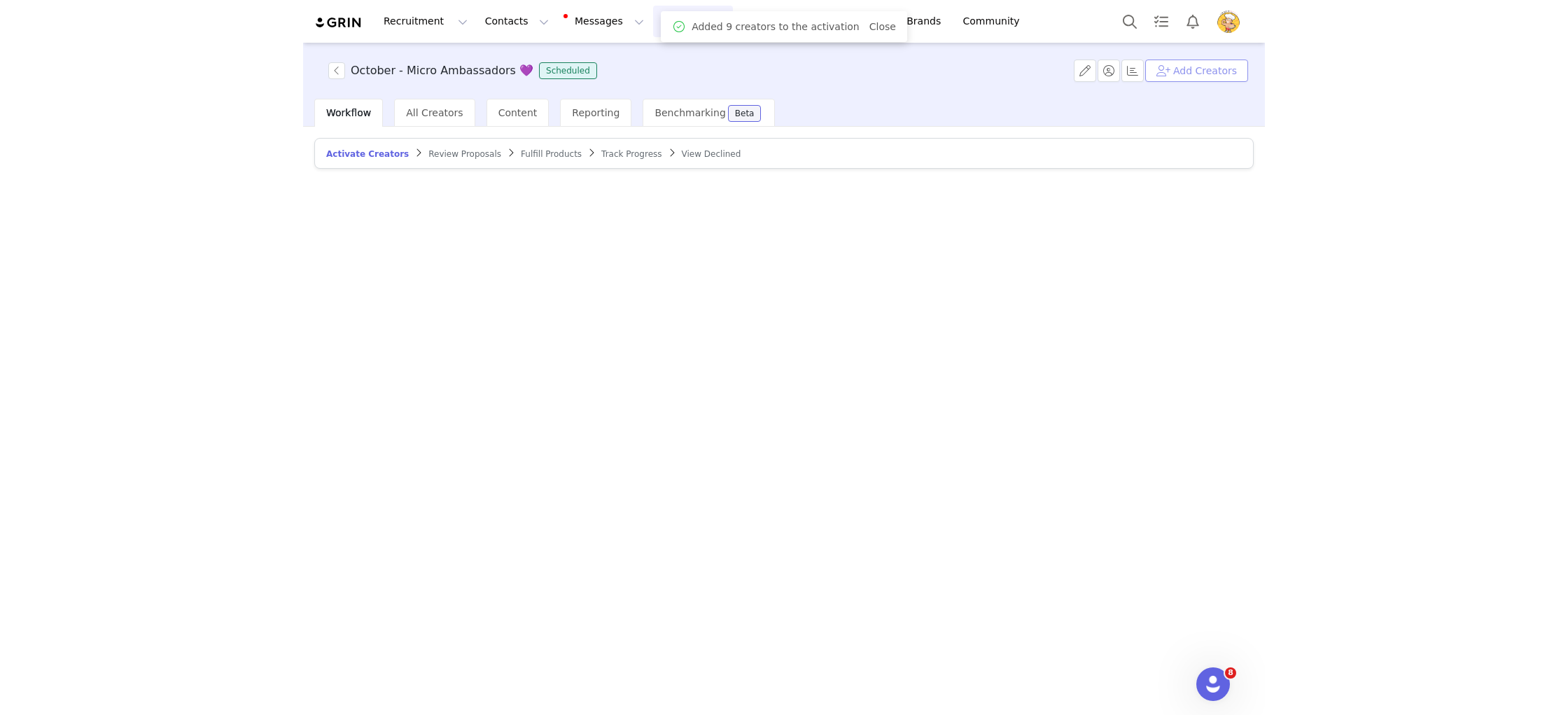
scroll to position [0, 0]
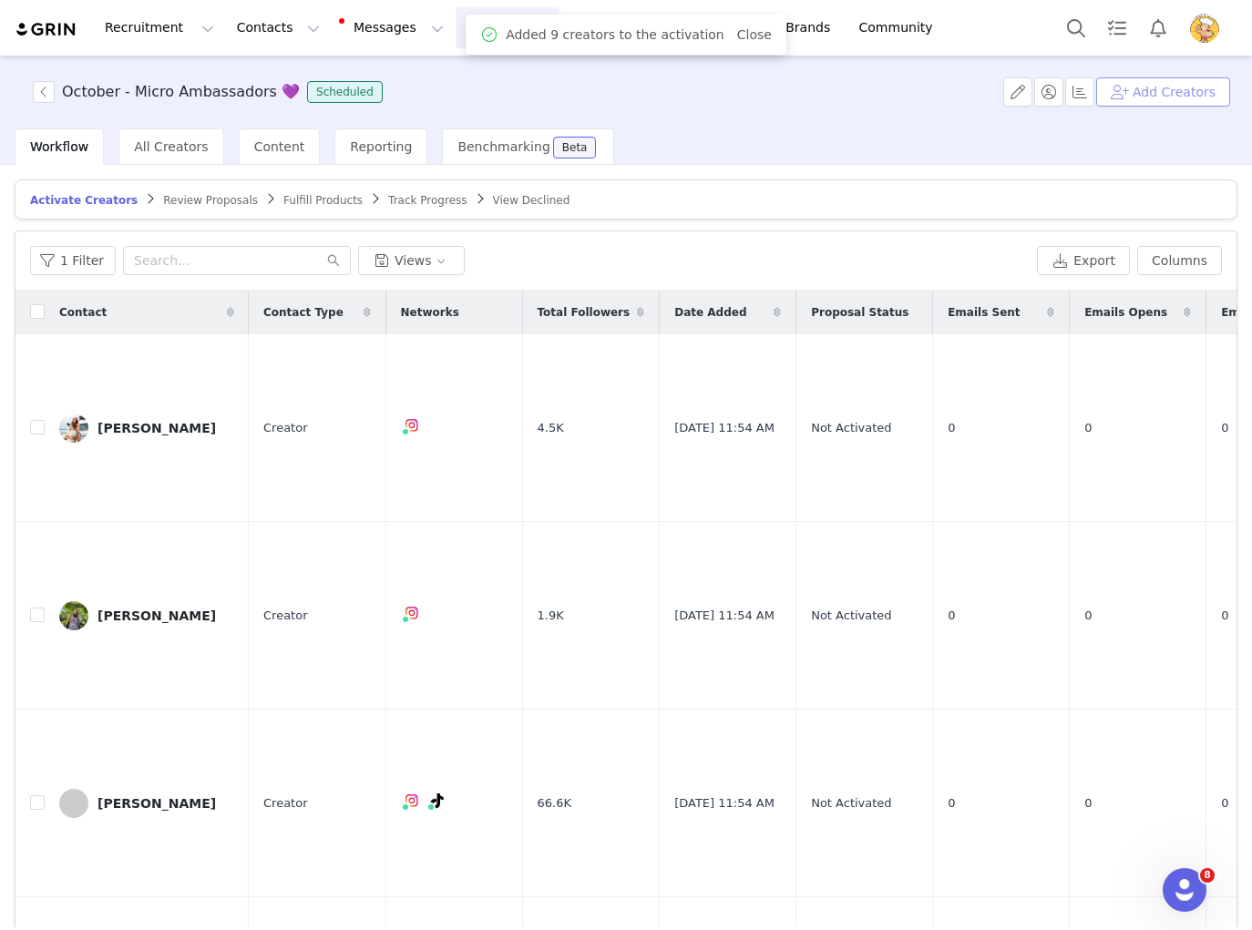
click at [1173, 92] on button "Add Creators" at bounding box center [1163, 91] width 134 height 29
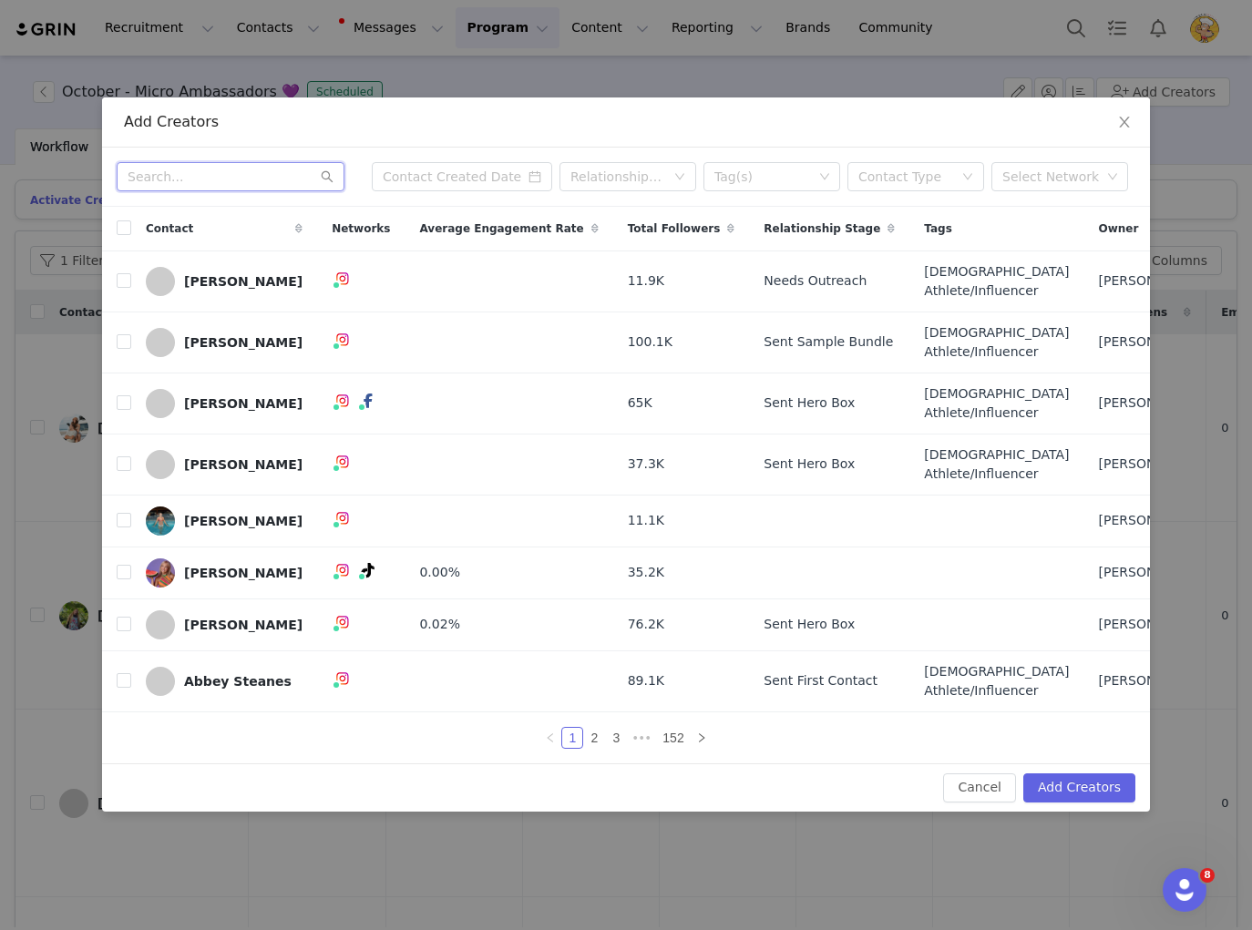
click at [248, 162] on input "text" at bounding box center [231, 176] width 228 height 29
paste input "Hannah McLean"
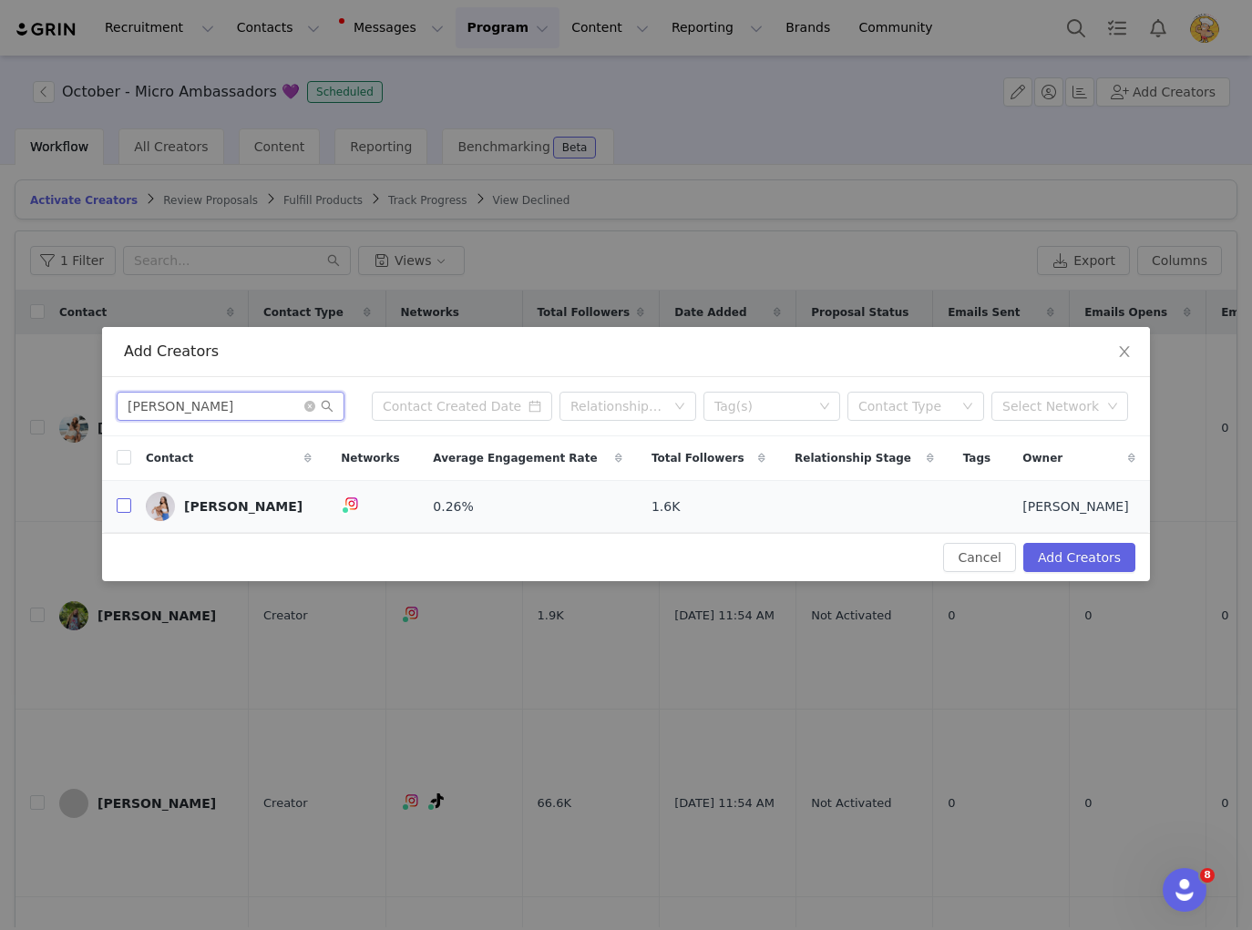
type input "Hannah McLean"
click at [125, 505] on input "checkbox" at bounding box center [124, 505] width 15 height 15
checkbox input "true"
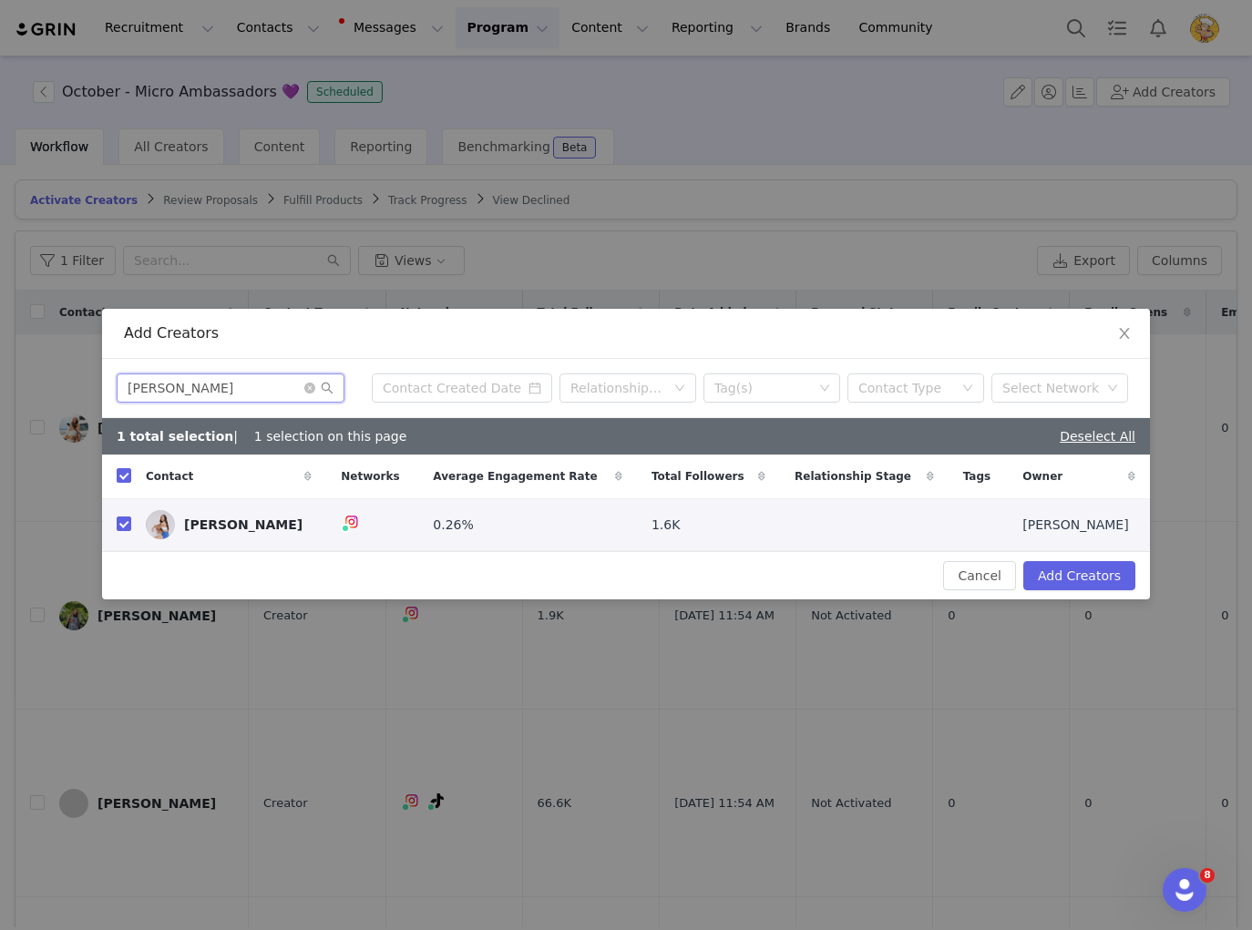
drag, startPoint x: 250, startPoint y: 388, endPoint x: 127, endPoint y: 383, distance: 123.1
click at [125, 383] on input "Hannah McLean" at bounding box center [231, 387] width 228 height 29
paste input "Javier Ramos"
type input "Javier Ramos"
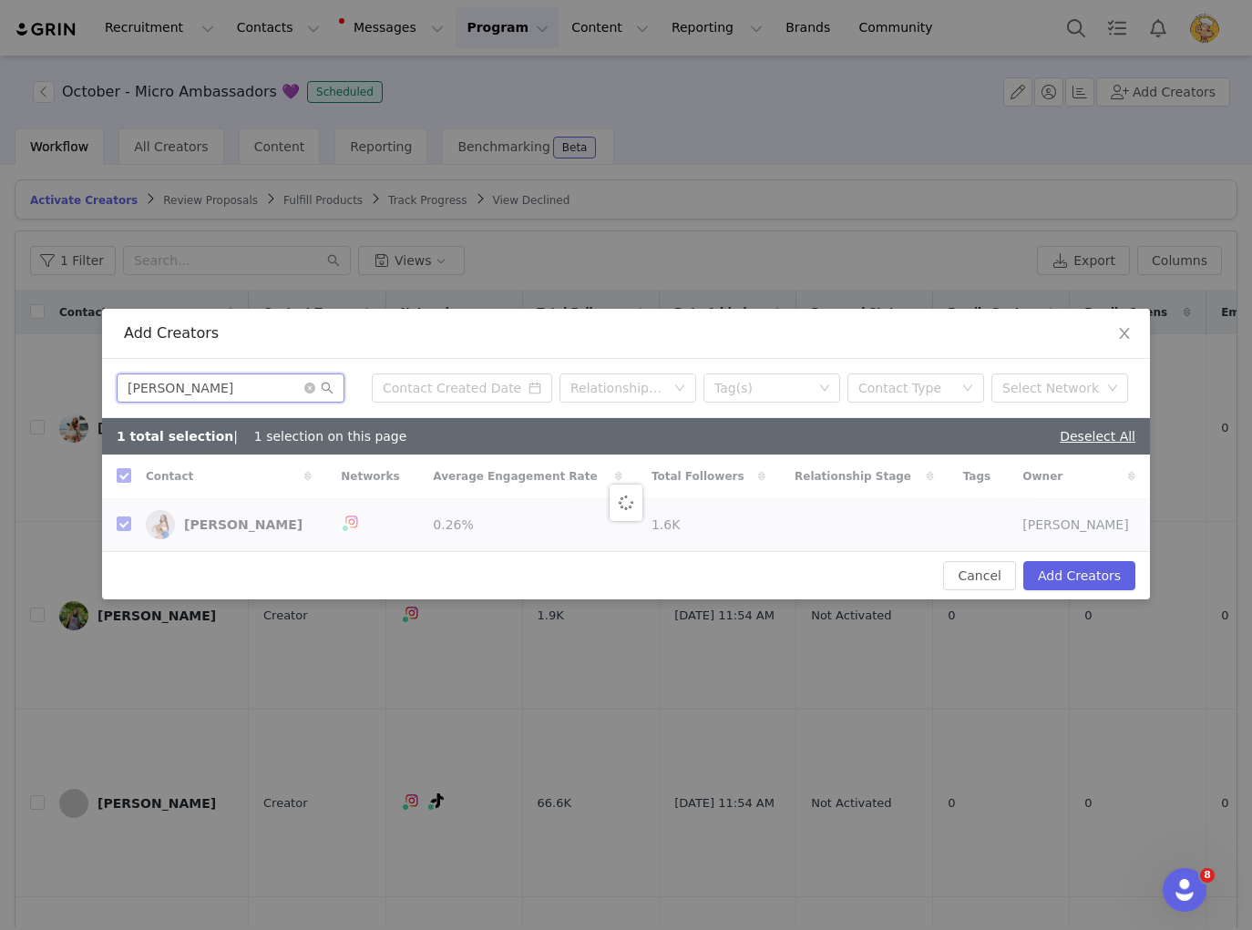
checkbox input "false"
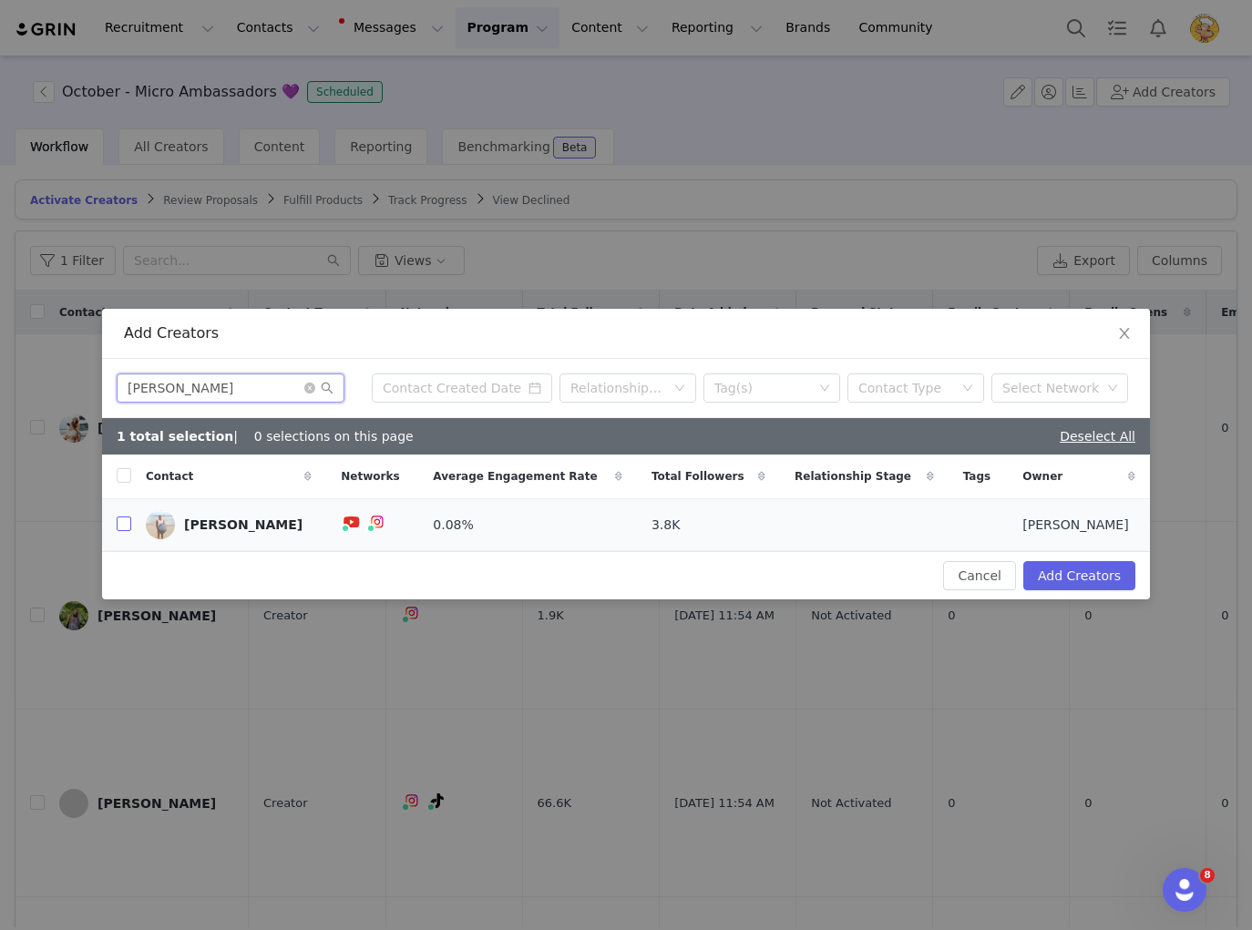
type input "Javier Ramos"
click at [125, 521] on input "checkbox" at bounding box center [124, 523] width 15 height 15
checkbox input "true"
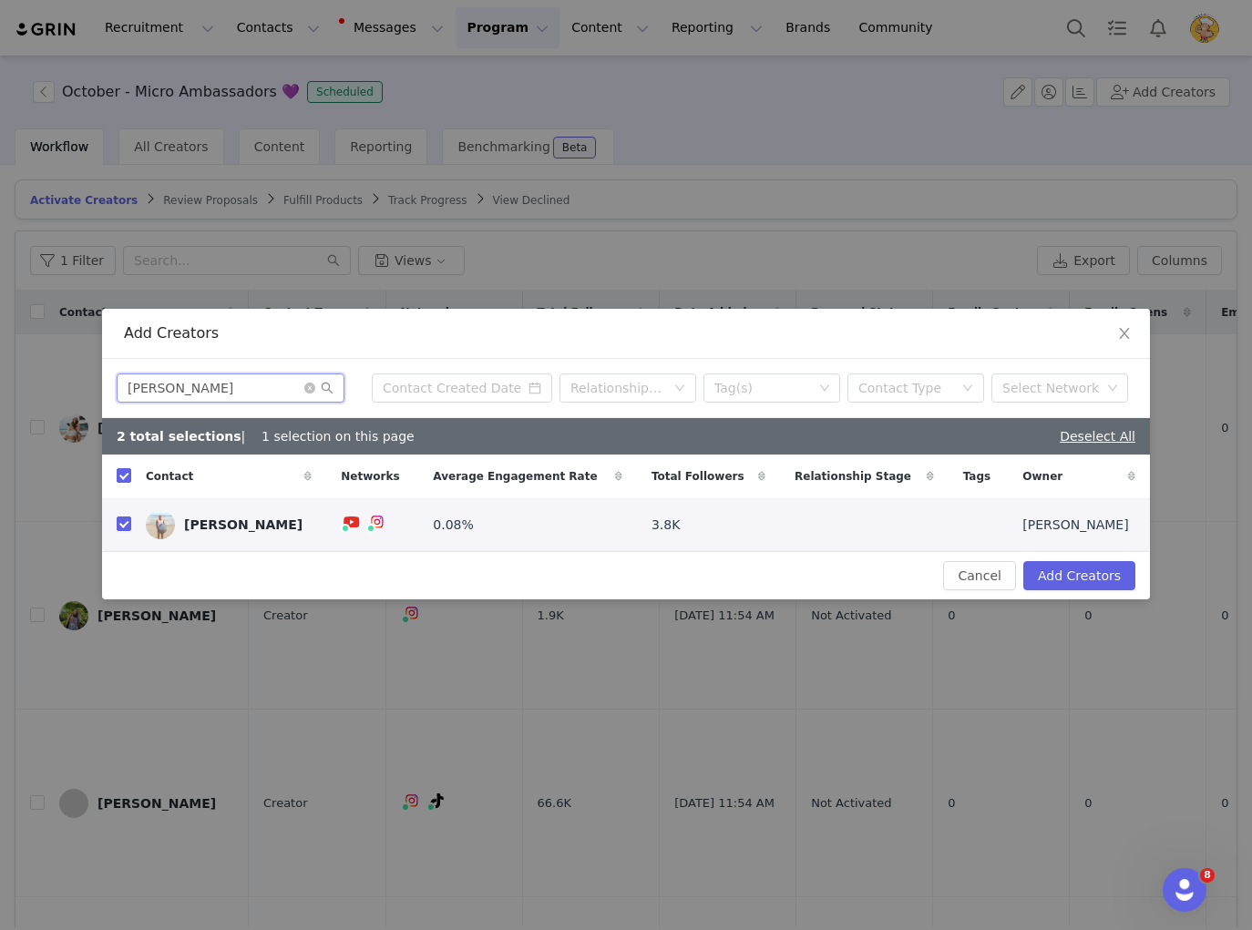
drag, startPoint x: 225, startPoint y: 387, endPoint x: 107, endPoint y: 379, distance: 118.7
click at [107, 379] on div "Javier Ramos Relationship Stage Tag(s) Contact Type Select Network" at bounding box center [626, 388] width 1048 height 59
paste input "enna Ferreira"
type input "Jenna Ferreira"
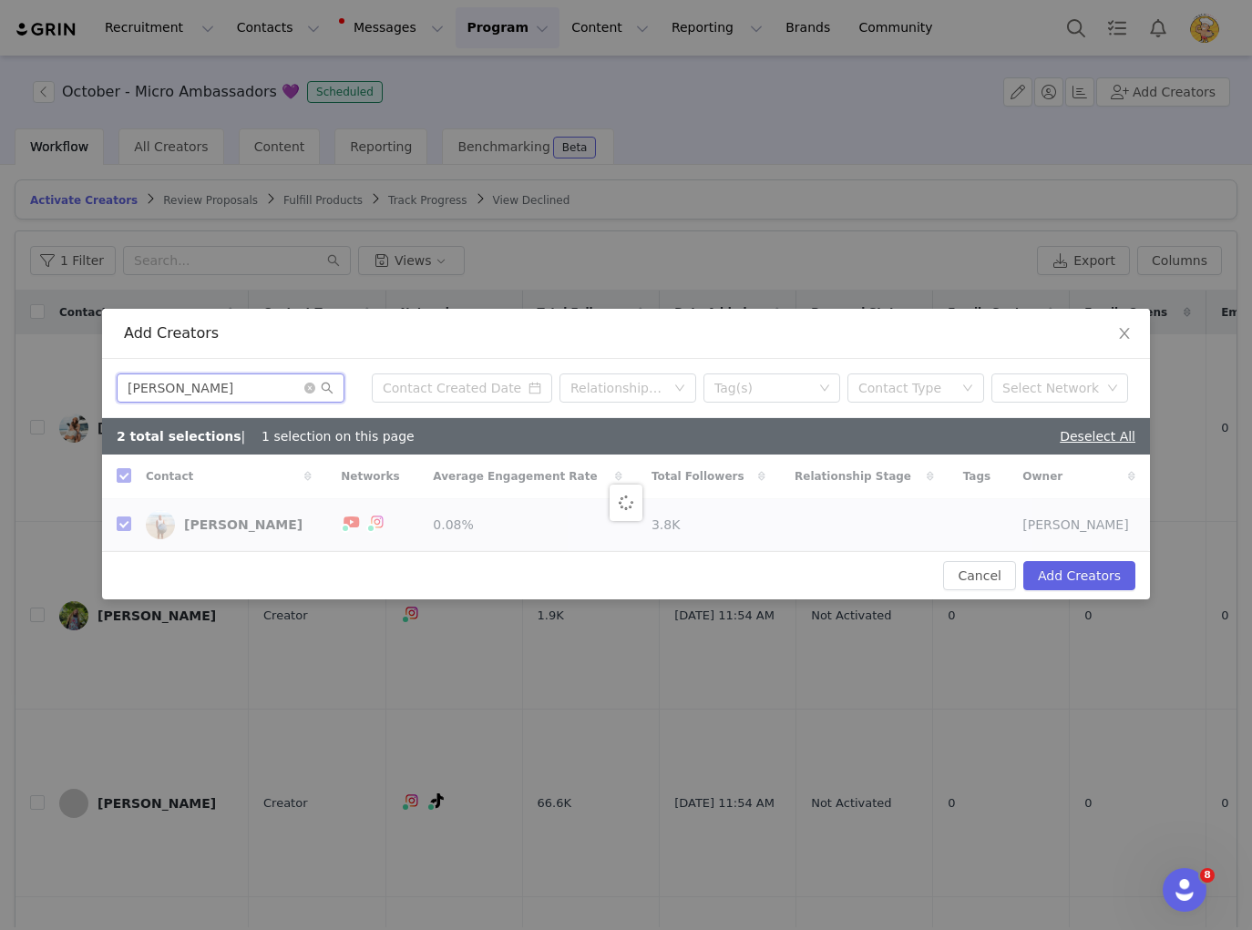
checkbox input "false"
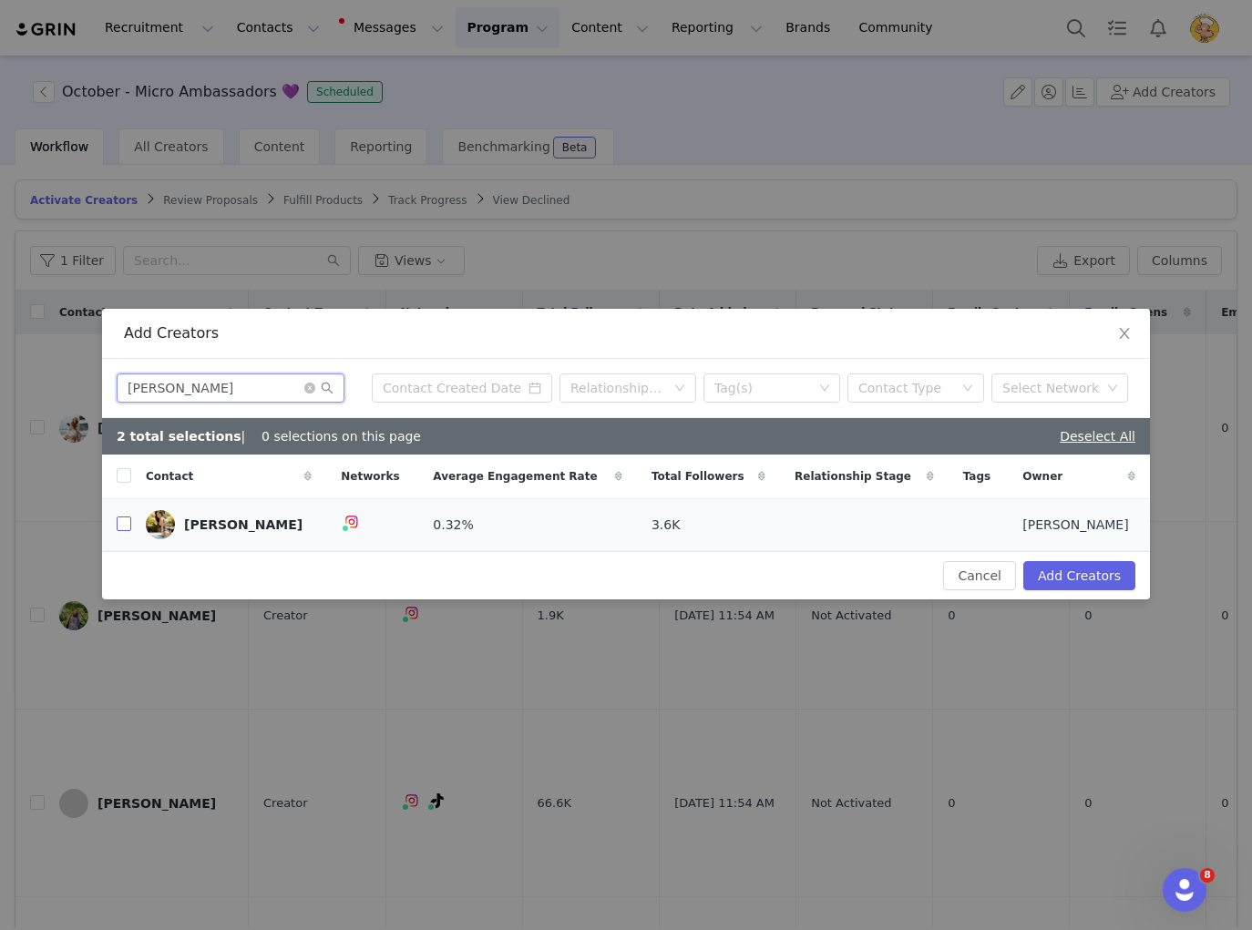
type input "Jenna Ferreira"
click at [124, 523] on input "checkbox" at bounding box center [124, 523] width 15 height 15
checkbox input "true"
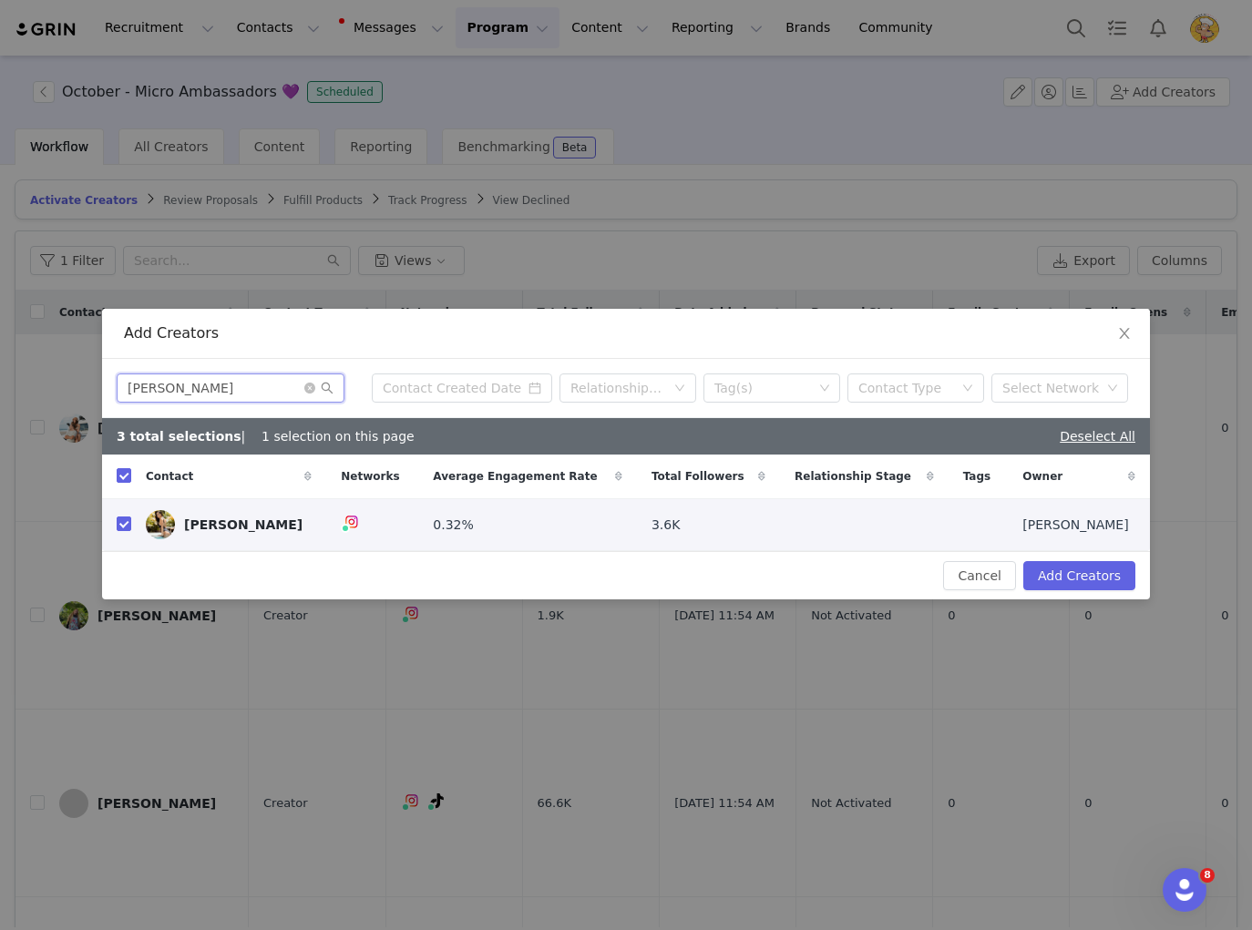
drag, startPoint x: 238, startPoint y: 389, endPoint x: 80, endPoint y: 388, distance: 157.6
click at [80, 389] on div "Add Creators Jenna Ferreira Relationship Stage Tag(s) Contact Type Select Netwo…" at bounding box center [626, 465] width 1252 height 930
paste input "sikah Ings"
type input "Jesikah Ings"
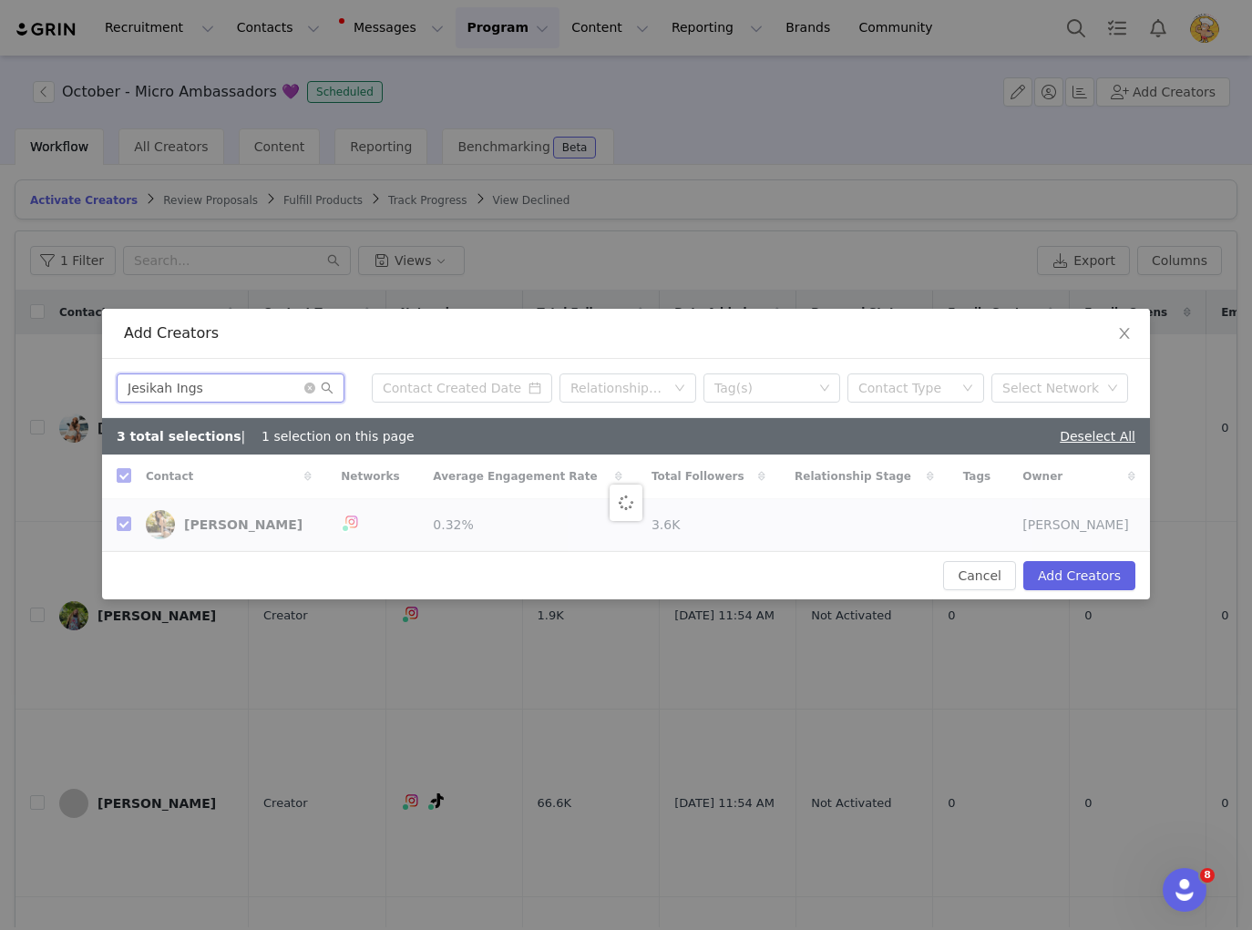
checkbox input "false"
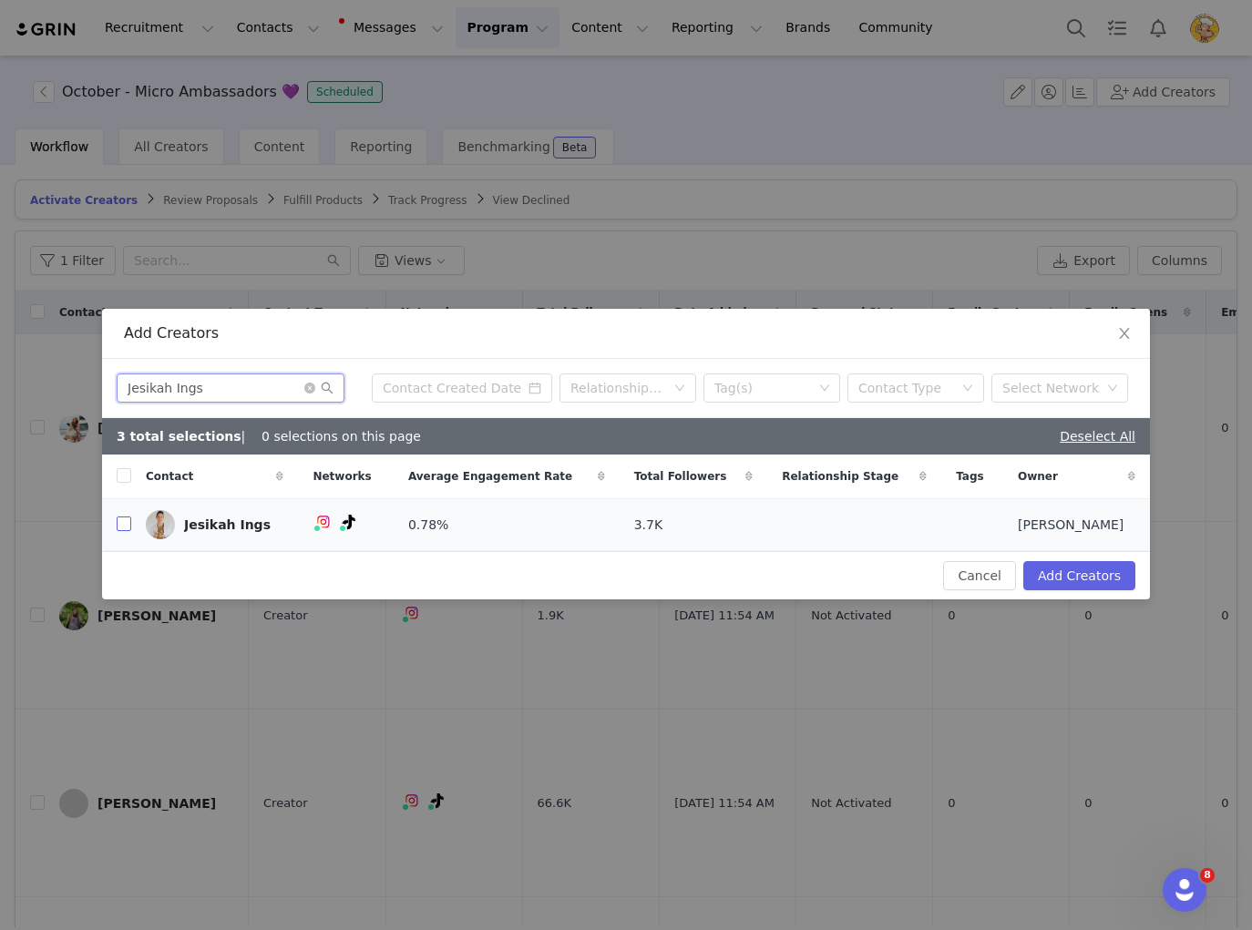
type input "Jesikah Ings"
drag, startPoint x: 127, startPoint y: 528, endPoint x: 47, endPoint y: 551, distance: 82.5
click at [126, 528] on input "checkbox" at bounding box center [124, 523] width 15 height 15
checkbox input "true"
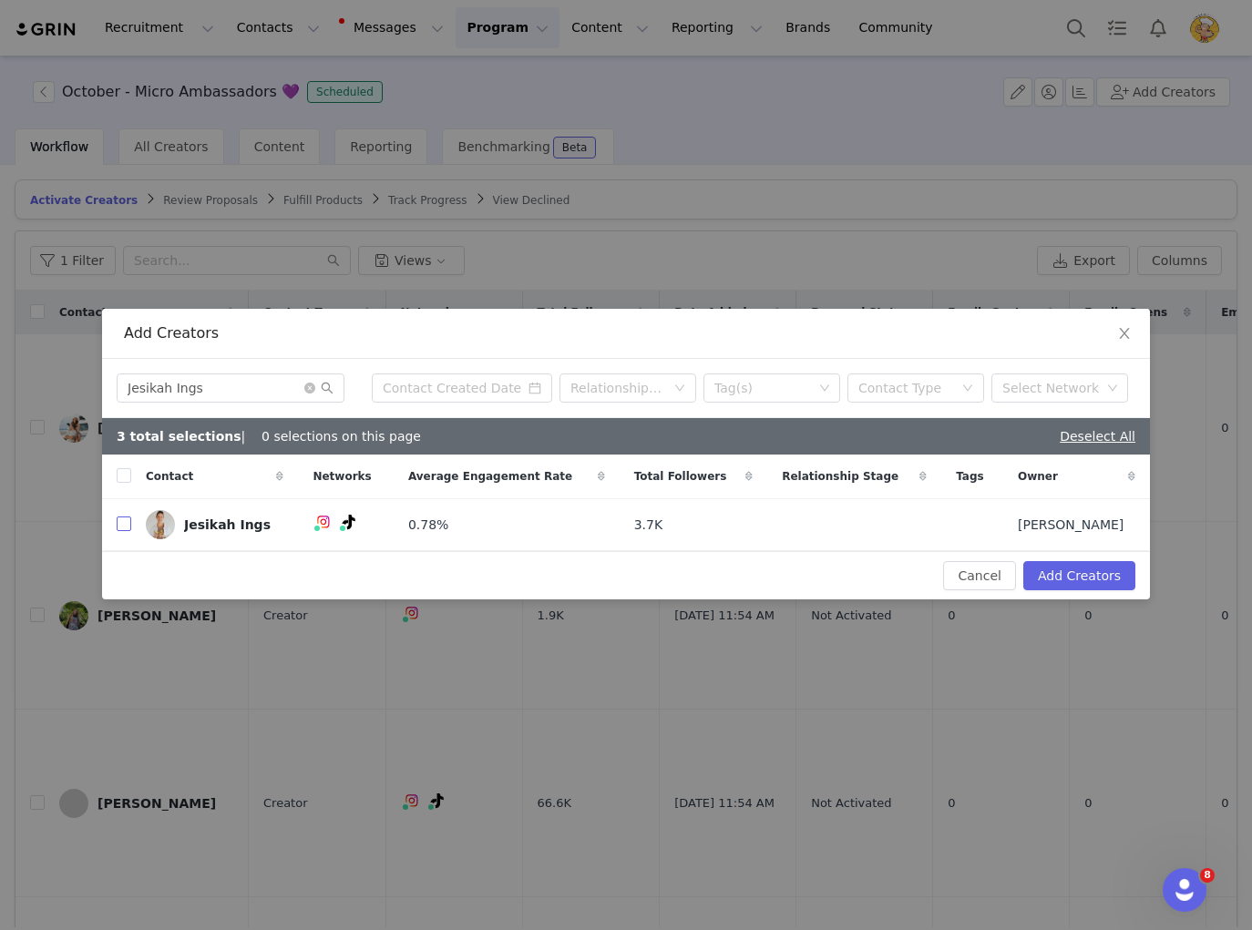
checkbox input "true"
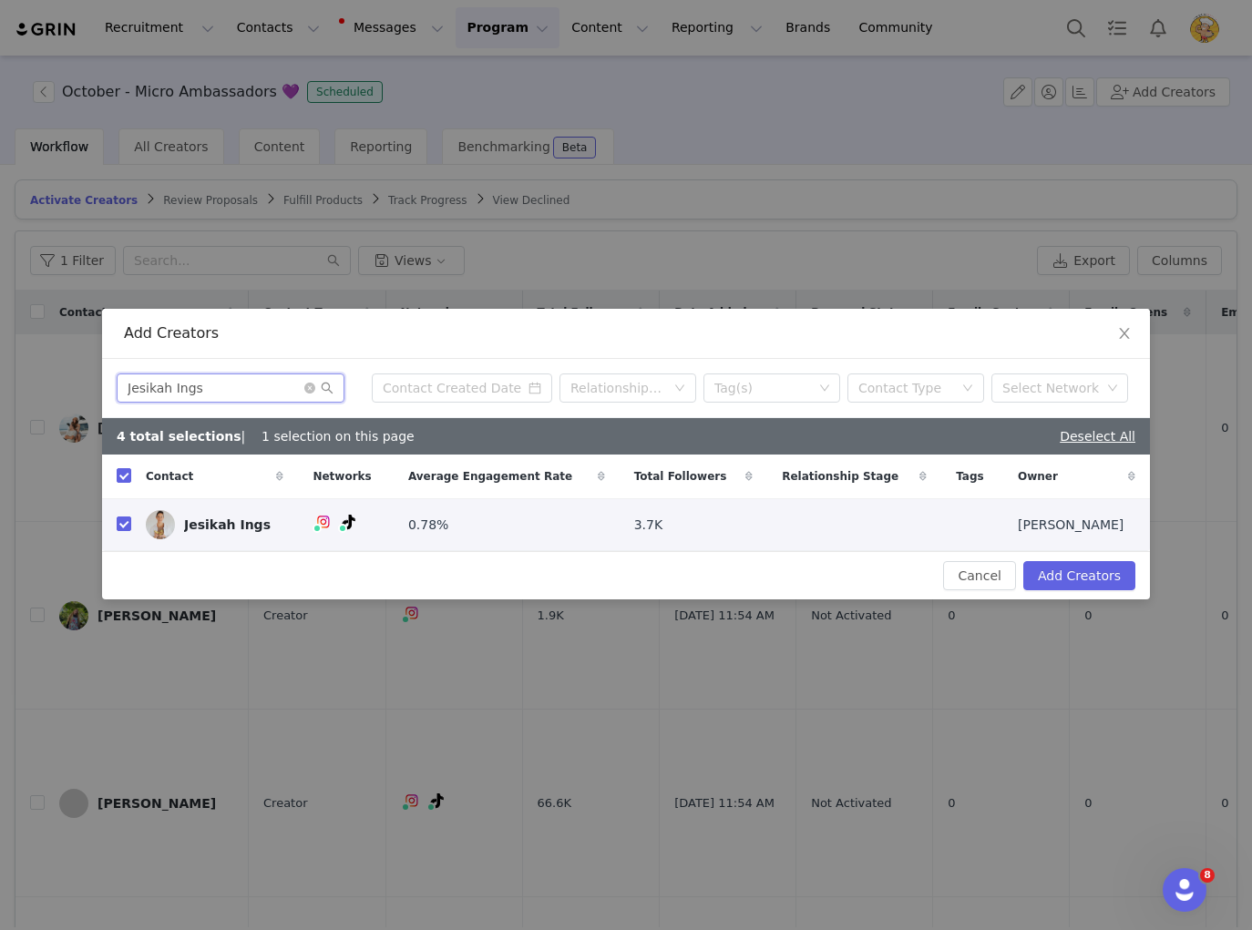
drag, startPoint x: 233, startPoint y: 388, endPoint x: 136, endPoint y: 388, distance: 97.5
click at [136, 388] on input "Jesikah Ings" at bounding box center [231, 387] width 228 height 29
paste input "Jessica Vrane"
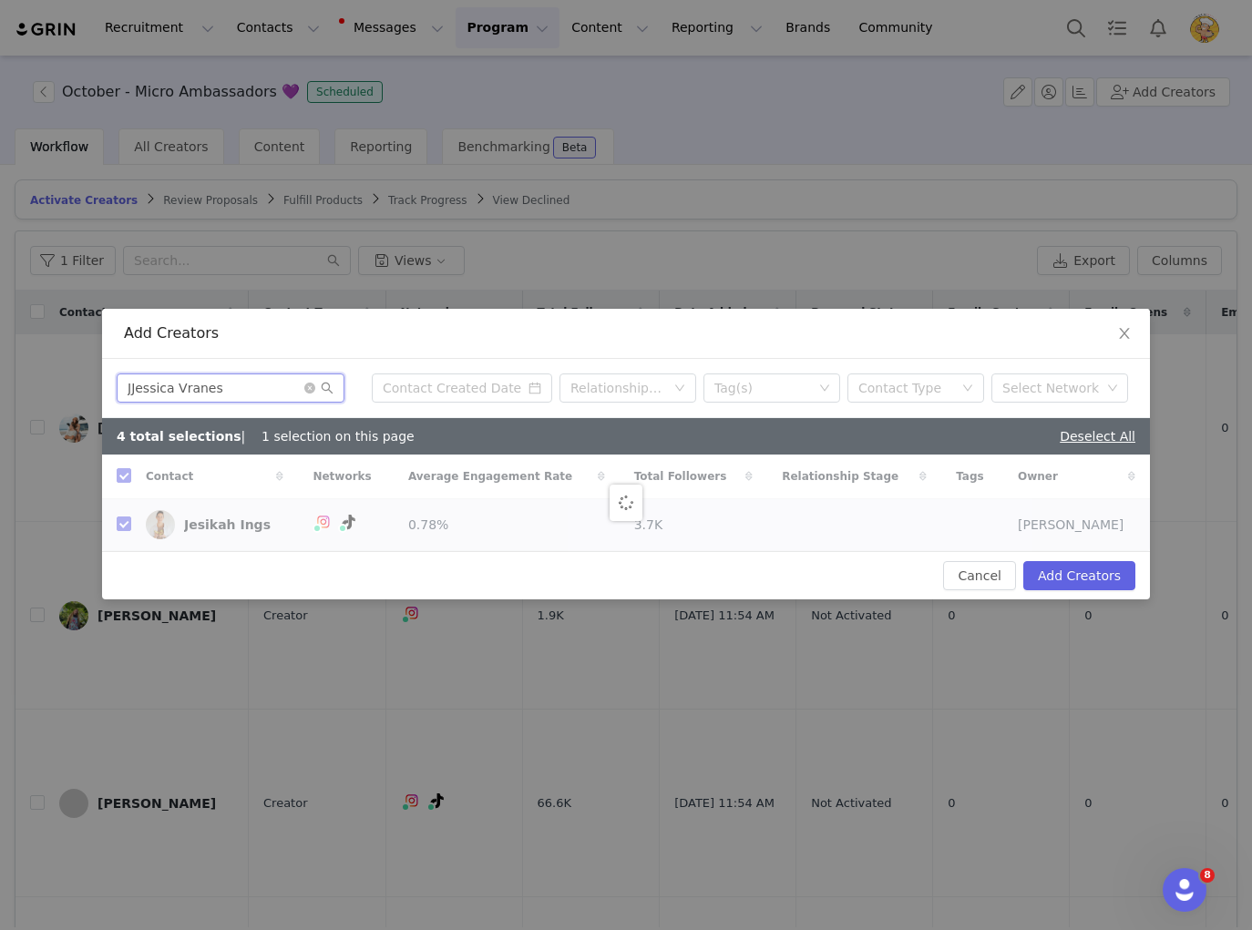
paste input "text"
type input "Jessica Vranes"
checkbox input "false"
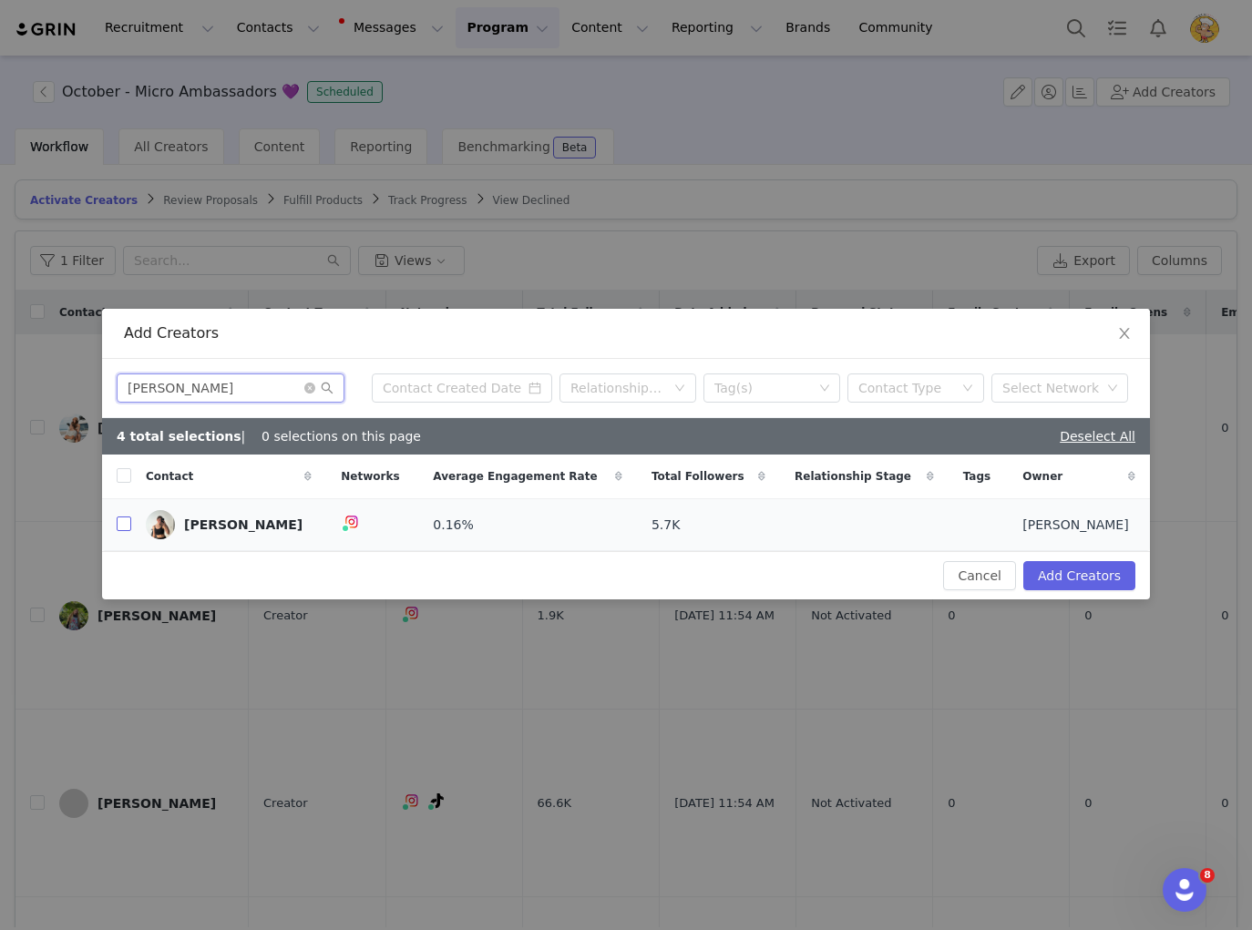
type input "Jessica Vranes"
click at [128, 526] on input "checkbox" at bounding box center [124, 523] width 15 height 15
checkbox input "true"
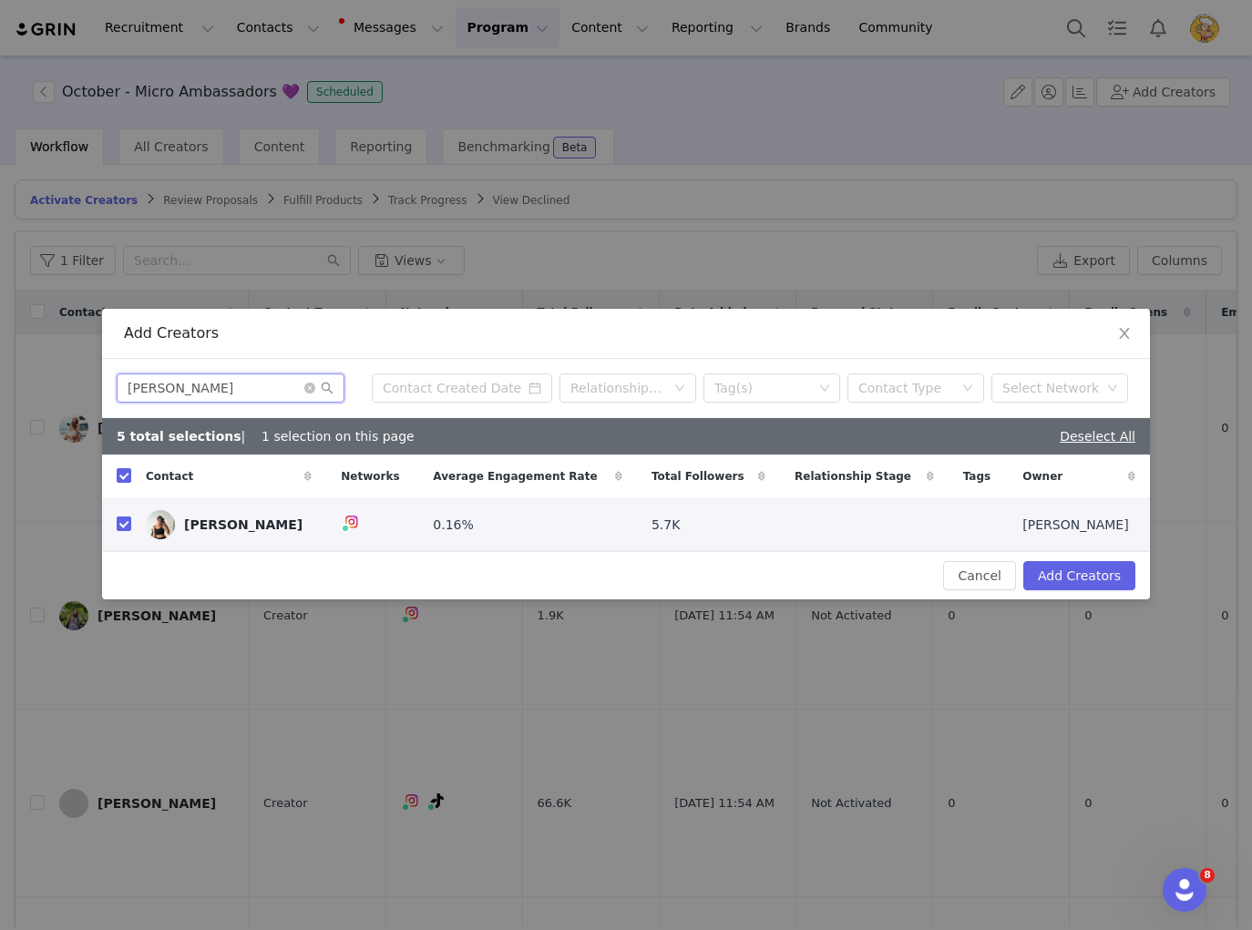
drag, startPoint x: 154, startPoint y: 390, endPoint x: 113, endPoint y: 387, distance: 41.1
click at [113, 387] on div "Jessica Vranes Relationship Stage Tag(s) Contact Type Select Network" at bounding box center [626, 388] width 1048 height 59
paste input "orja Lea"
type input "Jorja Lea"
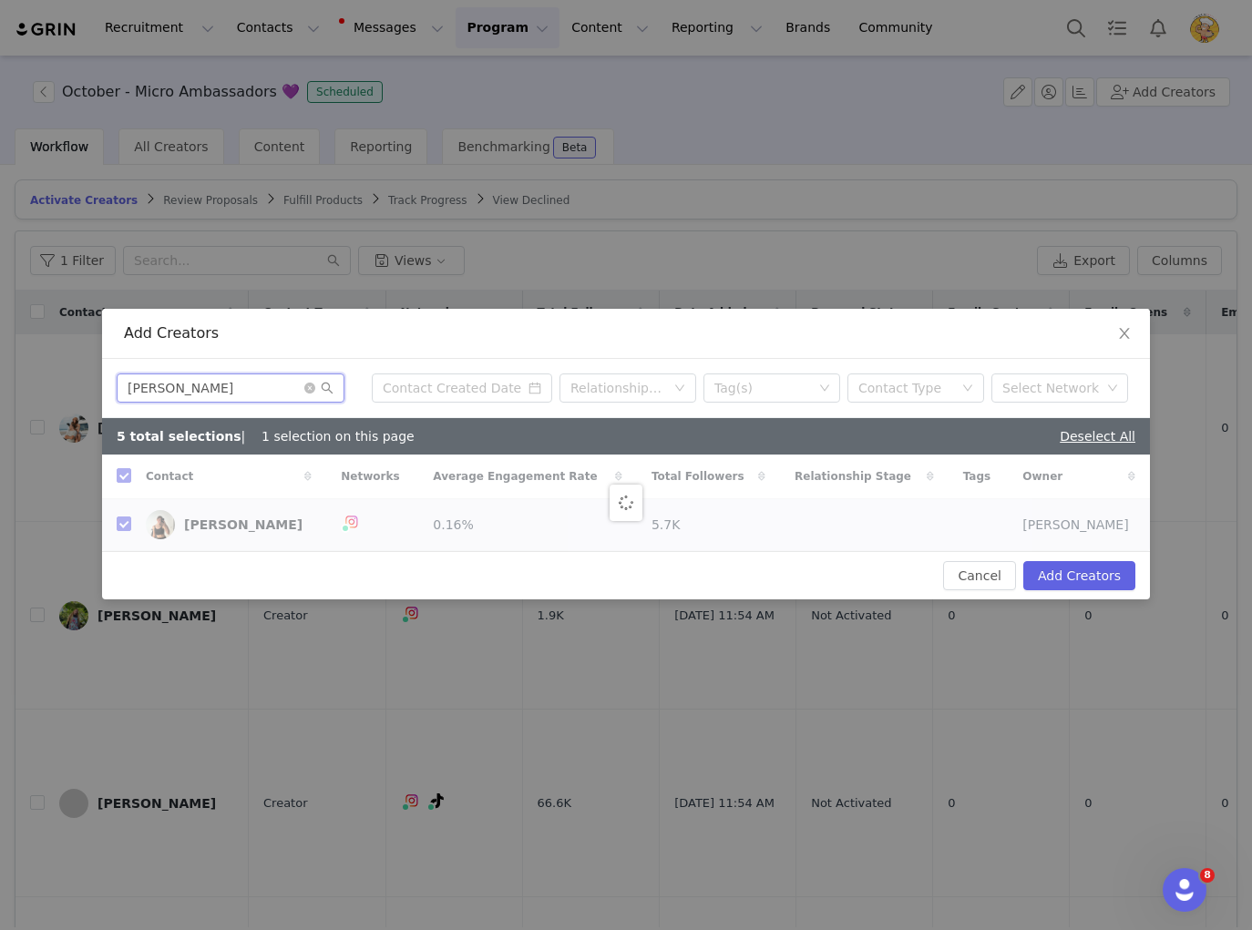
checkbox input "false"
type input "Jorja Lea"
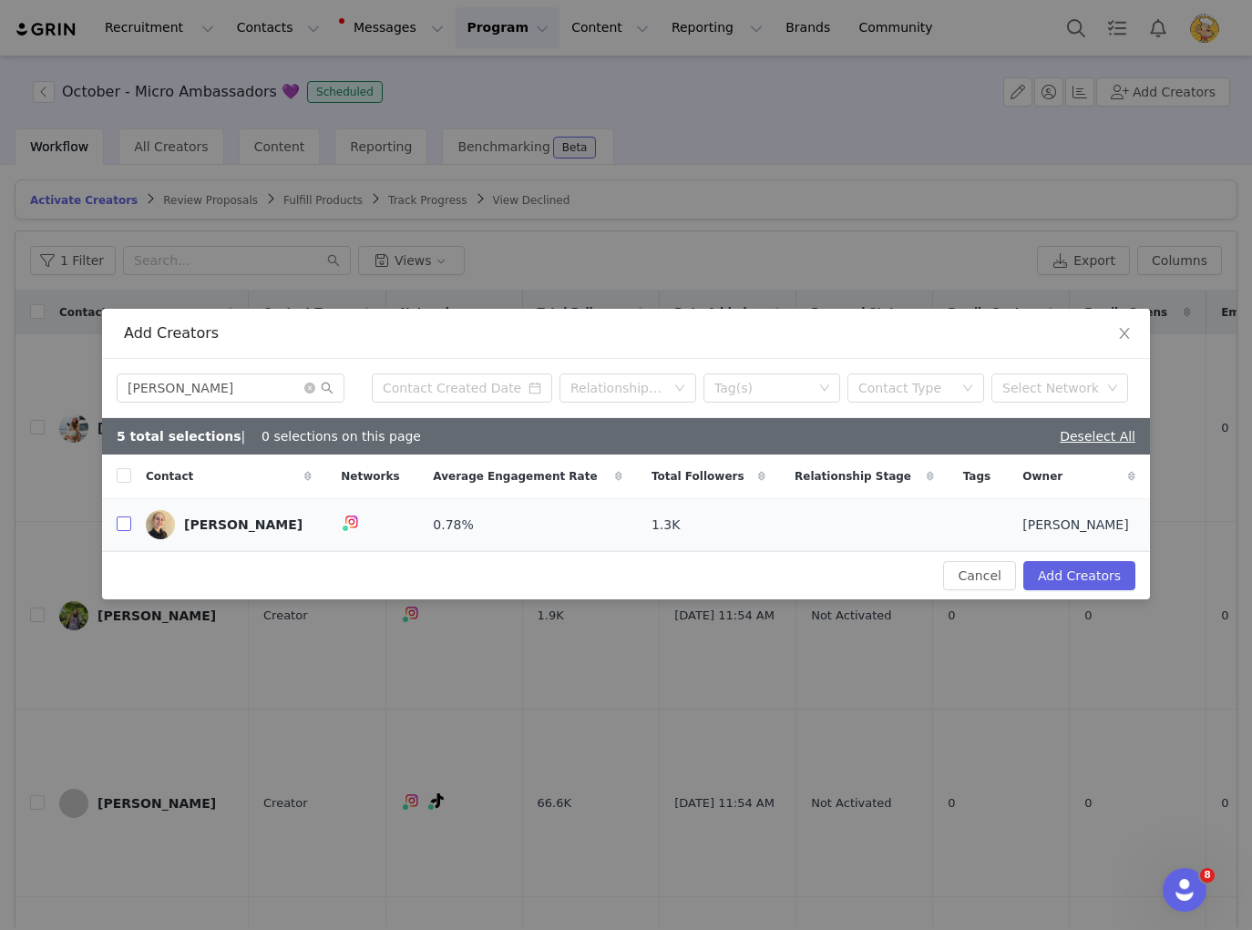
click at [128, 520] on input "checkbox" at bounding box center [124, 523] width 15 height 15
checkbox input "true"
drag, startPoint x: 173, startPoint y: 386, endPoint x: 118, endPoint y: 388, distance: 55.6
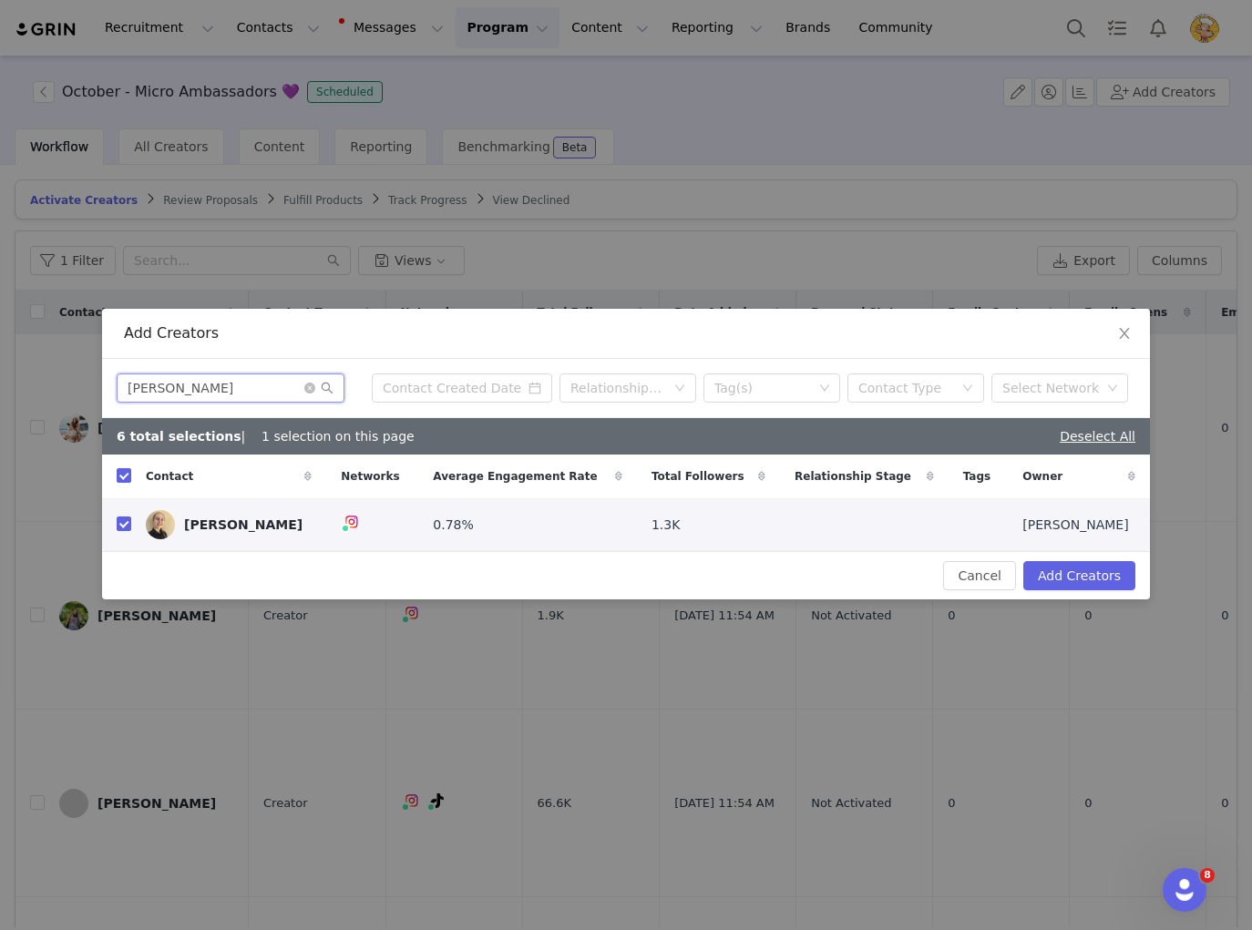
click at [118, 388] on input "Jorja Lea" at bounding box center [231, 387] width 228 height 29
paste input "Kellyanne Ritchie"
type input "Kellyanne Ritchie"
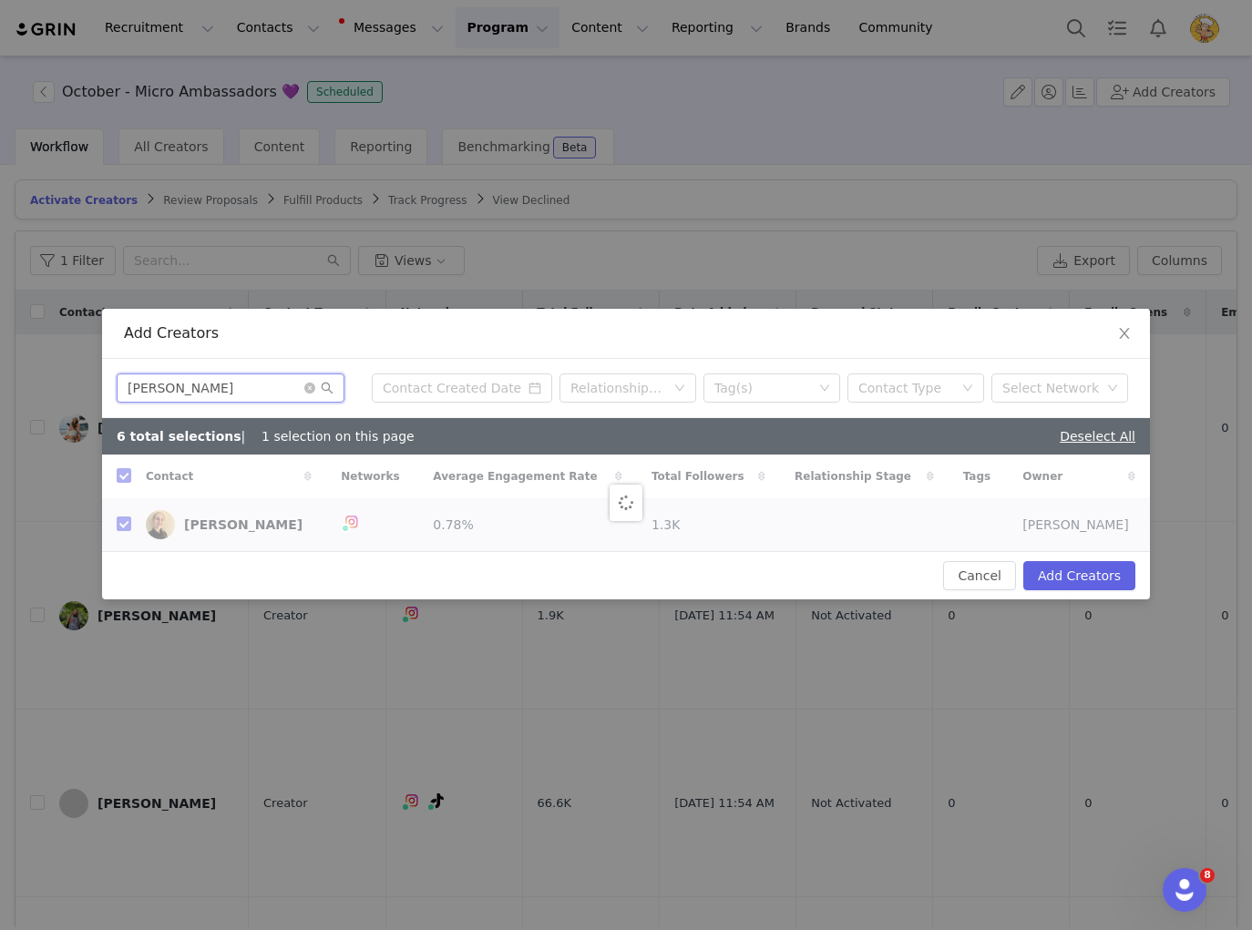
checkbox input "false"
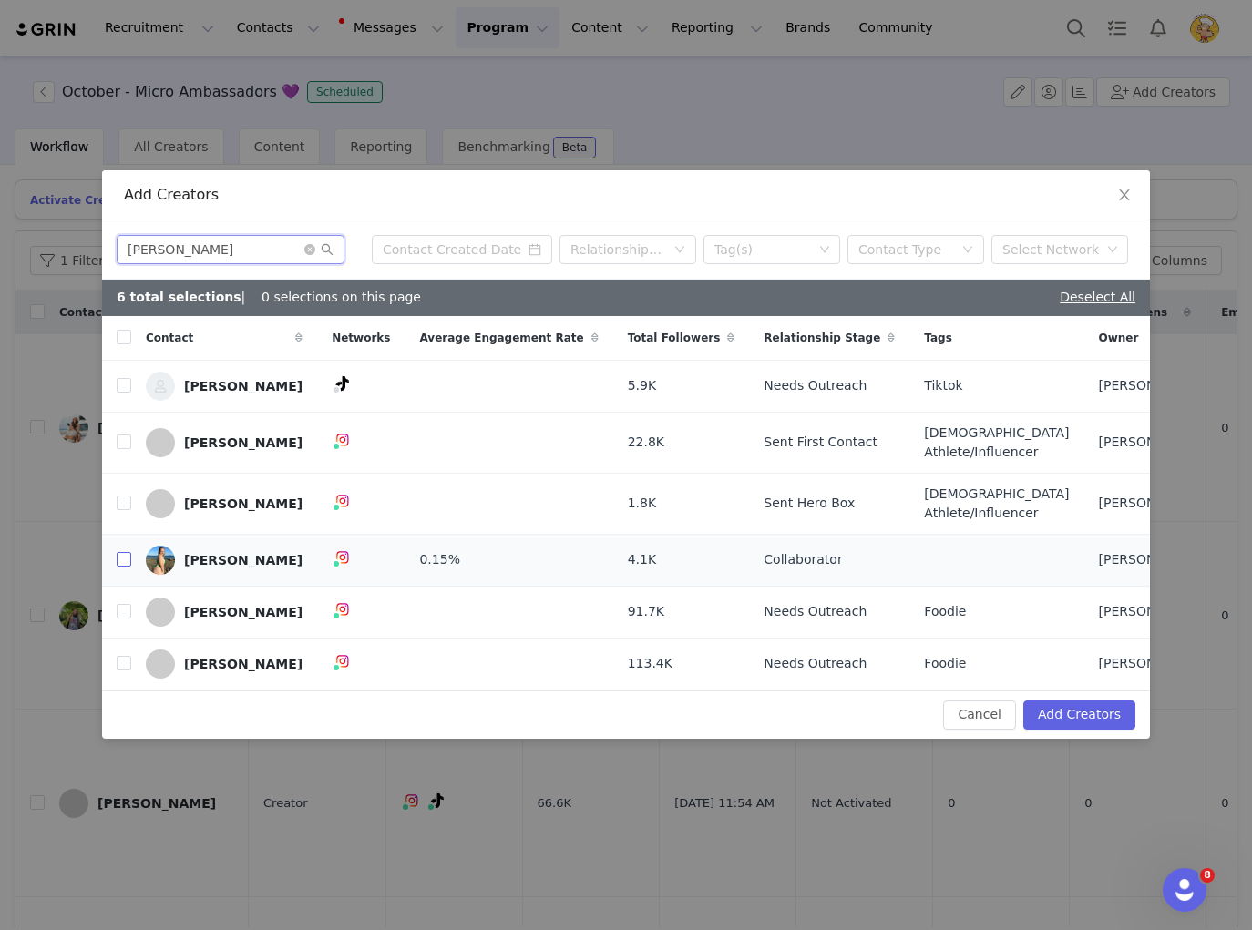
type input "Kelly"
click at [122, 555] on input "checkbox" at bounding box center [124, 559] width 15 height 15
checkbox input "true"
click at [1103, 700] on button "Add Creators" at bounding box center [1079, 714] width 112 height 29
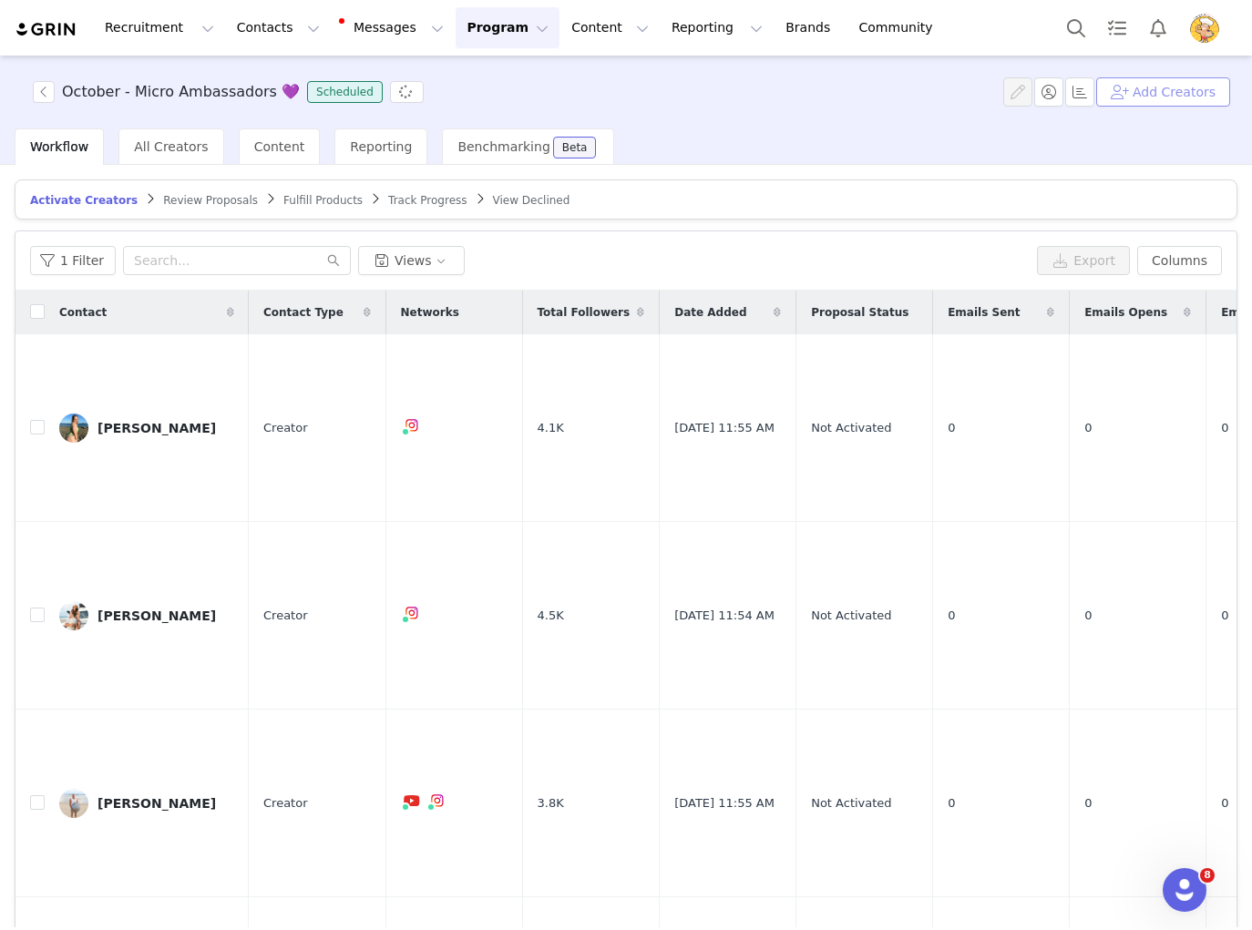
click at [1181, 94] on button "Add Creators" at bounding box center [1163, 91] width 134 height 29
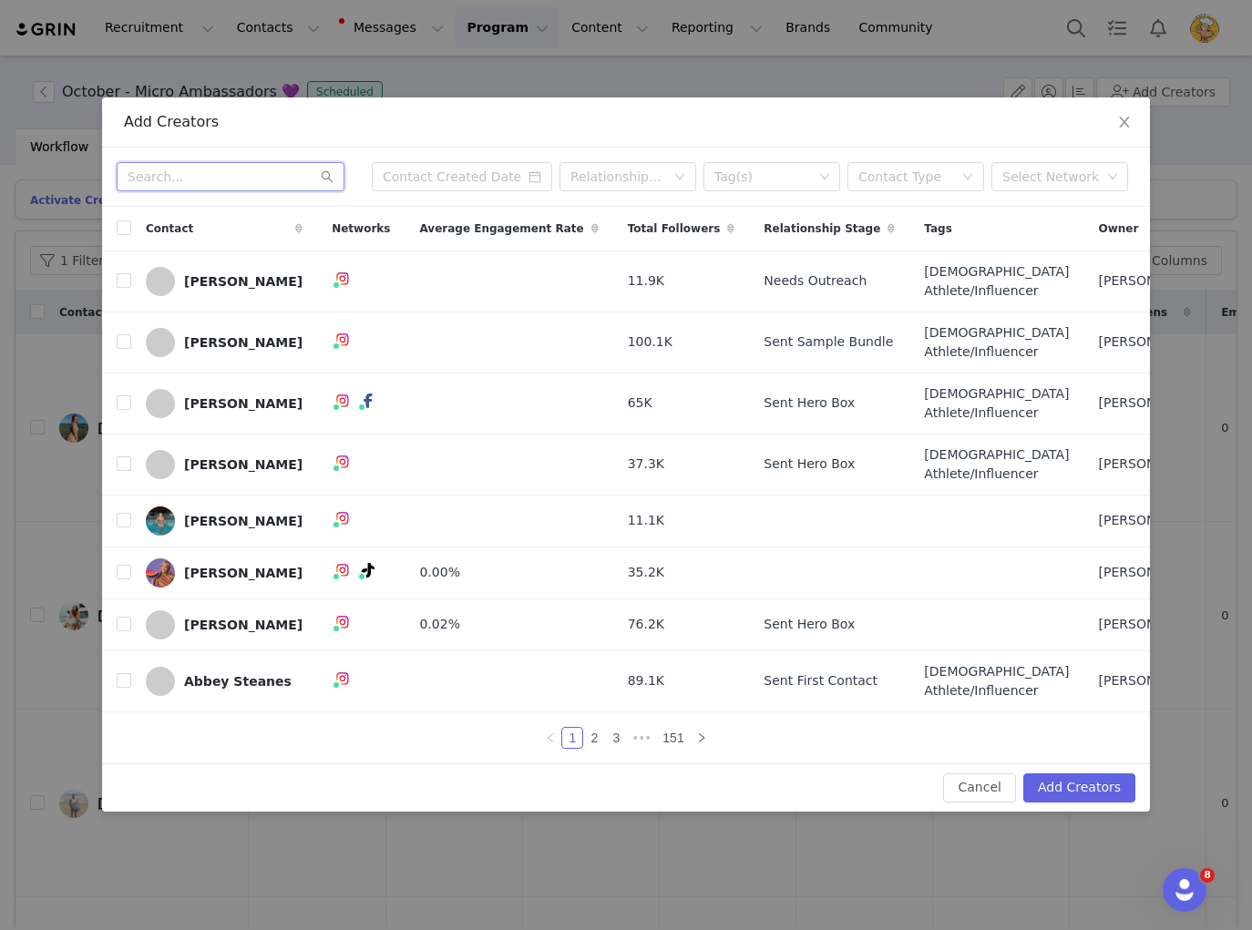
click at [198, 162] on input "text" at bounding box center [231, 176] width 228 height 29
paste input "Kim Schultz"
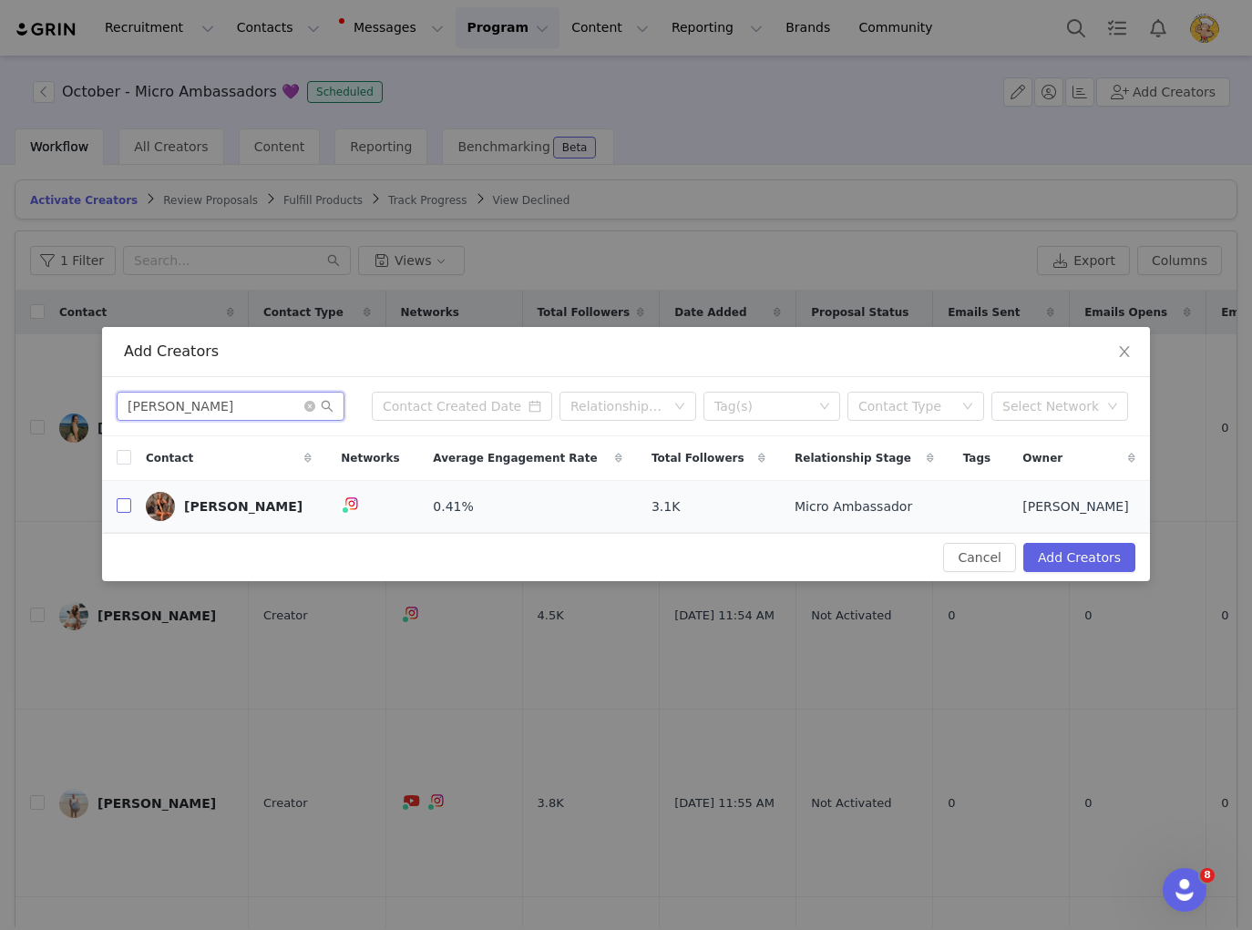
type input "Kim Schultz"
drag, startPoint x: 128, startPoint y: 505, endPoint x: 93, endPoint y: 516, distance: 36.6
click at [128, 505] on input "checkbox" at bounding box center [124, 505] width 15 height 15
checkbox input "true"
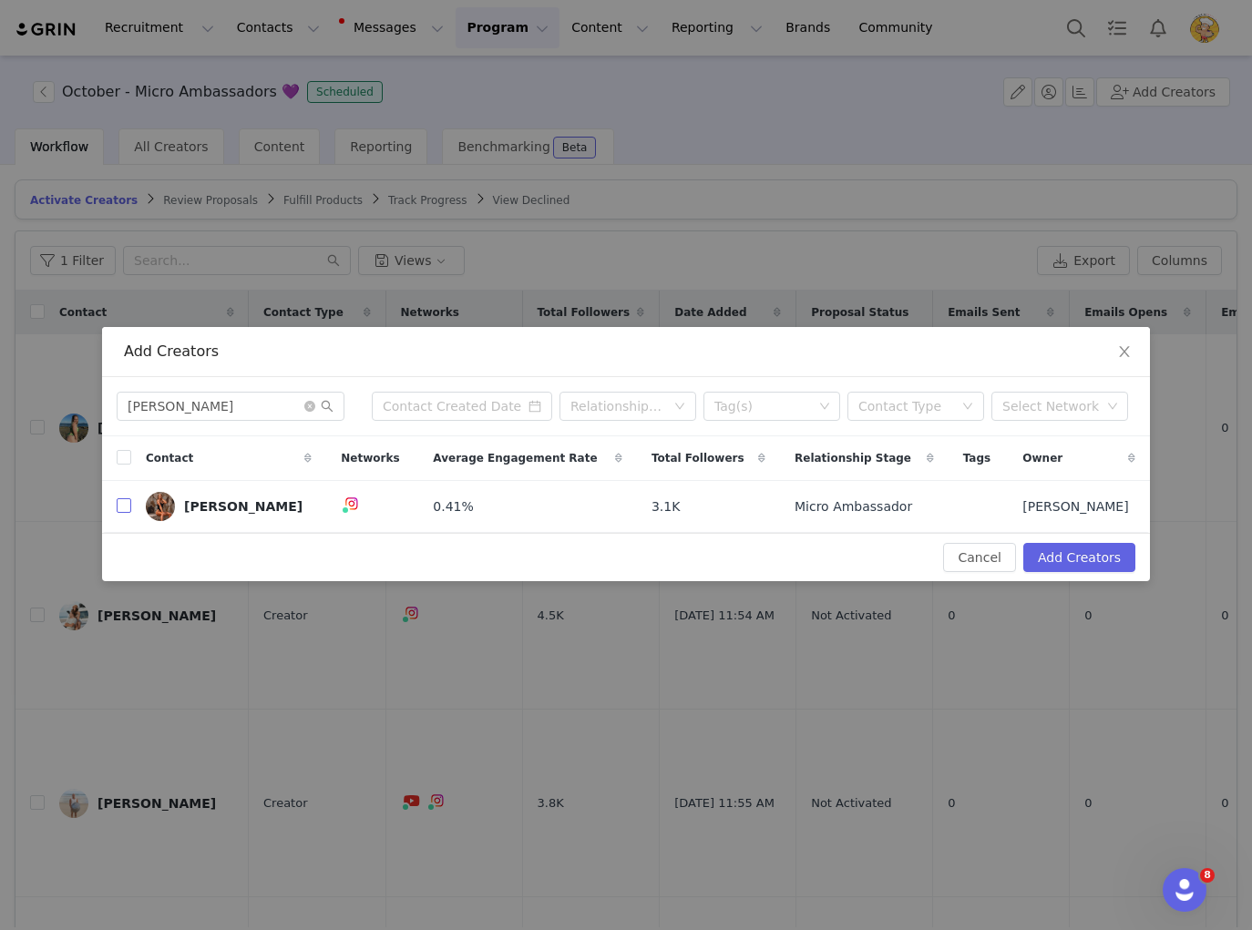
checkbox input "true"
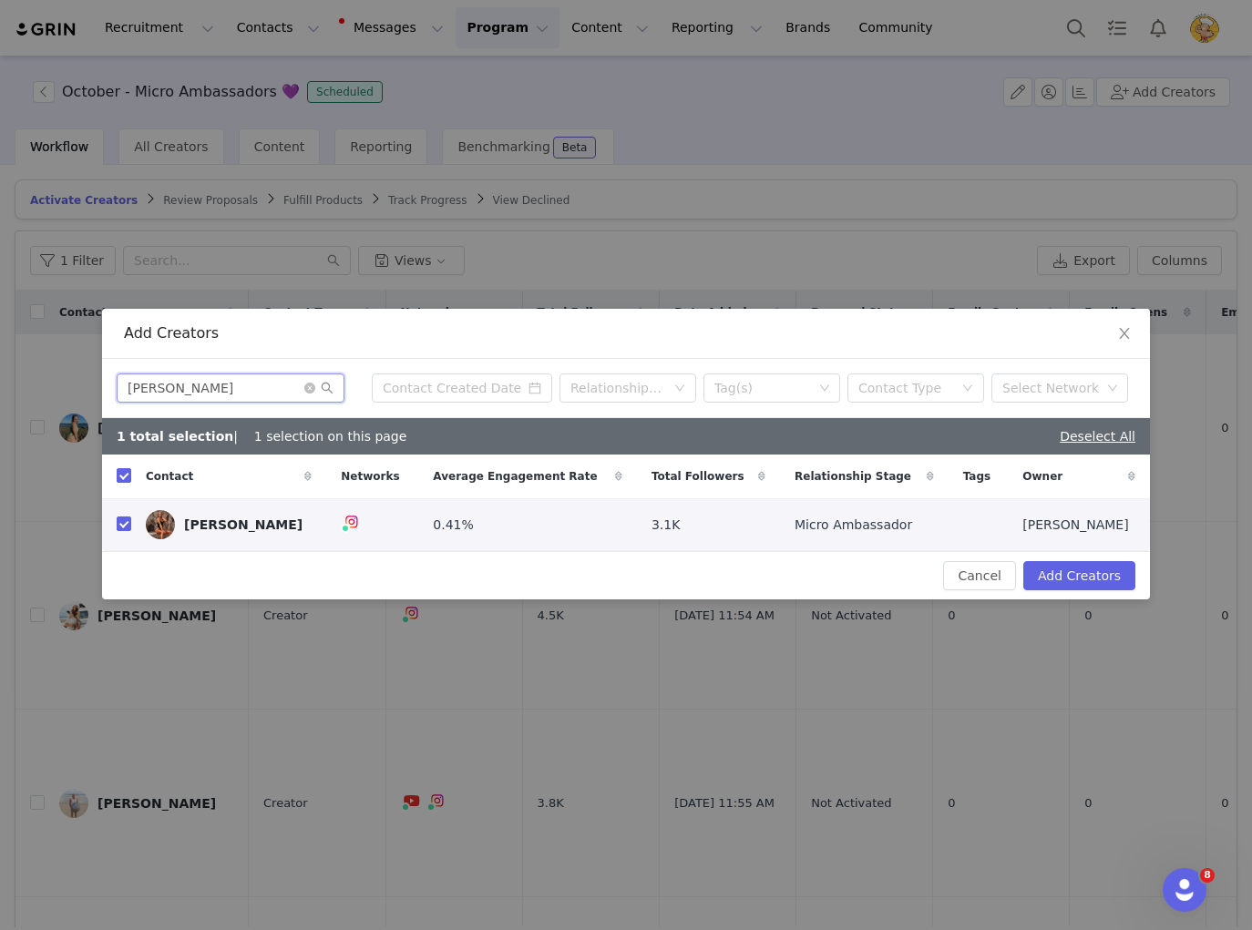
drag, startPoint x: 153, startPoint y: 389, endPoint x: 97, endPoint y: 384, distance: 56.7
click at [93, 383] on div "Add Creators Kim Schultz Relationship Stage Tag(s) Contact Type Select Network …" at bounding box center [626, 465] width 1252 height 930
paste input "risten Clark"
type input "Kristen Clark"
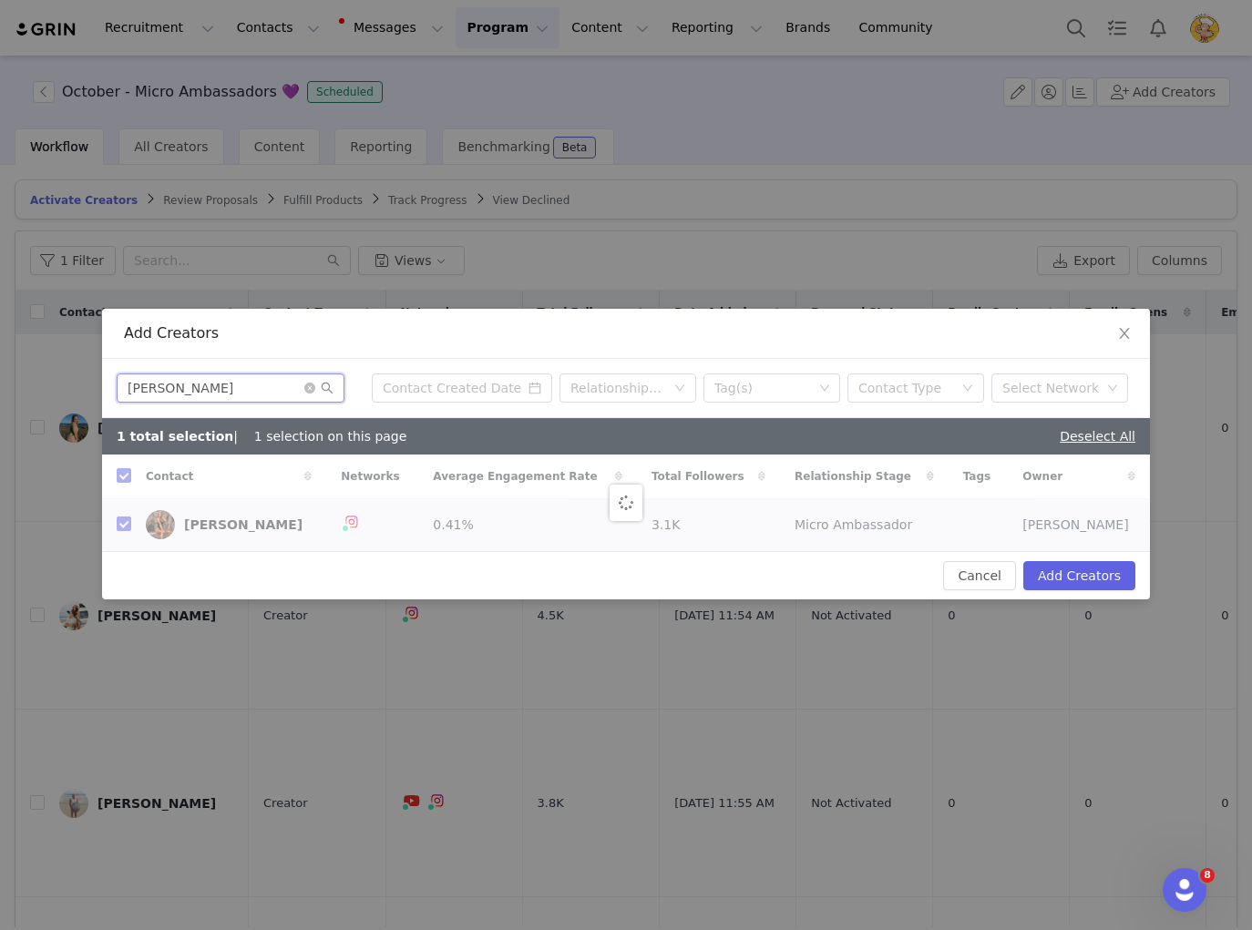
checkbox input "false"
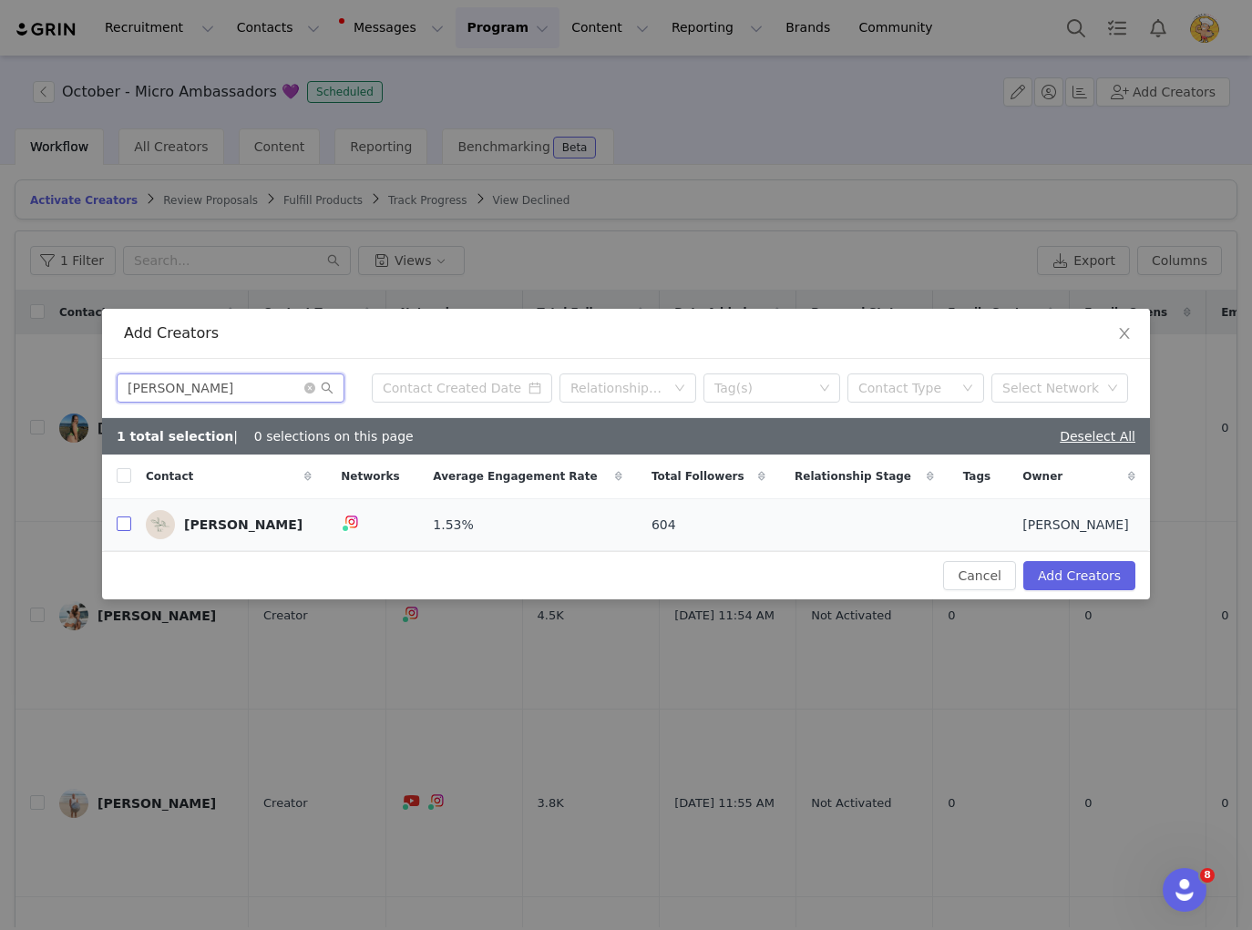
type input "Kristen Clark"
click at [122, 528] on input "checkbox" at bounding box center [124, 523] width 15 height 15
checkbox input "true"
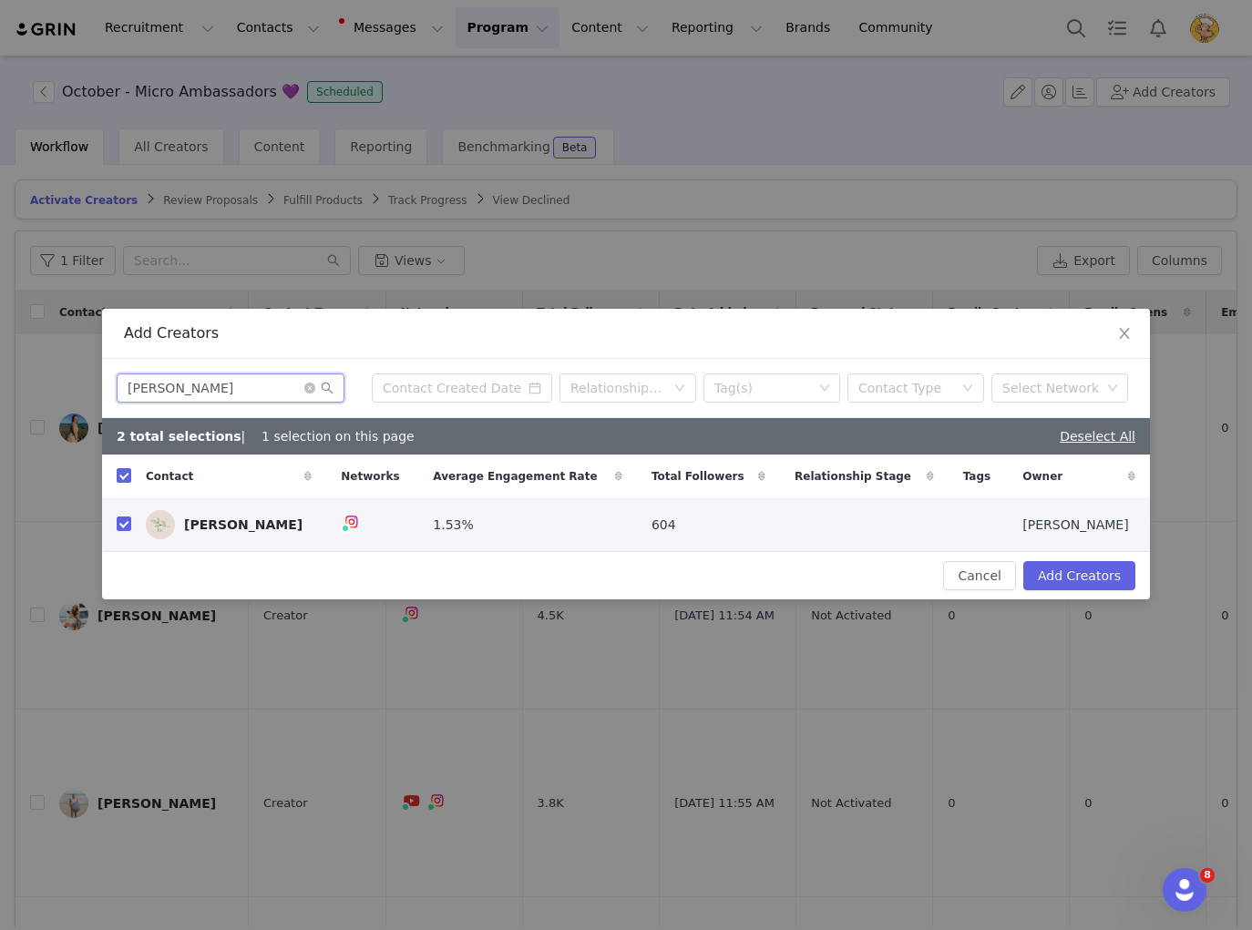
drag, startPoint x: 244, startPoint y: 381, endPoint x: 126, endPoint y: 380, distance: 118.4
click at [126, 380] on input "Kristen Clark" at bounding box center [231, 387] width 228 height 29
paste input "Lily"
type input "Lily Clark"
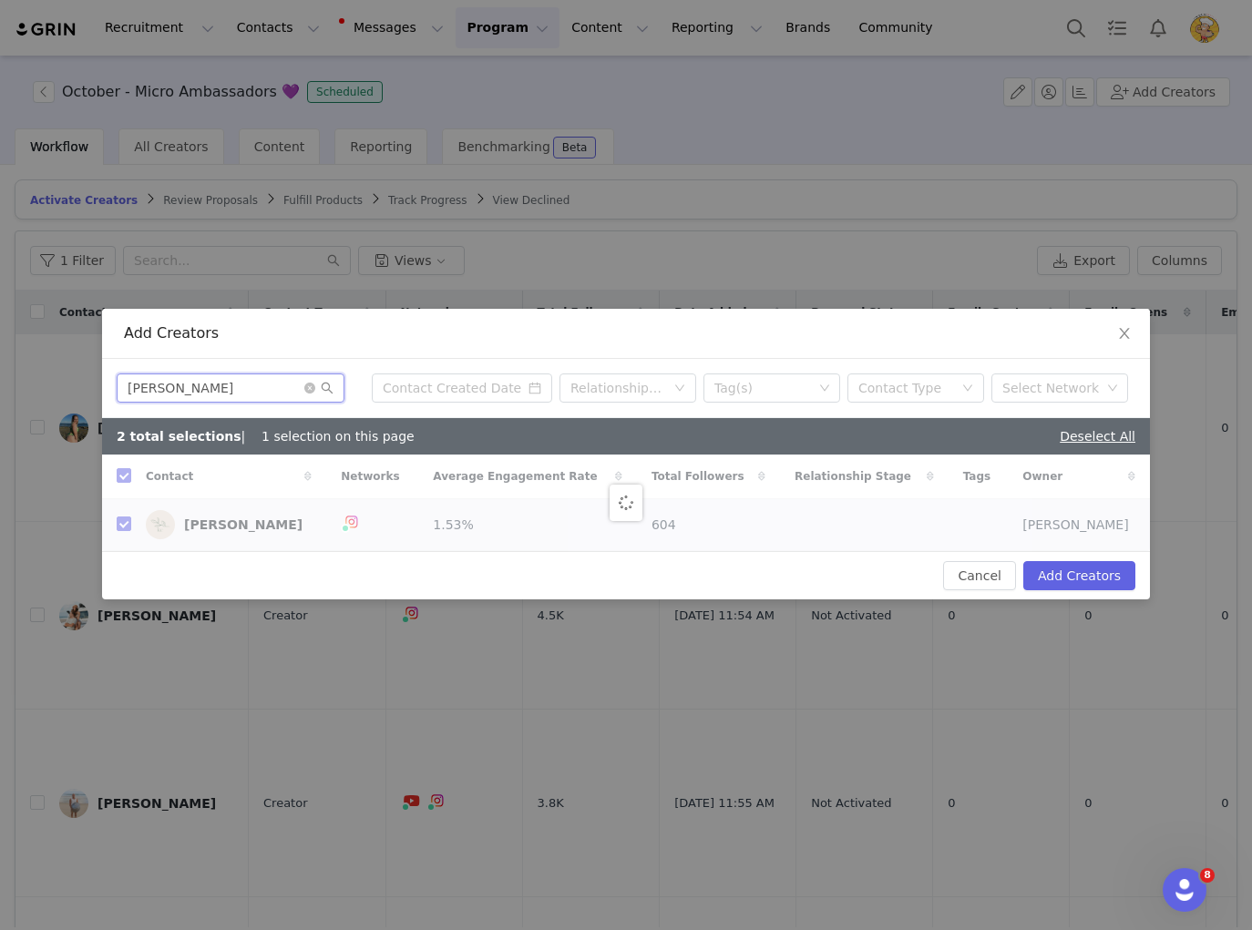
checkbox input "false"
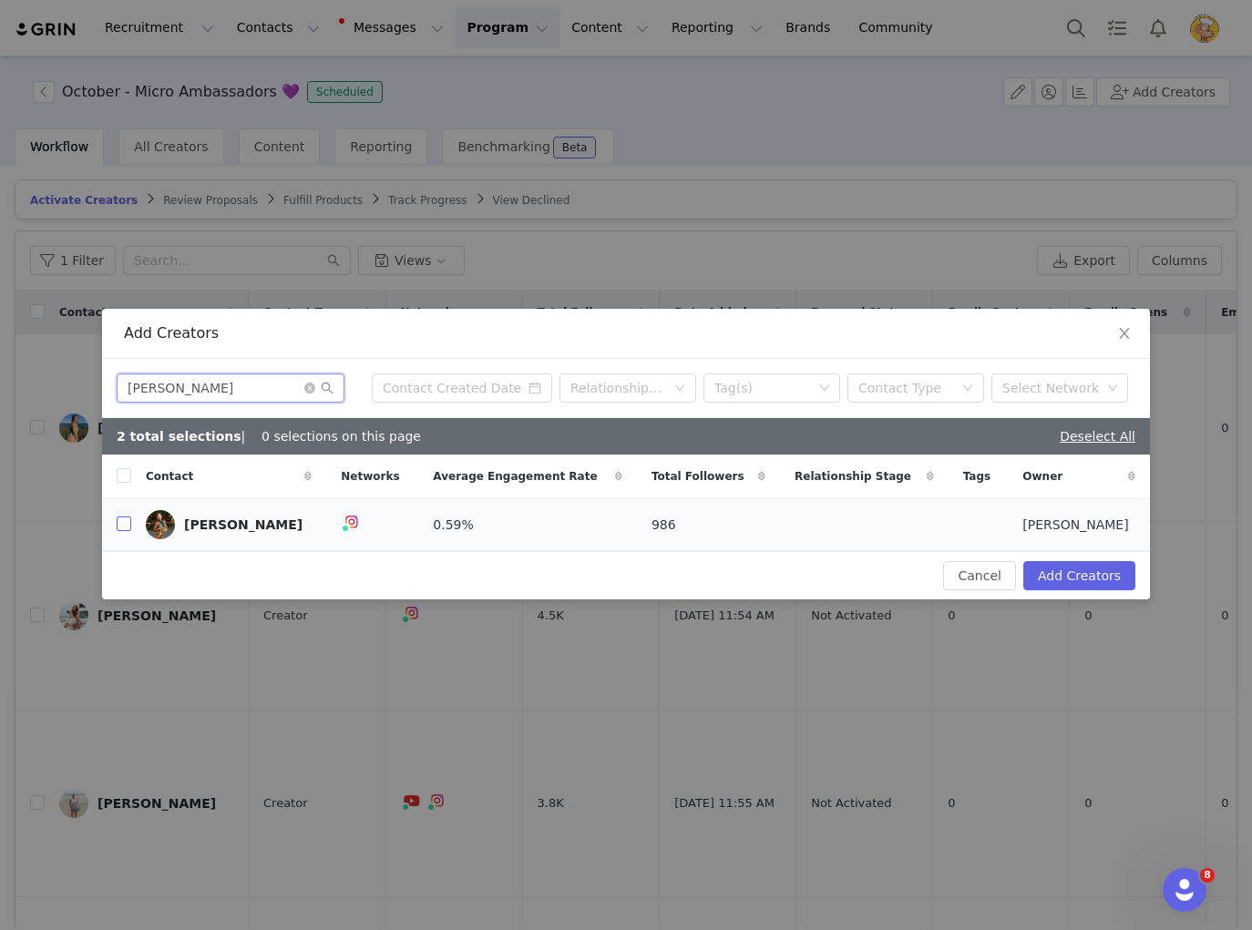
type input "Lily Clark"
click at [121, 530] on input "checkbox" at bounding box center [124, 523] width 15 height 15
checkbox input "true"
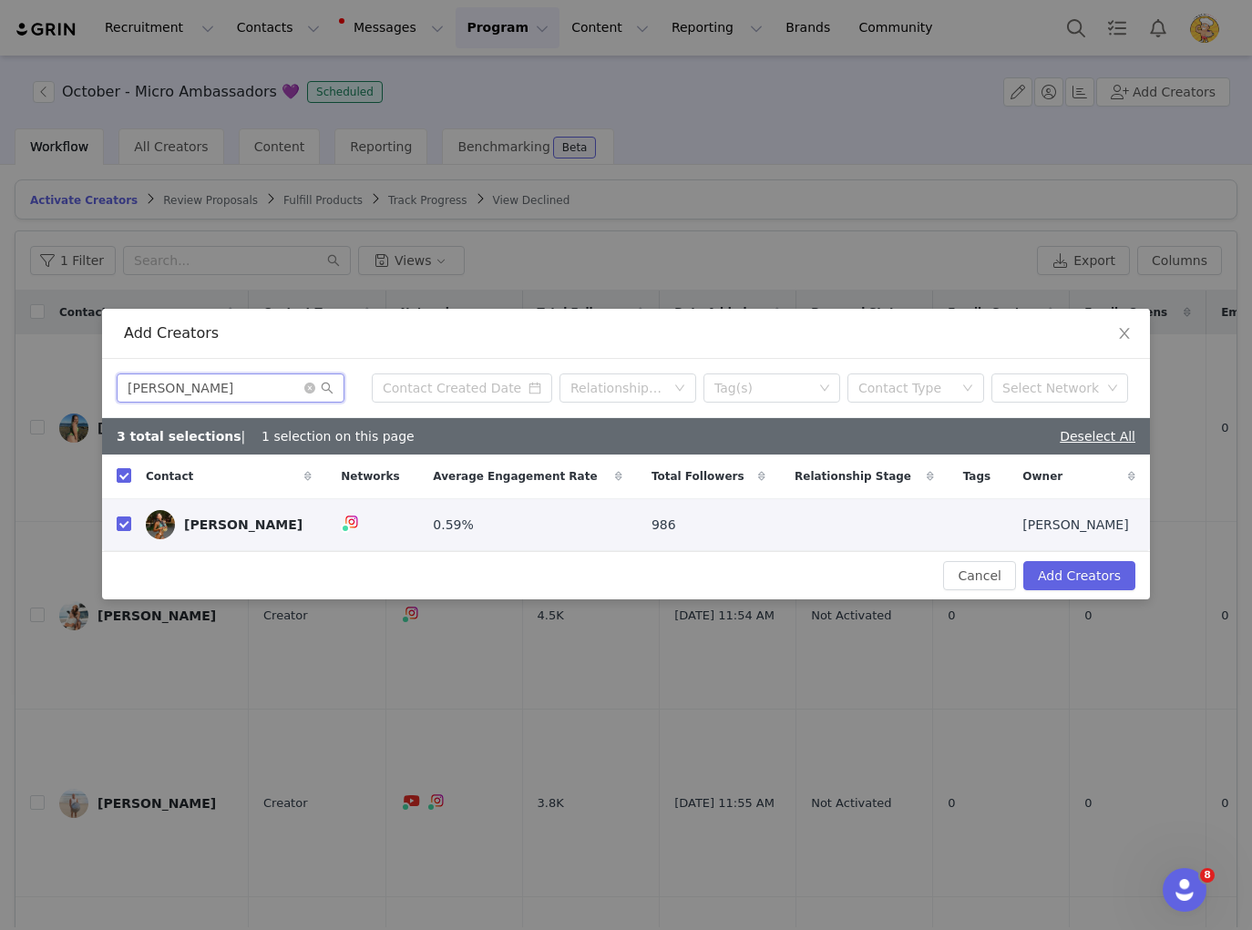
drag, startPoint x: 218, startPoint y: 391, endPoint x: 118, endPoint y: 390, distance: 99.3
click at [118, 390] on input "Lily Clark" at bounding box center [231, 387] width 228 height 29
paste input "Hall"
type input "Lily Hall"
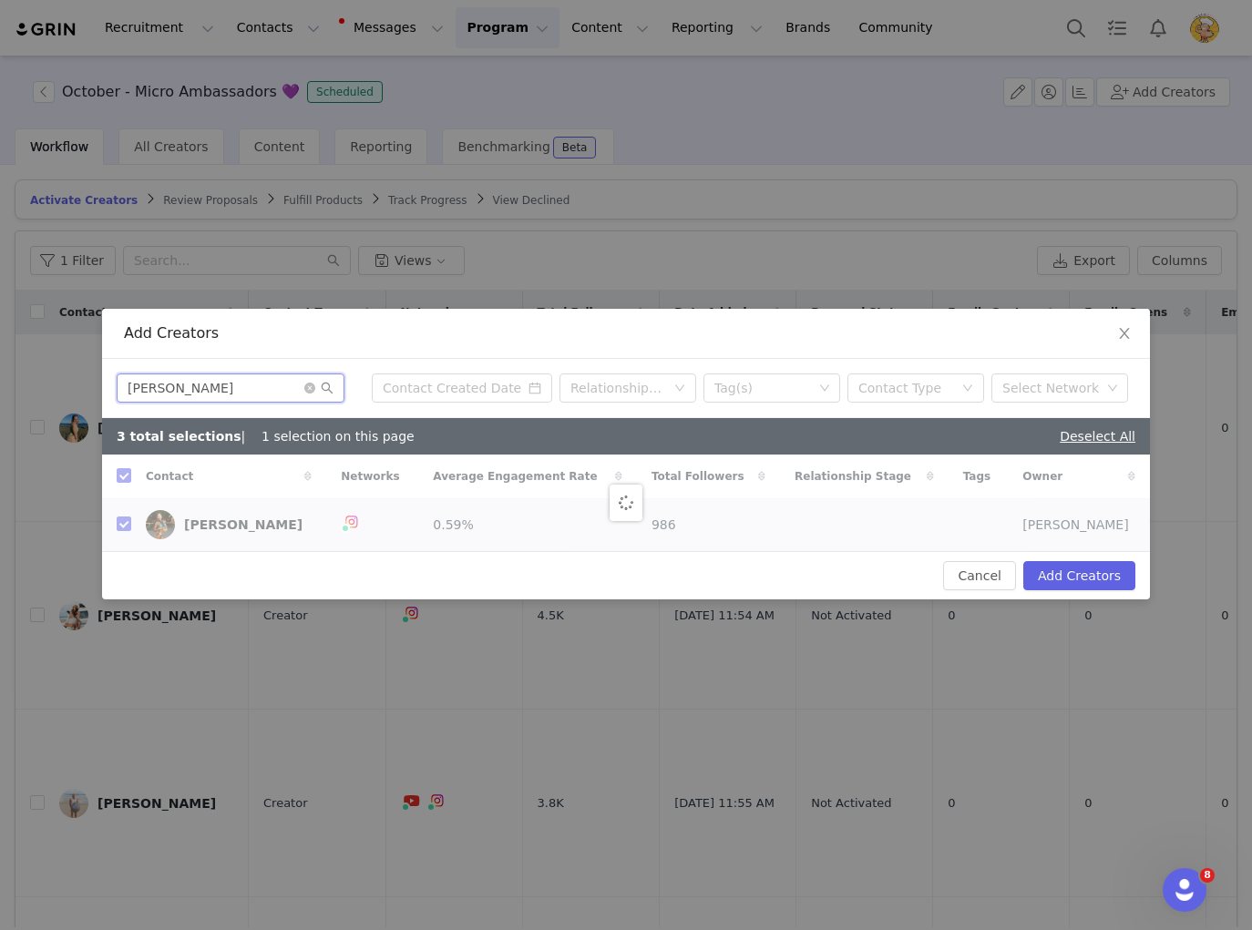
checkbox input "false"
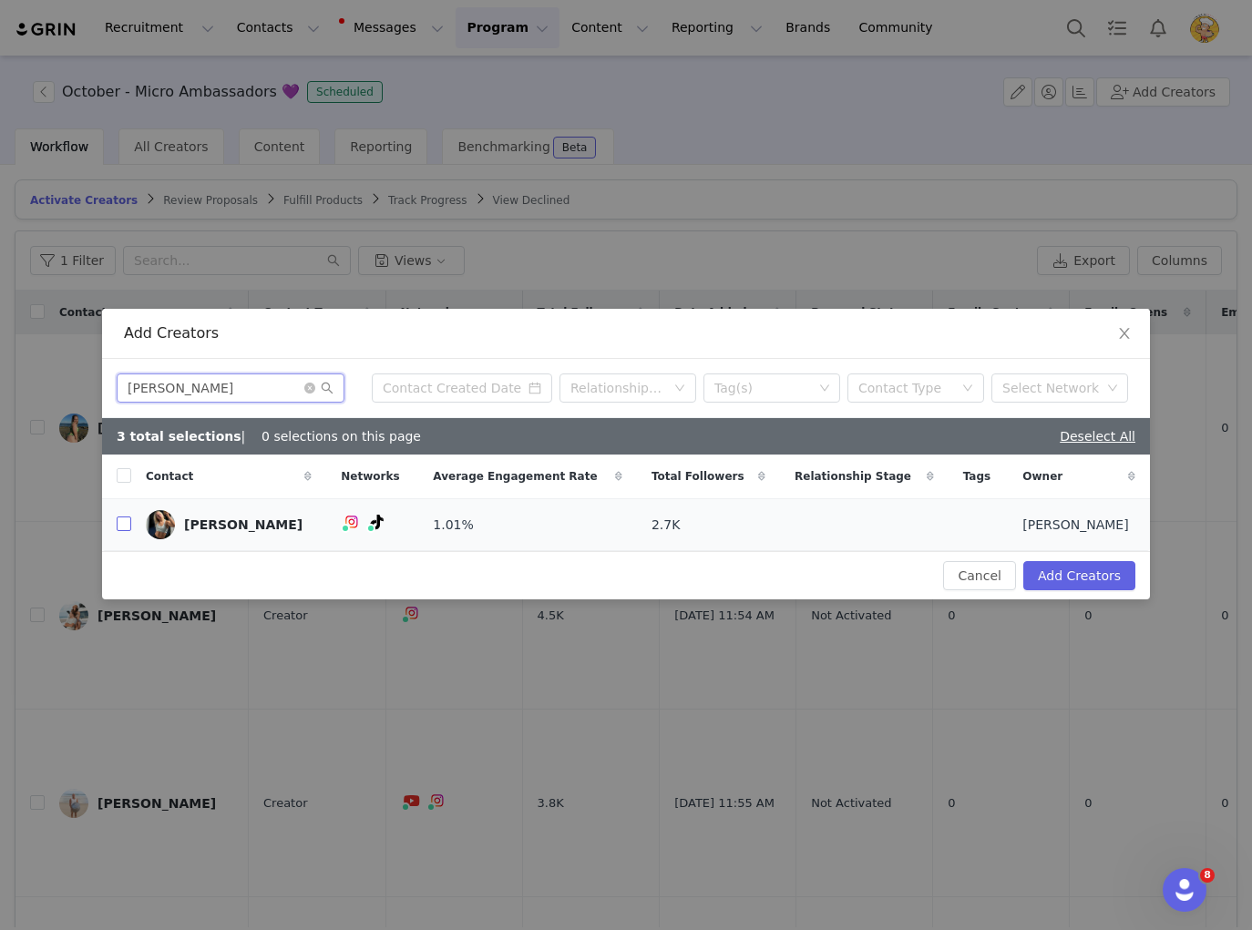
type input "Lily Hall"
click at [127, 529] on input "checkbox" at bounding box center [124, 523] width 15 height 15
checkbox input "true"
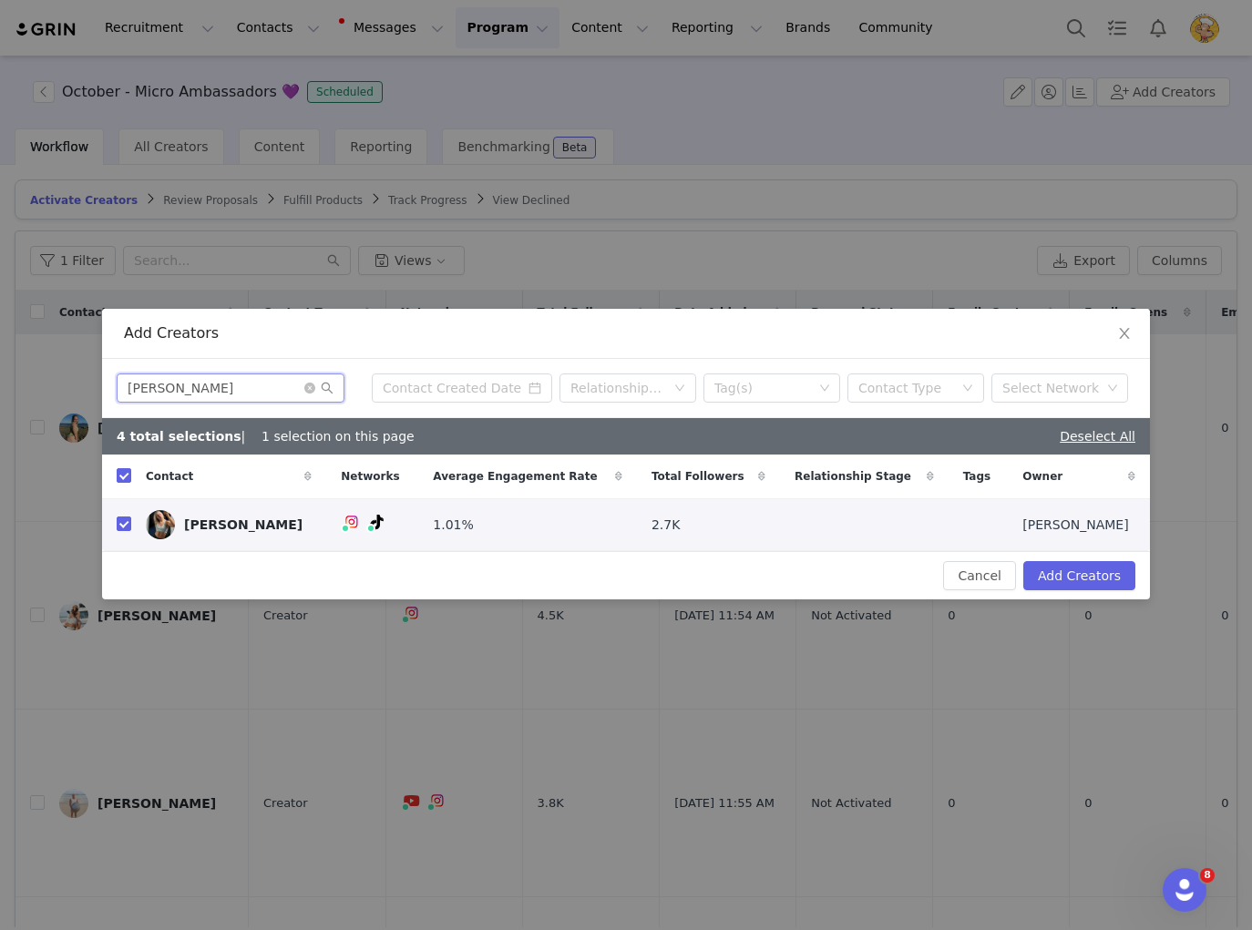
drag, startPoint x: 198, startPoint y: 386, endPoint x: 112, endPoint y: 381, distance: 85.8
click at [113, 381] on div "Lily Hall Relationship Stage Tag(s) Contact Type Select Network" at bounding box center [626, 388] width 1048 height 59
paste input "Maddi Chipperfield"
type input "Maddi Chipperfield"
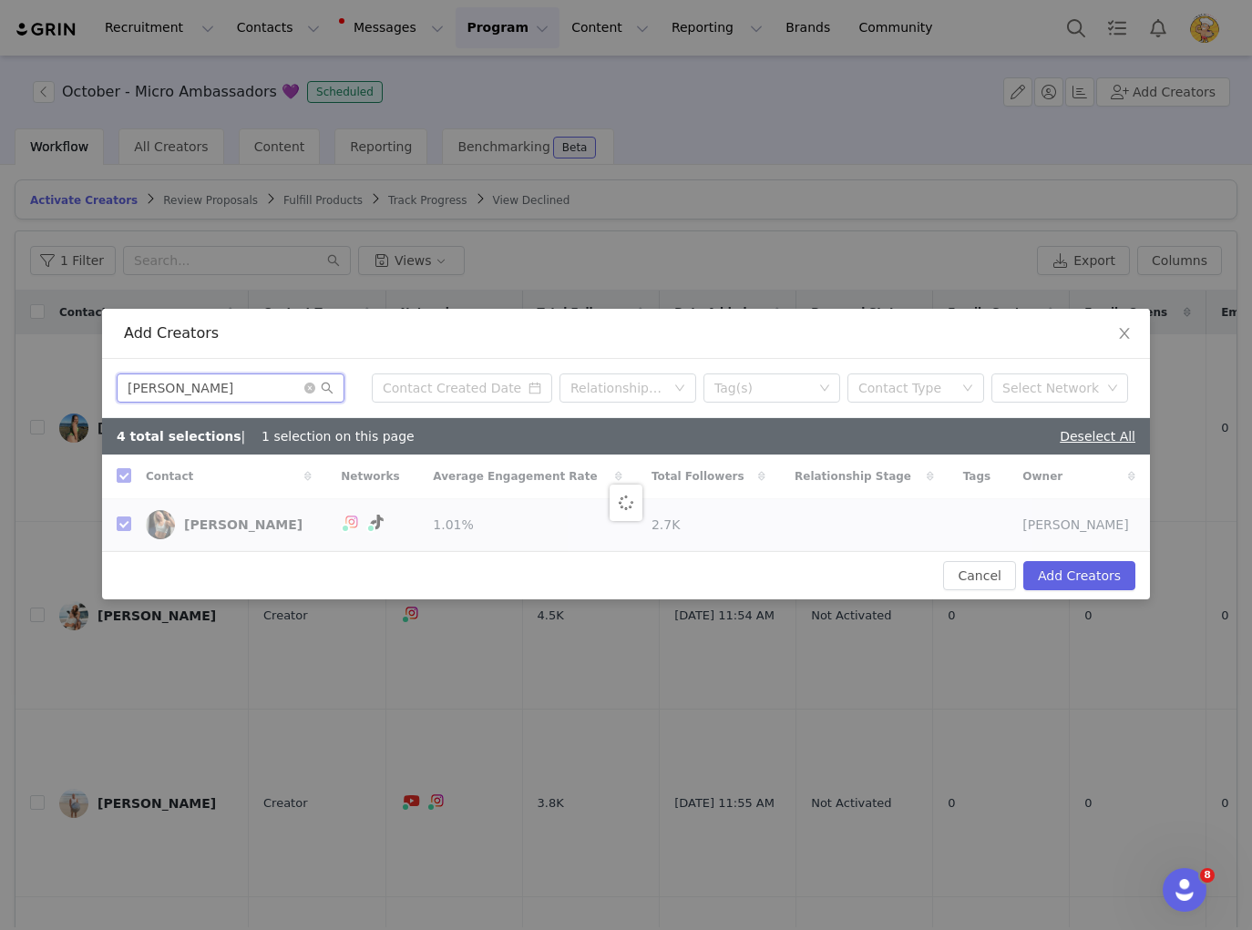
checkbox input "false"
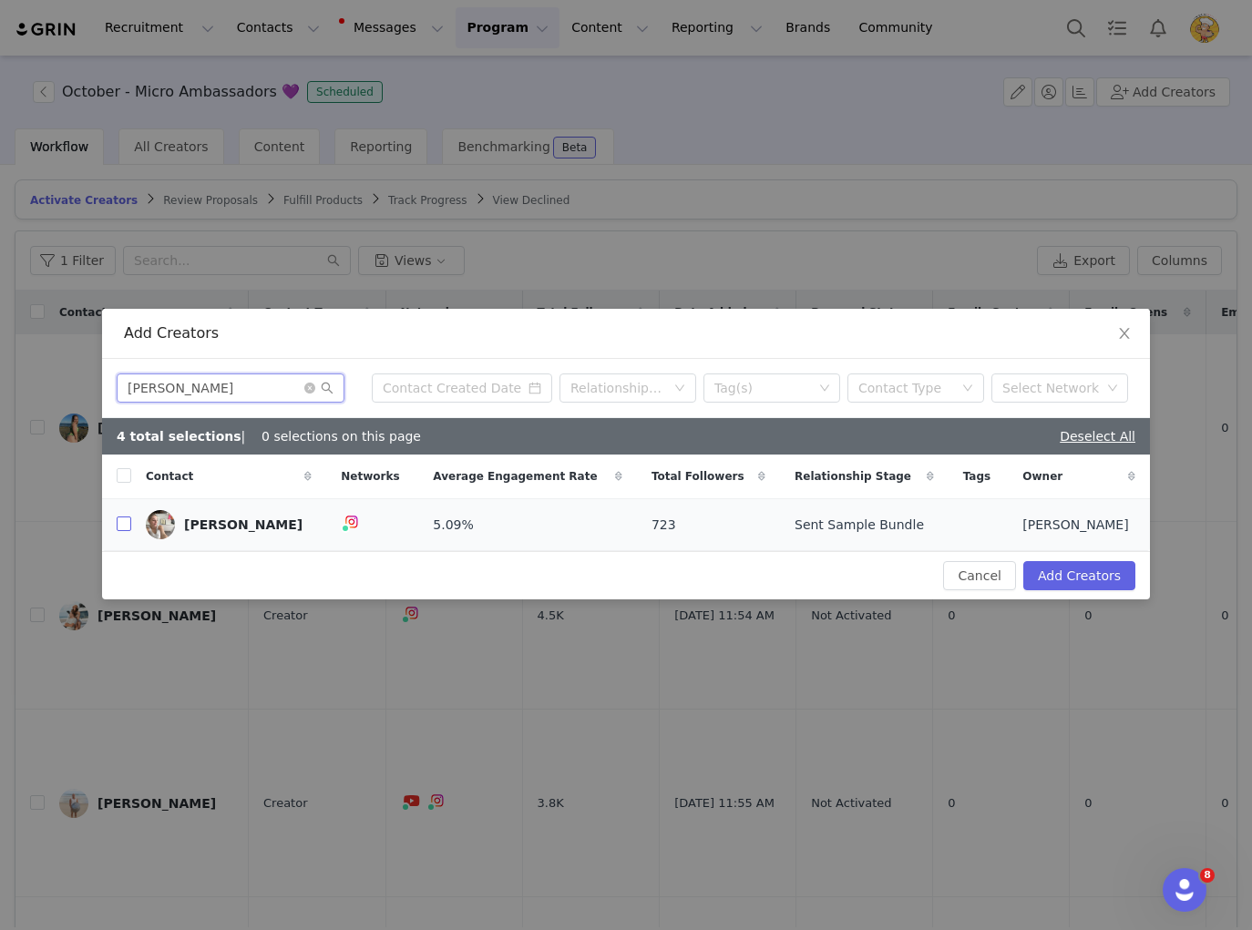
type input "Maddi Chipperfield"
drag, startPoint x: 120, startPoint y: 528, endPoint x: 48, endPoint y: 598, distance: 100.5
click at [120, 528] on input "checkbox" at bounding box center [124, 523] width 15 height 15
checkbox input "true"
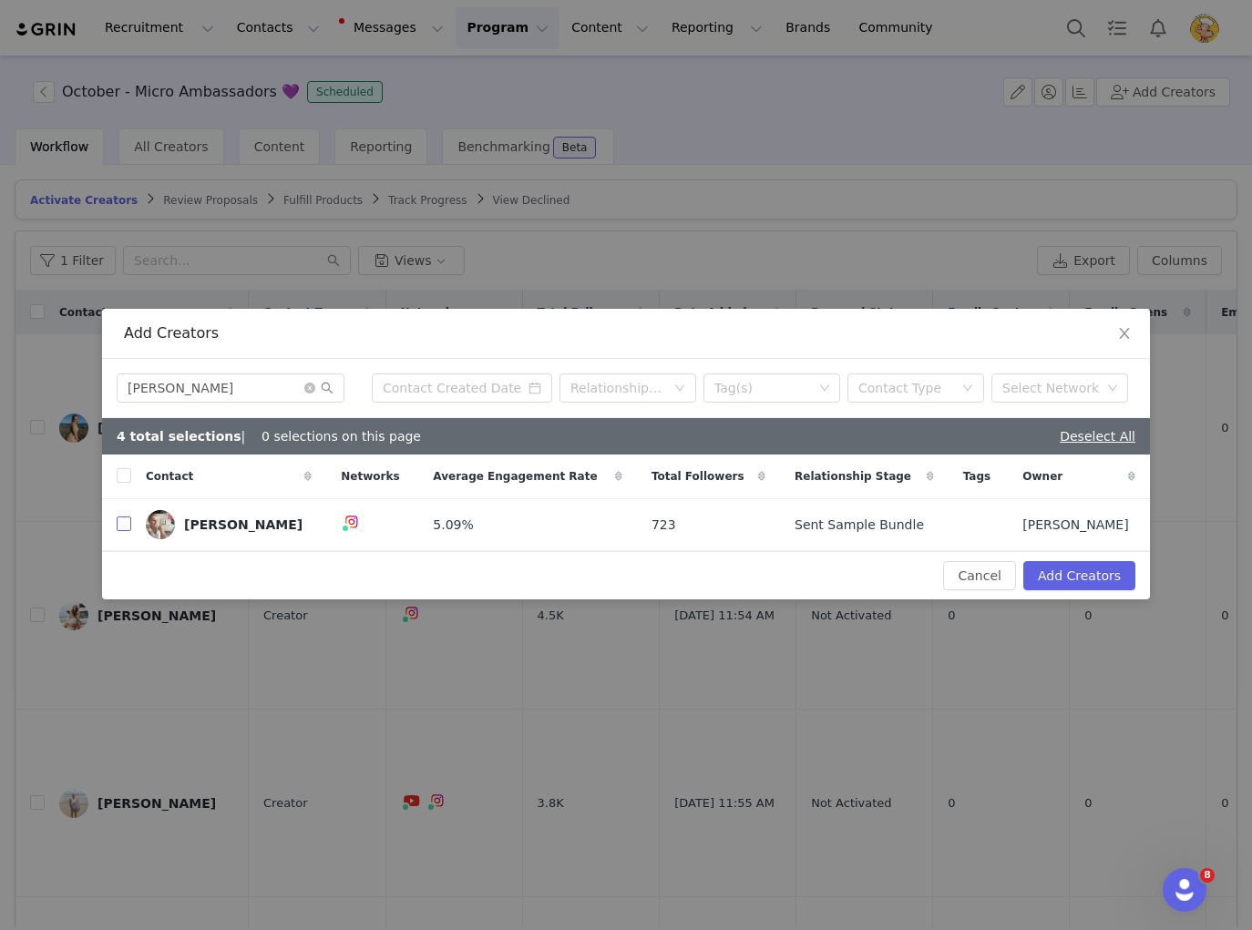
checkbox input "true"
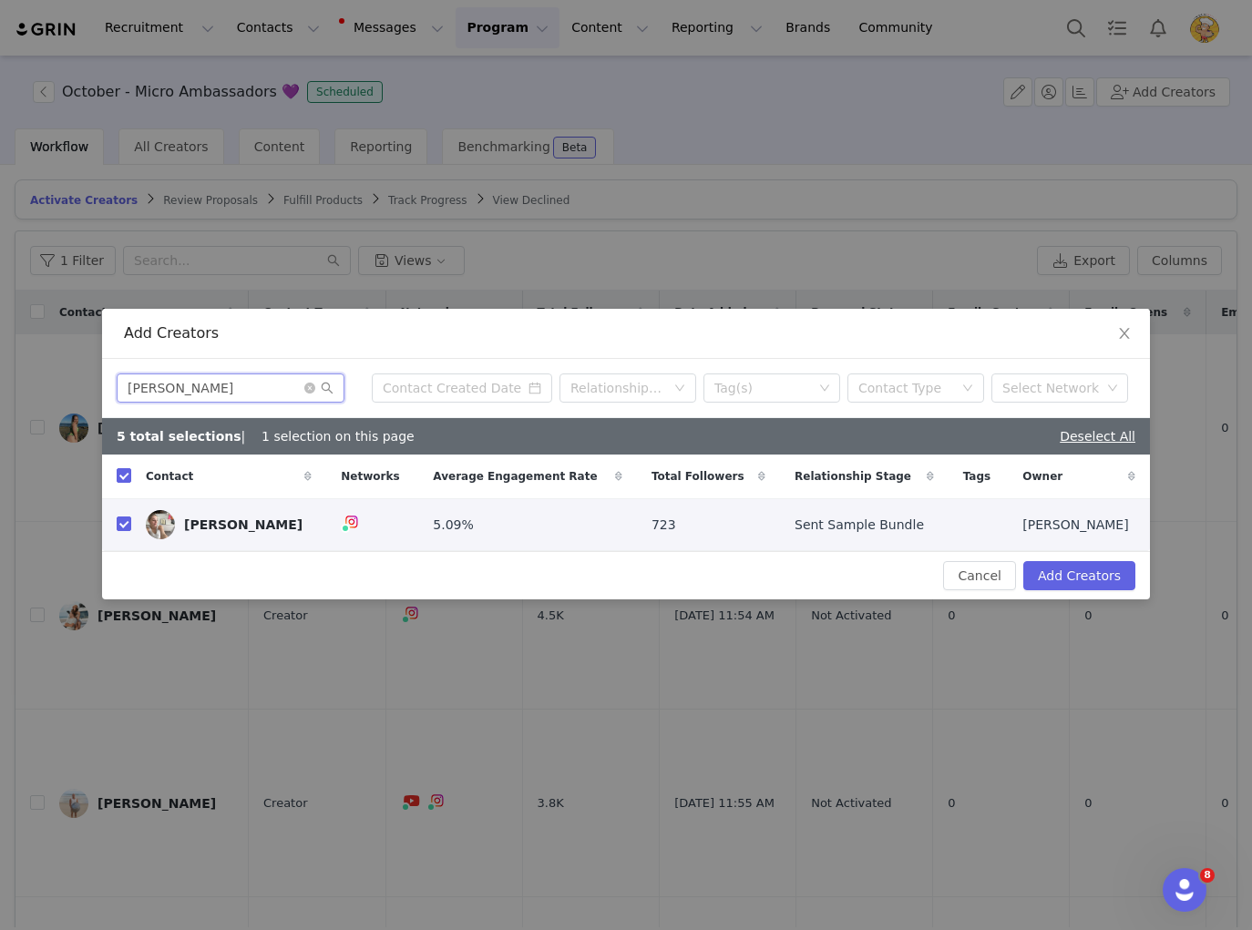
drag, startPoint x: 267, startPoint y: 387, endPoint x: 117, endPoint y: 386, distance: 150.3
click at [117, 386] on input "Maddi Chipperfield" at bounding box center [231, 387] width 228 height 29
paste input "ison Flynn"
type input "Madison Flynn"
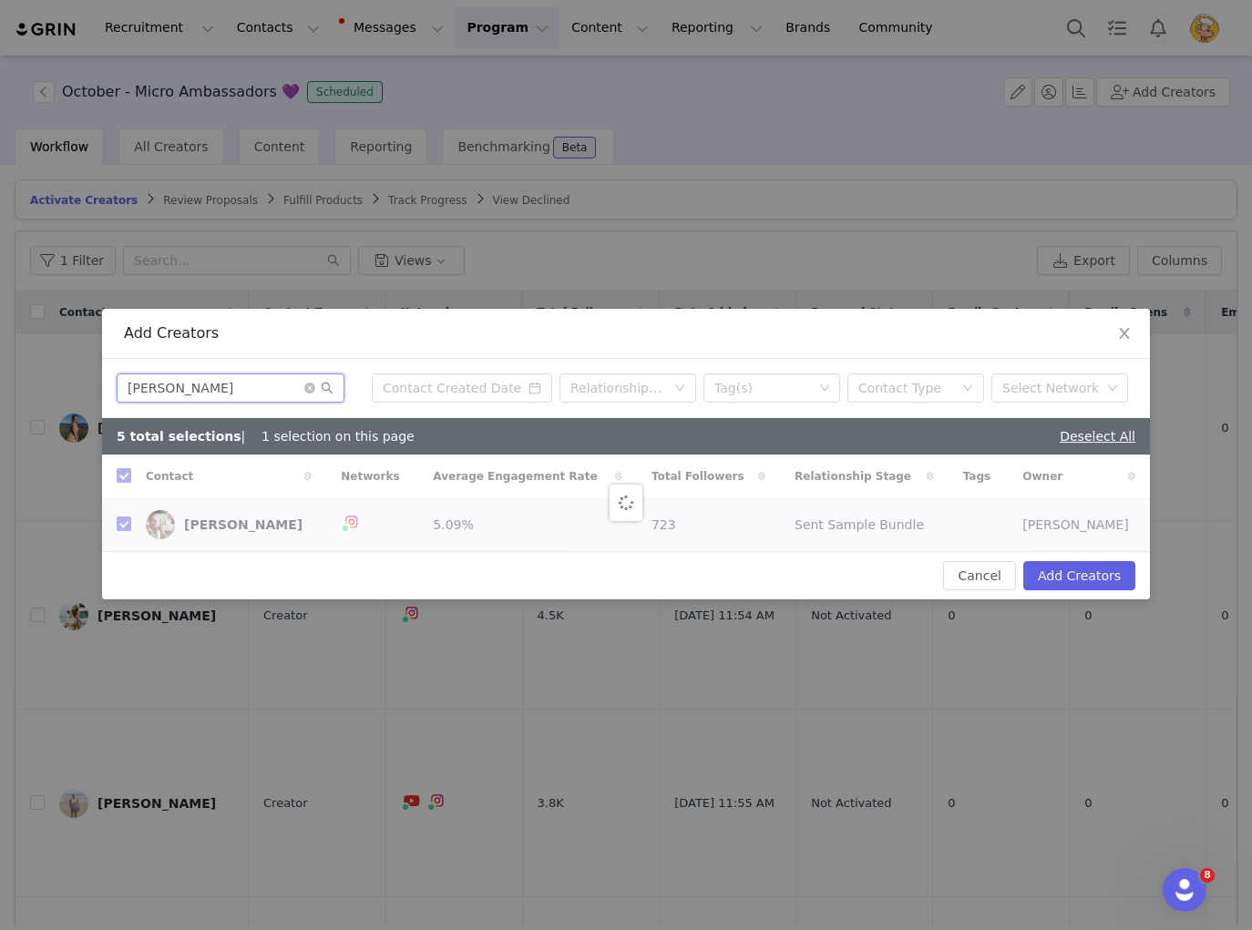
checkbox input "false"
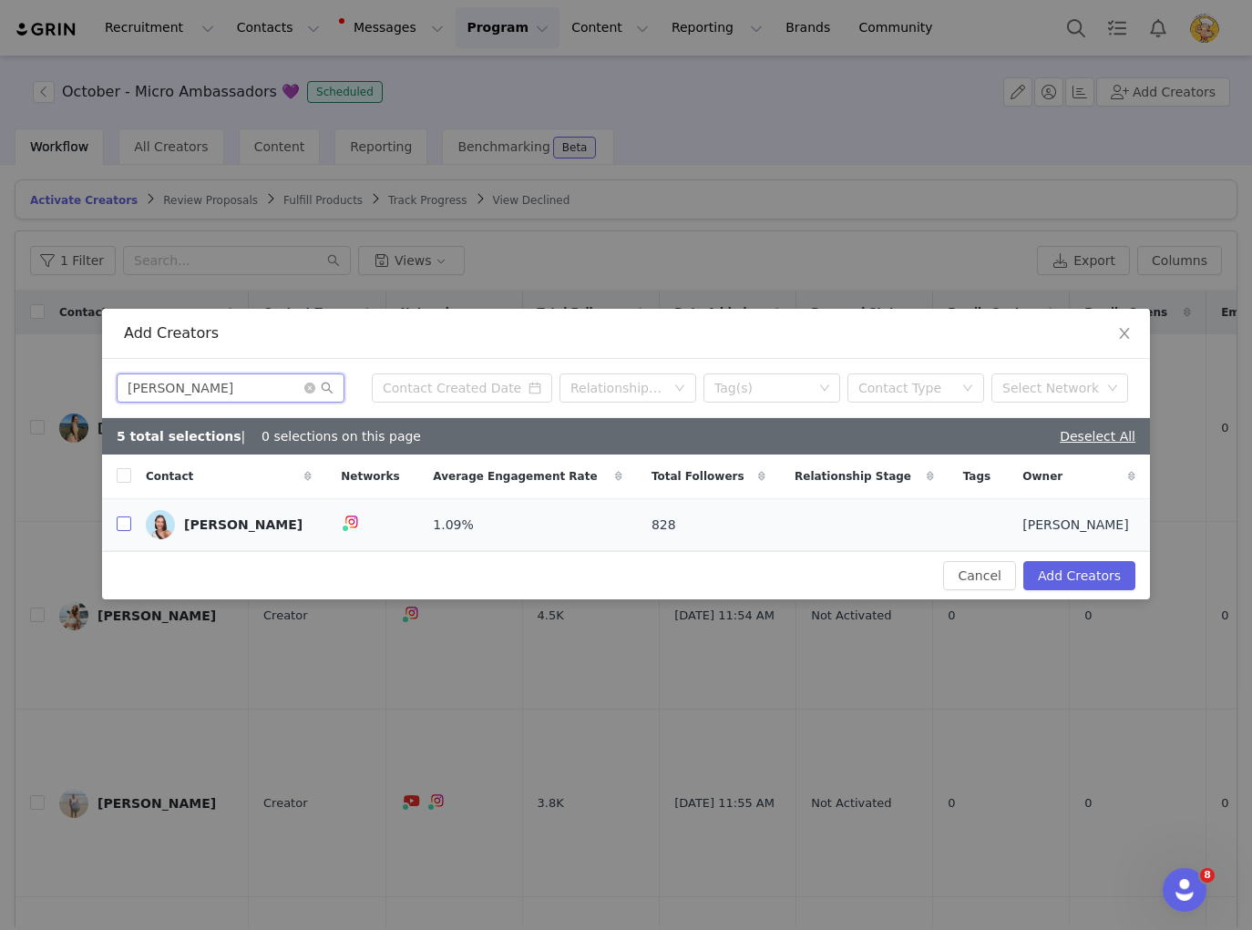
type input "Madison Flynn"
click at [126, 526] on input "checkbox" at bounding box center [124, 523] width 15 height 15
checkbox input "true"
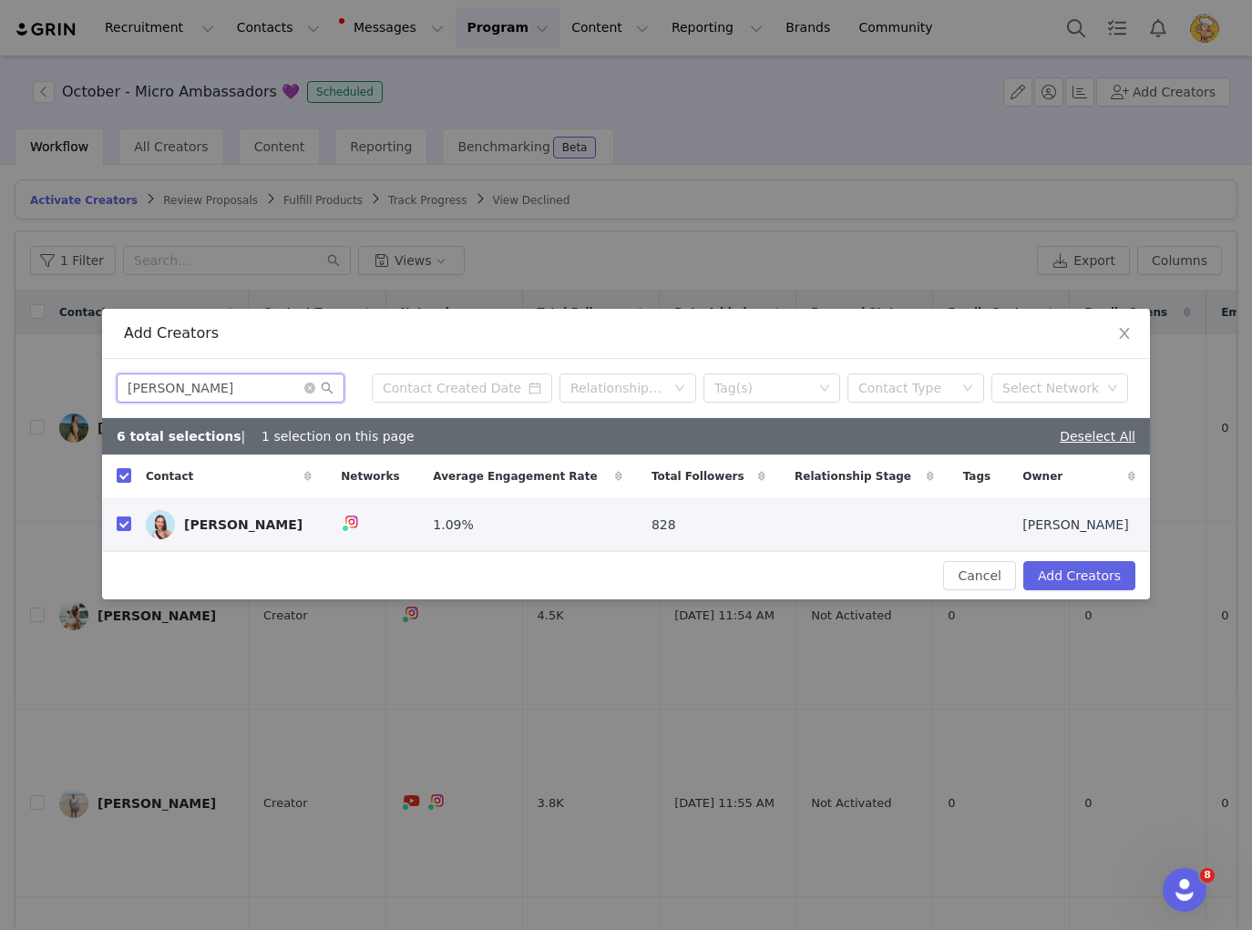
drag, startPoint x: 240, startPoint y: 390, endPoint x: 133, endPoint y: 381, distance: 107.0
click at [128, 381] on input "Madison Flynn" at bounding box center [231, 387] width 228 height 29
paste input "elinda Luke"
type input "Melinda Luke"
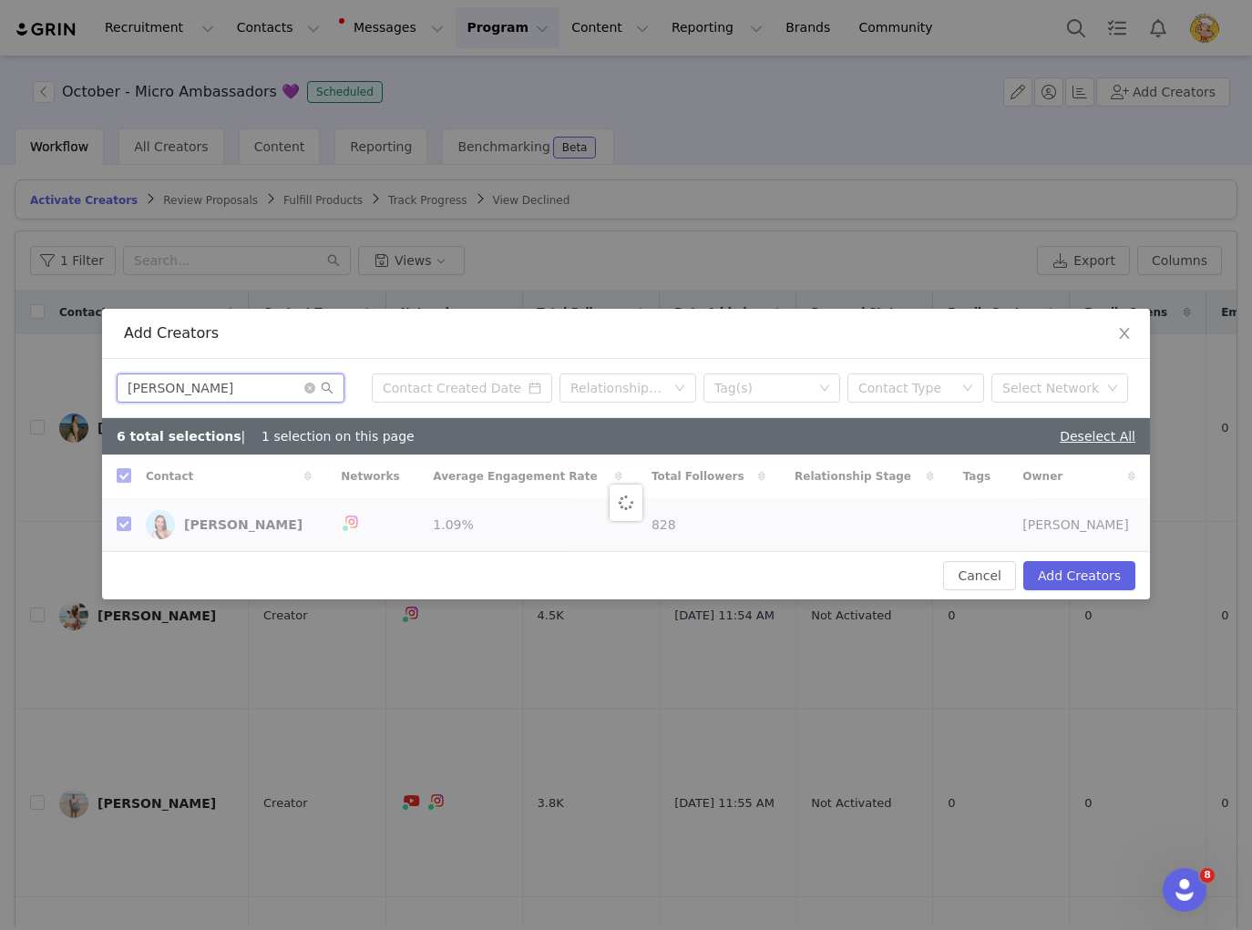
checkbox input "false"
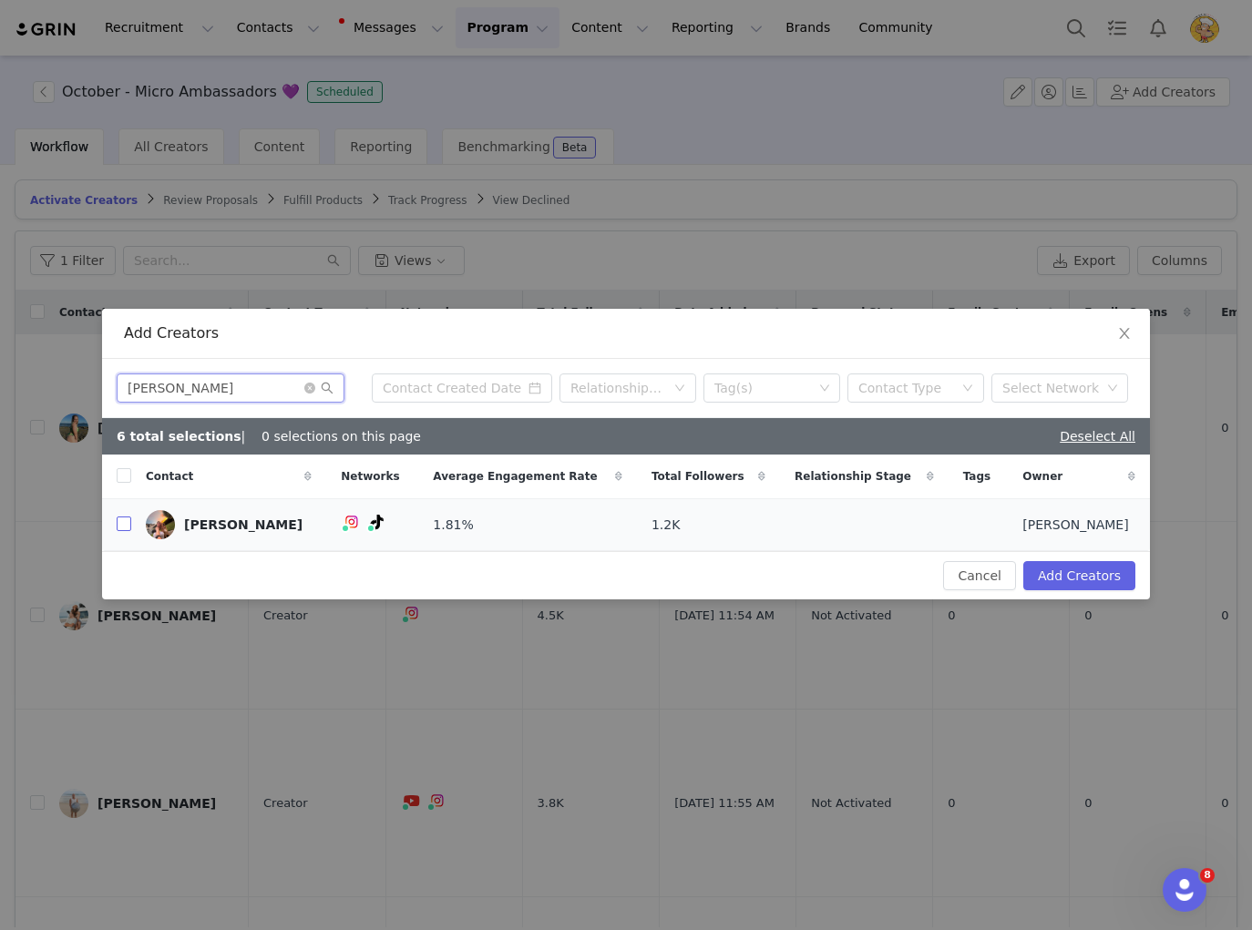
type input "Melinda Luke"
drag, startPoint x: 125, startPoint y: 527, endPoint x: 17, endPoint y: 598, distance: 128.8
click at [125, 527] on input "checkbox" at bounding box center [124, 523] width 15 height 15
checkbox input "true"
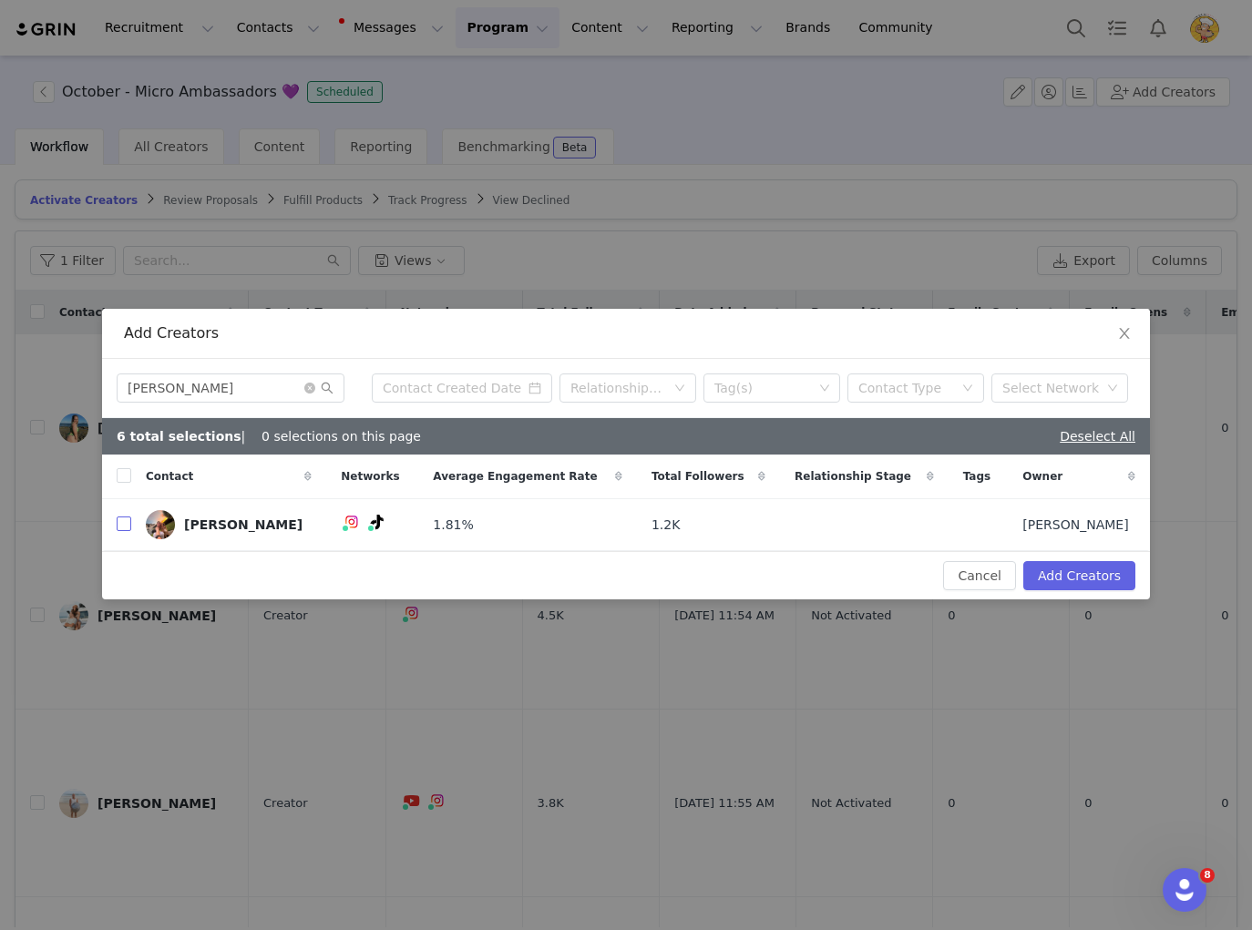
checkbox input "true"
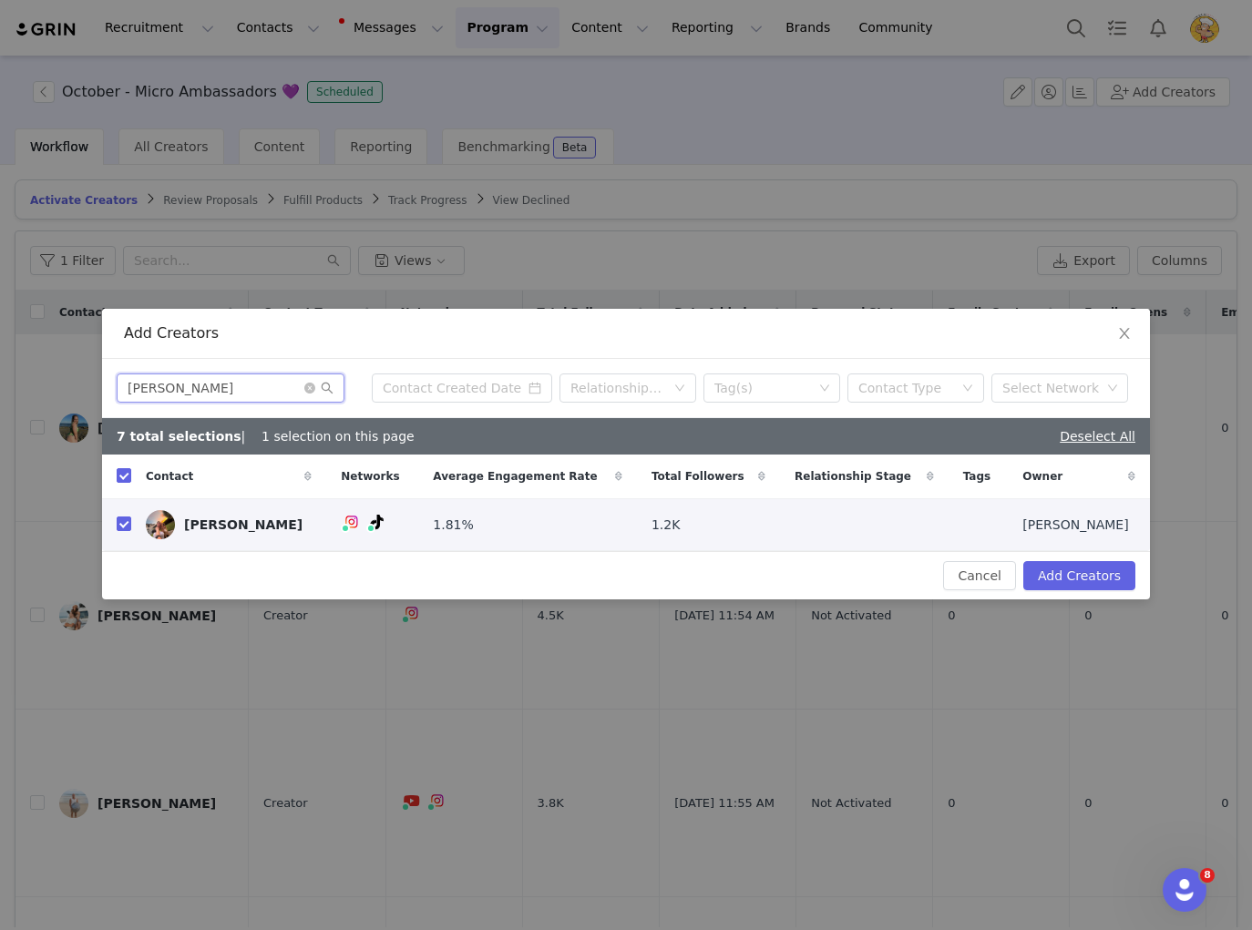
drag, startPoint x: 174, startPoint y: 383, endPoint x: 109, endPoint y: 381, distance: 64.7
click at [109, 381] on div "Melinda Luke Relationship Stage Tag(s) Contact Type Select Network" at bounding box center [626, 388] width 1048 height 59
paste input "ssa"
type input "Melissa"
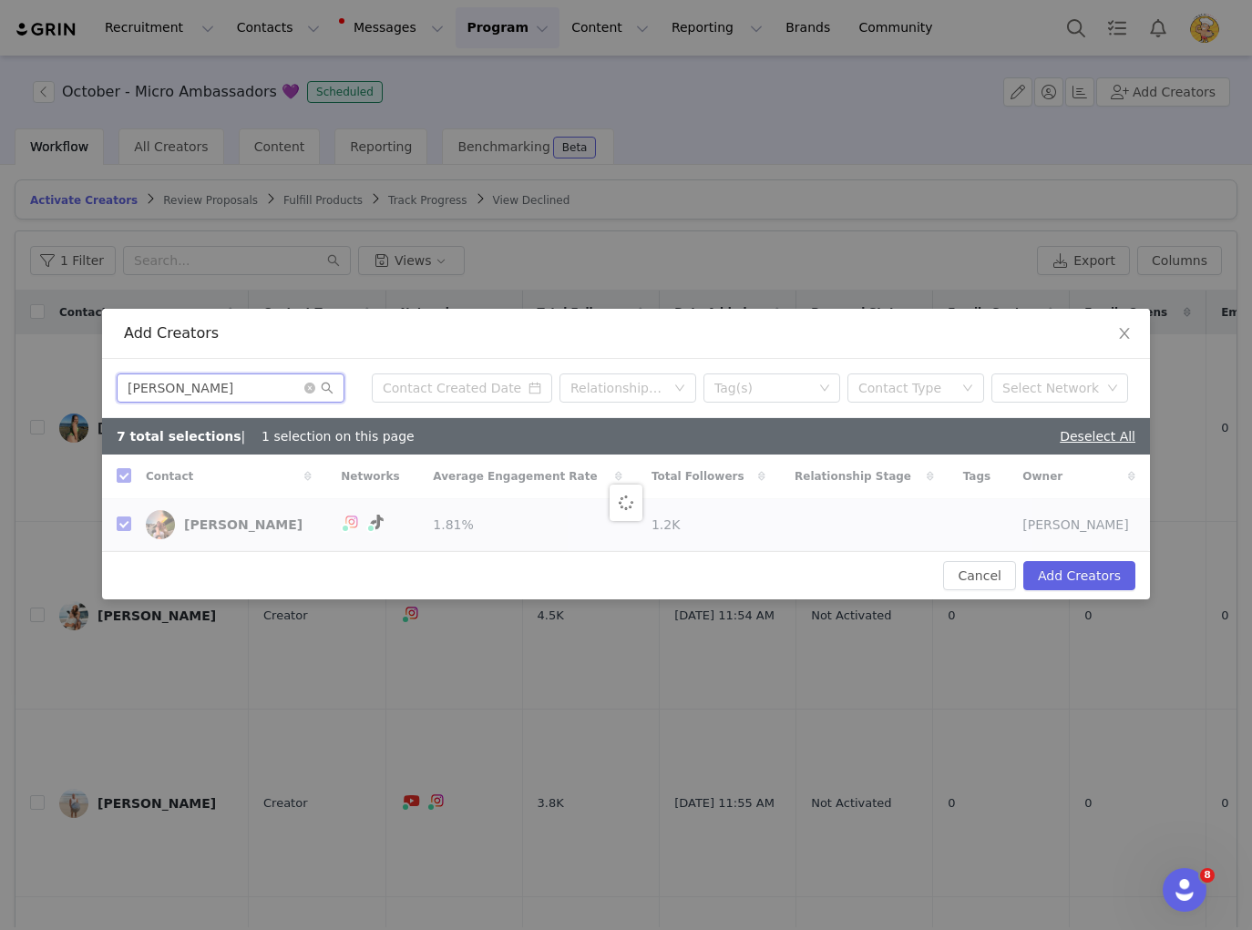
checkbox input "false"
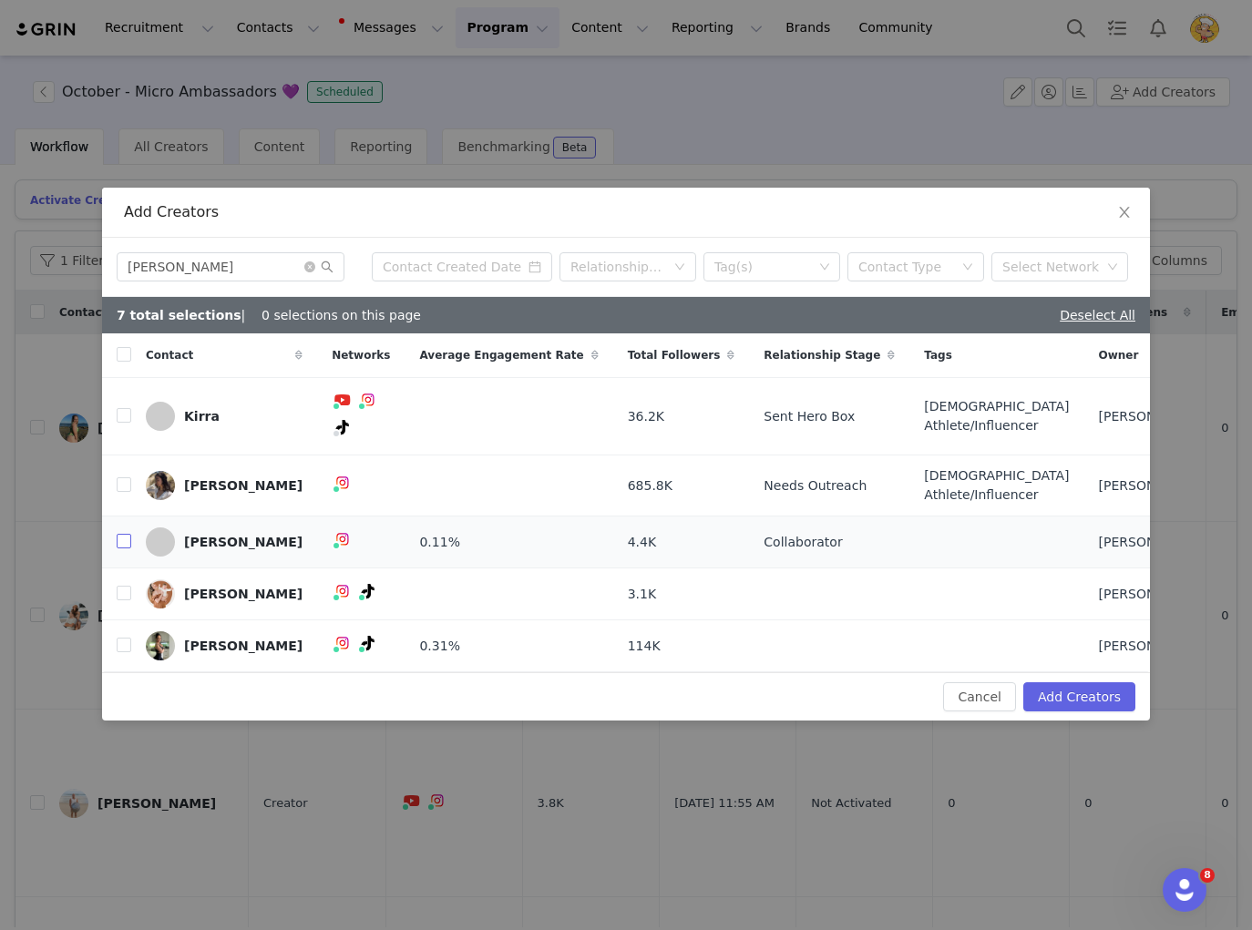
click at [128, 534] on input "checkbox" at bounding box center [124, 541] width 15 height 15
drag, startPoint x: 156, startPoint y: 253, endPoint x: 119, endPoint y: 250, distance: 36.5
click at [119, 252] on input "Melissa" at bounding box center [231, 266] width 228 height 29
paste input "organ Twigg"
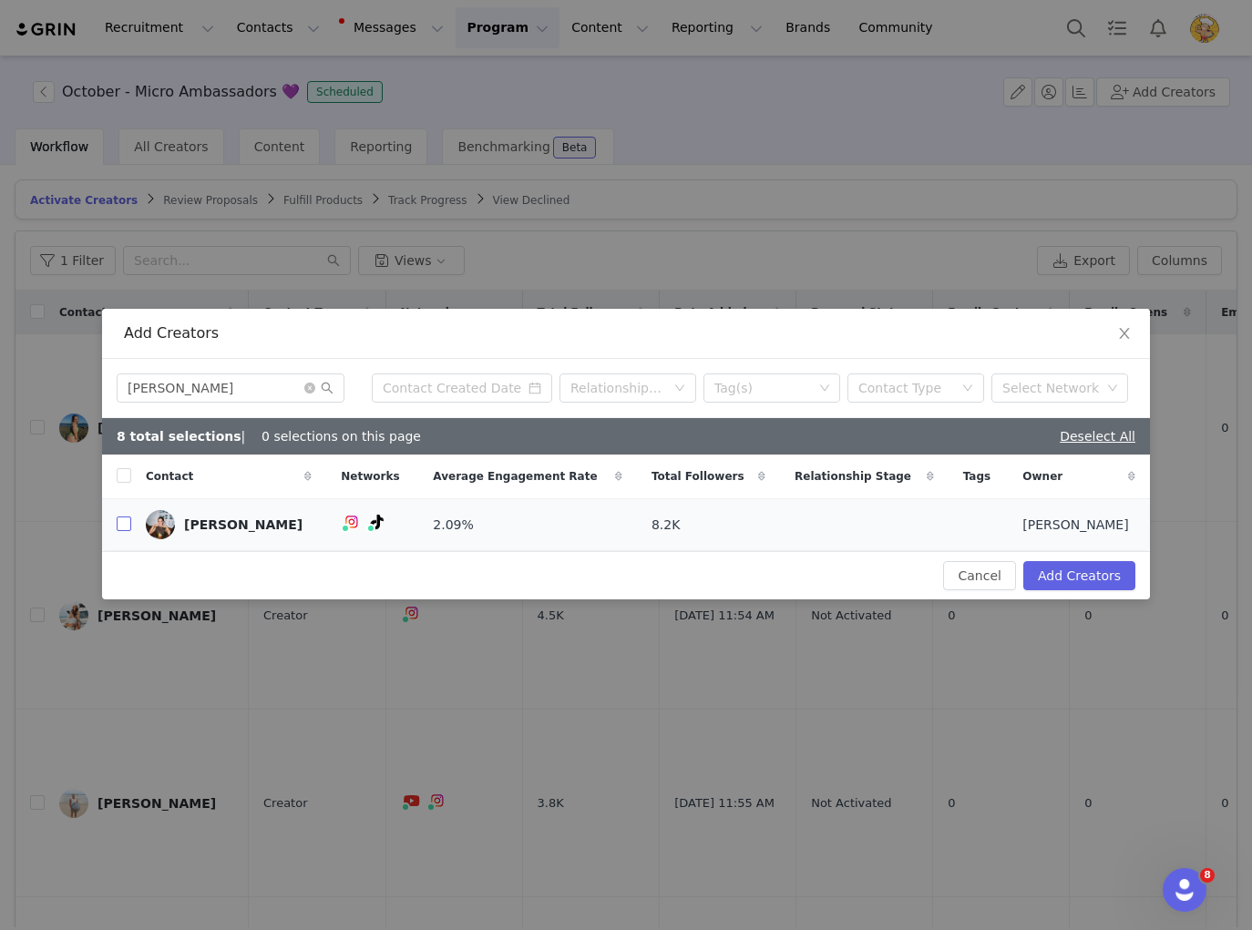
click at [128, 526] on input "checkbox" at bounding box center [124, 523] width 15 height 15
drag, startPoint x: 253, startPoint y: 391, endPoint x: 60, endPoint y: 385, distance: 193.2
click at [60, 385] on div "Add Creators Morgan Twigg Relationship Stage Tag(s) Contact Type Select Network…" at bounding box center [626, 465] width 1252 height 930
paste input "Phoebe Groves"
click at [126, 526] on input "checkbox" at bounding box center [124, 523] width 15 height 15
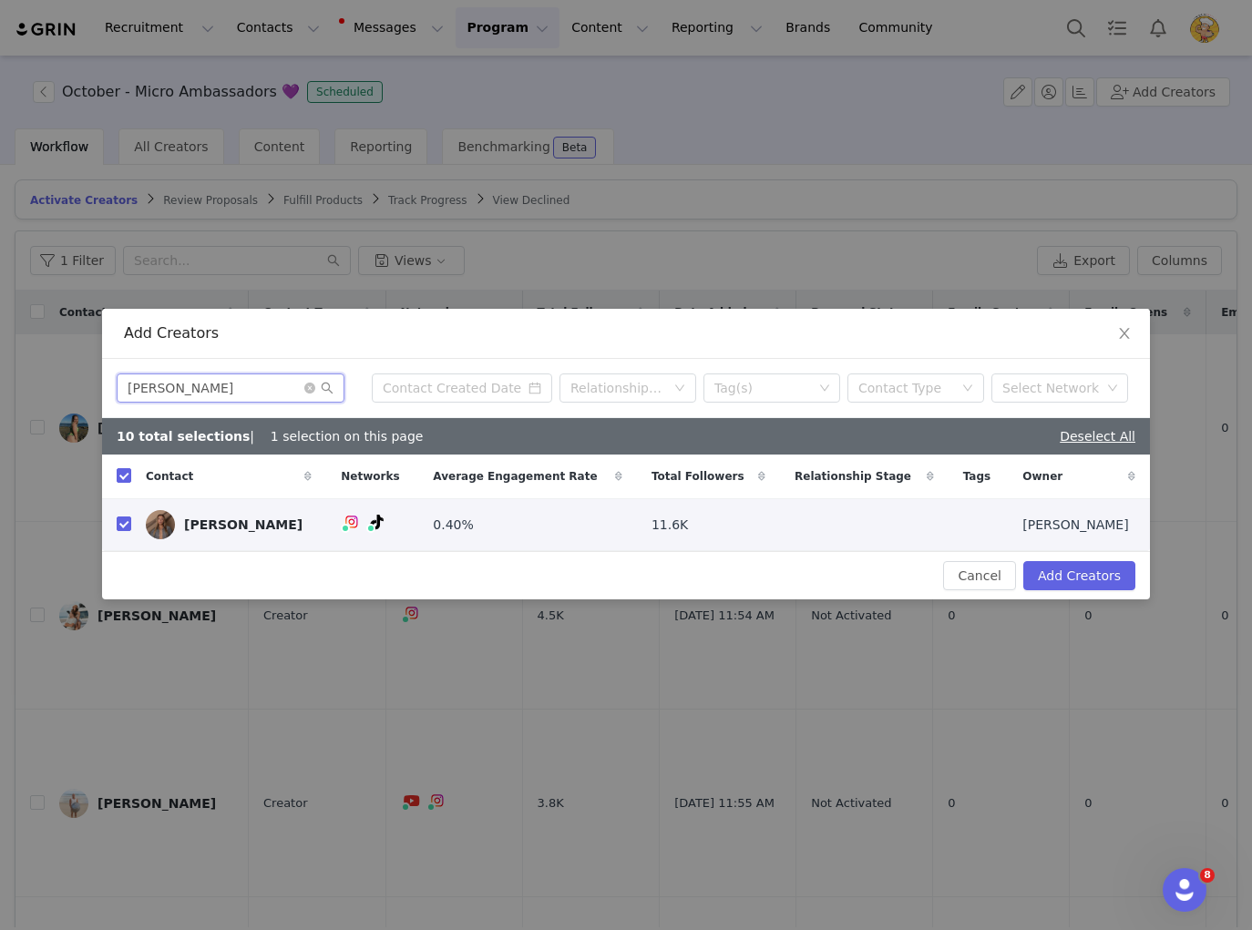
drag, startPoint x: 247, startPoint y: 388, endPoint x: 103, endPoint y: 384, distance: 144.0
click at [102, 384] on div "Phoebe Groves Relationship Stage Tag(s) Contact Type Select Network" at bounding box center [626, 388] width 1048 height 59
paste input "Rachel Lamb"
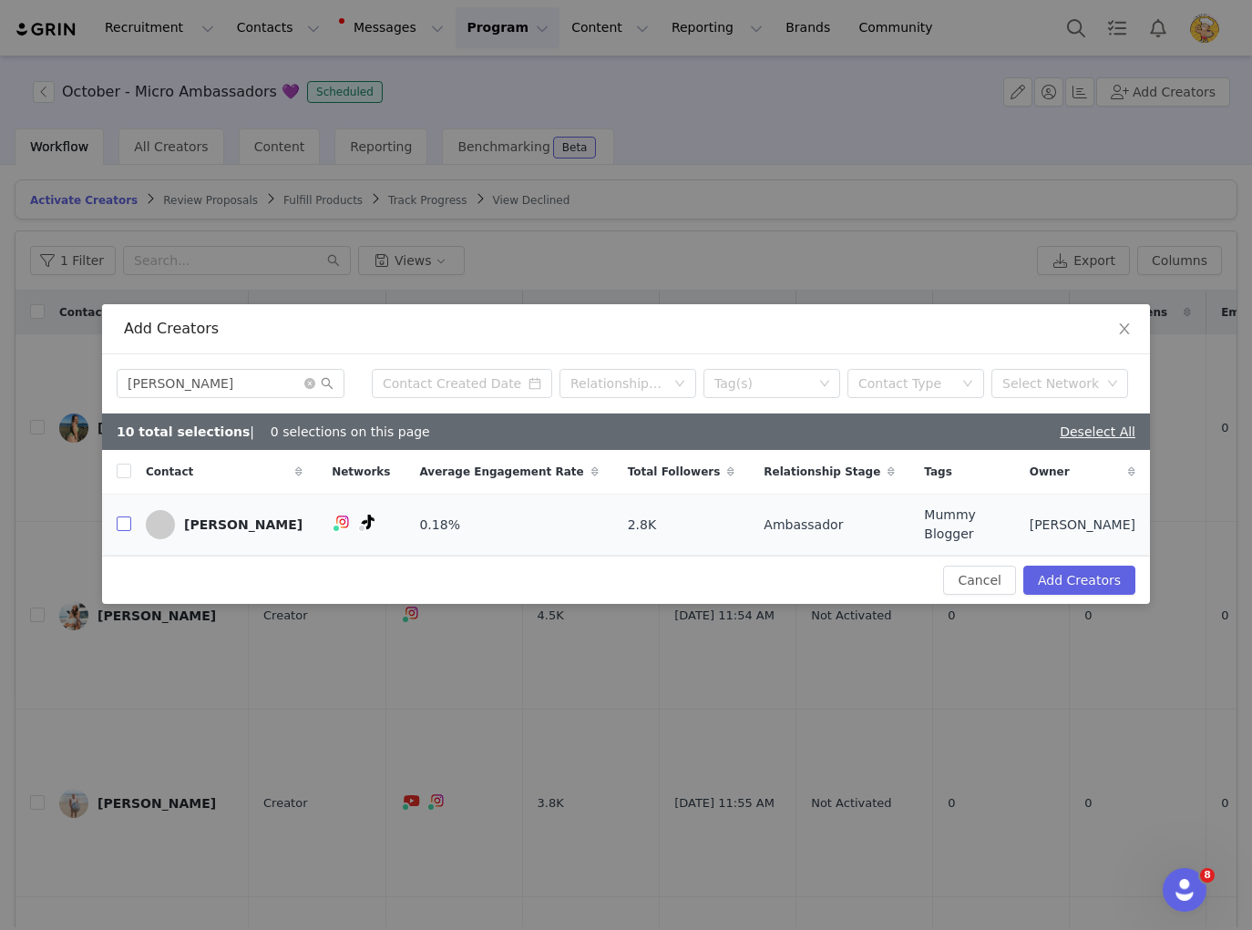
click at [126, 521] on input "checkbox" at bounding box center [124, 523] width 15 height 15
drag, startPoint x: 230, startPoint y: 390, endPoint x: 92, endPoint y: 387, distance: 138.5
click at [92, 387] on div "Add Creators Rachel Lamb Relationship Stage Tag(s) Contact Type Select Network …" at bounding box center [626, 465] width 1252 height 930
paste input "O'Kane"
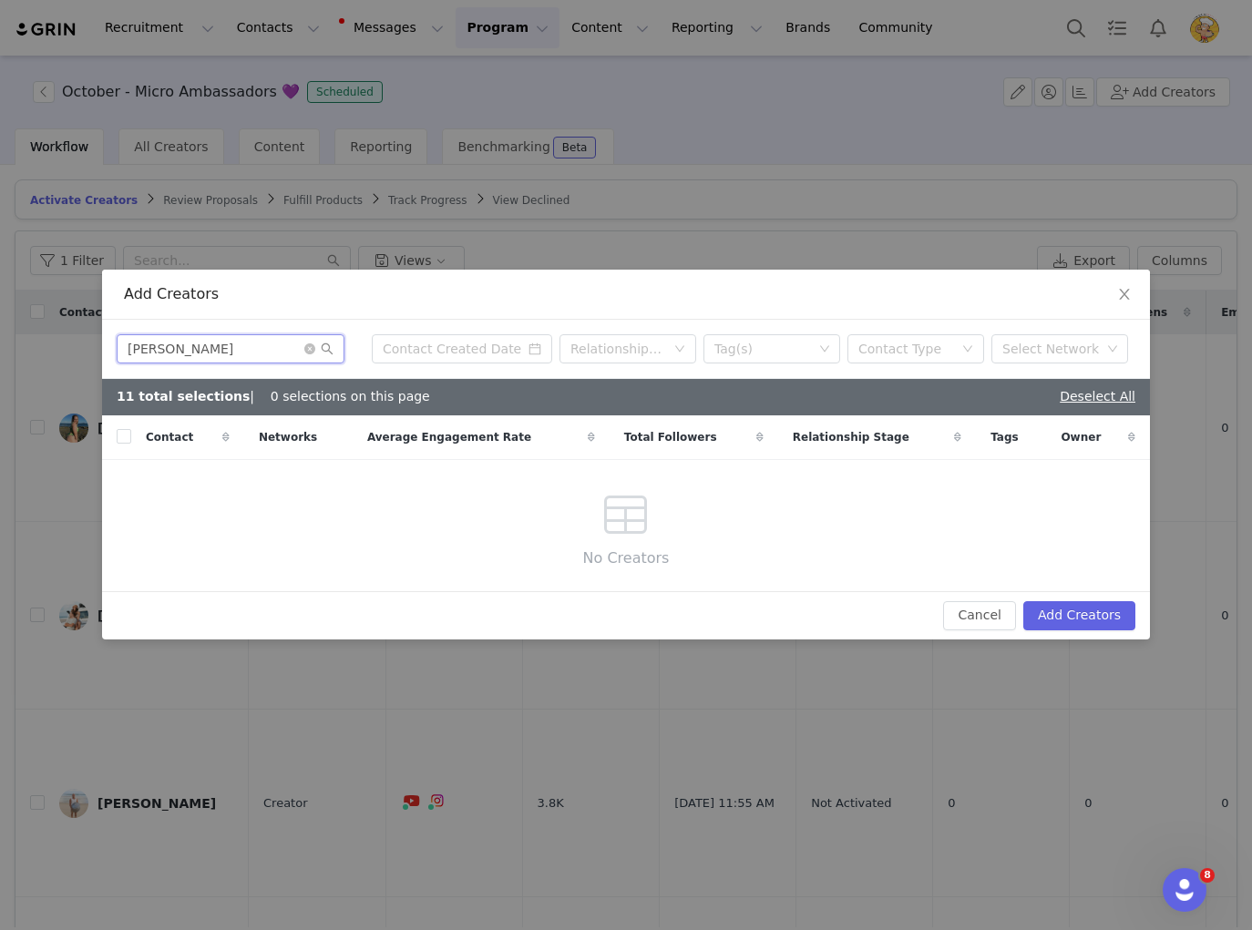
click at [170, 345] on input "Rachel O'Kane" at bounding box center [231, 348] width 228 height 29
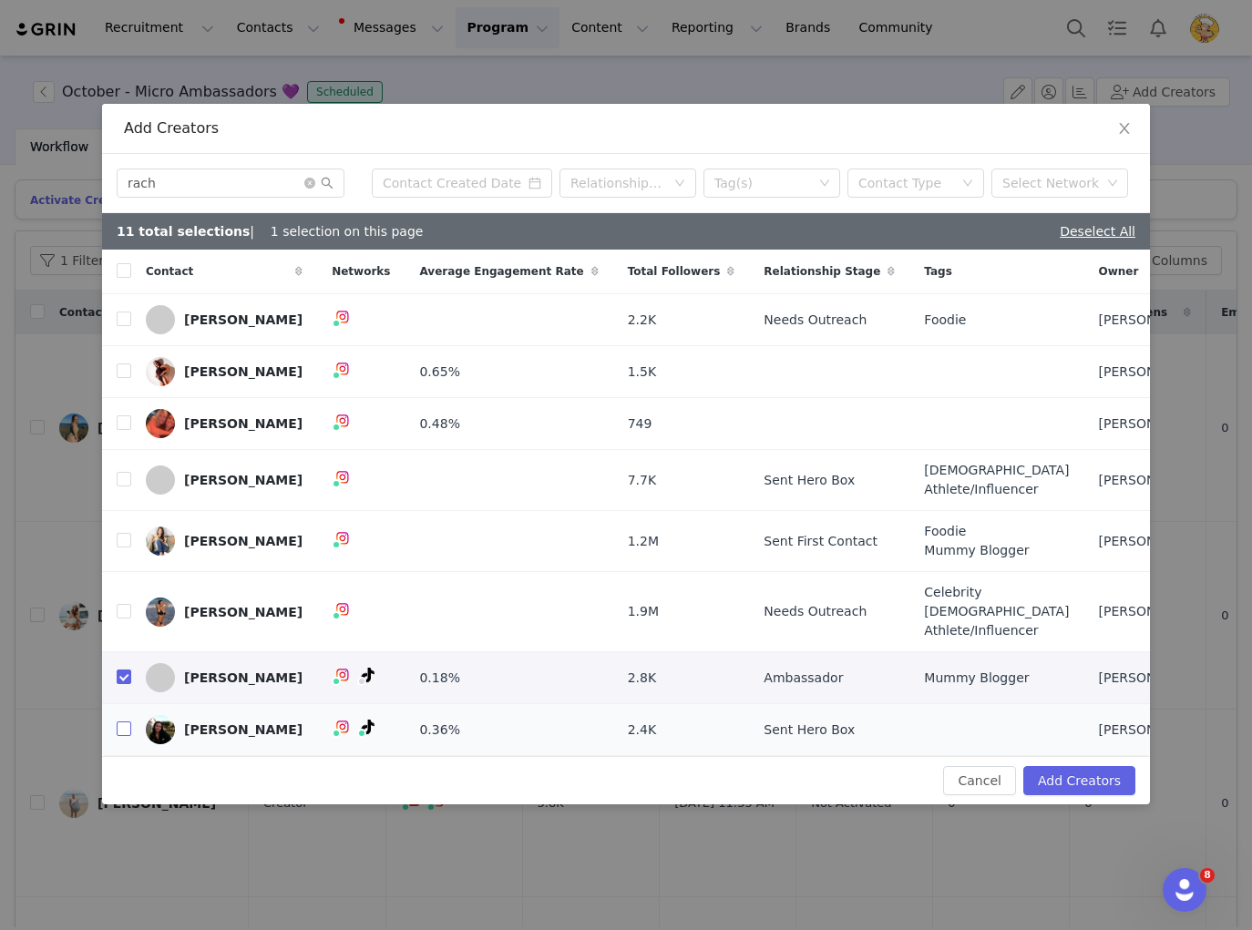
click at [120, 736] on input "checkbox" at bounding box center [124, 728] width 15 height 15
click at [223, 169] on input "rach" at bounding box center [231, 183] width 228 height 29
paste input "Sharon Xu"
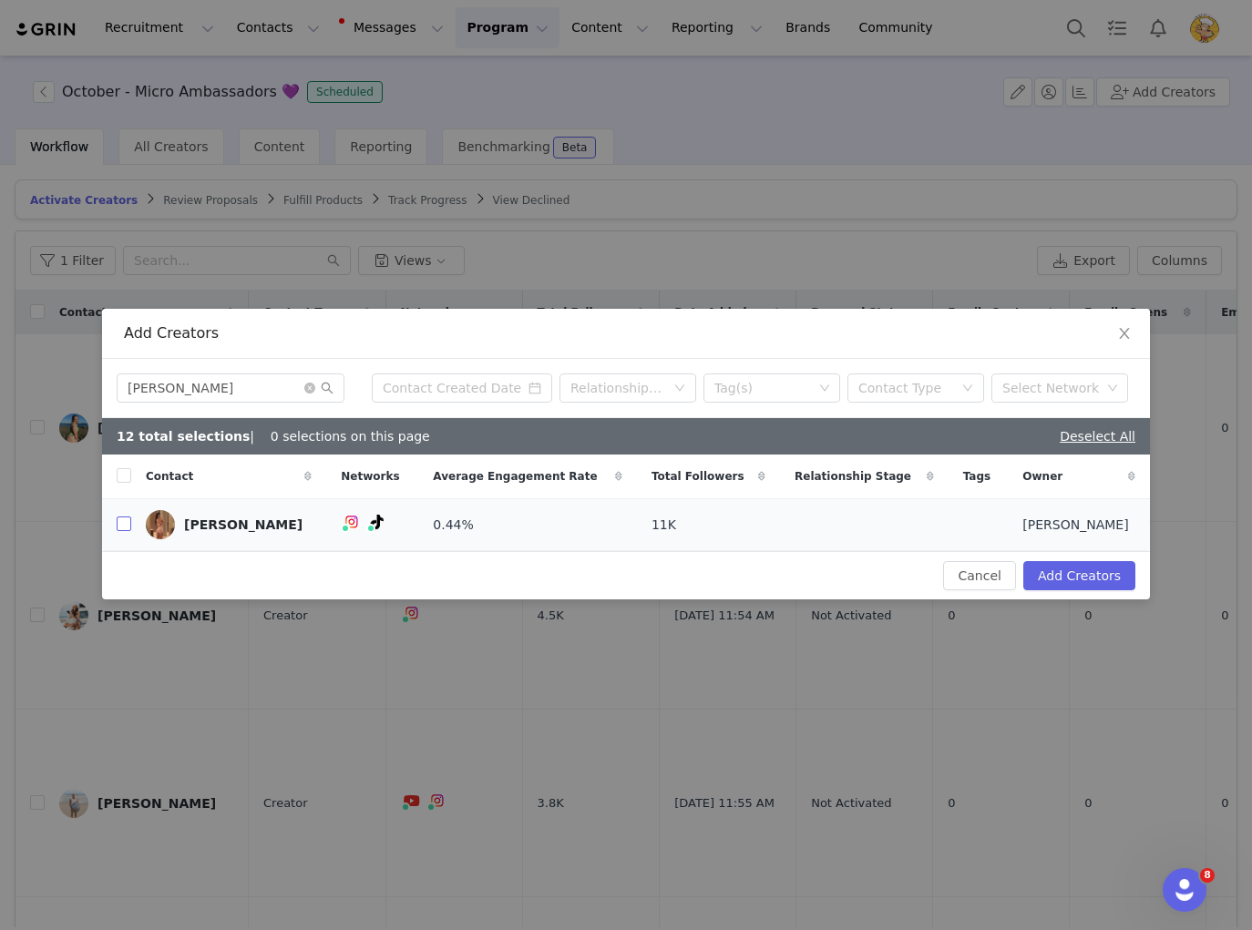
click at [128, 529] on input "checkbox" at bounding box center [124, 523] width 15 height 15
drag, startPoint x: 172, startPoint y: 385, endPoint x: 111, endPoint y: 379, distance: 61.4
click at [111, 379] on div "Sharon Xu Relationship Stage Tag(s) Contact Type Select Network" at bounding box center [626, 388] width 1048 height 59
paste input "Taya Hosking"
click at [122, 522] on input "checkbox" at bounding box center [124, 523] width 15 height 15
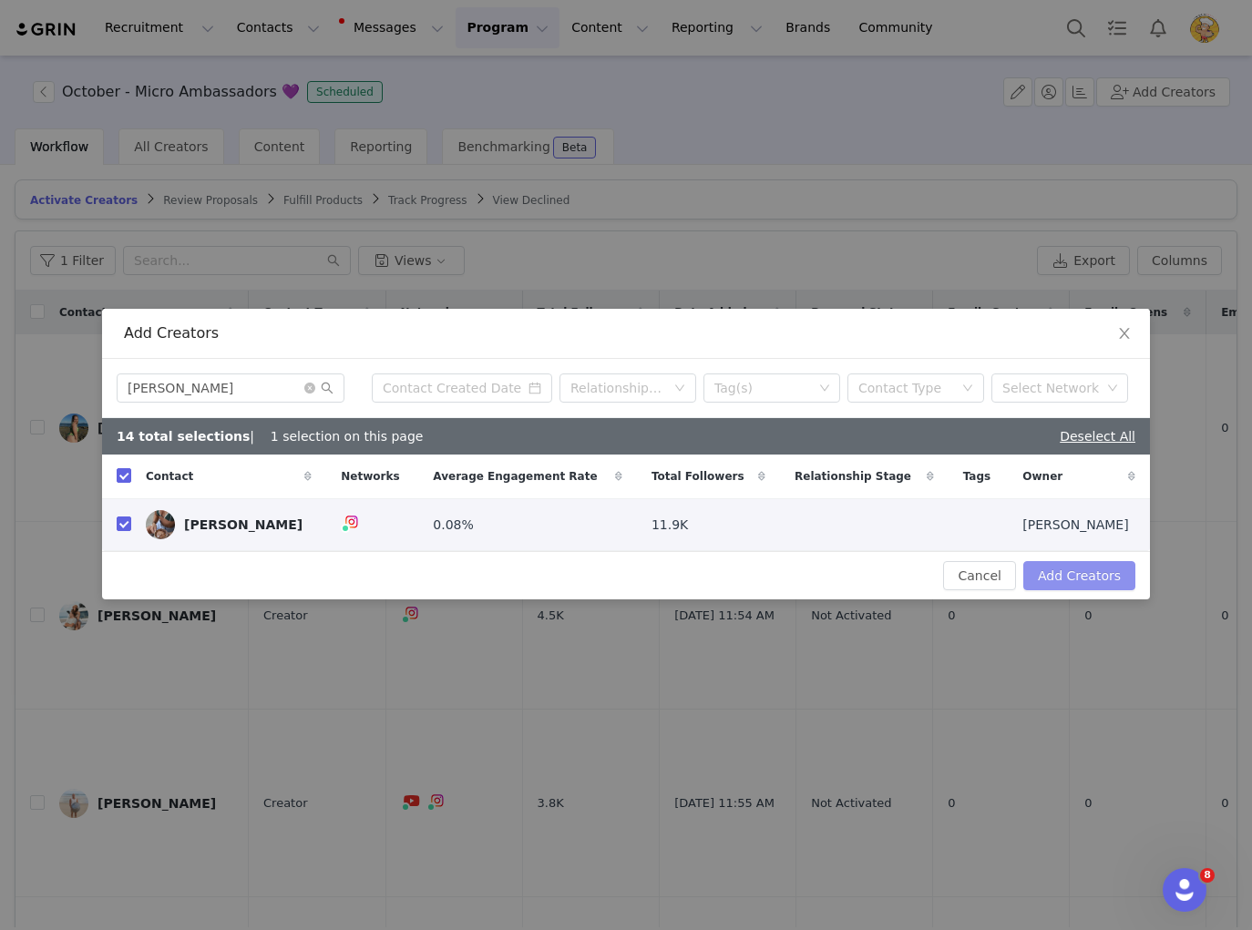
click at [1104, 570] on button "Add Creators" at bounding box center [1079, 575] width 112 height 29
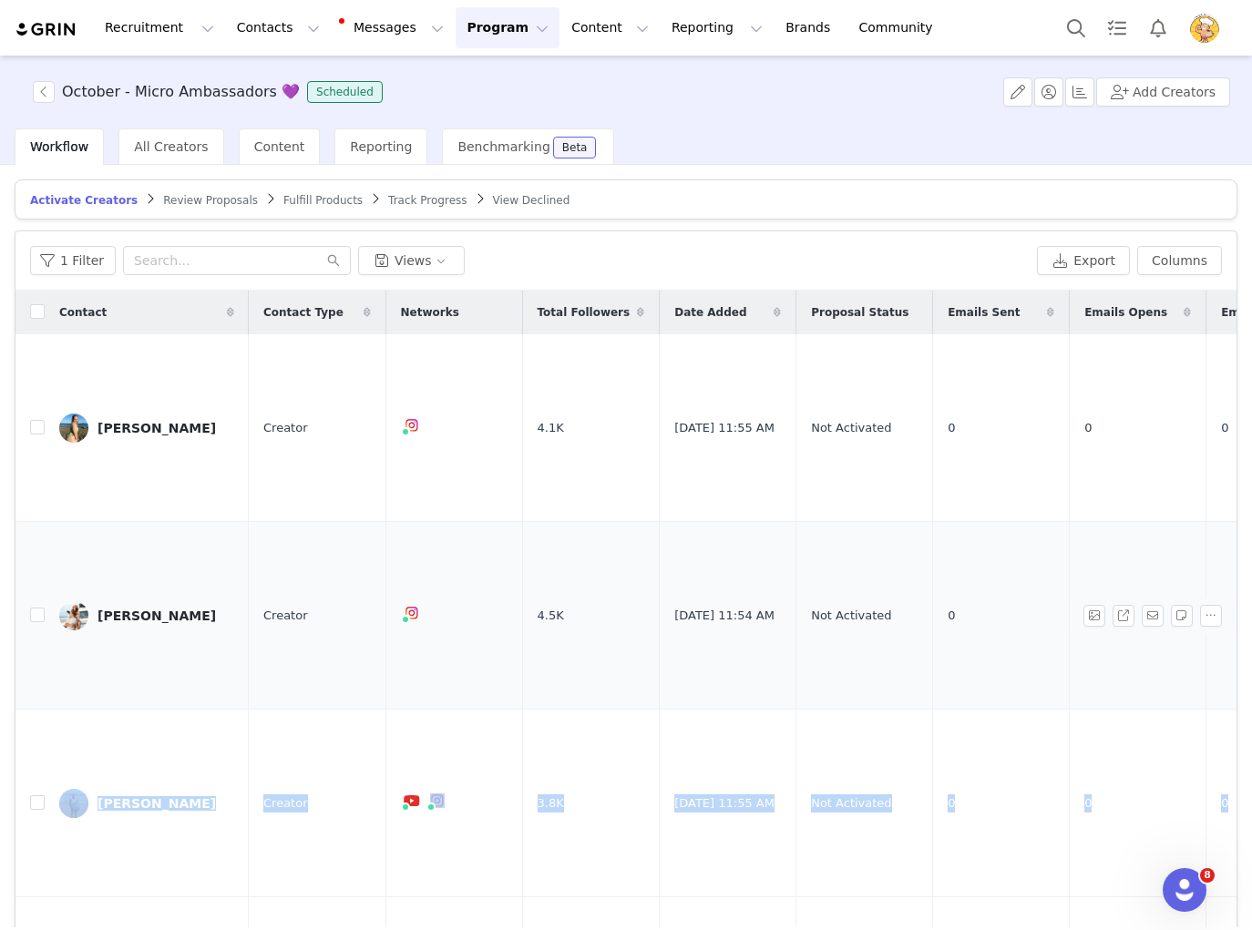
click at [1101, 579] on body "Recruitment Recruitment Creator Search Curated Lists Landing Pages Web Extensio…" at bounding box center [626, 465] width 1252 height 930
click at [718, 235] on div "1 Filter Views Export Columns" at bounding box center [625, 260] width 1221 height 59
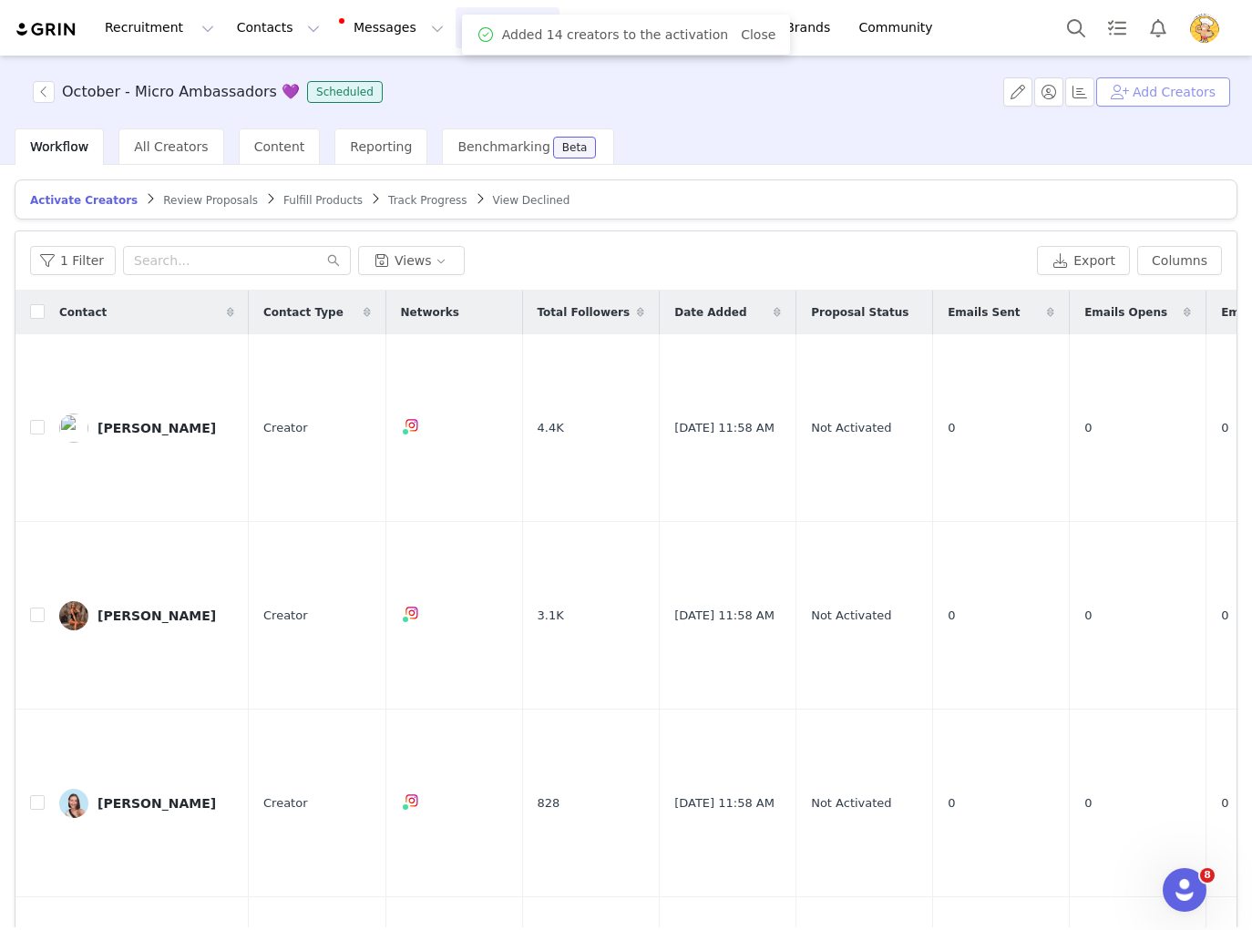
click at [1160, 96] on button "Add Creators" at bounding box center [1163, 91] width 134 height 29
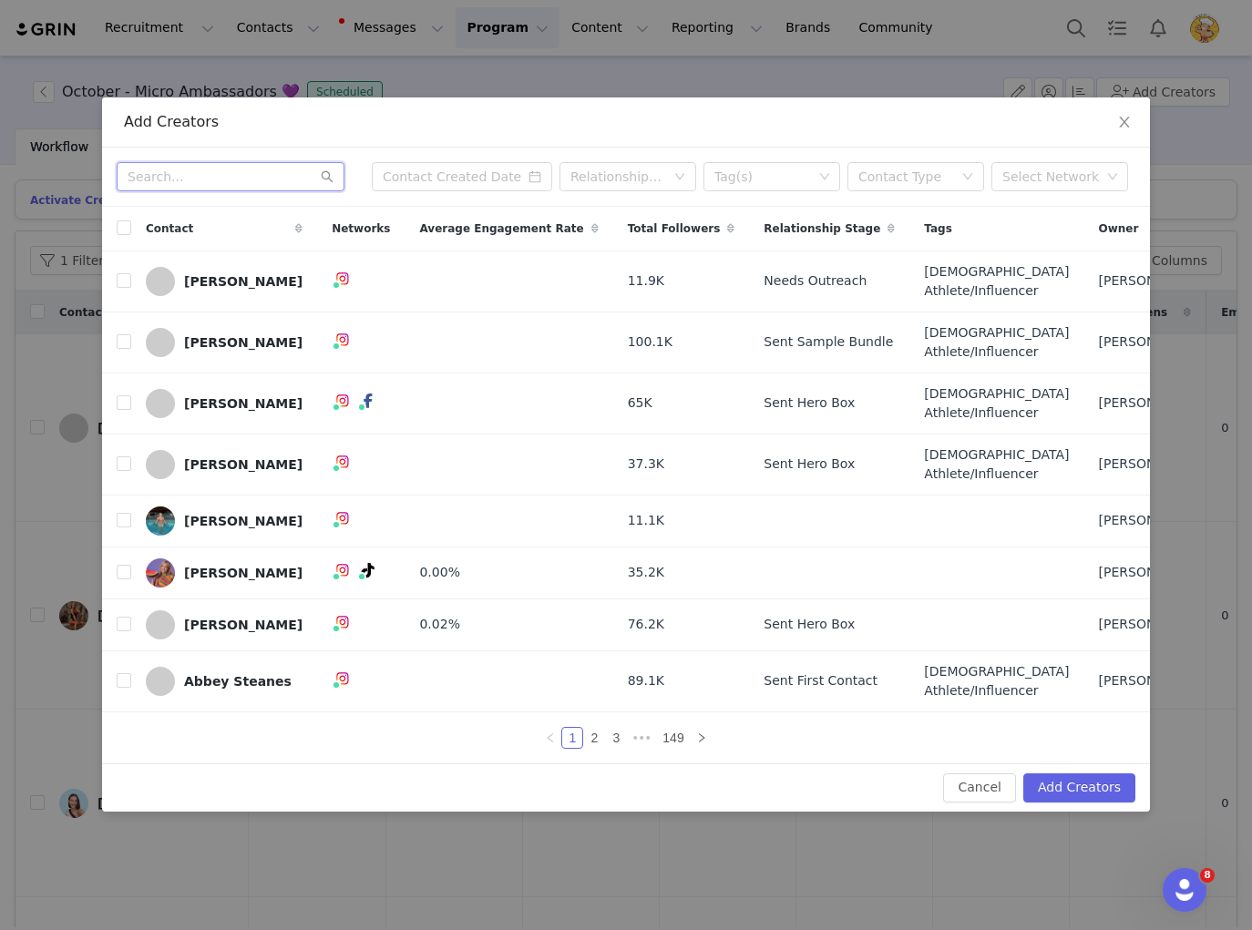
click at [179, 162] on input "text" at bounding box center [231, 176] width 228 height 29
paste input "Taylah Jasmyne"
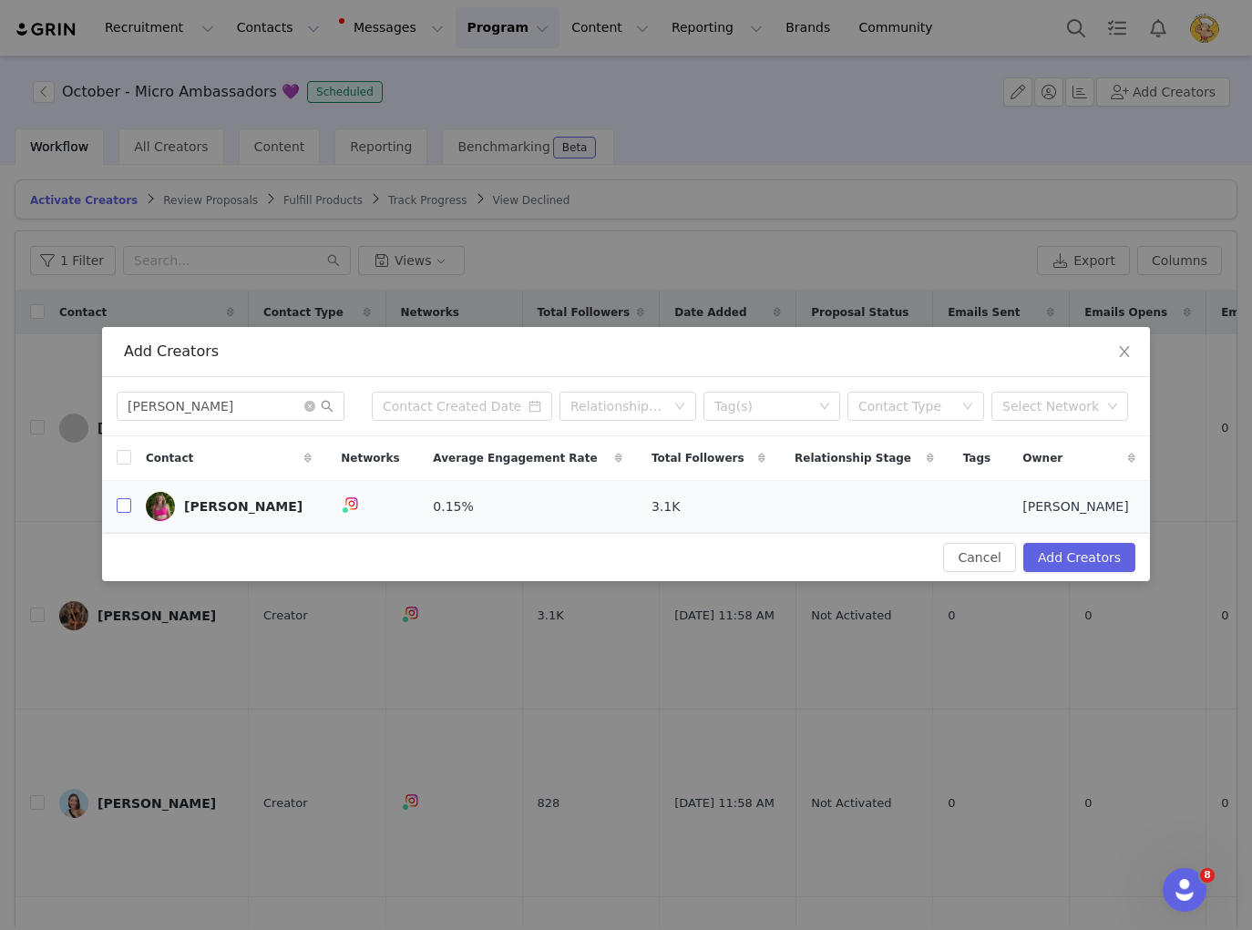
click at [128, 512] on input "checkbox" at bounding box center [124, 505] width 15 height 15
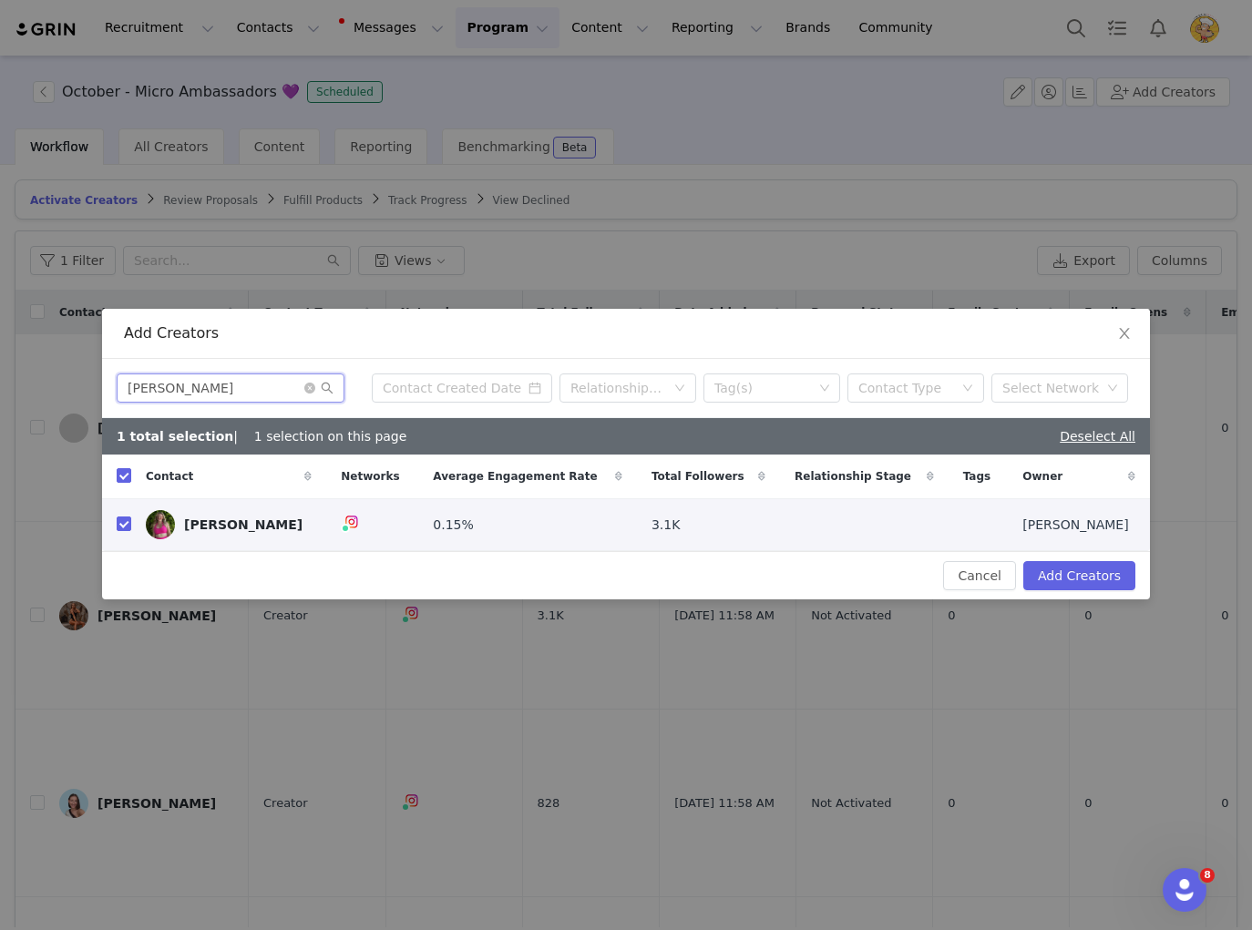
drag, startPoint x: 239, startPoint y: 391, endPoint x: 53, endPoint y: 385, distance: 185.9
click at [53, 385] on div "Add Creators Taylah Jasmyne Relationship Stage Tag(s) Contact Type Select Netwo…" at bounding box center [626, 465] width 1252 height 930
paste input "egan Newton"
click at [119, 520] on input "checkbox" at bounding box center [124, 523] width 15 height 15
drag, startPoint x: 251, startPoint y: 384, endPoint x: 104, endPoint y: 382, distance: 147.6
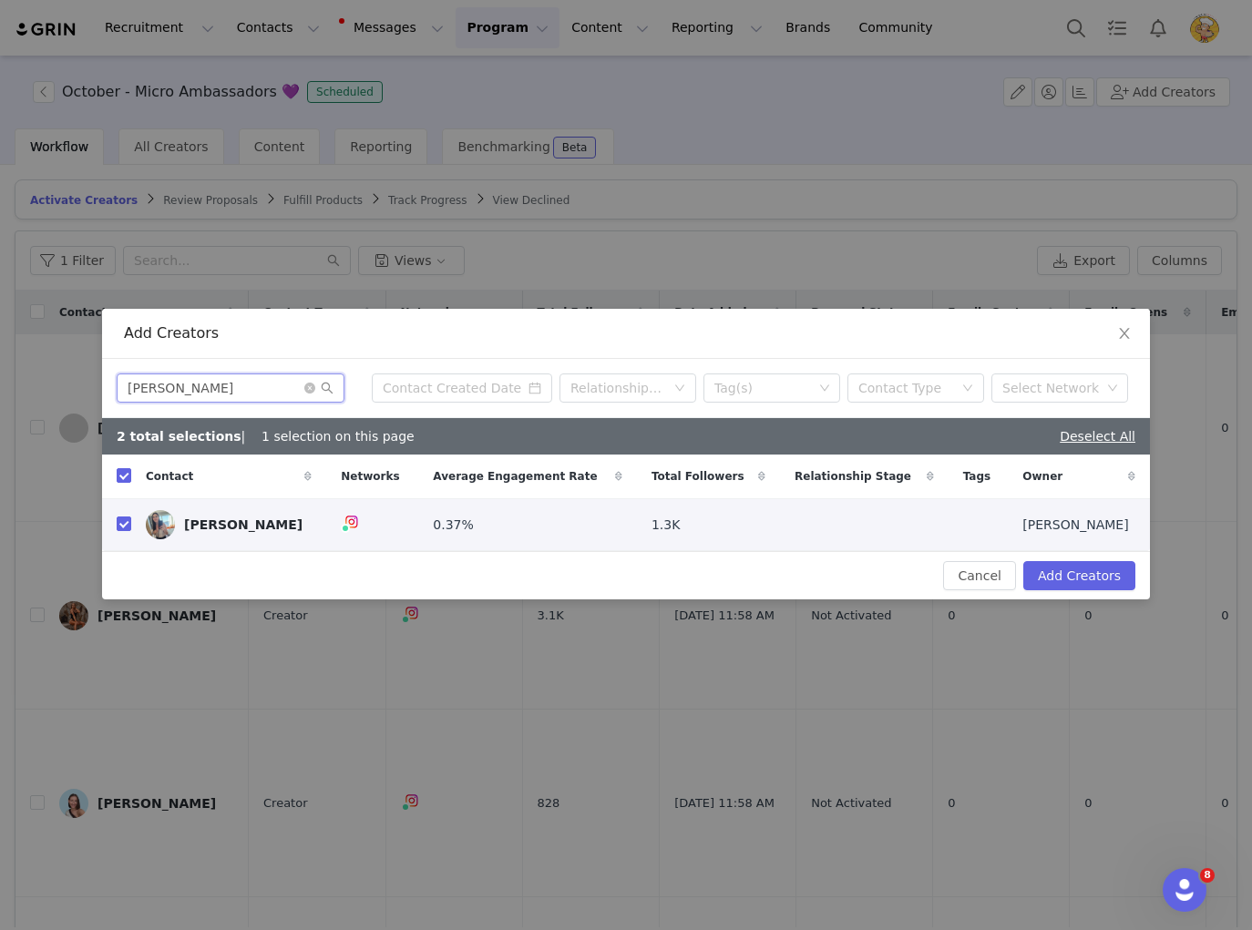
click at [104, 382] on div "Tegan Newton Relationship Stage Tag(s) Contact Type Select Network" at bounding box center [626, 388] width 1048 height 59
paste input "Yuri Kw"
click at [127, 526] on input "checkbox" at bounding box center [124, 523] width 15 height 15
drag, startPoint x: 196, startPoint y: 386, endPoint x: 86, endPoint y: 386, distance: 110.2
click at [86, 386] on div "Add Creators Yuri Kwon Relationship Stage Tag(s) Contact Type Select Network 3 …" at bounding box center [626, 465] width 1252 height 930
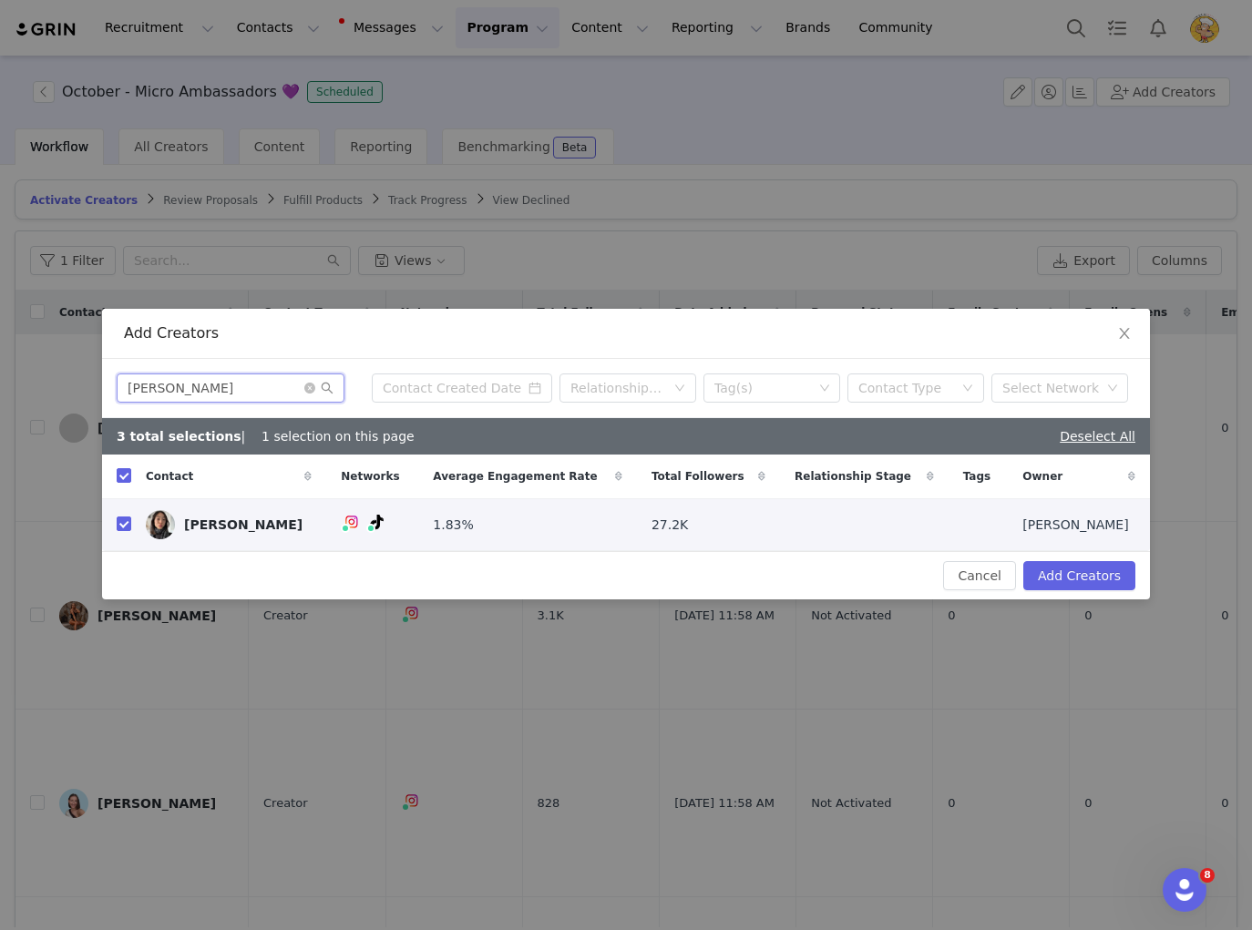
paste input "Olivia Malone"
click at [126, 527] on input "checkbox" at bounding box center [124, 523] width 15 height 15
drag, startPoint x: 171, startPoint y: 380, endPoint x: 61, endPoint y: 378, distance: 110.2
click at [61, 378] on div "Add Creators Olivia Malone Relationship Stage Tag(s) Contact Type Select Networ…" at bounding box center [626, 465] width 1252 height 930
paste input "Ally Fudg"
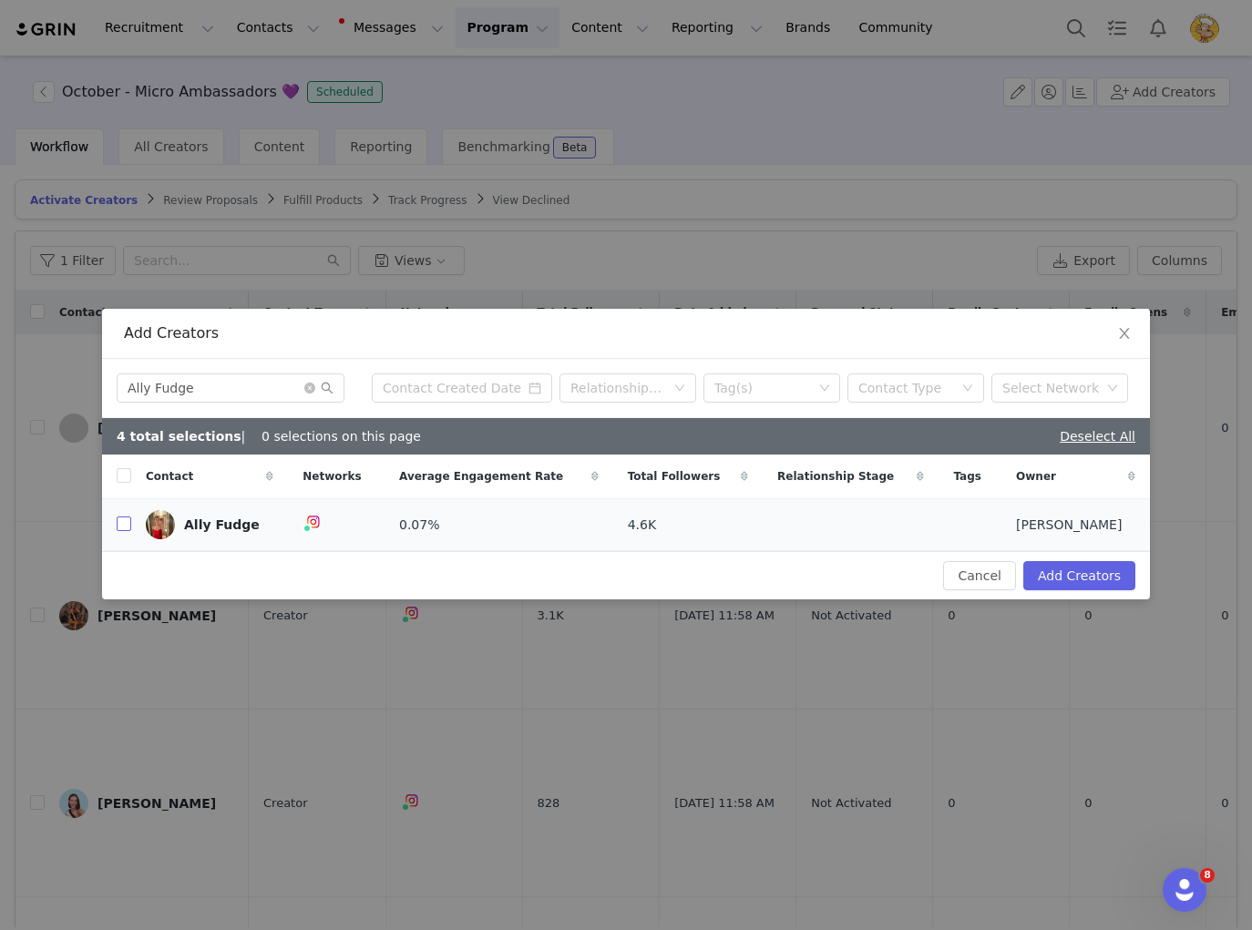
click at [118, 529] on input "checkbox" at bounding box center [124, 523] width 15 height 15
drag, startPoint x: 170, startPoint y: 384, endPoint x: 73, endPoint y: 385, distance: 97.5
click at [73, 385] on div "Add Creators Ally Fudge Relationship Stage Tag(s) Contact Type Select Network 5…" at bounding box center [626, 465] width 1252 height 930
paste input "Tahlia Porter"
click at [125, 525] on input "checkbox" at bounding box center [124, 523] width 15 height 15
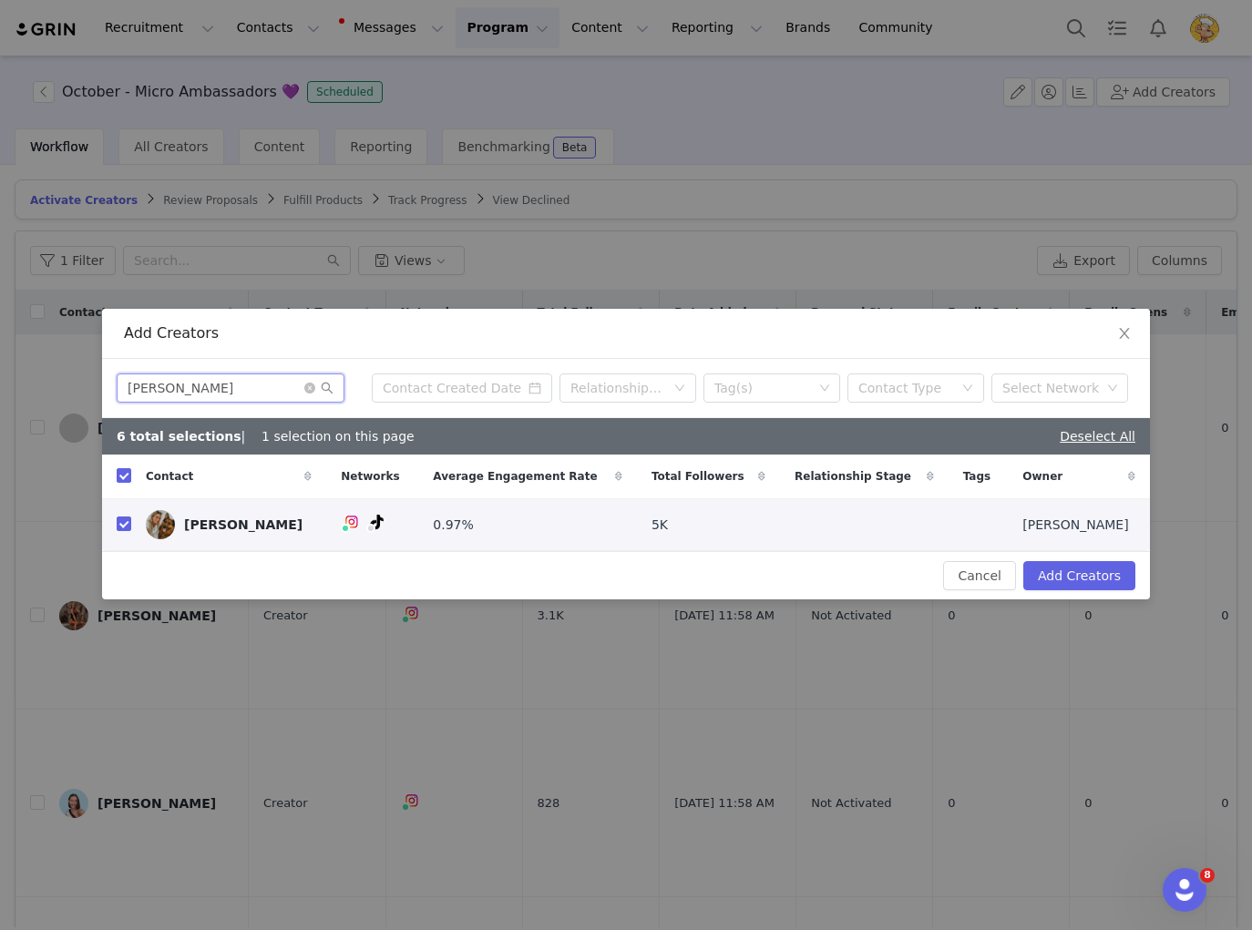
drag, startPoint x: 189, startPoint y: 375, endPoint x: 78, endPoint y: 372, distance: 111.2
click at [78, 372] on div "Add Creators Tahlia Porter Relationship Stage Tag(s) Contact Type Select Networ…" at bounding box center [626, 465] width 1252 height 930
paste input "Kizil Mutfak"
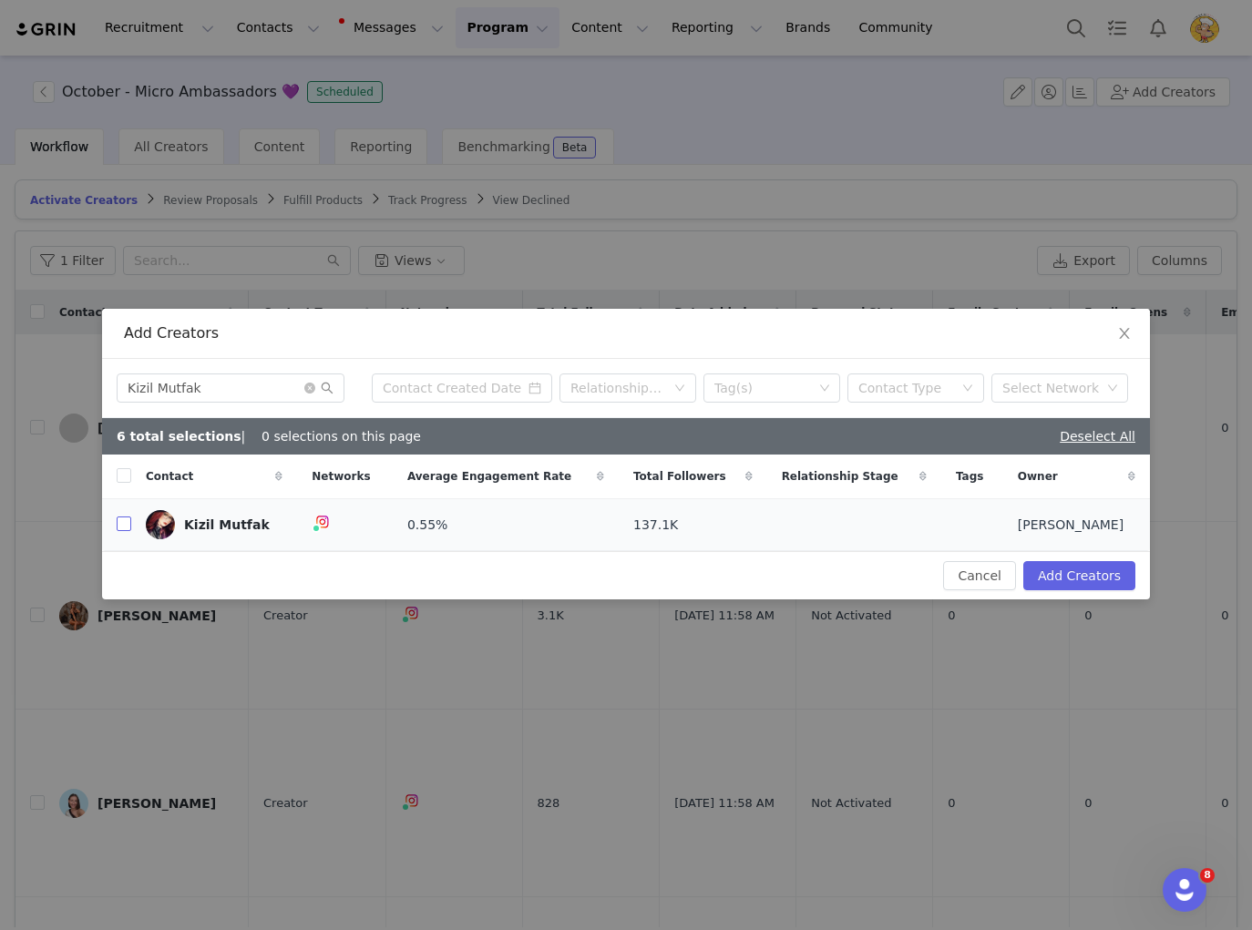
click at [123, 528] on input "checkbox" at bounding box center [124, 523] width 15 height 15
drag, startPoint x: 229, startPoint y: 386, endPoint x: 120, endPoint y: 379, distance: 108.6
click at [120, 379] on input "Kizil Mutfak" at bounding box center [231, 387] width 228 height 29
paste input "Reannon Warr"
click at [129, 524] on input "checkbox" at bounding box center [124, 523] width 15 height 15
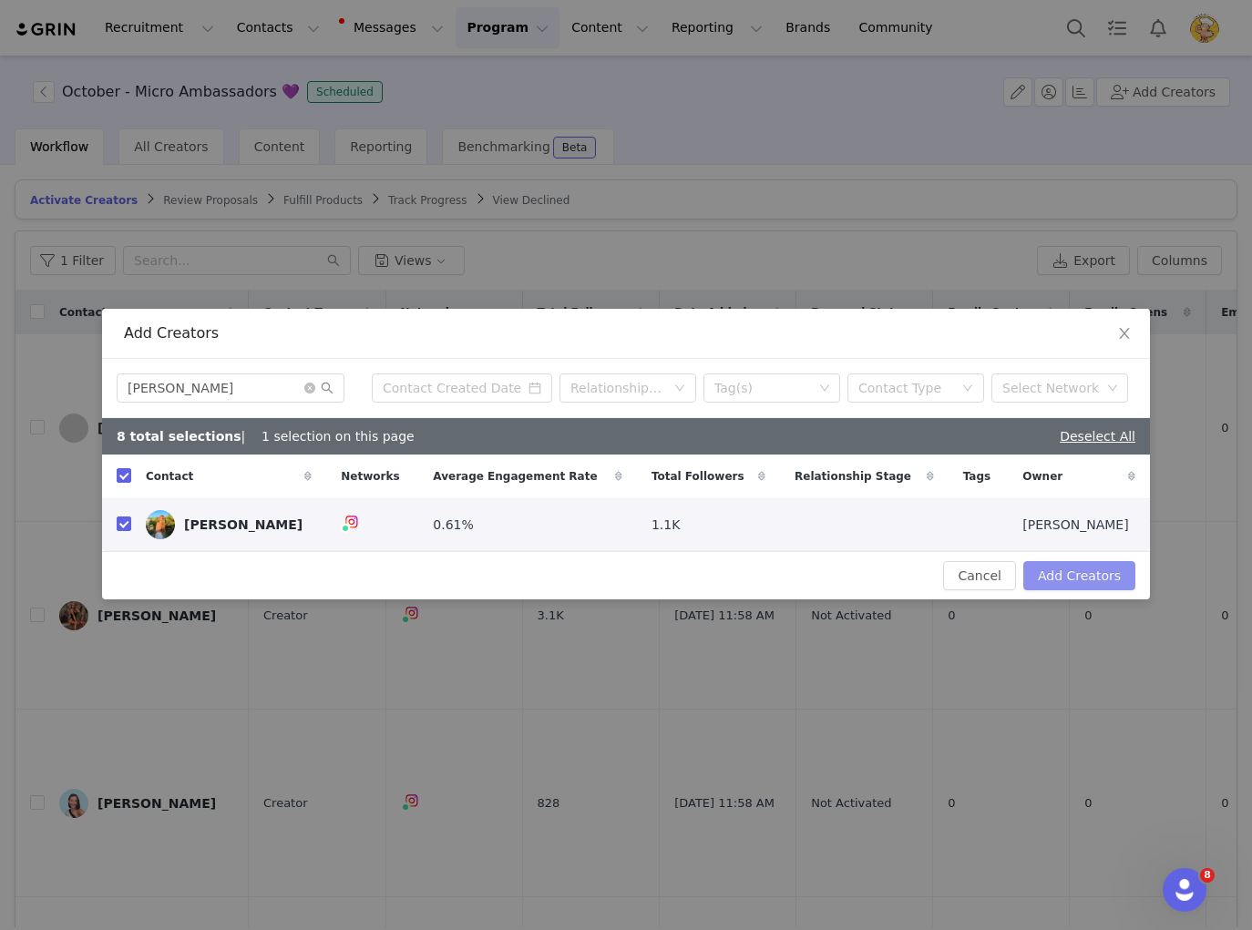
click at [1093, 580] on button "Add Creators" at bounding box center [1079, 575] width 112 height 29
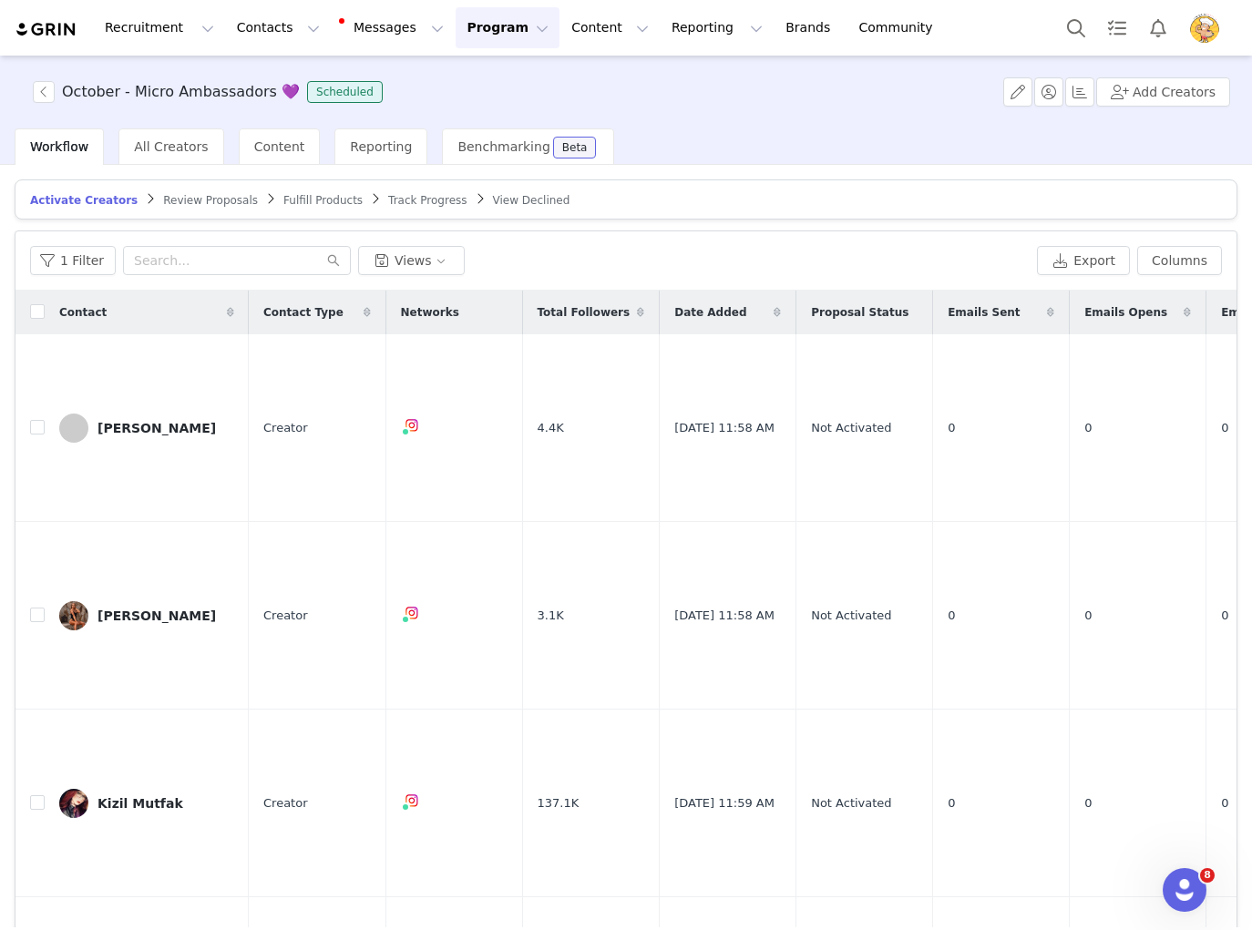
click at [227, 316] on icon at bounding box center [230, 312] width 7 height 11
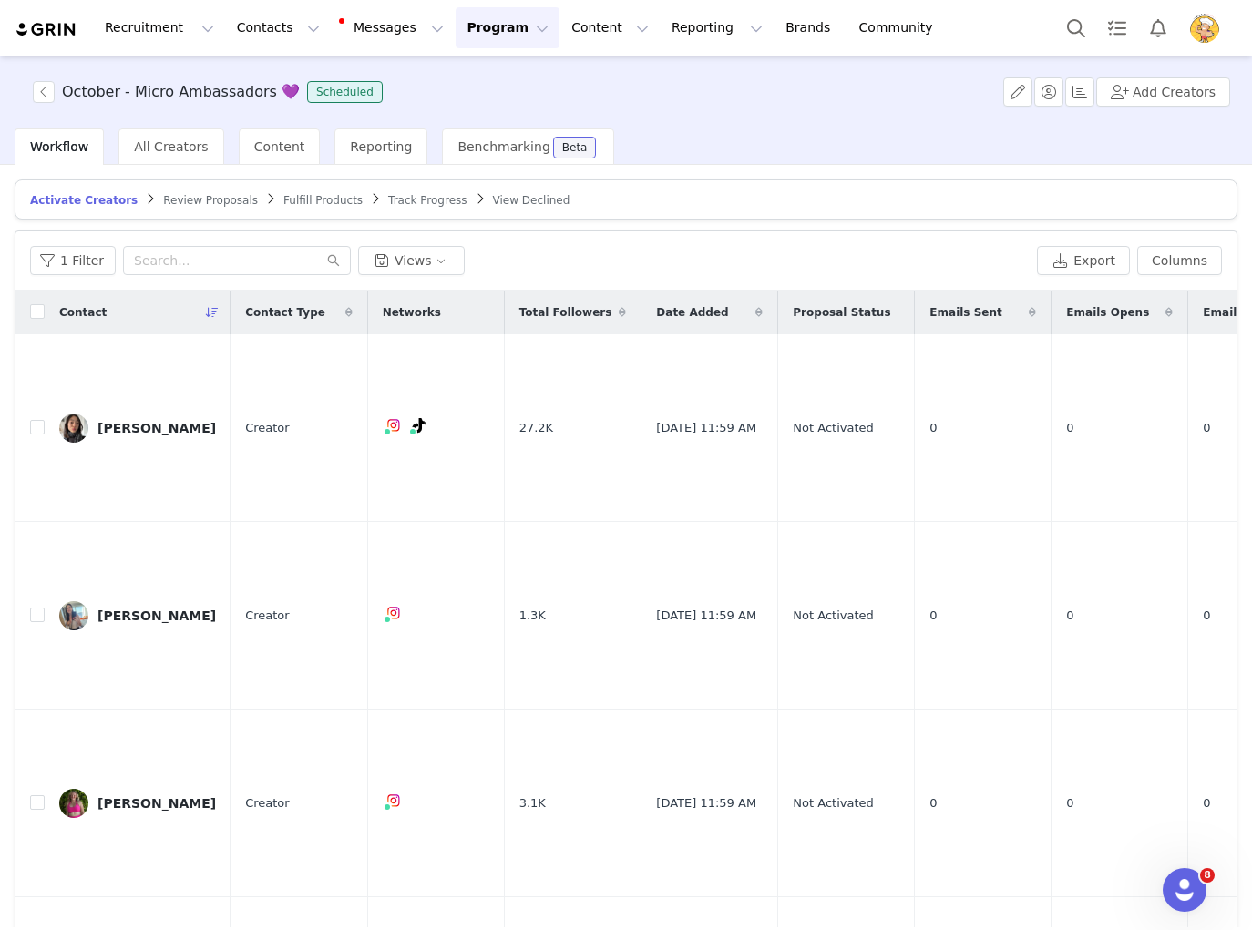
click at [210, 313] on icon at bounding box center [212, 312] width 13 height 11
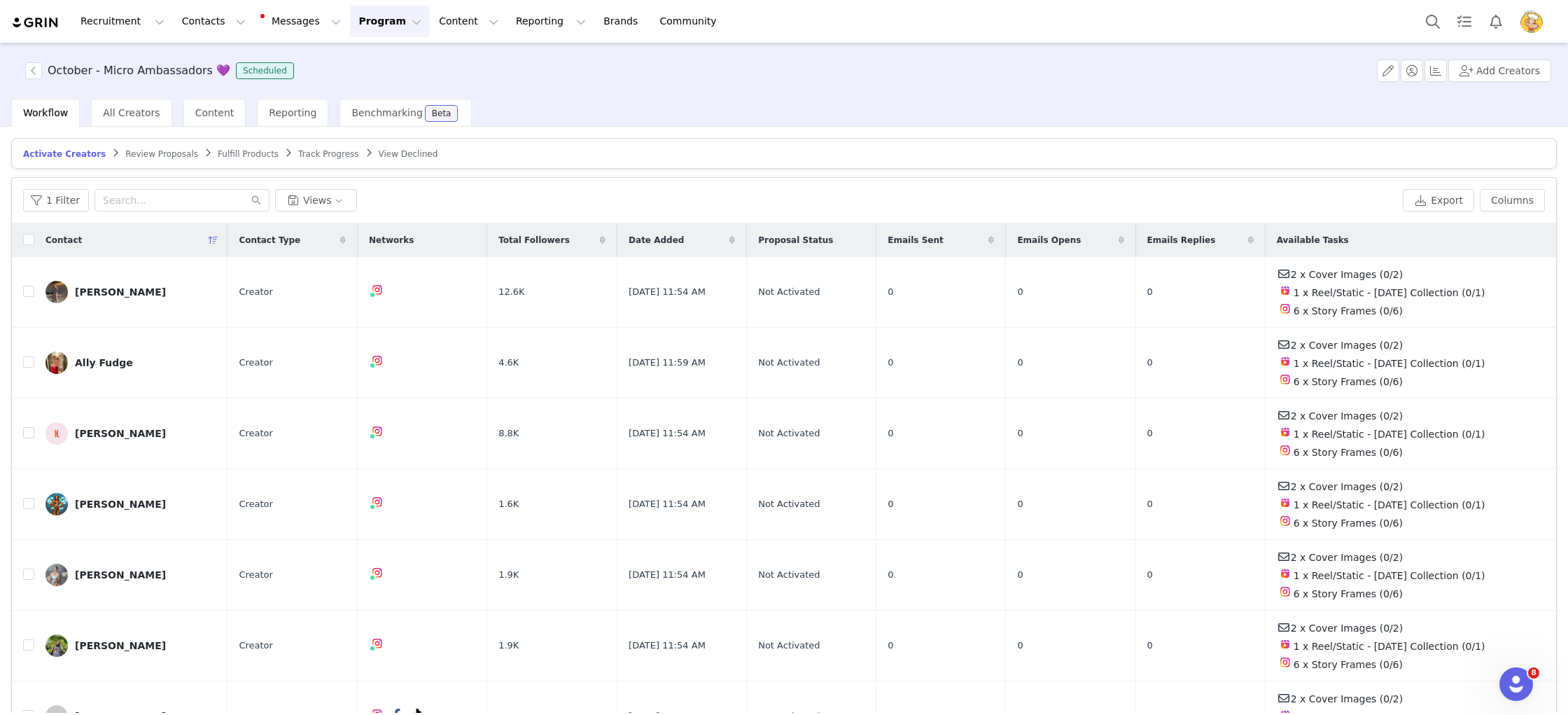
click at [882, 82] on div "October - Micro Ambassadors 💜 Scheduled Add Creators" at bounding box center [784, 71] width 1568 height 56
click at [358, 23] on button "Program Program" at bounding box center [390, 21] width 80 height 32
click at [365, 62] on p "Activations" at bounding box center [367, 62] width 54 height 15
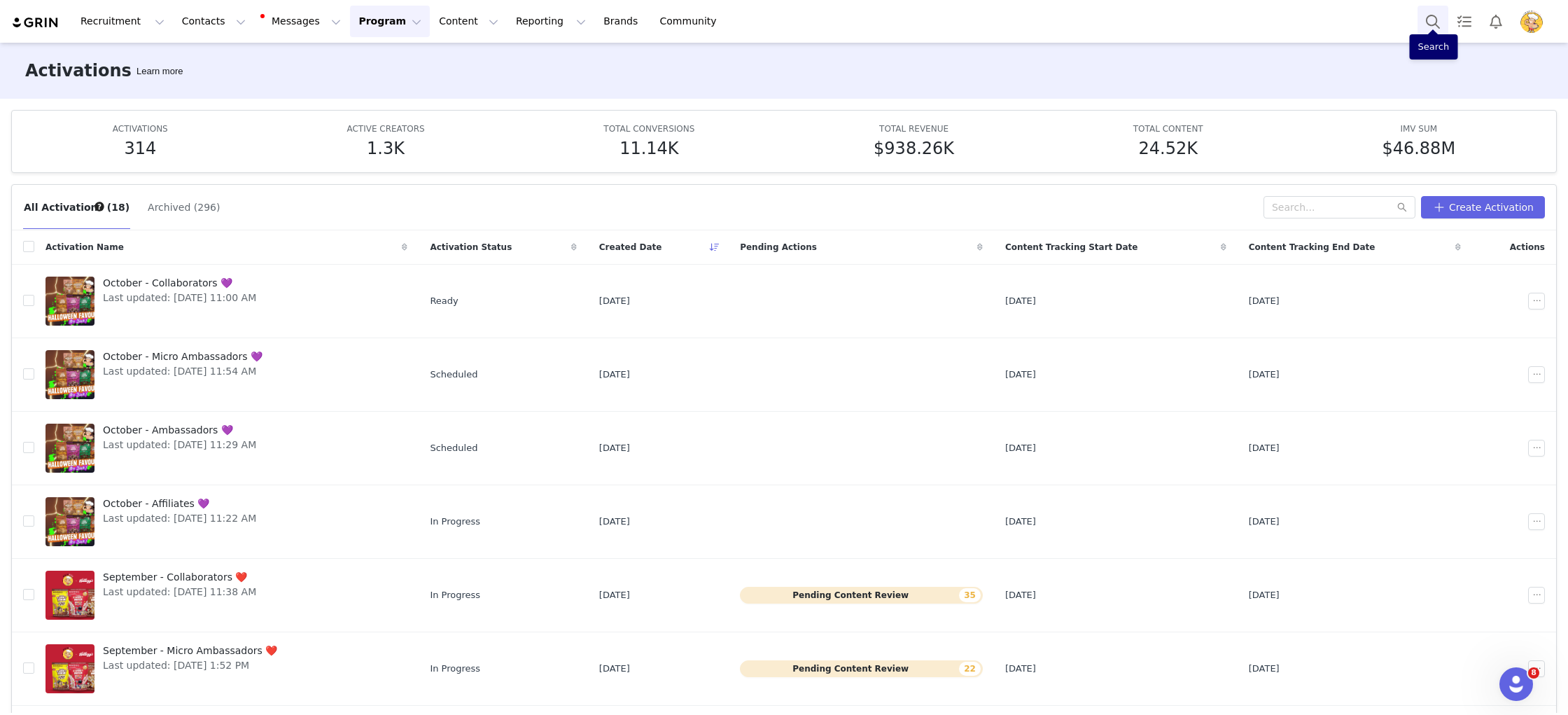
click at [1440, 9] on button "Search" at bounding box center [1433, 21] width 31 height 32
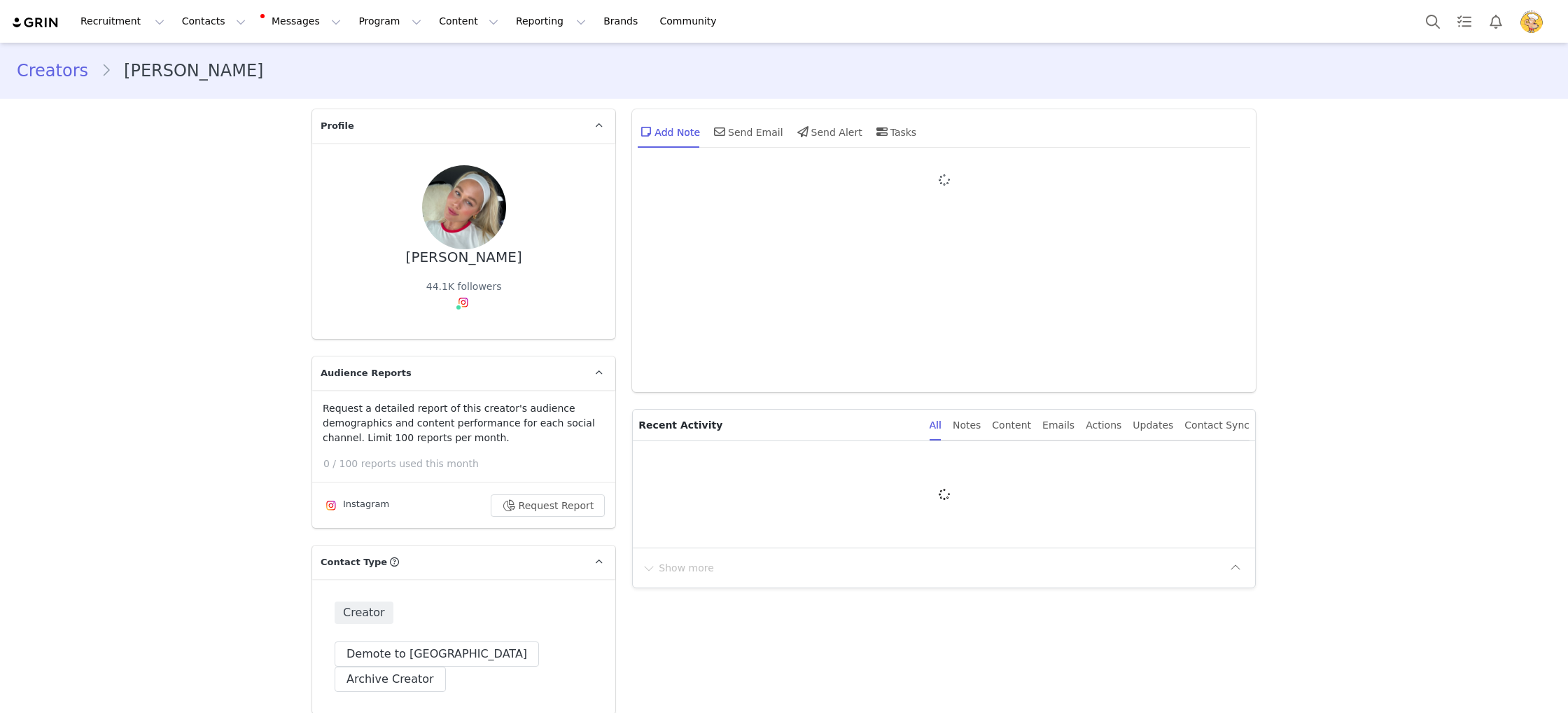
type input "+1 ([GEOGRAPHIC_DATA])"
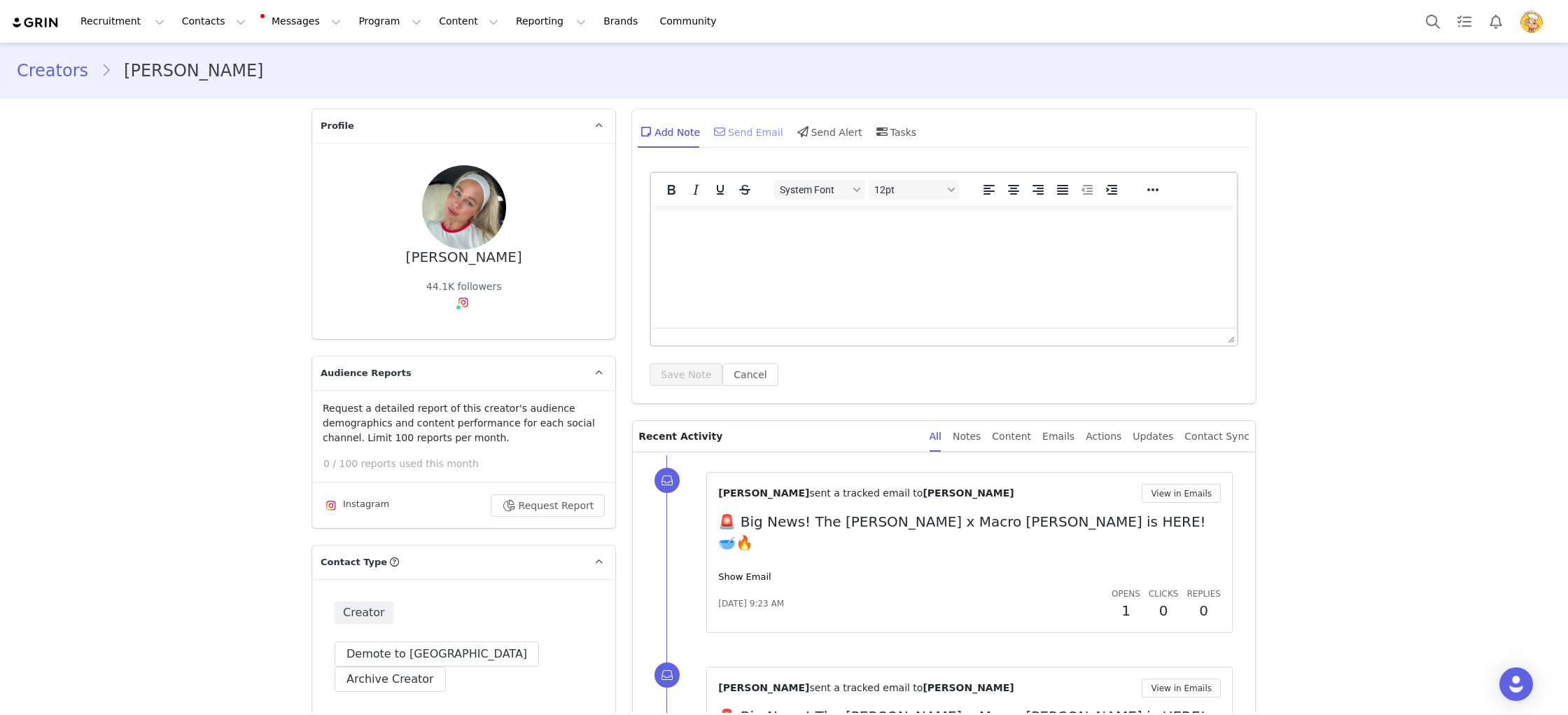
click at [757, 128] on div "Send Email" at bounding box center [747, 131] width 72 height 34
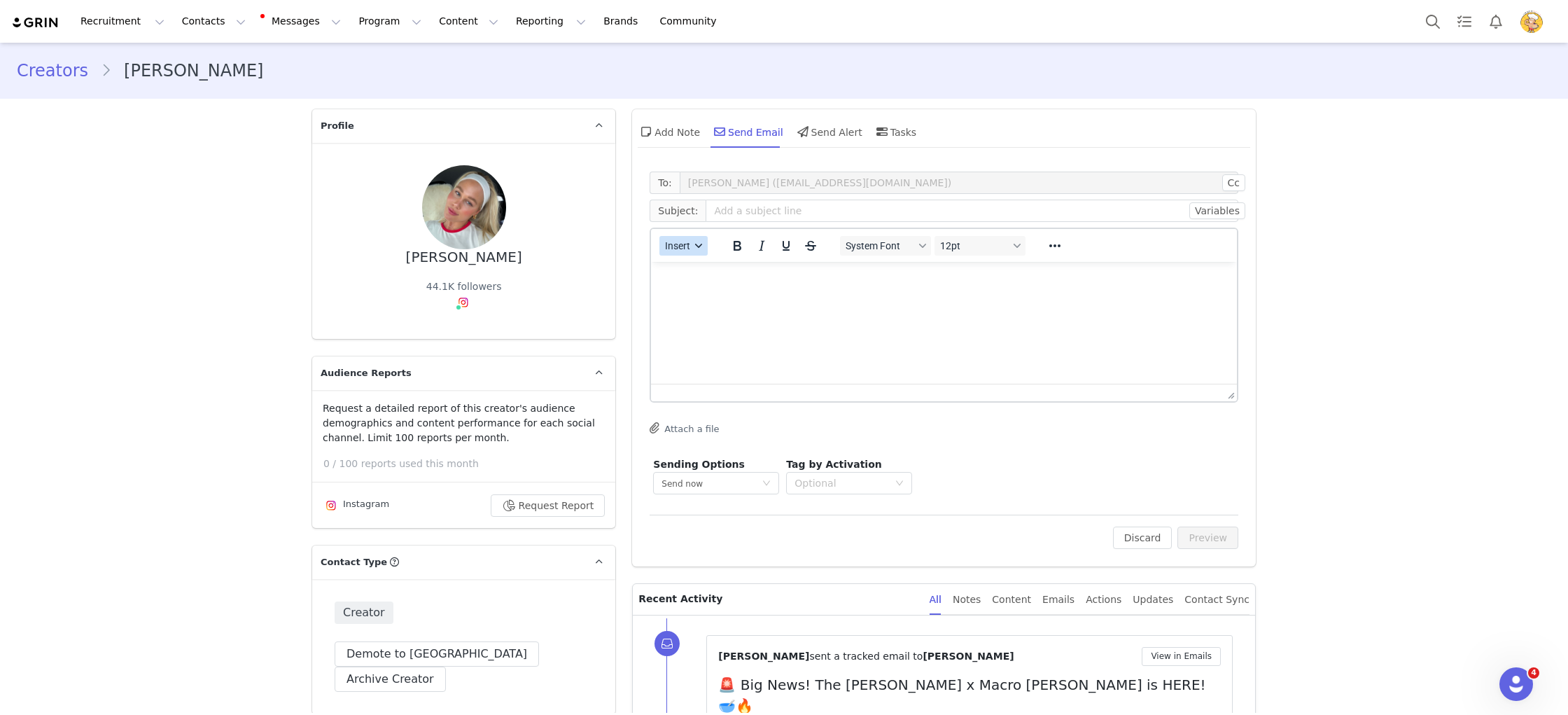
drag, startPoint x: 696, startPoint y: 244, endPoint x: 704, endPoint y: 251, distance: 10.6
click at [696, 244] on div "button" at bounding box center [699, 245] width 12 height 7
click at [721, 265] on div "Insert Template" at bounding box center [735, 271] width 126 height 17
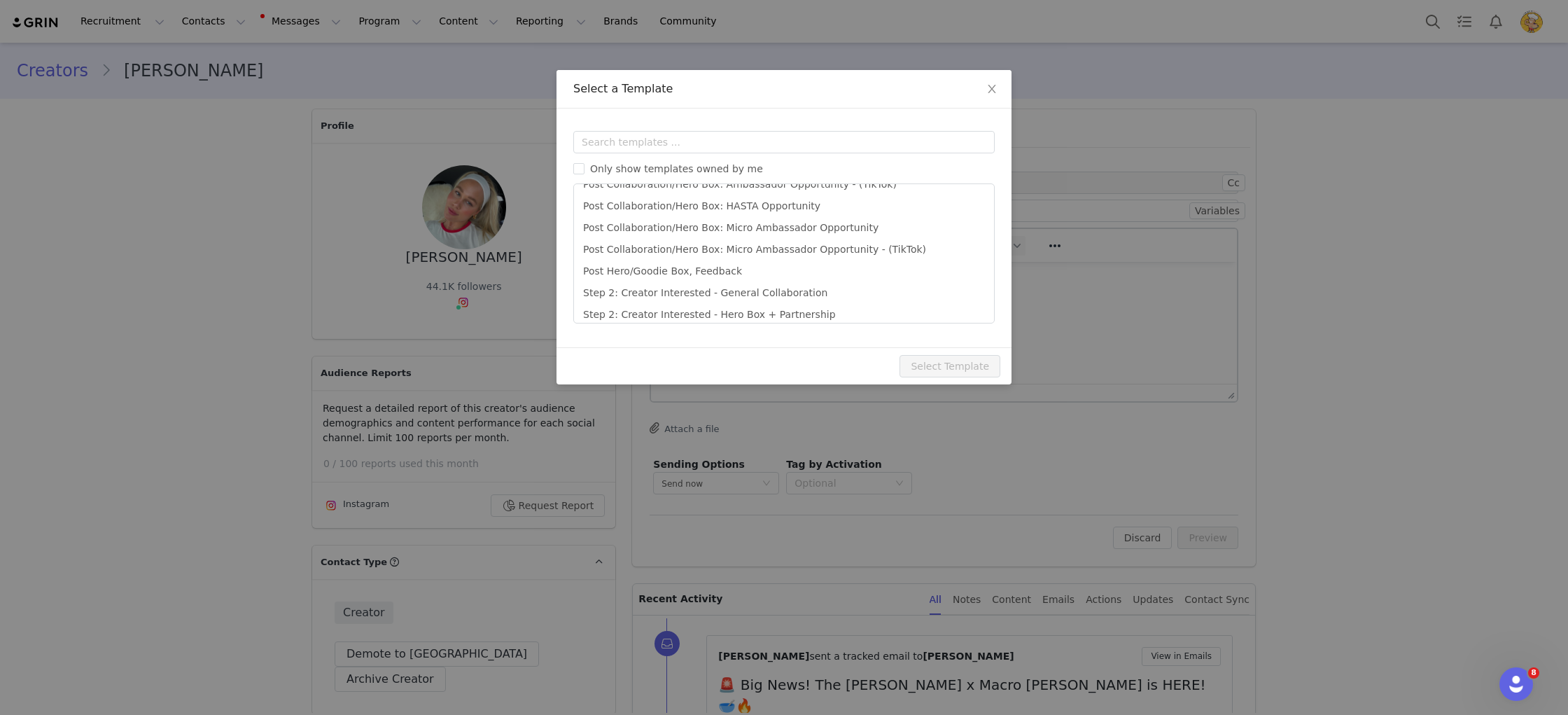
scroll to position [487, 0]
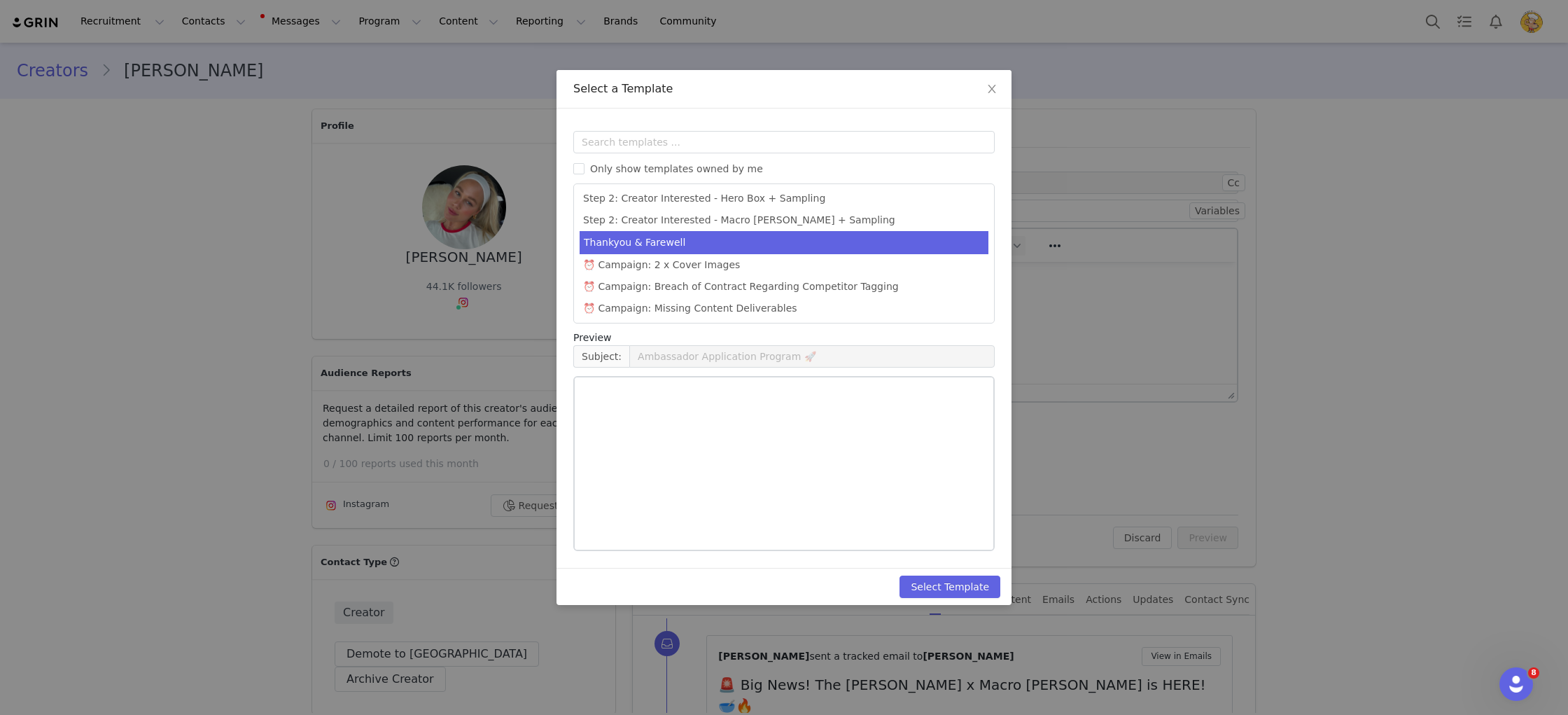
click at [690, 233] on li "Thankyou & Farewell" at bounding box center [784, 243] width 409 height 23
type input "Thank You for Being a Wonderful Part of the Macro Mike Family ❤️"
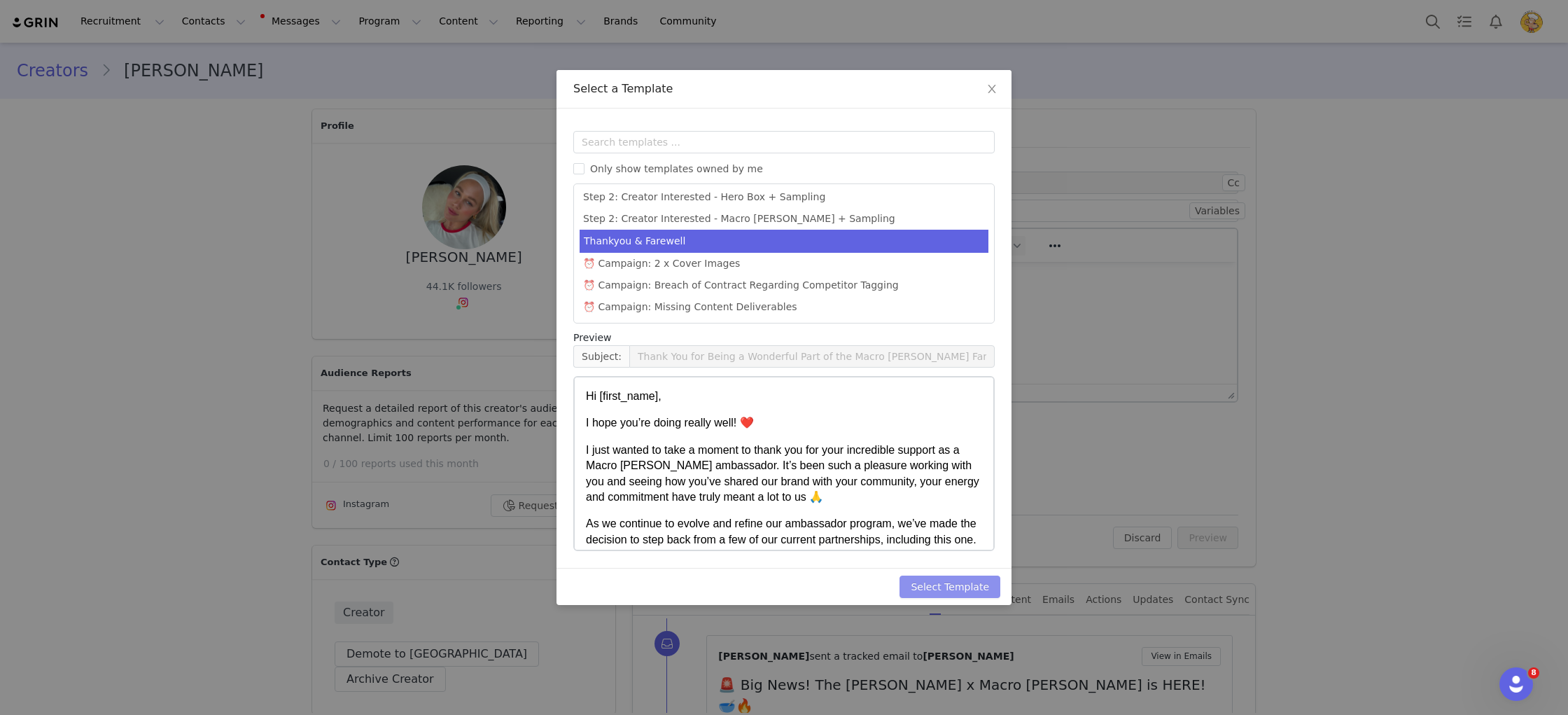
drag, startPoint x: 945, startPoint y: 590, endPoint x: 978, endPoint y: 475, distance: 119.6
click at [945, 590] on button "Select Template" at bounding box center [949, 587] width 101 height 22
type input "Thank You for Being a Wonderful Part of the Macro Mike Family ❤️"
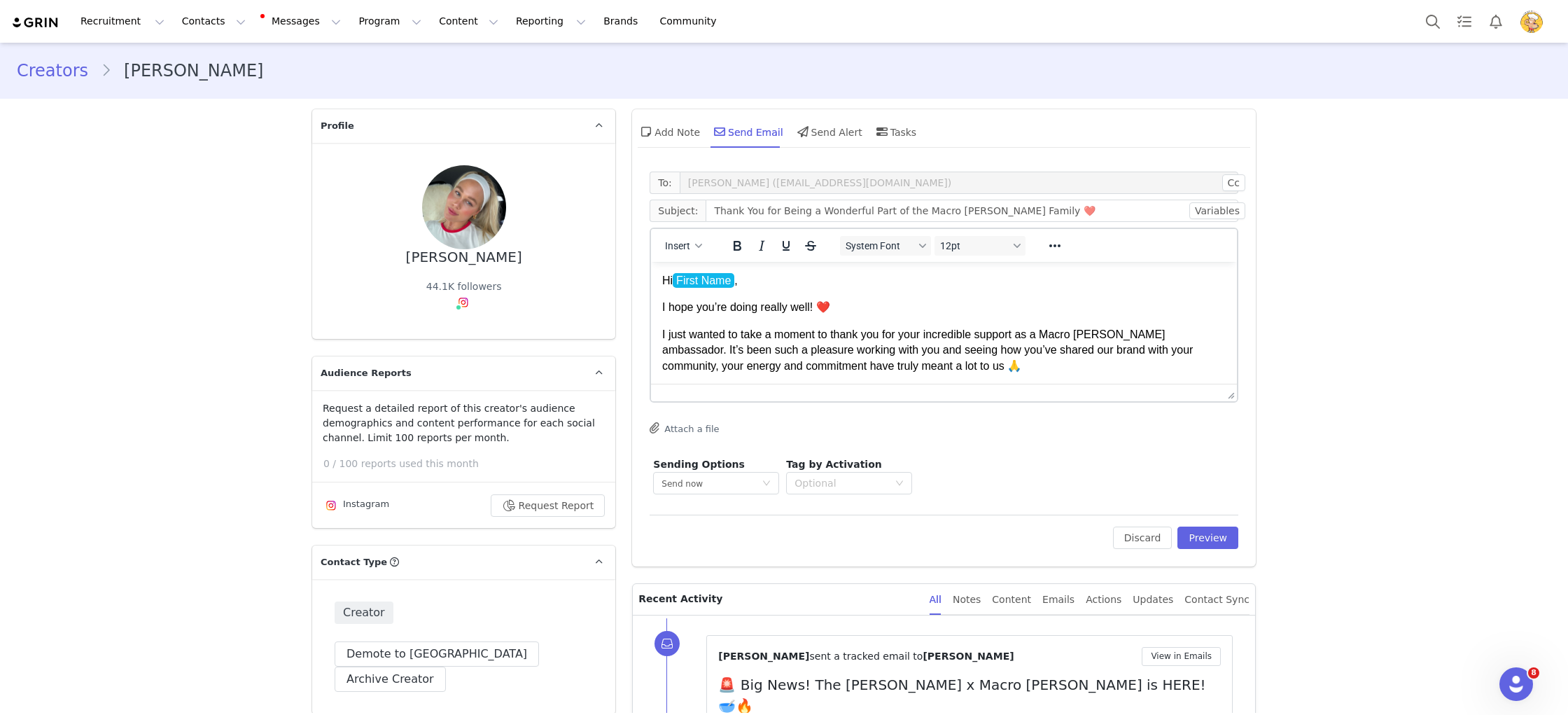
click at [1055, 334] on span "I just wanted to take a moment to thank you for your incredible support as a Ma…" at bounding box center [928, 350] width 530 height 43
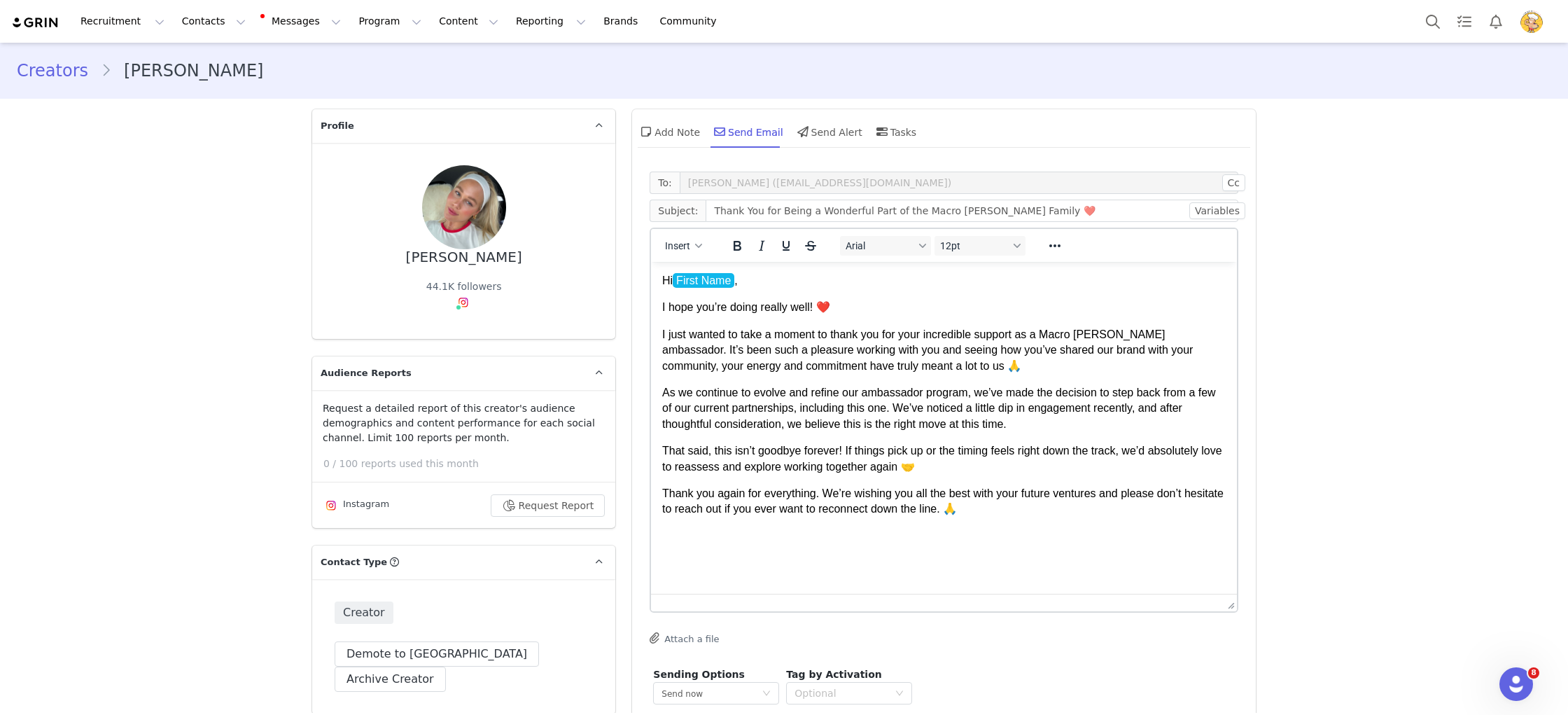
drag, startPoint x: 1230, startPoint y: 392, endPoint x: 1212, endPoint y: 601, distance: 209.8
click at [1112, 529] on html "Hi First Name , I hope you’re doing really well! ❤️ I just wanted to take a mom…" at bounding box center [944, 395] width 586 height 267
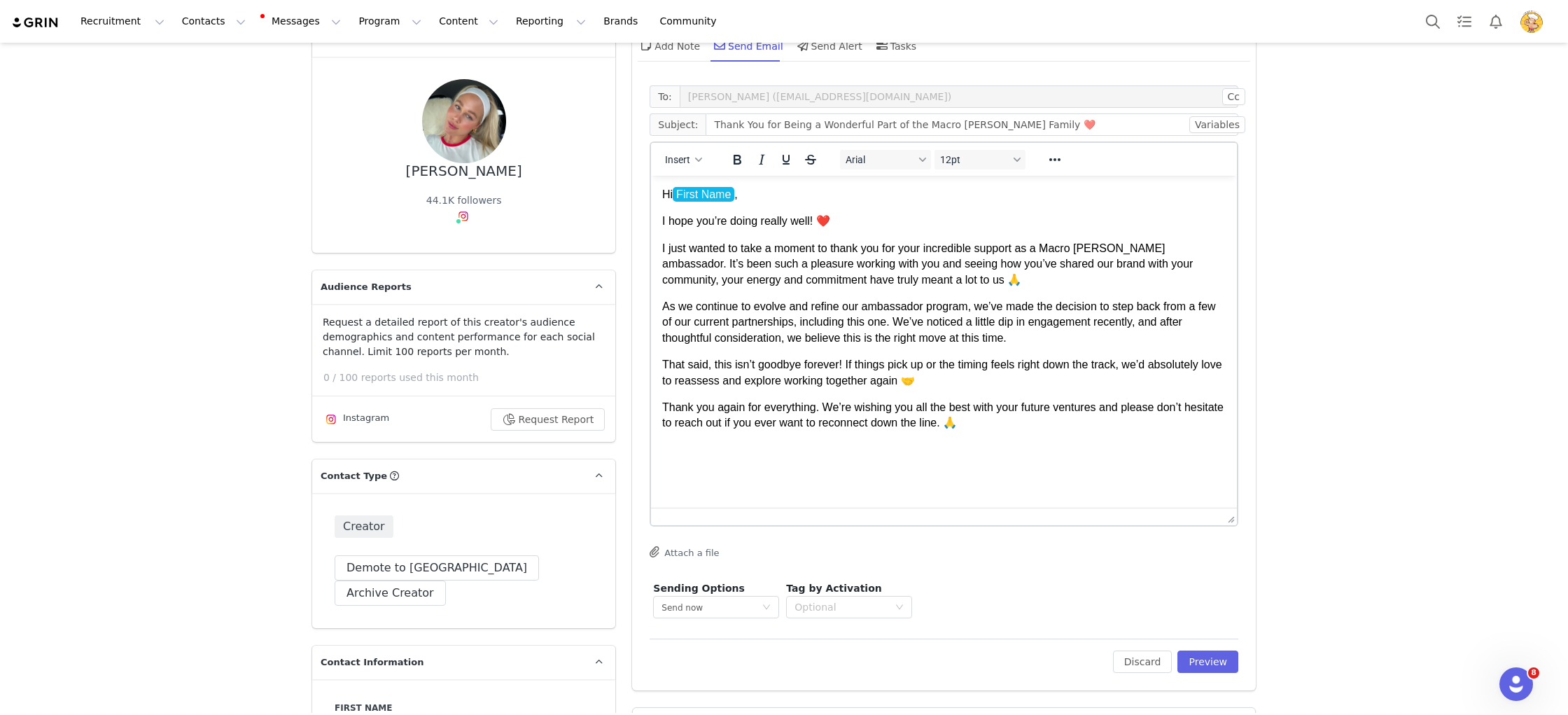
scroll to position [90, 0]
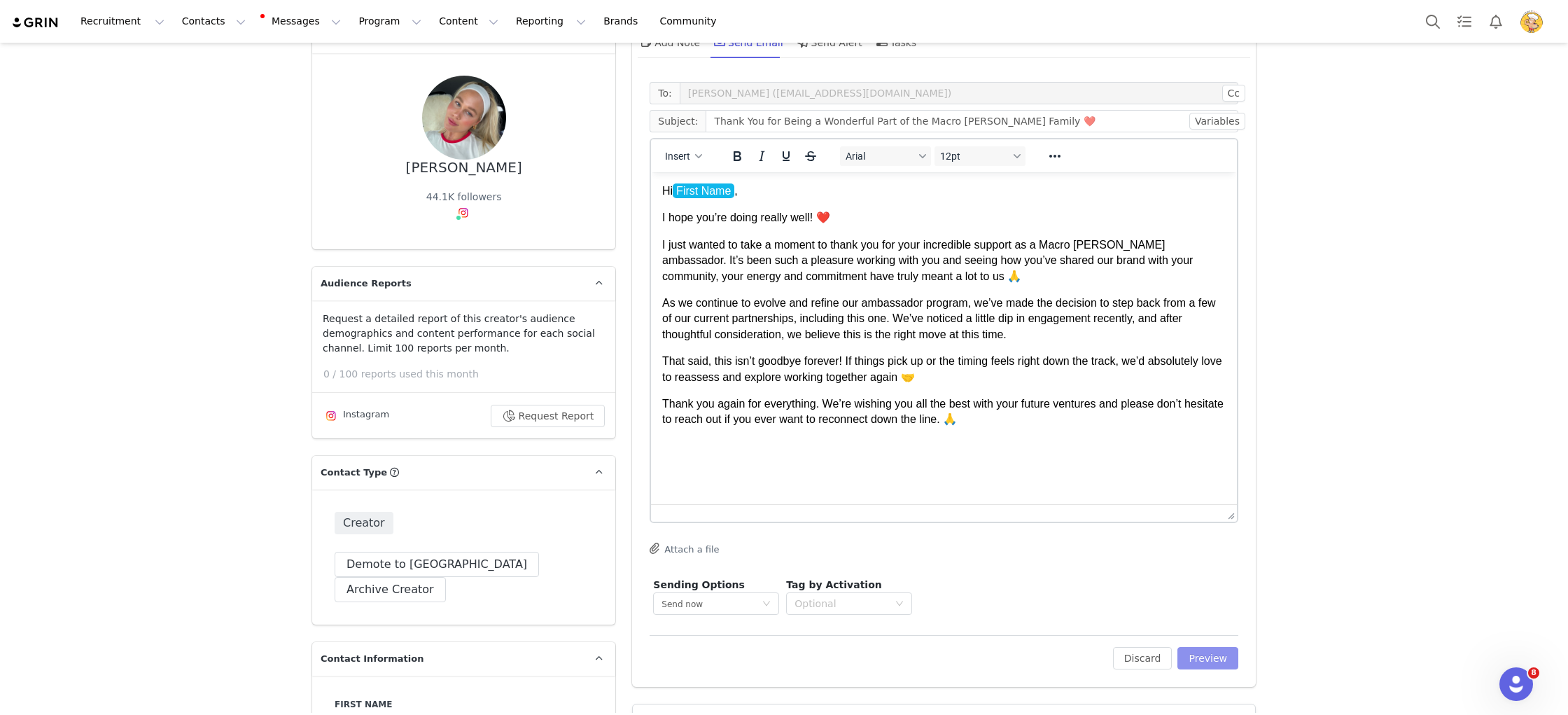
click at [1214, 652] on button "Preview" at bounding box center [1208, 658] width 61 height 22
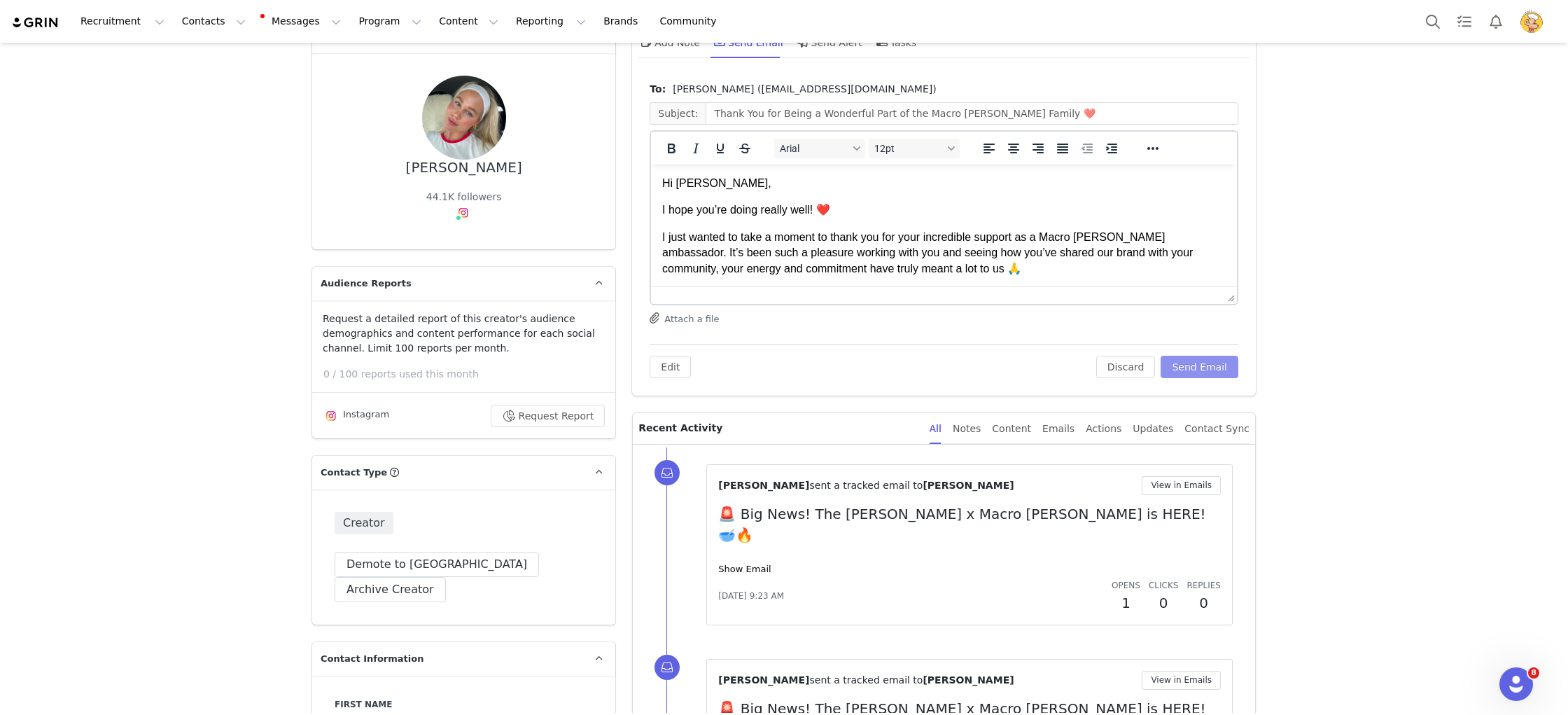
scroll to position [0, 0]
click at [1215, 371] on button "Send Email" at bounding box center [1199, 367] width 78 height 22
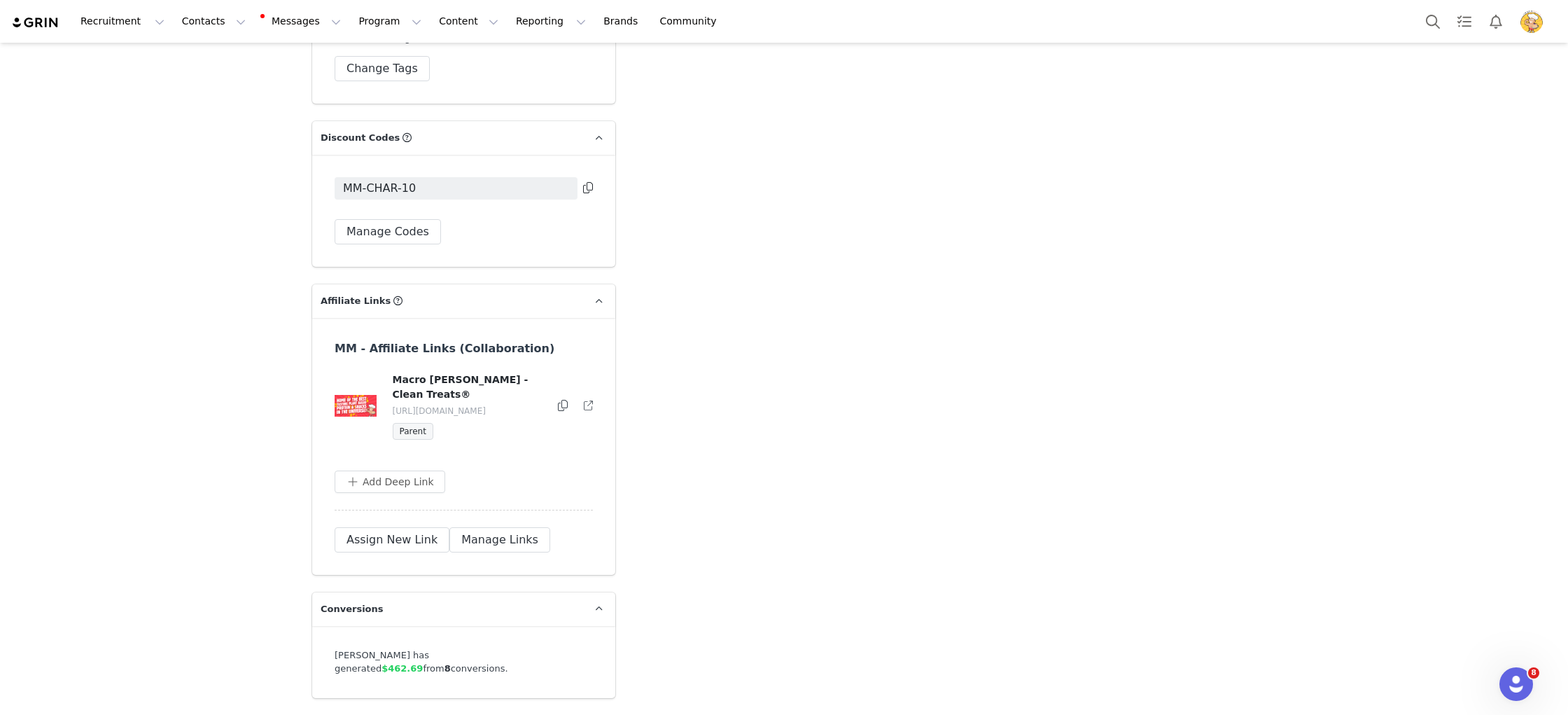
scroll to position [4239, 0]
click at [499, 524] on button "Manage Links" at bounding box center [500, 536] width 101 height 25
click at [584, 394] on button "button" at bounding box center [586, 403] width 14 height 17
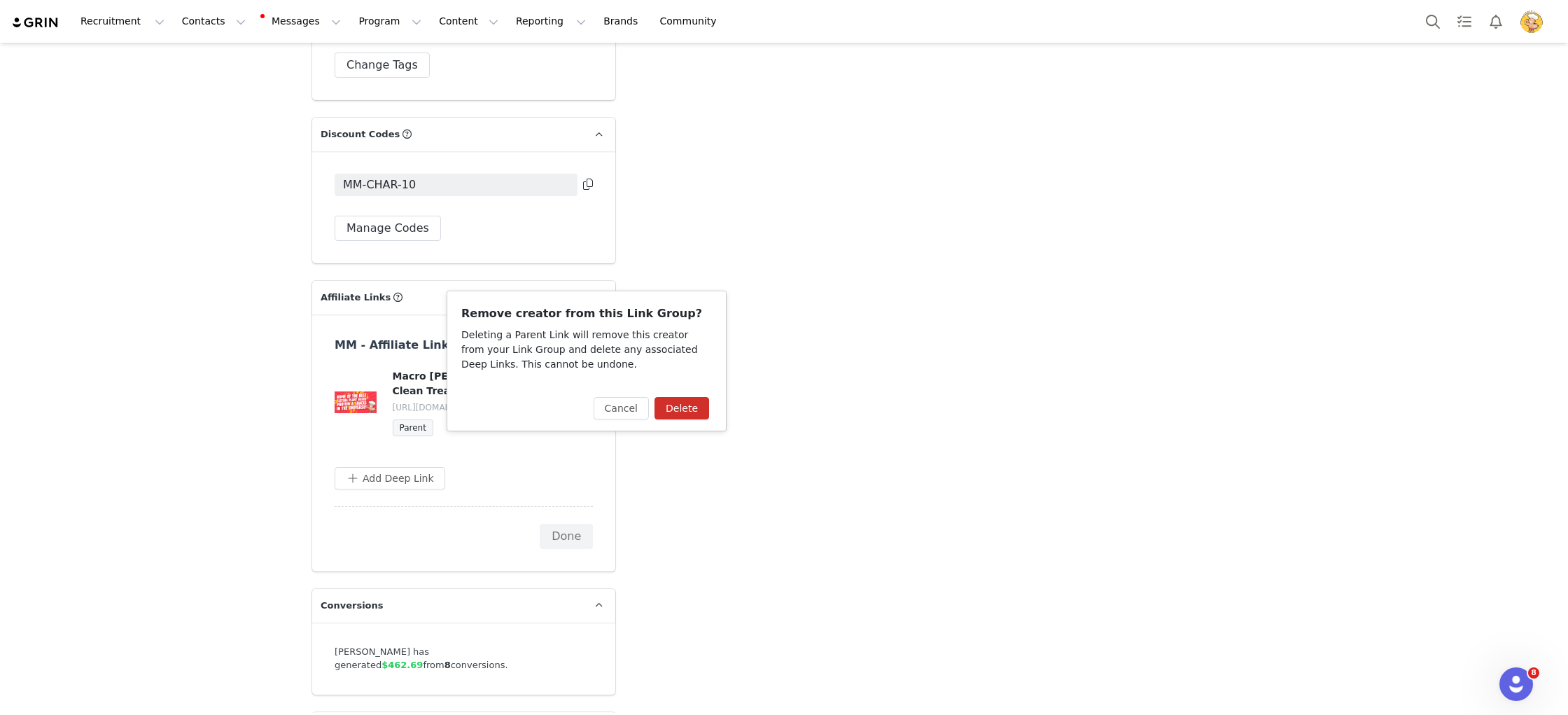
drag, startPoint x: 681, startPoint y: 405, endPoint x: 572, endPoint y: 277, distance: 168.1
click at [681, 405] on button "Delete" at bounding box center [682, 407] width 55 height 22
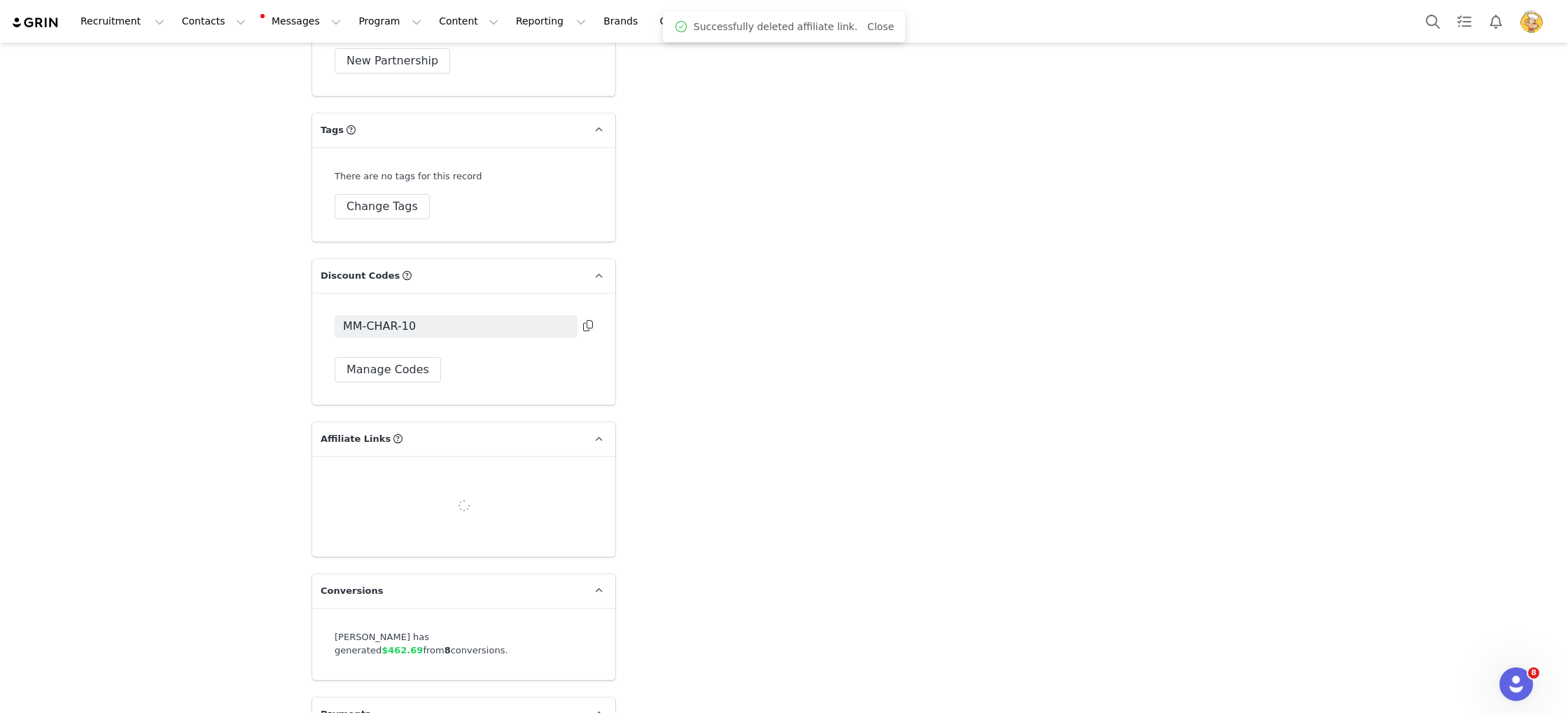
scroll to position [4095, 0]
click at [410, 360] on button "Manage Codes" at bounding box center [387, 372] width 106 height 25
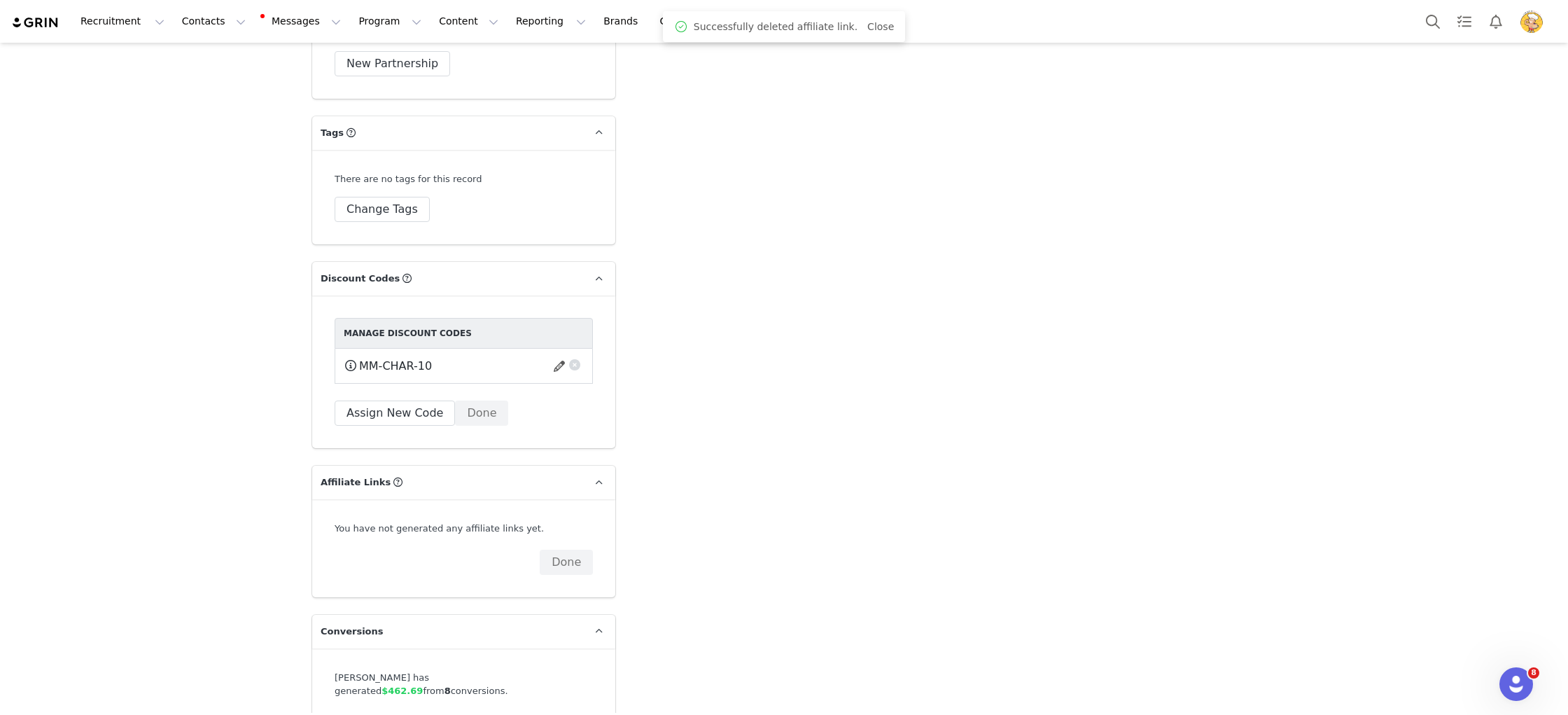
click at [574, 356] on button "button" at bounding box center [575, 363] width 14 height 14
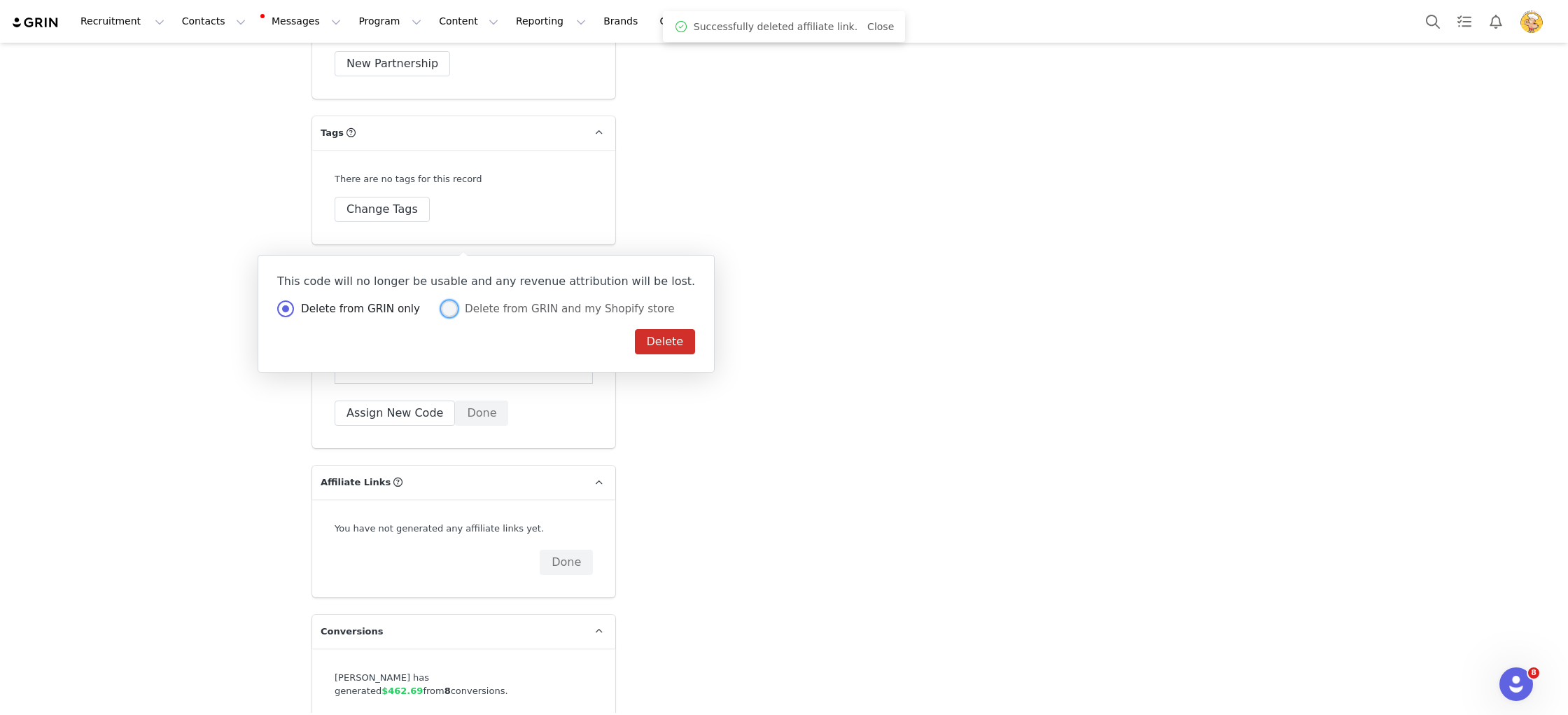
click at [566, 306] on span "Delete from GRIN and my Shopify store" at bounding box center [566, 309] width 217 height 12
click at [458, 306] on input "Delete from GRIN and my Shopify store" at bounding box center [450, 310] width 17 height 18
radio input "true"
radio input "false"
radio input "true"
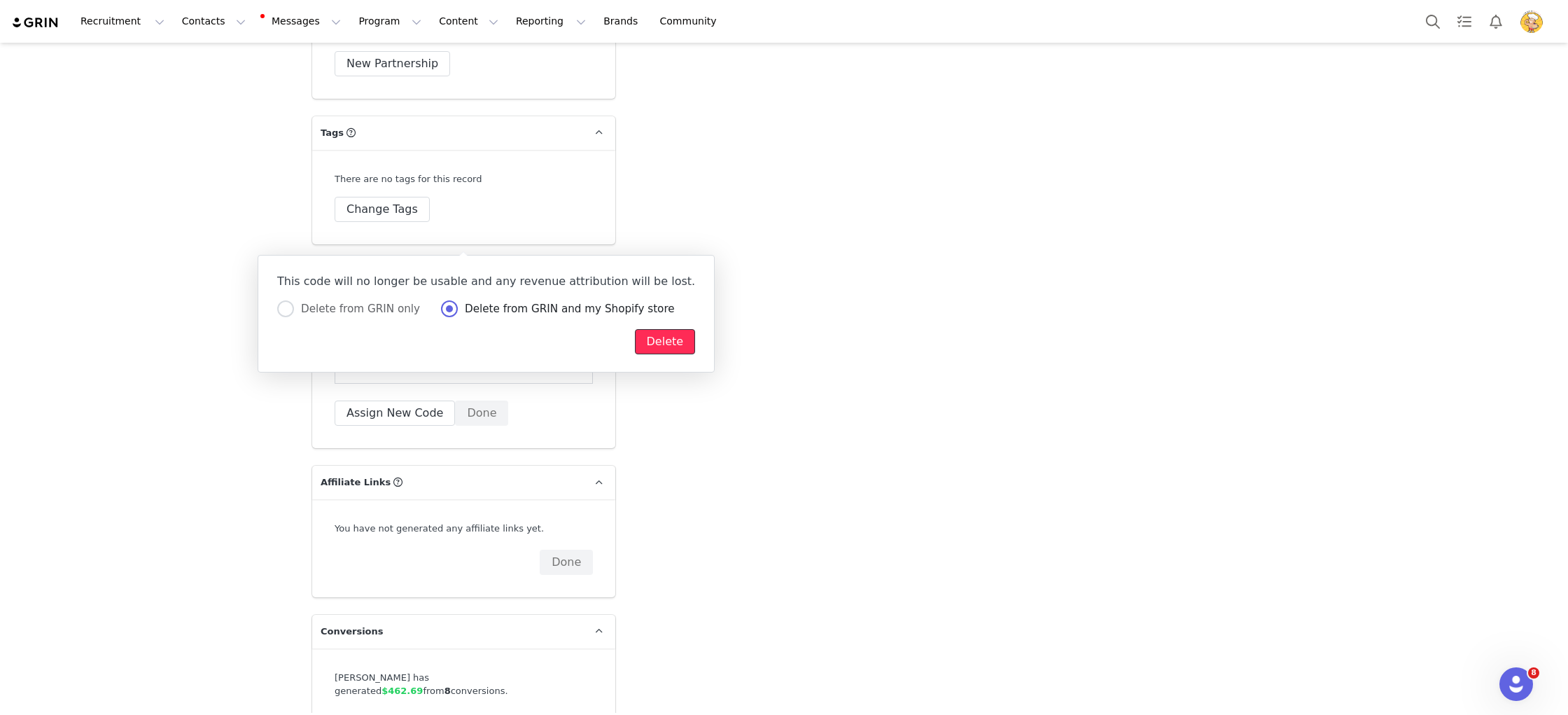
click at [635, 348] on button "Delete" at bounding box center [665, 341] width 61 height 25
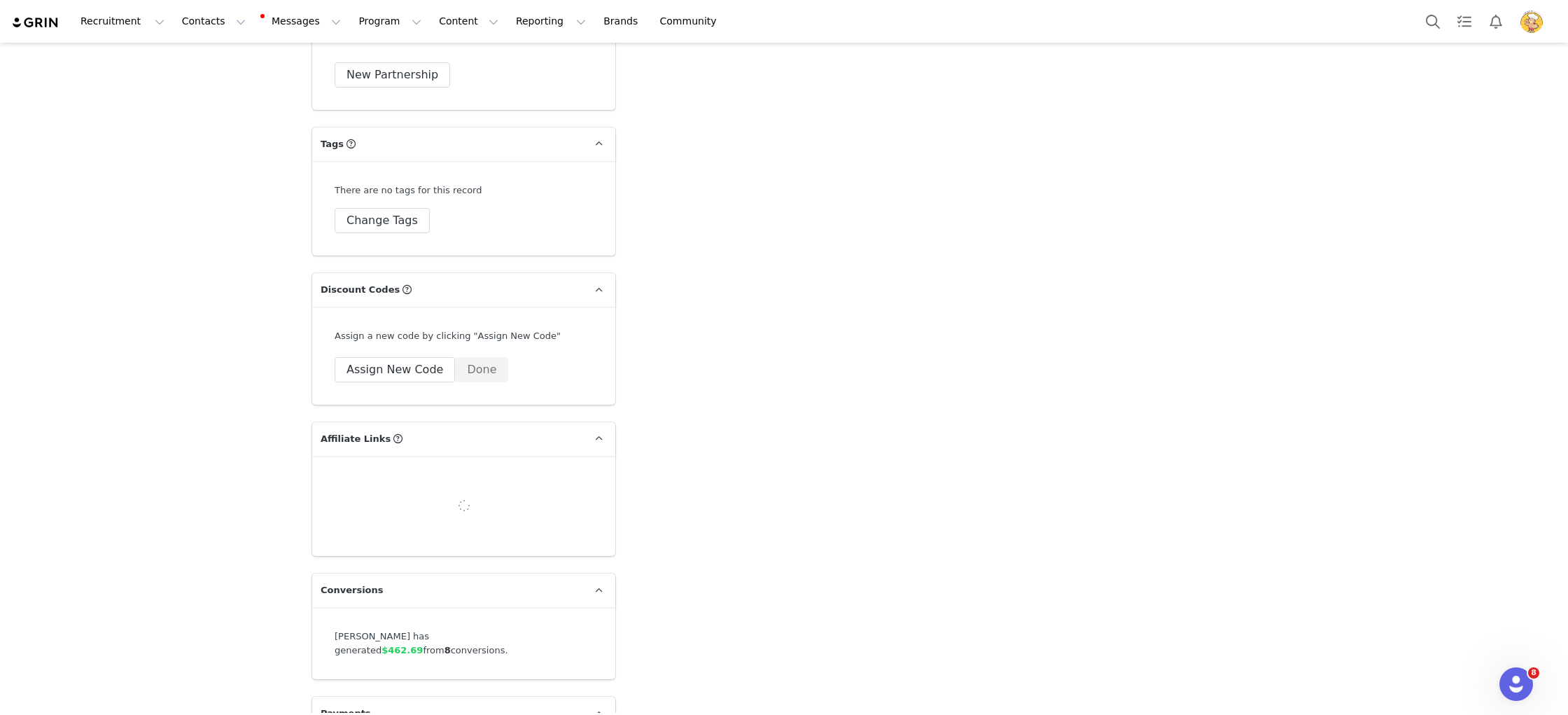
scroll to position [4082, 0]
drag, startPoint x: 475, startPoint y: 251, endPoint x: 517, endPoint y: 331, distance: 90.4
click at [476, 360] on button "Done" at bounding box center [481, 372] width 53 height 25
click at [572, 508] on button "Done" at bounding box center [566, 520] width 53 height 25
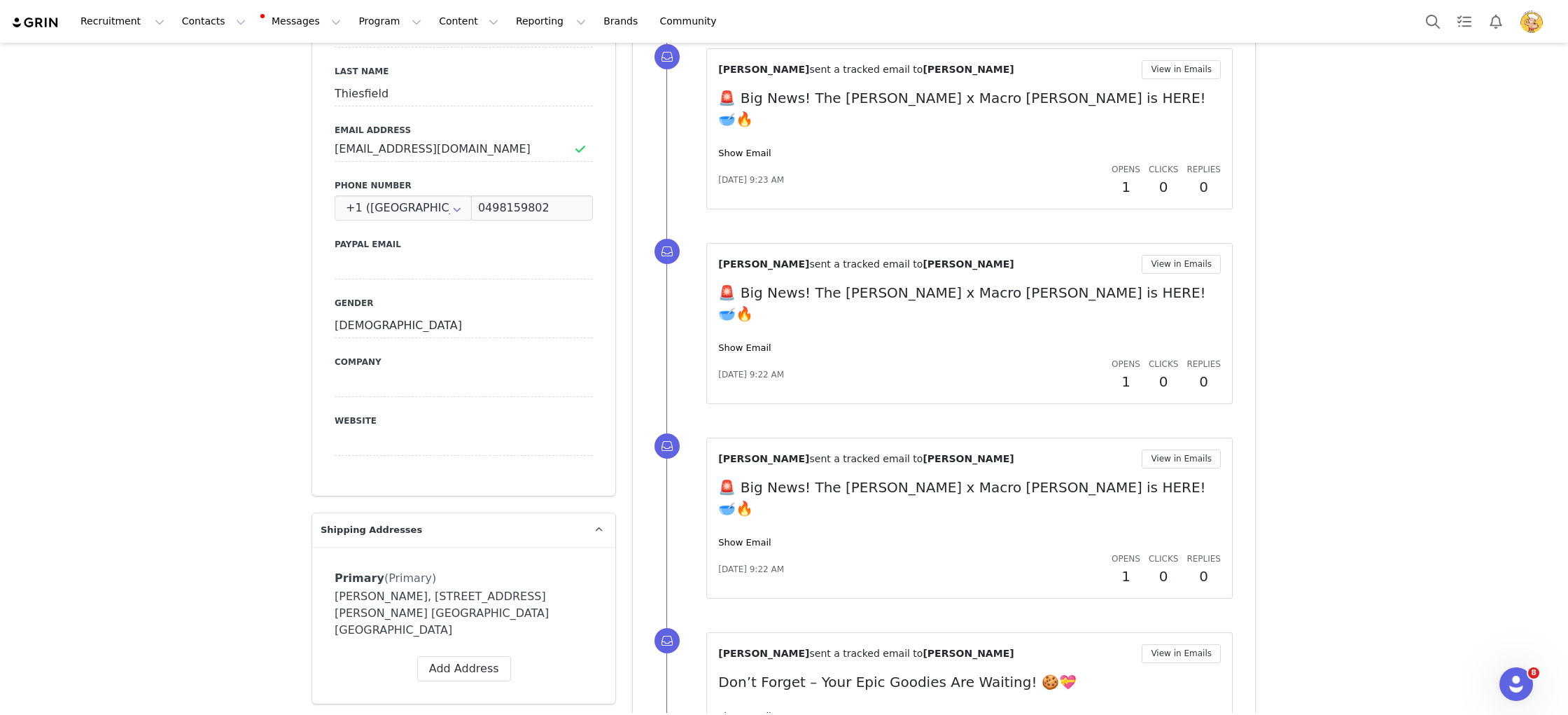
scroll to position [0, 0]
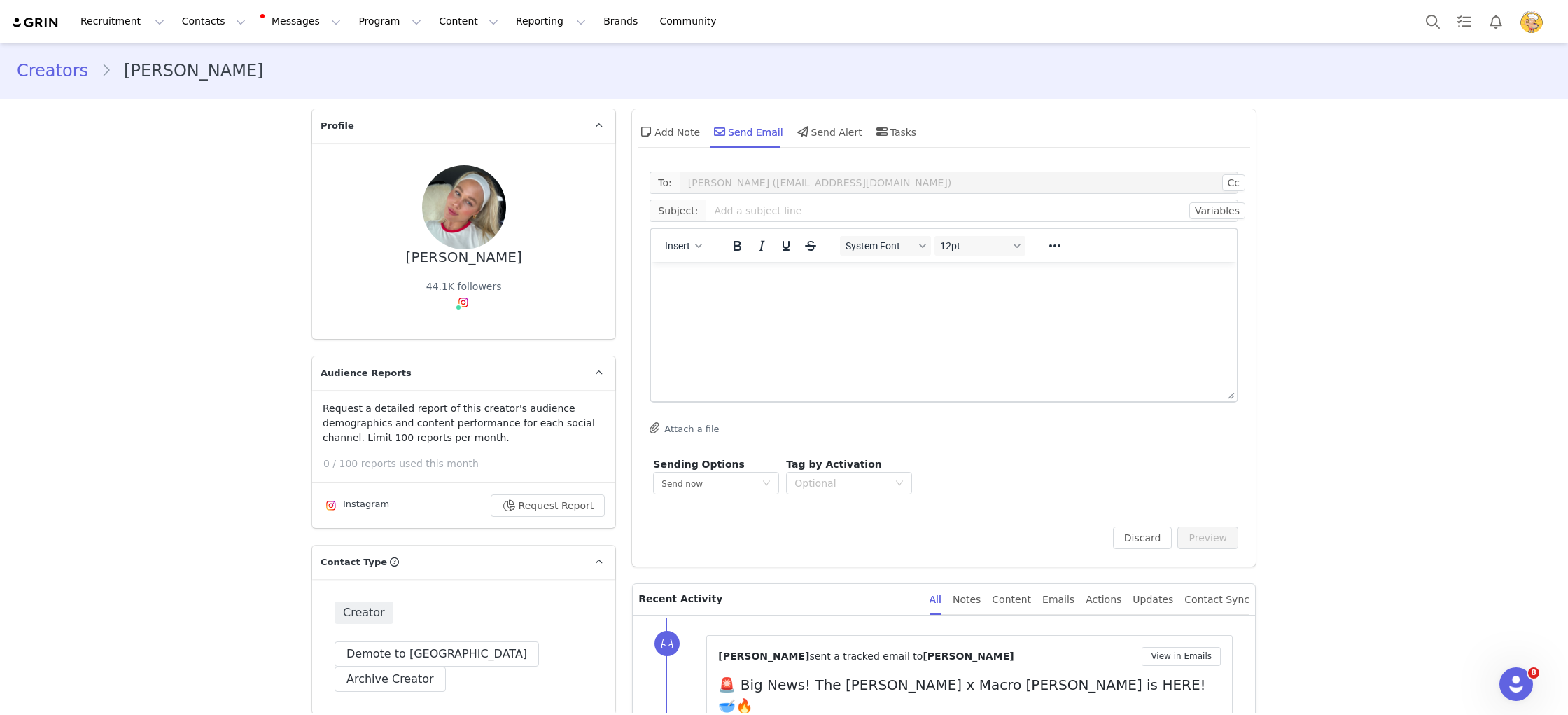
drag, startPoint x: 528, startPoint y: 189, endPoint x: 399, endPoint y: 188, distance: 129.0
click at [399, 187] on div "Charlotte Thiesfield 44.1K followers Instagram ( @charliethiesfield ) — Creator…" at bounding box center [463, 241] width 258 height 151
copy div "[PERSON_NAME]"
click at [446, 667] on button "Archive Creator" at bounding box center [390, 679] width 111 height 25
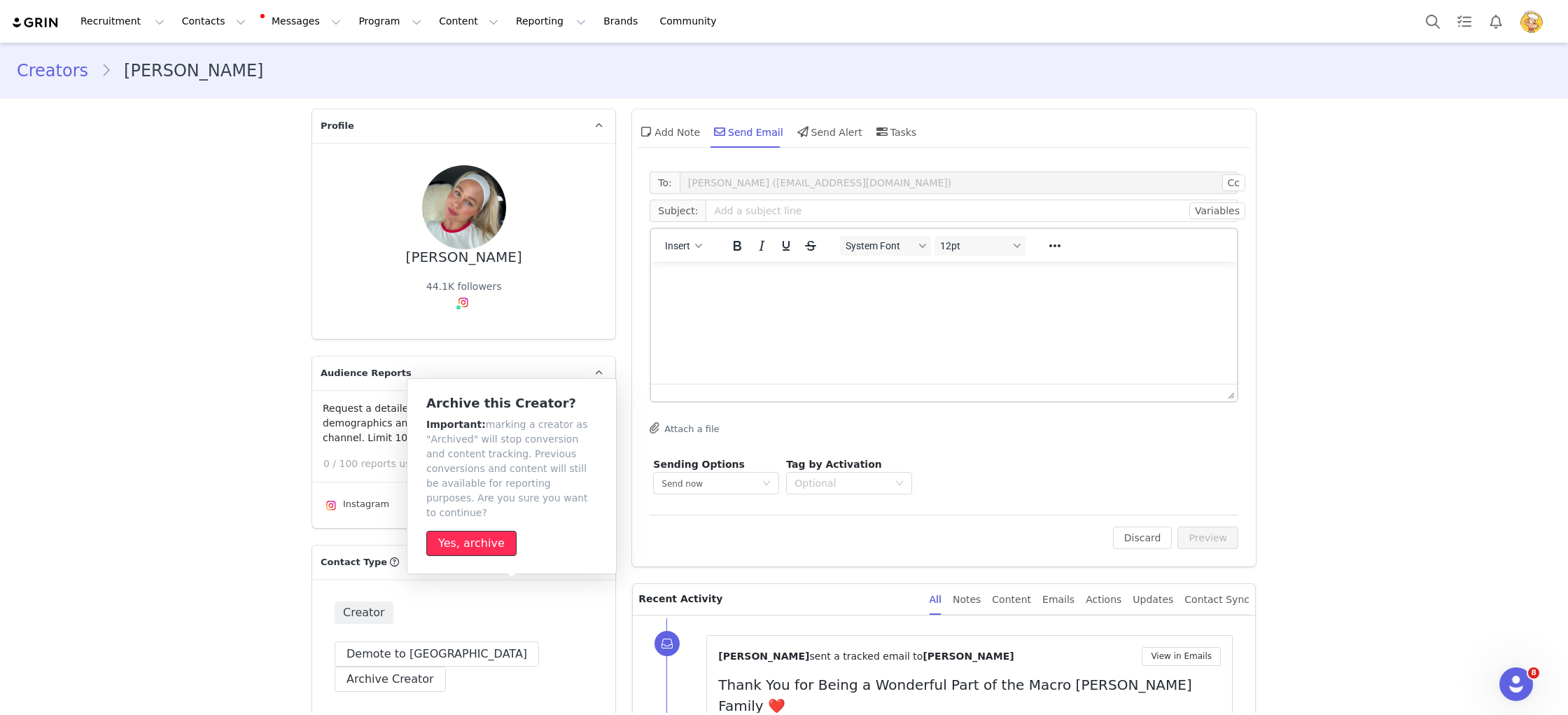
click at [487, 540] on button "Yes, archive" at bounding box center [472, 543] width 91 height 25
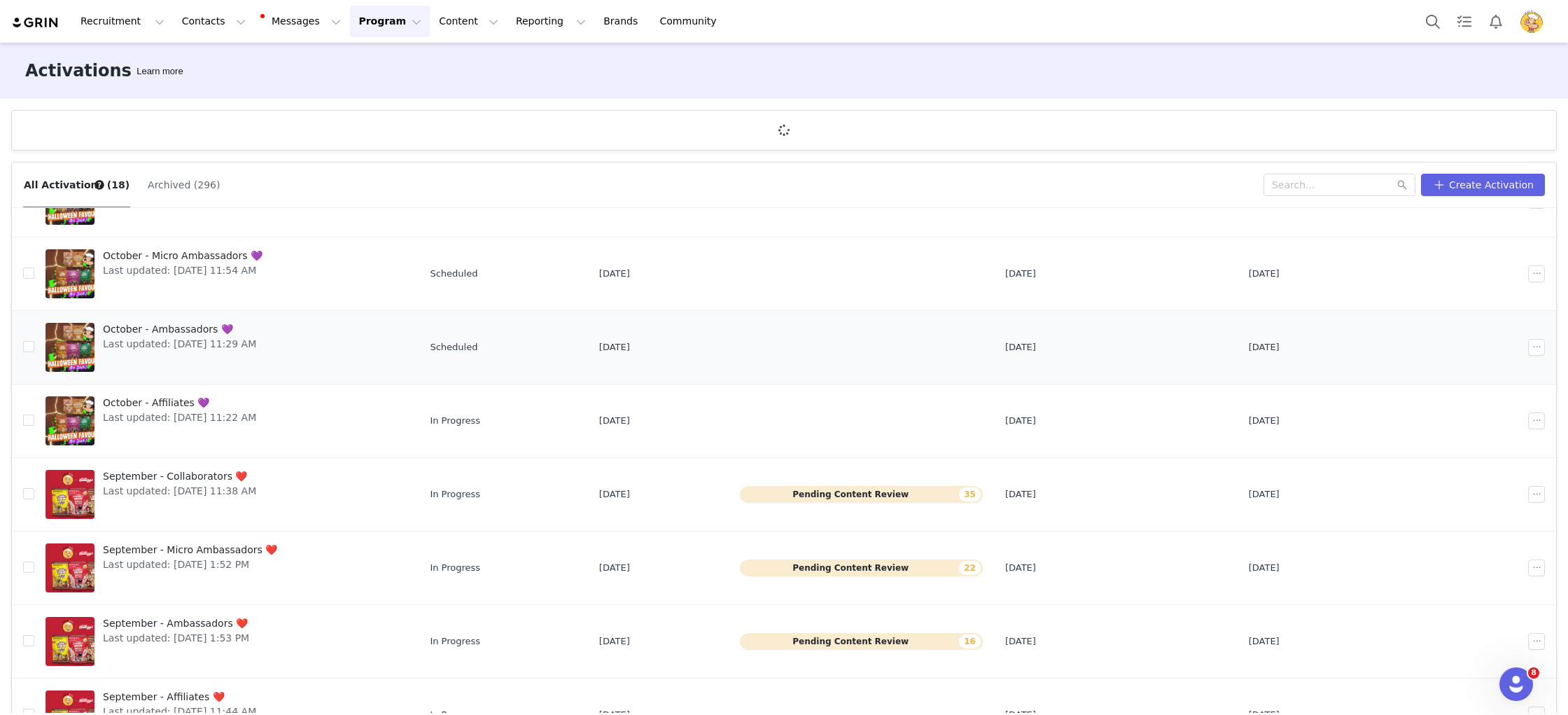
scroll to position [264, 0]
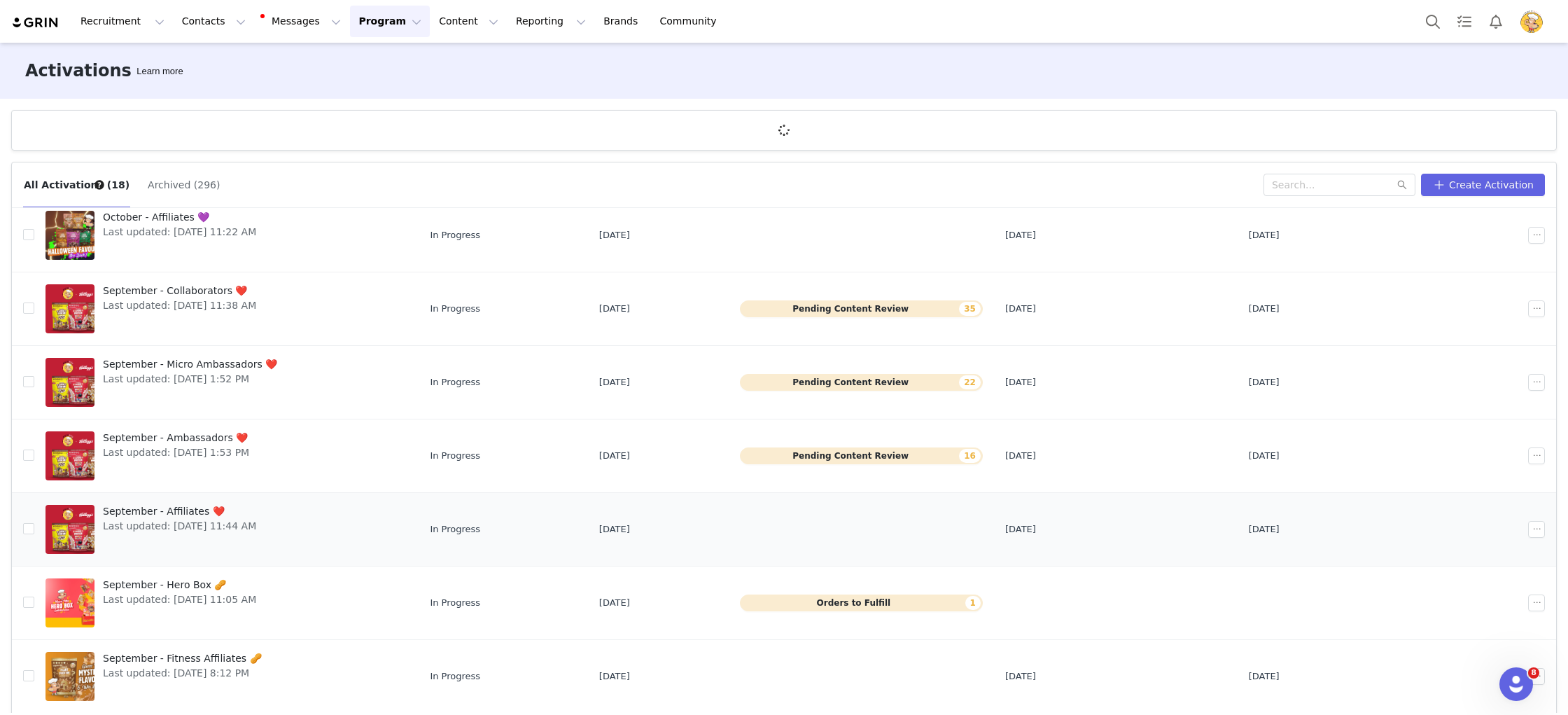
click at [195, 509] on span "September - Affiliates ❤️" at bounding box center [179, 511] width 153 height 15
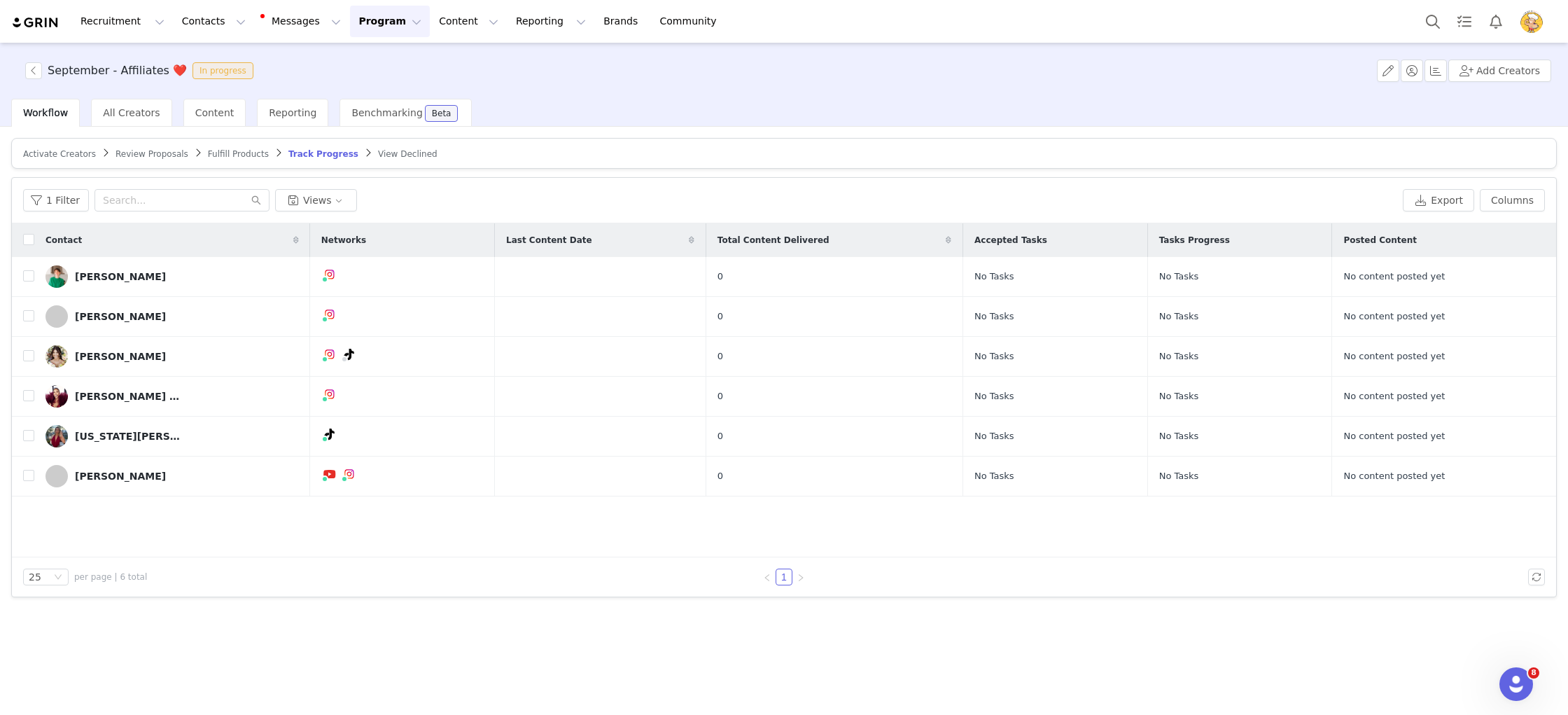
click at [80, 151] on span "Activate Creators" at bounding box center [59, 154] width 73 height 10
